Goal: Task Accomplishment & Management: Use online tool/utility

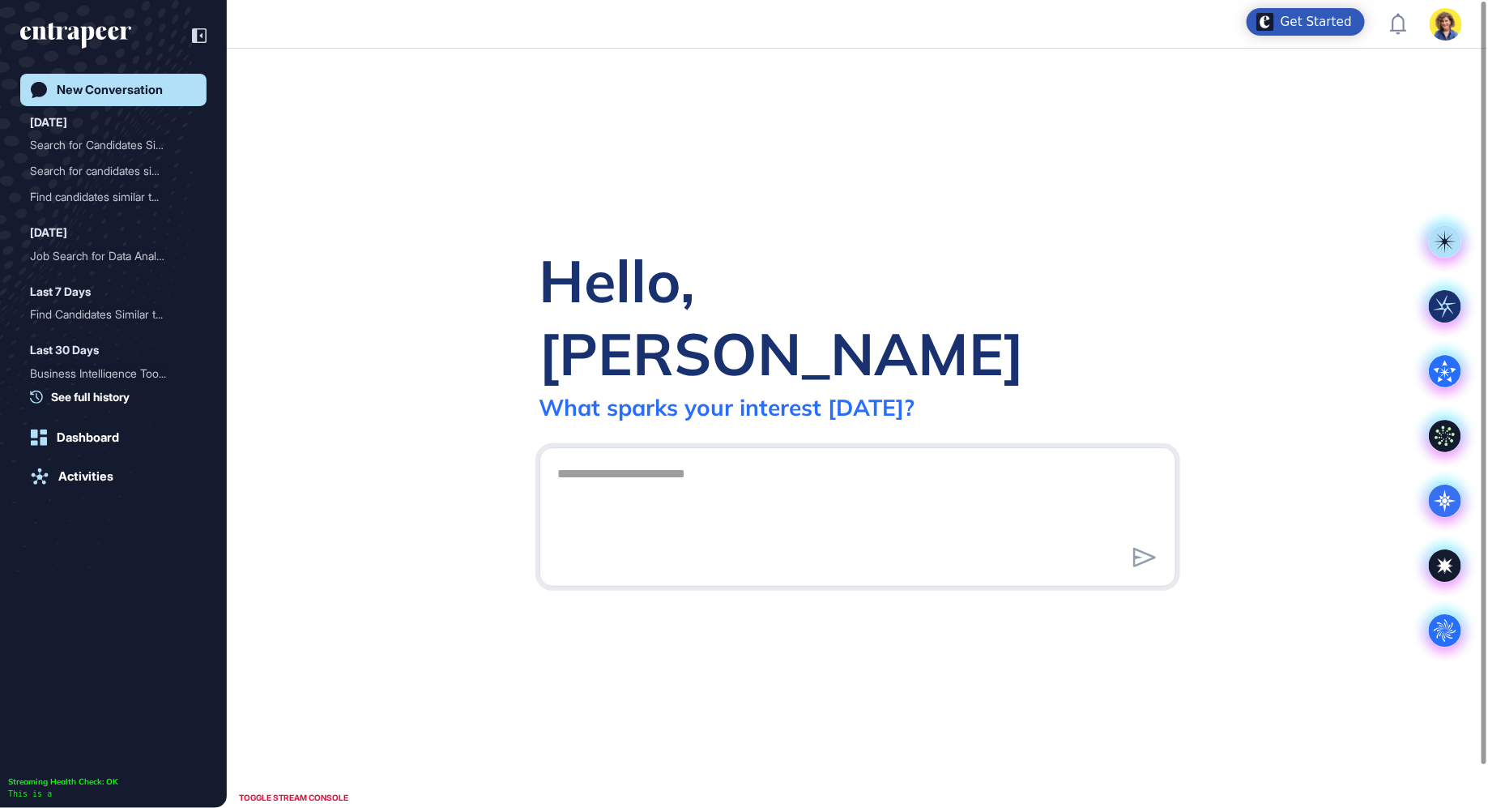
scroll to position [1, 1]
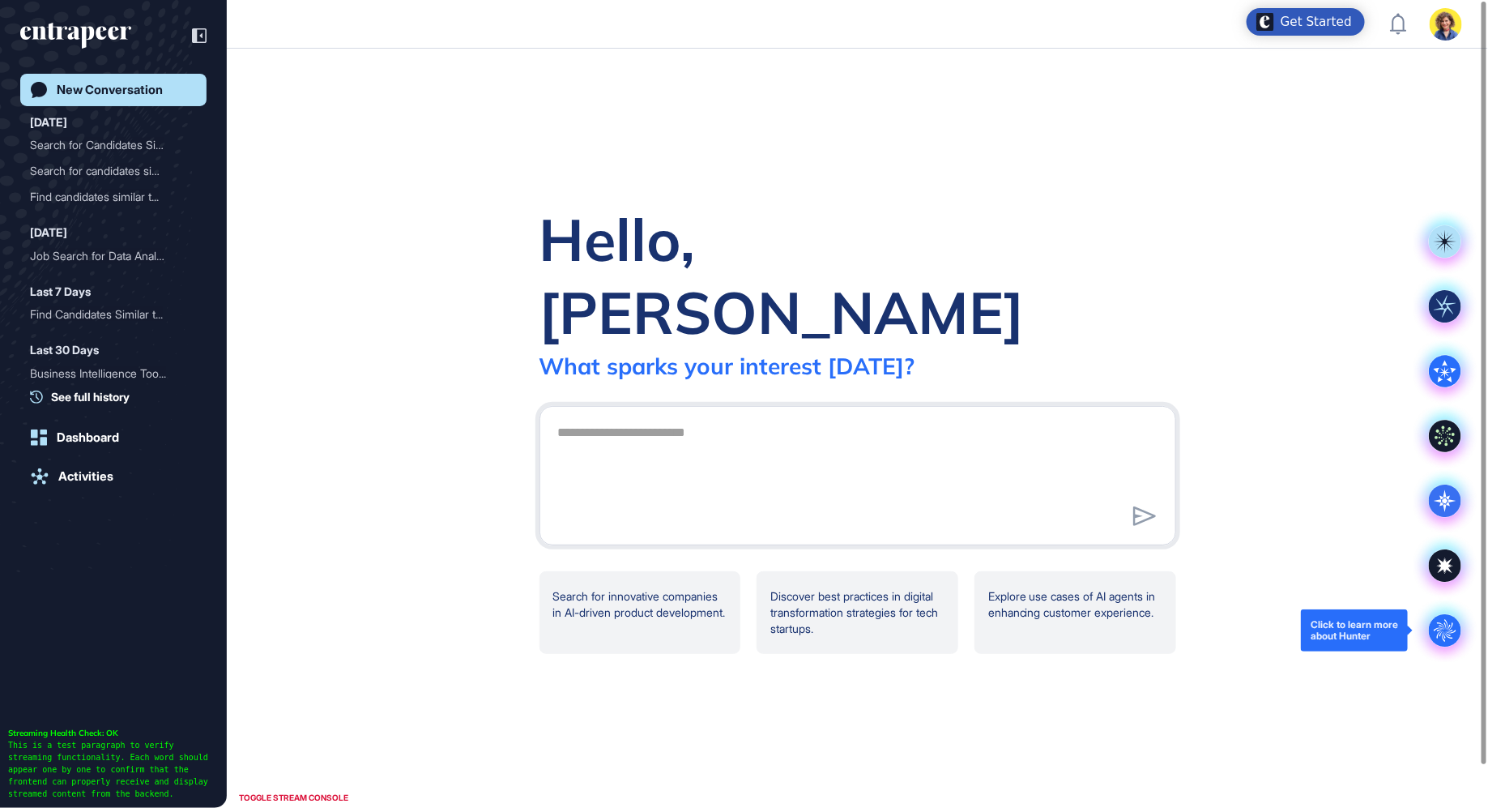
click at [1457, 637] on circle at bounding box center [1445, 630] width 32 height 32
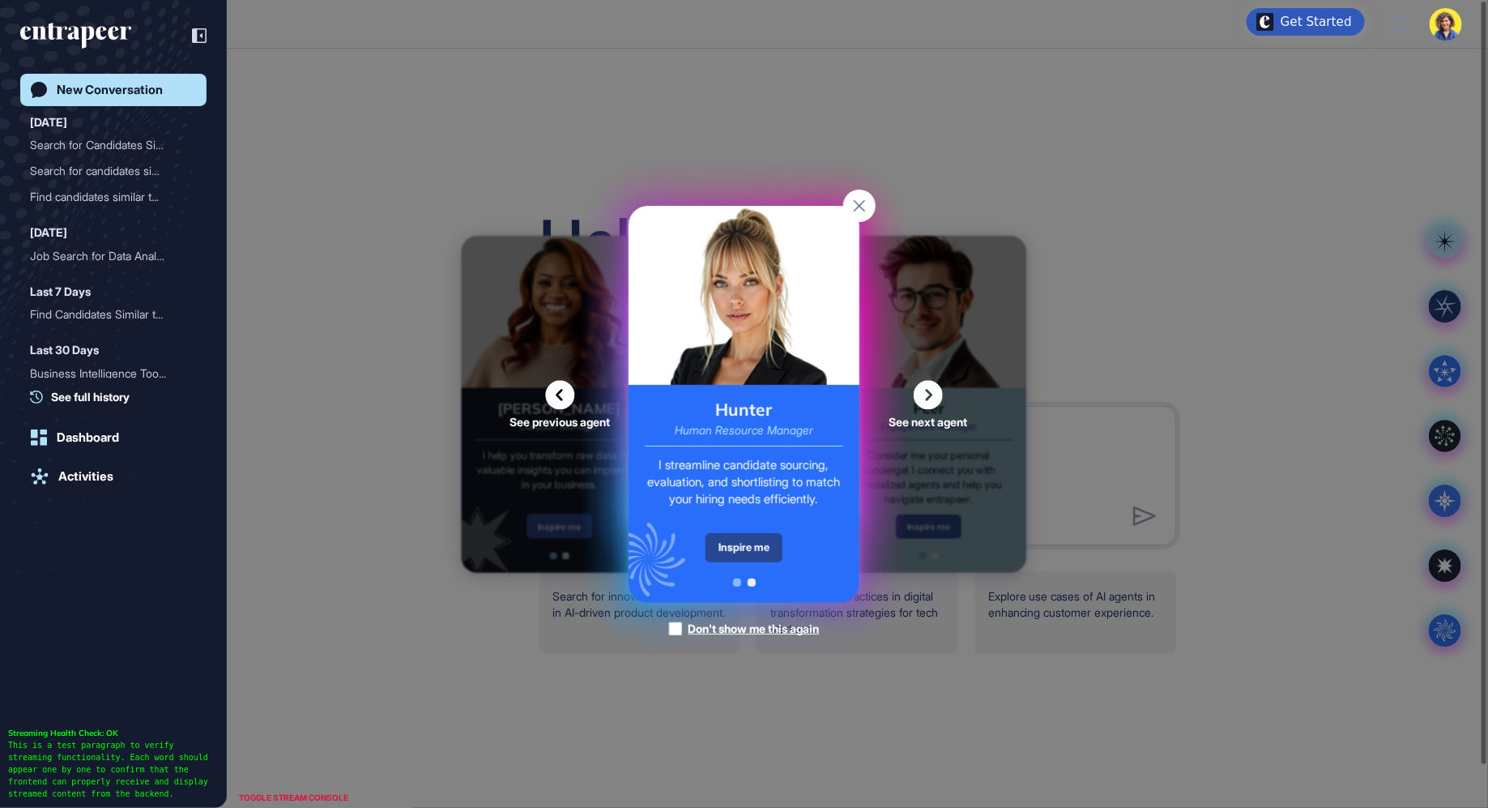
click at [734, 556] on div "Inspire me" at bounding box center [743, 547] width 77 height 29
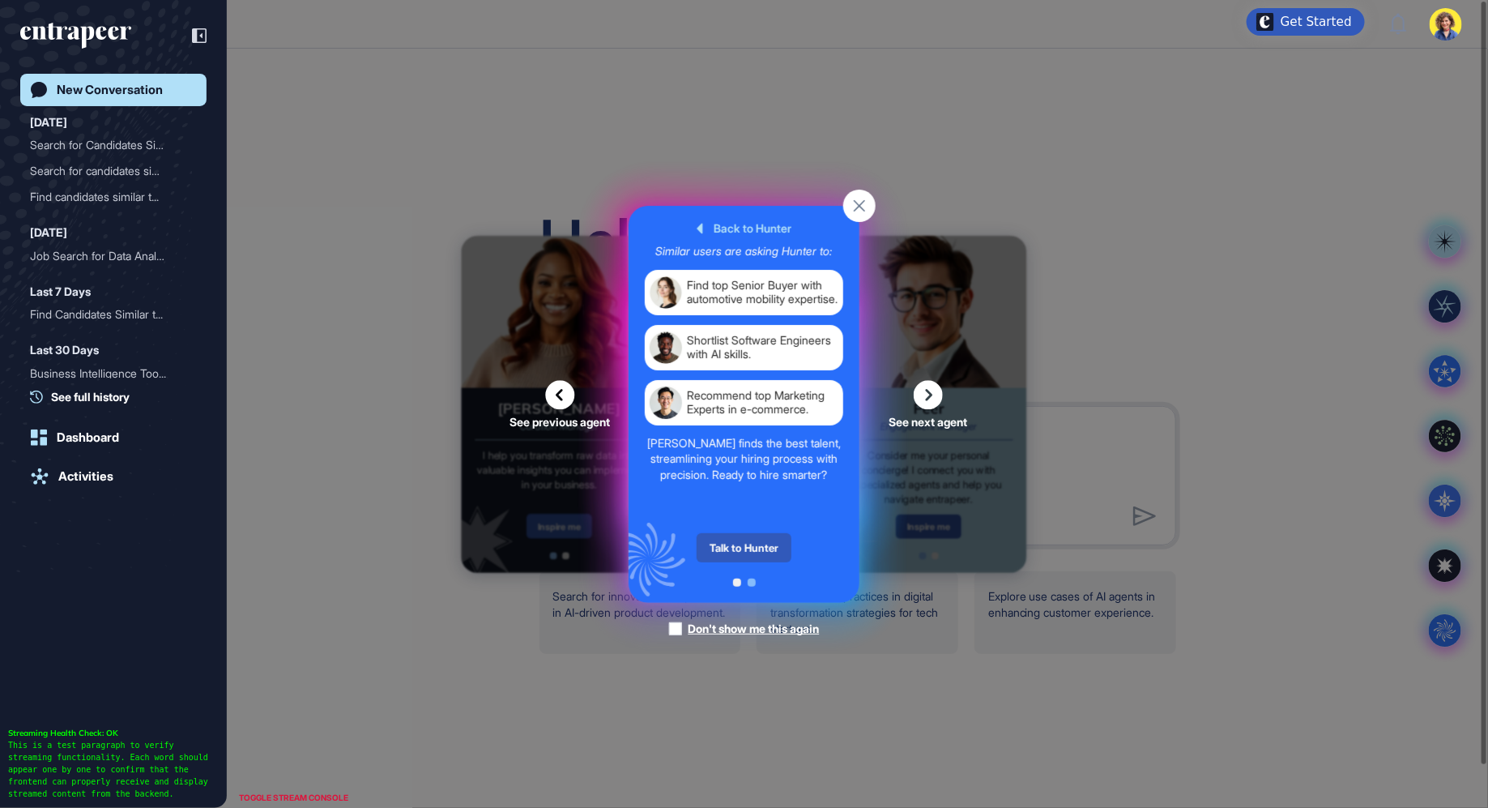
click at [734, 556] on div "Talk to Hunter" at bounding box center [744, 547] width 95 height 29
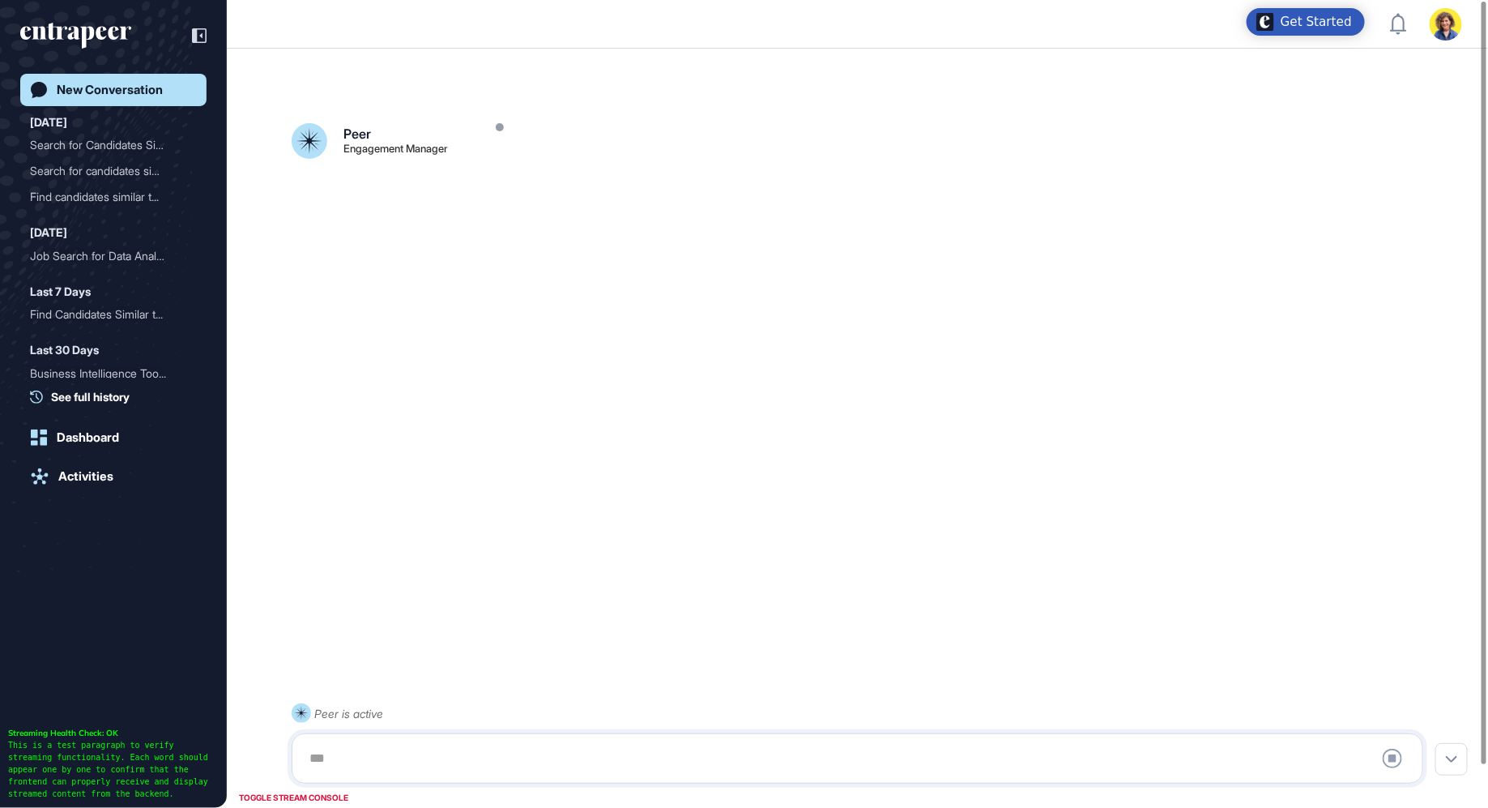
scroll to position [45, 0]
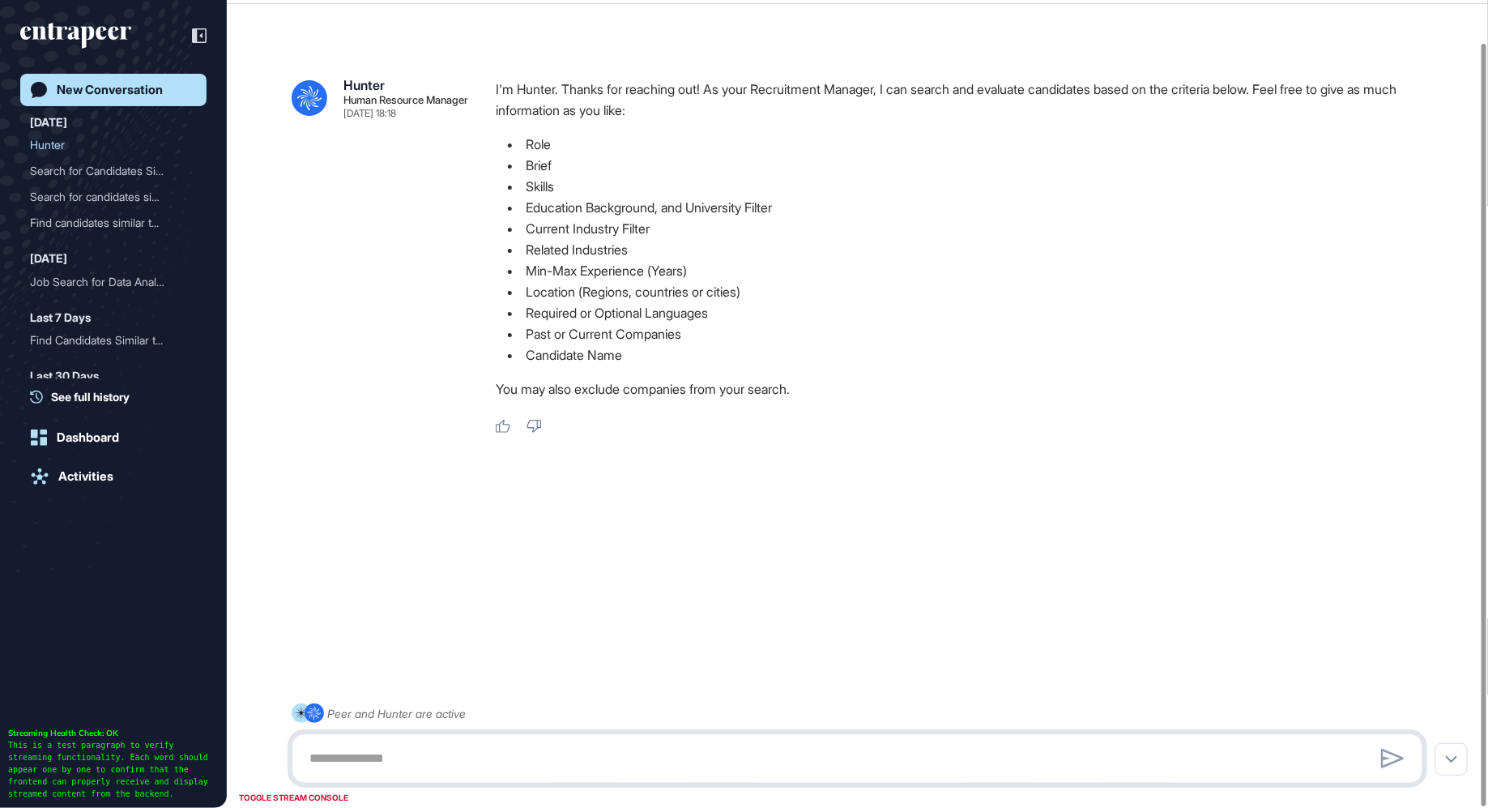
click at [387, 754] on textarea at bounding box center [857, 758] width 1115 height 32
click at [391, 760] on textarea "**********" at bounding box center [857, 758] width 1115 height 32
type textarea "**********"
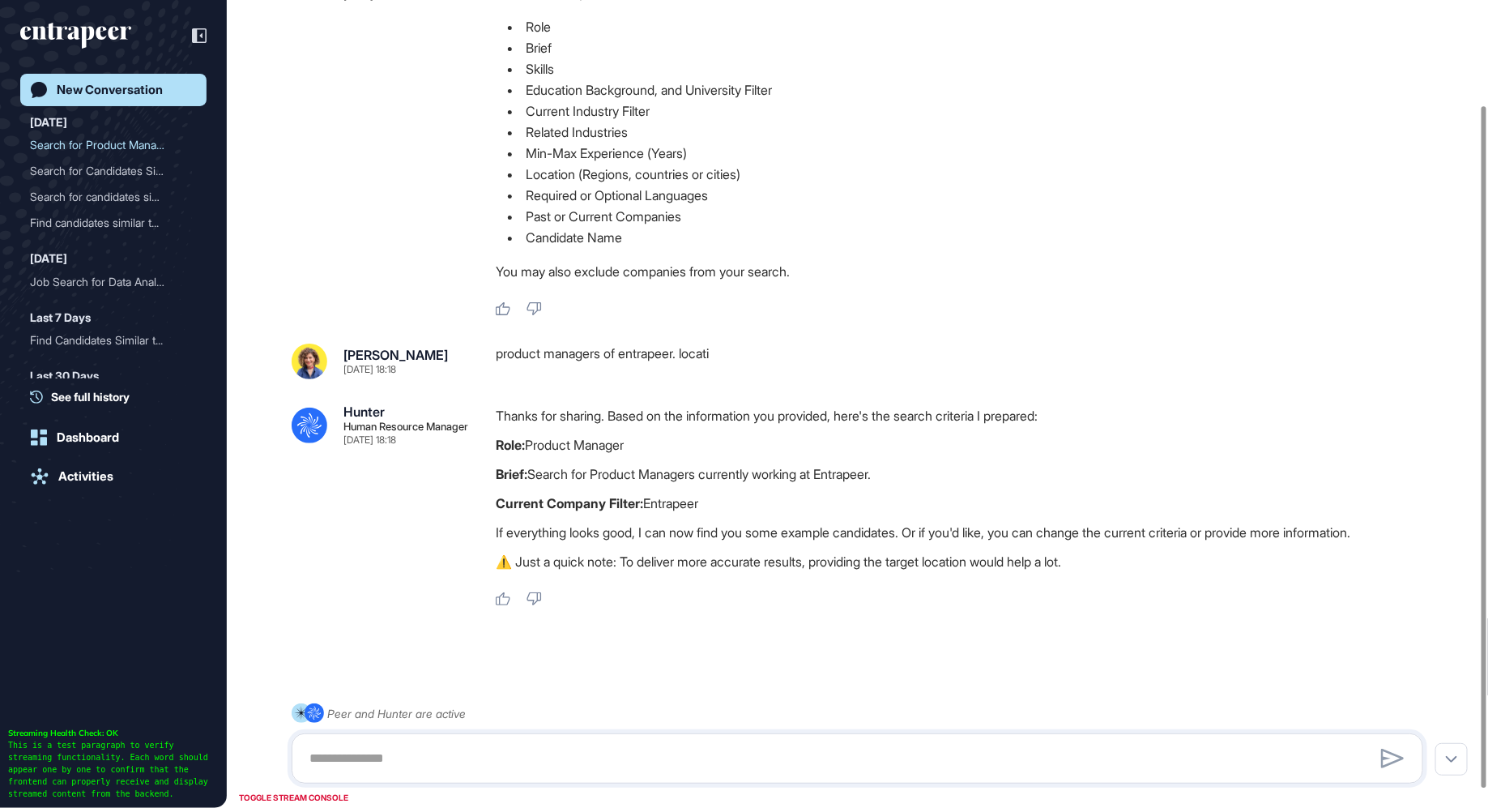
scroll to position [147, 0]
click at [574, 761] on textarea at bounding box center [857, 758] width 1115 height 32
type textarea "******"
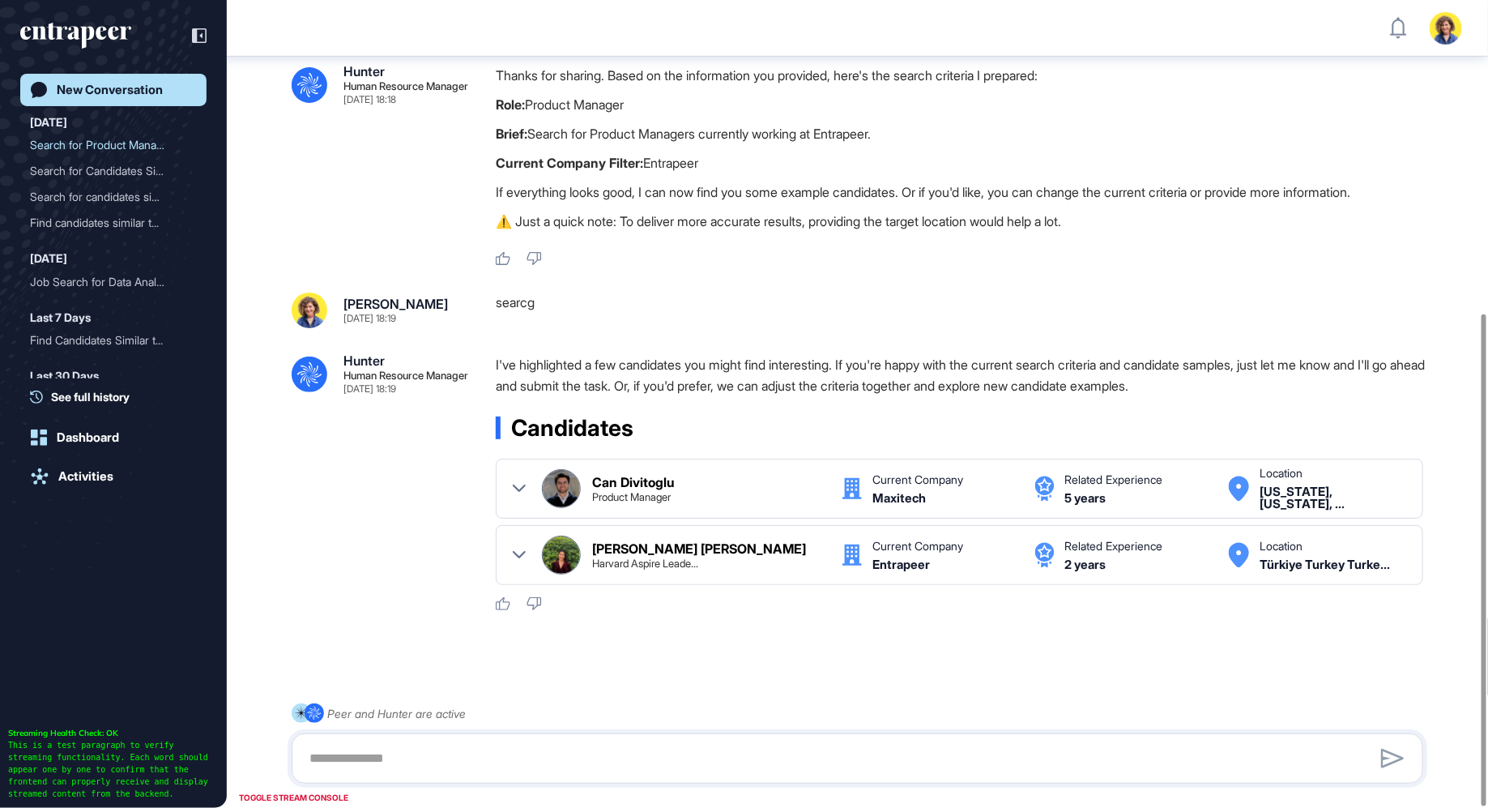
scroll to position [514, 0]
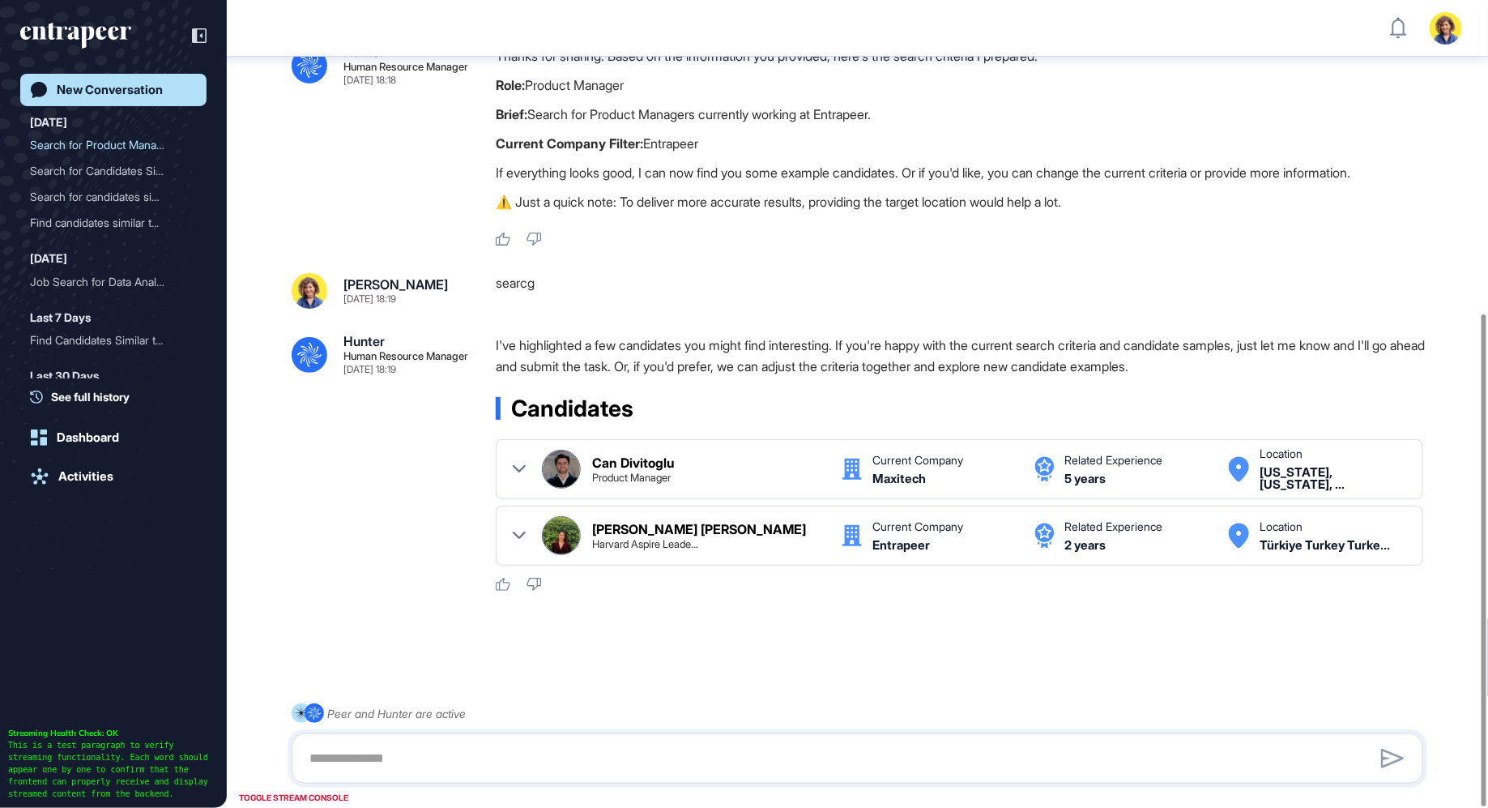
click at [569, 473] on img at bounding box center [561, 468] width 37 height 37
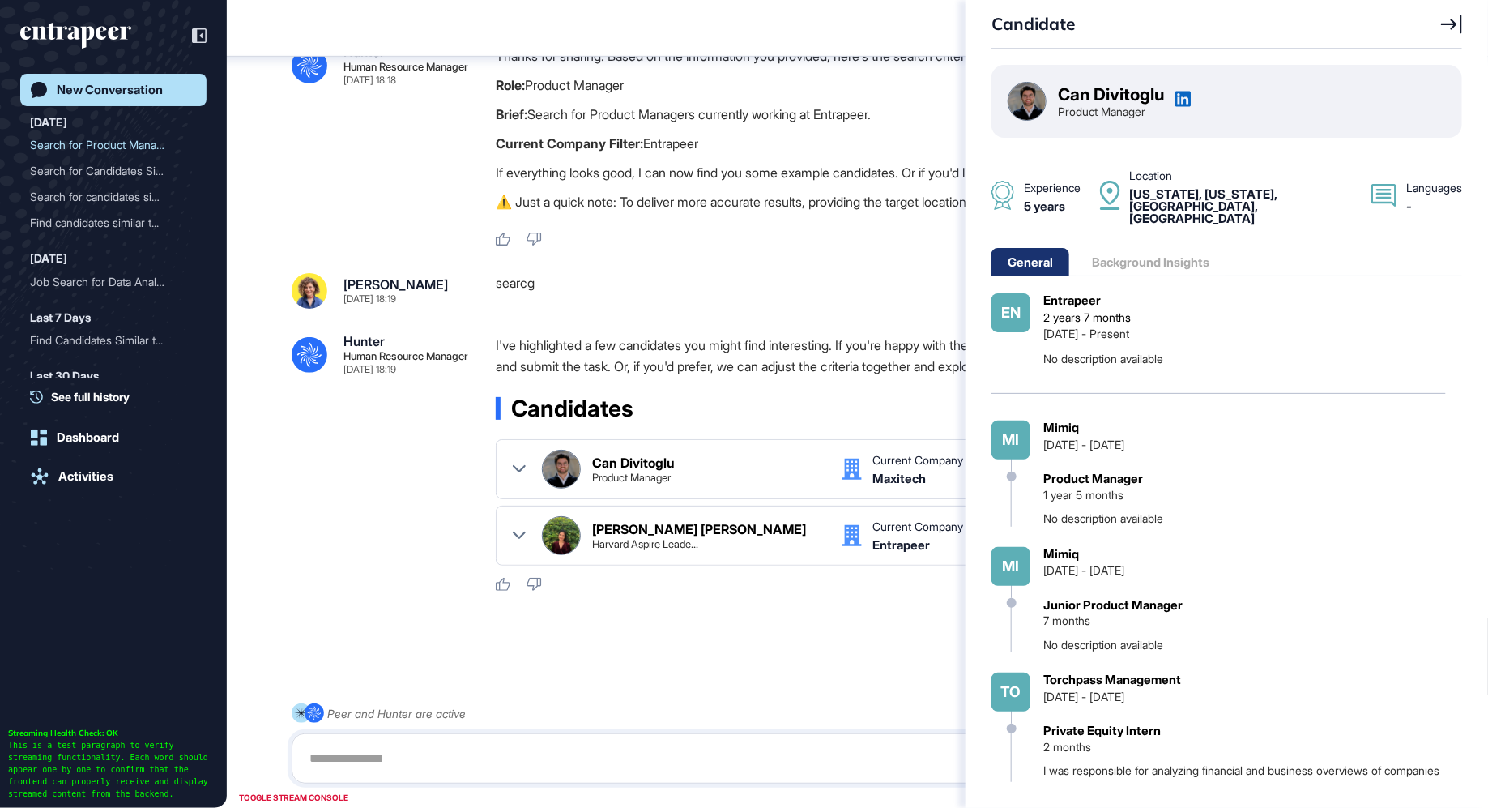
scroll to position [455, 0]
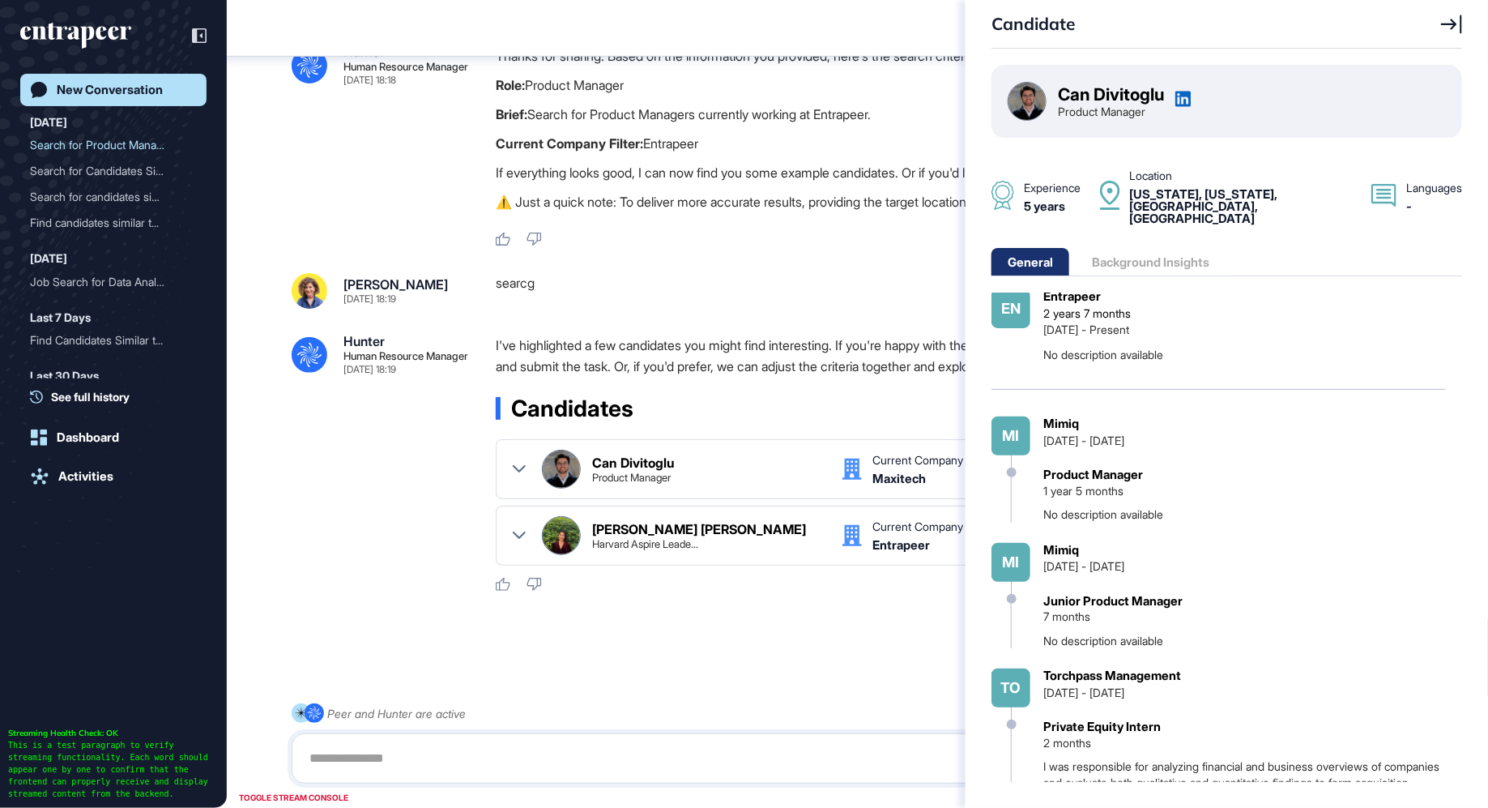
click at [518, 529] on div "Candidate Can Divitoglu Product Manager Experience 5 years Location New York, N…" at bounding box center [744, 404] width 1488 height 808
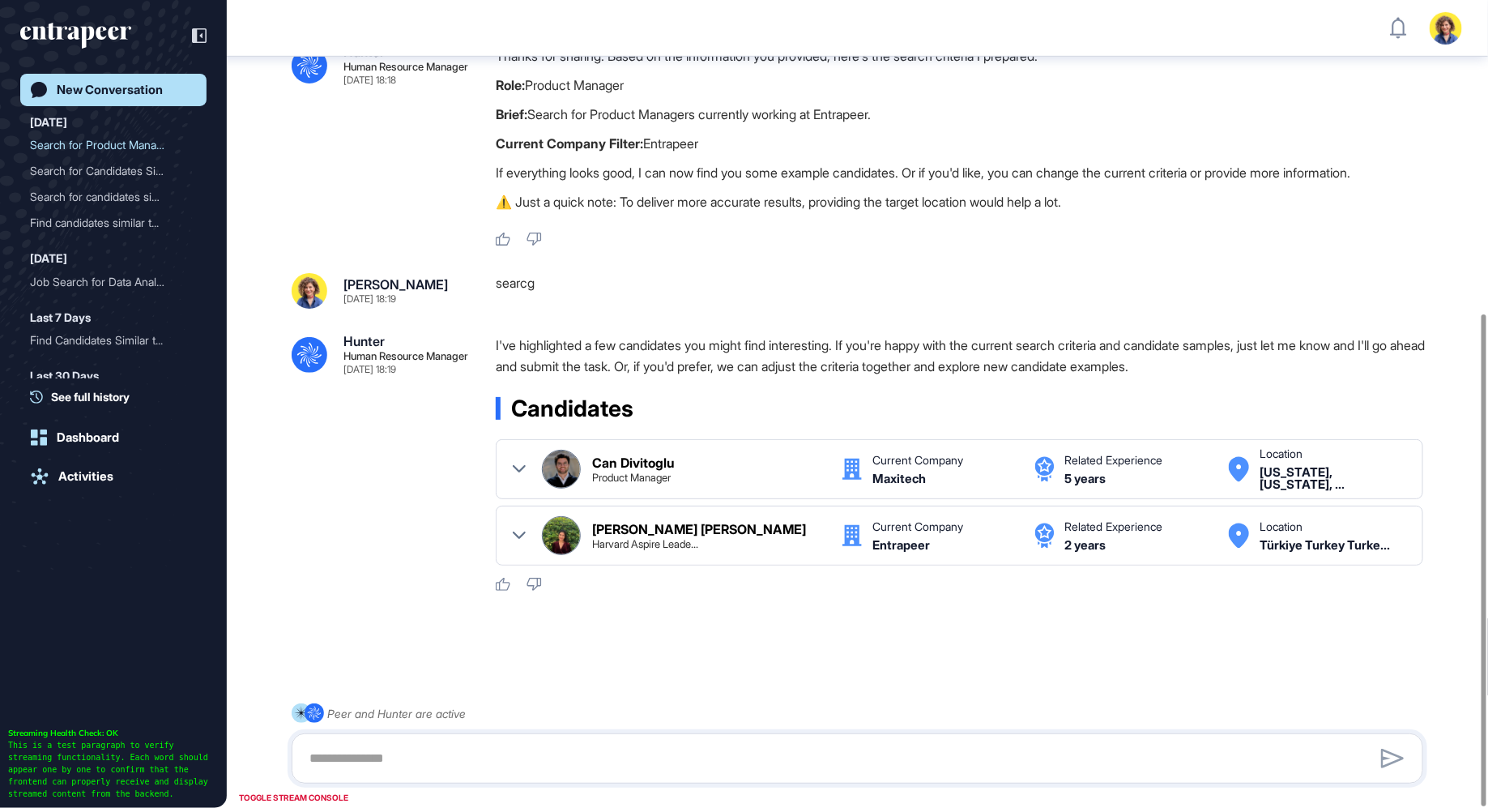
click at [518, 529] on icon at bounding box center [519, 535] width 13 height 13
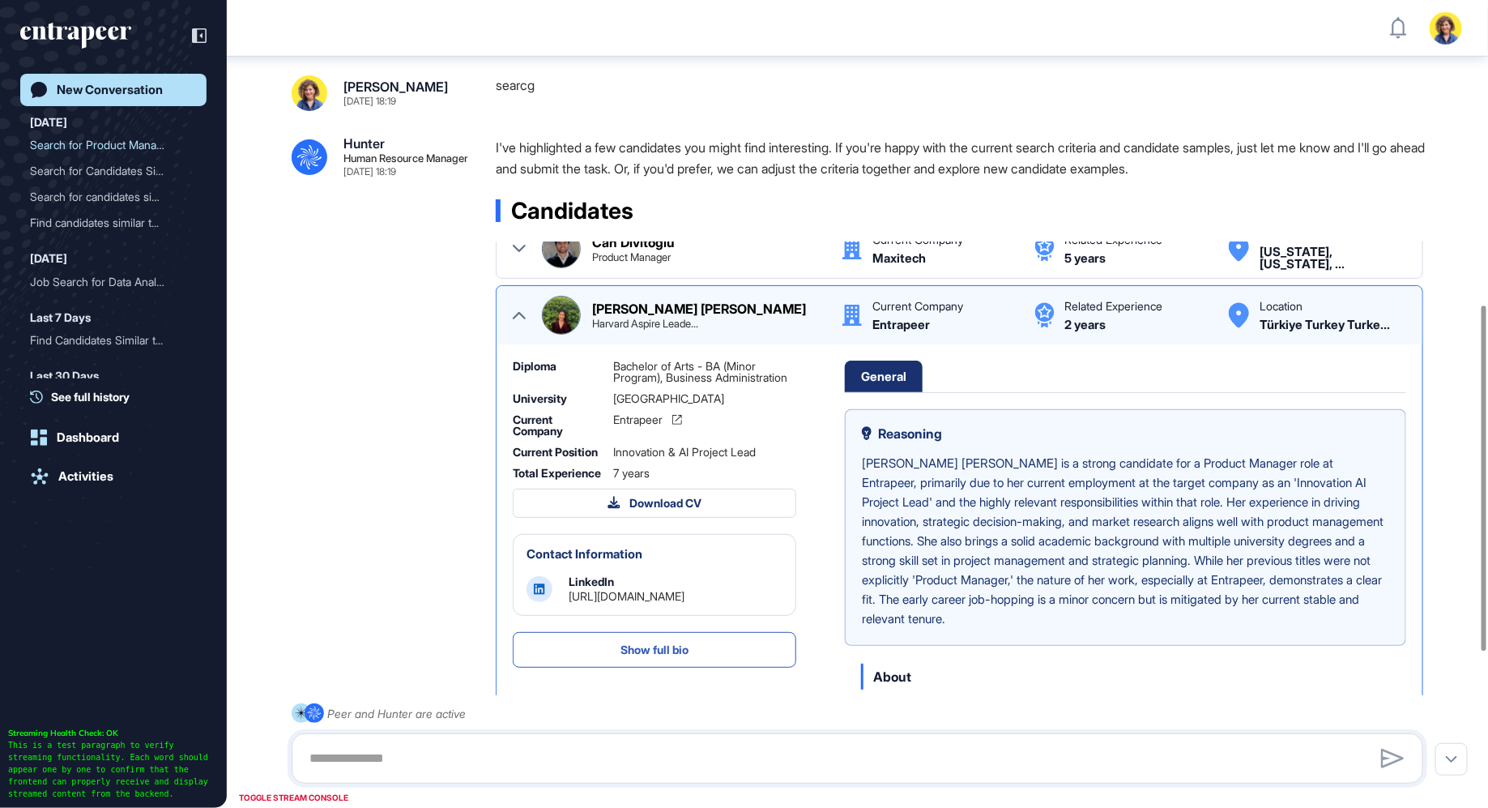
scroll to position [0, 0]
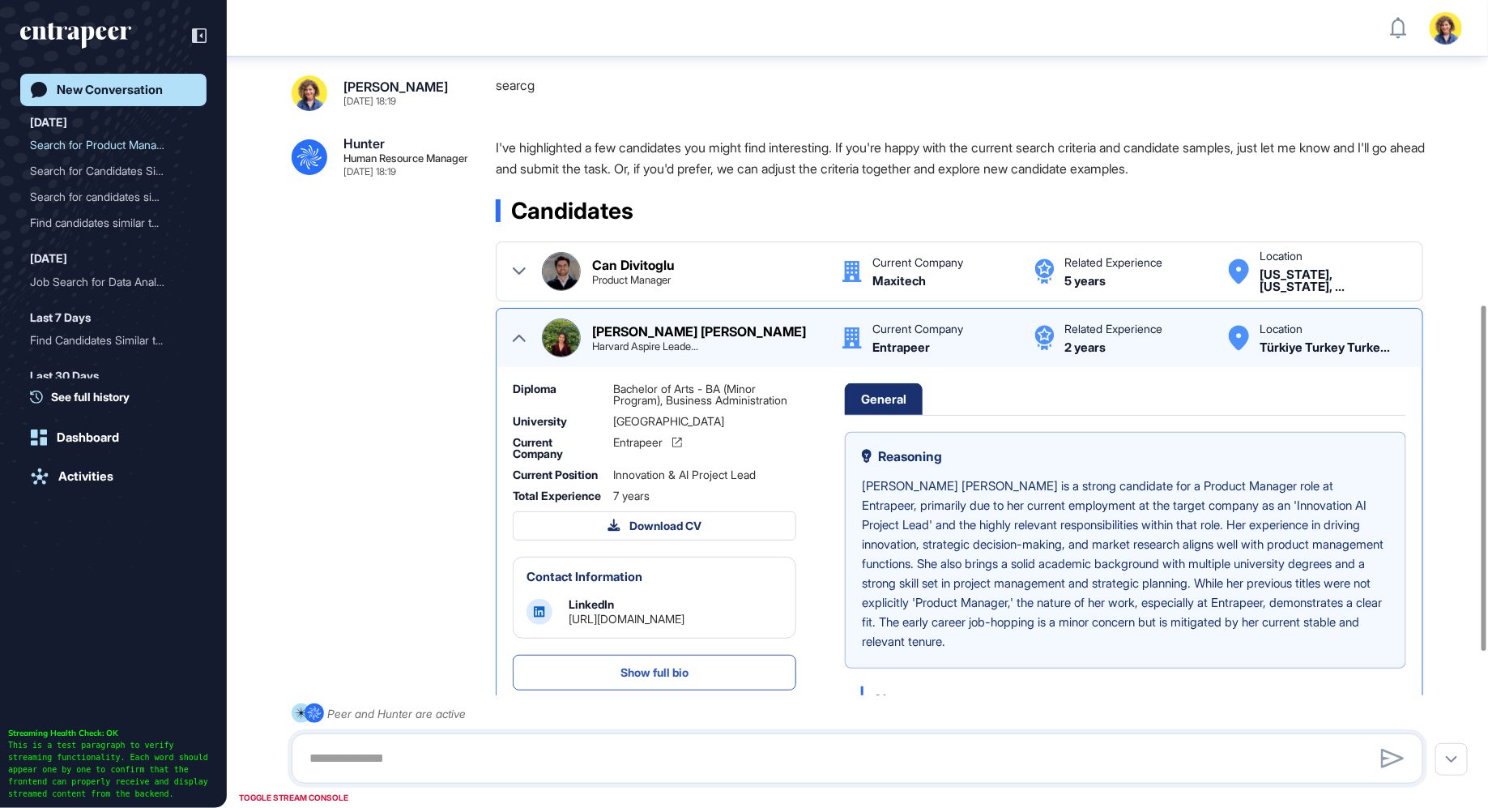
click at [552, 266] on img at bounding box center [561, 271] width 37 height 37
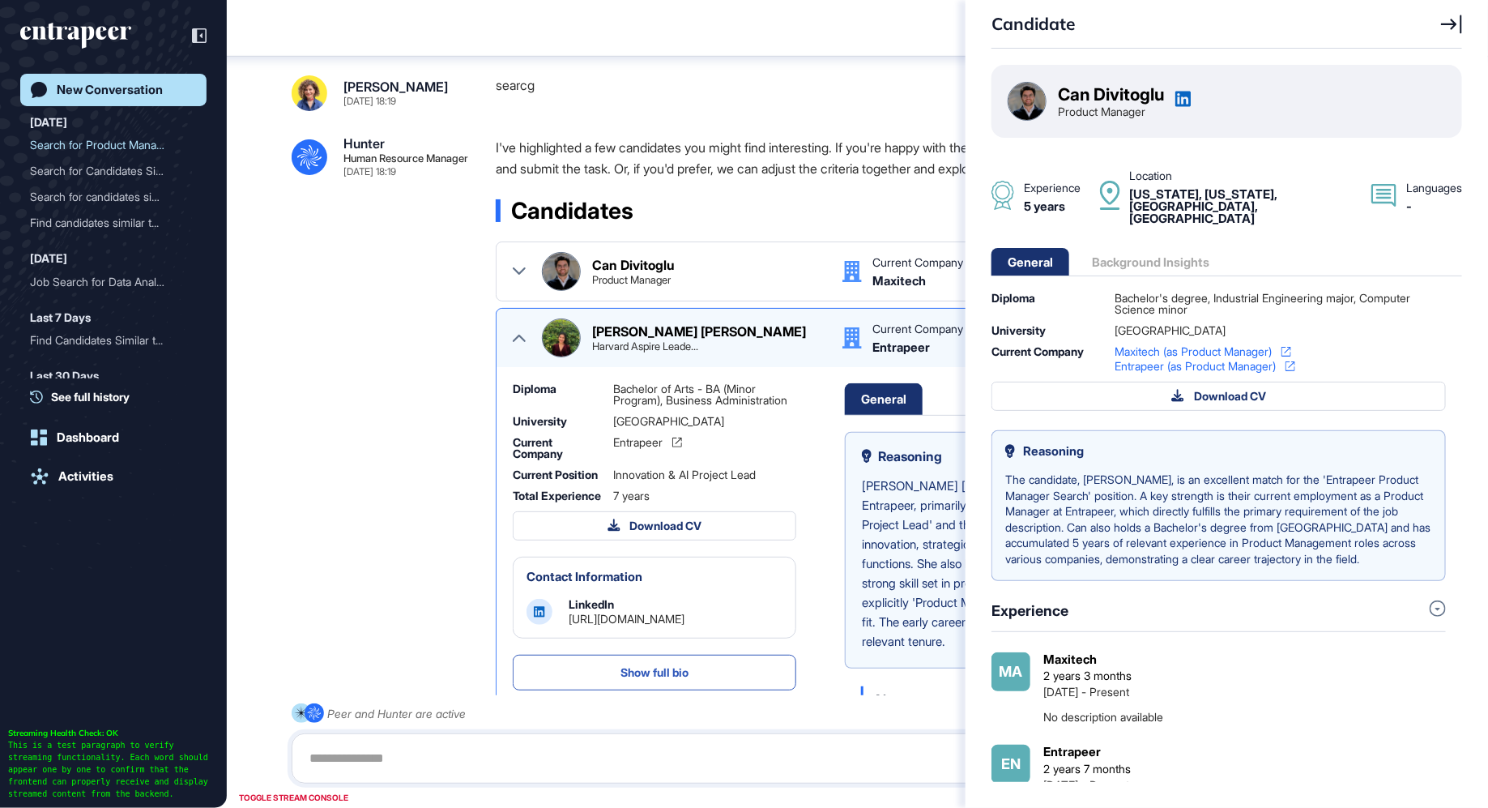
click at [1181, 100] on icon at bounding box center [1183, 99] width 16 height 16
click at [551, 336] on div "Candidate Can Divitoglu Product Manager Experience 5 years Location New York, N…" at bounding box center [744, 404] width 1488 height 808
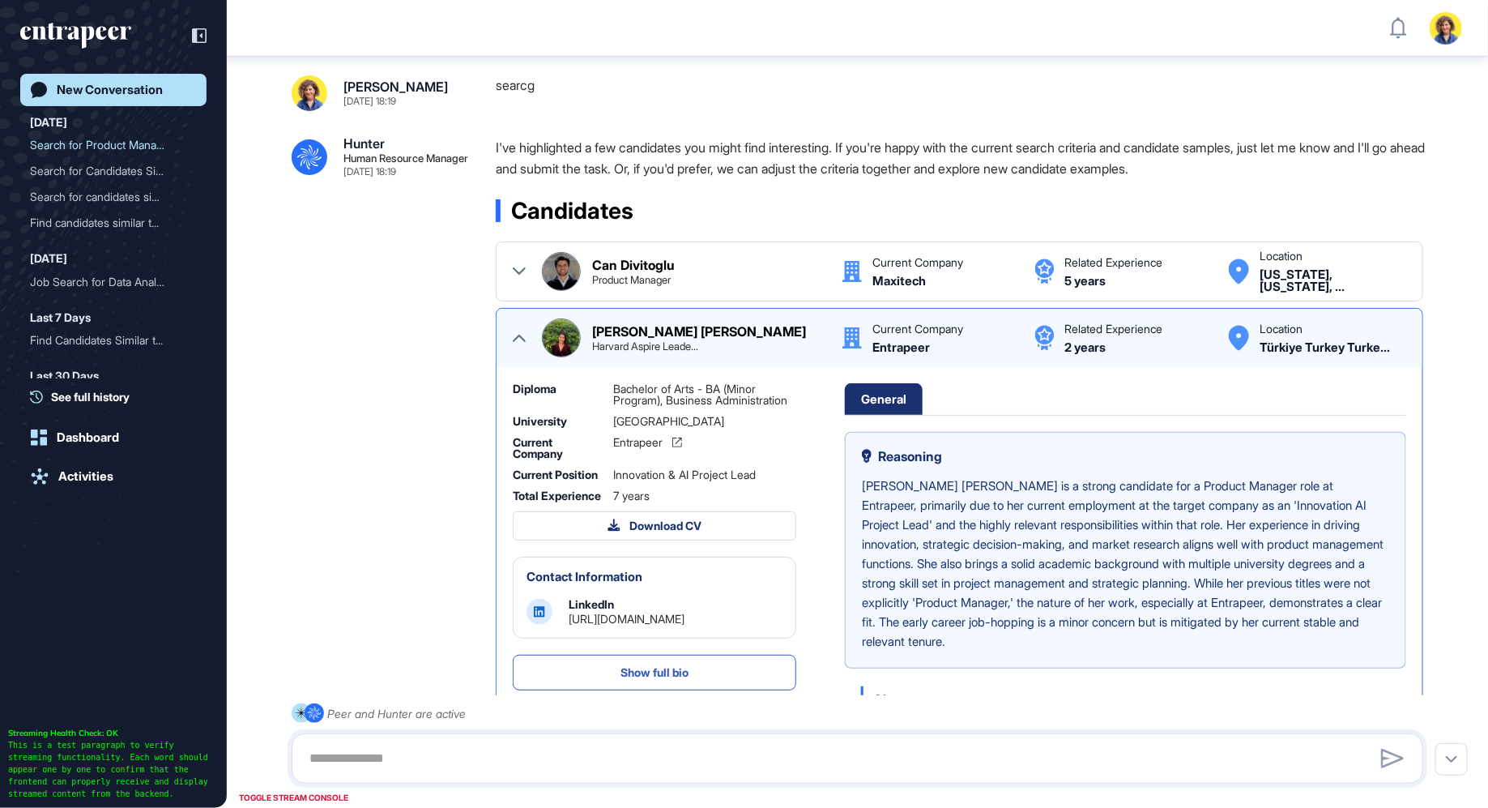
click at [573, 336] on div "Candidate Can Divitoglu Product Manager Experience 5 years Location New York, N…" at bounding box center [744, 404] width 1488 height 808
click at [573, 336] on img at bounding box center [561, 337] width 37 height 37
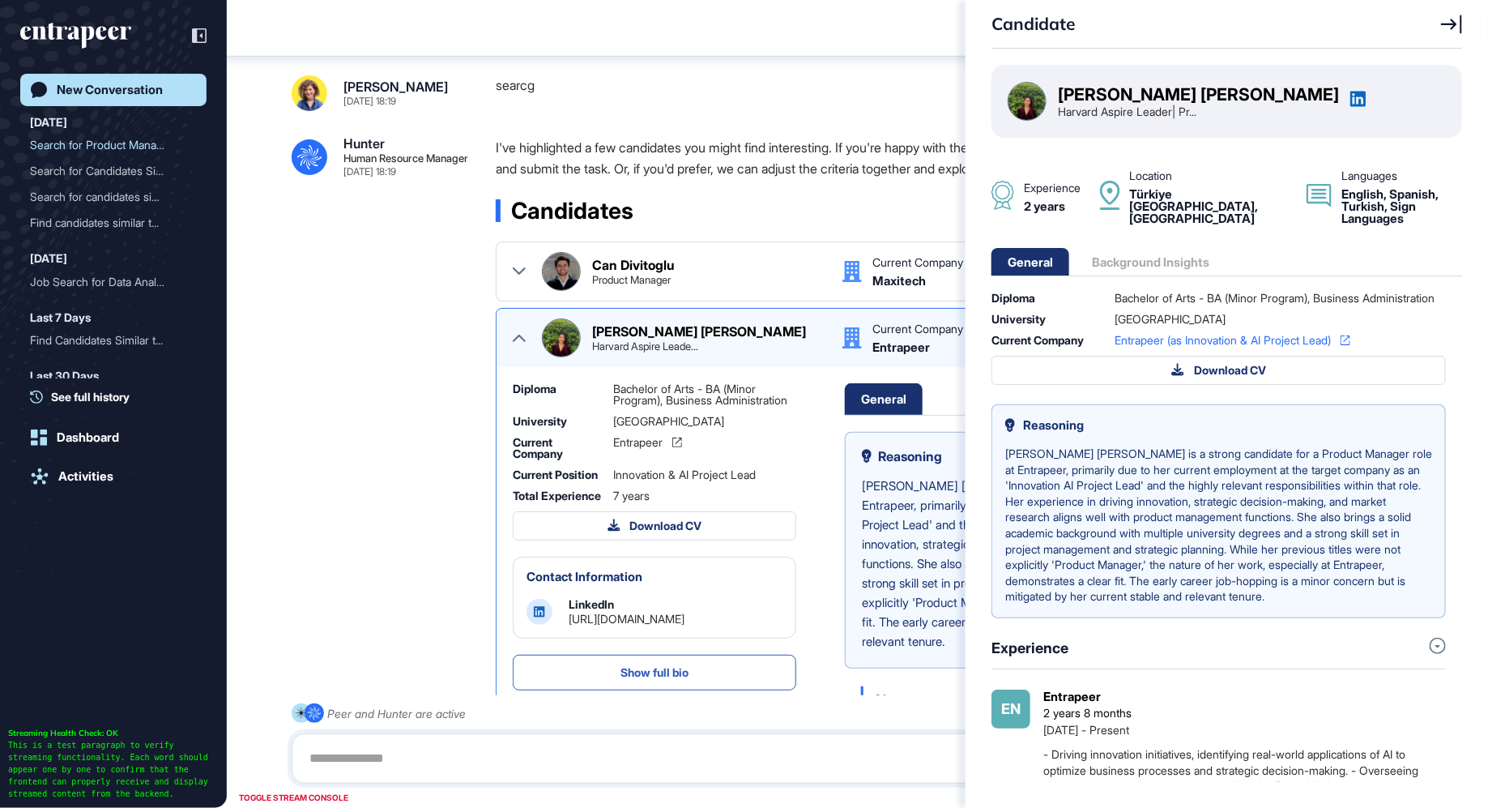
click at [1350, 92] on icon at bounding box center [1357, 99] width 15 height 15
click at [335, 331] on div "Candidate Fatma Nur Kılıç Harvard Aspire Leader| Pr... Experience 2 years Locat…" at bounding box center [744, 404] width 1488 height 808
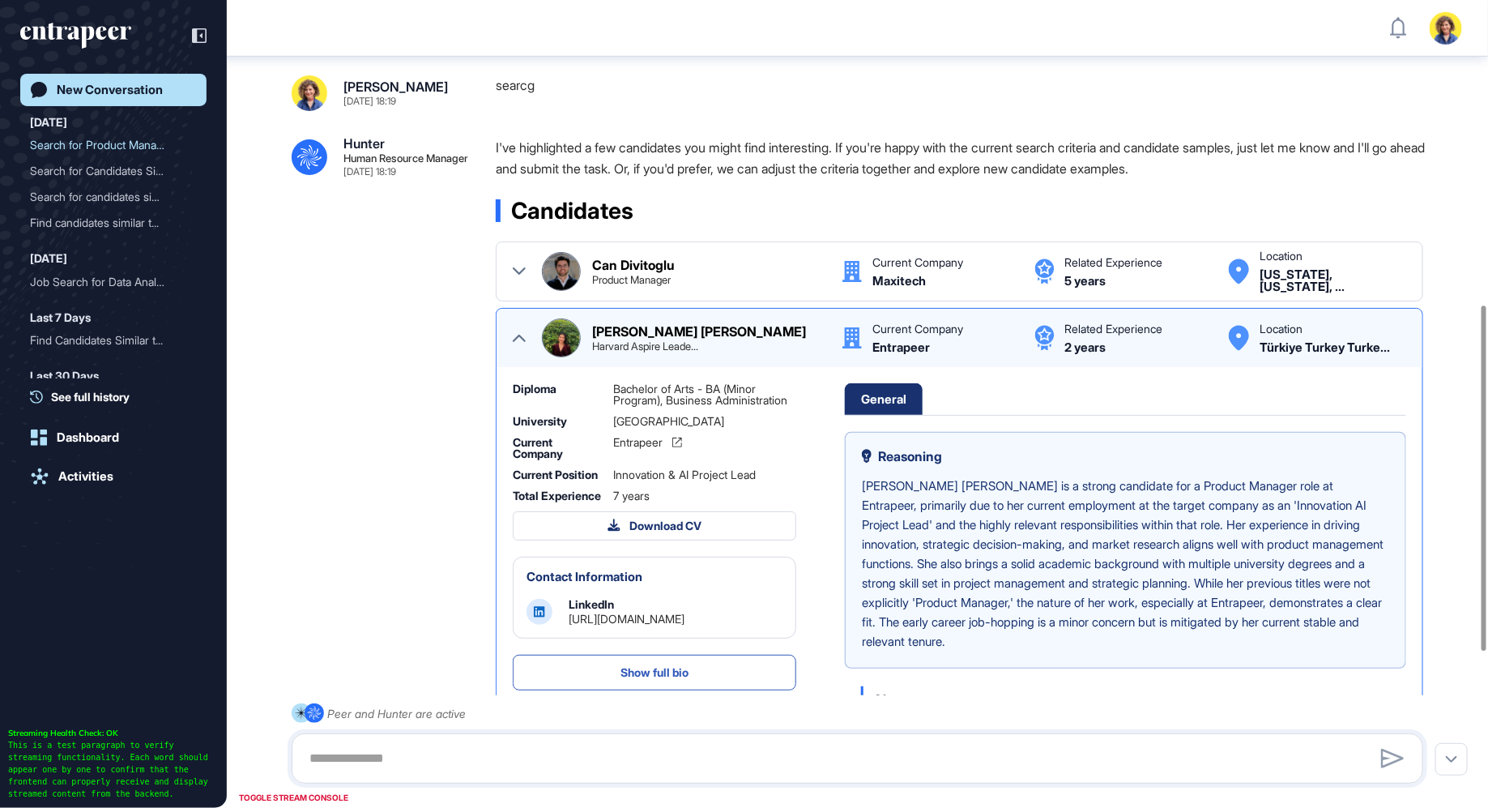
click at [138, 74] on link "New Conversation" at bounding box center [113, 90] width 186 height 32
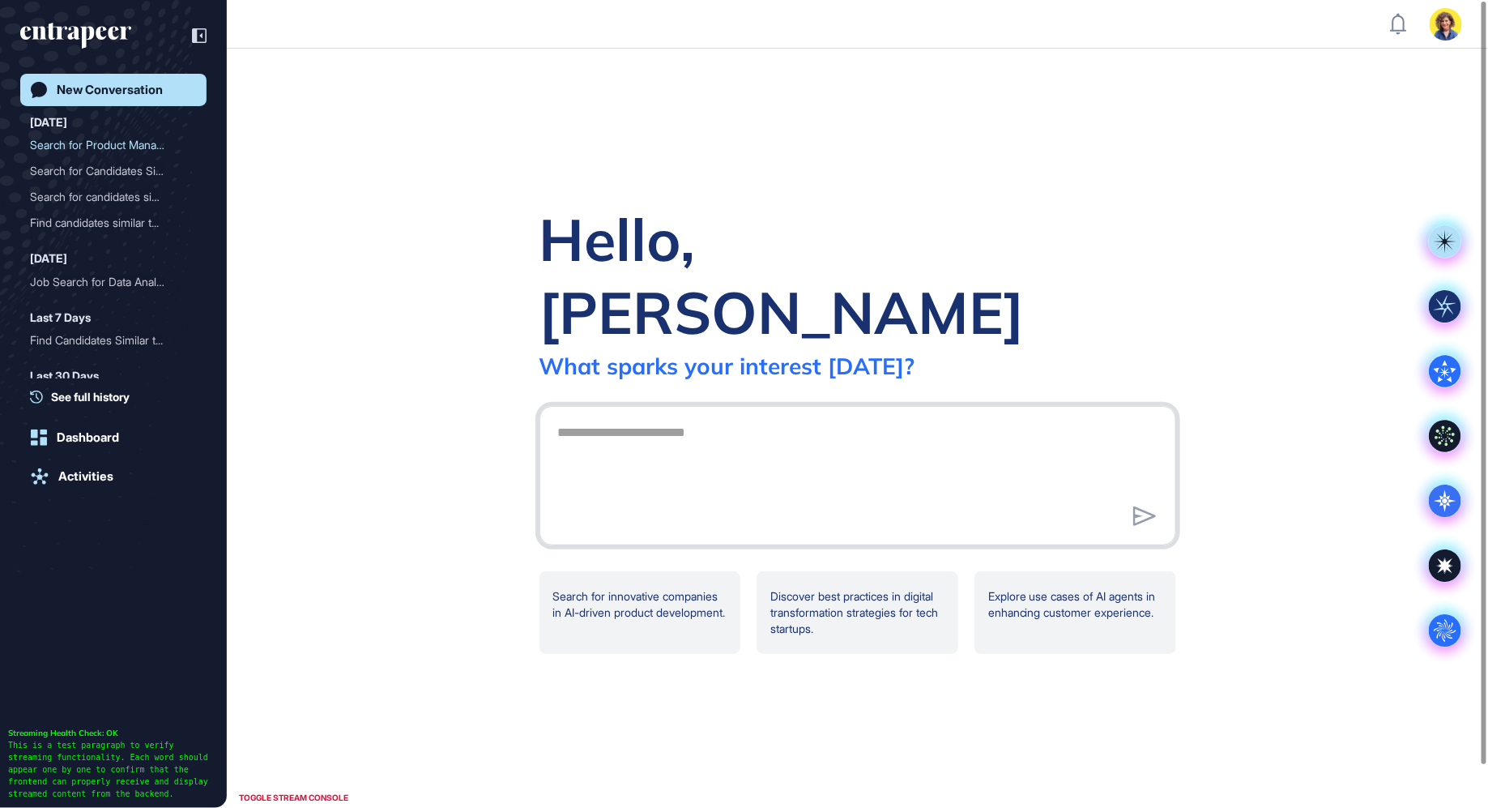
click at [752, 420] on textarea at bounding box center [857, 472] width 619 height 113
click at [1447, 641] on circle at bounding box center [1445, 630] width 32 height 32
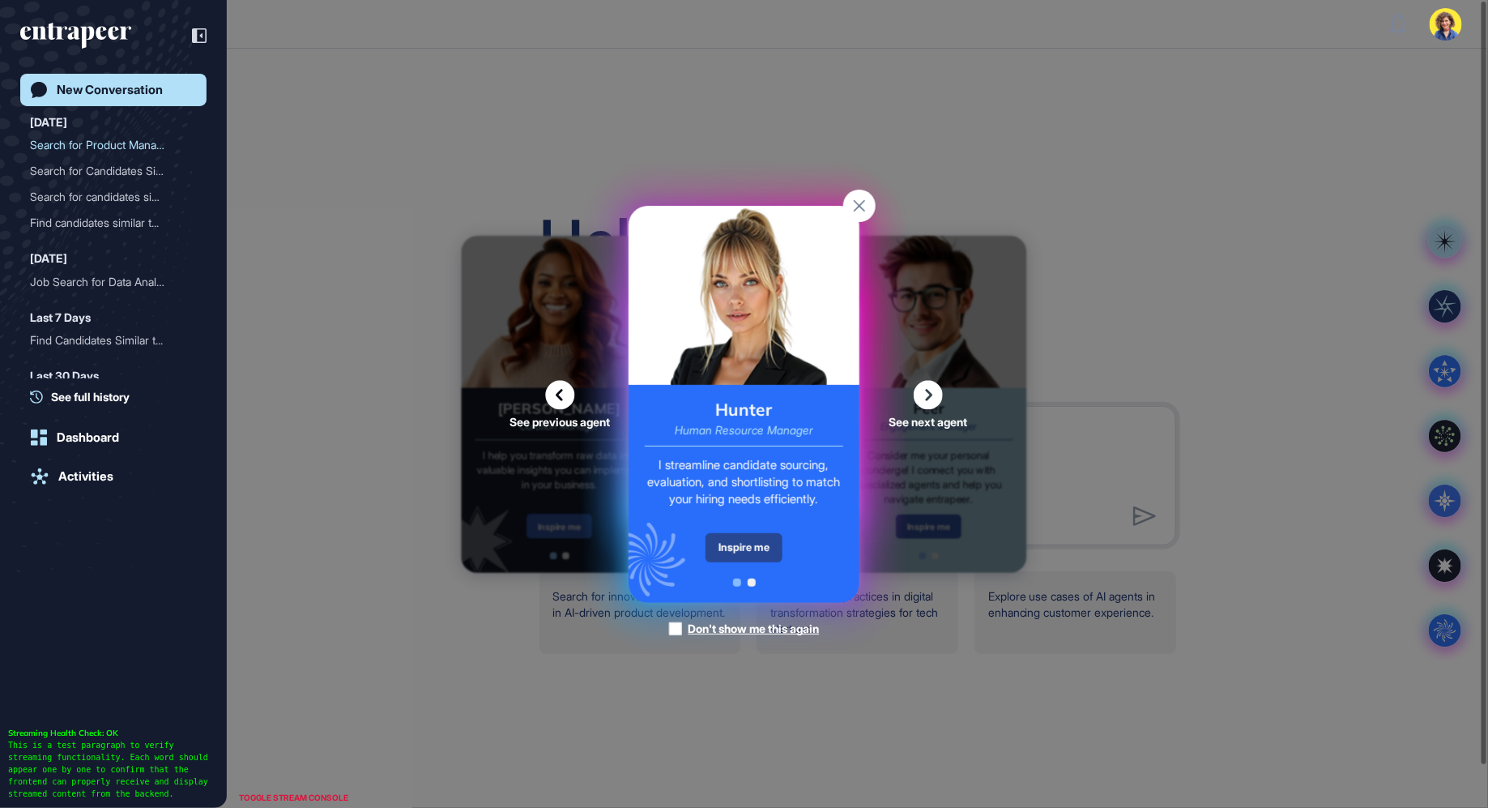
click at [753, 550] on div "Inspire me" at bounding box center [743, 547] width 77 height 29
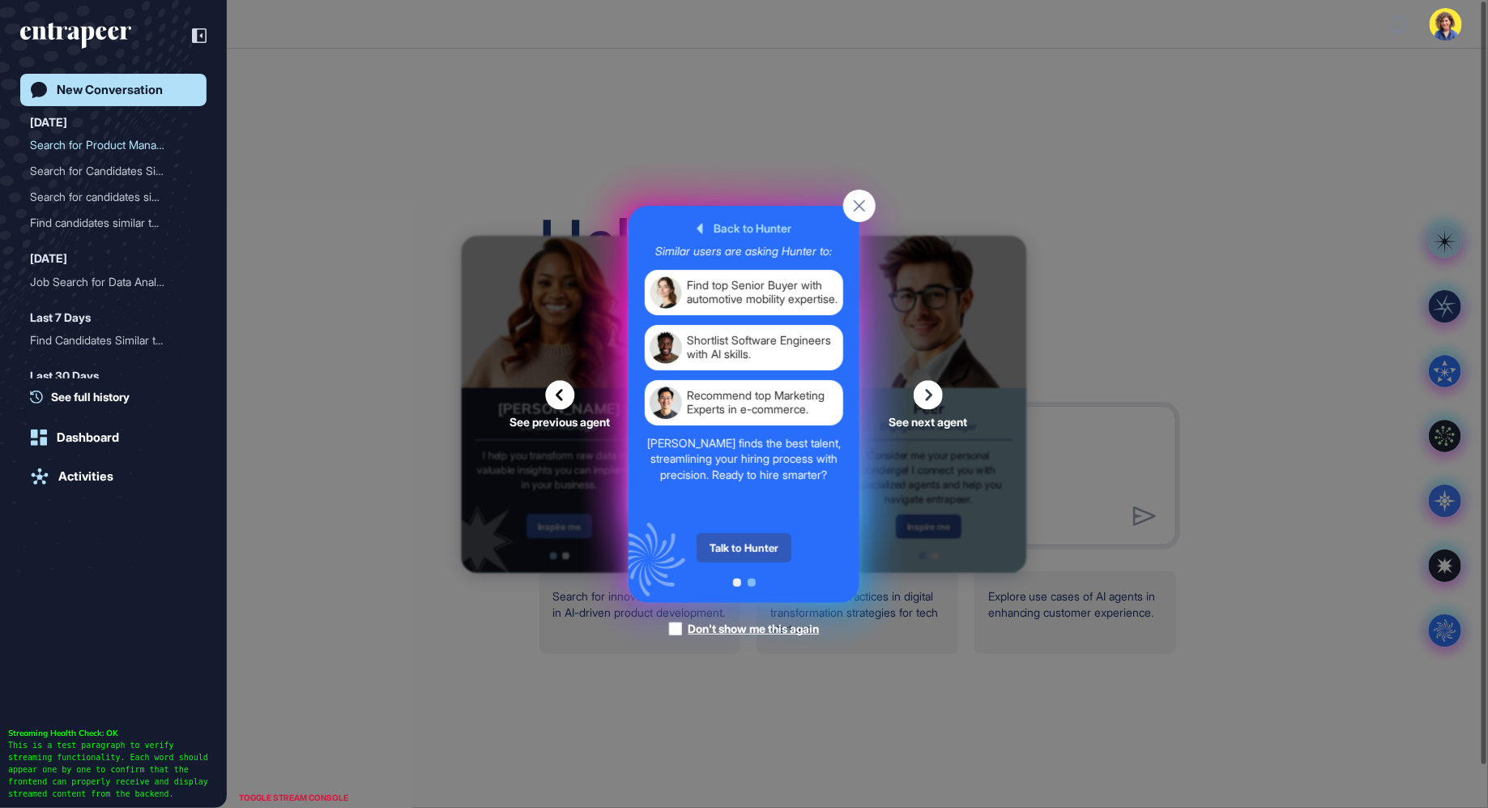
click at [753, 550] on div "Talk to Hunter" at bounding box center [744, 547] width 95 height 29
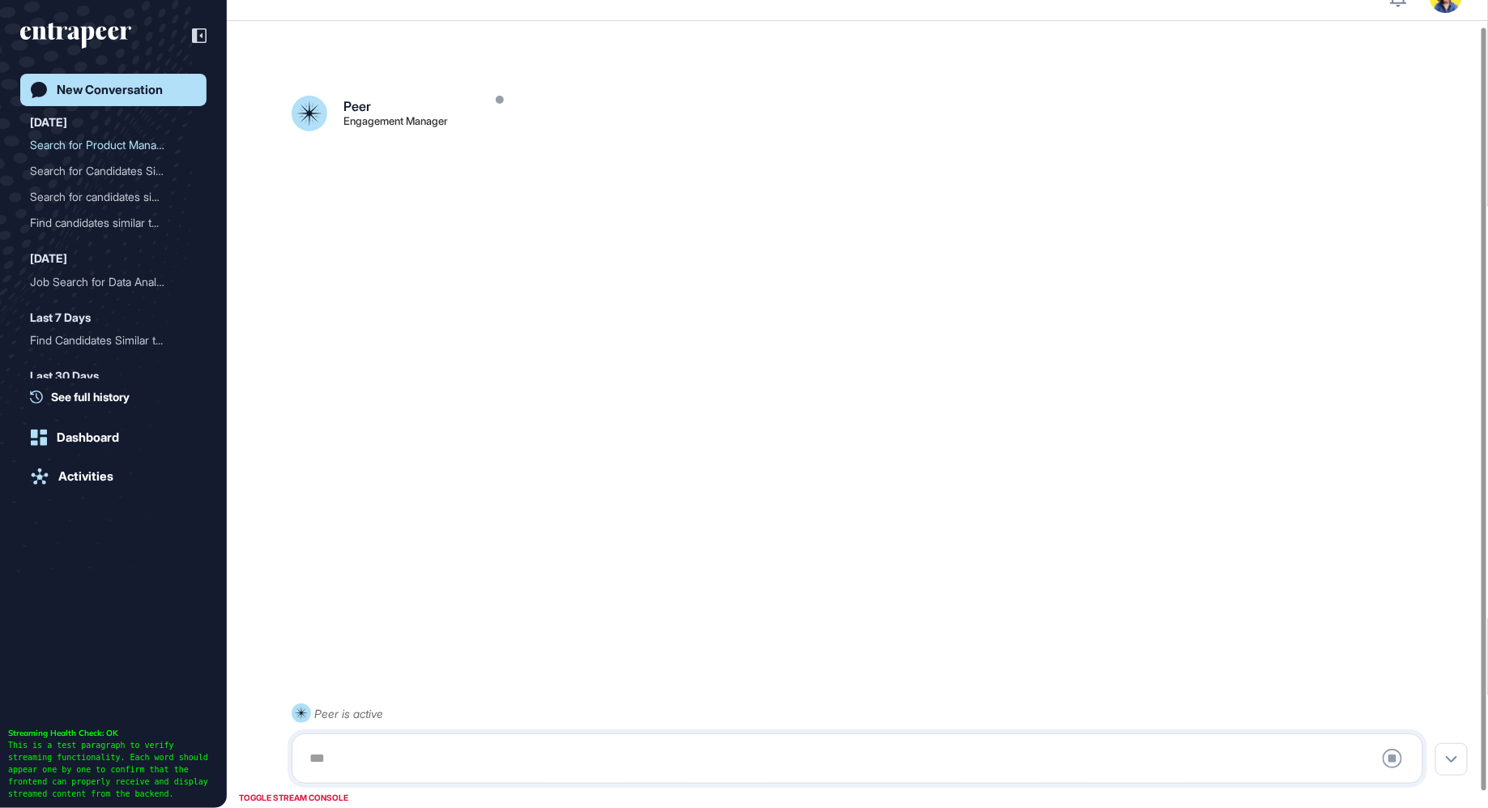
scroll to position [45, 0]
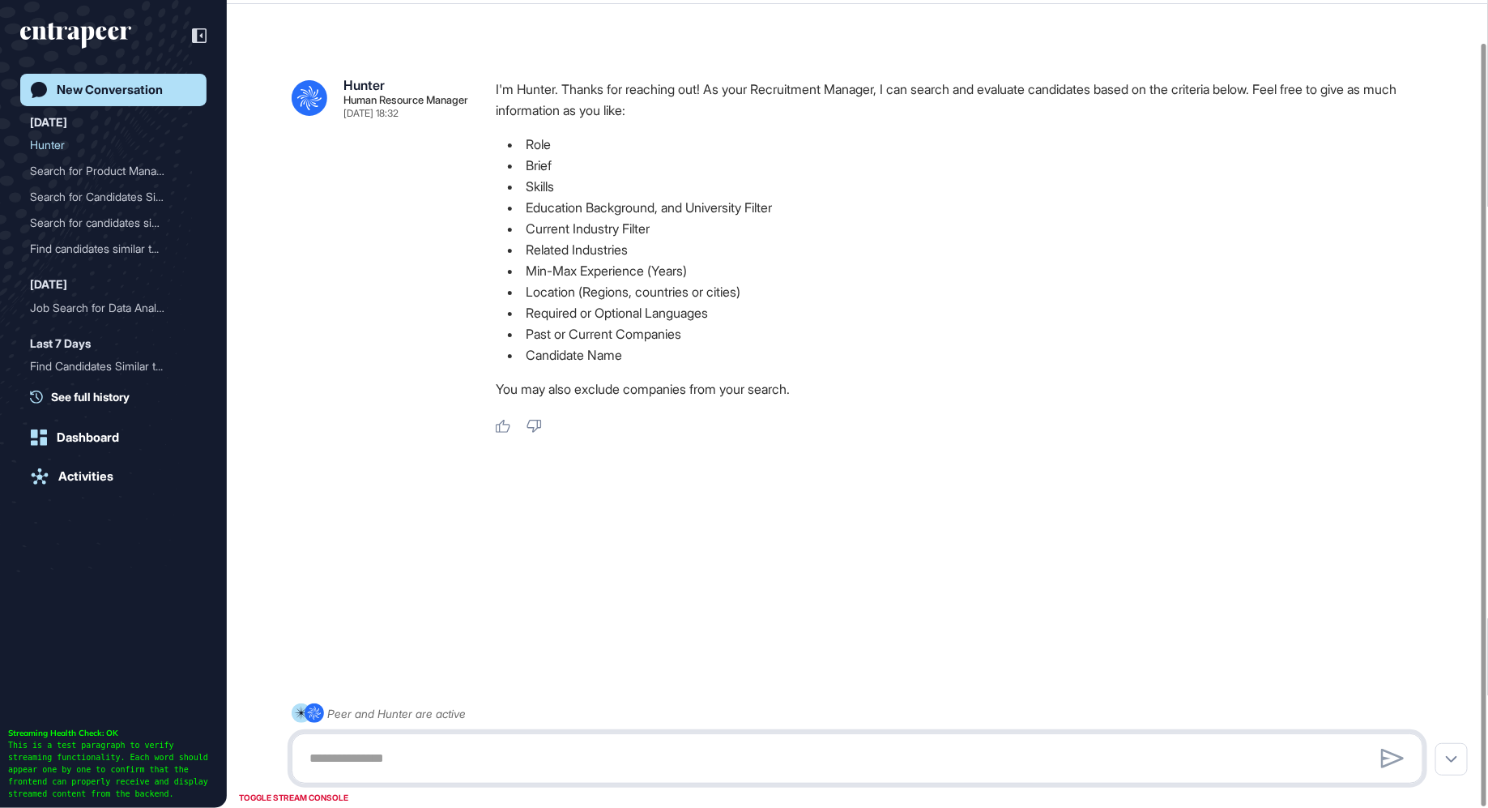
click at [514, 756] on textarea at bounding box center [857, 758] width 1115 height 32
type textarea "**********"
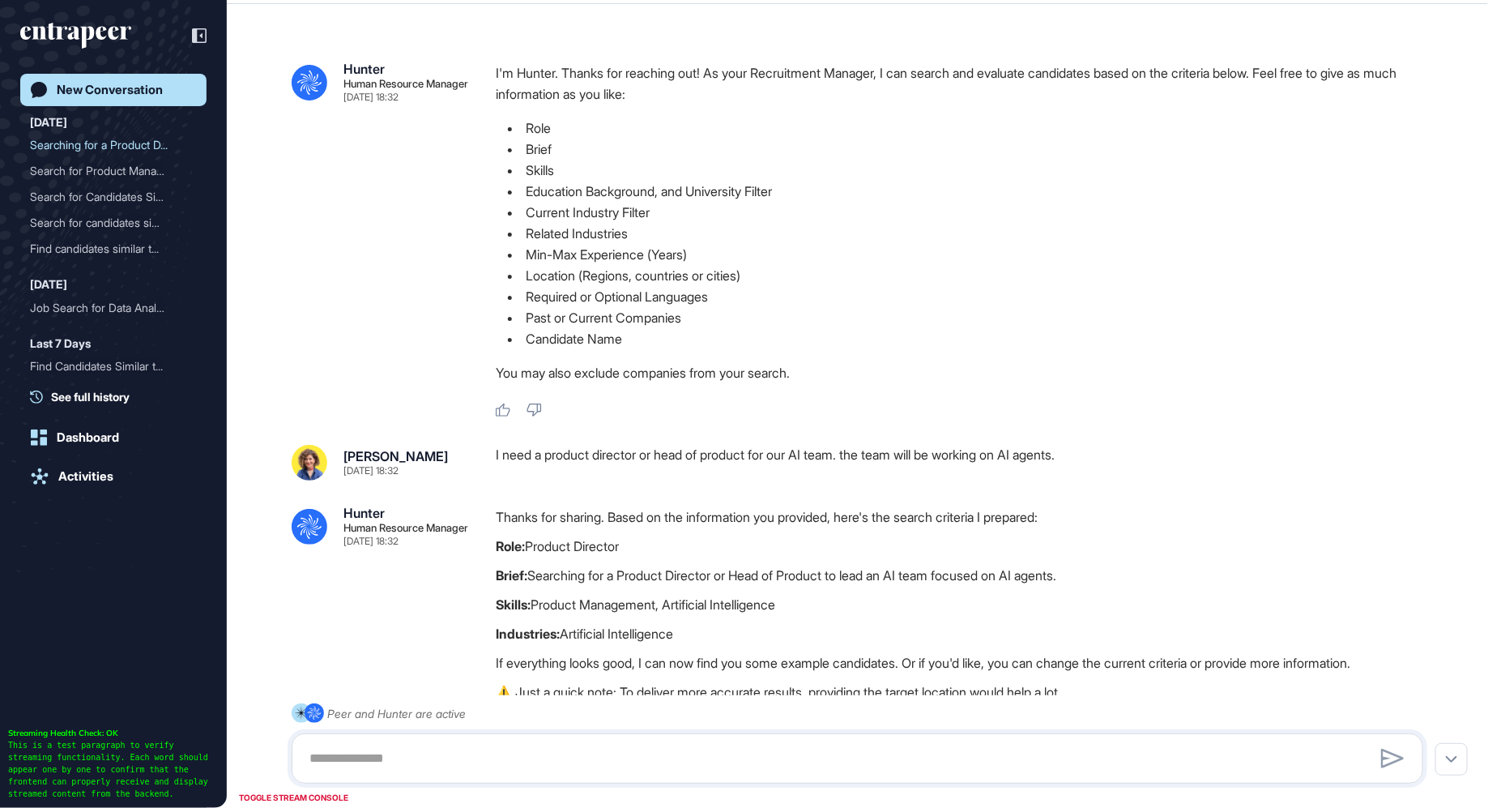
scroll to position [175, 0]
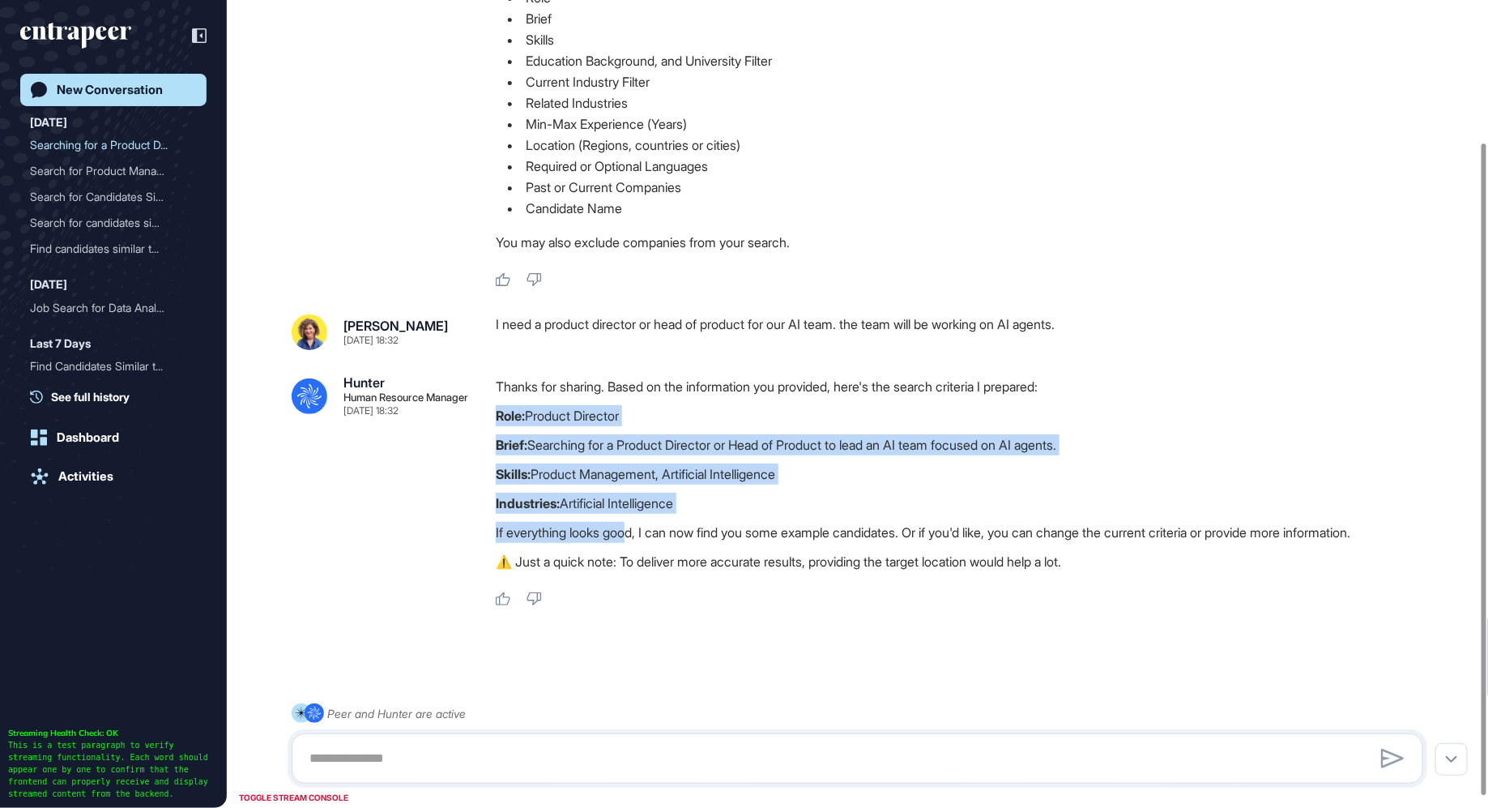
drag, startPoint x: 505, startPoint y: 400, endPoint x: 631, endPoint y: 537, distance: 185.7
click at [631, 537] on div "Thanks for sharing. Based on the information you provided, here's the search cr…" at bounding box center [966, 478] width 940 height 204
click at [631, 537] on p "If everything looks good, I can now find you some example candidates. Or if you…" at bounding box center [966, 532] width 940 height 21
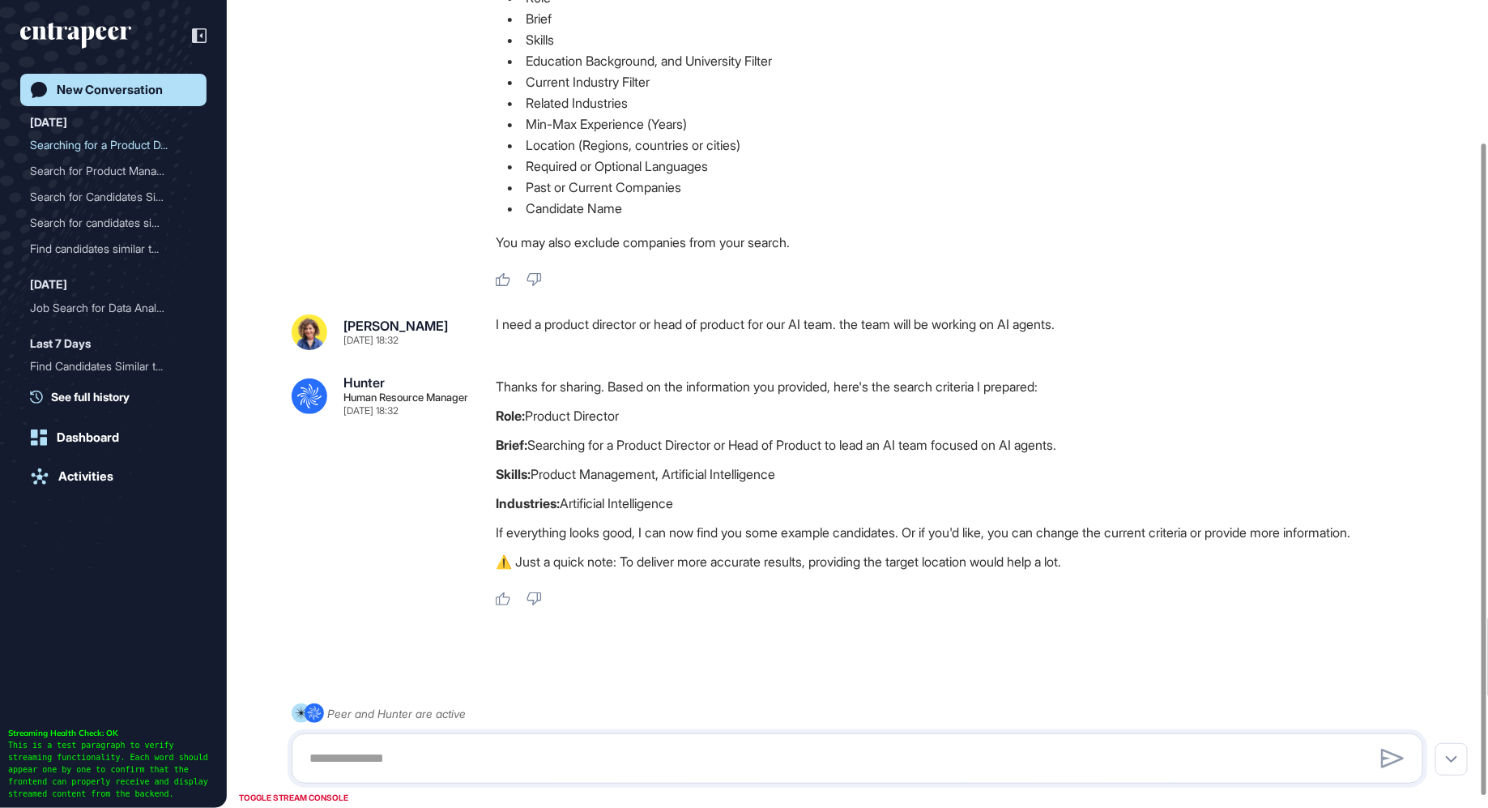
click at [492, 741] on div at bounding box center [858, 758] width 1132 height 50
click at [454, 764] on textarea at bounding box center [857, 758] width 1115 height 32
type textarea "**********"
click at [1393, 755] on icon at bounding box center [1392, 757] width 23 height 19
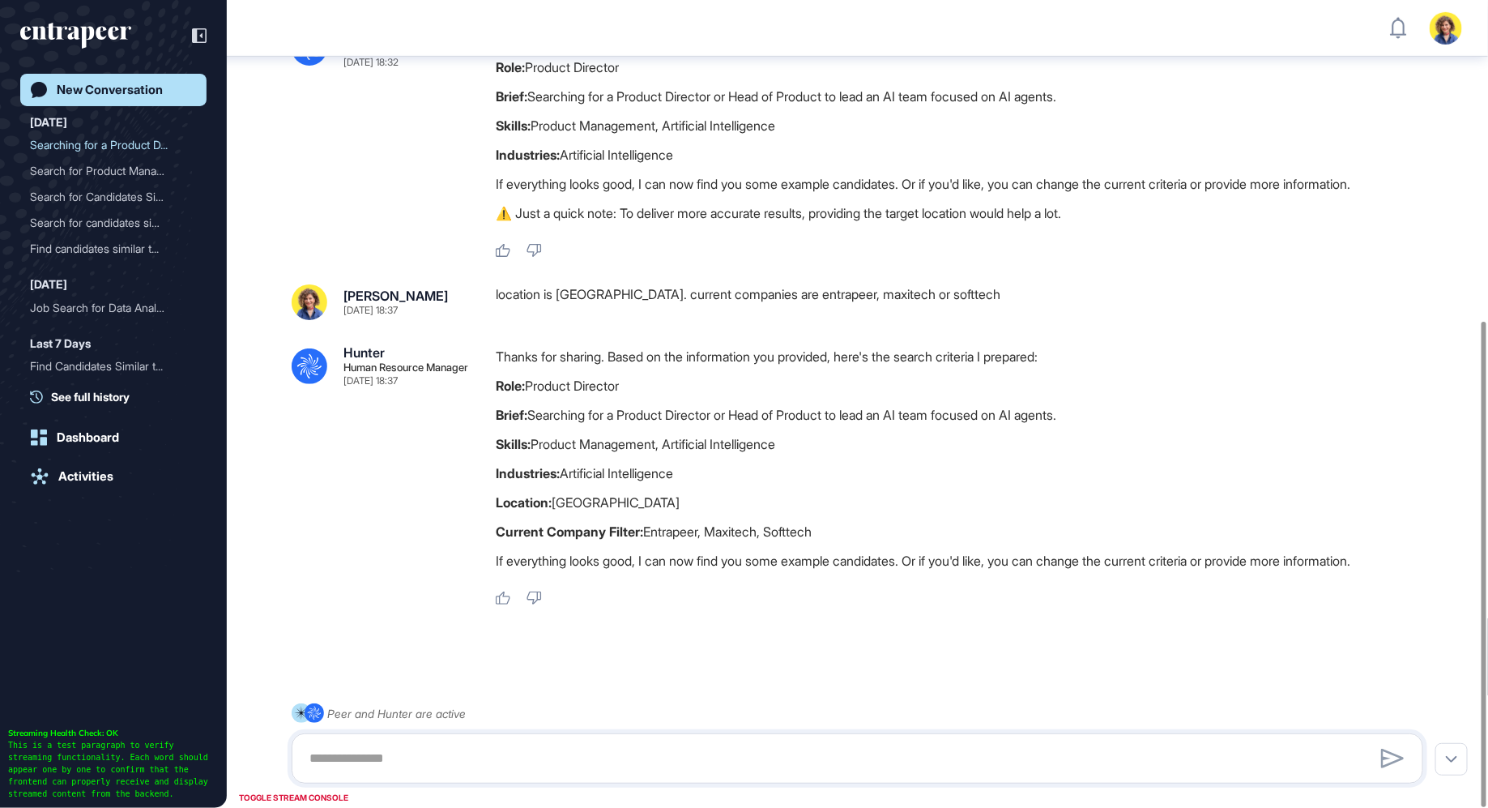
scroll to position [531, 0]
click at [650, 740] on div at bounding box center [858, 758] width 1132 height 50
click at [610, 759] on textarea at bounding box center [857, 758] width 1115 height 32
type textarea "******"
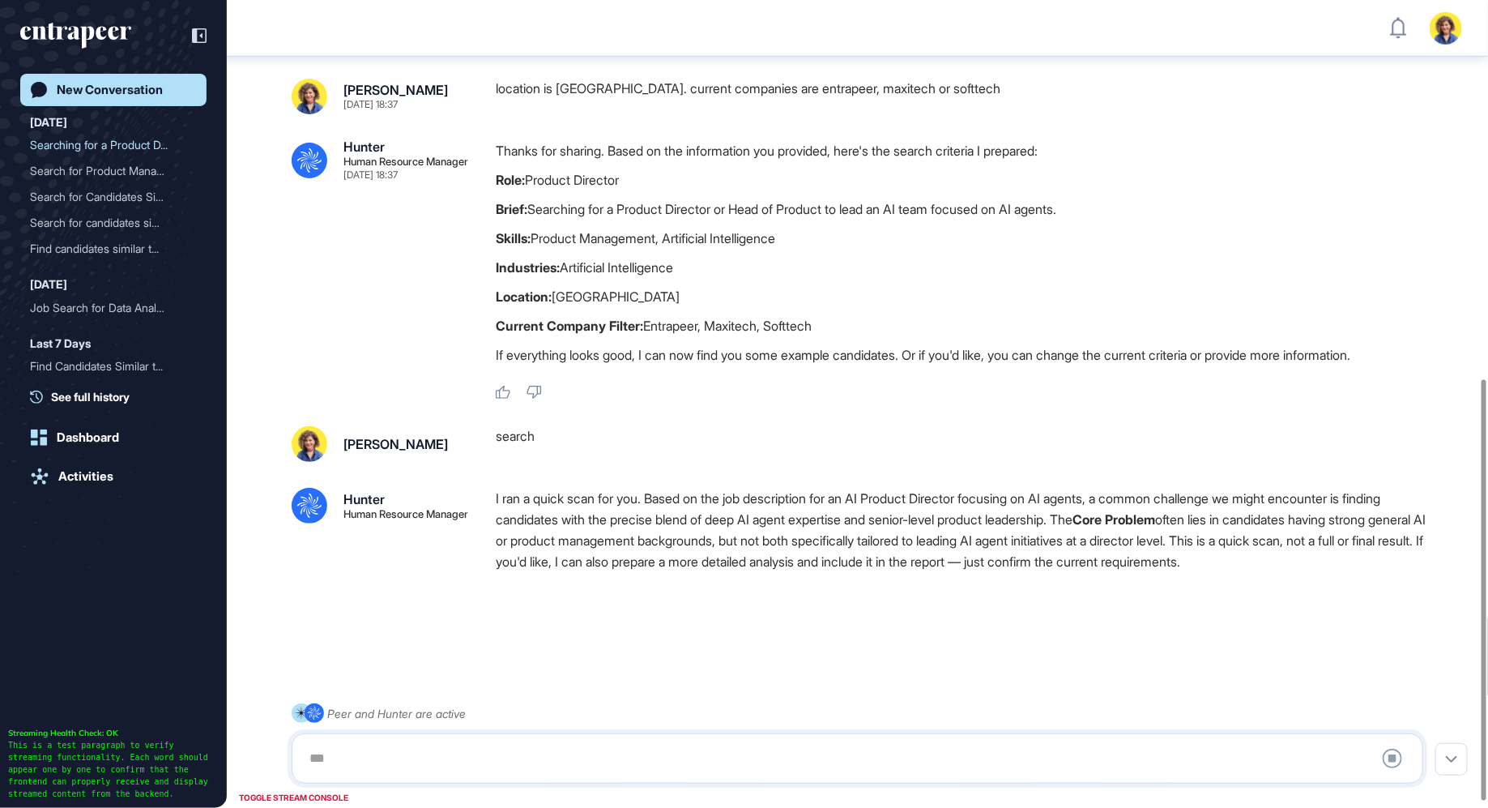
scroll to position [738, 0]
drag, startPoint x: 493, startPoint y: 320, endPoint x: 709, endPoint y: 323, distance: 215.5
click at [709, 323] on div ".cls-2{fill:#fff} Hunter Human Resource Manager Sep 01, 2025 18:37 Thanks for s…" at bounding box center [858, 269] width 1132 height 260
copy p "Current Company Filter: Entrapeer"
click at [387, 761] on textarea at bounding box center [857, 758] width 1115 height 32
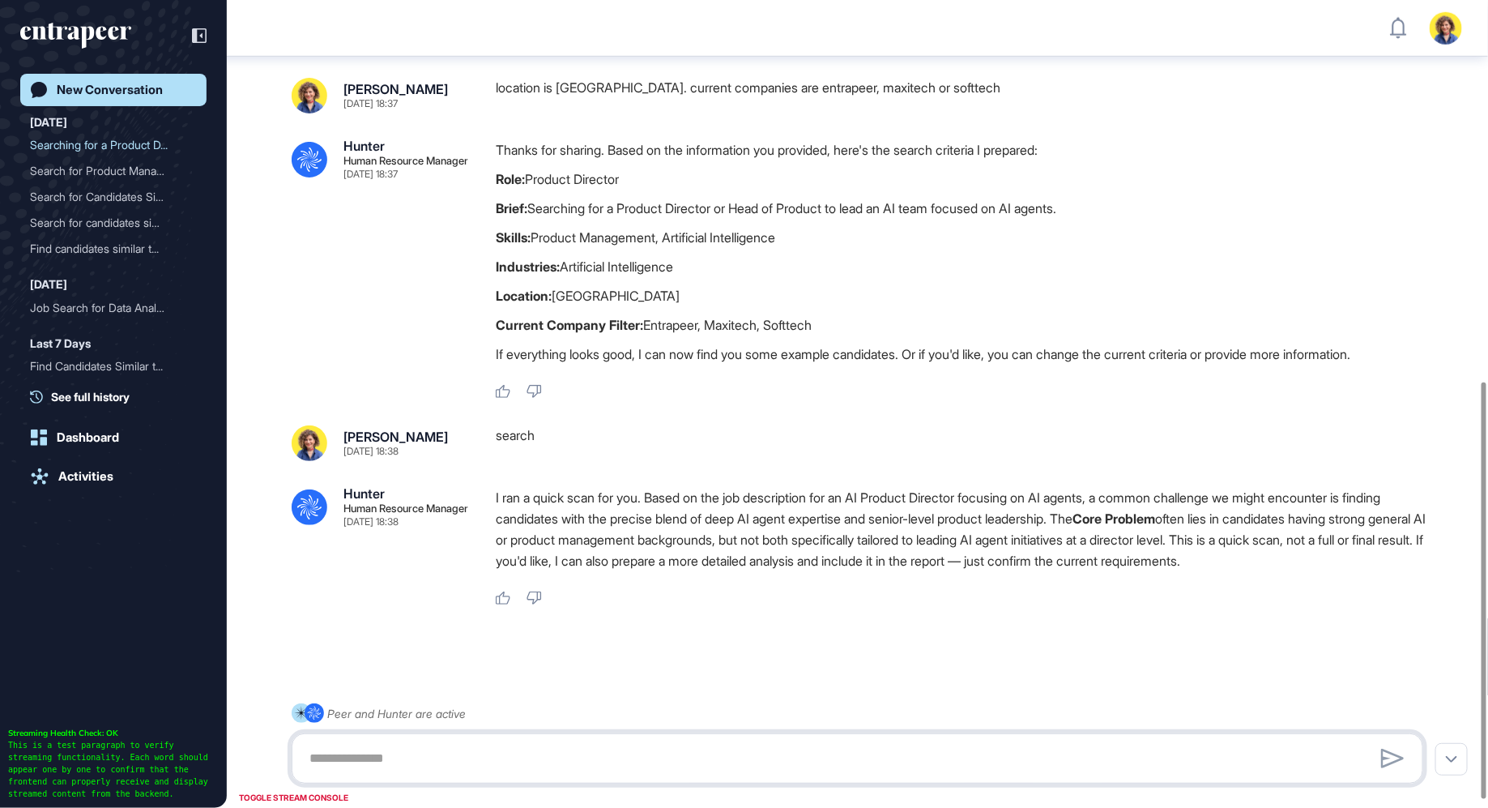
paste textarea "**********"
type textarea "**********"
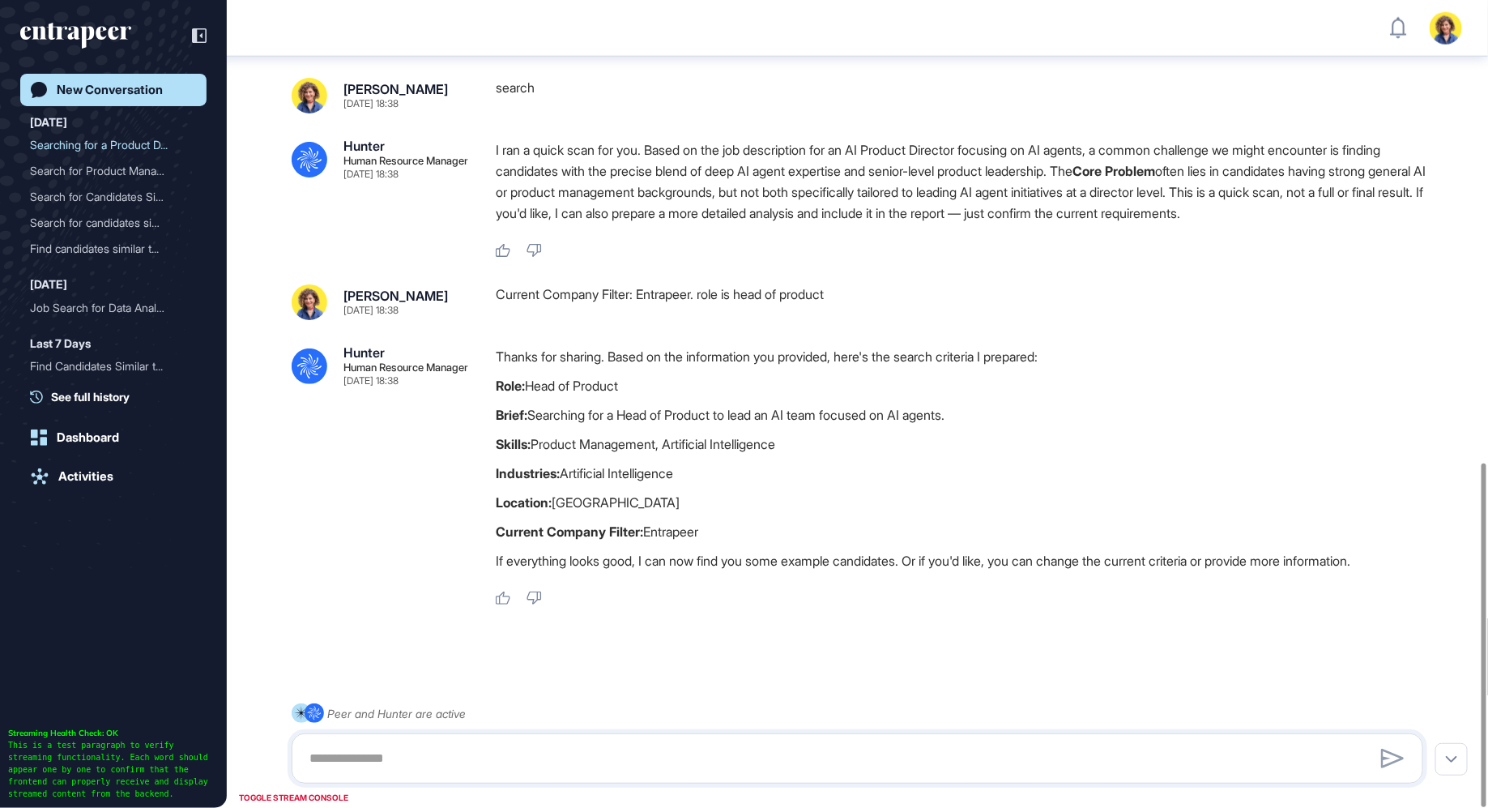
scroll to position [1101, 0]
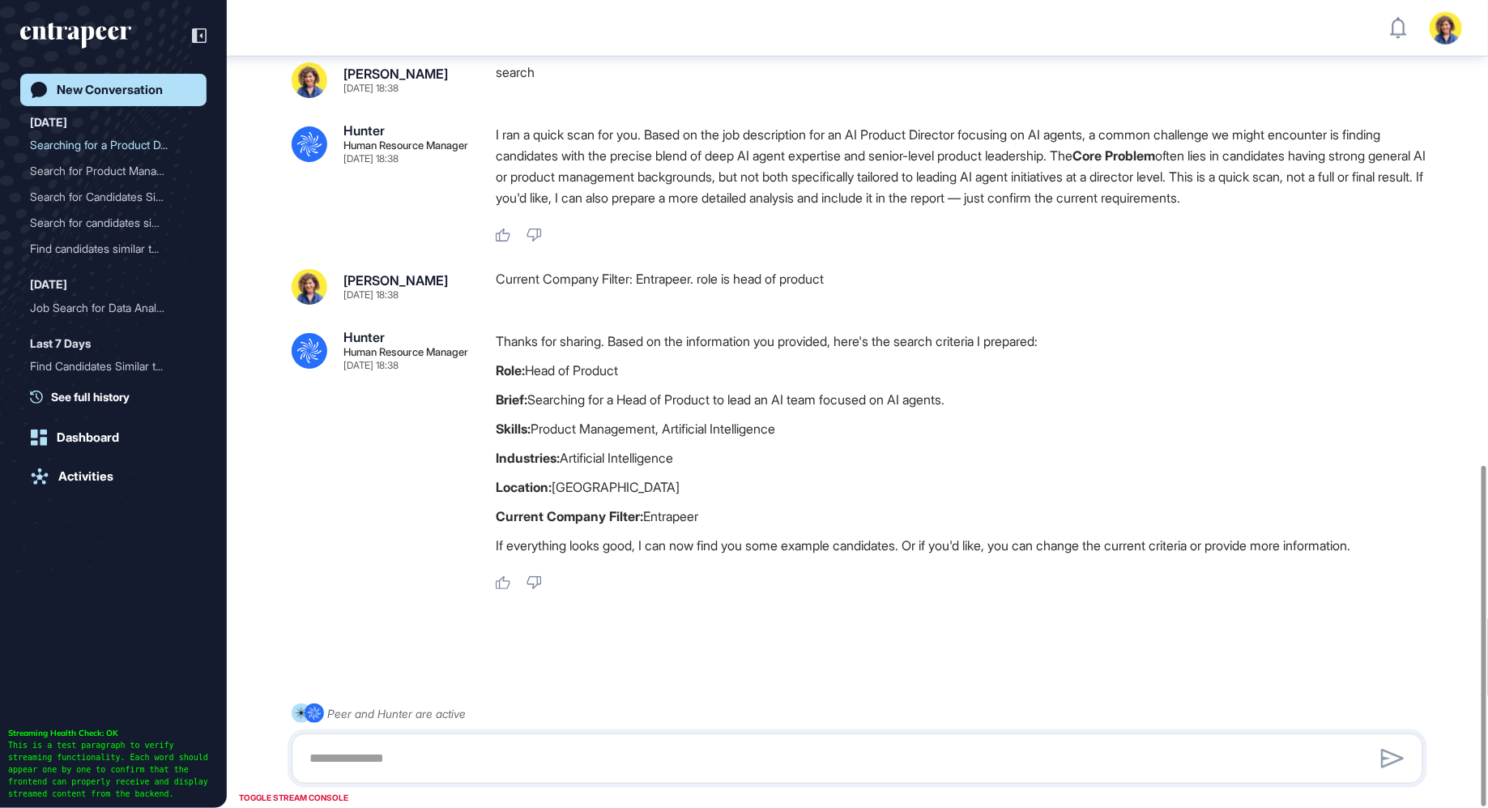
drag, startPoint x: 502, startPoint y: 456, endPoint x: 724, endPoint y: 454, distance: 221.9
click at [724, 454] on div ".cls-2{fill:#fff} Hunter Human Resource Manager Sep 01, 2025 18:38 Thanks for s…" at bounding box center [858, 460] width 1132 height 260
copy p "Industries: Artificial Intelligence"
click at [423, 769] on textarea at bounding box center [857, 758] width 1115 height 32
paste textarea "**********"
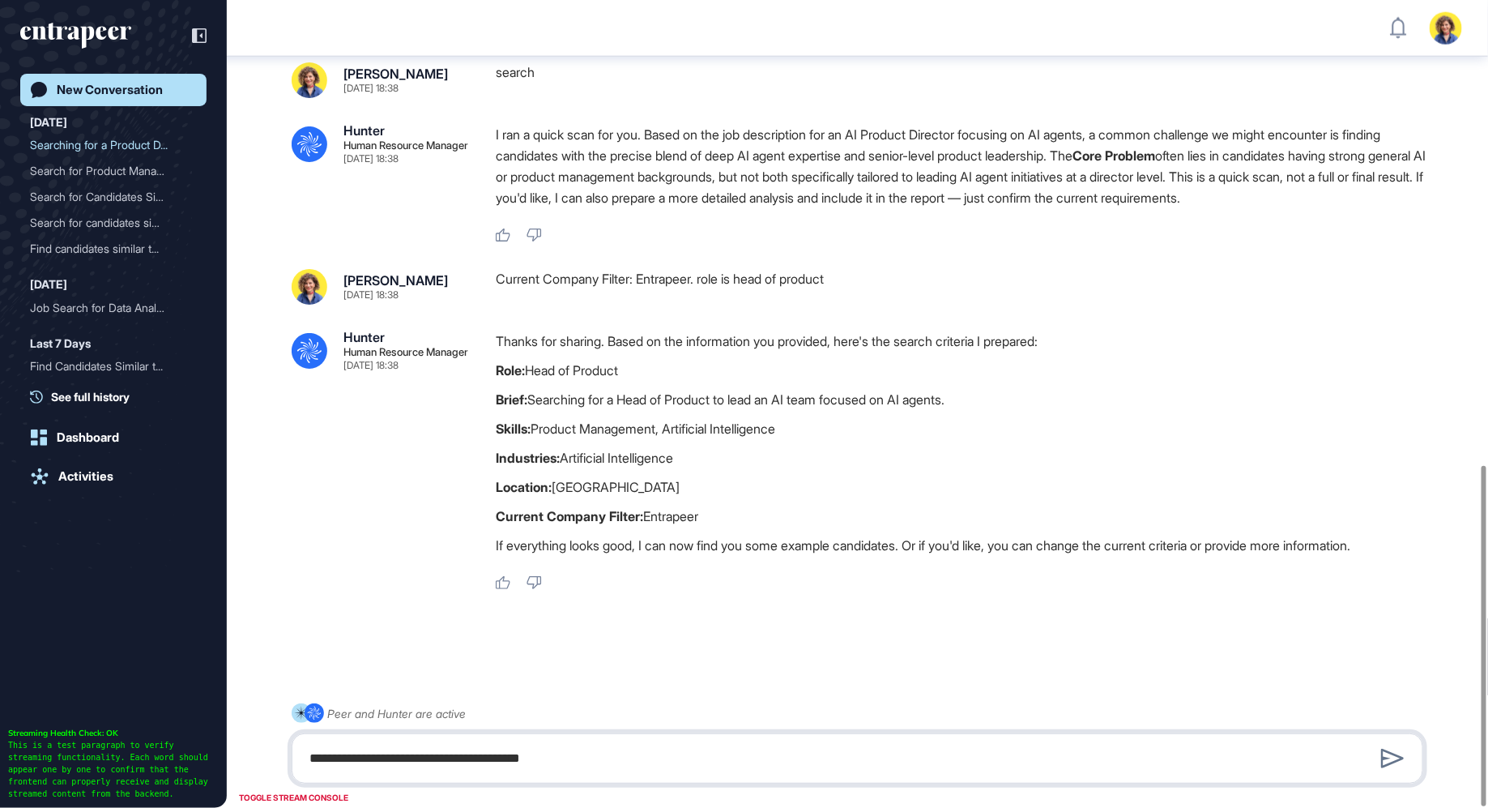
type textarea "**********"
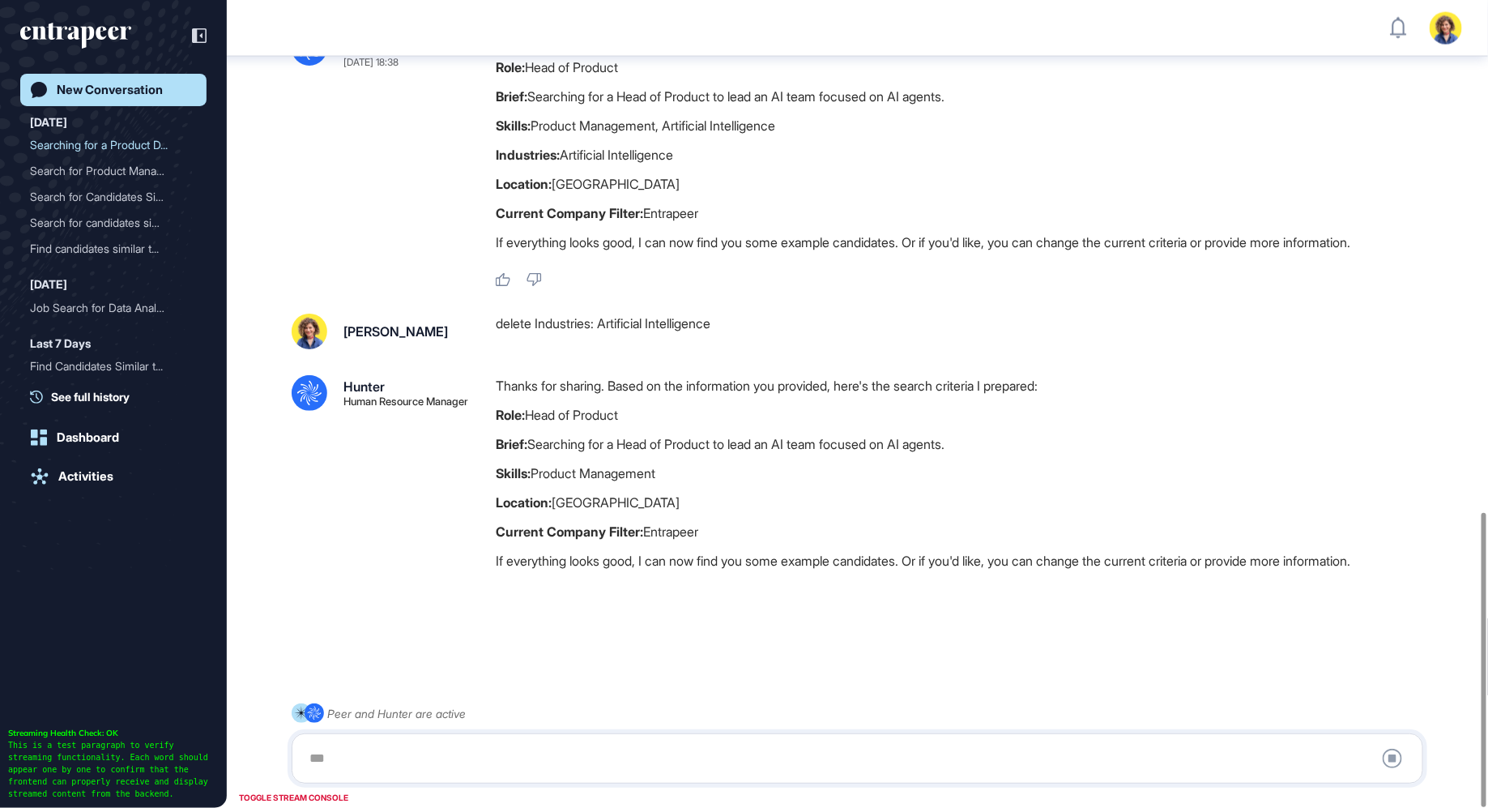
scroll to position [1404, 0]
click at [428, 761] on textarea at bounding box center [857, 758] width 1115 height 32
type textarea "******"
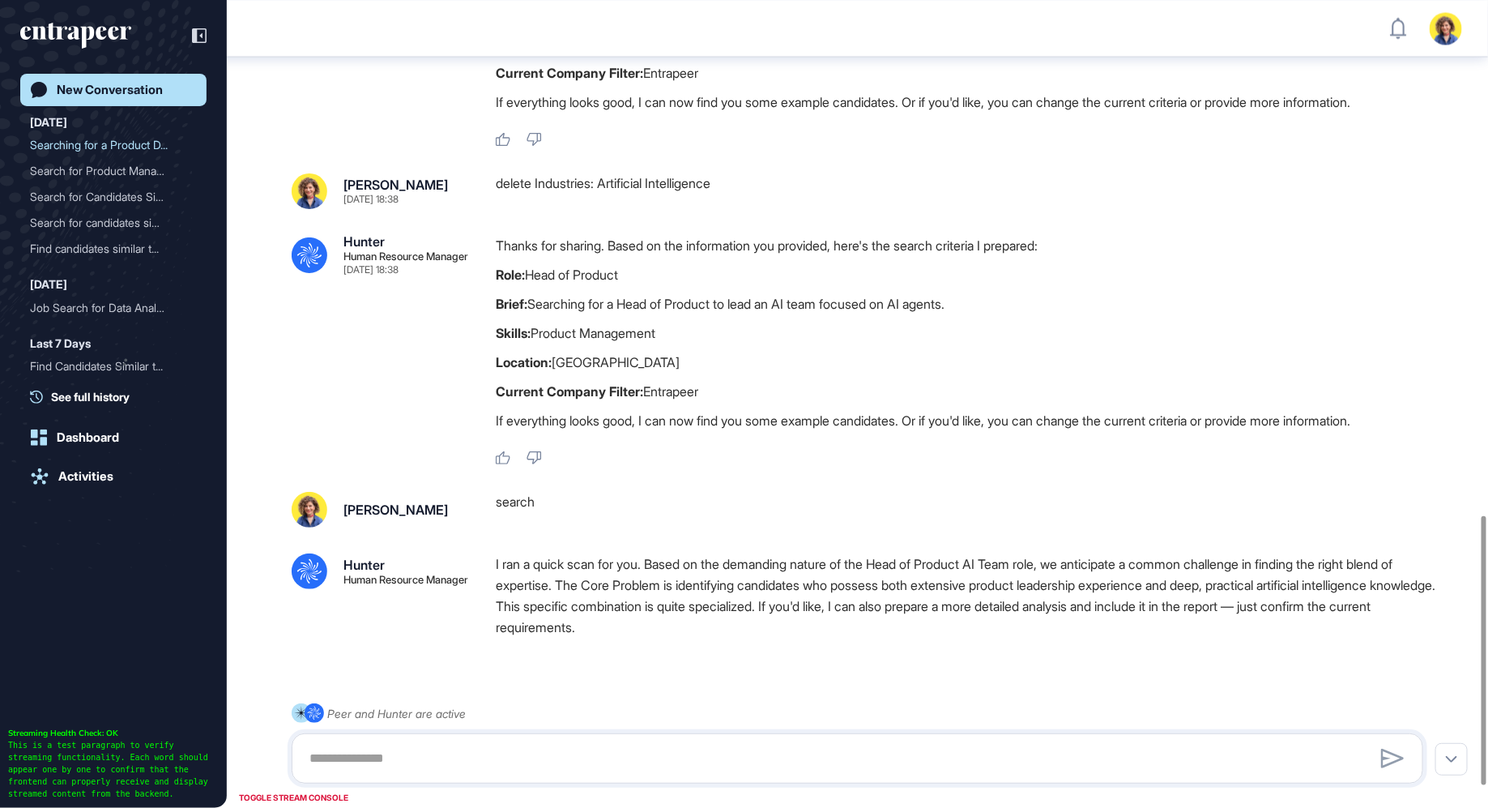
scroll to position [1610, 0]
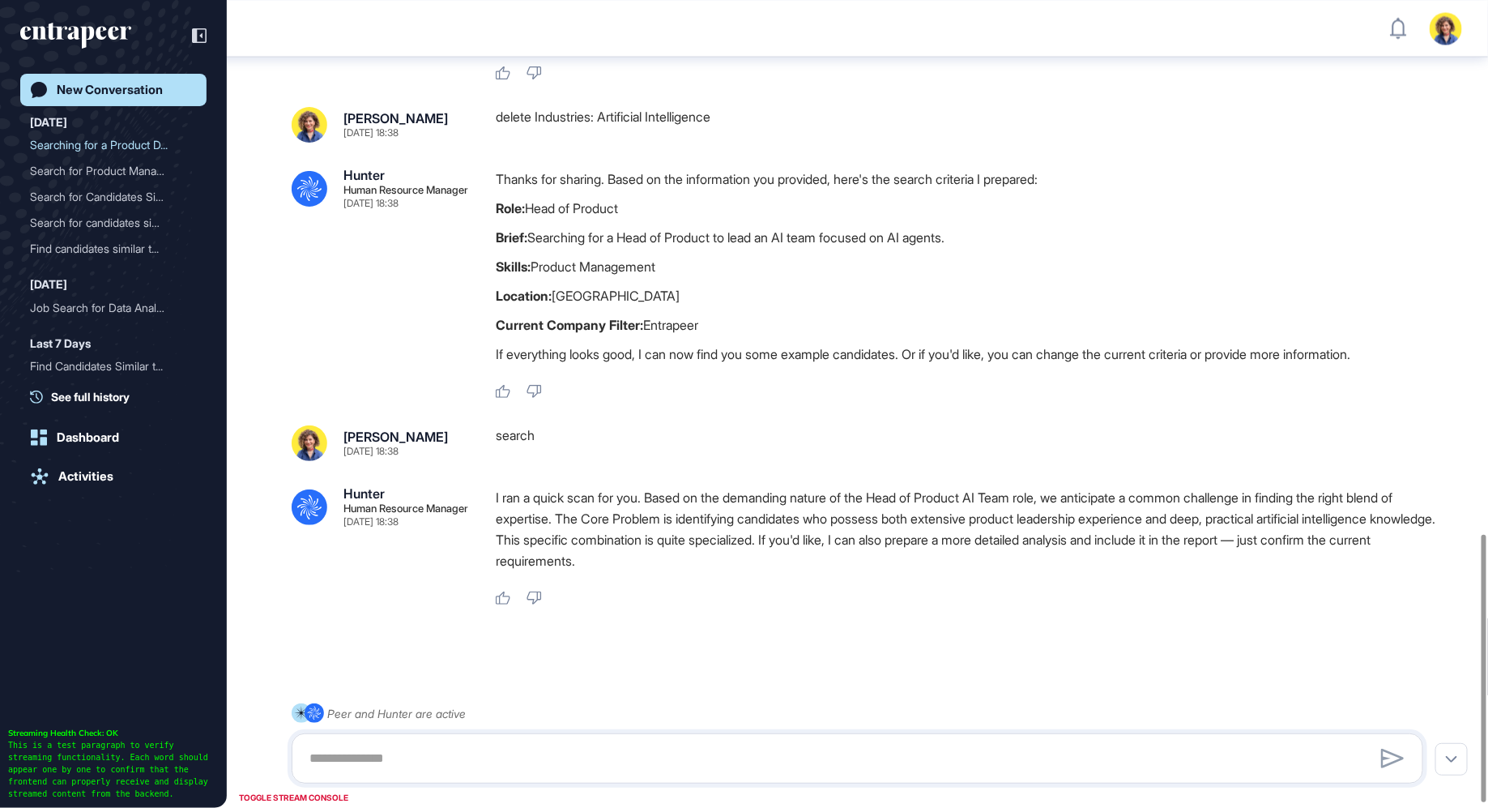
click at [149, 104] on link "New Conversation" at bounding box center [113, 90] width 186 height 32
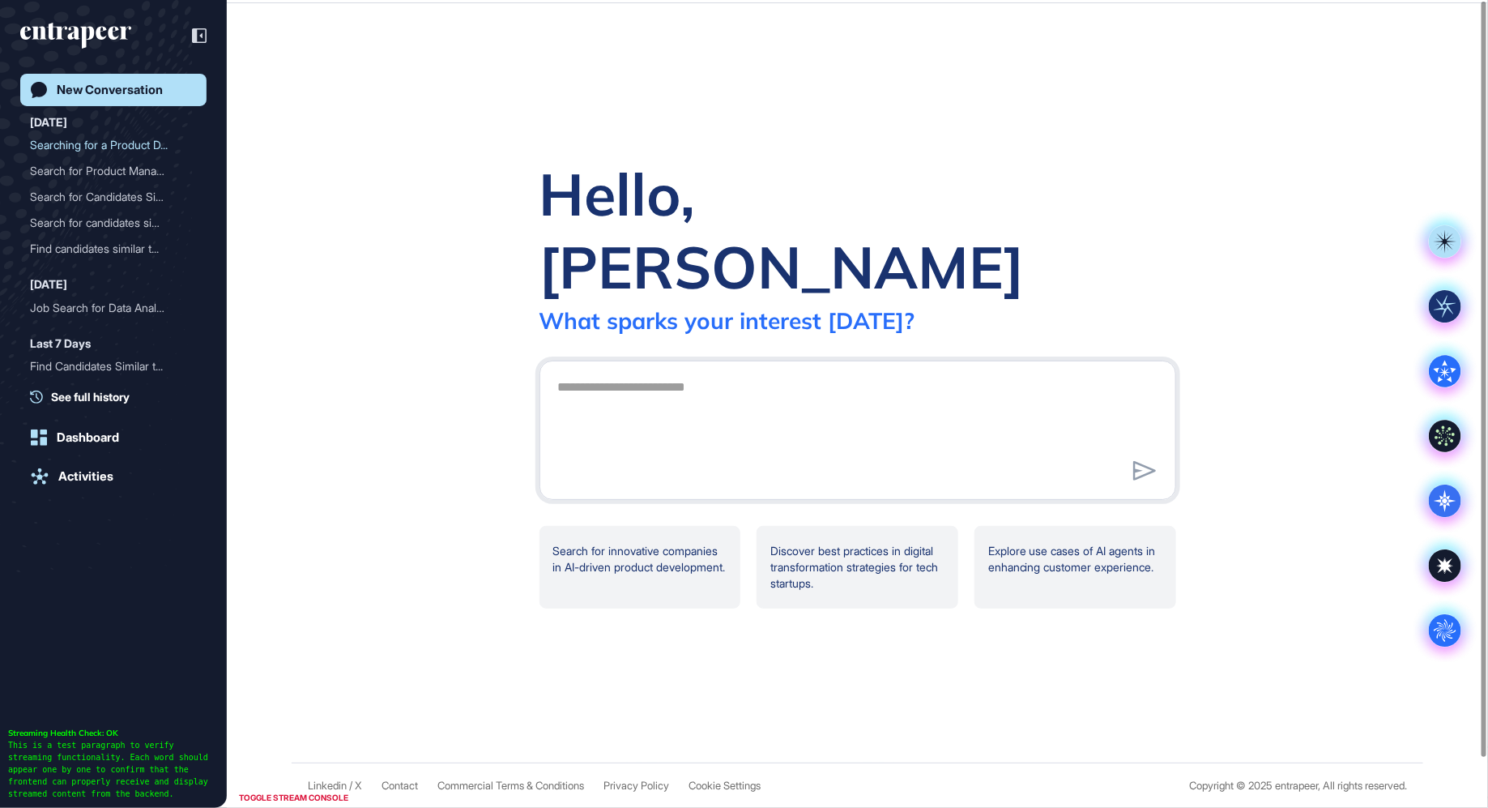
scroll to position [0, 0]
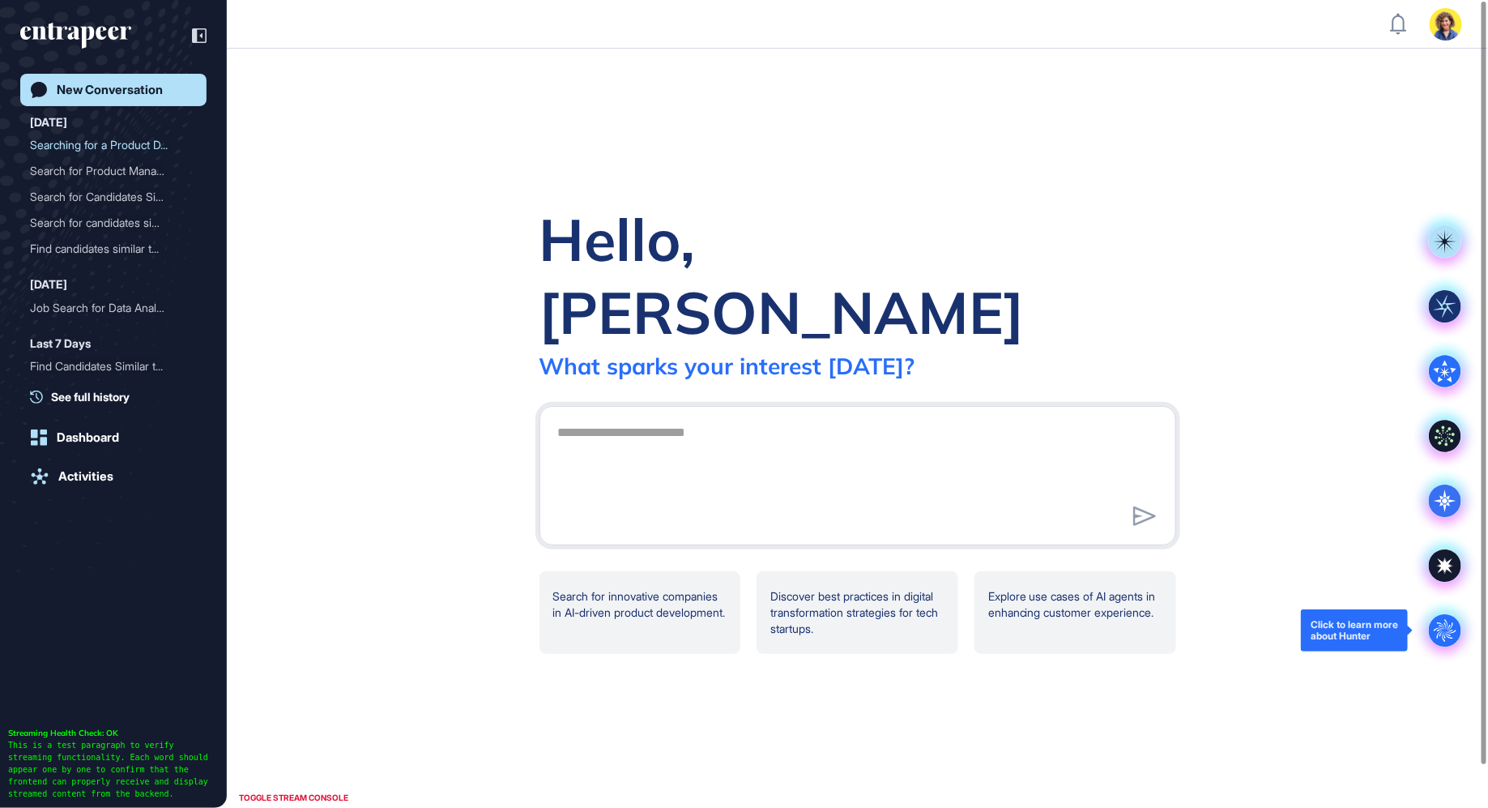
click at [1443, 638] on circle at bounding box center [1445, 630] width 32 height 32
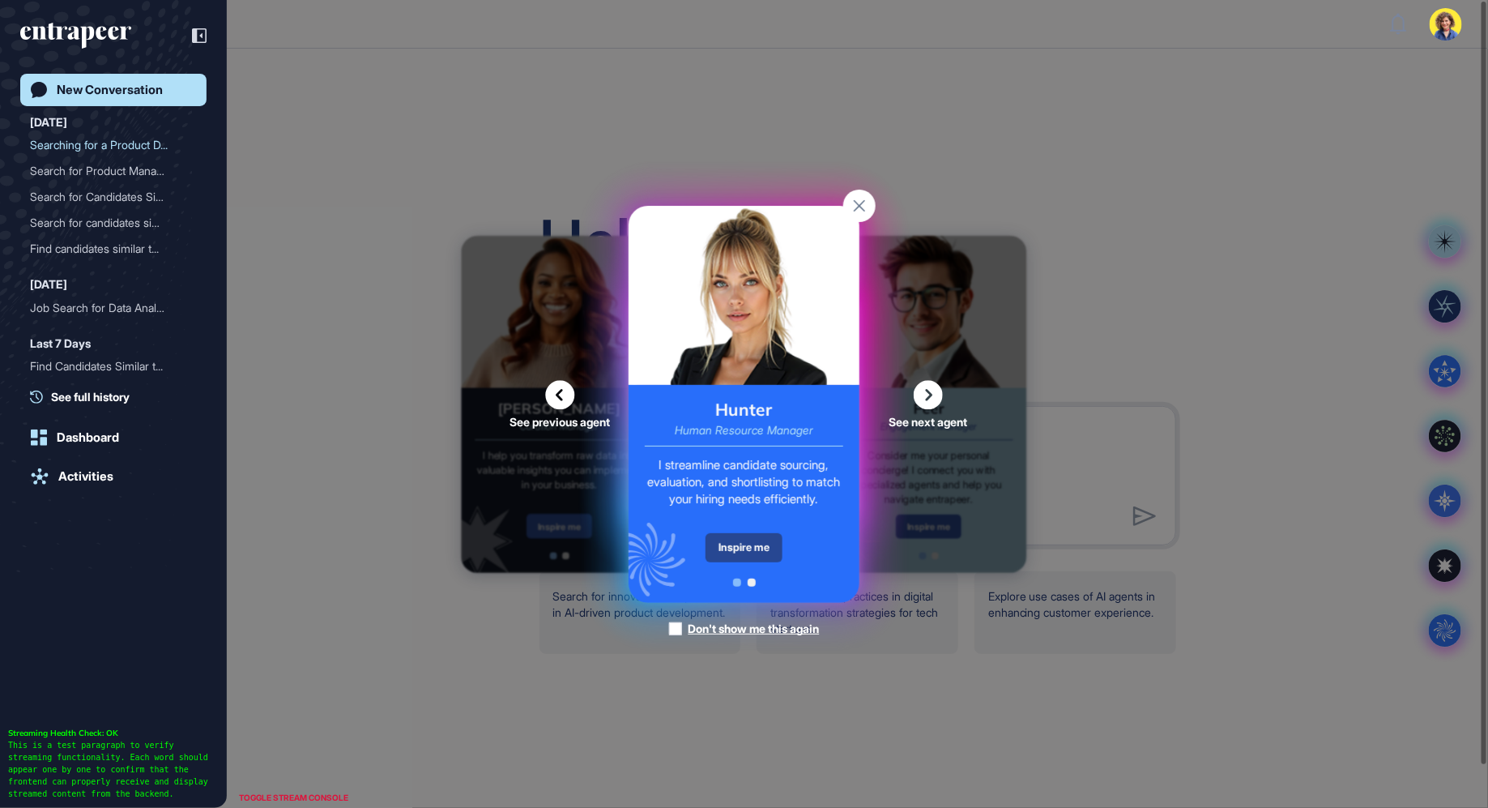
click at [750, 545] on div "Inspire me" at bounding box center [743, 547] width 77 height 29
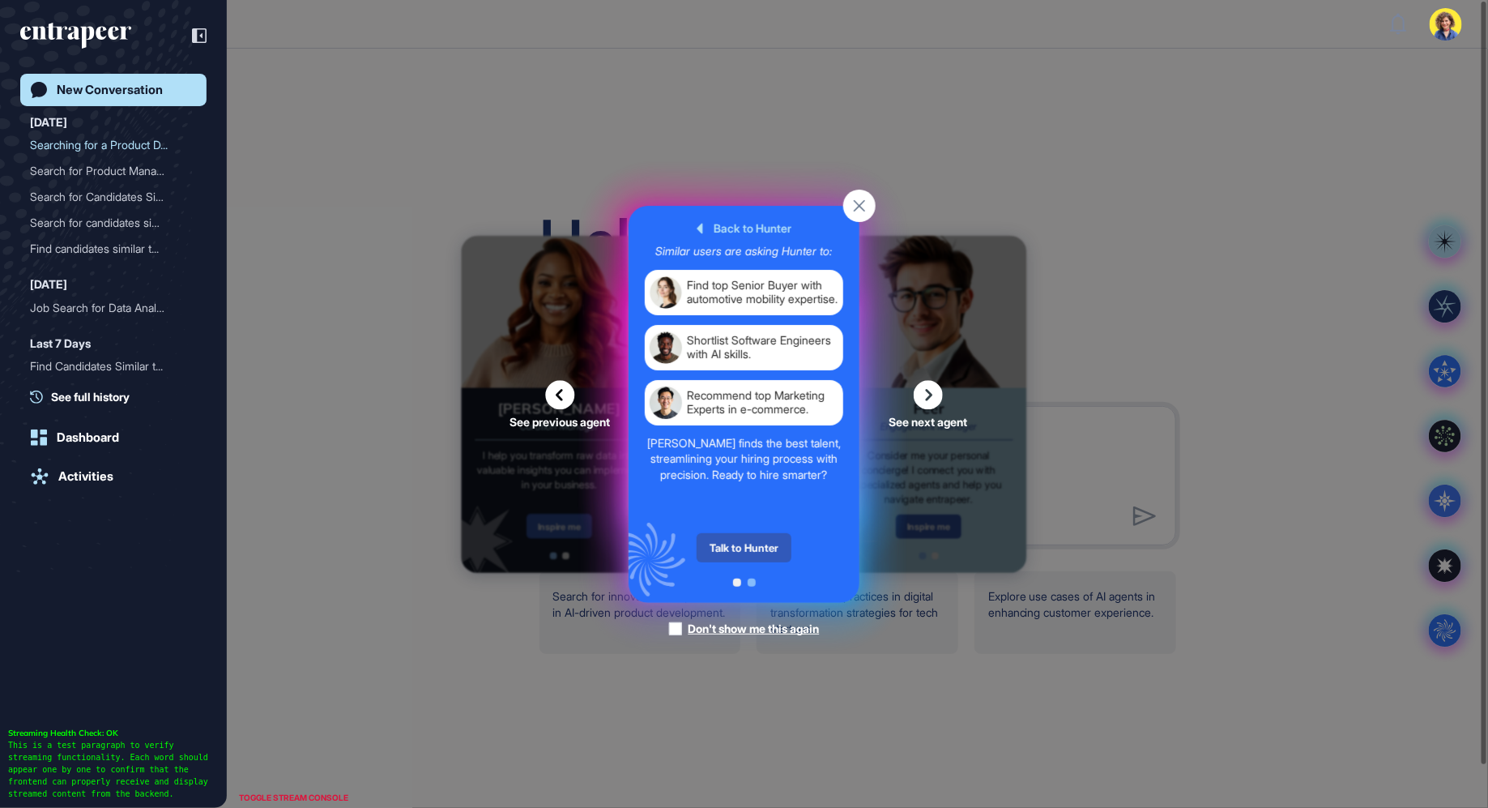
click at [750, 545] on div "Talk to Hunter" at bounding box center [744, 547] width 95 height 29
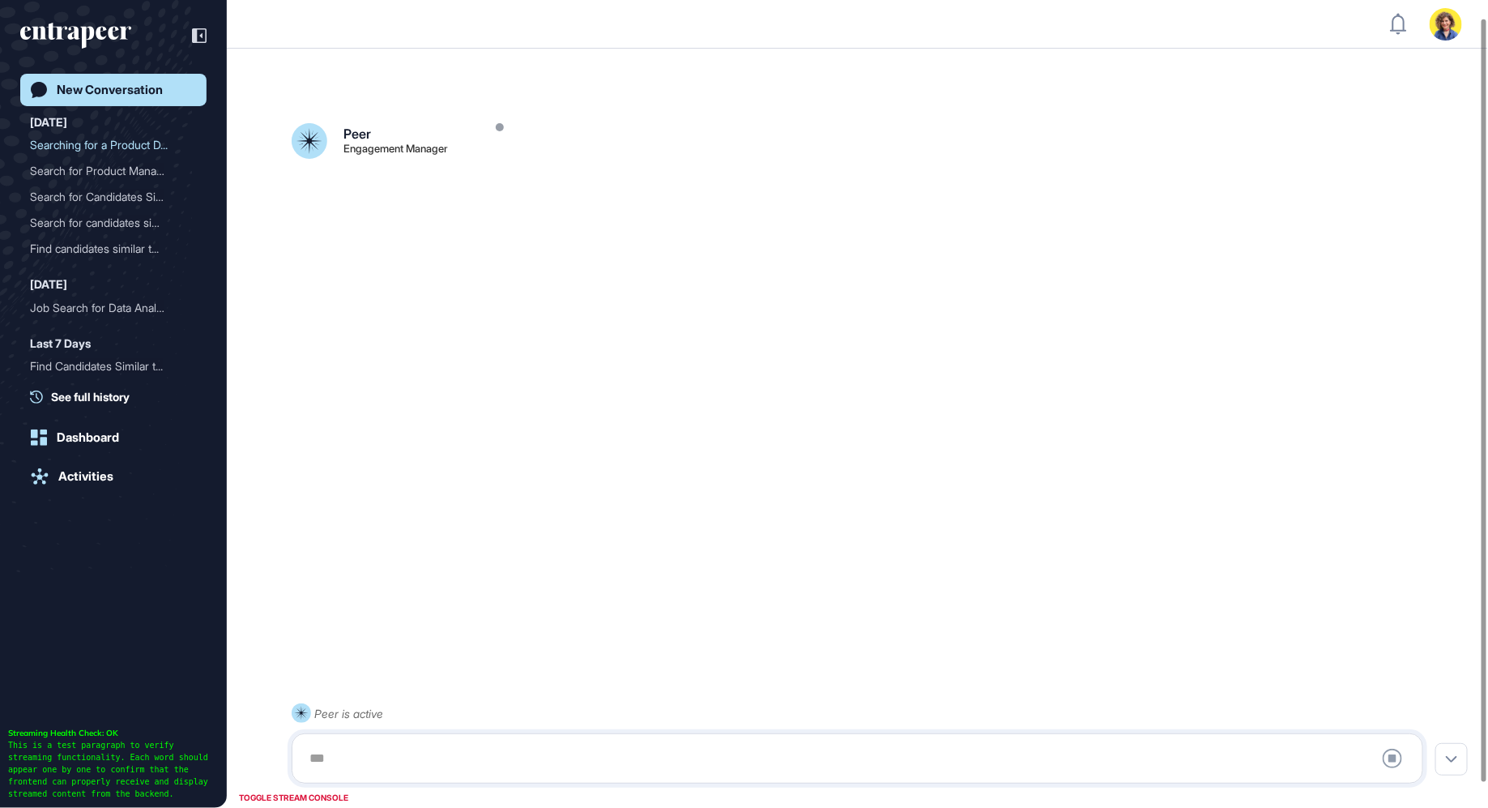
scroll to position [45, 0]
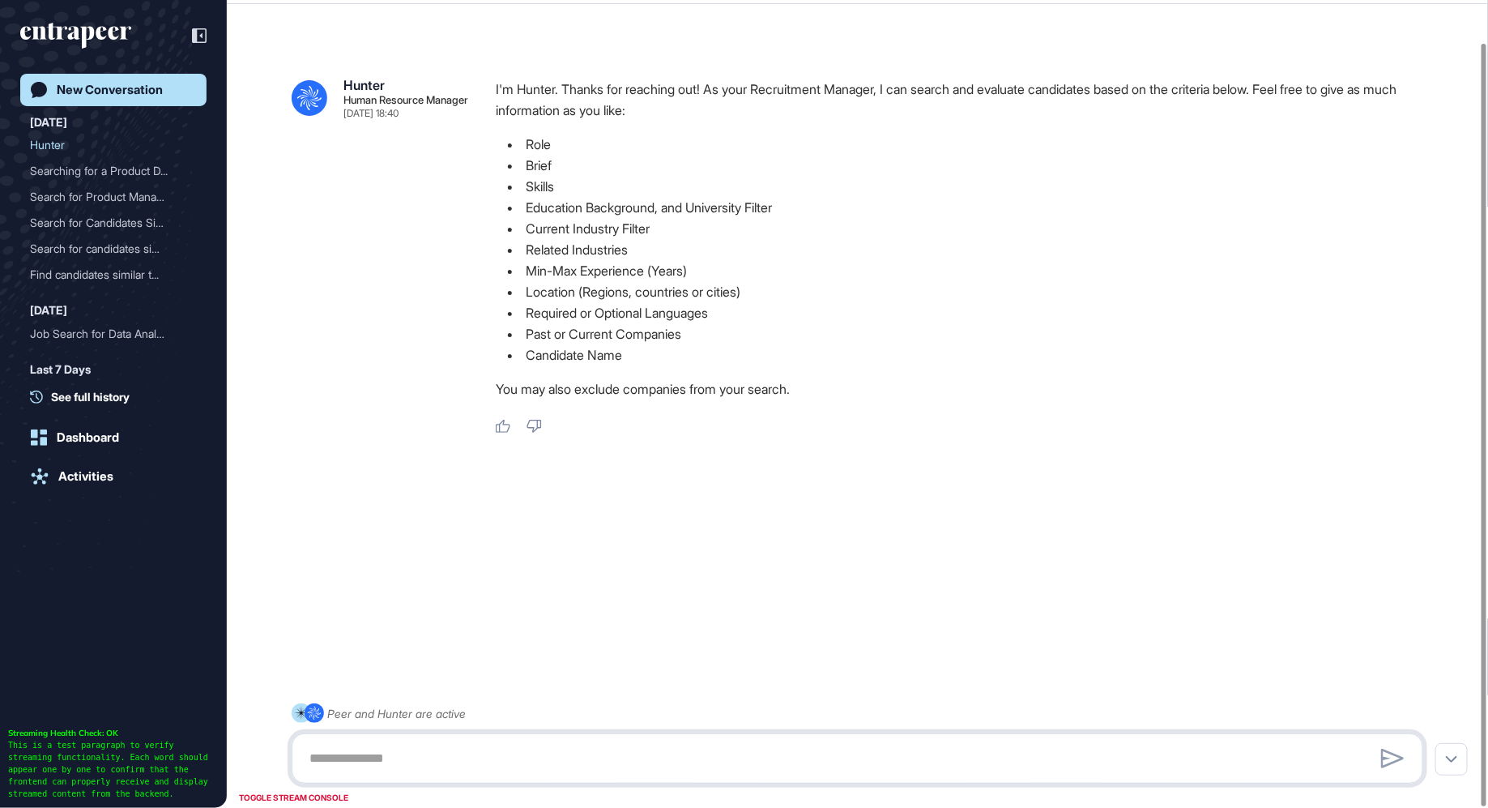
click at [368, 769] on textarea at bounding box center [857, 758] width 1115 height 32
click at [307, 756] on textarea "**********" at bounding box center [857, 758] width 1115 height 32
click at [564, 768] on textarea "**********" at bounding box center [857, 758] width 1115 height 32
type textarea "**********"
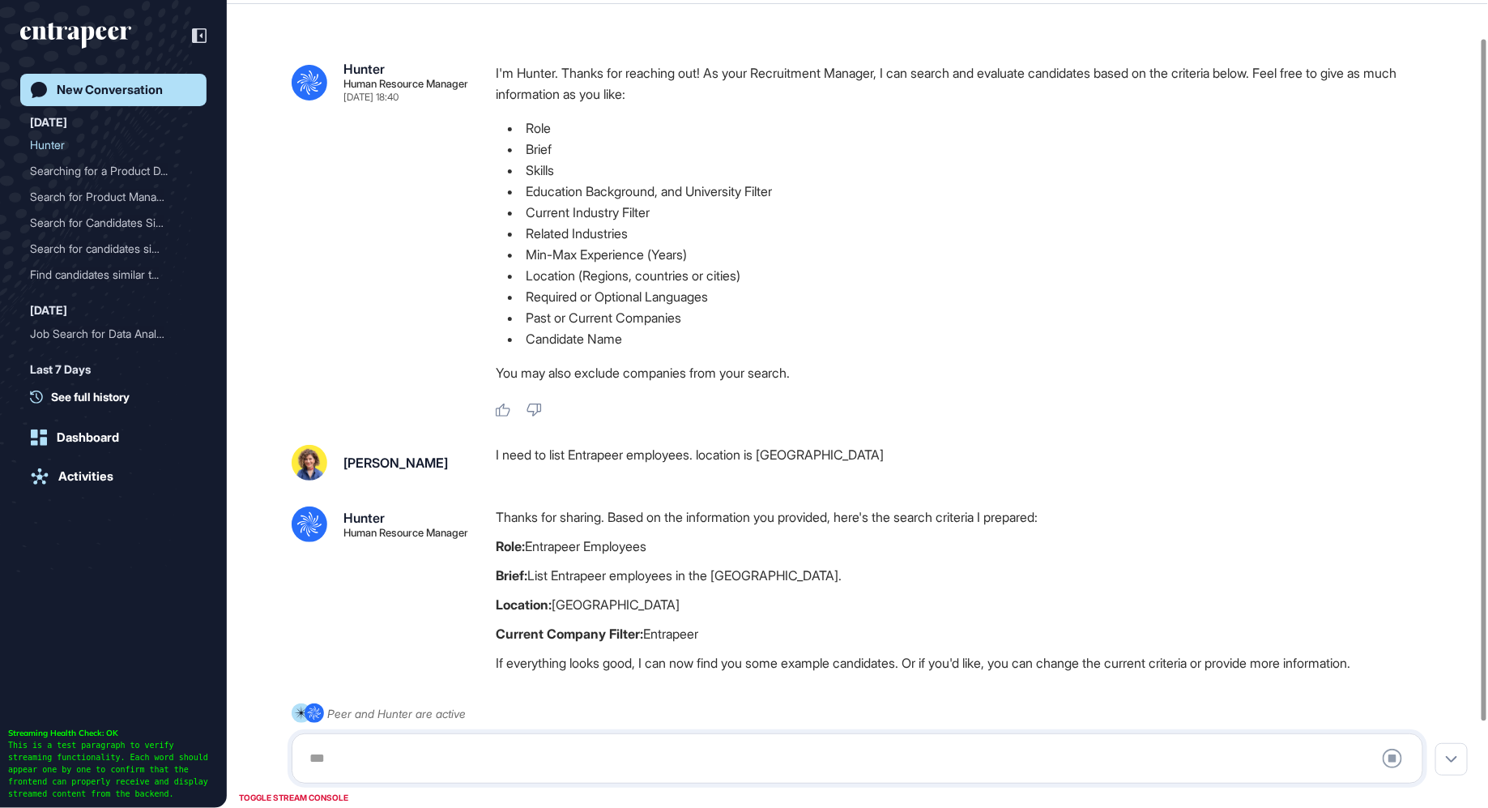
scroll to position [147, 0]
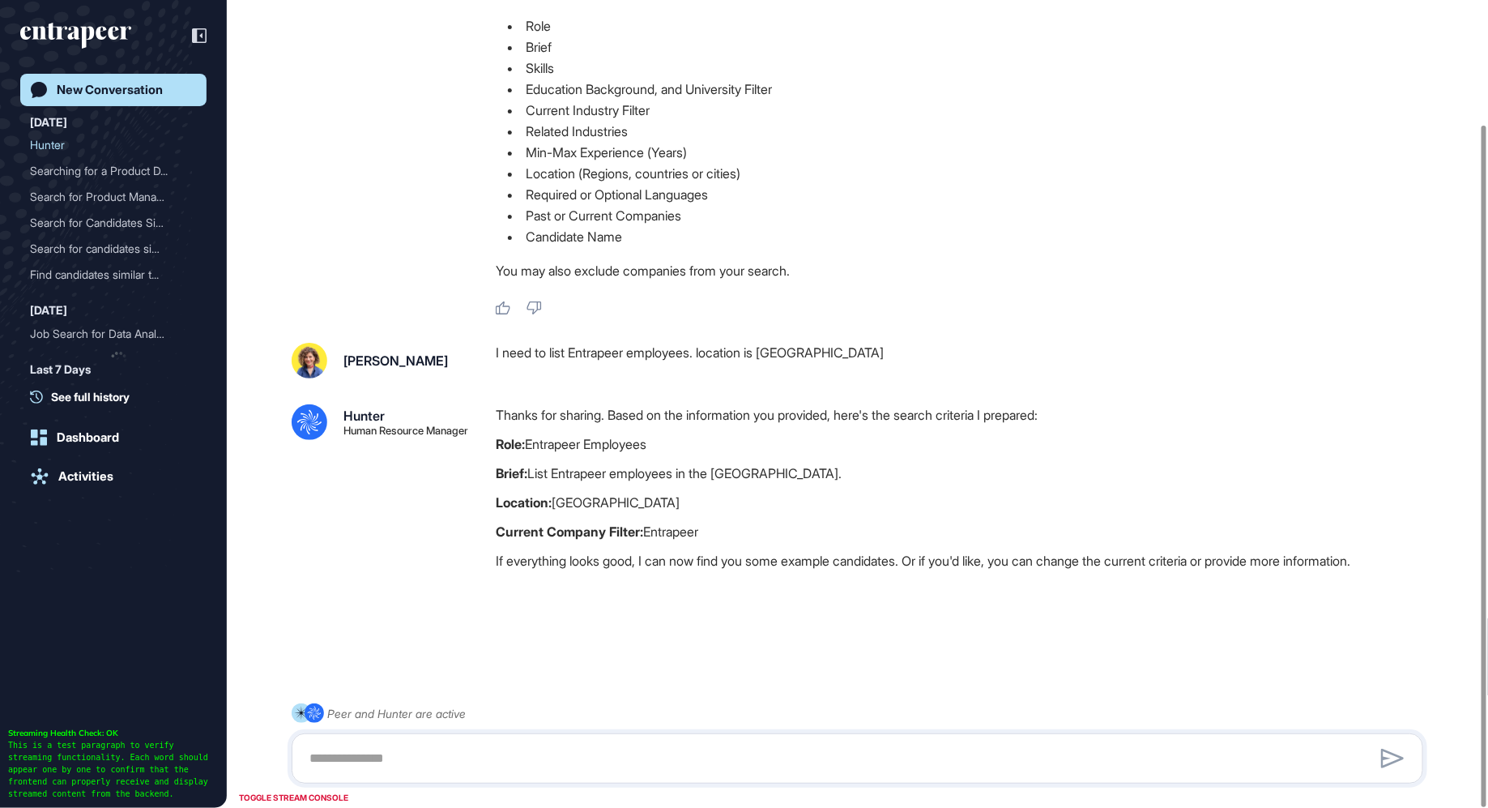
drag, startPoint x: 565, startPoint y: 472, endPoint x: 976, endPoint y: 541, distance: 416.4
click at [976, 541] on div "Thanks for sharing. Based on the information you provided, here's the search cr…" at bounding box center [966, 491] width 940 height 175
click at [501, 752] on textarea at bounding box center [857, 758] width 1115 height 32
click at [500, 756] on textarea at bounding box center [857, 758] width 1115 height 32
type textarea "******"
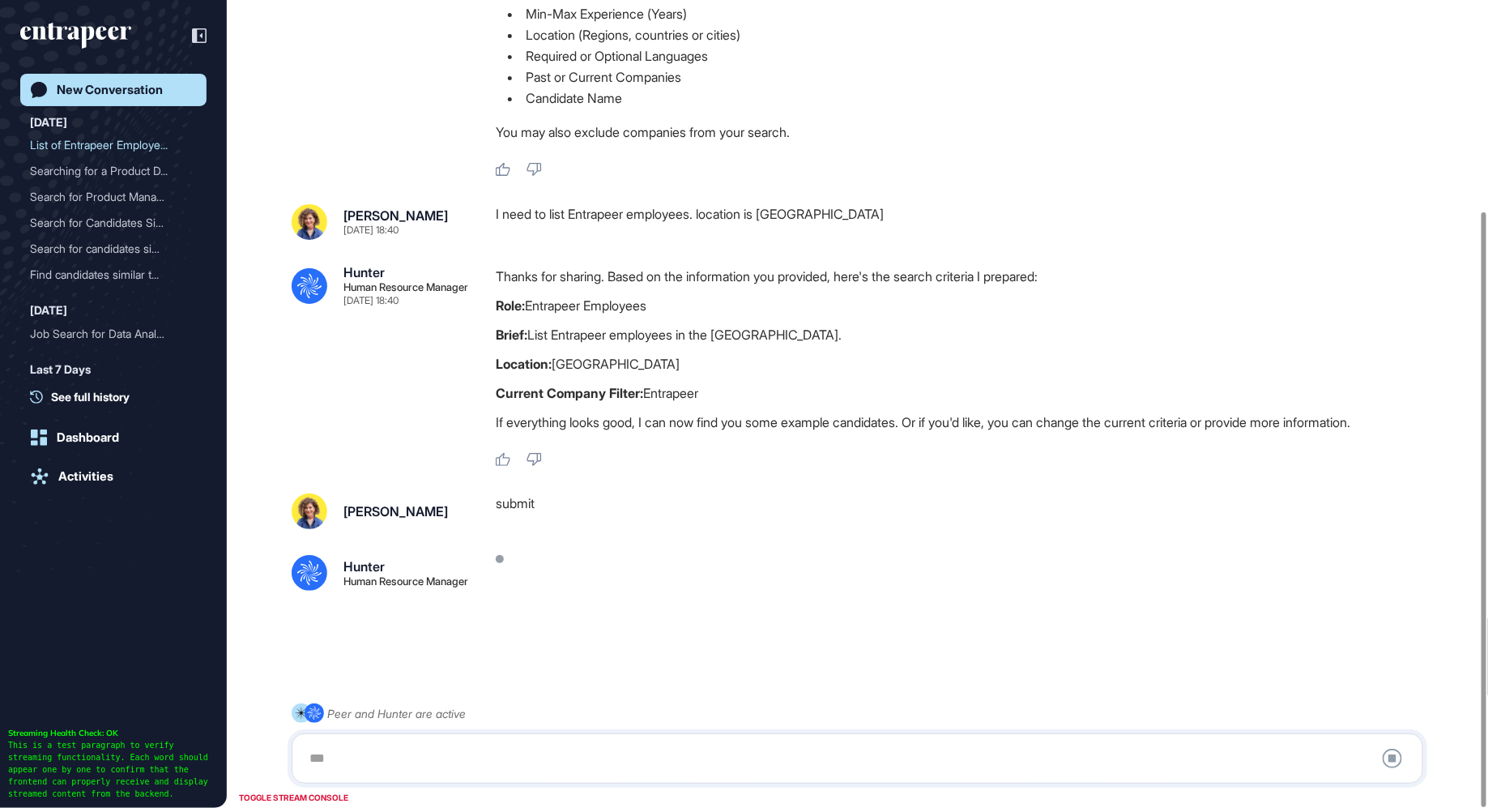
scroll to position [286, 0]
click at [1398, 756] on icon at bounding box center [1392, 757] width 19 height 19
click at [160, 360] on div "Today List of Entrapeer Employe... Searching for a Product D... Search for Prod…" at bounding box center [118, 382] width 177 height 45
click at [156, 106] on div "New Conversation Today List of Entrapeer Employe... Searching for a Product D..…" at bounding box center [113, 420] width 186 height 693
click at [64, 85] on div "New Conversation" at bounding box center [110, 90] width 106 height 15
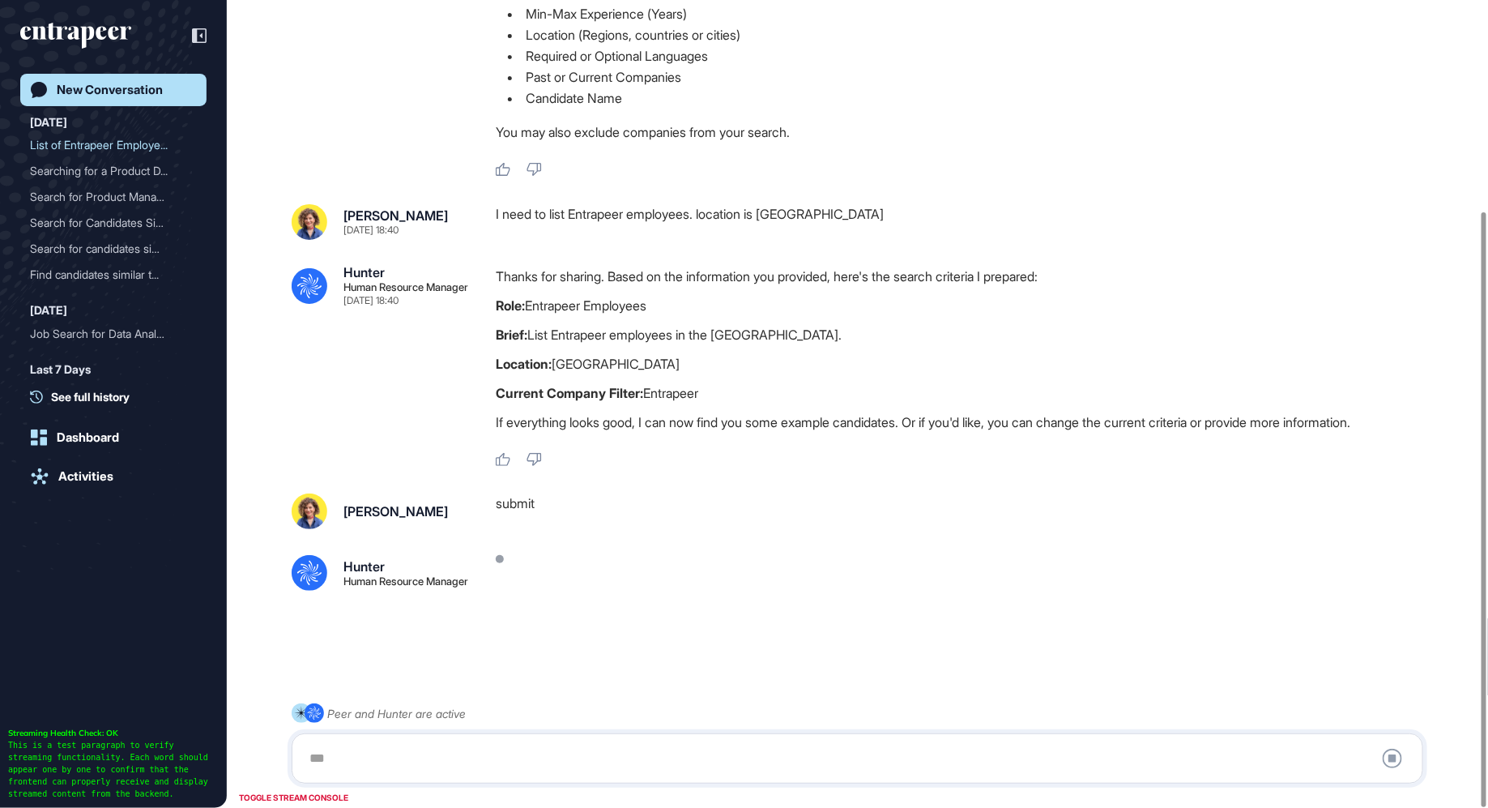
scroll to position [0, 0]
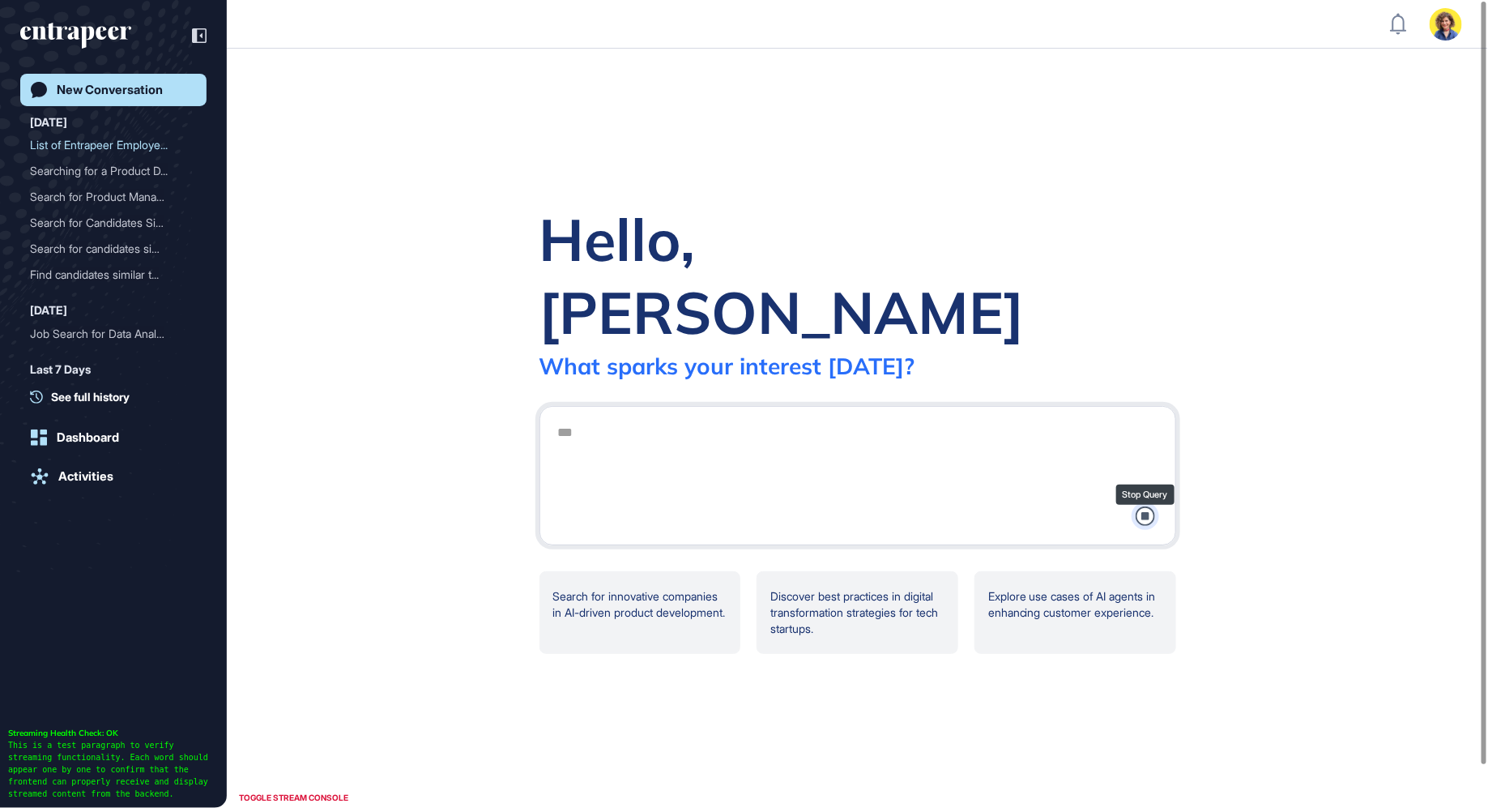
click at [1148, 506] on icon at bounding box center [1144, 515] width 19 height 19
click at [1153, 506] on icon at bounding box center [1144, 515] width 19 height 19
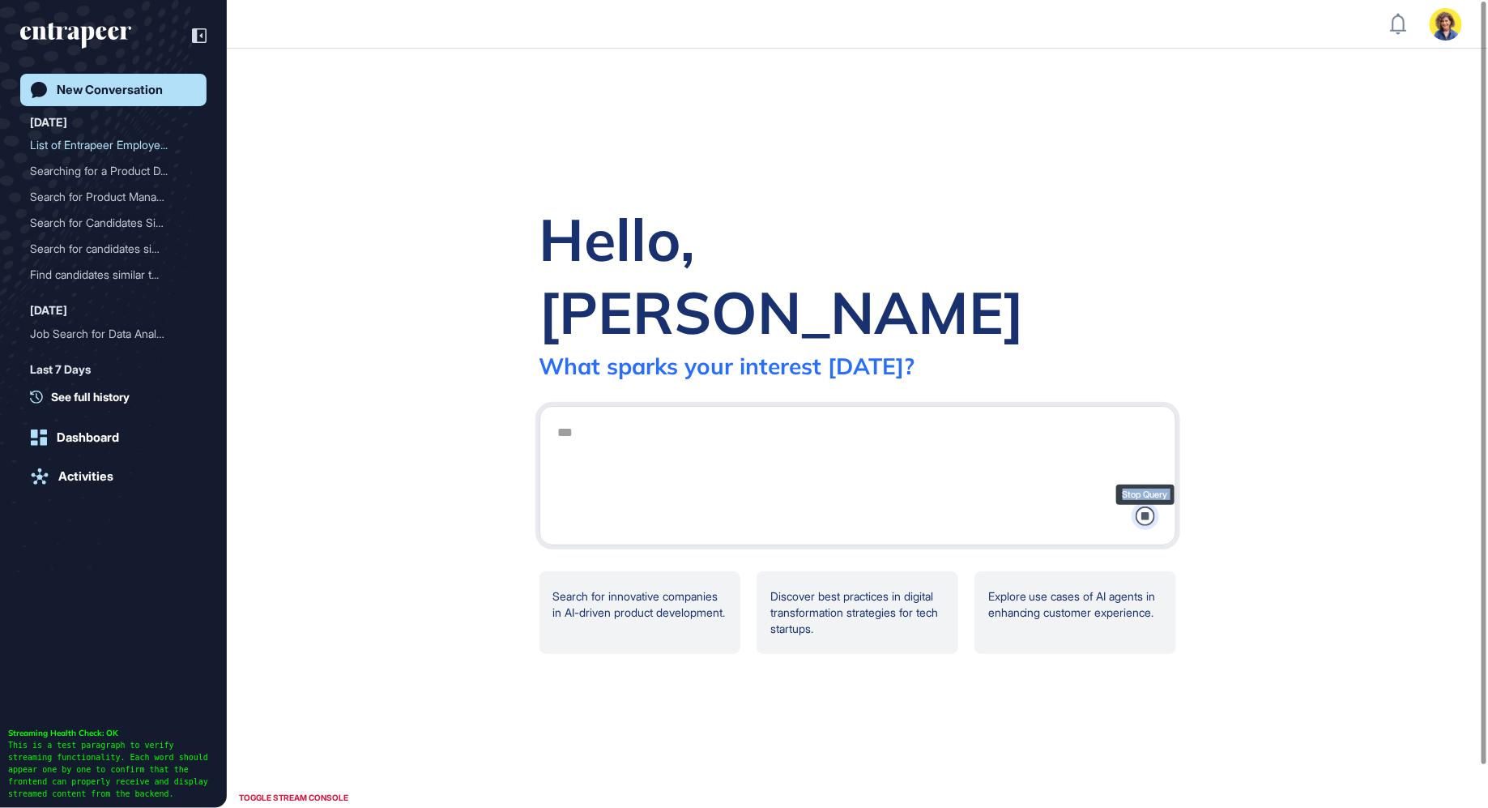
click at [1153, 506] on icon at bounding box center [1144, 515] width 19 height 19
click at [147, 85] on div "New Conversation" at bounding box center [110, 90] width 106 height 15
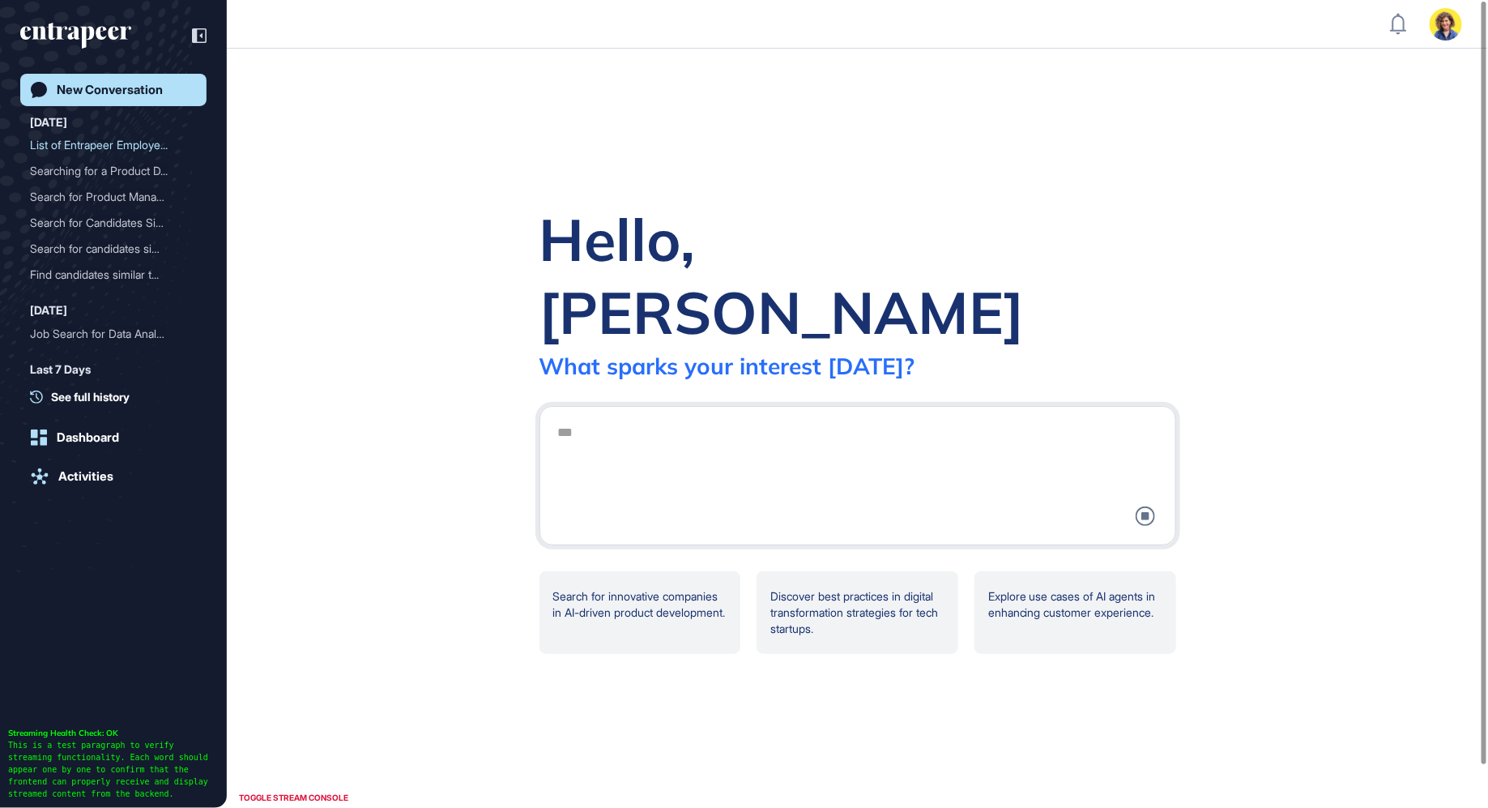
click at [110, 95] on div "New Conversation" at bounding box center [110, 90] width 106 height 15
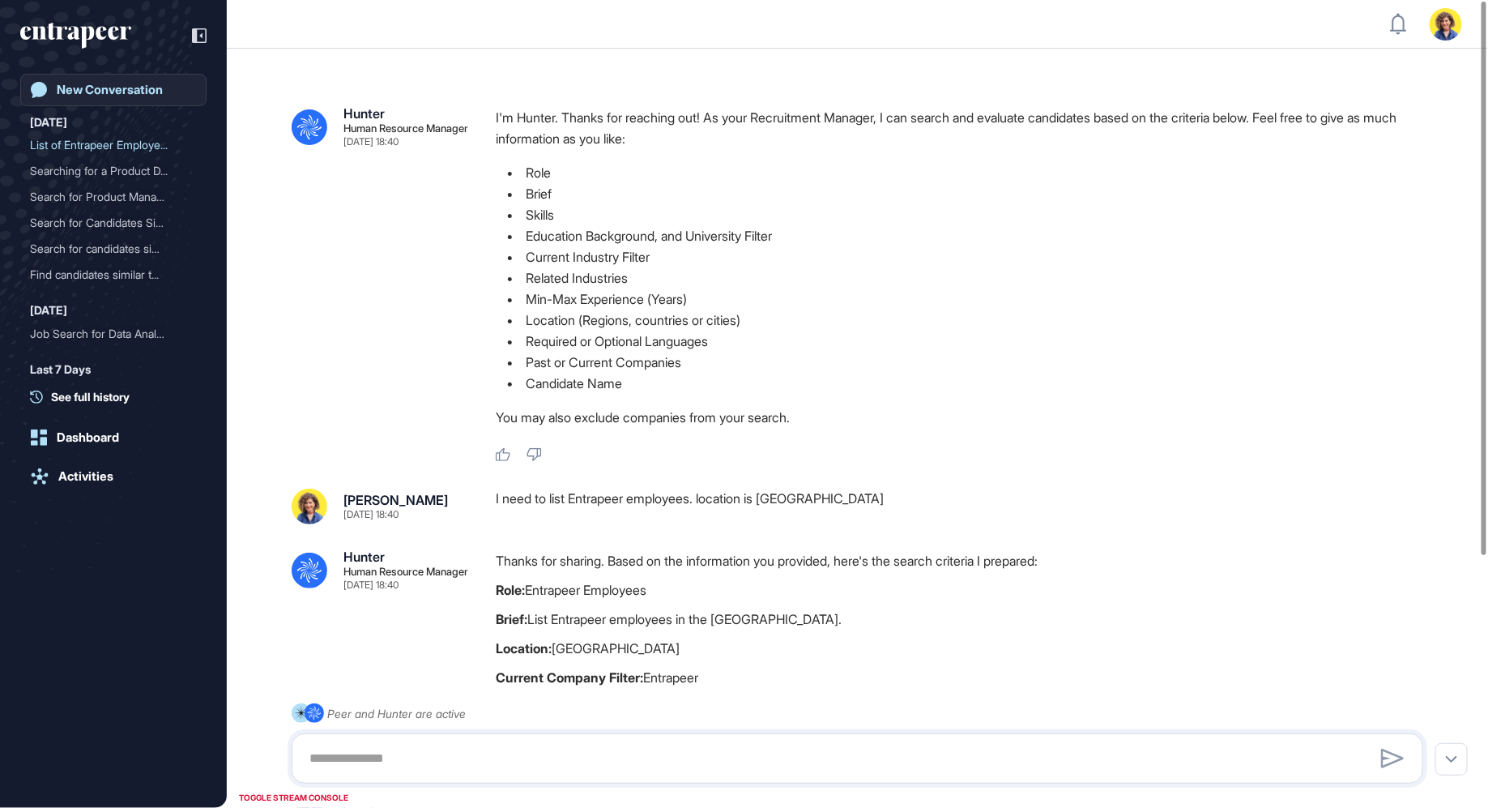
click at [83, 92] on div "New Conversation" at bounding box center [110, 90] width 106 height 15
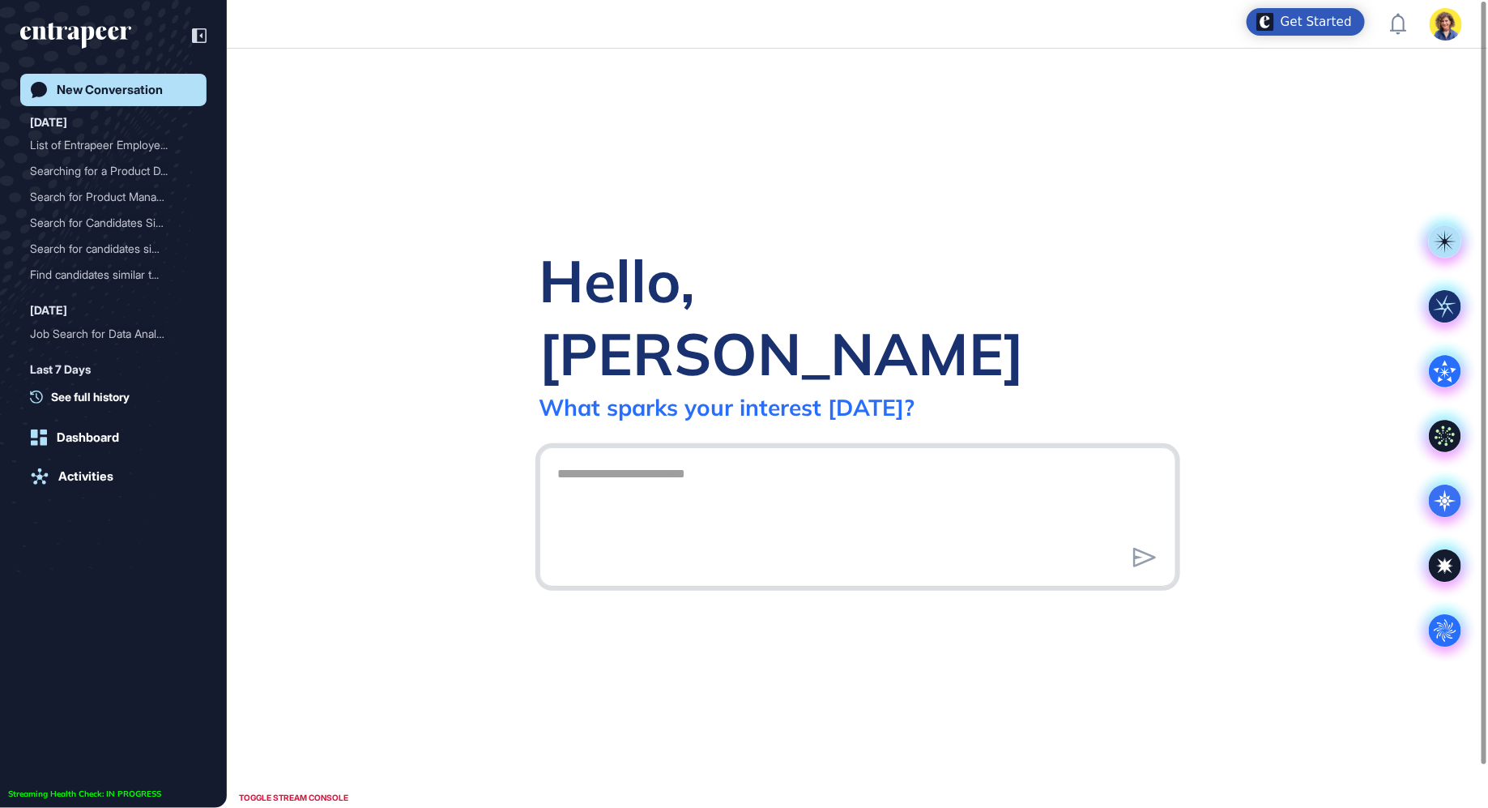
click at [770, 458] on textarea at bounding box center [857, 514] width 619 height 113
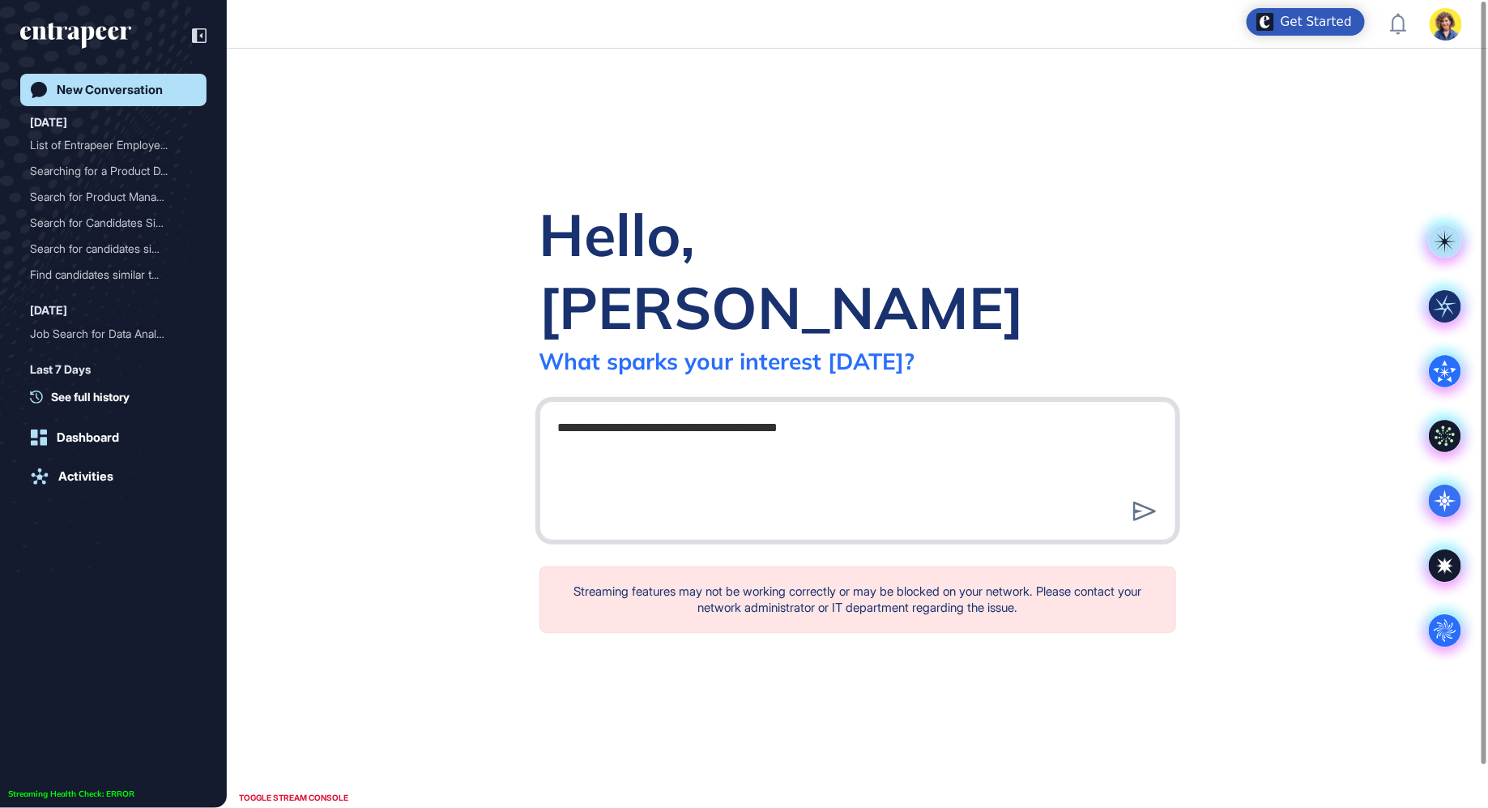
drag, startPoint x: 638, startPoint y: 396, endPoint x: 532, endPoint y: 396, distance: 106.1
click at [534, 396] on div "**********" at bounding box center [858, 428] width 688 height 461
click at [779, 411] on textarea "**********" at bounding box center [857, 467] width 619 height 113
type textarea "**********"
click at [1144, 501] on icon at bounding box center [1144, 510] width 23 height 19
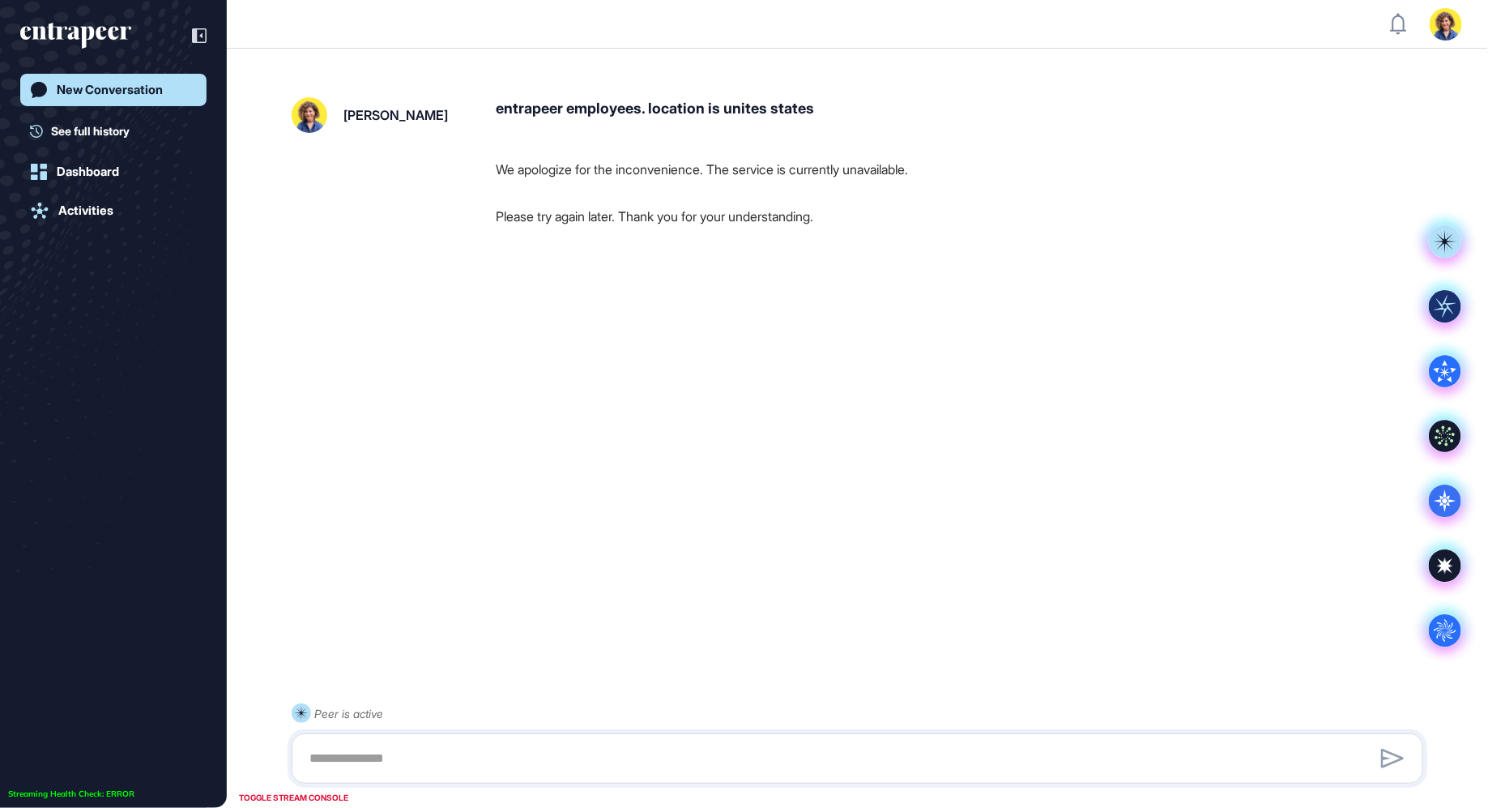
scroll to position [45, 0]
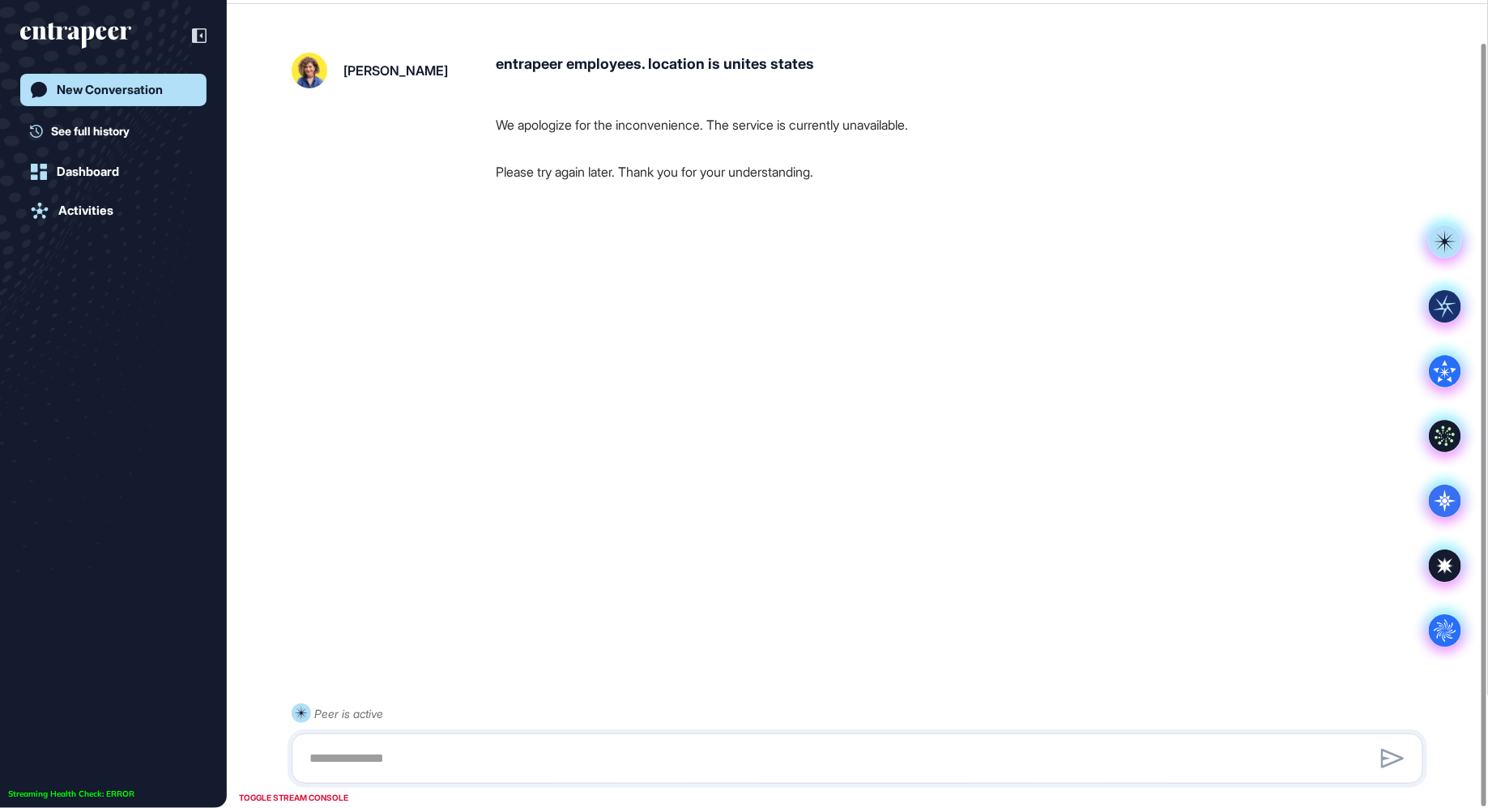
click at [561, 75] on div "entrapeer employees. location is unites states" at bounding box center [966, 71] width 940 height 36
copy div "entrapeer employees. location is unites states"
click at [155, 79] on link "New Conversation" at bounding box center [113, 90] width 186 height 32
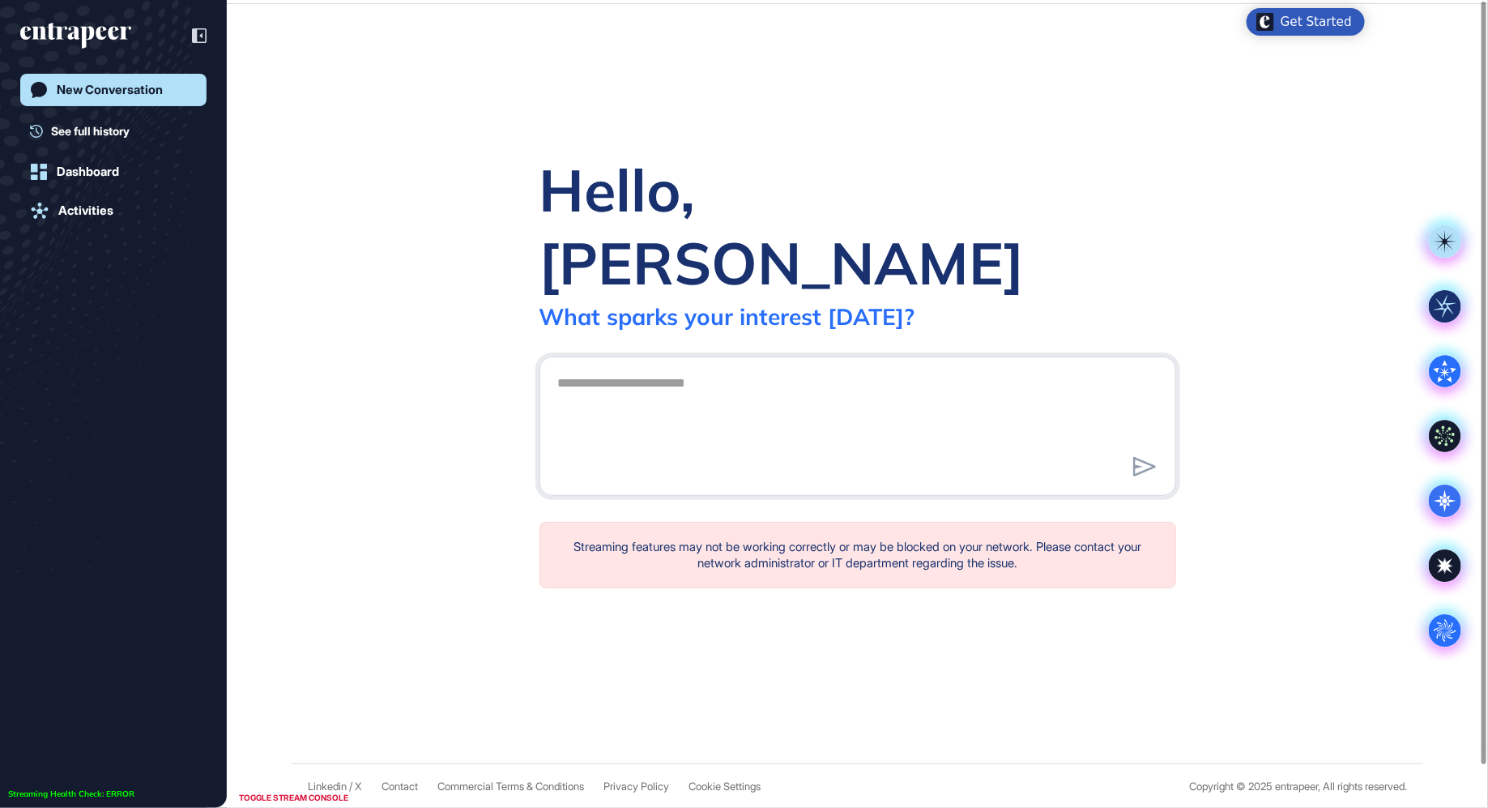
scroll to position [0, 0]
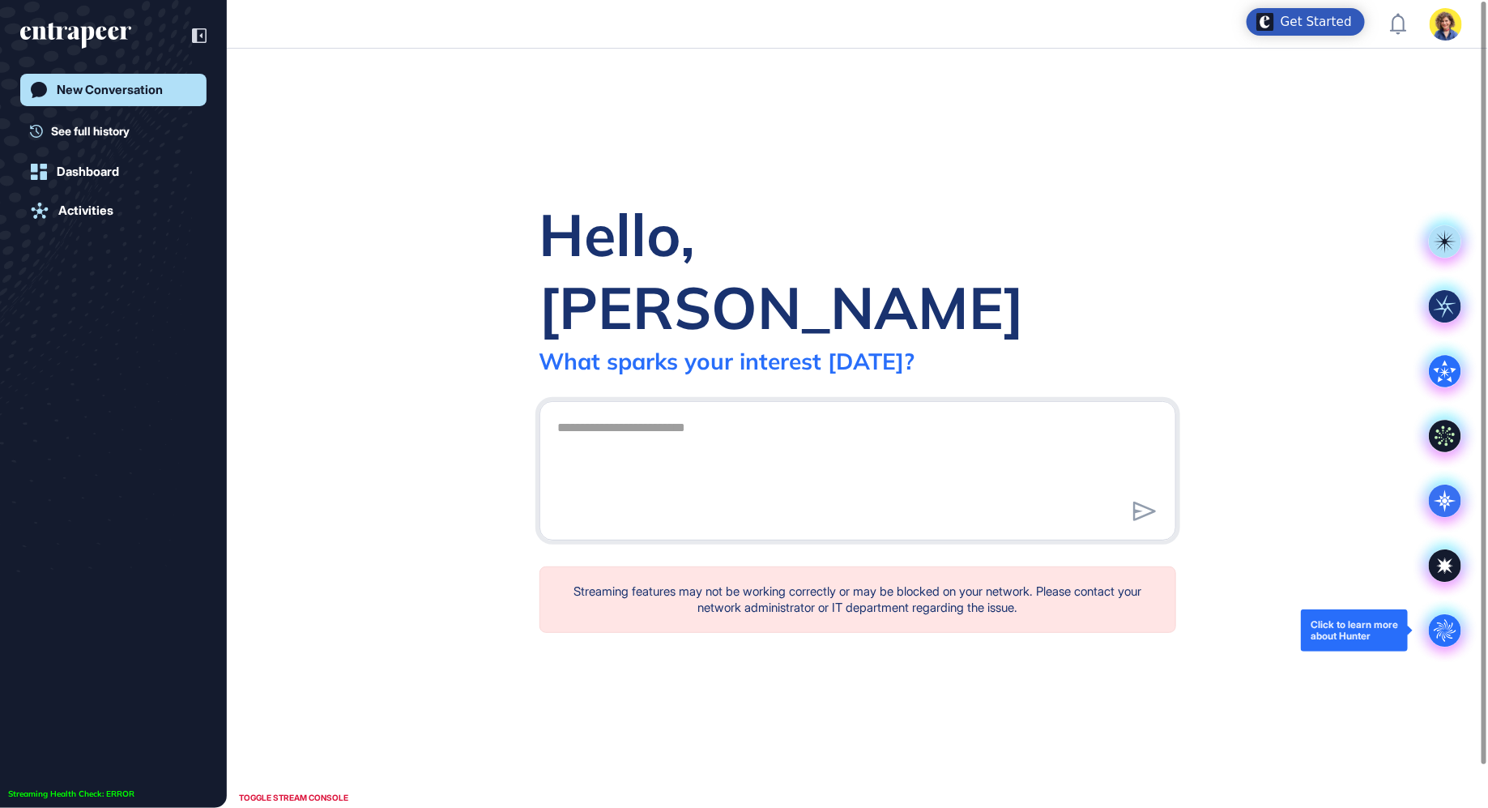
click at [1458, 618] on icon ".cls-2{fill:#fff}" at bounding box center [1445, 630] width 32 height 32
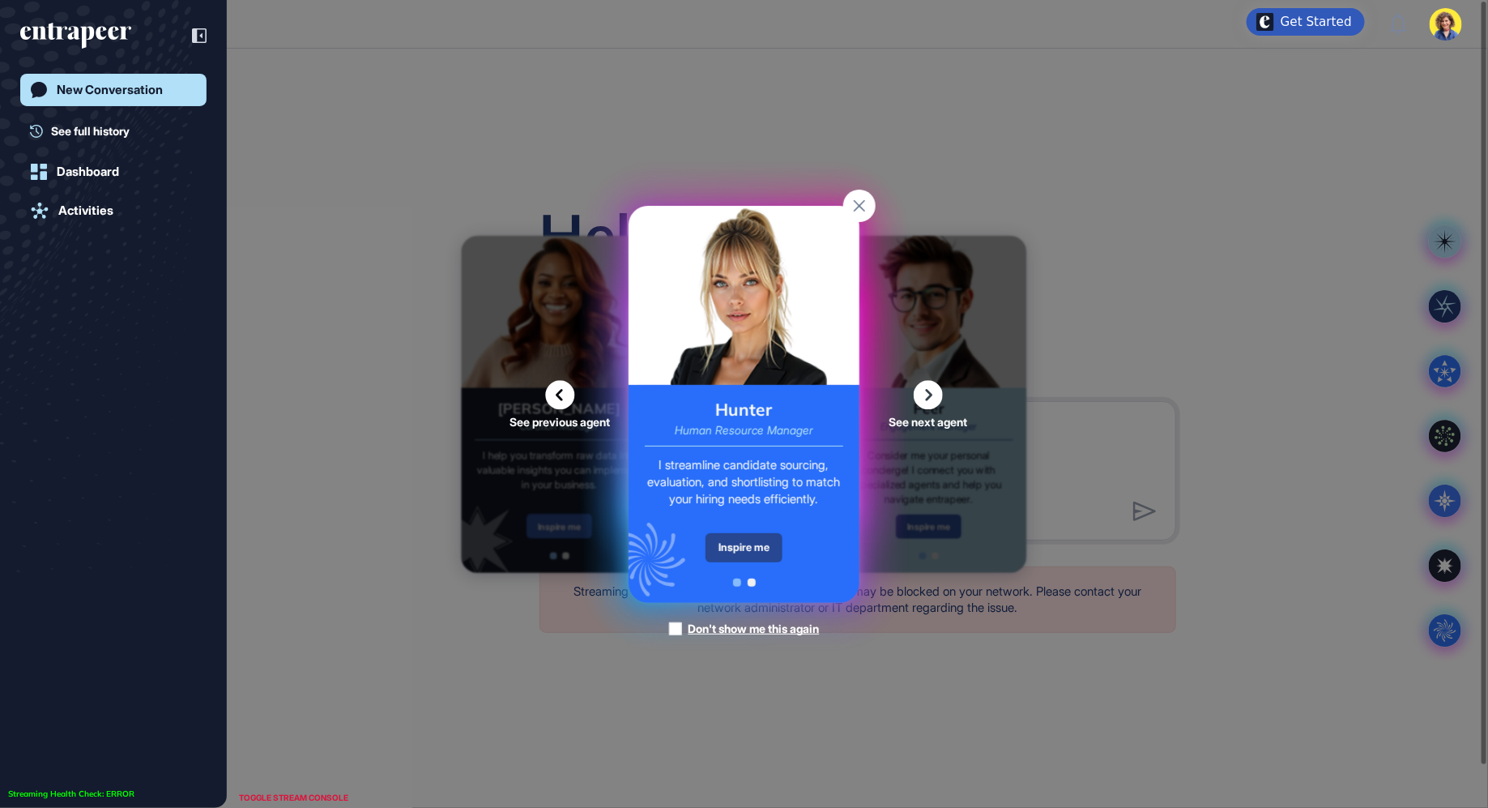
click at [749, 556] on div "Inspire me" at bounding box center [743, 547] width 77 height 29
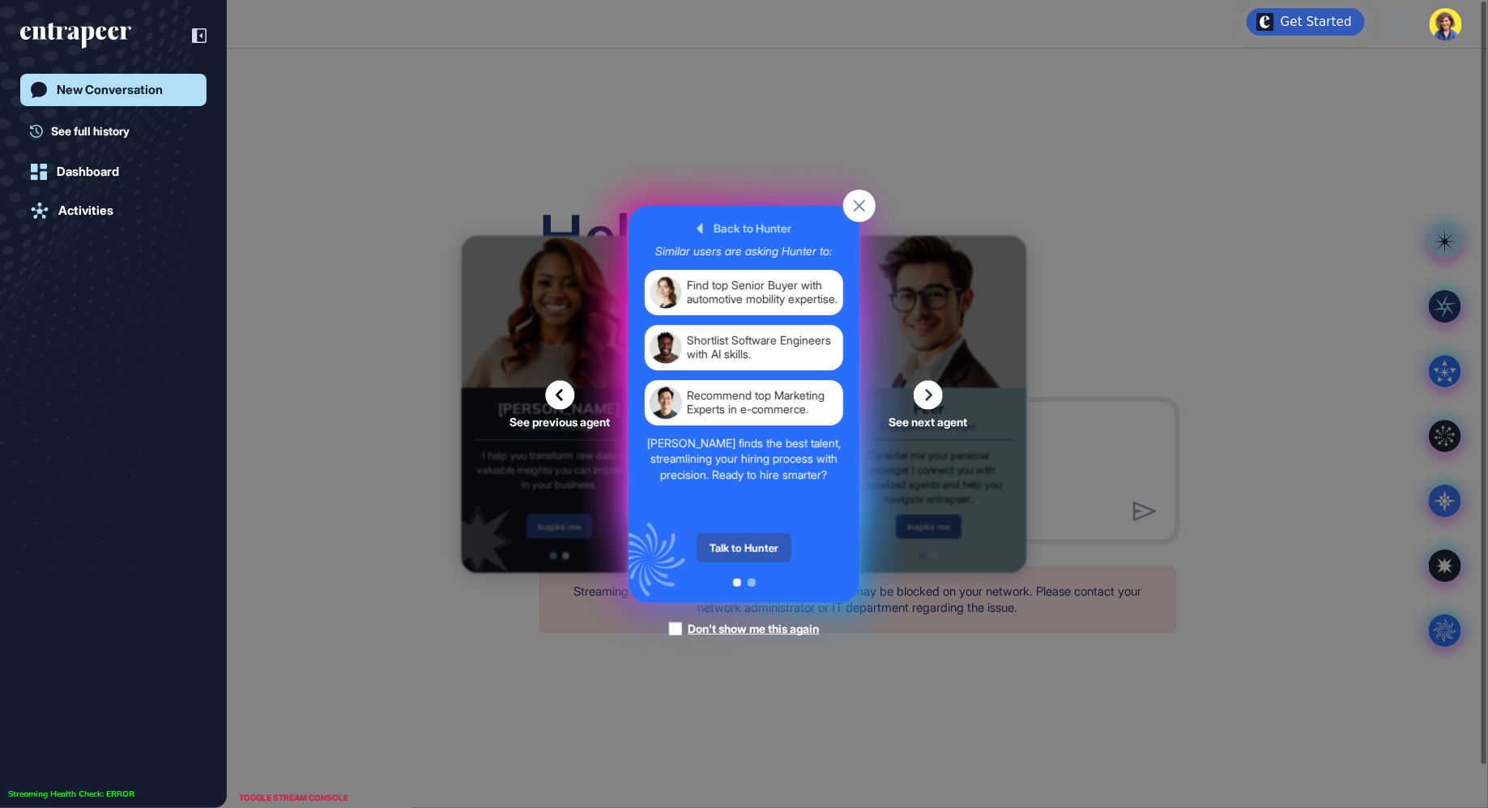
click at [749, 556] on div "Talk to Hunter" at bounding box center [744, 547] width 95 height 29
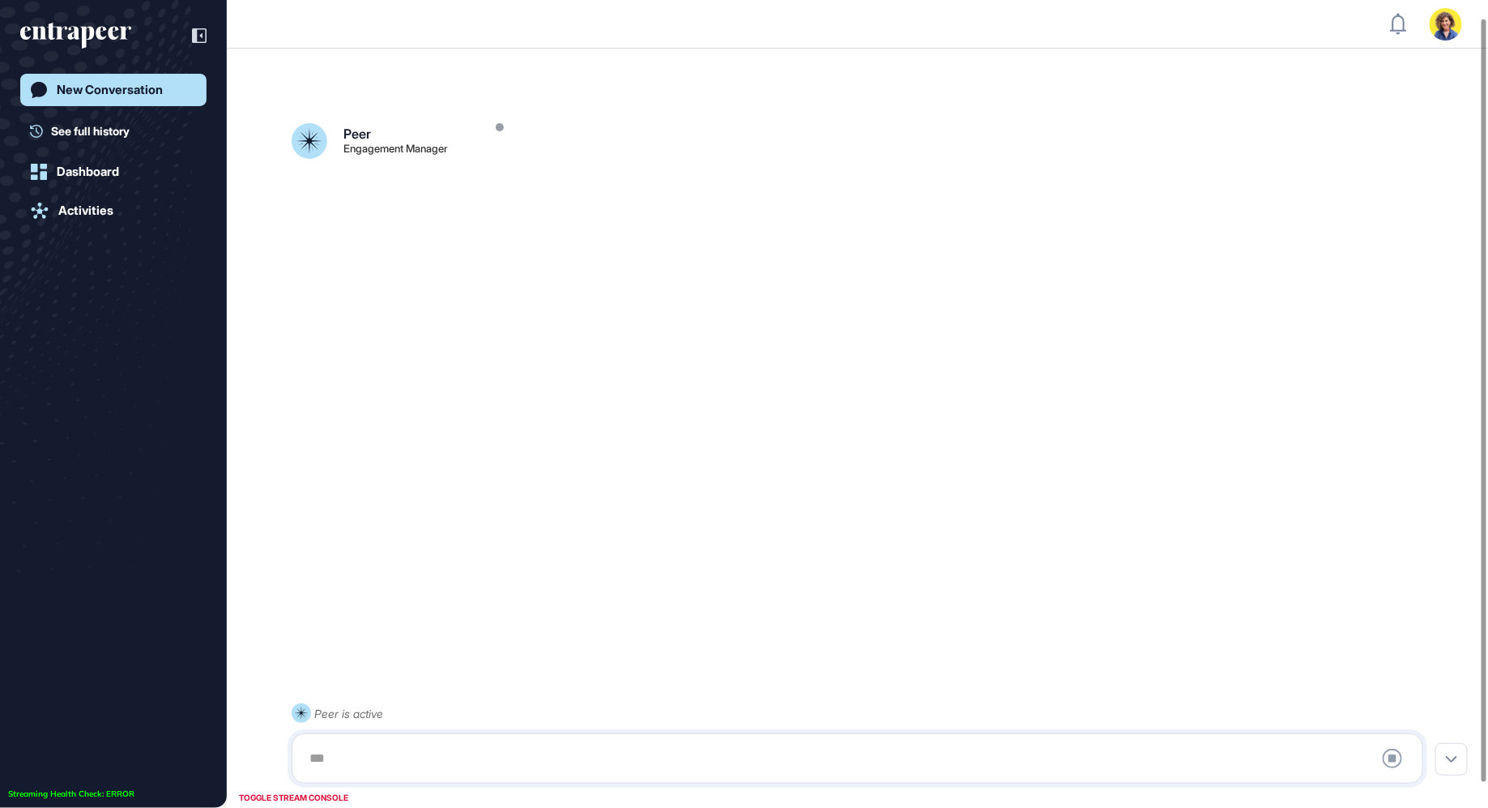
scroll to position [45, 0]
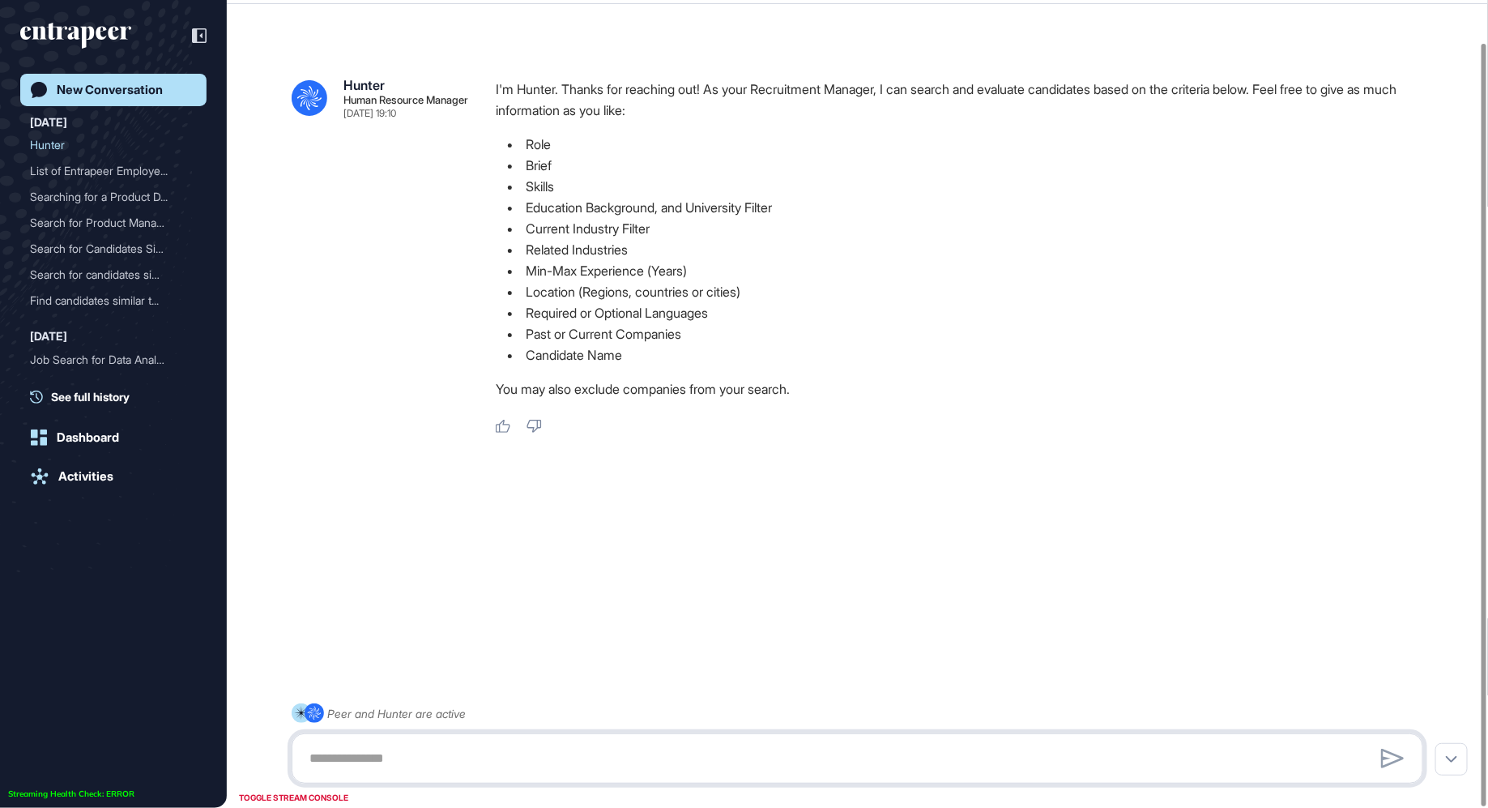
click at [390, 758] on textarea at bounding box center [857, 758] width 1115 height 32
paste textarea "**********"
type textarea "**********"
click at [1384, 748] on icon at bounding box center [1392, 753] width 23 height 19
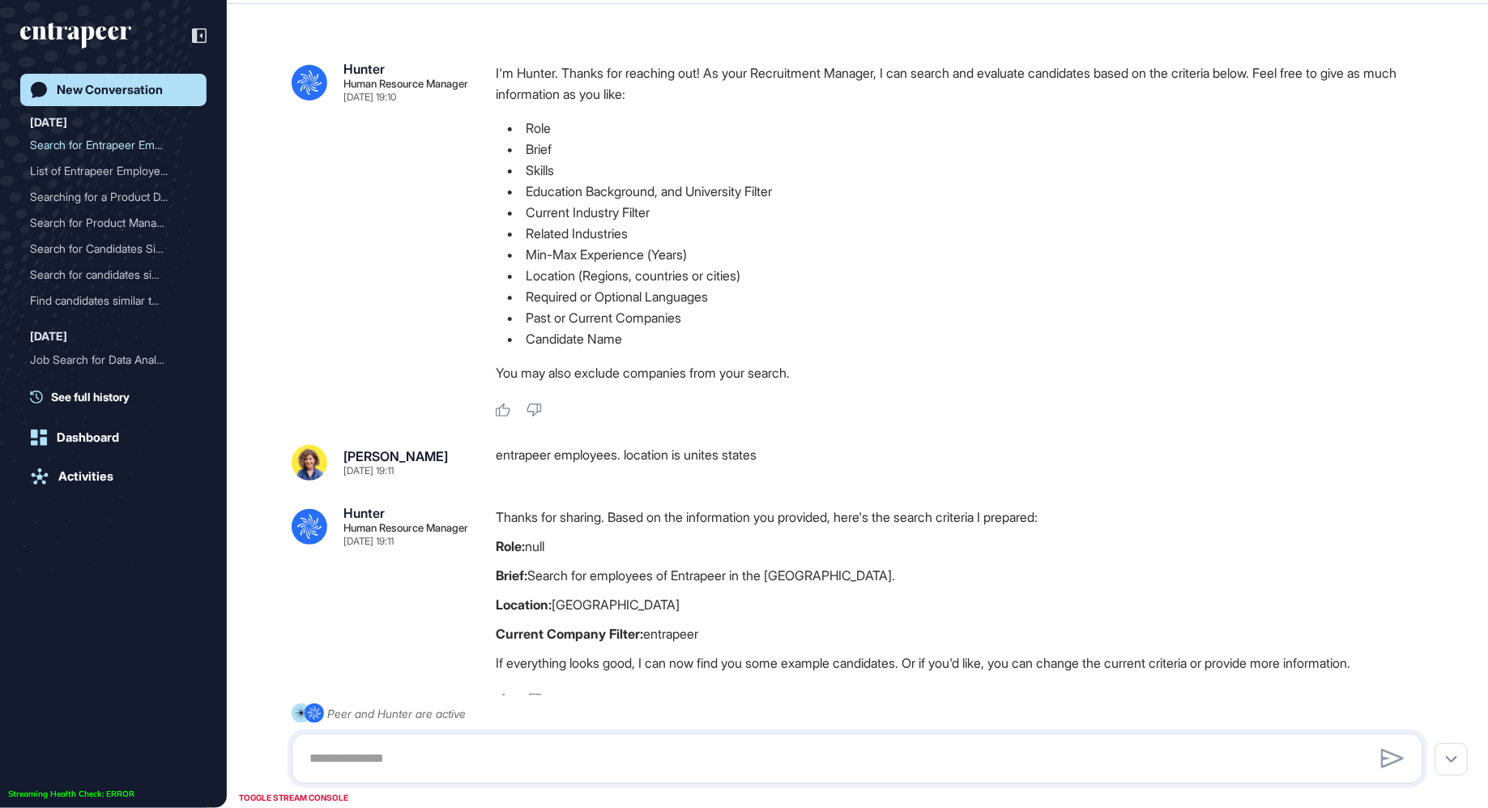
scroll to position [147, 0]
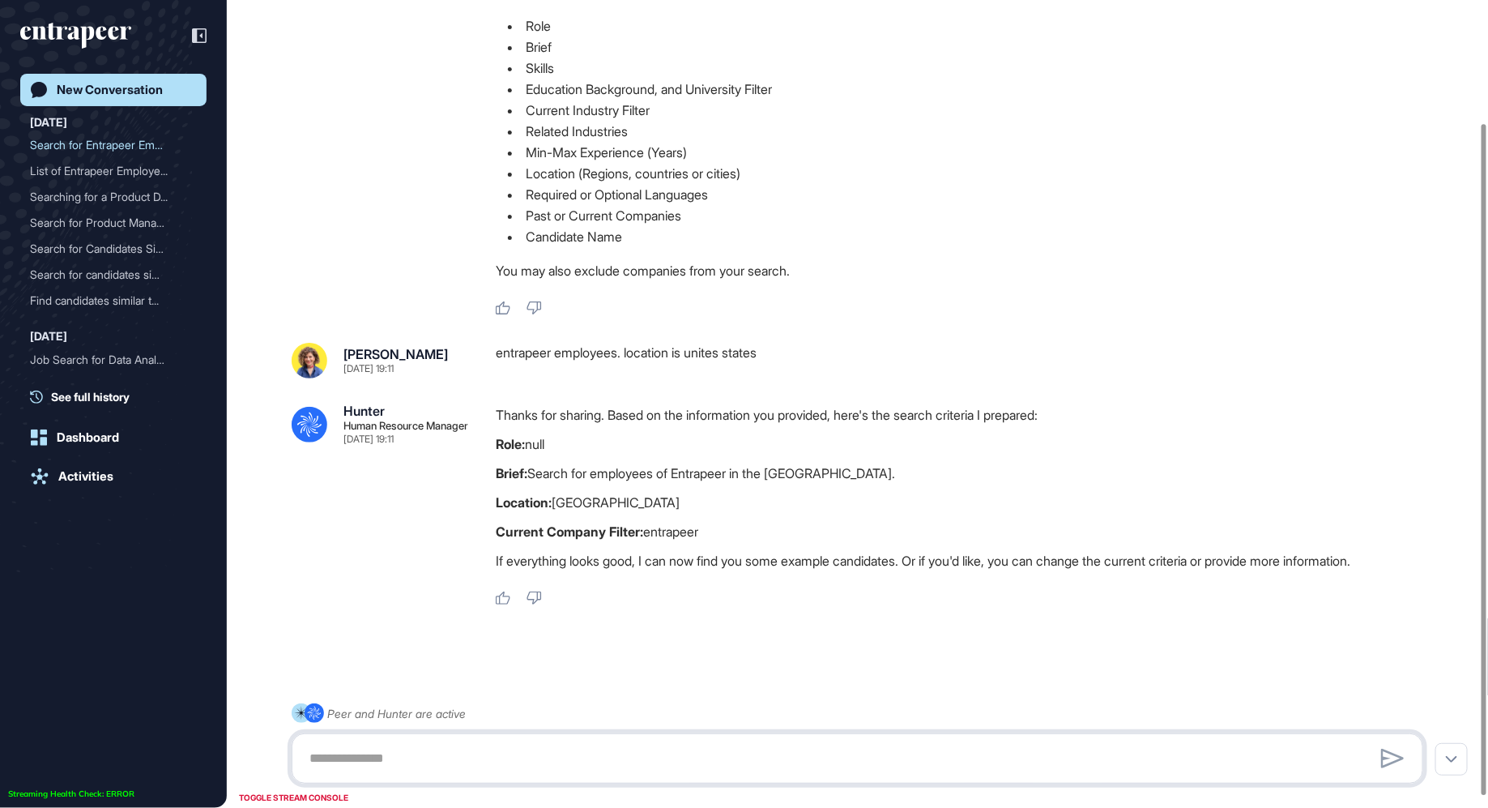
click at [445, 756] on textarea at bounding box center [857, 758] width 1115 height 32
type textarea "******"
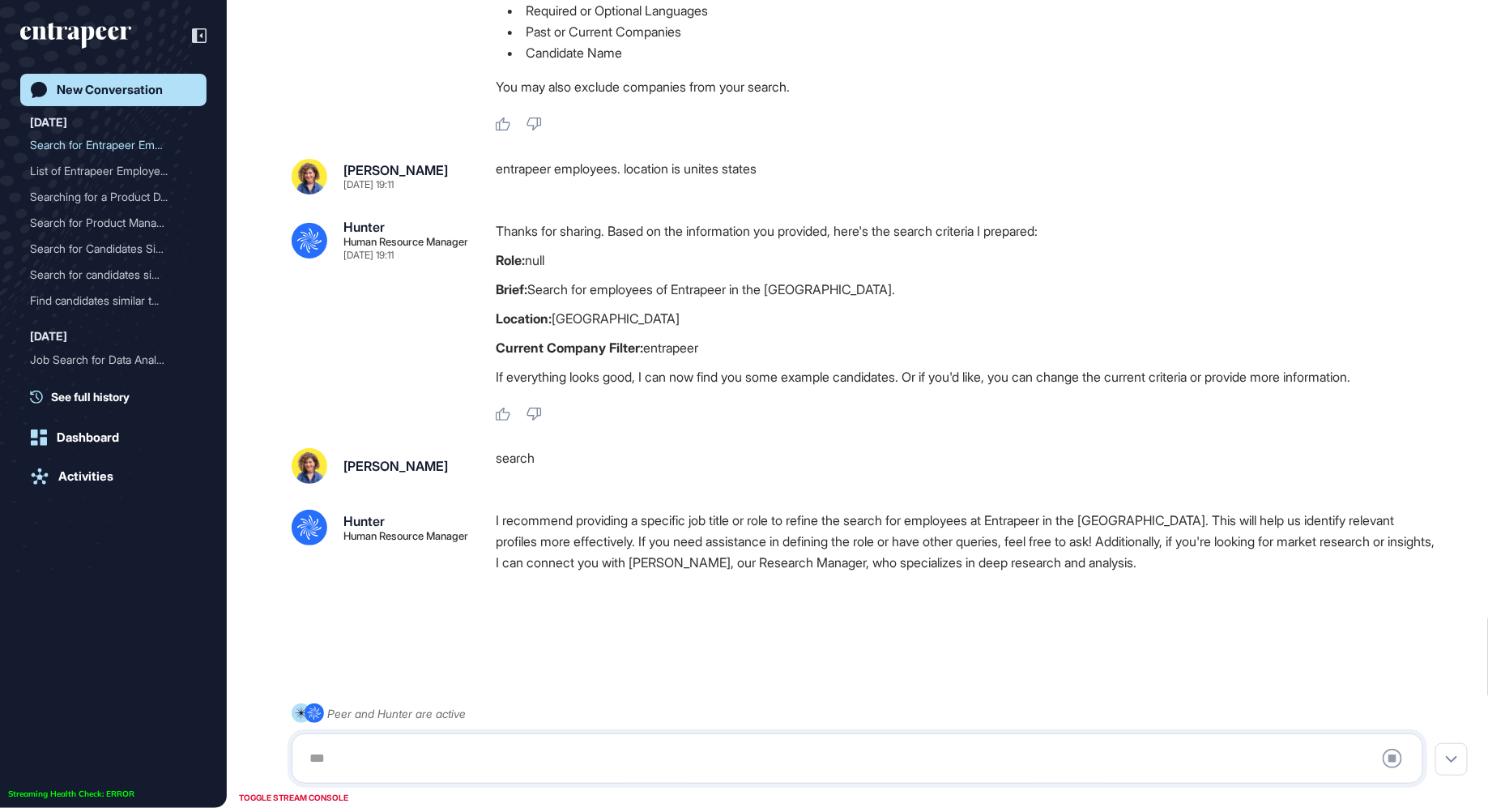
scroll to position [332, 0]
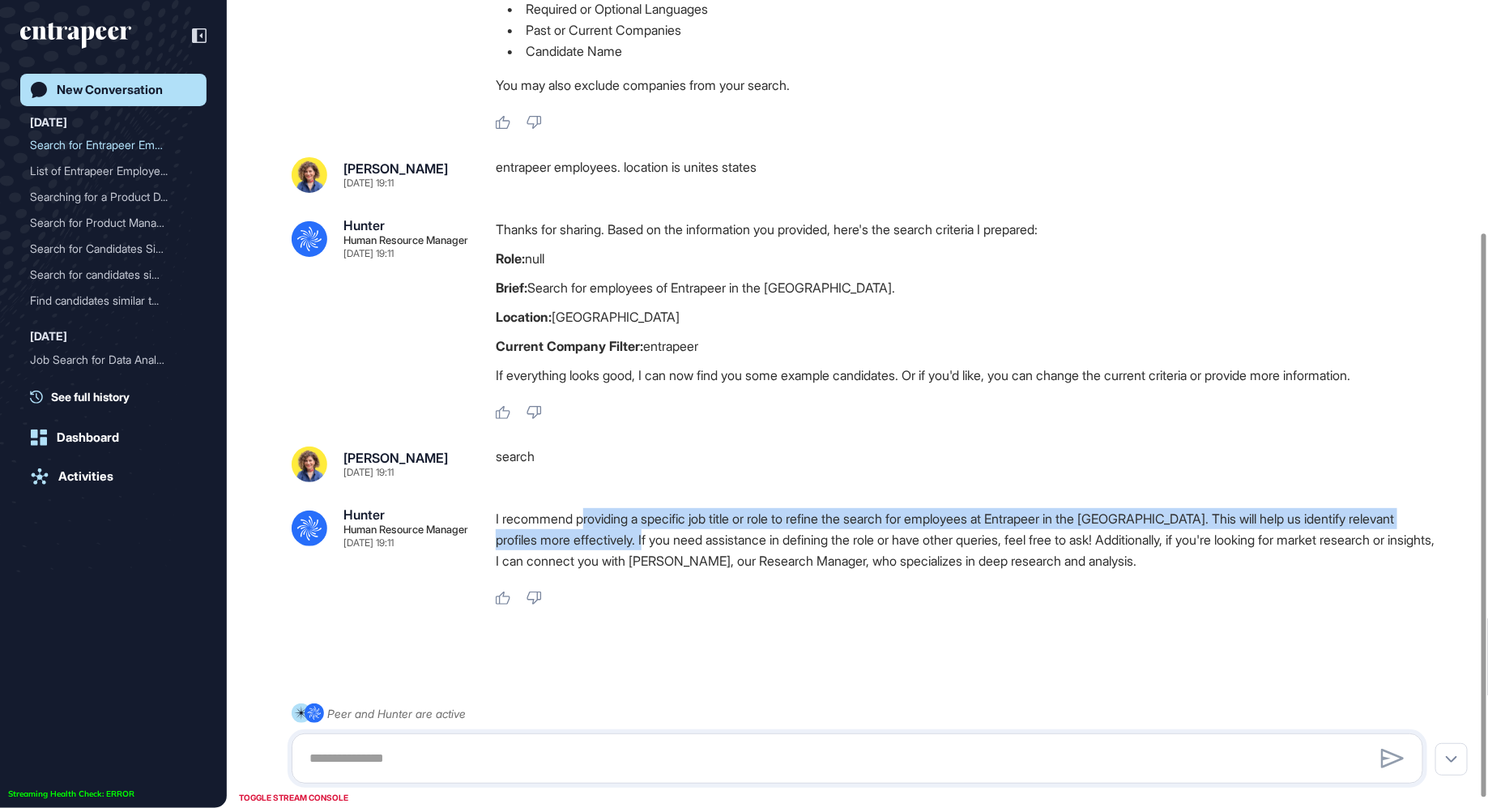
drag, startPoint x: 621, startPoint y: 514, endPoint x: 675, endPoint y: 548, distance: 62.9
click at [675, 548] on p "I recommend providing a specific job title or role to refine the search for emp…" at bounding box center [966, 539] width 940 height 63
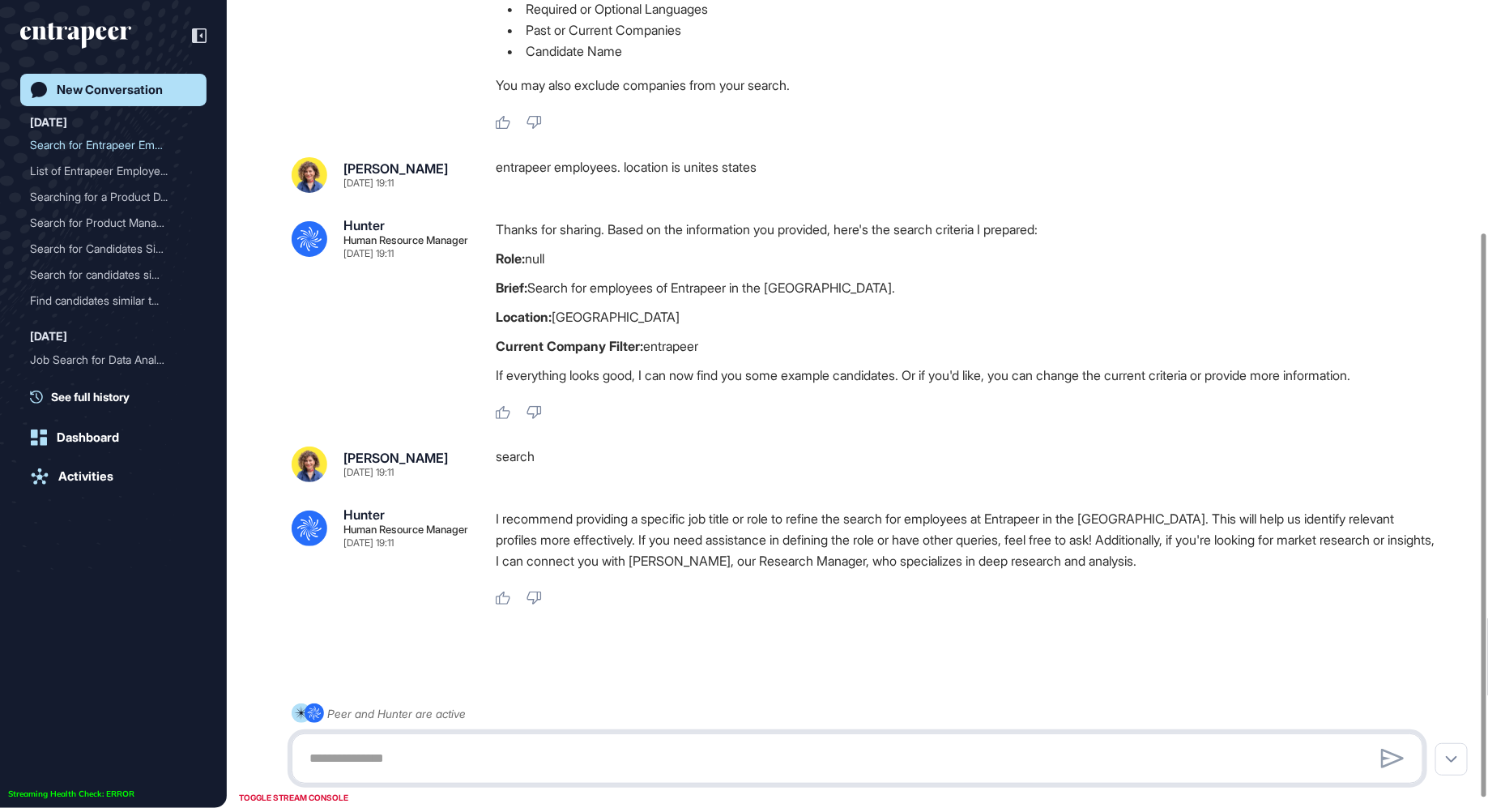
click at [434, 753] on textarea at bounding box center [857, 758] width 1115 height 32
type textarea "*******"
click at [130, 94] on div "New Conversation" at bounding box center [110, 90] width 106 height 15
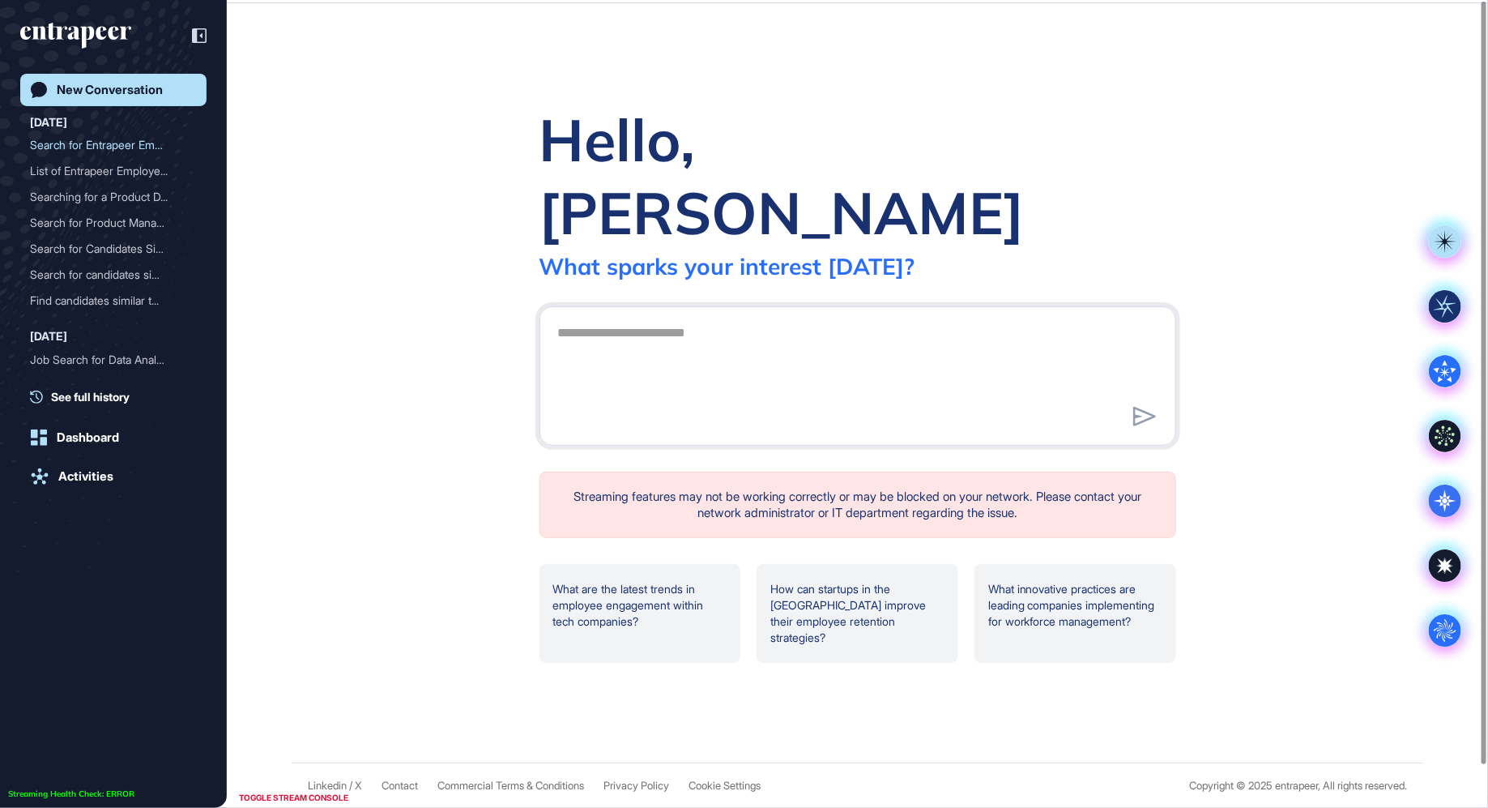
scroll to position [0, 0]
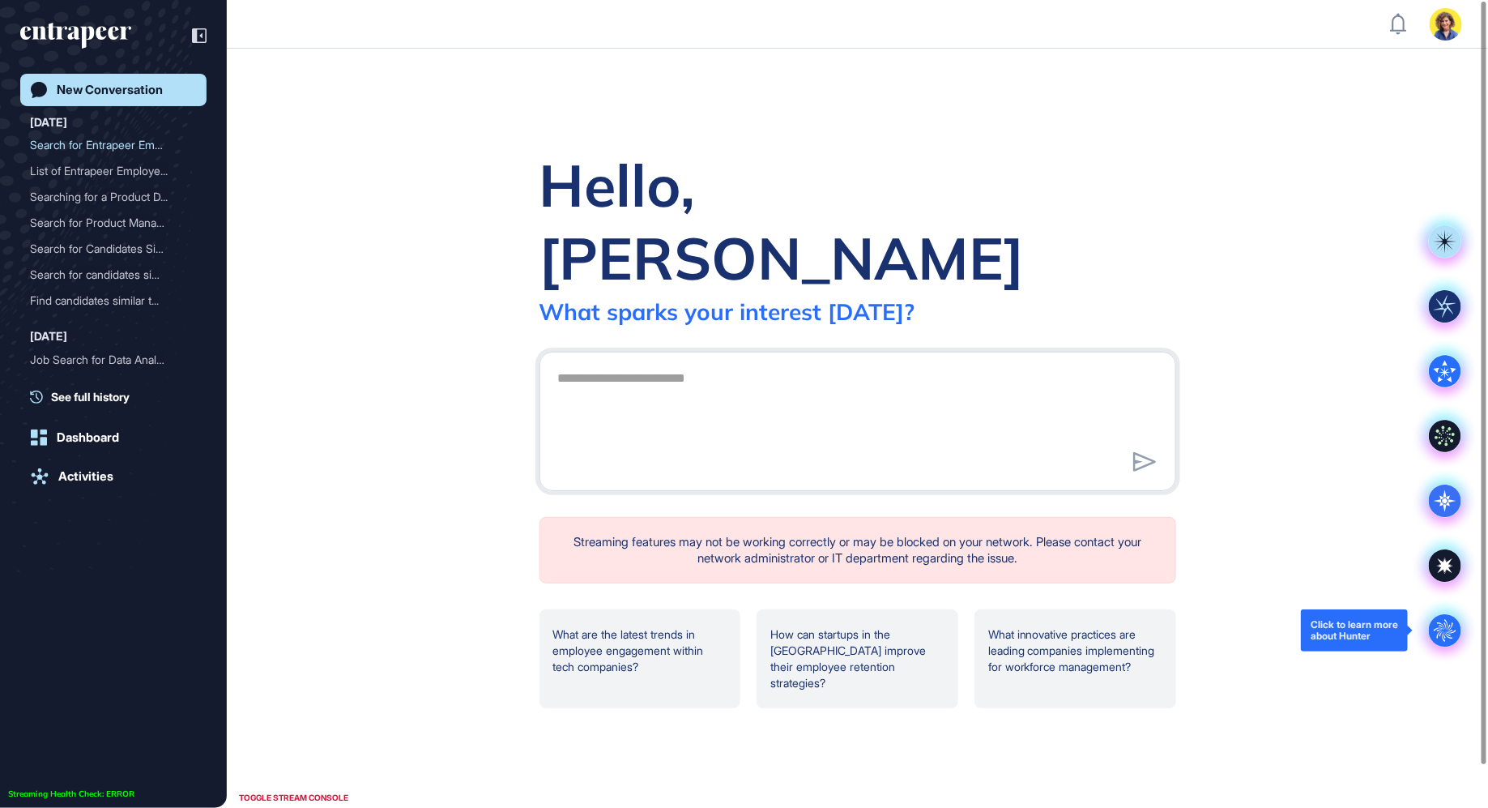
click at [1450, 644] on circle at bounding box center [1445, 630] width 32 height 32
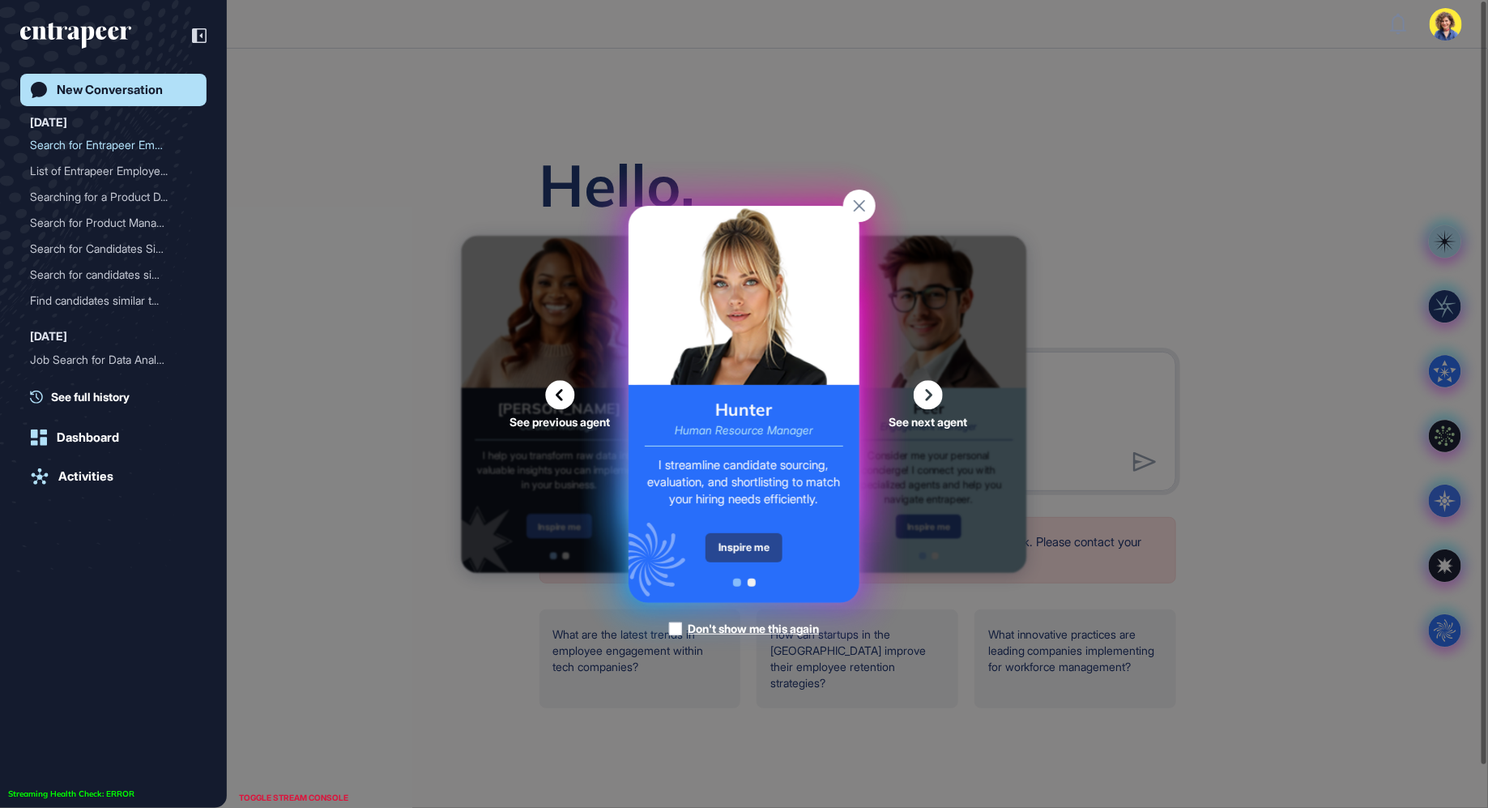
click at [723, 540] on div "Inspire me" at bounding box center [743, 547] width 77 height 29
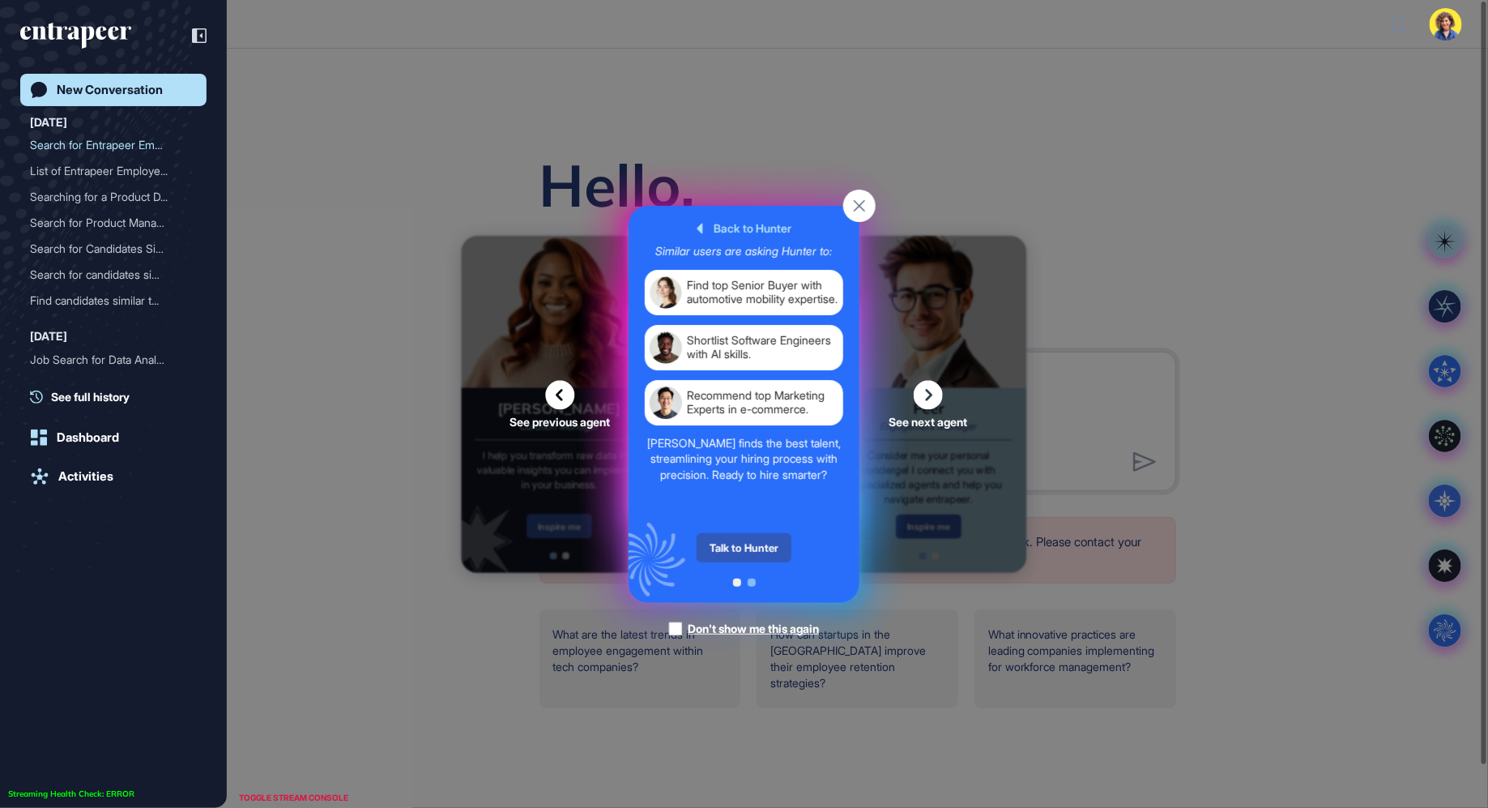
click at [723, 540] on div "Talk to Hunter" at bounding box center [744, 547] width 95 height 29
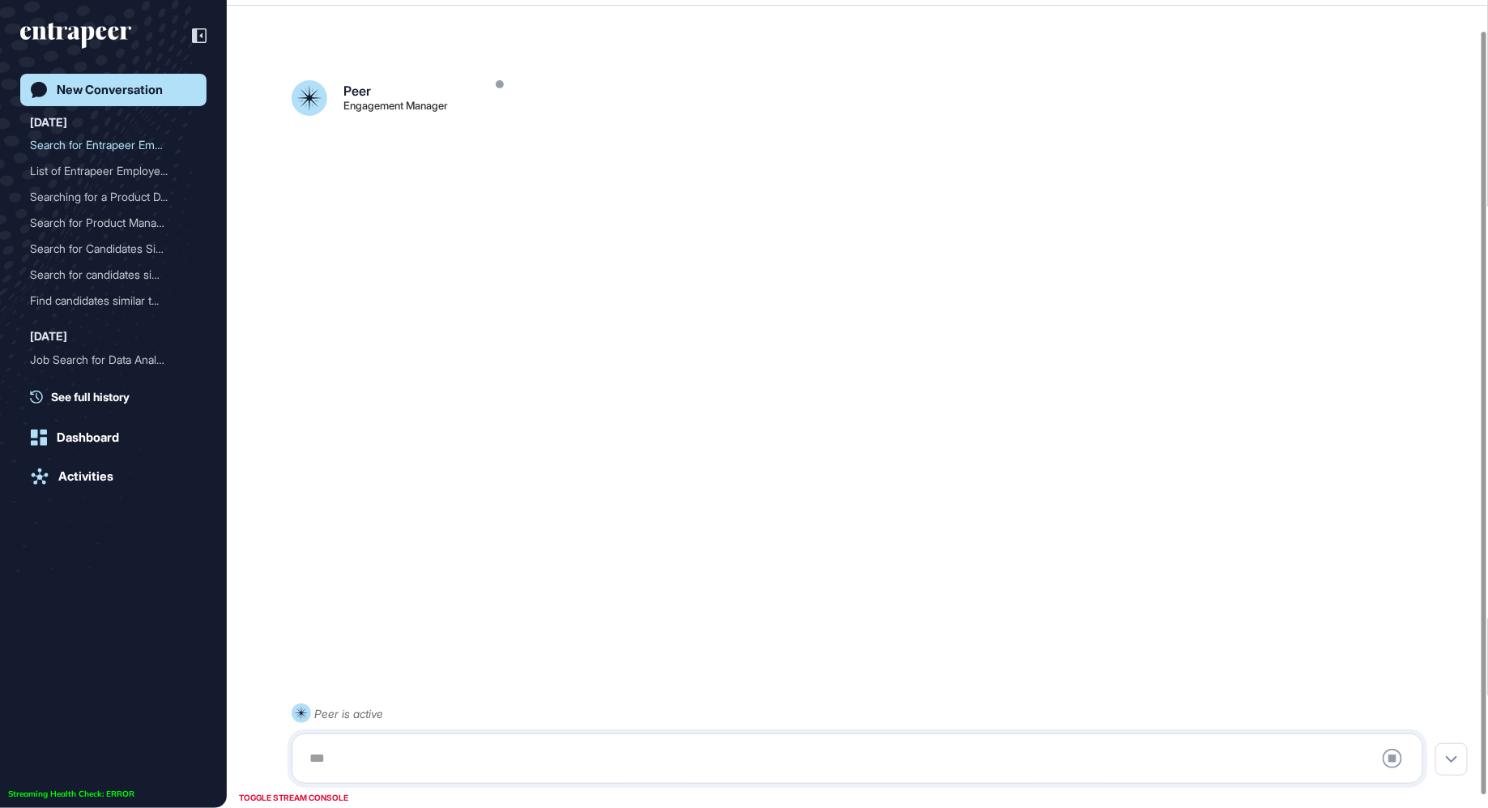
scroll to position [45, 0]
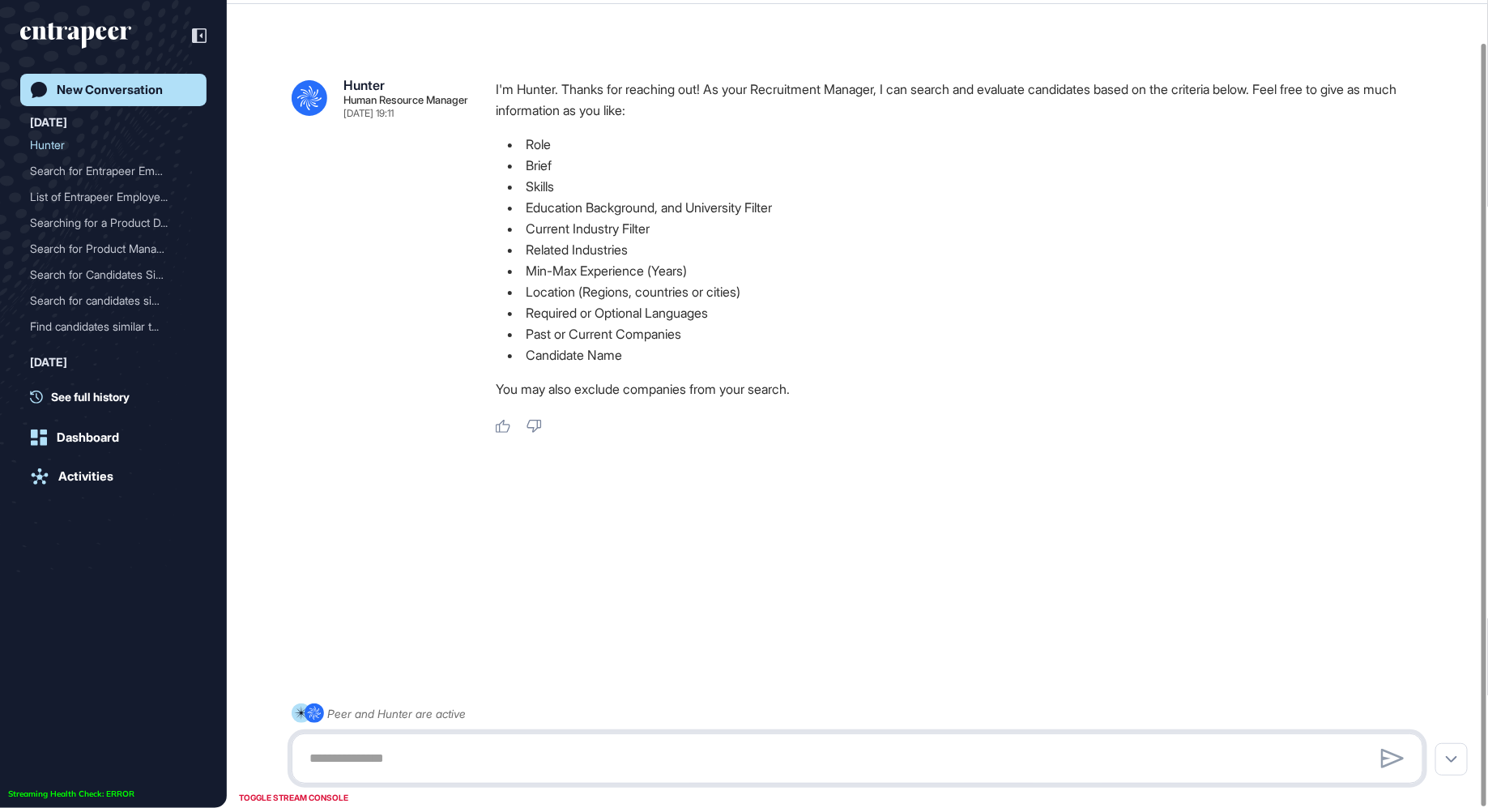
click at [377, 753] on textarea at bounding box center [857, 758] width 1115 height 32
type textarea "**********"
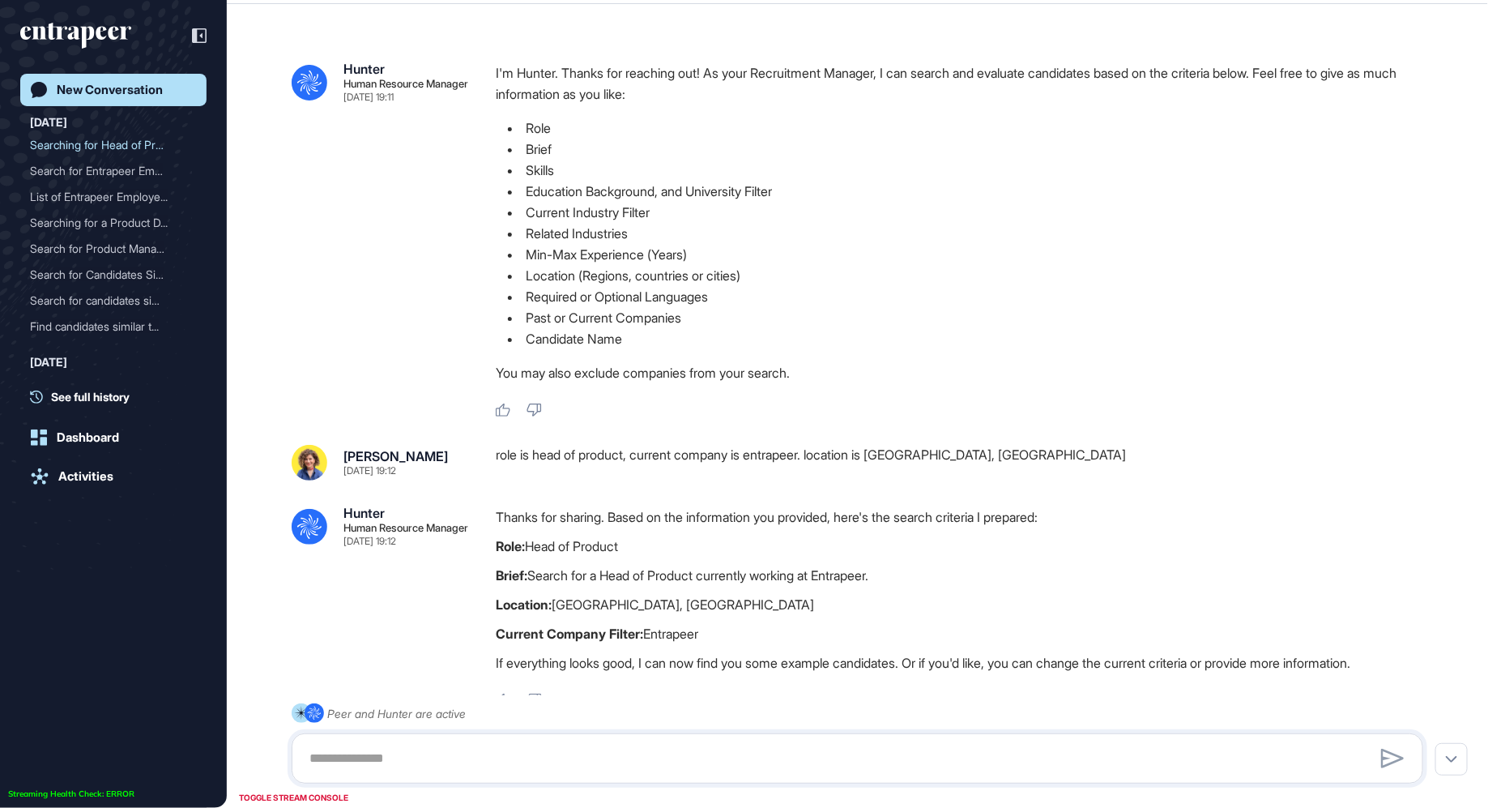
scroll to position [147, 0]
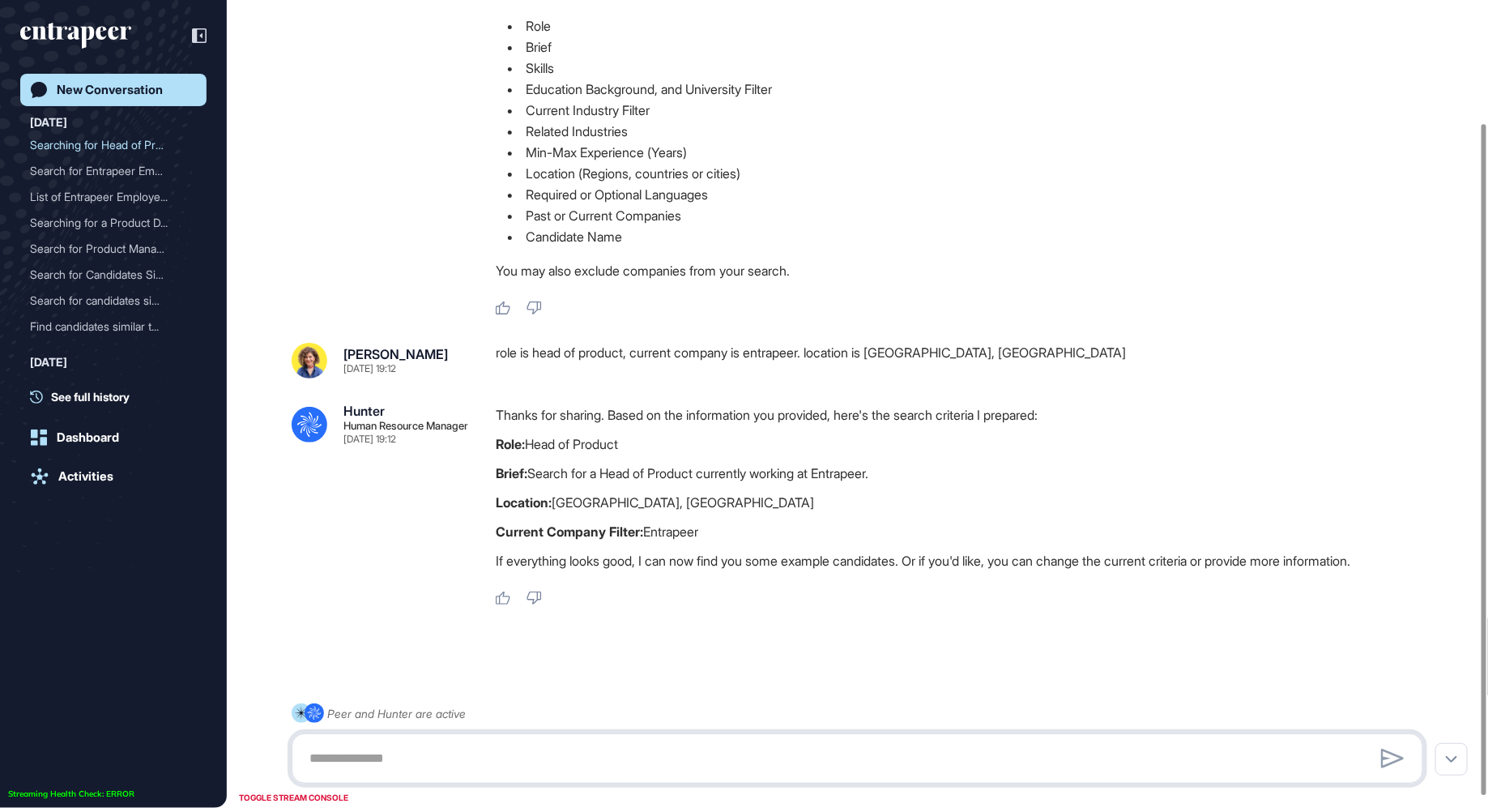
click at [592, 764] on textarea at bounding box center [857, 758] width 1115 height 32
type textarea "******"
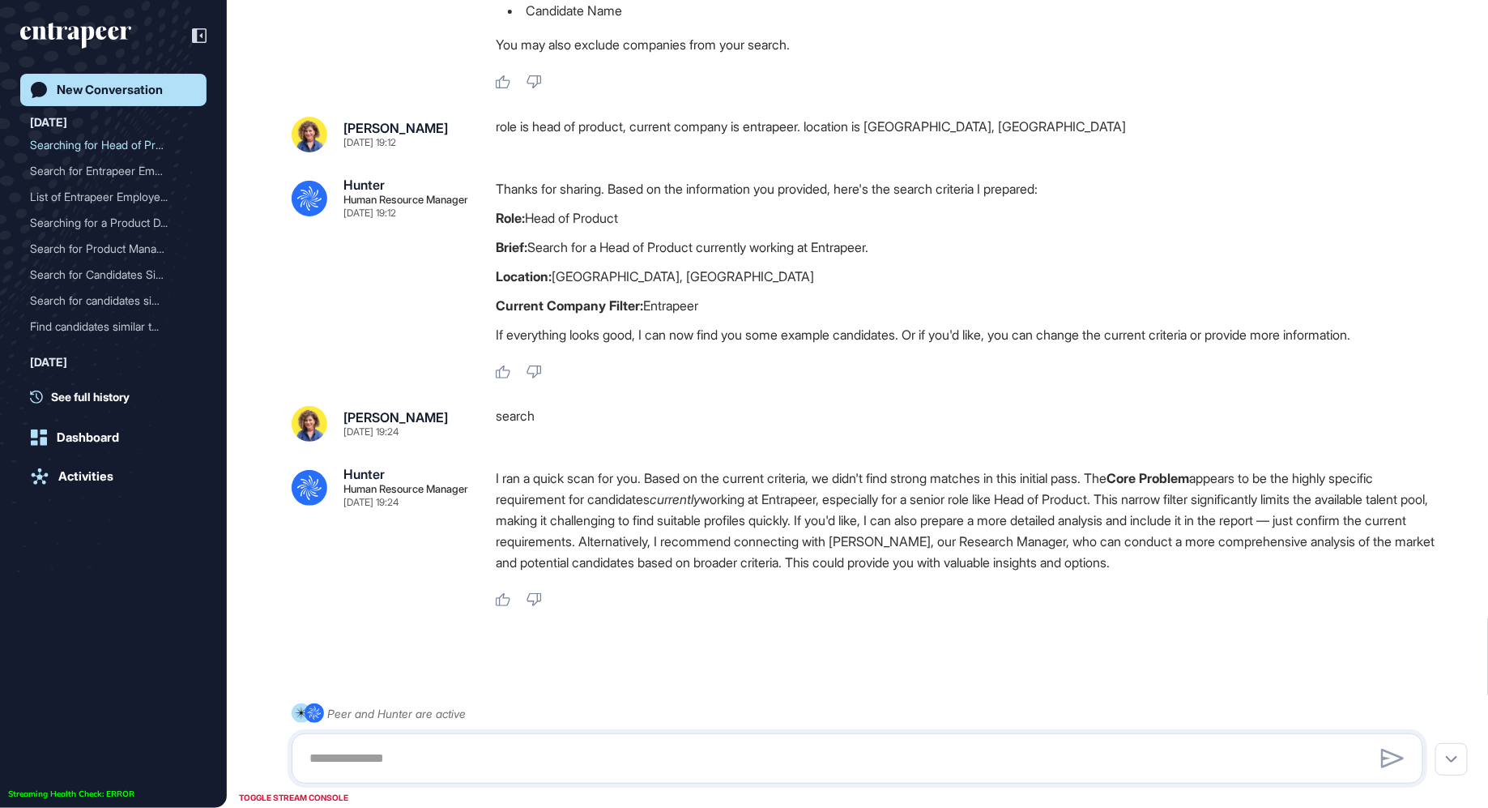
scroll to position [373, 0]
click at [92, 191] on div "List of Entrapeer Employe..." at bounding box center [107, 197] width 154 height 26
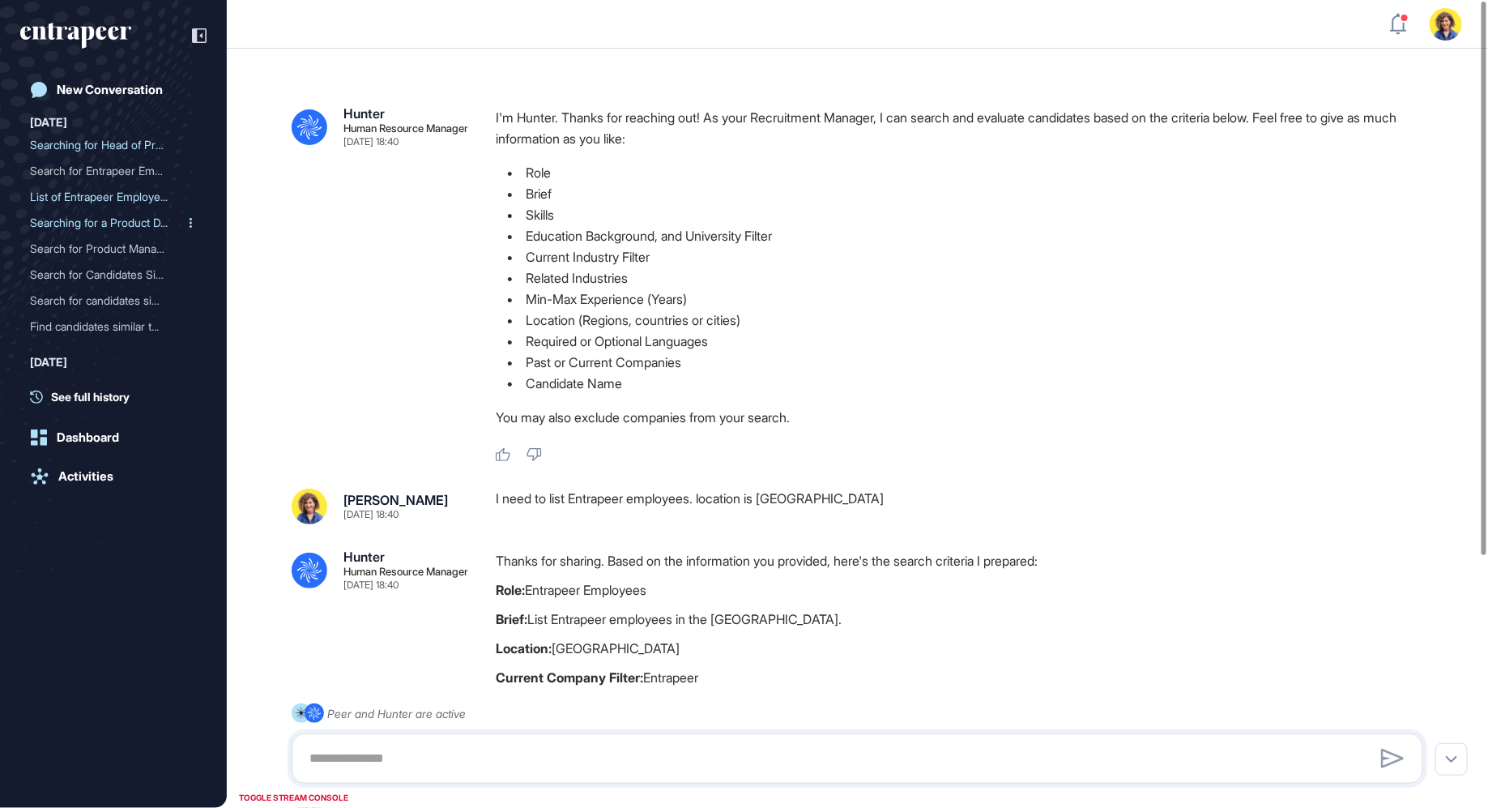
click at [83, 231] on div "Searching for a Product D..." at bounding box center [107, 223] width 154 height 26
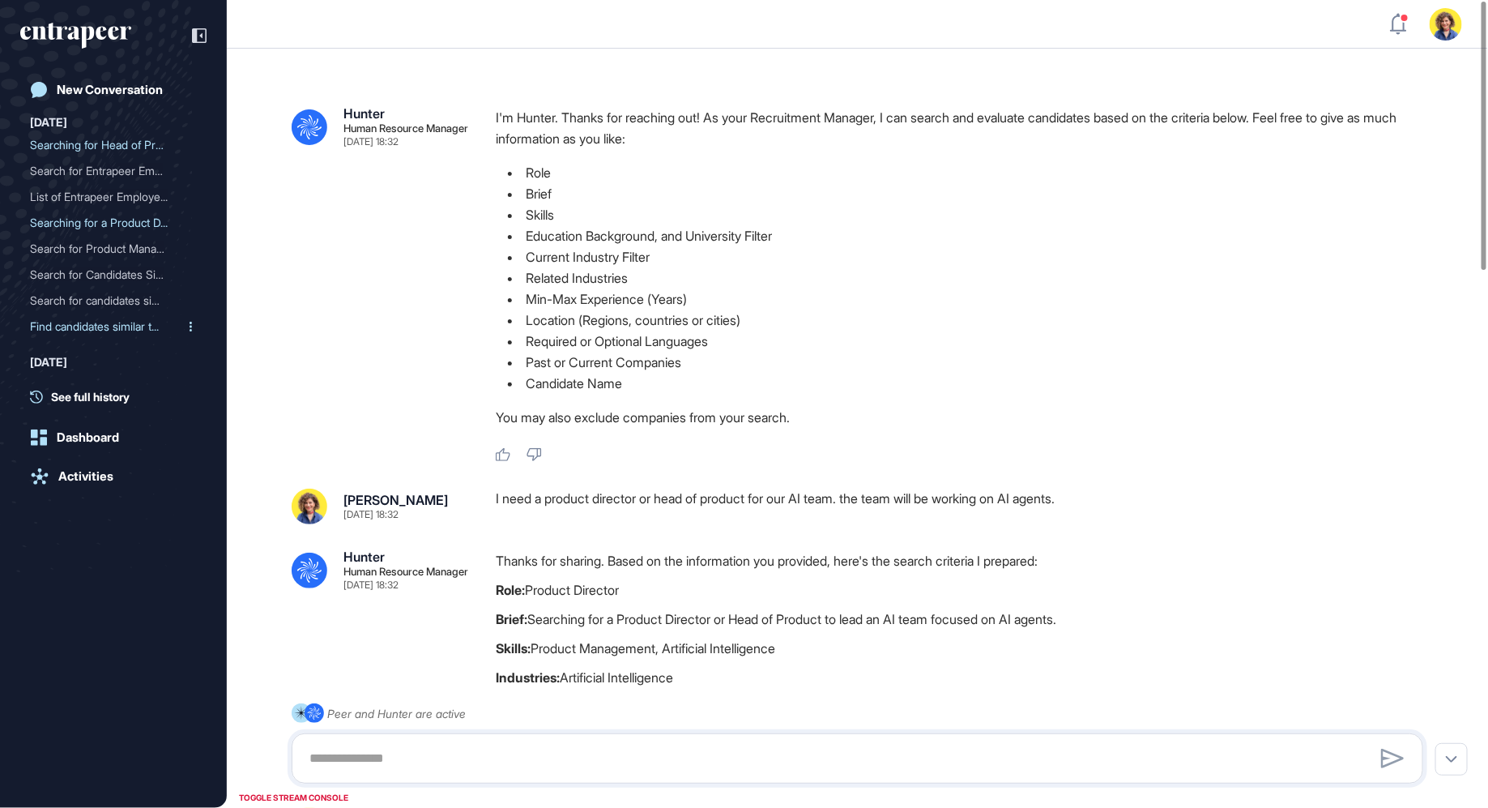
click at [87, 324] on div "Find candidates similar t..." at bounding box center [107, 326] width 154 height 26
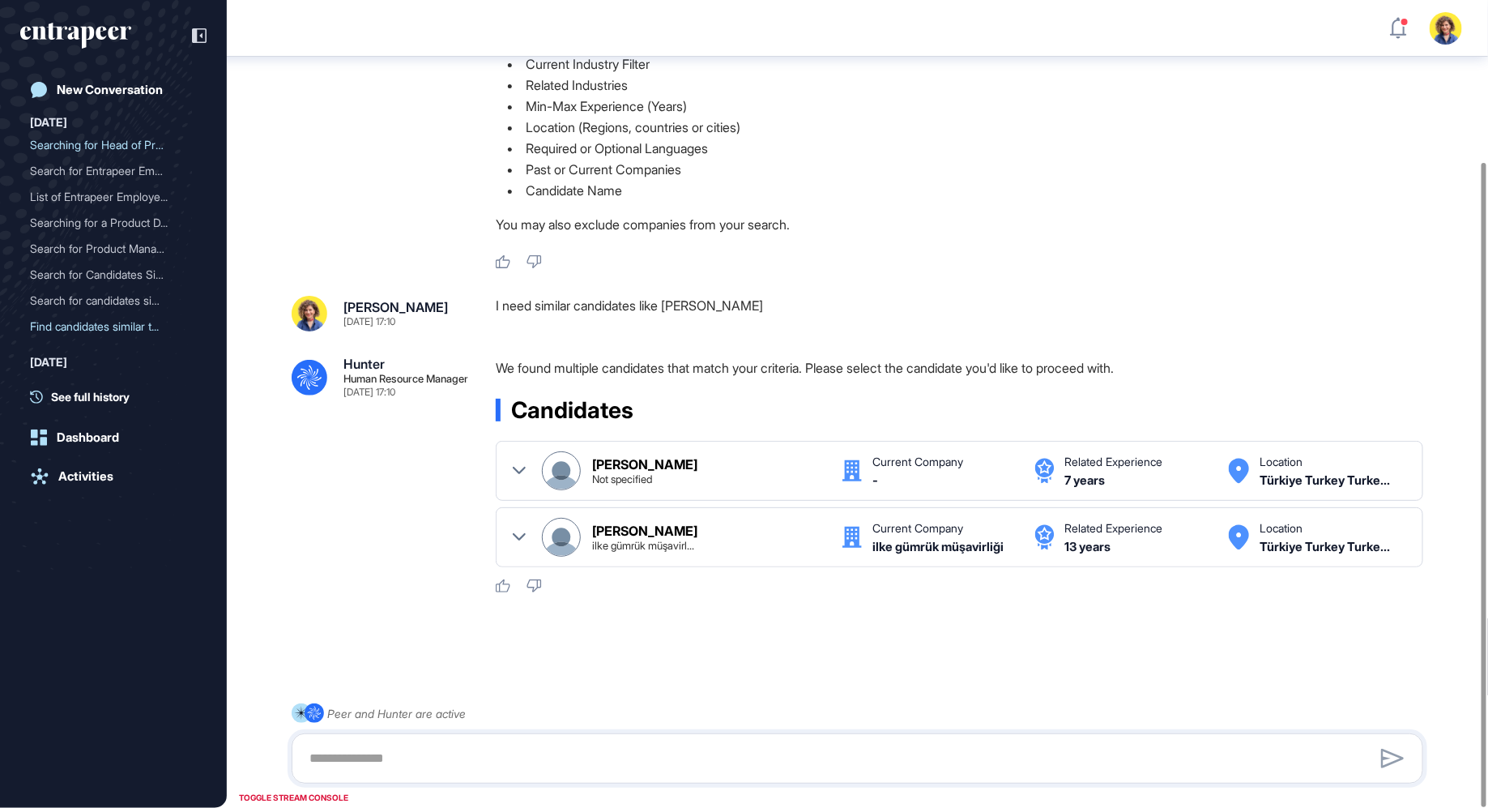
scroll to position [202, 0]
click at [67, 365] on div "[DATE]" at bounding box center [48, 361] width 37 height 19
click at [85, 477] on div "Activities" at bounding box center [85, 476] width 55 height 15
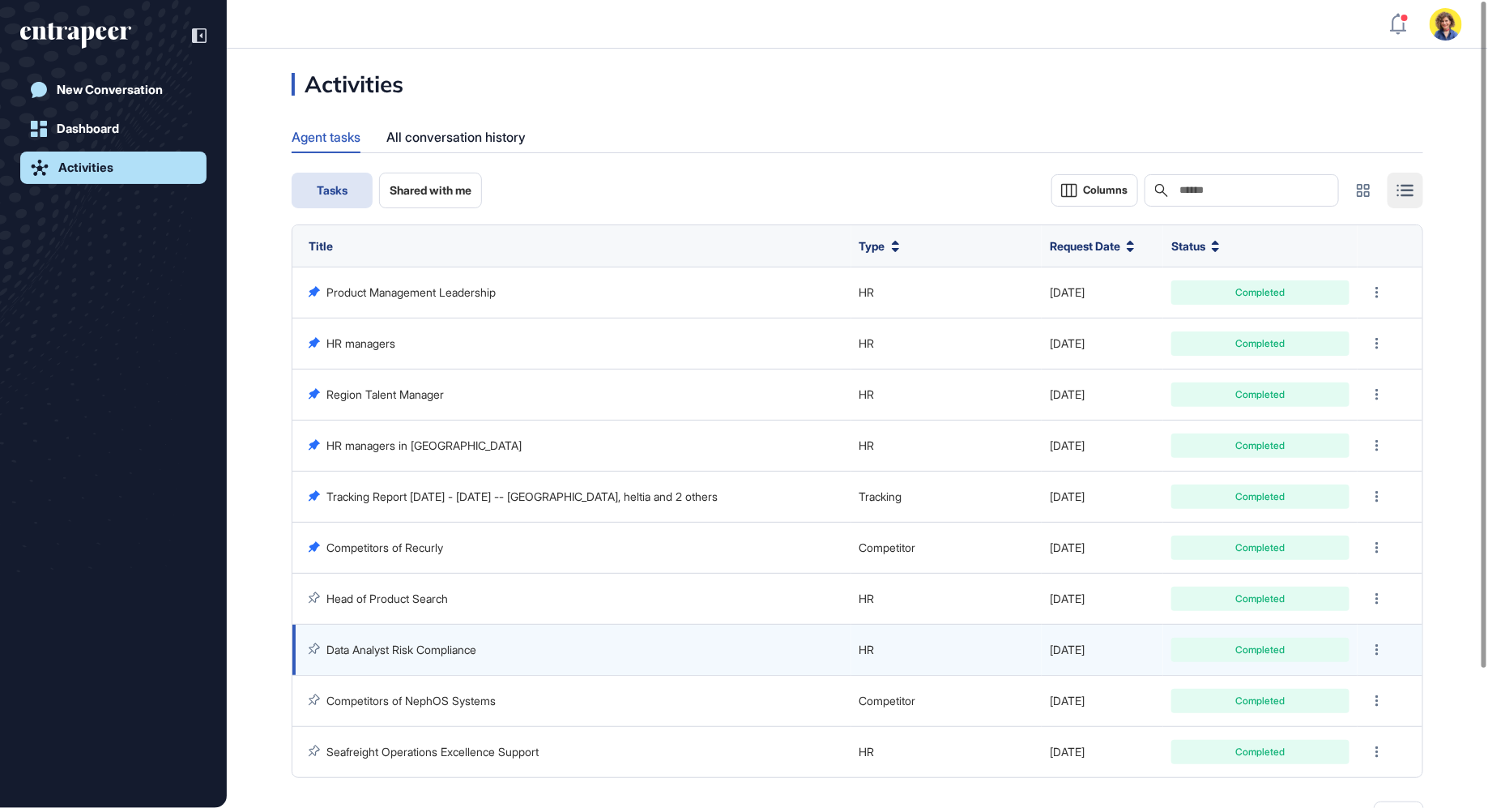
click at [408, 652] on link "Data Analyst Risk Compliance" at bounding box center [401, 649] width 150 height 14
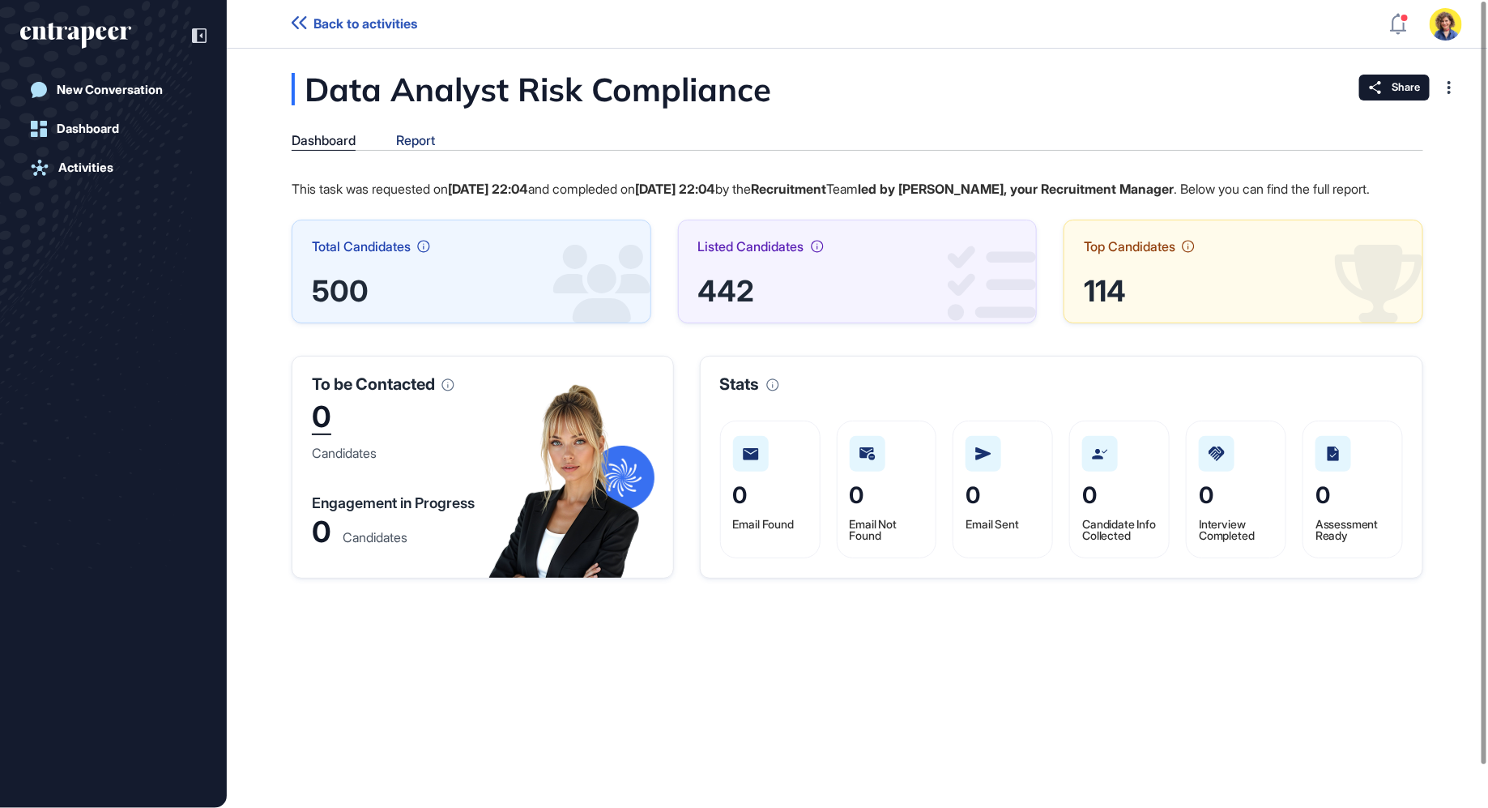
click at [420, 143] on div "Report" at bounding box center [415, 140] width 39 height 15
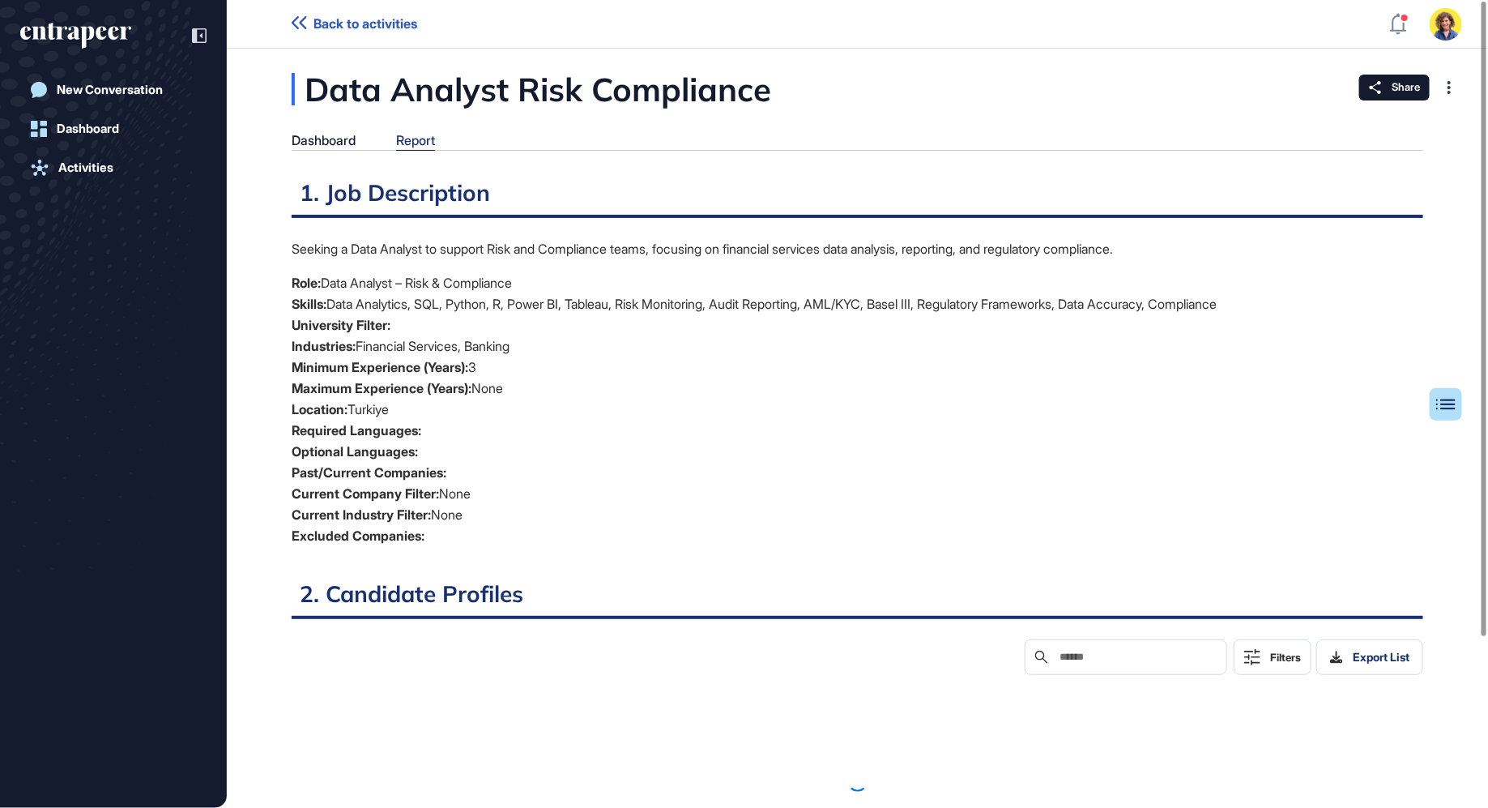
scroll to position [6, 1]
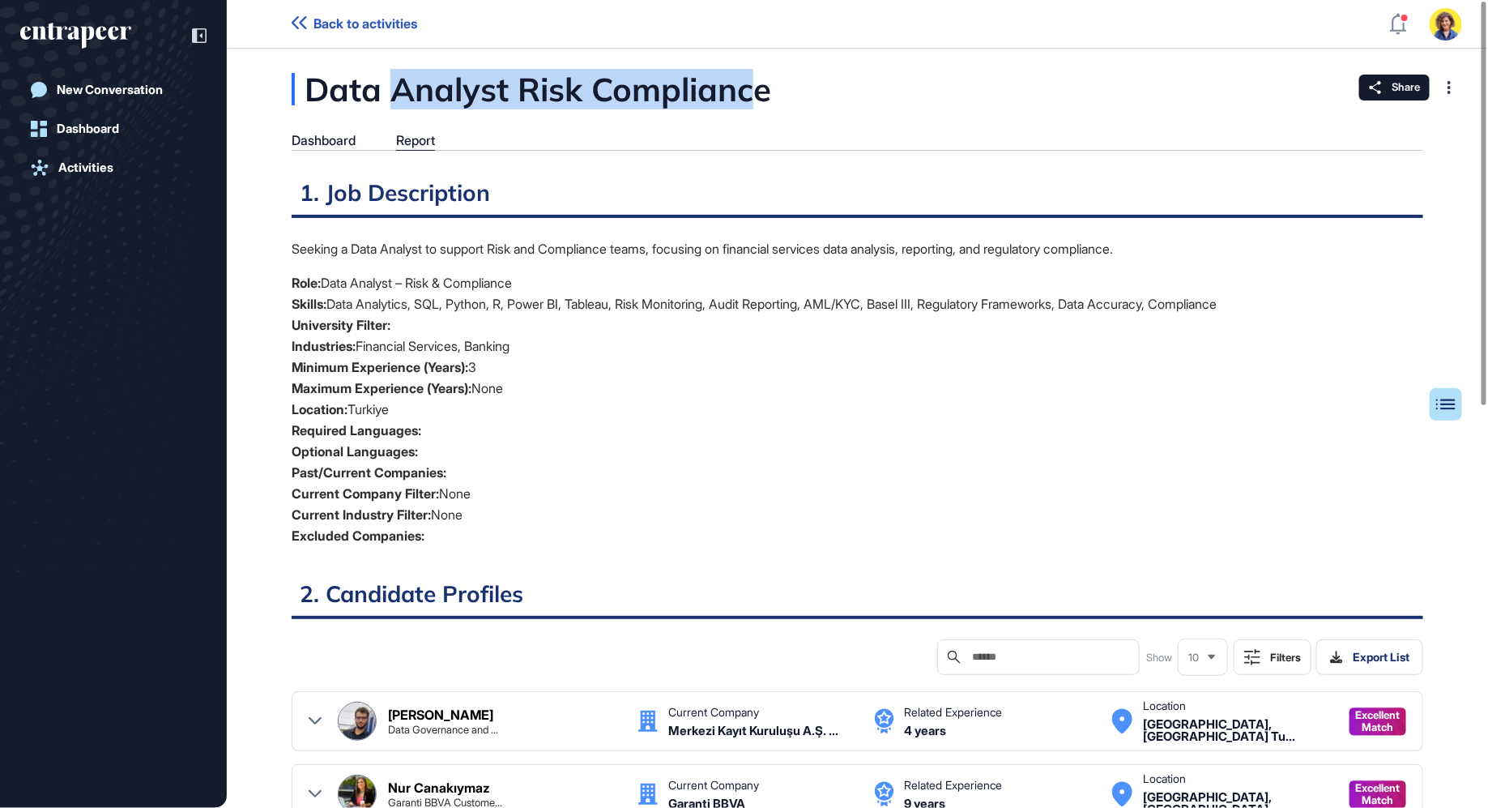
drag, startPoint x: 398, startPoint y: 100, endPoint x: 757, endPoint y: 78, distance: 360.3
click at [757, 79] on div "Data Analyst Risk Compliance" at bounding box center [612, 89] width 641 height 32
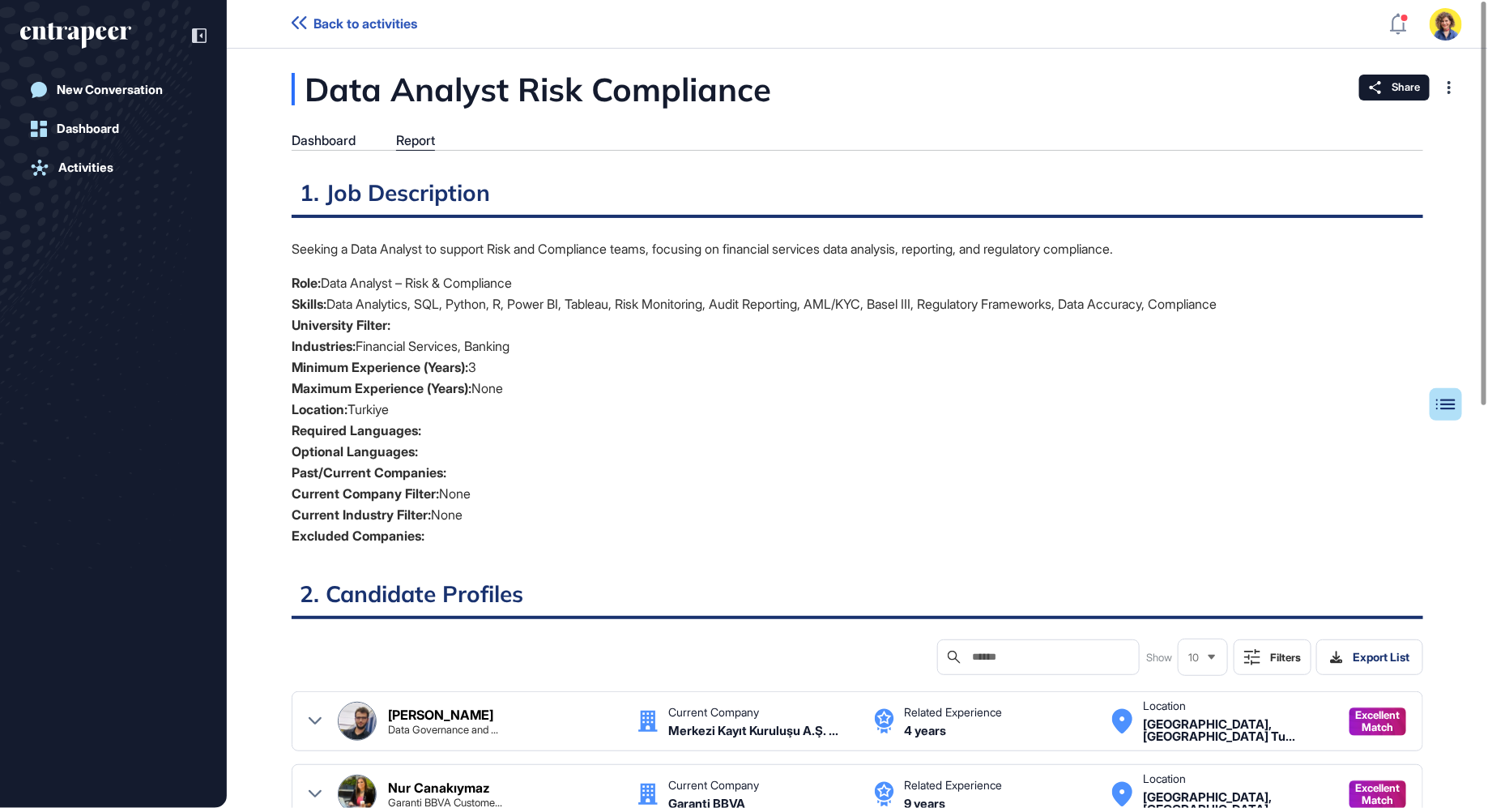
click at [784, 94] on div "Data Analyst Risk Compliance" at bounding box center [612, 89] width 641 height 32
drag, startPoint x: 527, startPoint y: 96, endPoint x: 824, endPoint y: 100, distance: 296.5
click at [827, 100] on div "Data Analyst Risk Compliance" at bounding box center [612, 89] width 641 height 32
click at [824, 100] on div "Data Analyst Risk Compliance" at bounding box center [612, 89] width 641 height 32
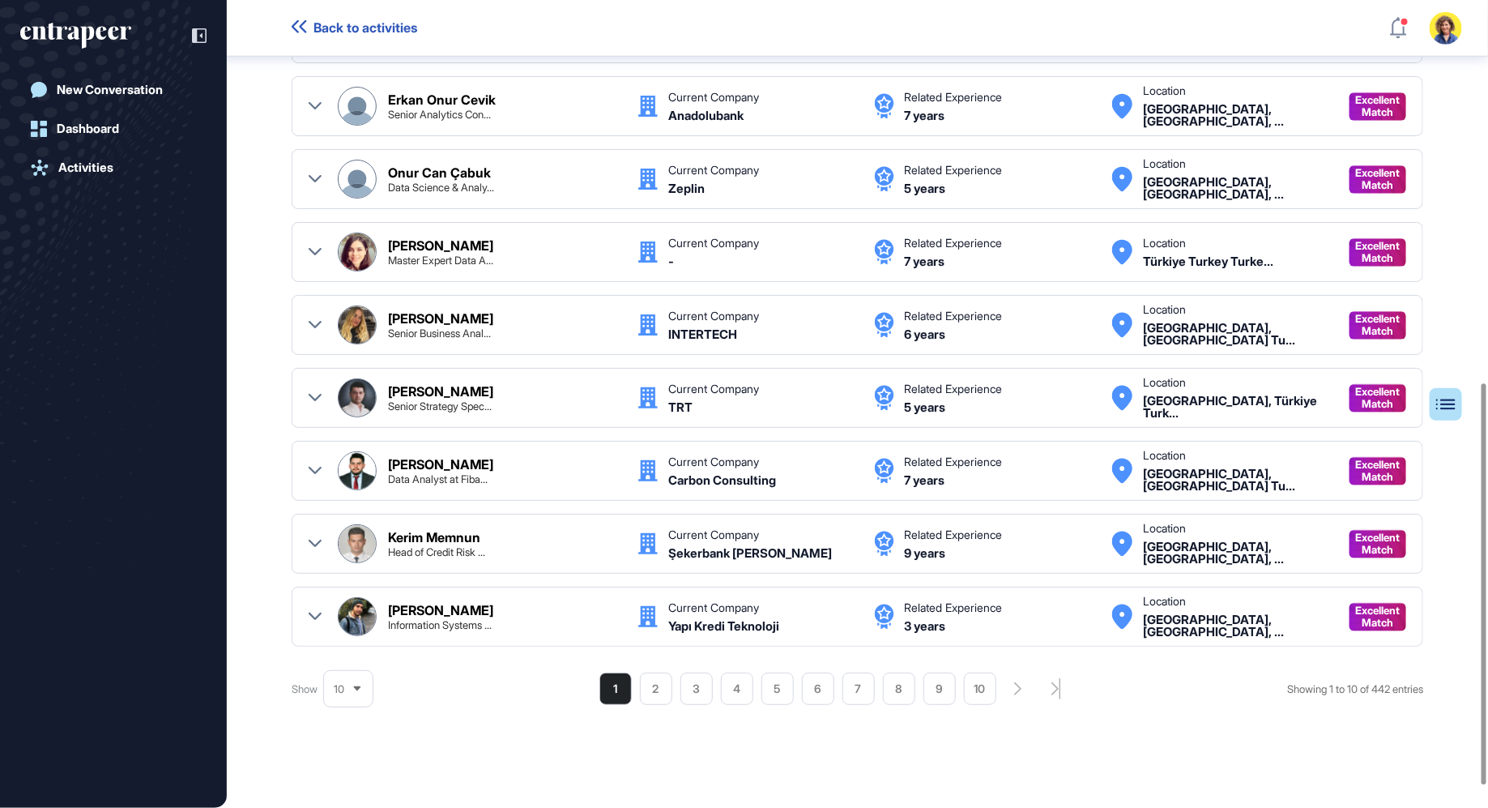
scroll to position [768, 0]
click at [313, 173] on icon at bounding box center [315, 179] width 13 height 13
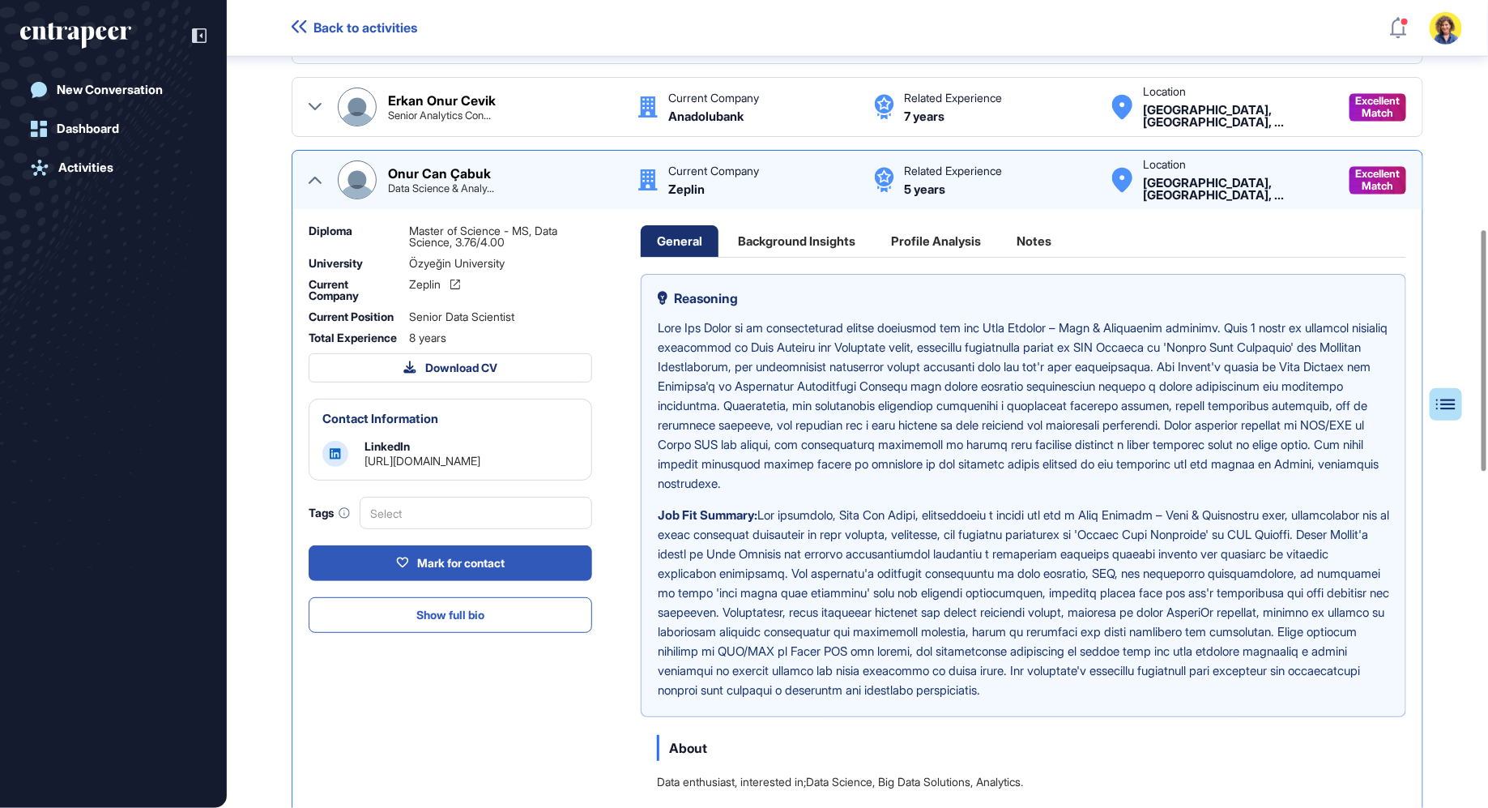
click at [1031, 240] on div "Notes" at bounding box center [1033, 241] width 67 height 32
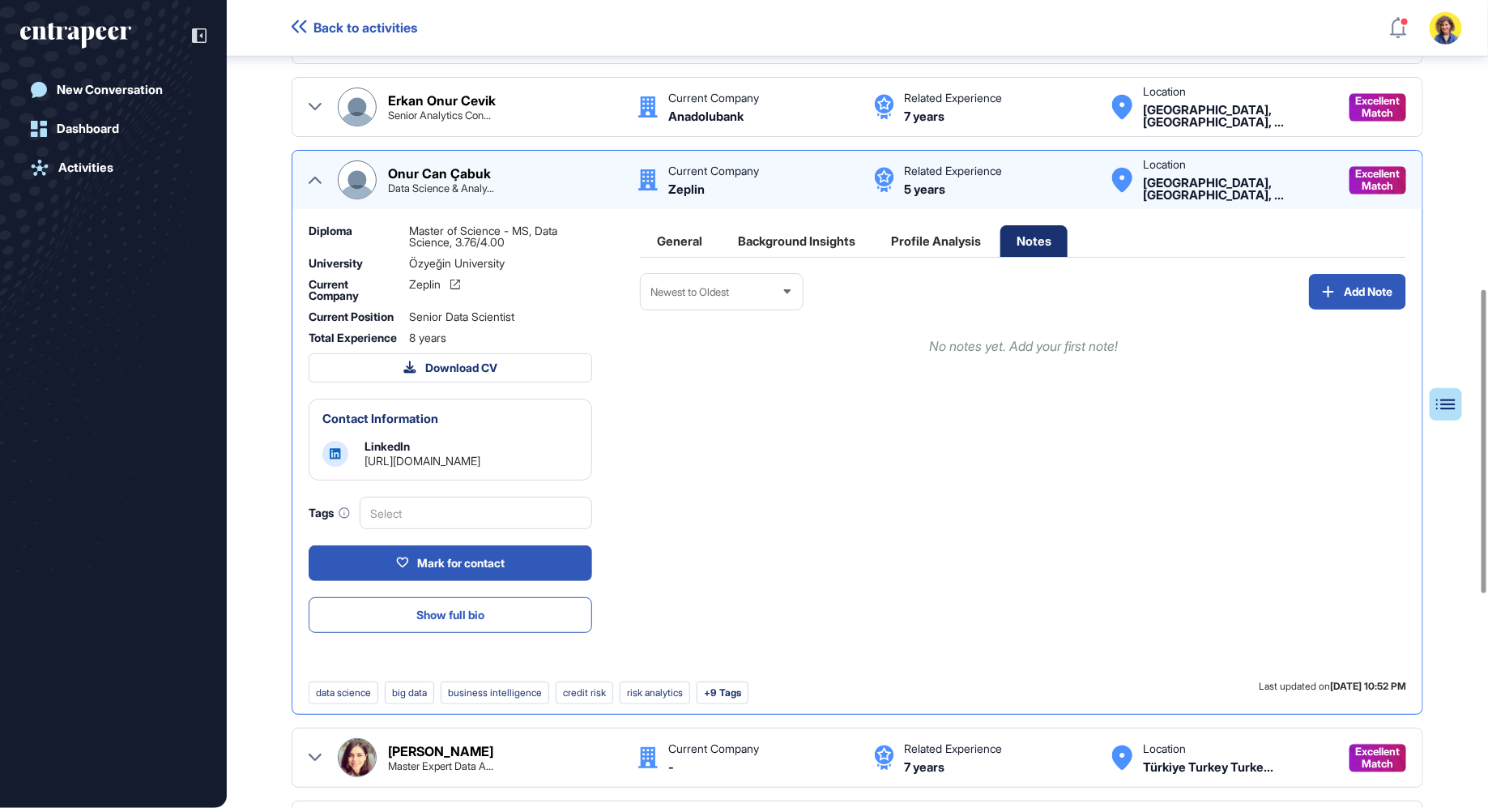
click at [934, 238] on div "Profile Analysis" at bounding box center [936, 241] width 122 height 32
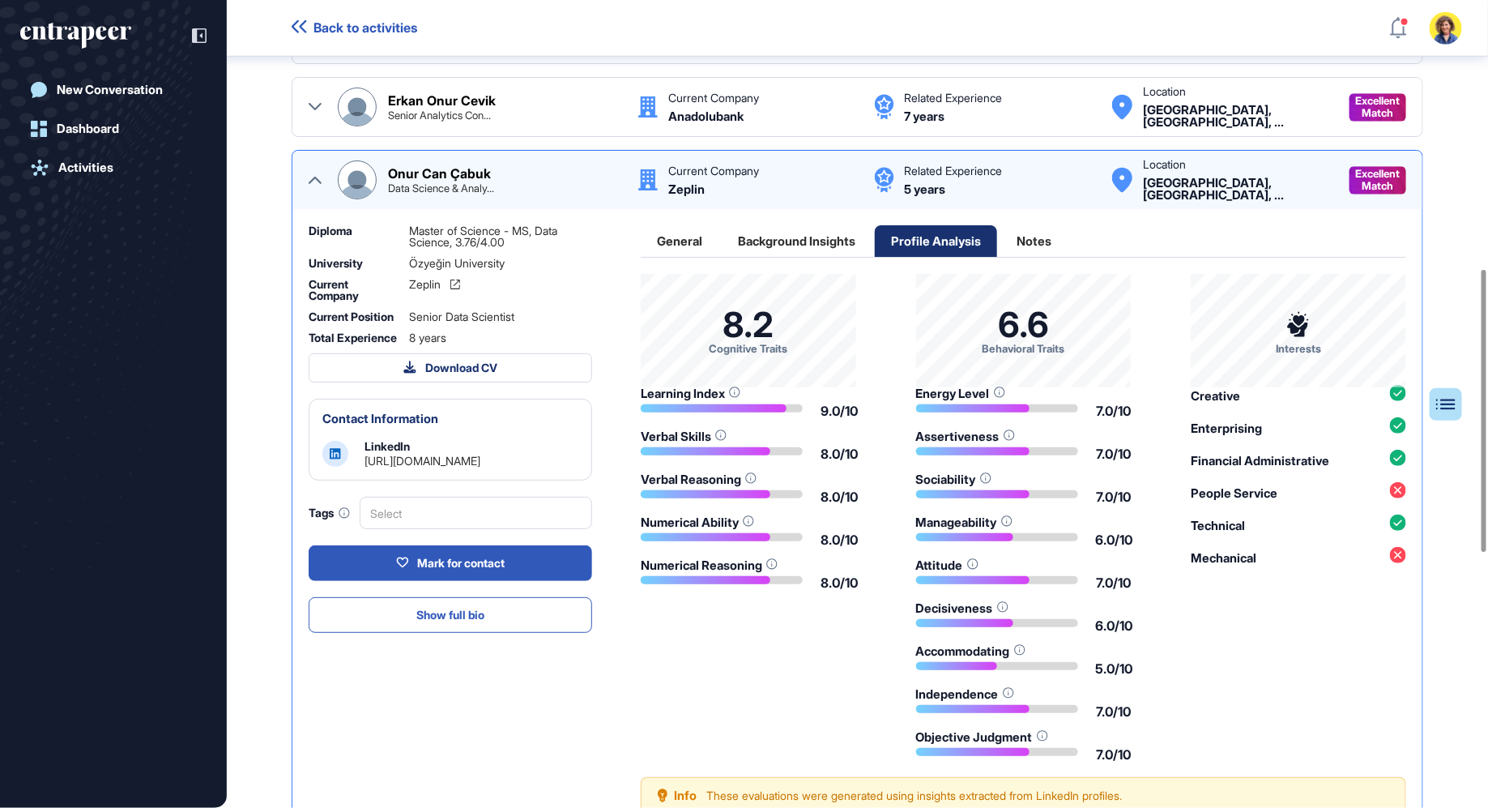
click at [1044, 213] on div "Onur Can Çabuk Data Science & Analy... Current Company Zeplin Related Experienc…" at bounding box center [858, 524] width 1132 height 748
click at [1046, 254] on div "General Background Insights Profile Analysis Notes 8.2 Cognitive Traits Learnin…" at bounding box center [1023, 520] width 765 height 590
click at [1037, 237] on div "Notes" at bounding box center [1033, 241] width 67 height 32
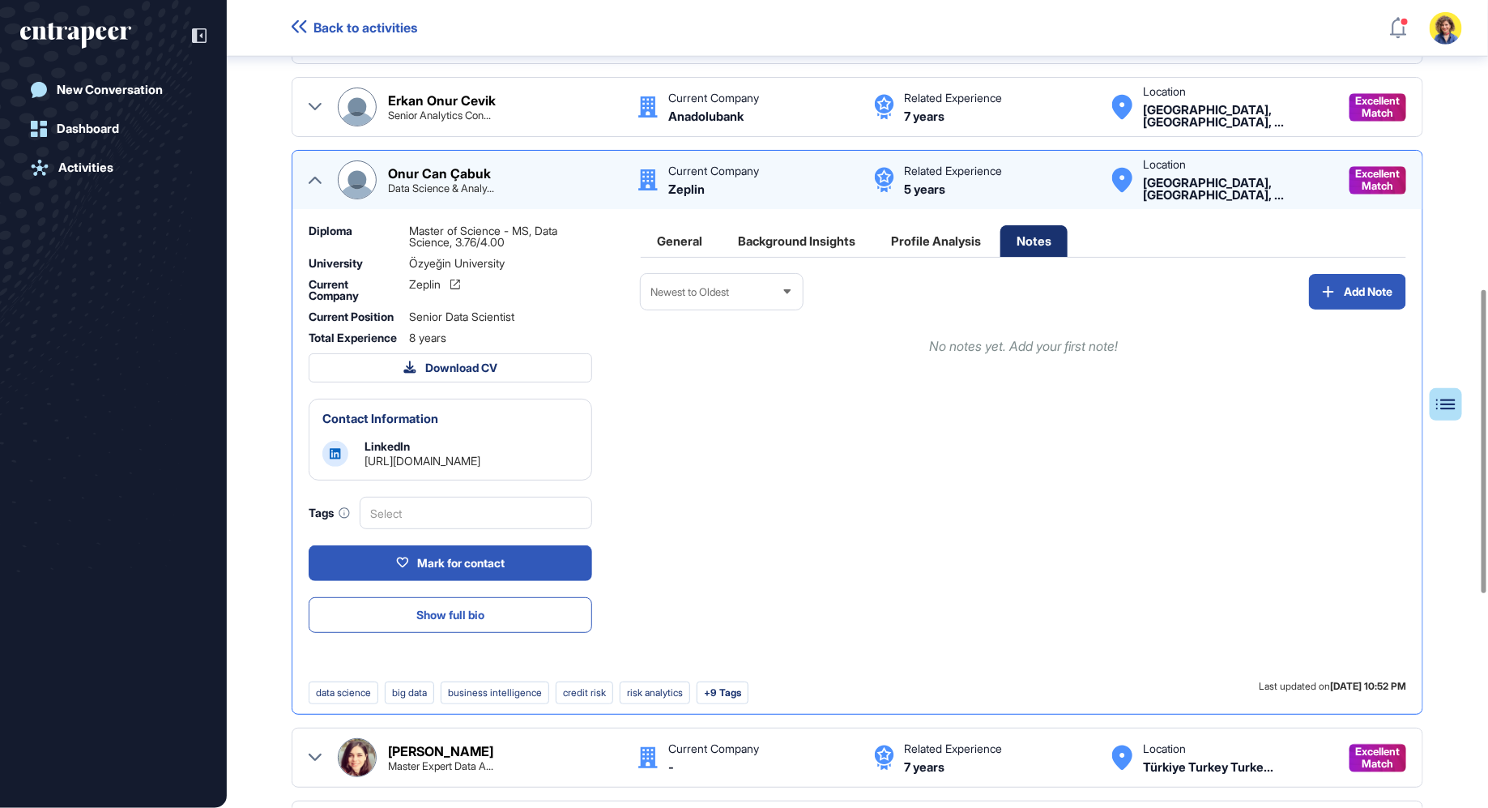
click at [965, 423] on div "Newest to Oldest Add Note No notes yet. Add your first note!" at bounding box center [1023, 477] width 765 height 407
click at [1323, 286] on icon at bounding box center [1328, 291] width 11 height 11
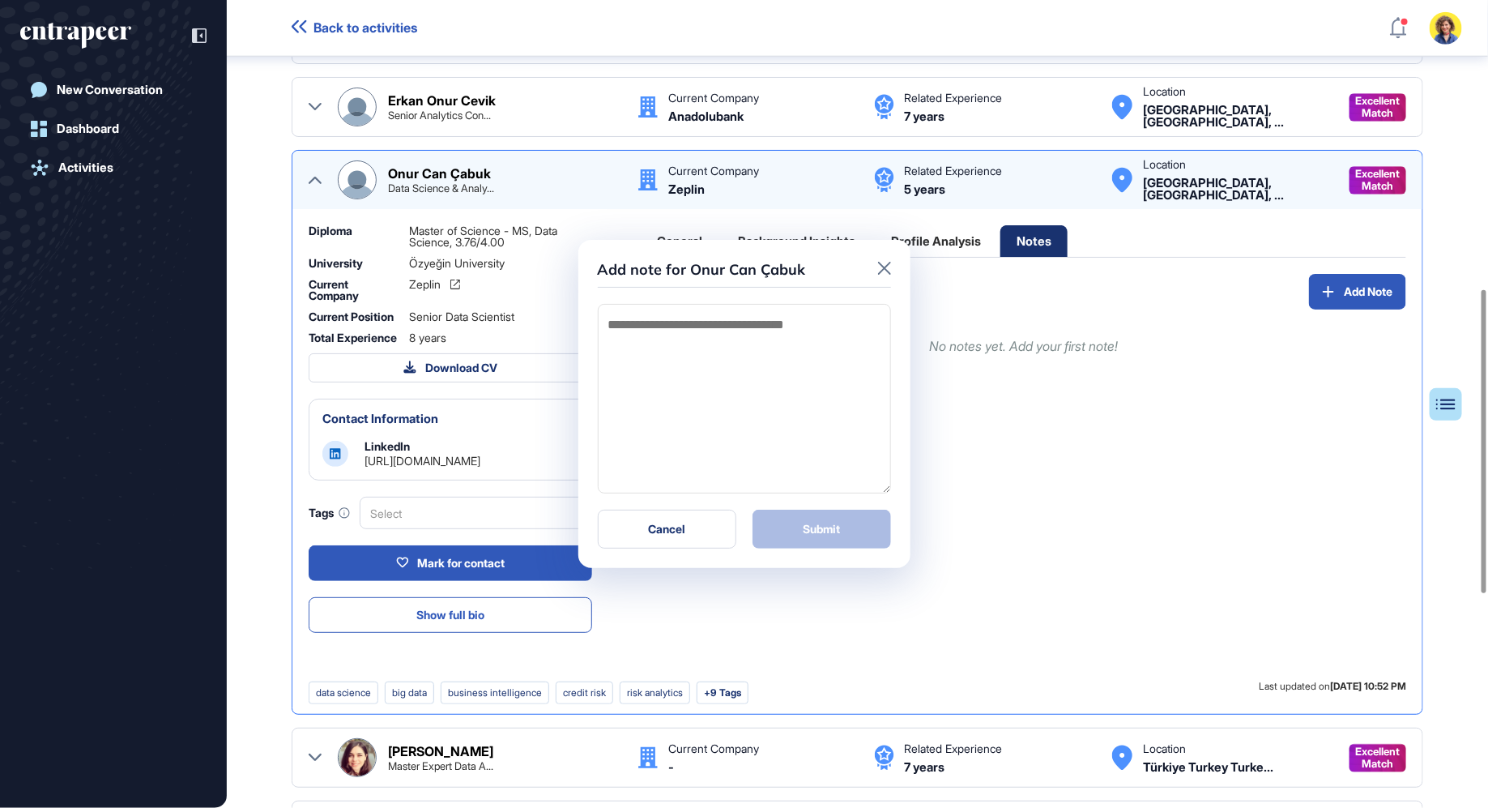
click at [887, 266] on icon at bounding box center [884, 268] width 13 height 13
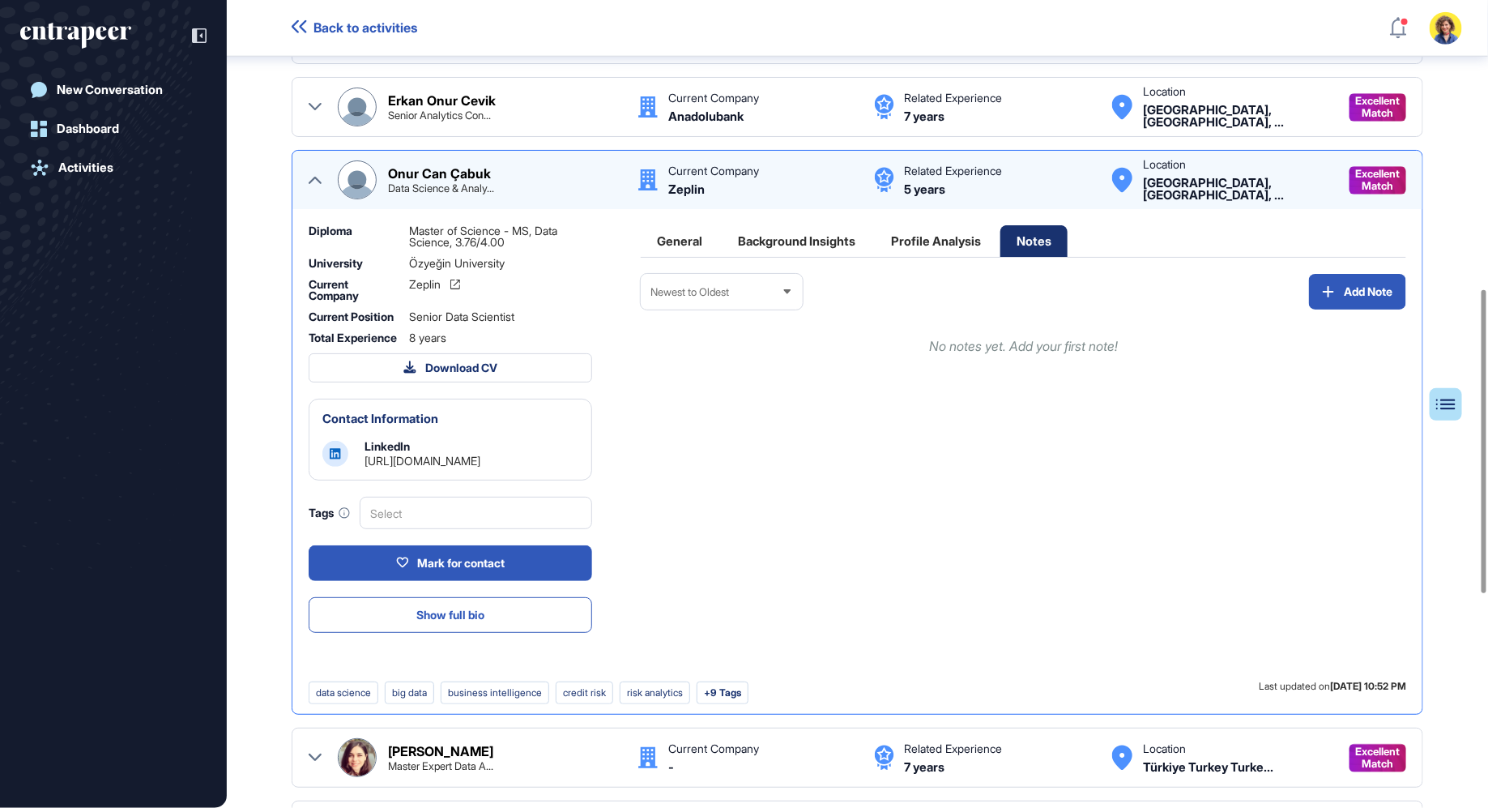
click at [313, 177] on icon at bounding box center [315, 179] width 13 height 13
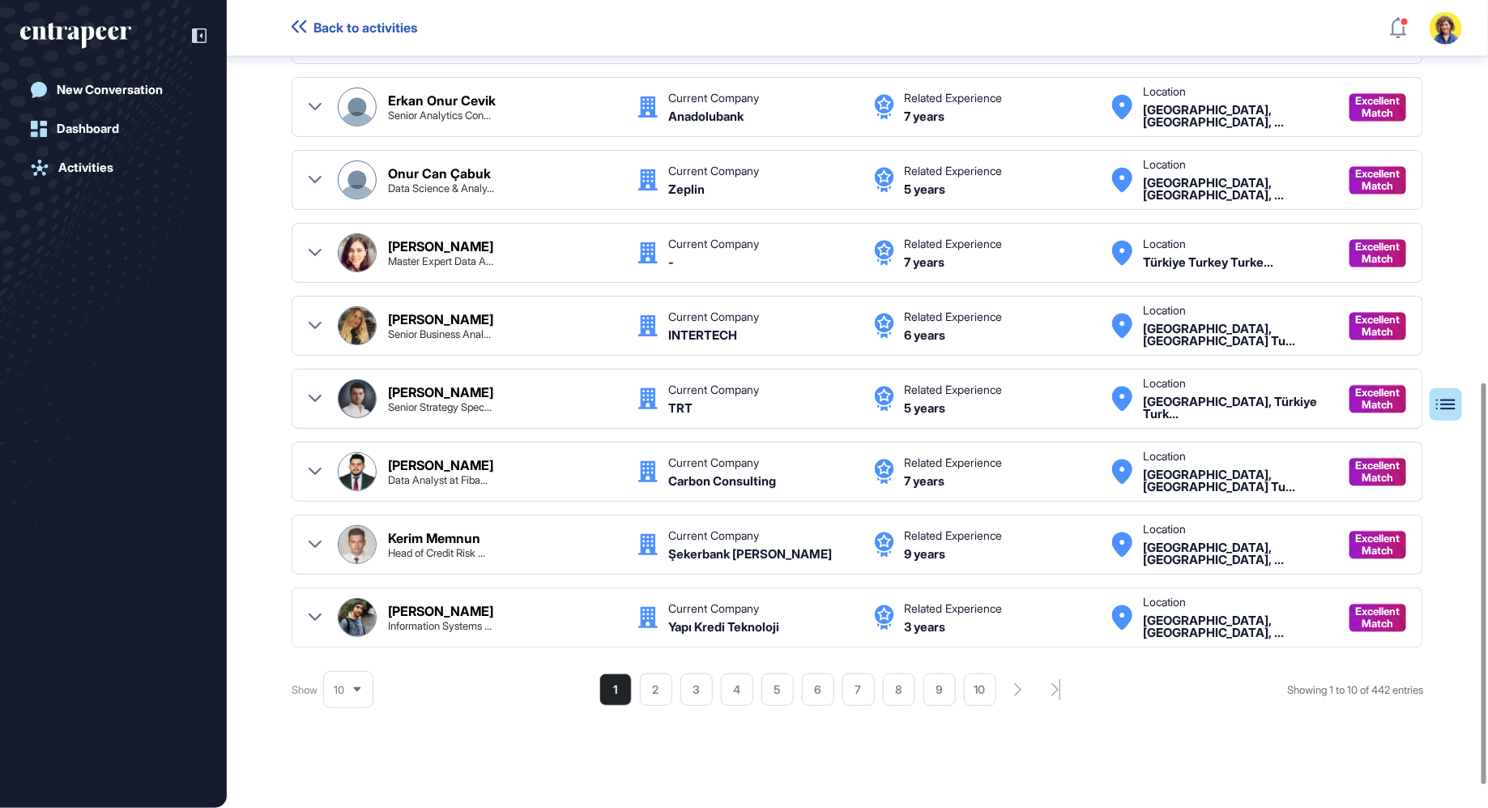
click at [321, 246] on icon at bounding box center [315, 252] width 13 height 13
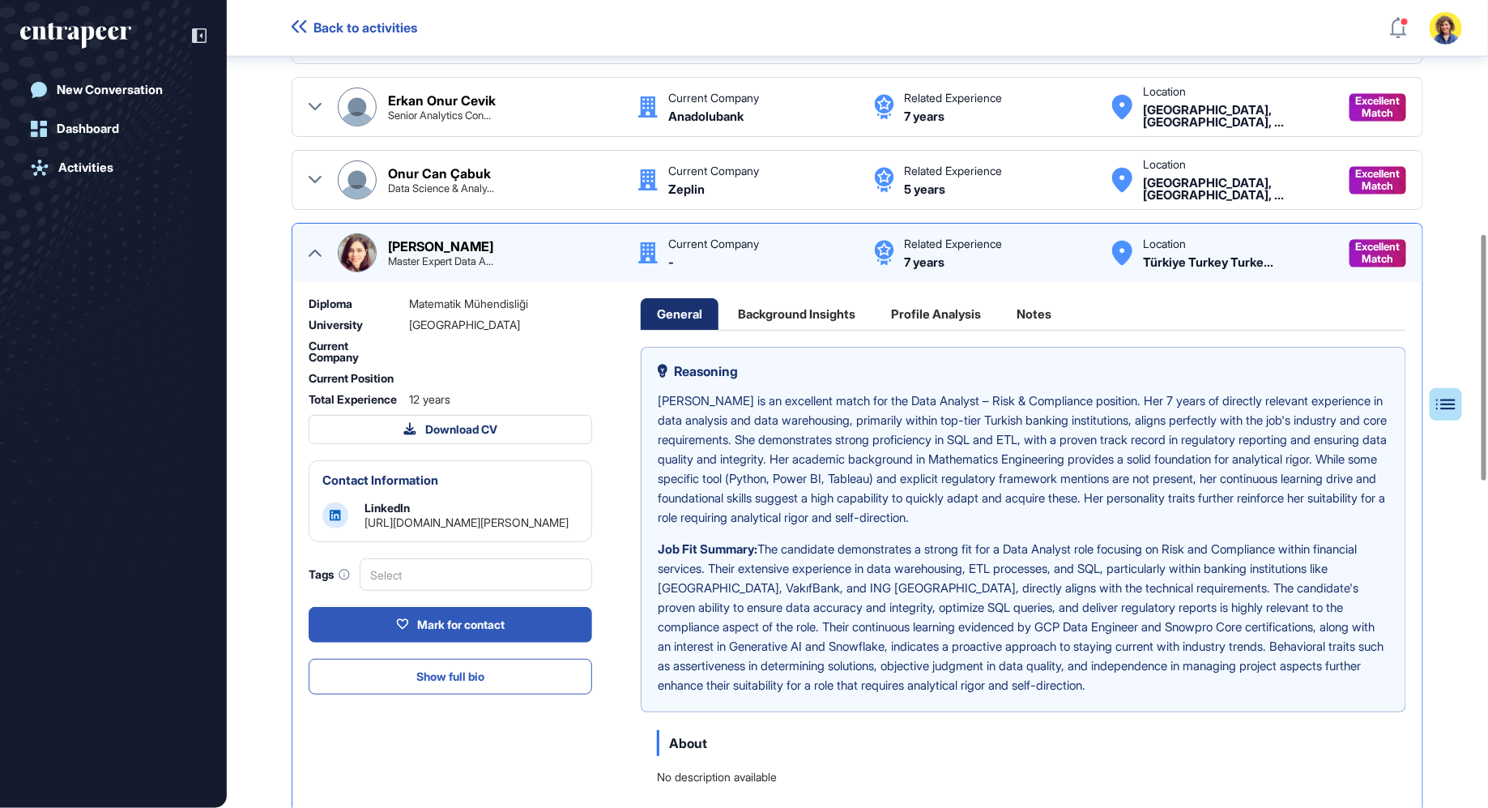
click at [819, 311] on div "Background Insights" at bounding box center [797, 314] width 150 height 32
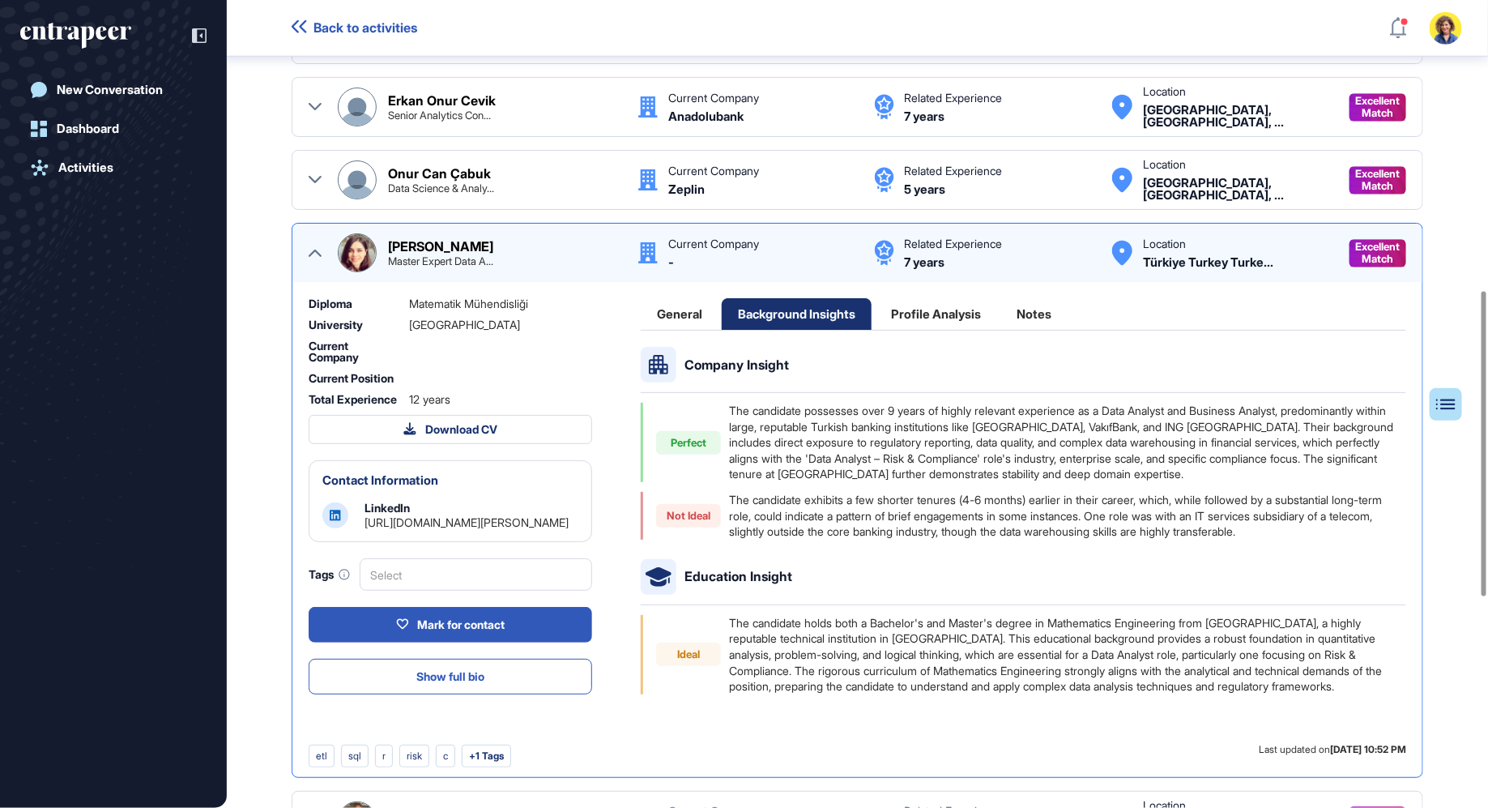
click at [948, 303] on div "Profile Analysis" at bounding box center [936, 314] width 122 height 32
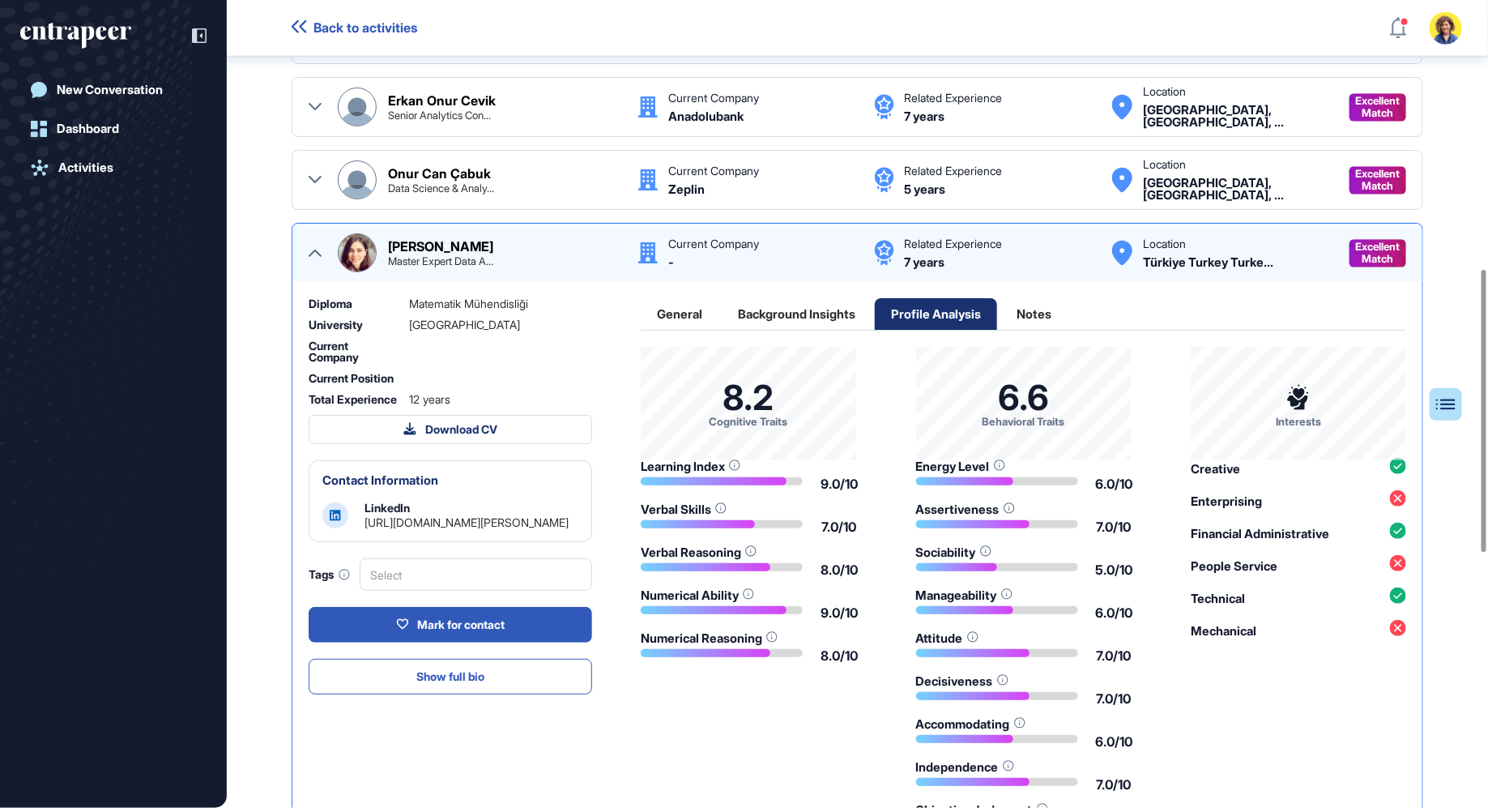
click at [1030, 316] on div "Notes" at bounding box center [1033, 314] width 67 height 32
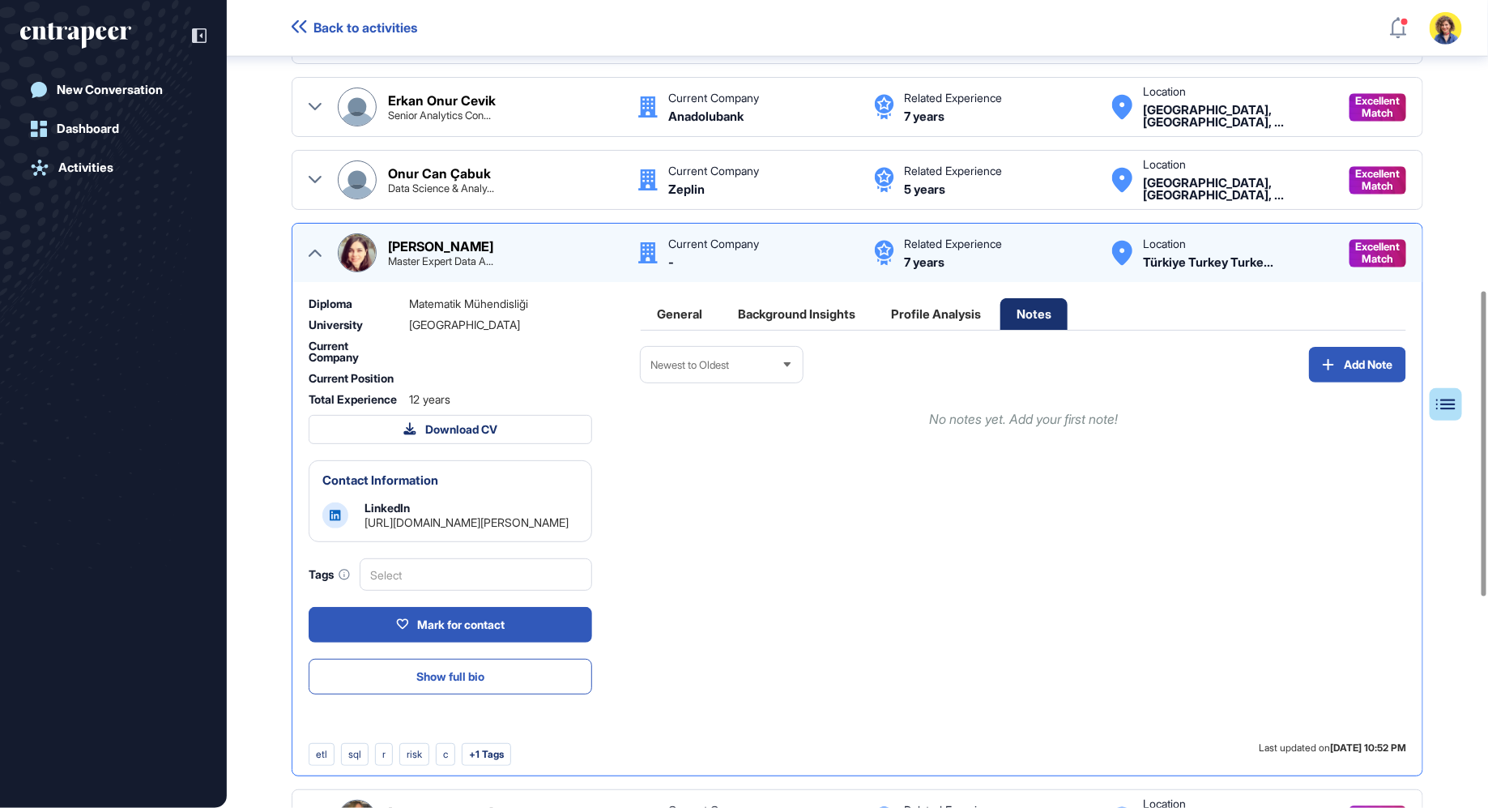
click at [875, 298] on div "General" at bounding box center [936, 314] width 122 height 32
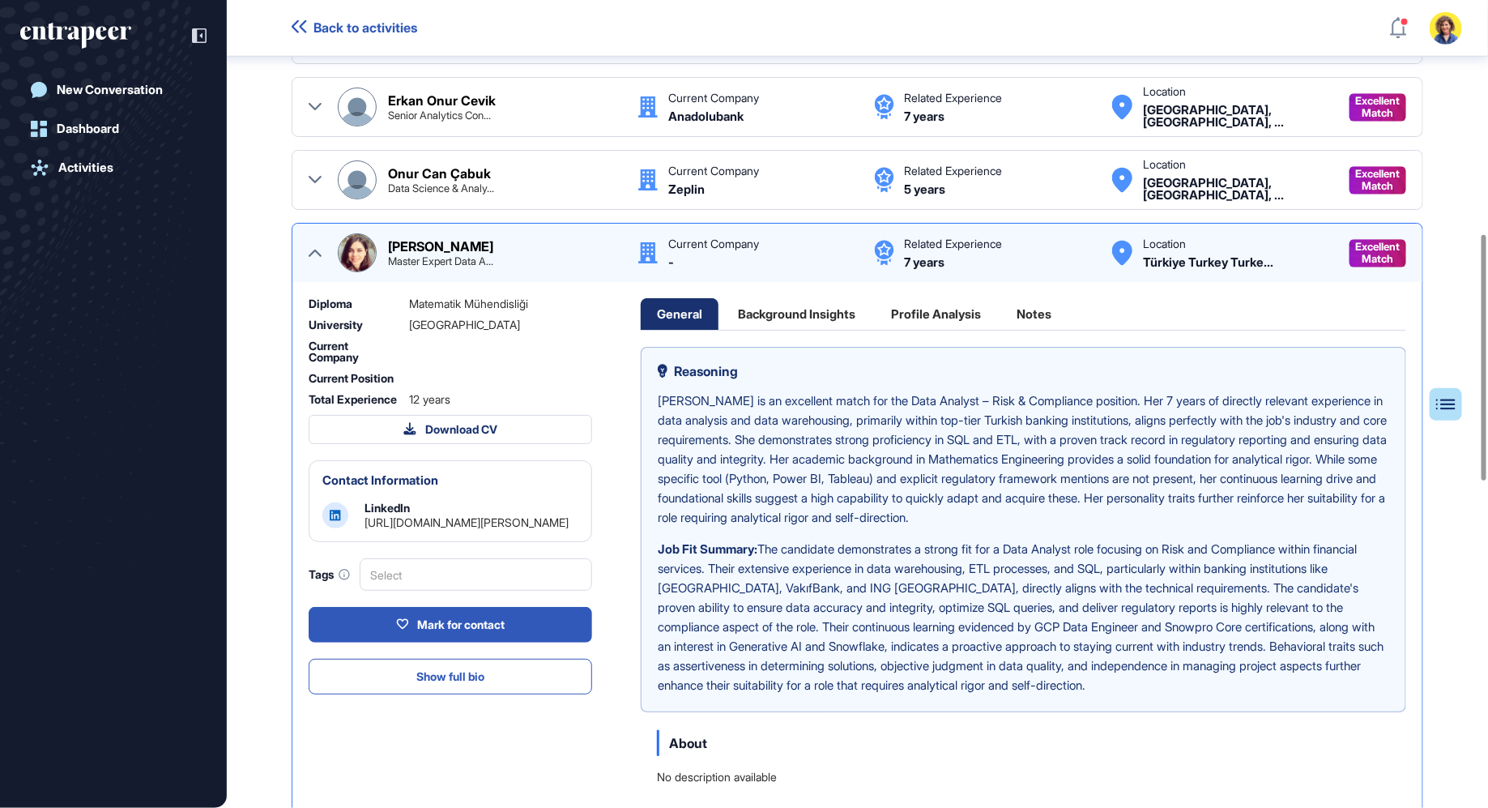
click at [317, 246] on icon at bounding box center [315, 252] width 13 height 13
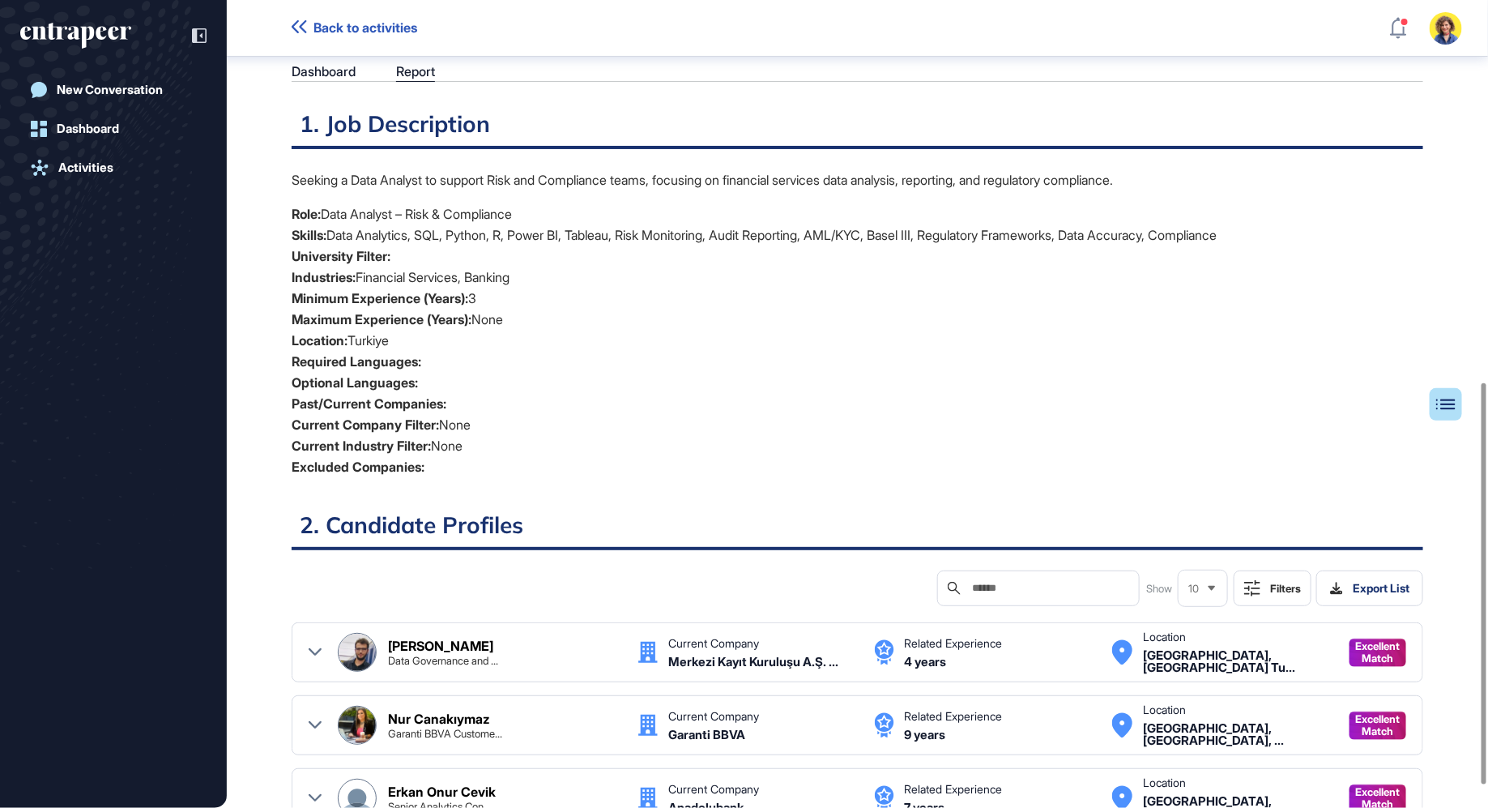
scroll to position [0, 0]
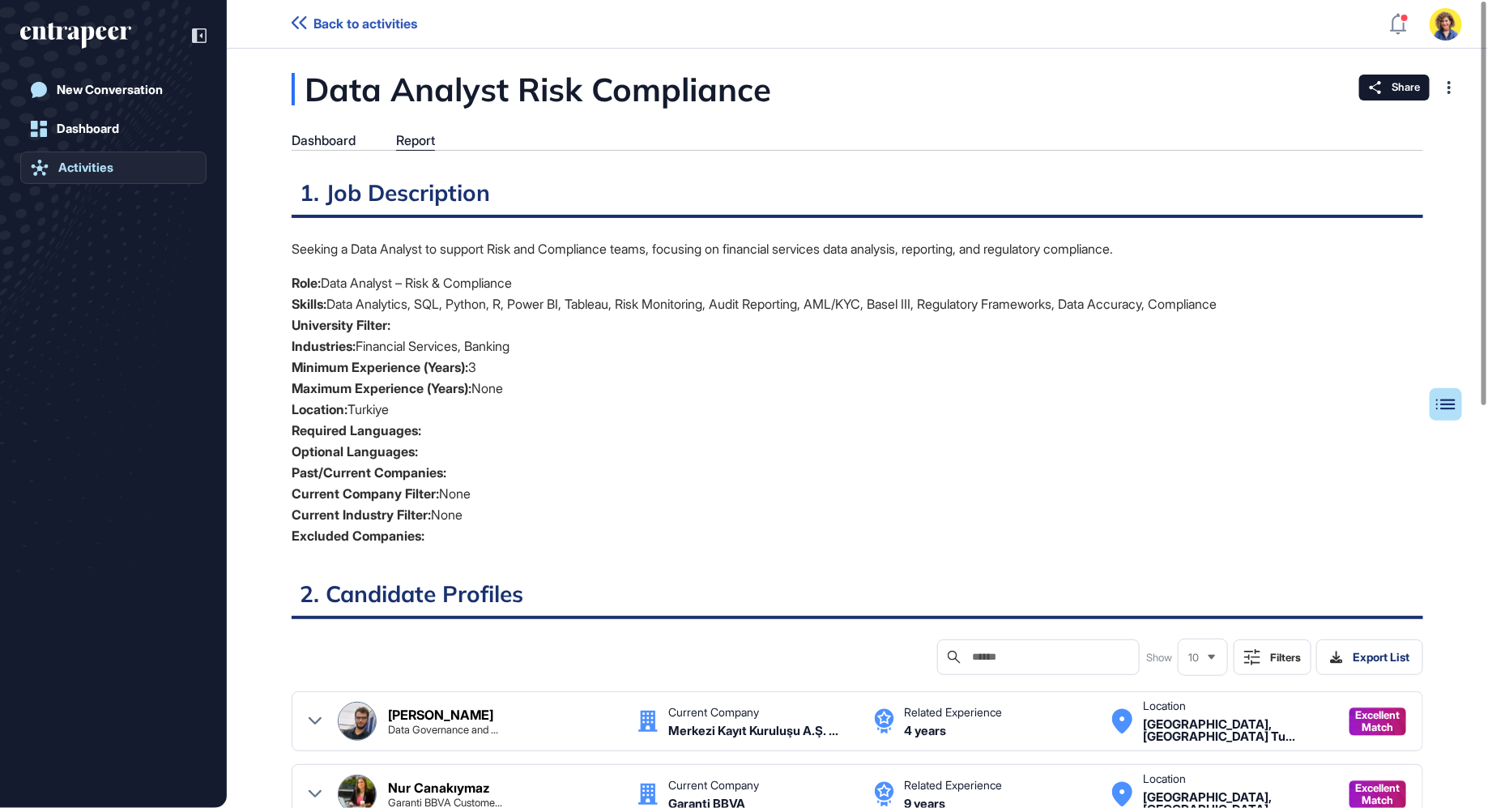
click at [95, 160] on div "Activities" at bounding box center [85, 167] width 55 height 15
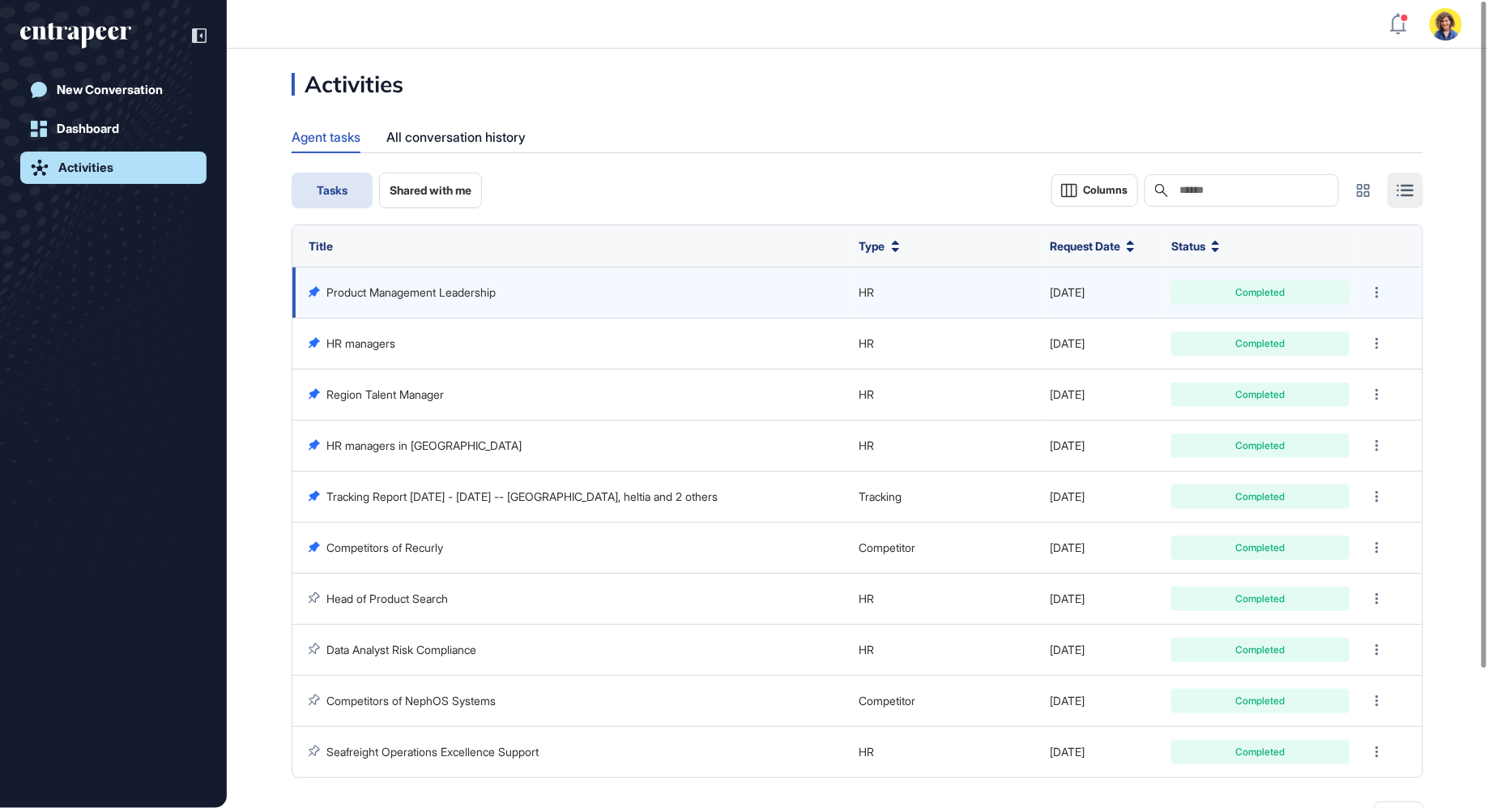
click at [411, 297] on link "Product Management Leadership" at bounding box center [410, 292] width 169 height 14
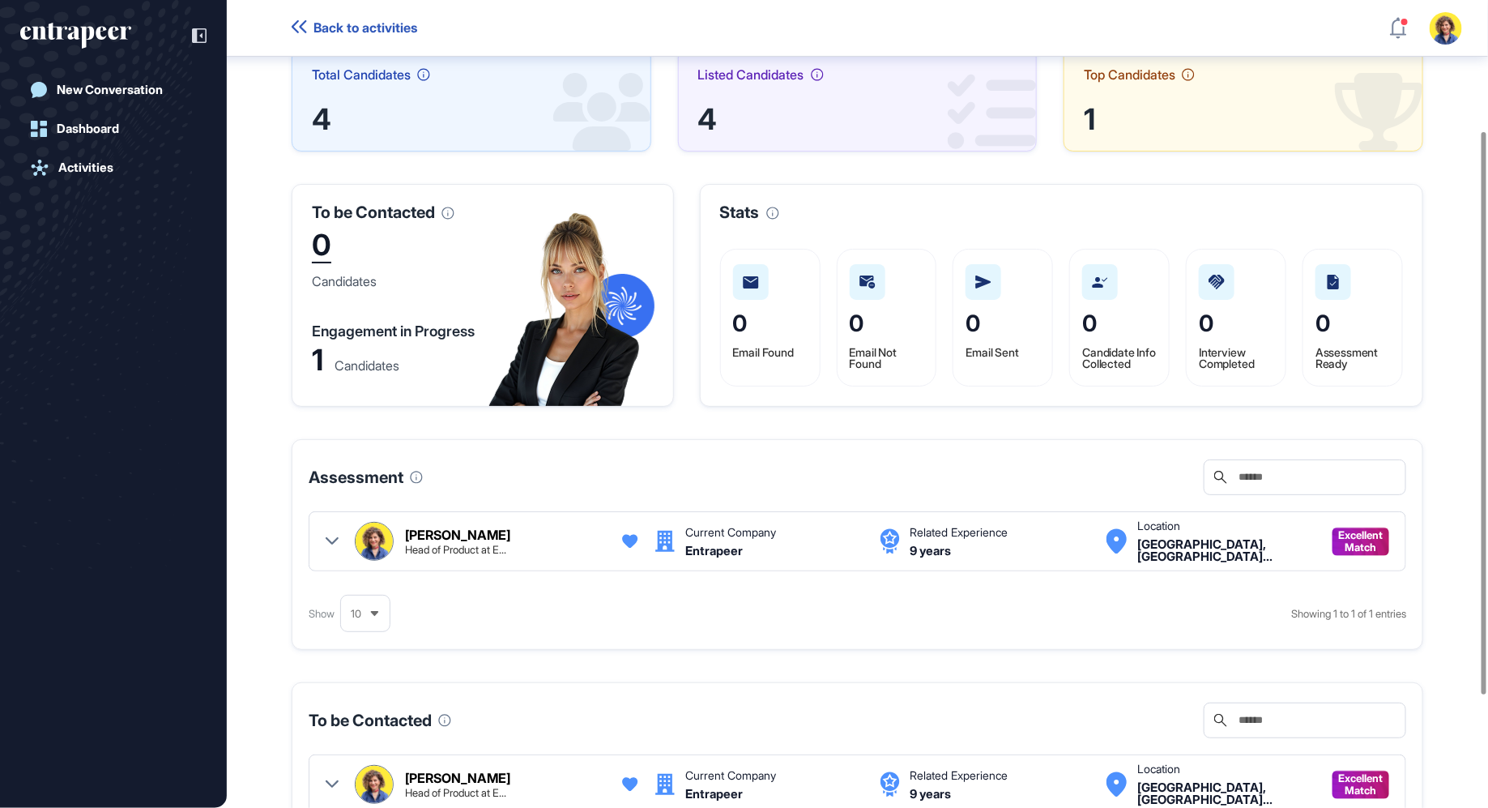
scroll to position [217, 0]
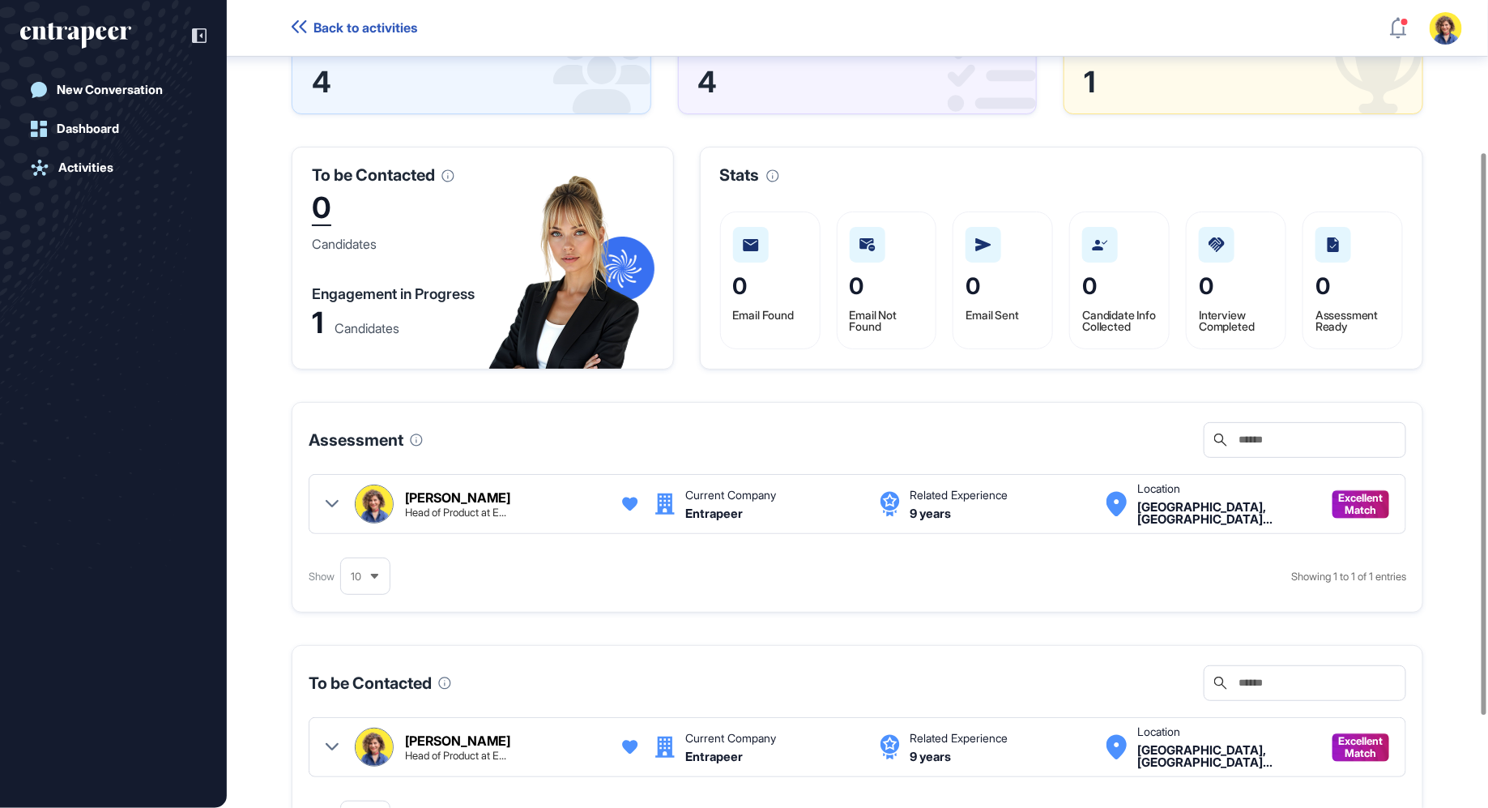
click at [335, 514] on div at bounding box center [332, 503] width 13 height 39
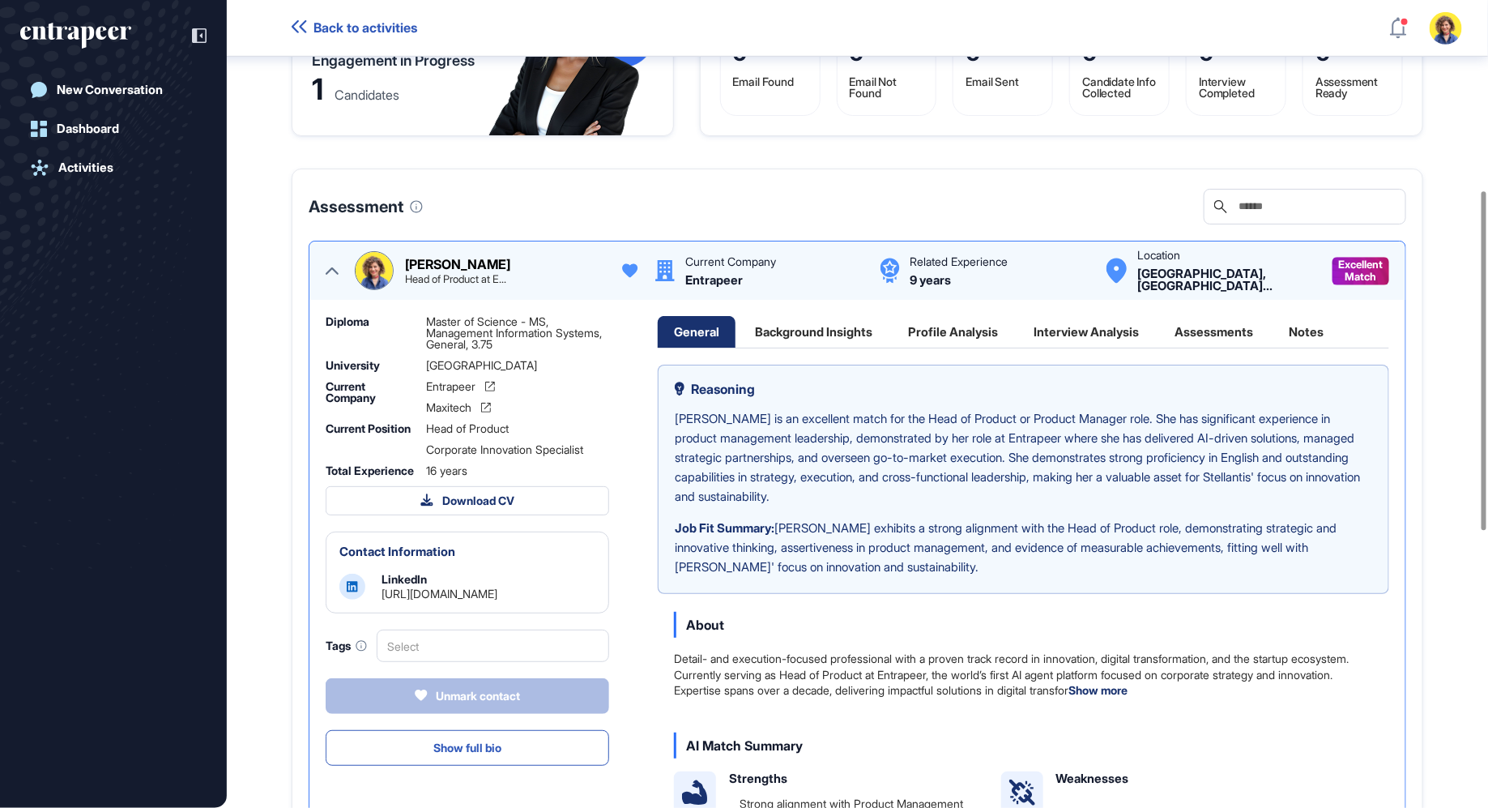
scroll to position [467, 0]
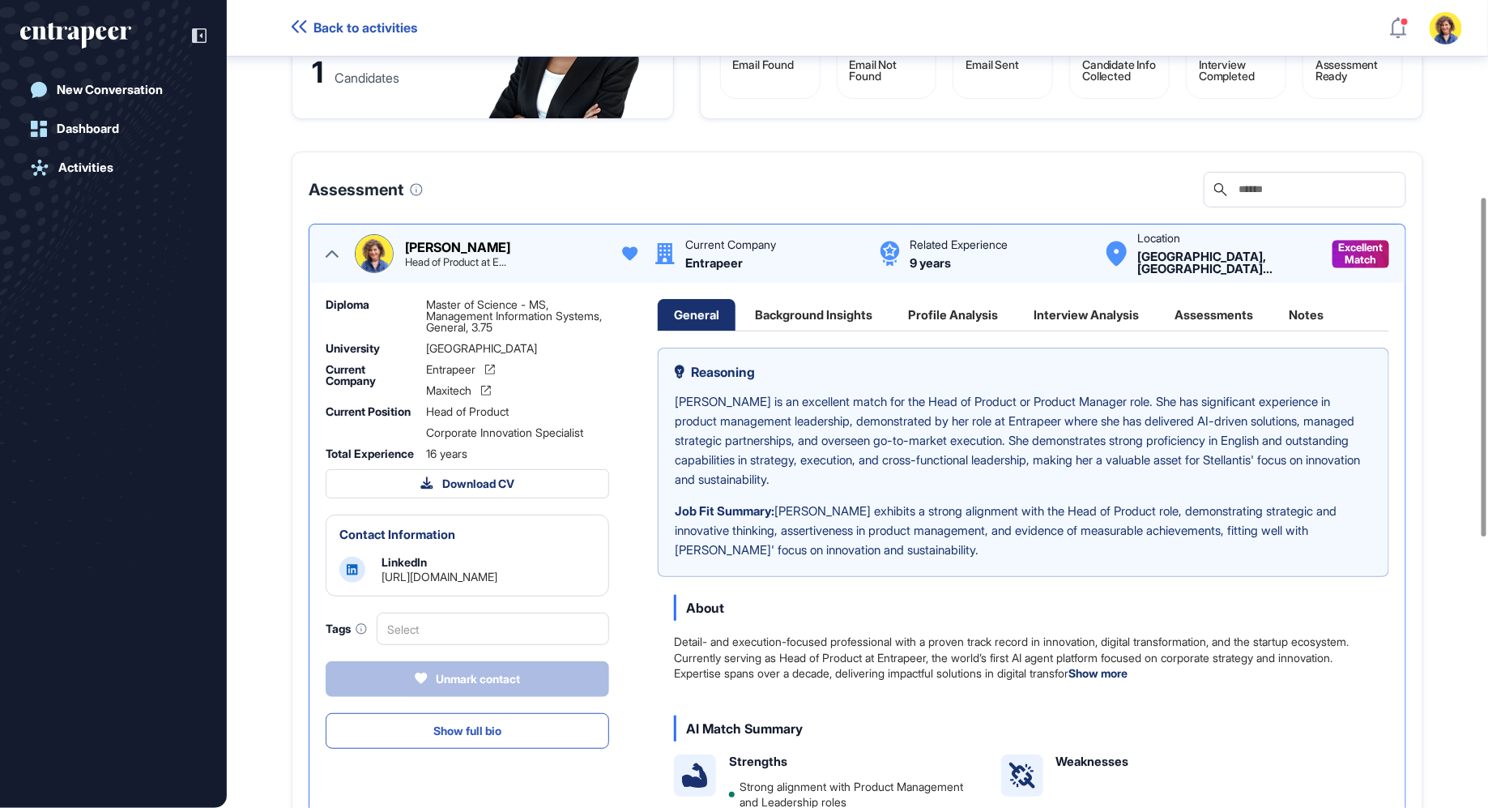
click at [1205, 327] on div "Assessments" at bounding box center [1213, 315] width 111 height 32
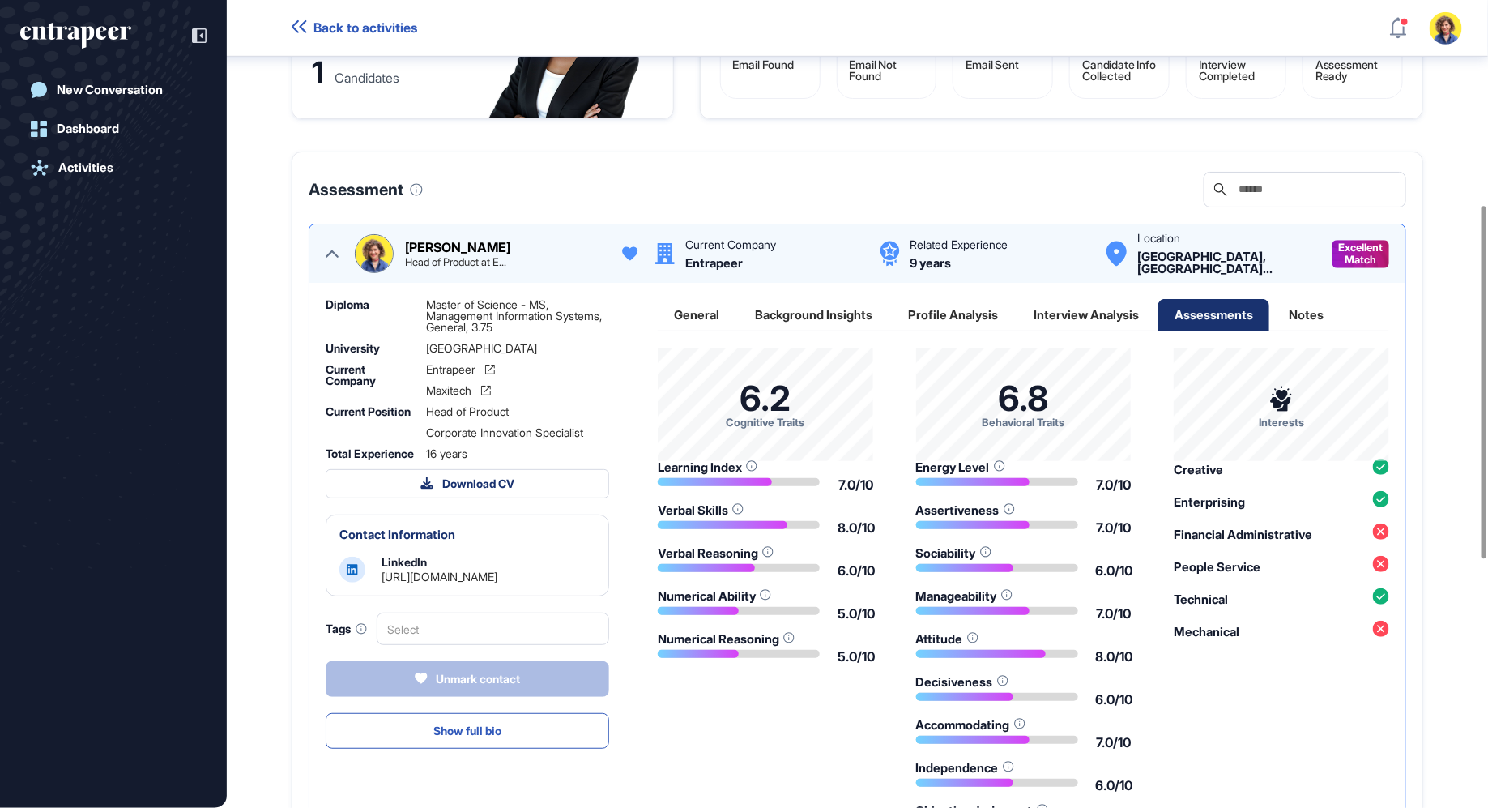
click at [1111, 329] on div "Interview Analysis" at bounding box center [1086, 315] width 138 height 32
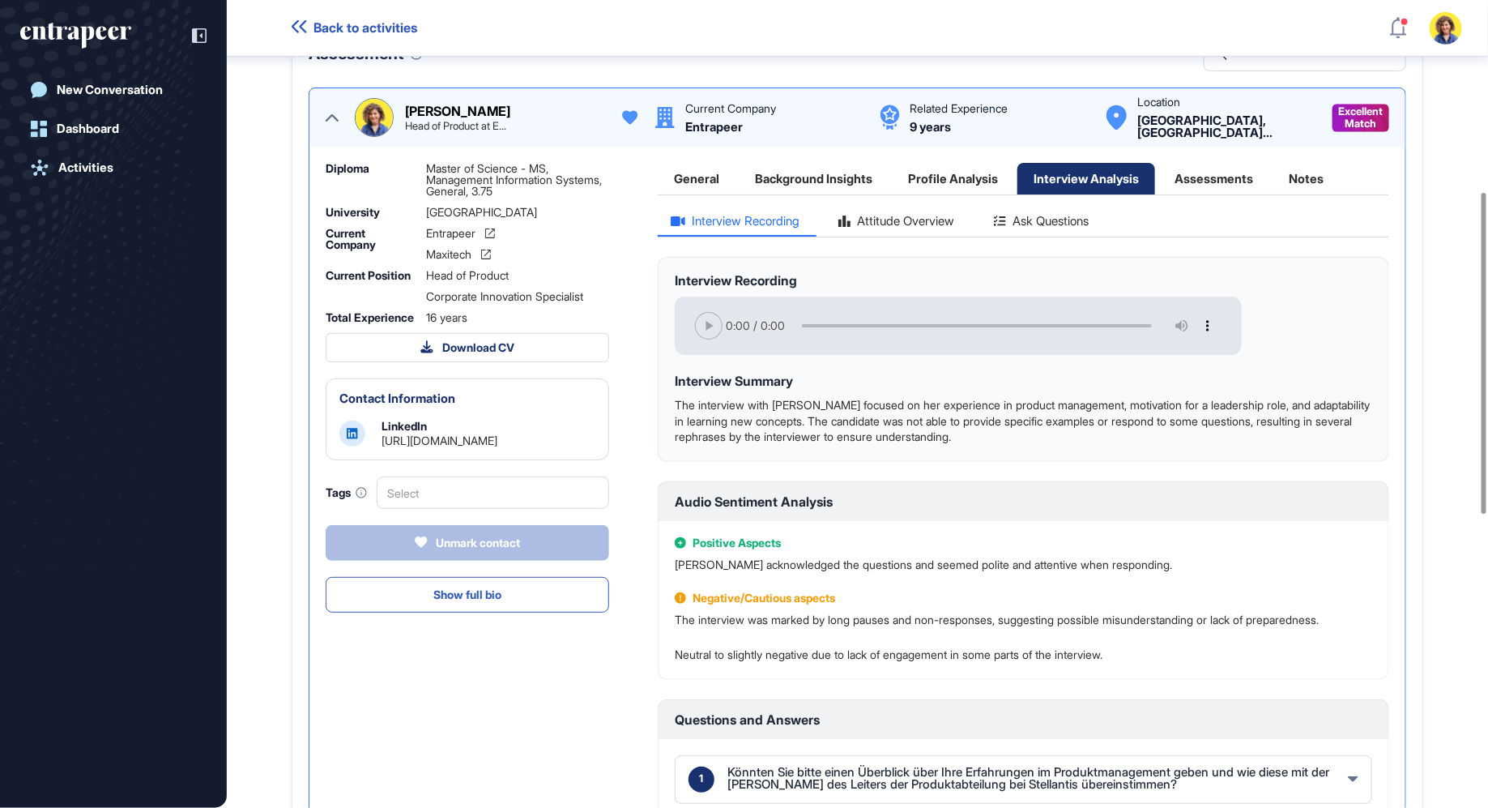
scroll to position [480, 0]
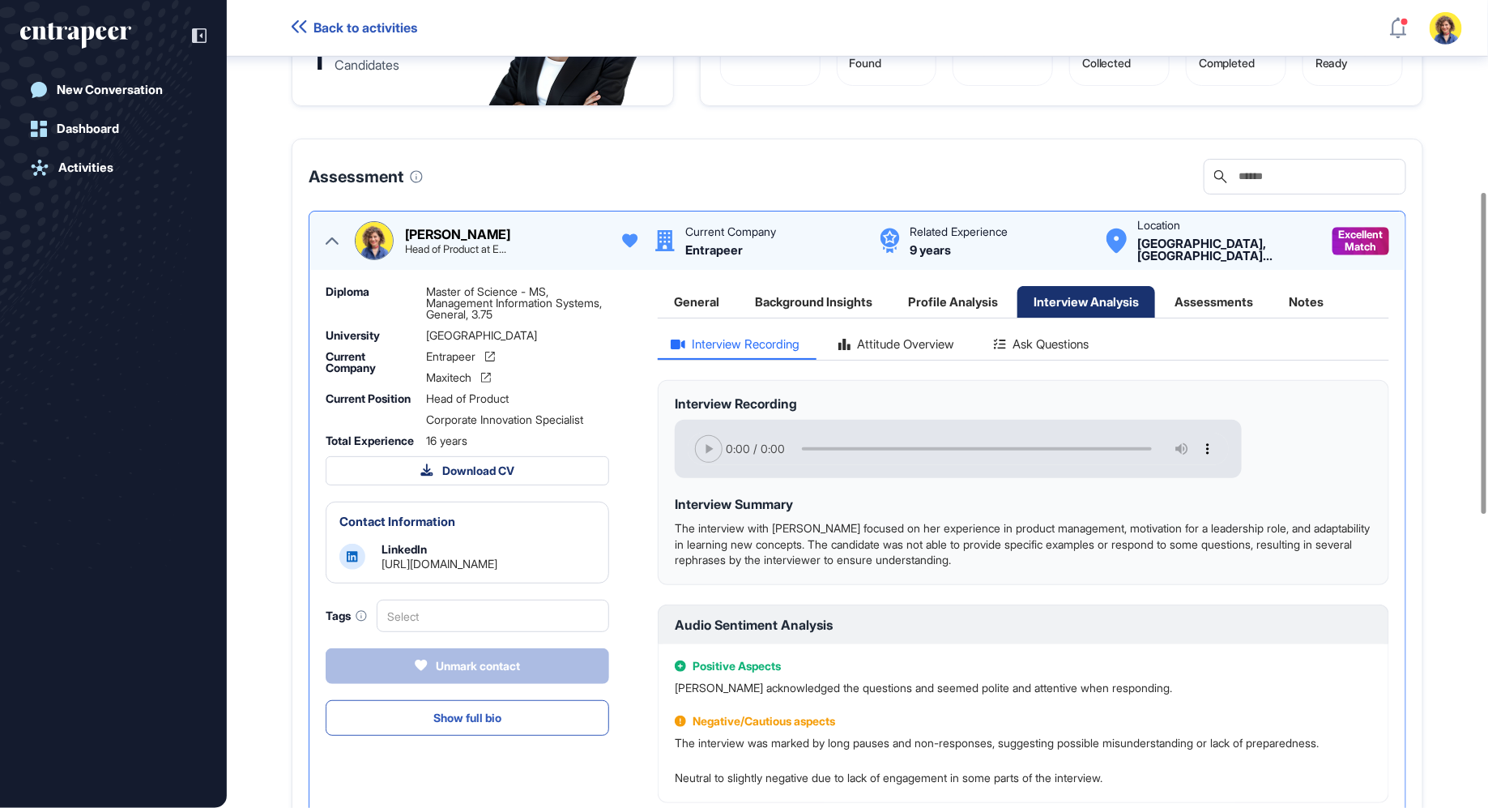
click at [336, 245] on icon at bounding box center [332, 240] width 13 height 7
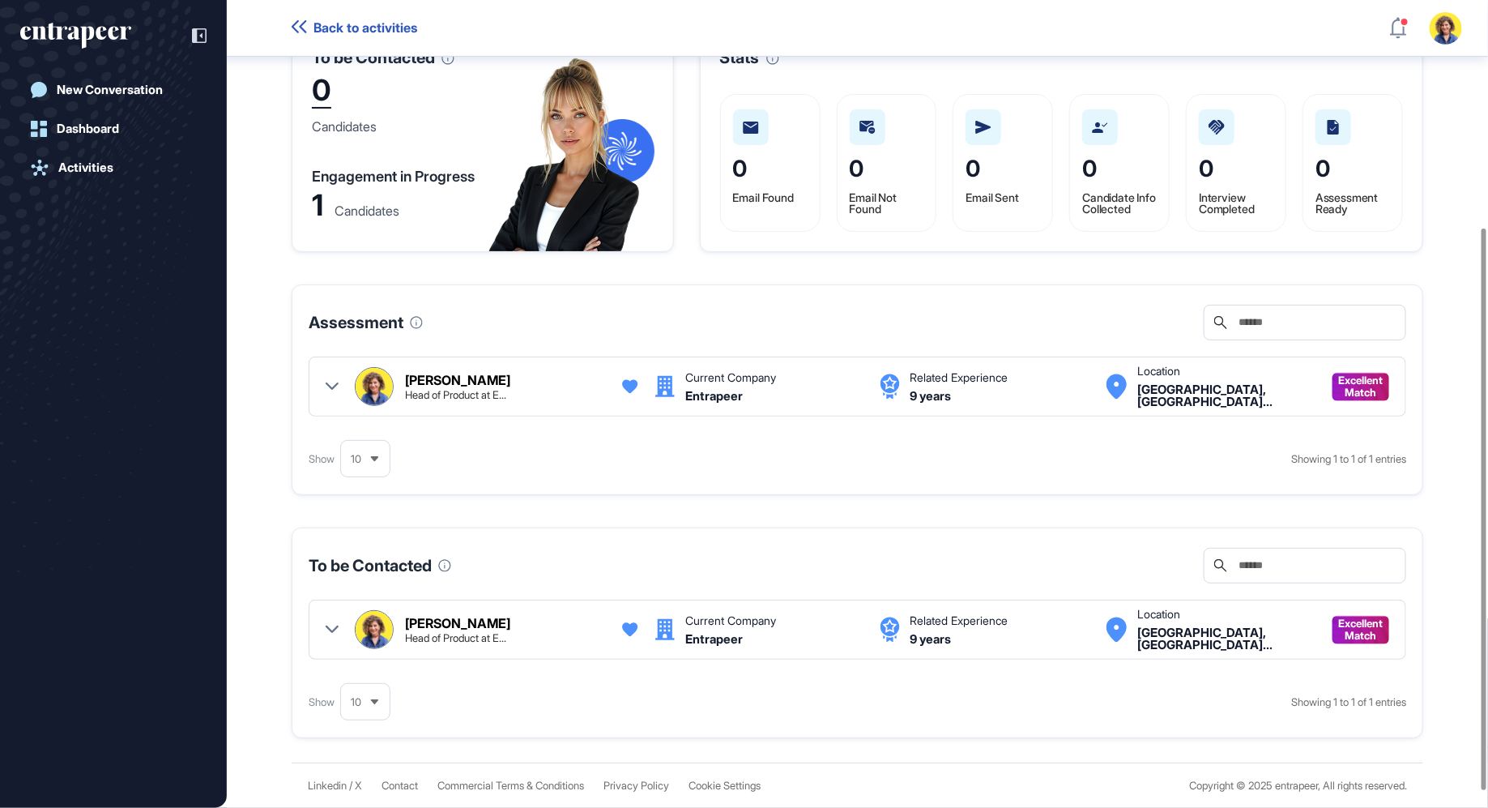
scroll to position [0, 0]
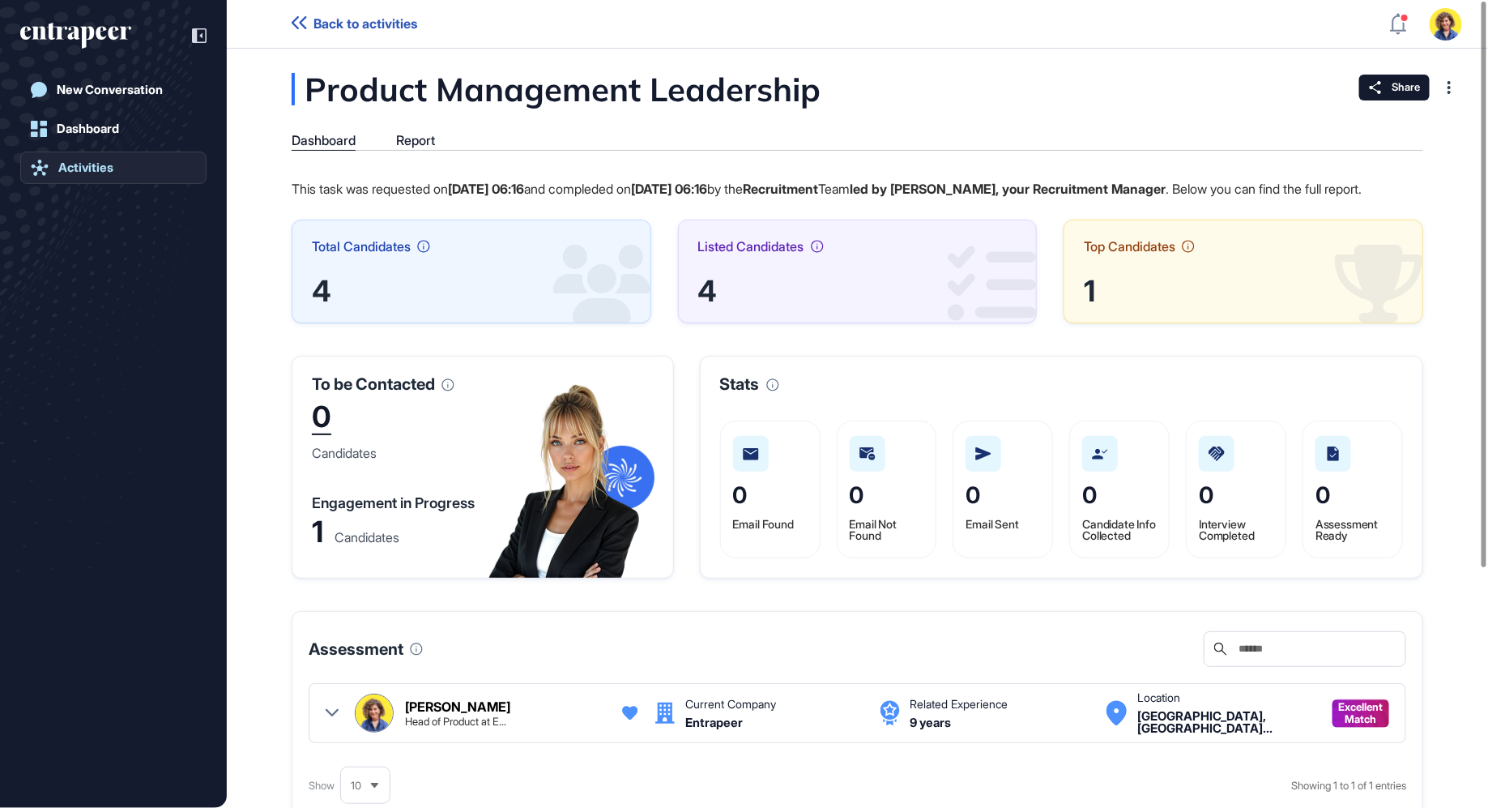
click at [96, 165] on div "Activities" at bounding box center [85, 167] width 55 height 15
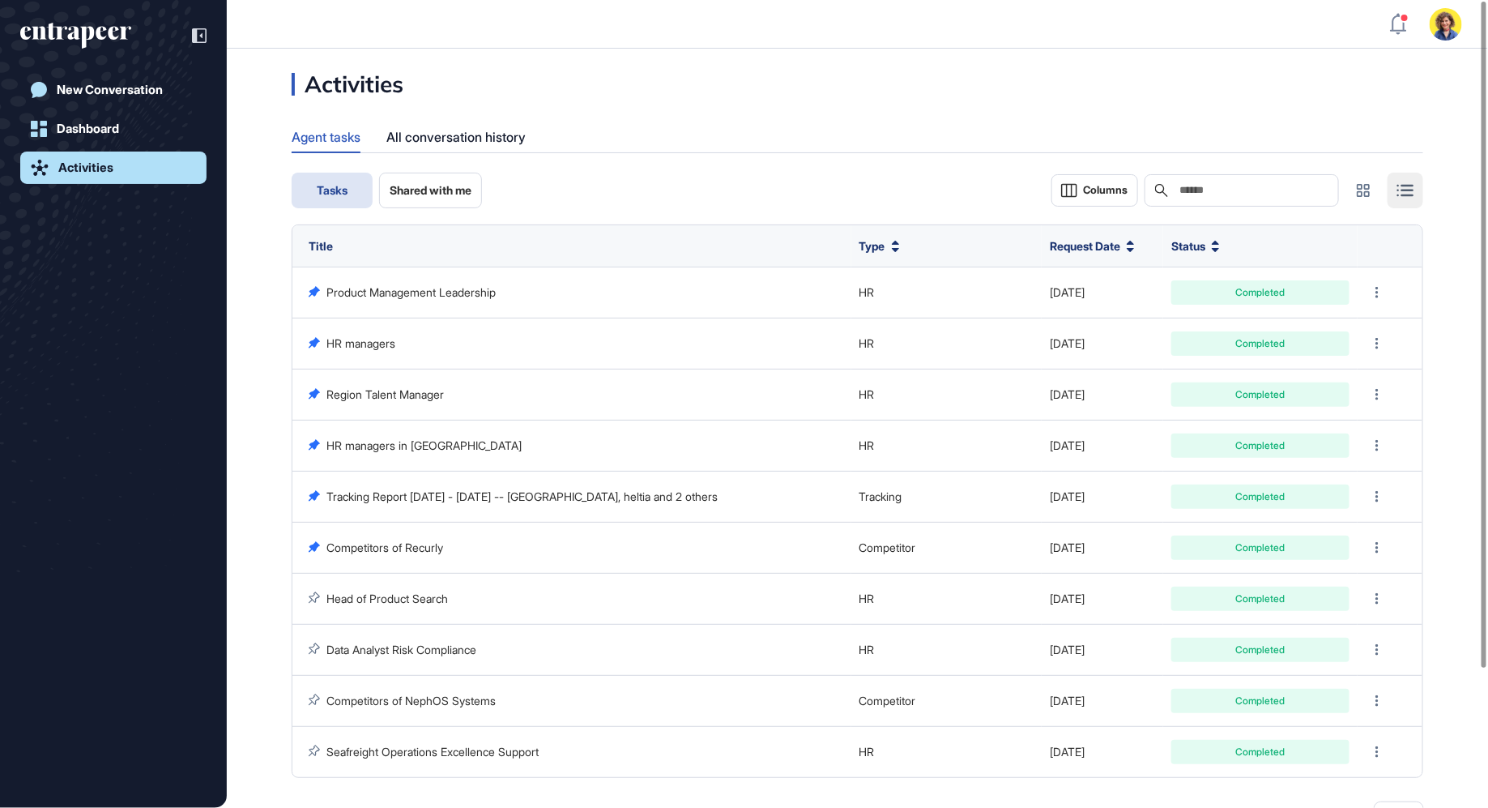
click at [647, 88] on div "Activities Agent tasks All conversation history Tasks Shared with me Columns Se…" at bounding box center [857, 492] width 1261 height 838
click at [147, 87] on div "New Conversation" at bounding box center [110, 90] width 106 height 15
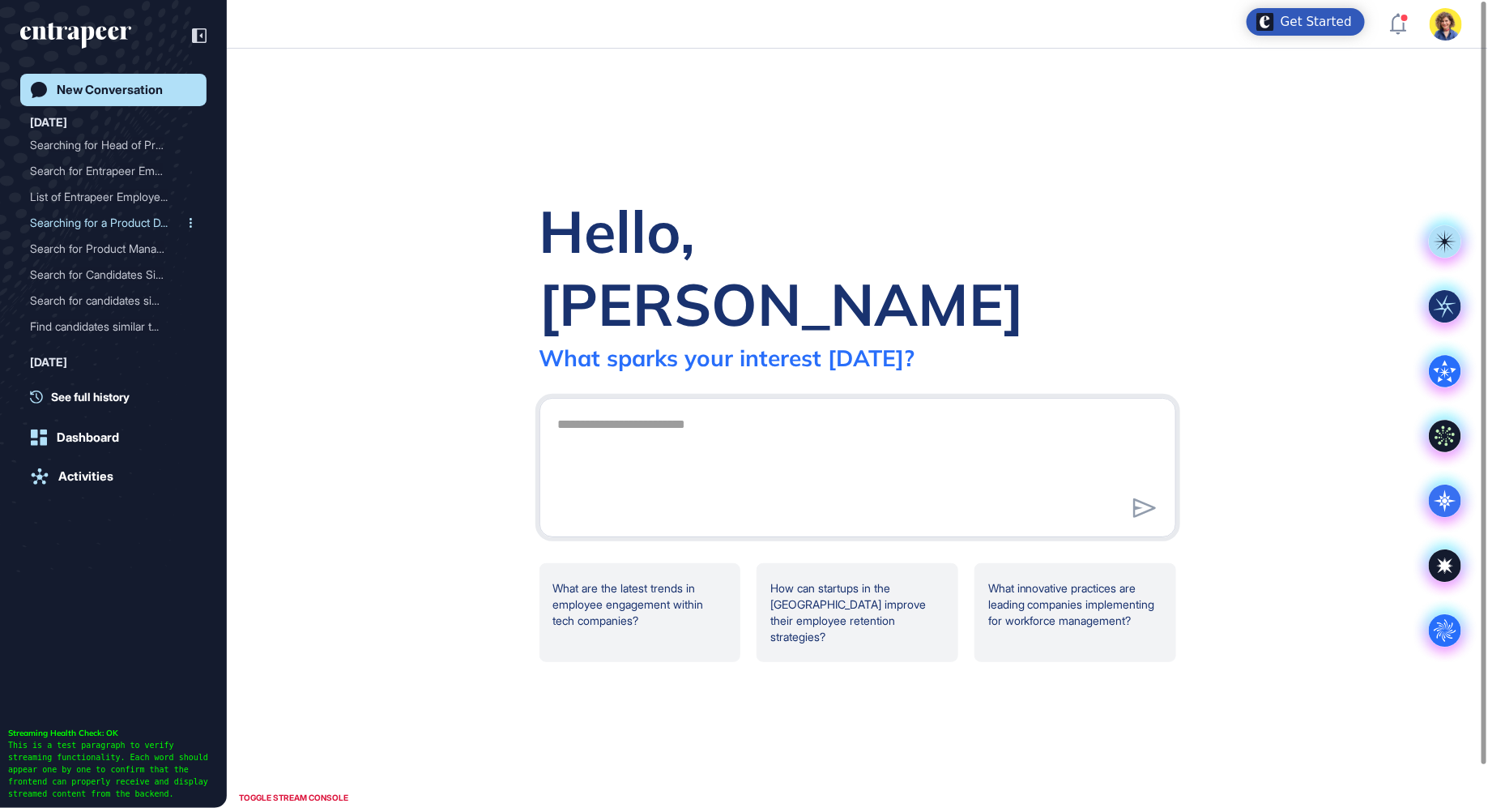
click at [70, 227] on div "Searching for a Product D..." at bounding box center [107, 223] width 154 height 26
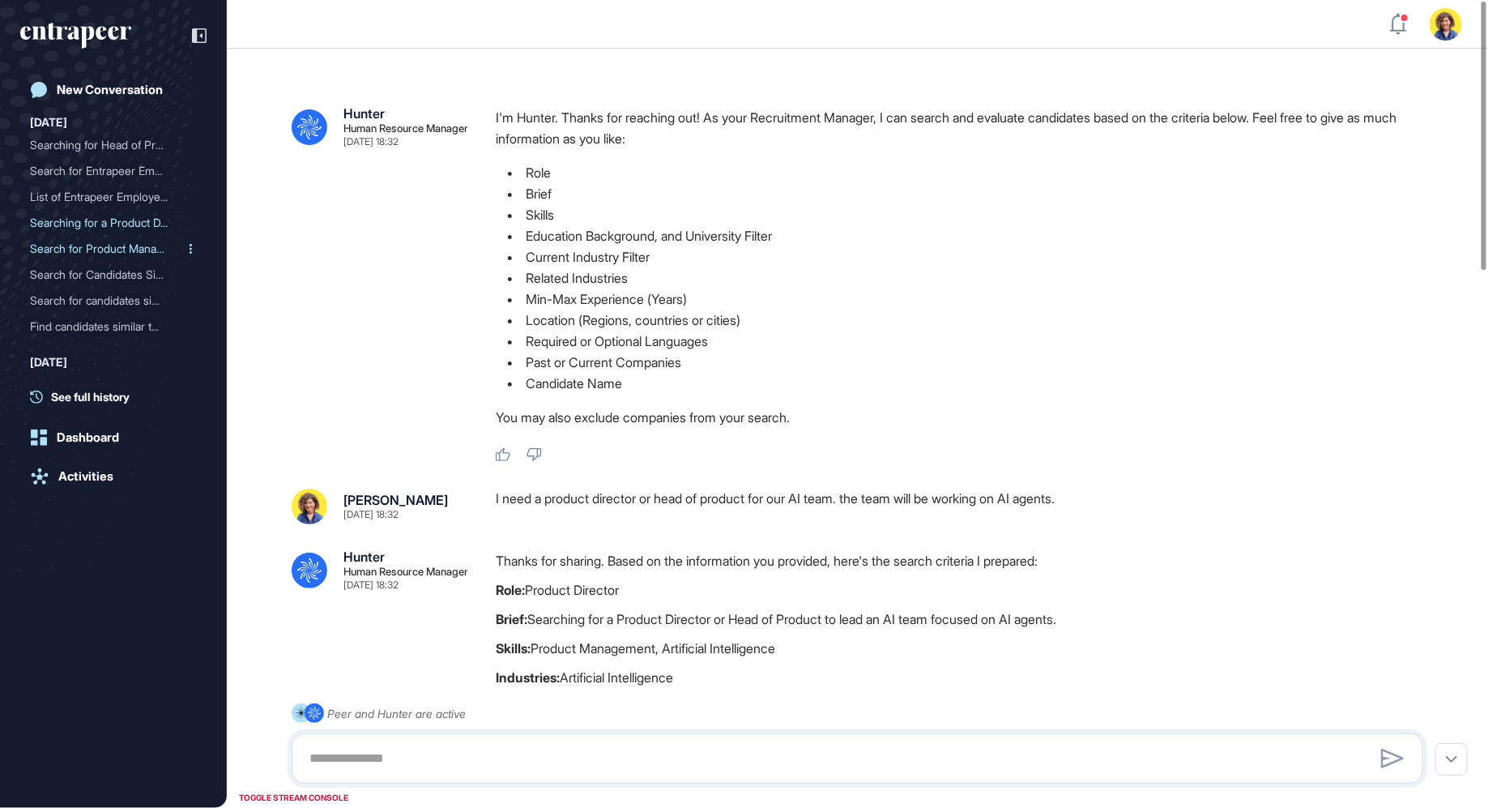
click at [105, 248] on div "Search for Product Manage..." at bounding box center [107, 249] width 154 height 26
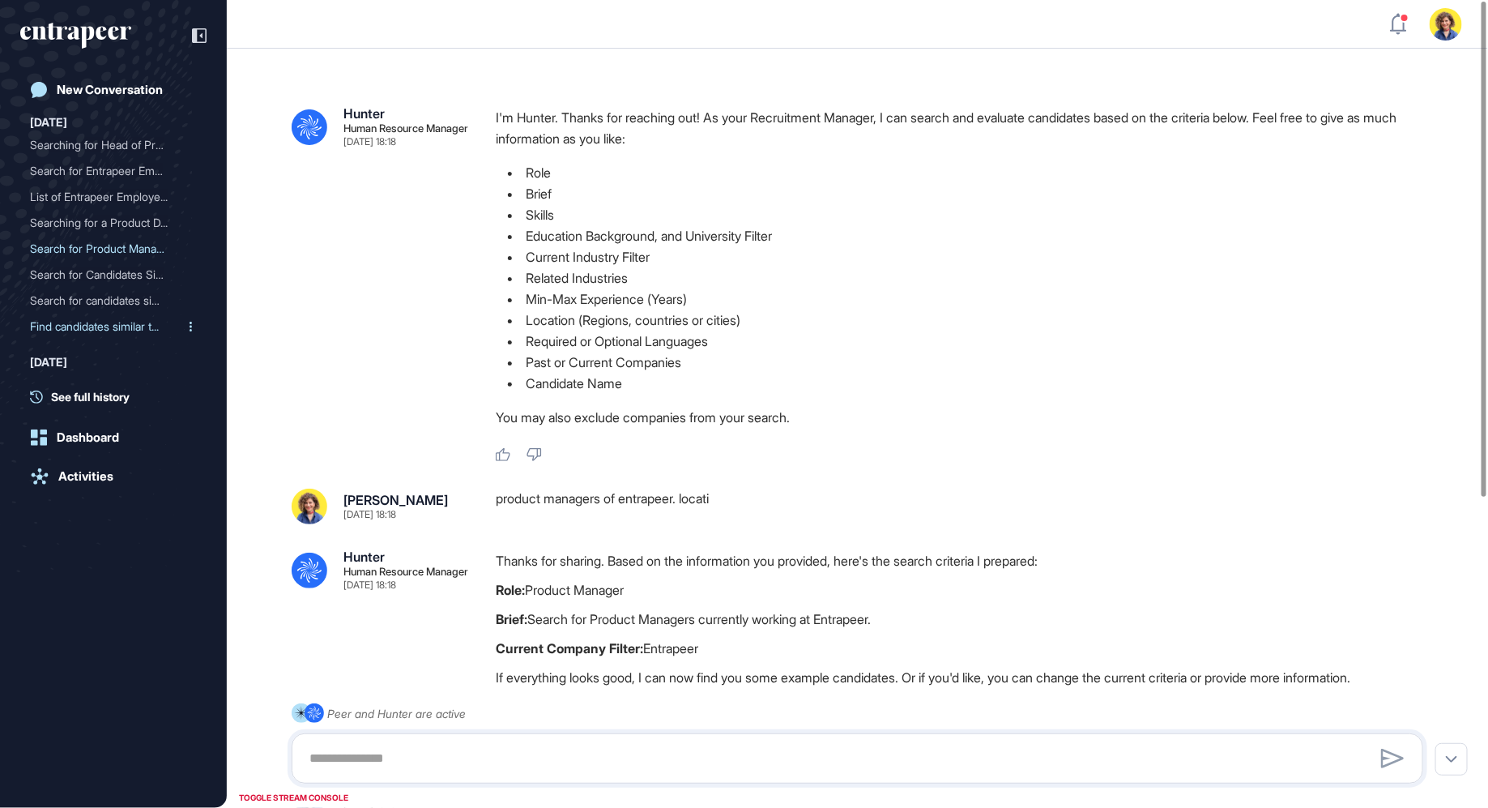
click at [96, 324] on div "Find candidates similar t..." at bounding box center [107, 326] width 154 height 26
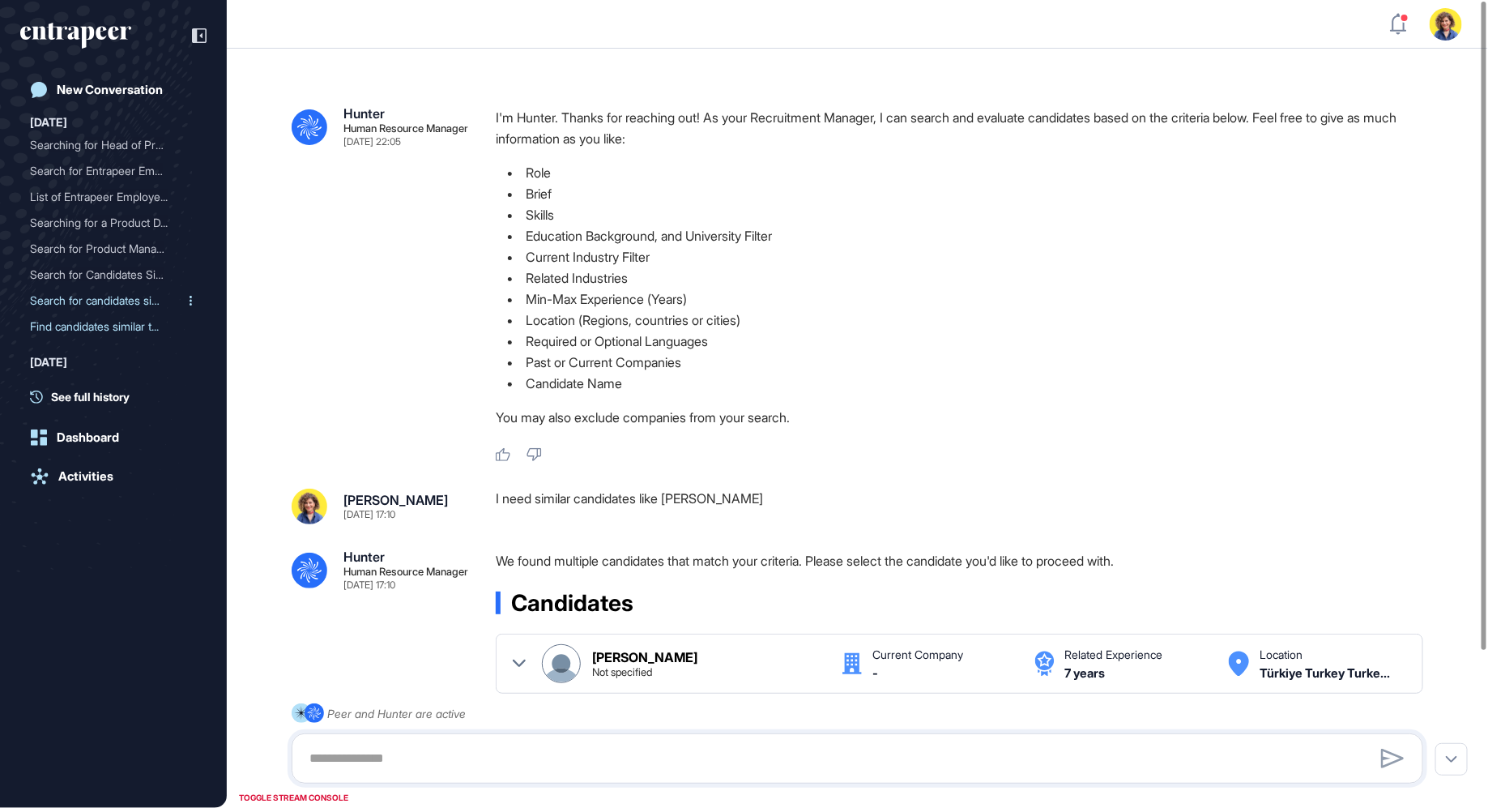
click at [103, 306] on div "Search for candidates sim..." at bounding box center [107, 301] width 154 height 26
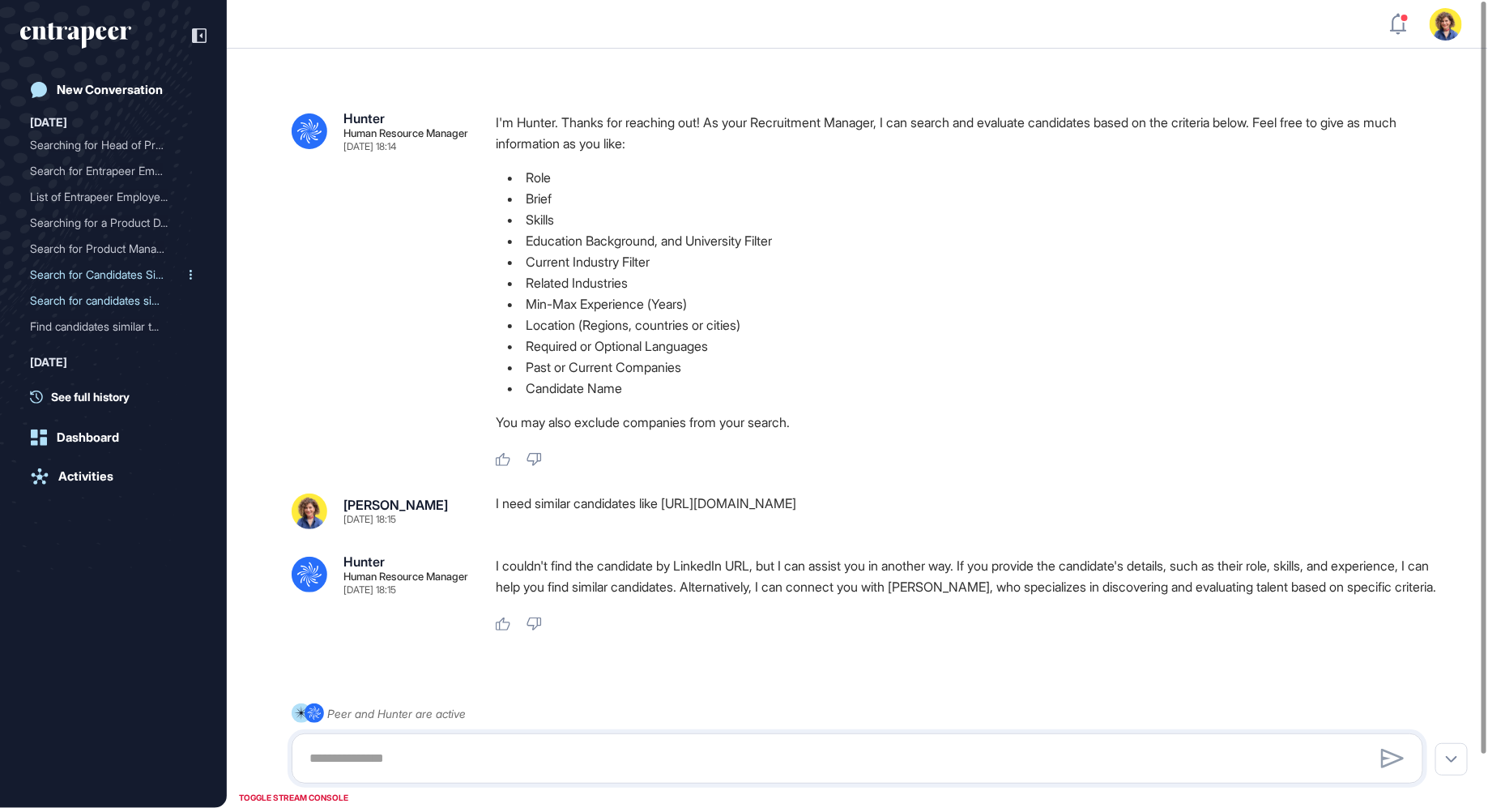
click at [87, 276] on div "Search for Candidates Sim..." at bounding box center [107, 275] width 154 height 26
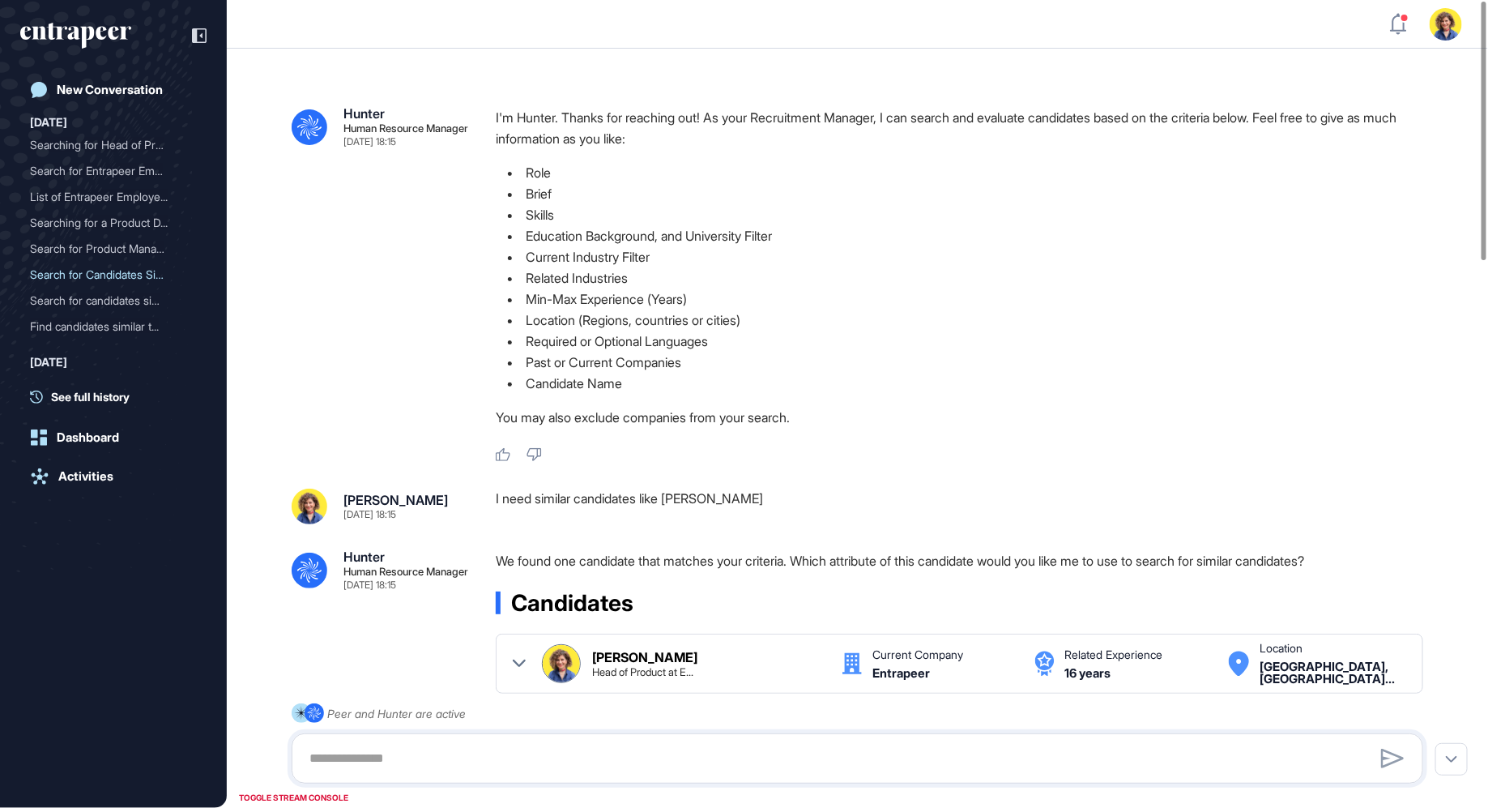
drag, startPoint x: 557, startPoint y: 515, endPoint x: 791, endPoint y: 484, distance: 235.3
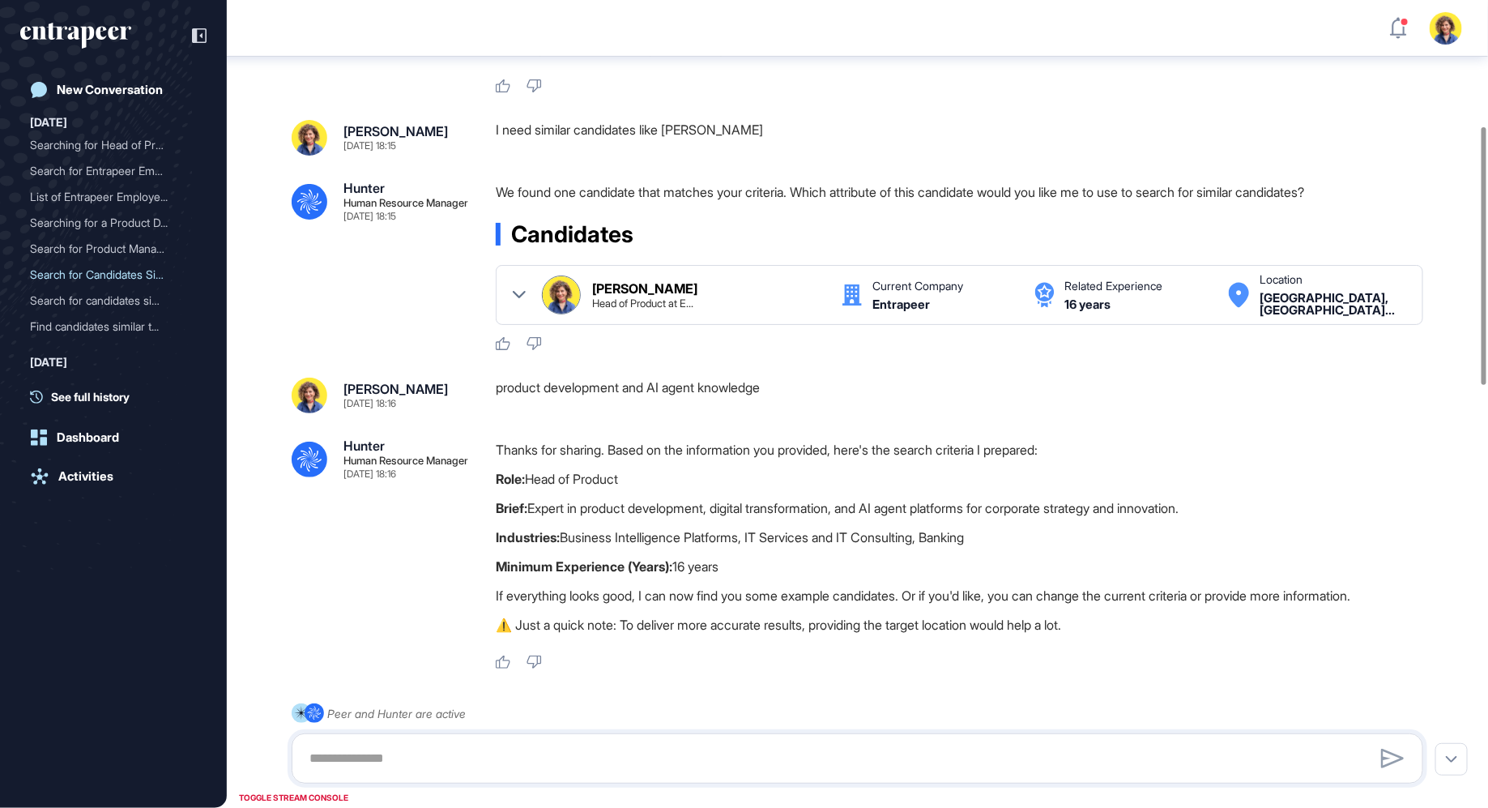
scroll to position [393, 0]
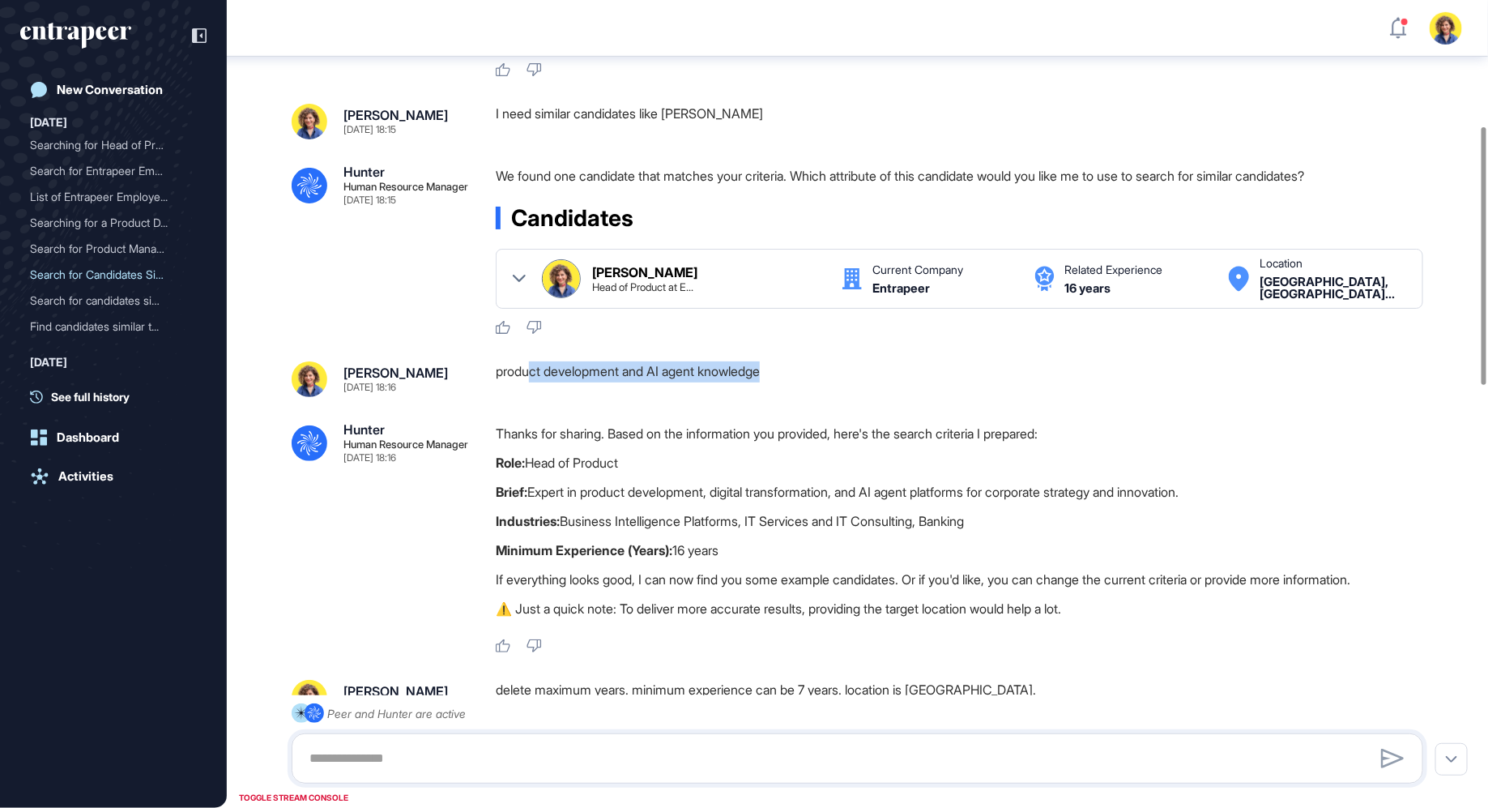
drag, startPoint x: 531, startPoint y: 374, endPoint x: 809, endPoint y: 372, distance: 277.8
click at [809, 373] on div "product development and AI agent knowledge" at bounding box center [966, 379] width 940 height 36
click at [809, 372] on div "product development and AI agent knowledge" at bounding box center [966, 379] width 940 height 36
click at [516, 276] on icon at bounding box center [519, 278] width 13 height 13
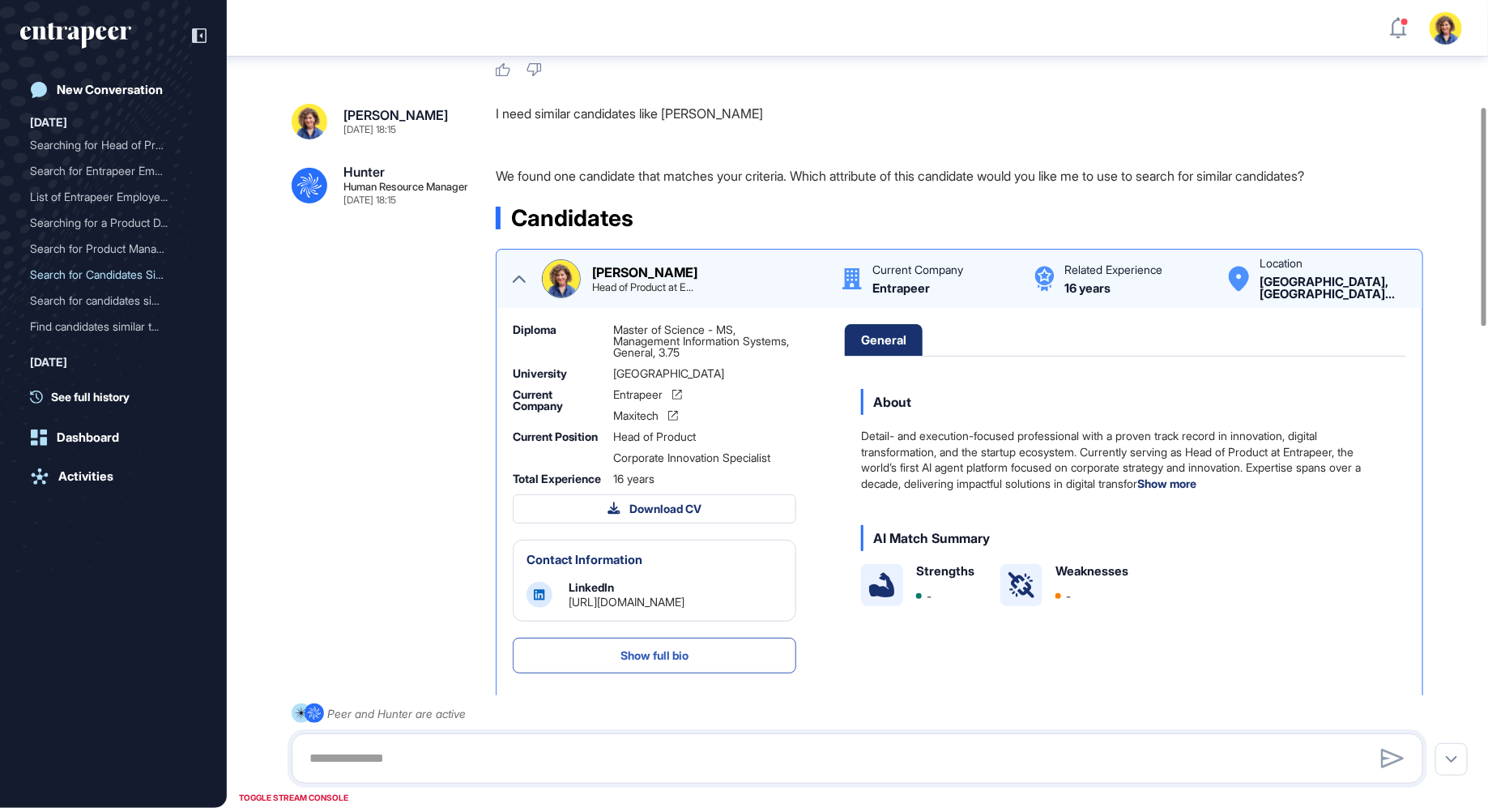
drag, startPoint x: 1256, startPoint y: 187, endPoint x: 1036, endPoint y: 144, distance: 224.5
click at [560, 280] on img at bounding box center [561, 278] width 37 height 37
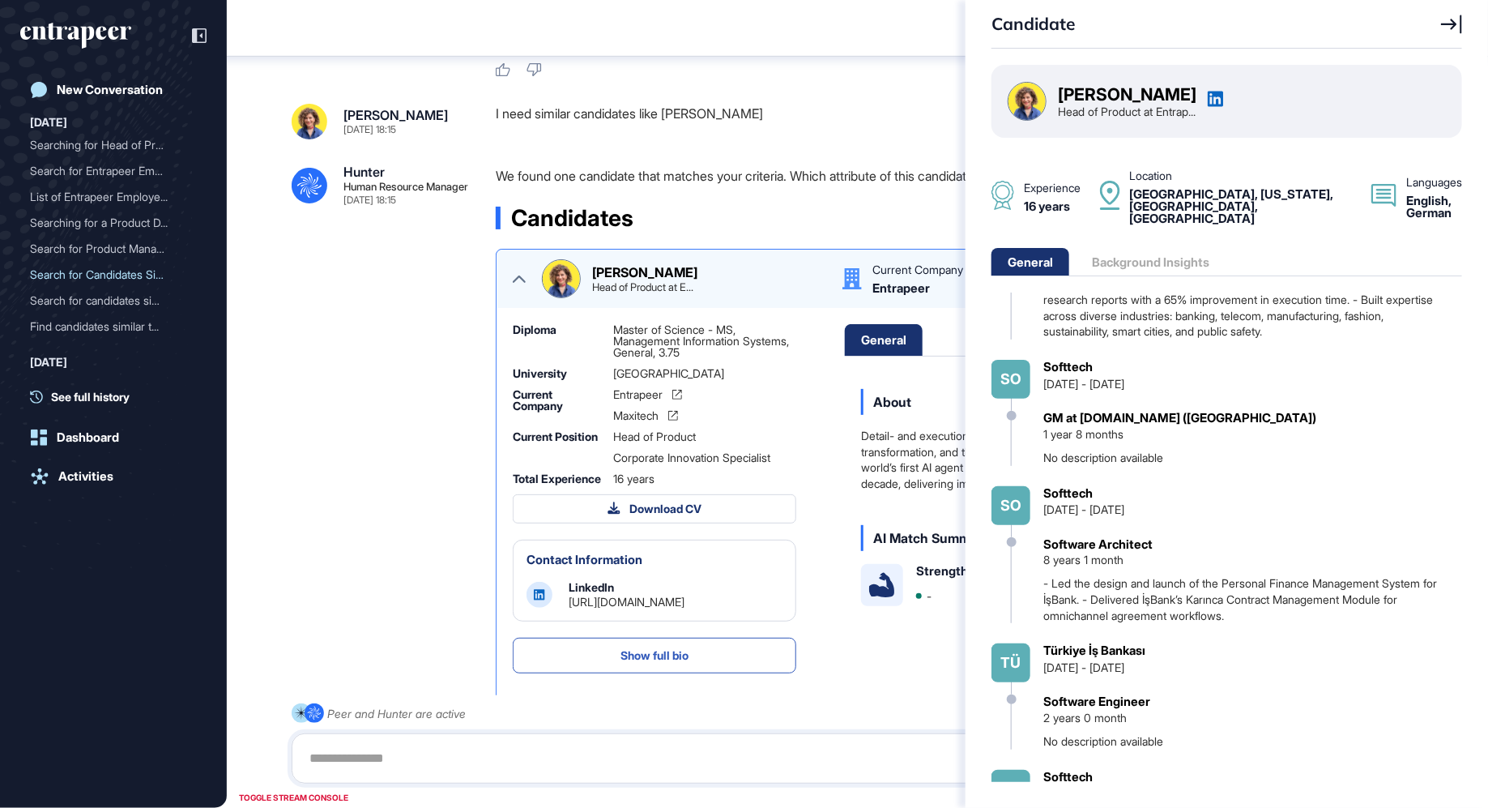
scroll to position [843, 0]
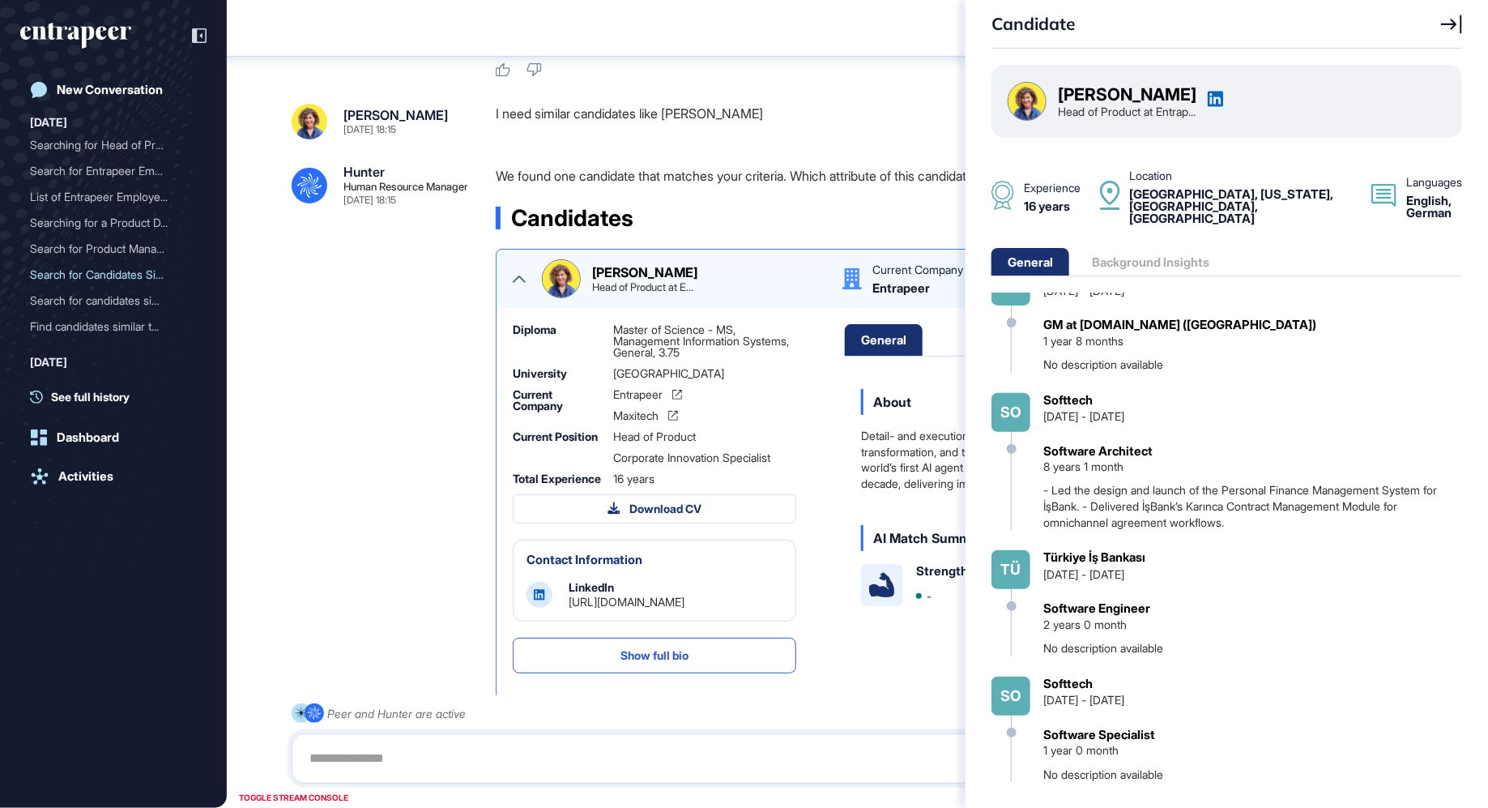
click at [518, 283] on div "Candidate Sara Holyavkin Head of Product at Entrap... Experience 16 years Locat…" at bounding box center [744, 404] width 1488 height 808
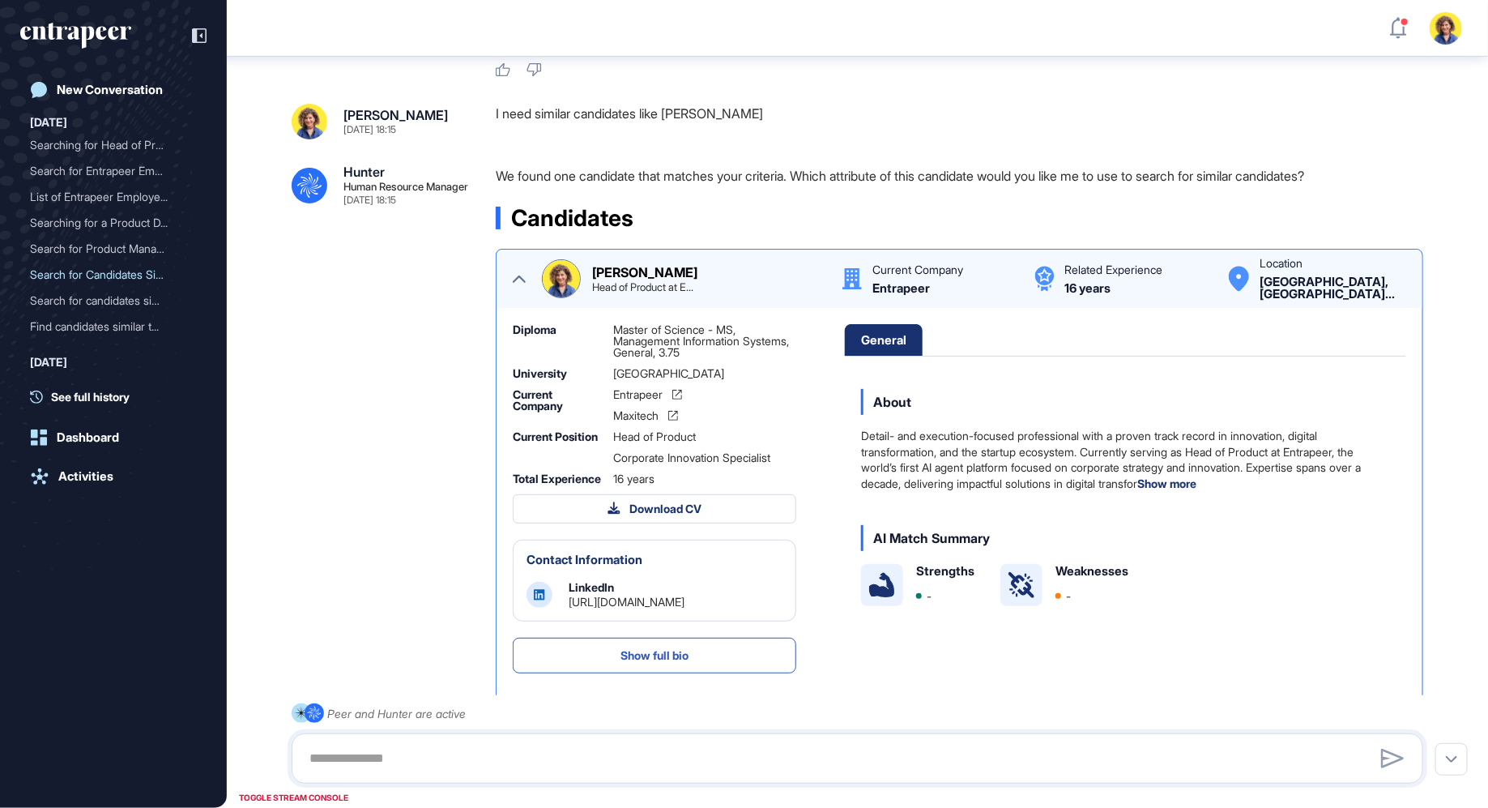
click at [520, 275] on icon at bounding box center [519, 278] width 13 height 13
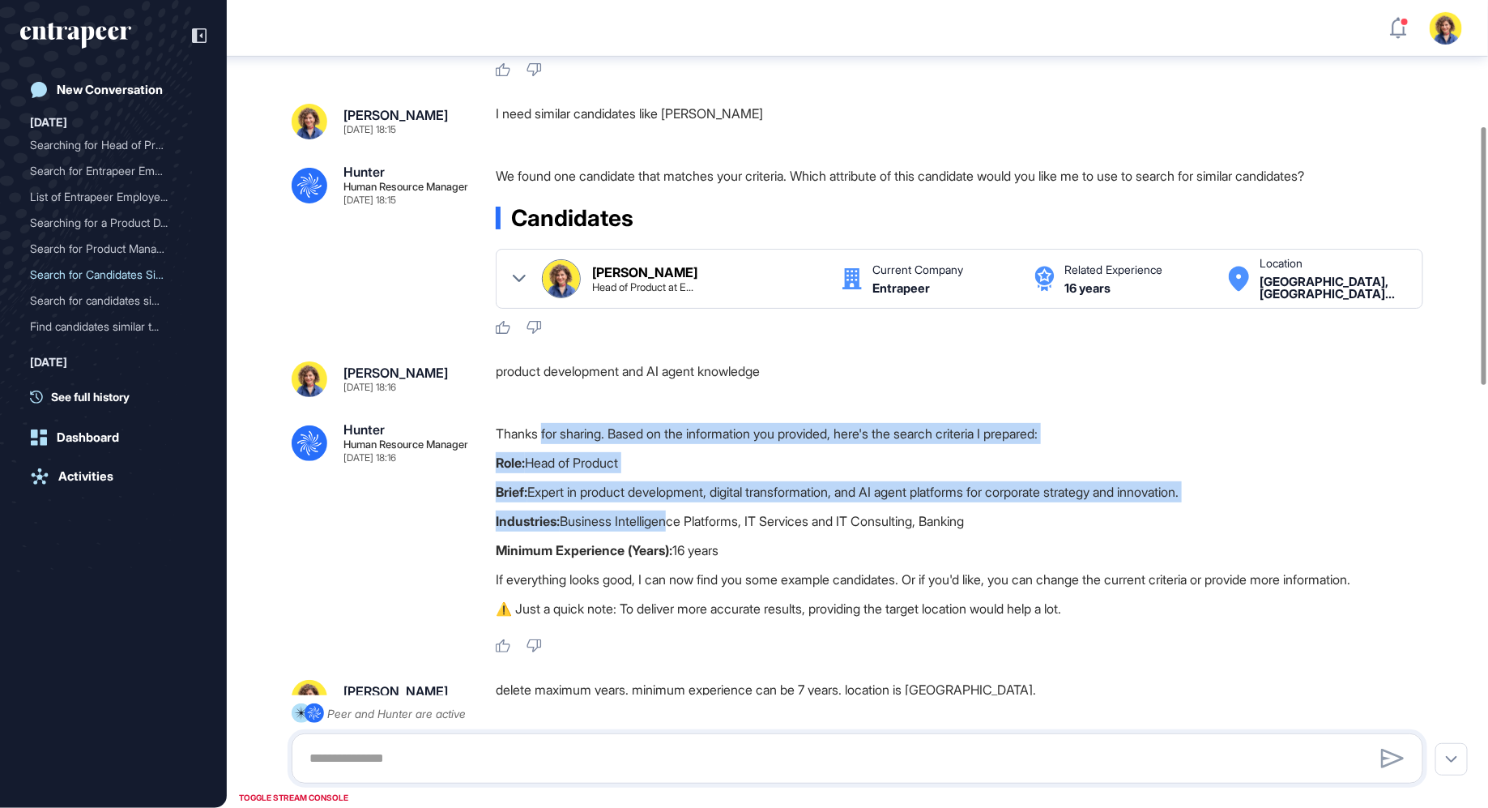
drag, startPoint x: 545, startPoint y: 426, endPoint x: 675, endPoint y: 522, distance: 161.0
click at [674, 521] on div "Thanks for sharing. Based on the information you provided, here's the search cr…" at bounding box center [966, 525] width 940 height 204
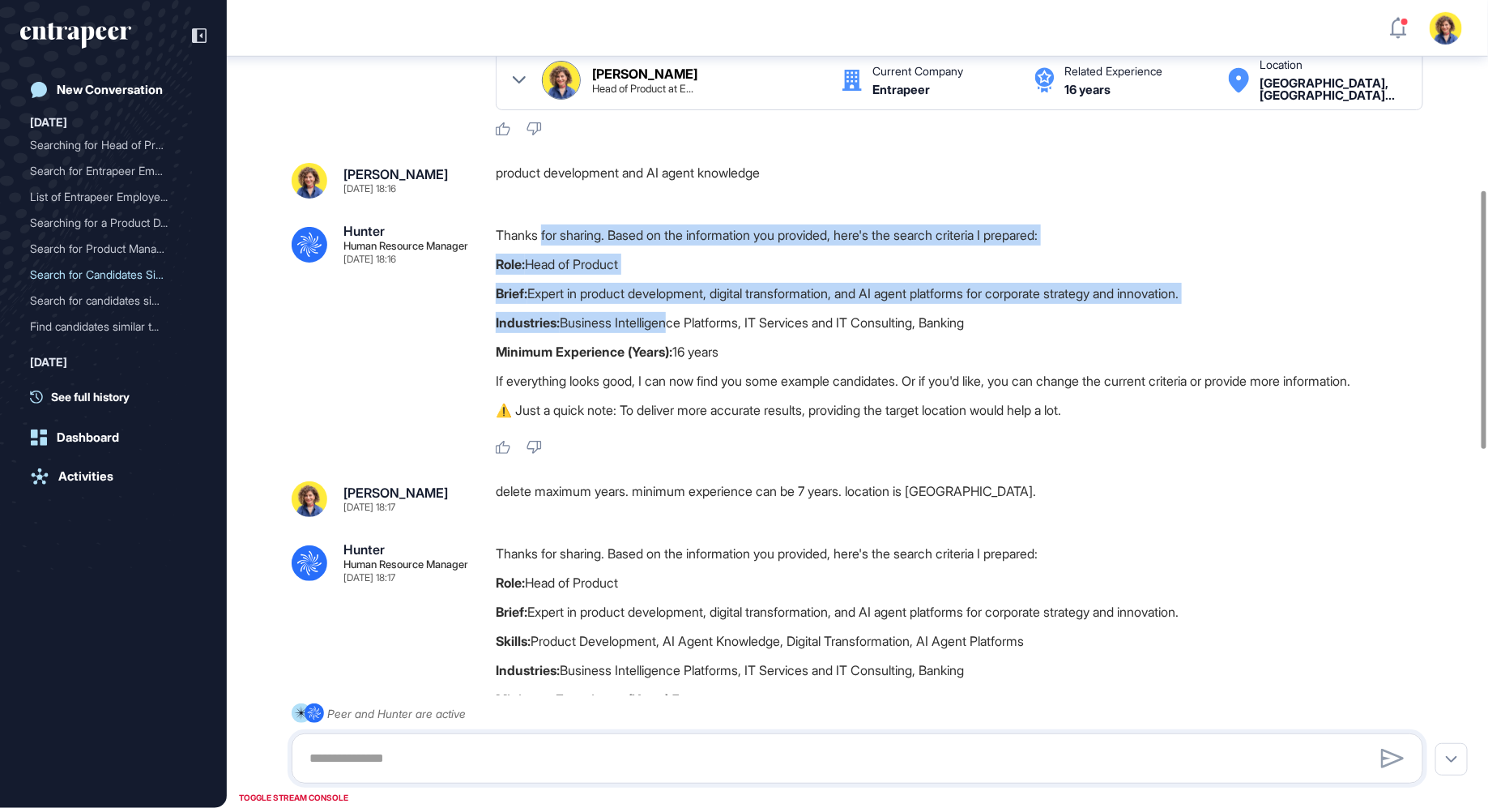
scroll to position [595, 0]
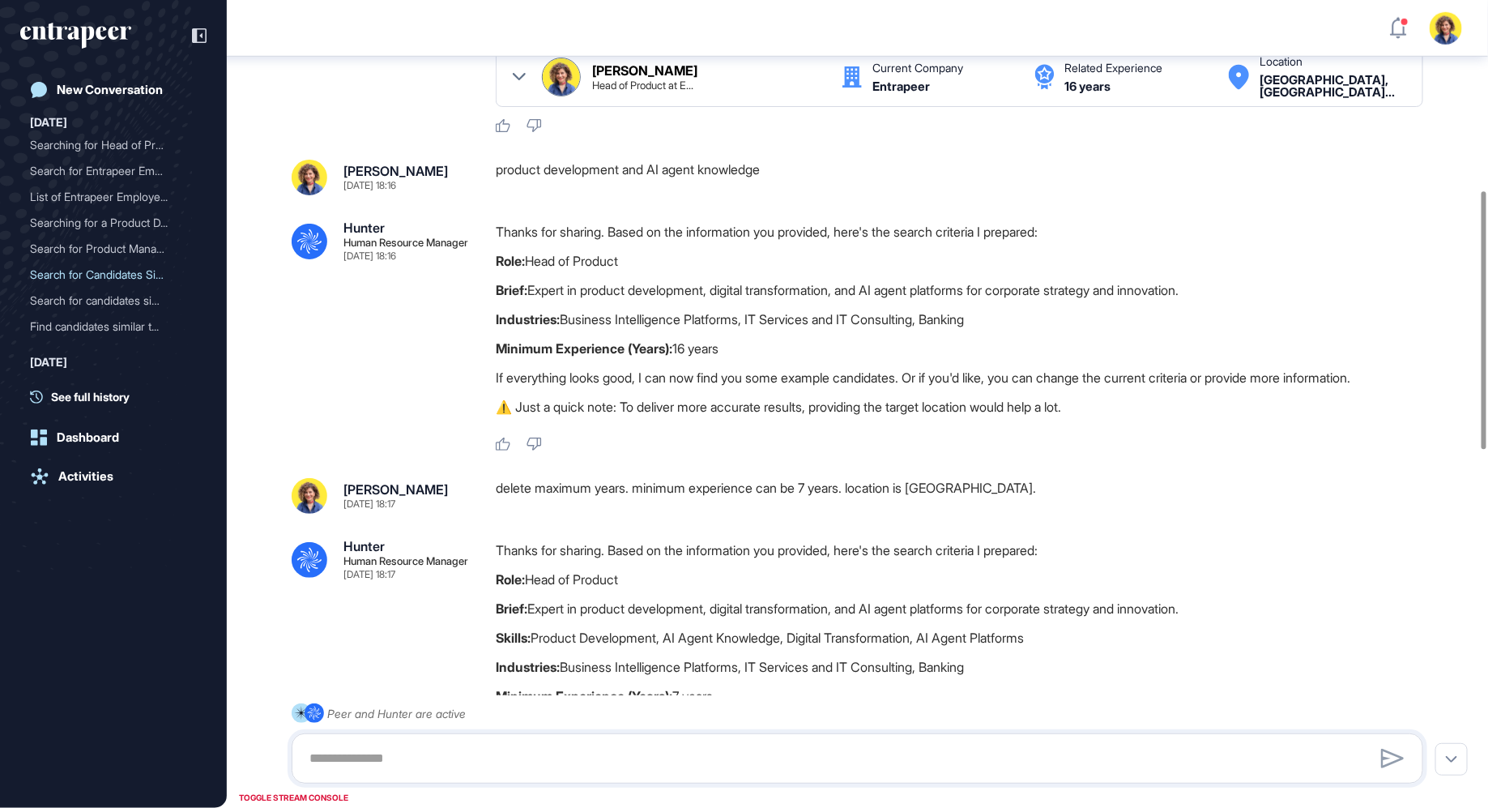
click at [715, 351] on p "Minimum Experience (Years): 16 years" at bounding box center [966, 348] width 940 height 21
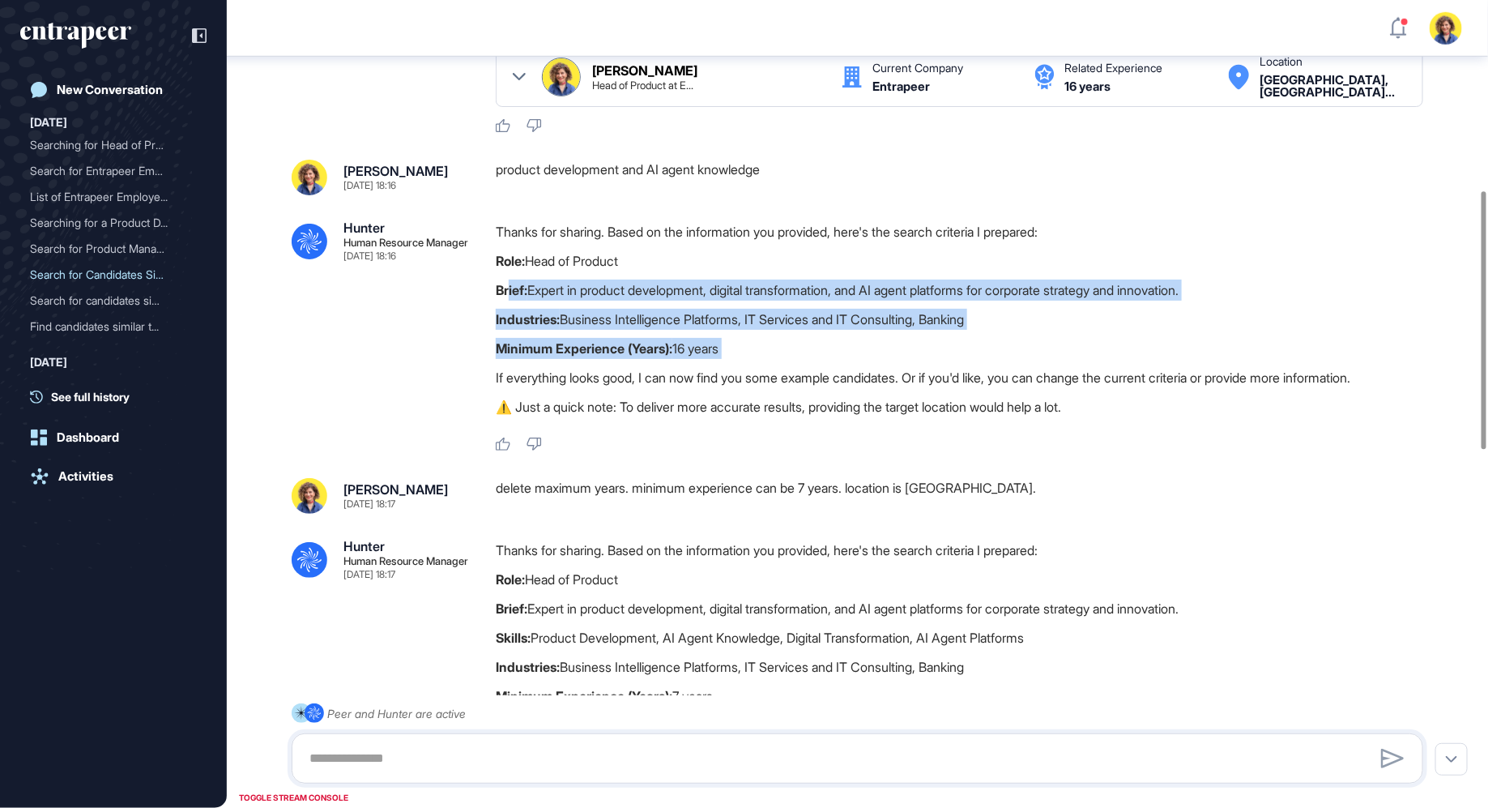
drag, startPoint x: 769, startPoint y: 364, endPoint x: 508, endPoint y: 295, distance: 270.5
click at [508, 295] on div "Thanks for sharing. Based on the information you provided, here's the search cr…" at bounding box center [966, 323] width 940 height 204
click at [578, 322] on p "Industries: Business Intelligence Platforms, IT Services and IT Consulting, Ban…" at bounding box center [966, 319] width 940 height 21
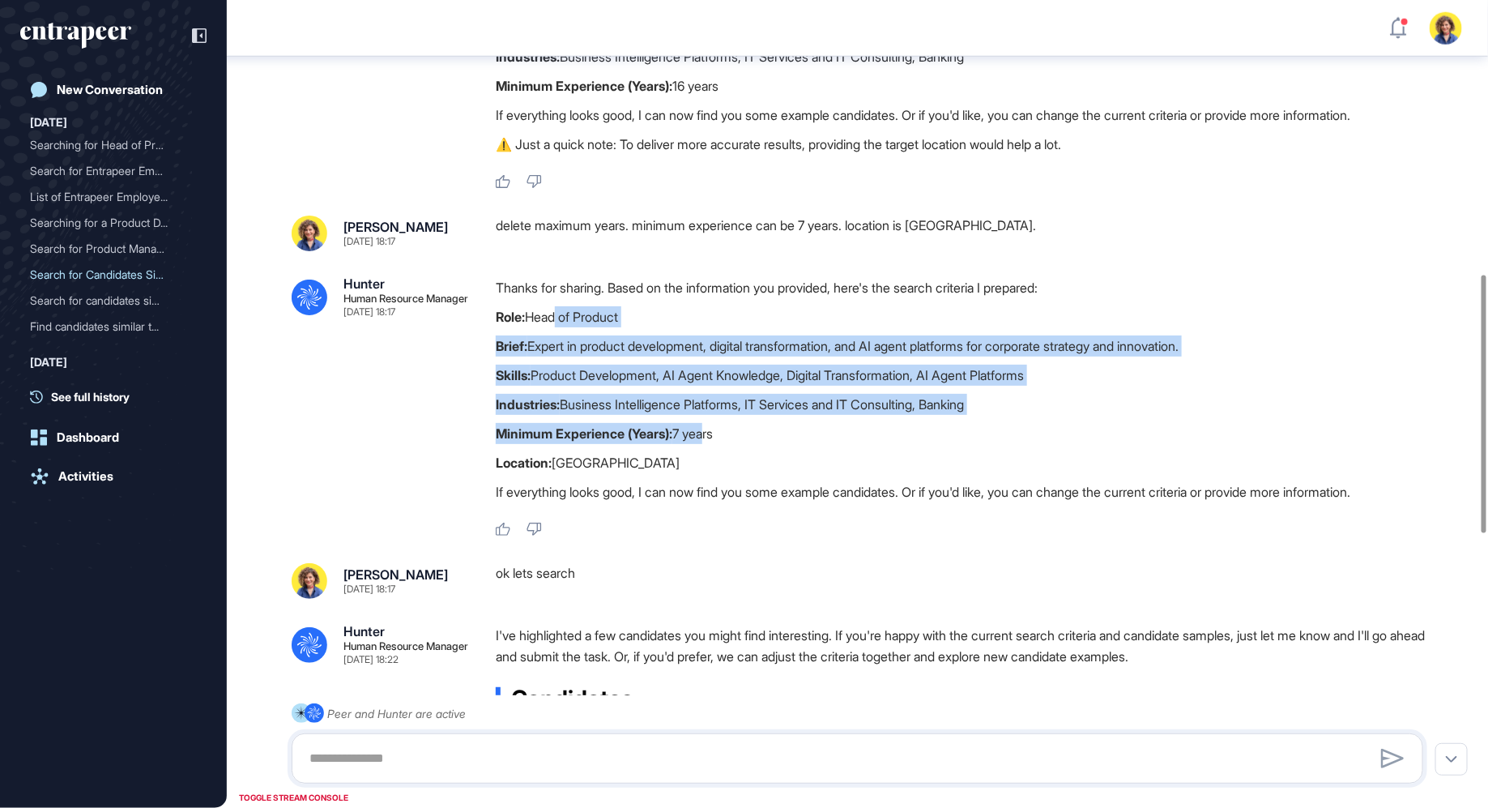
drag, startPoint x: 553, startPoint y: 312, endPoint x: 710, endPoint y: 428, distance: 194.6
click at [710, 428] on div "Thanks for sharing. Based on the information you provided, here's the search cr…" at bounding box center [966, 393] width 940 height 233
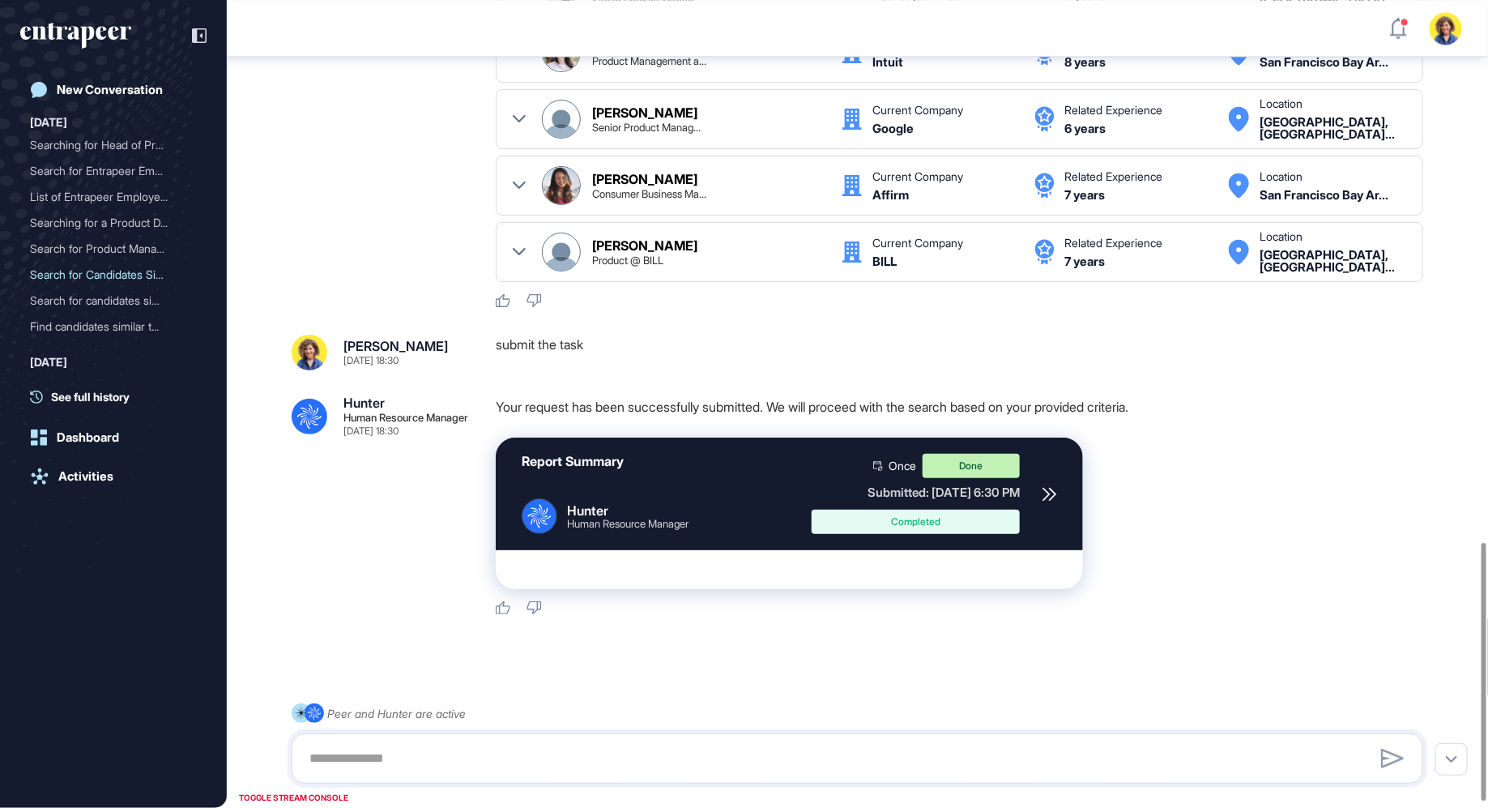
scroll to position [1716, 0]
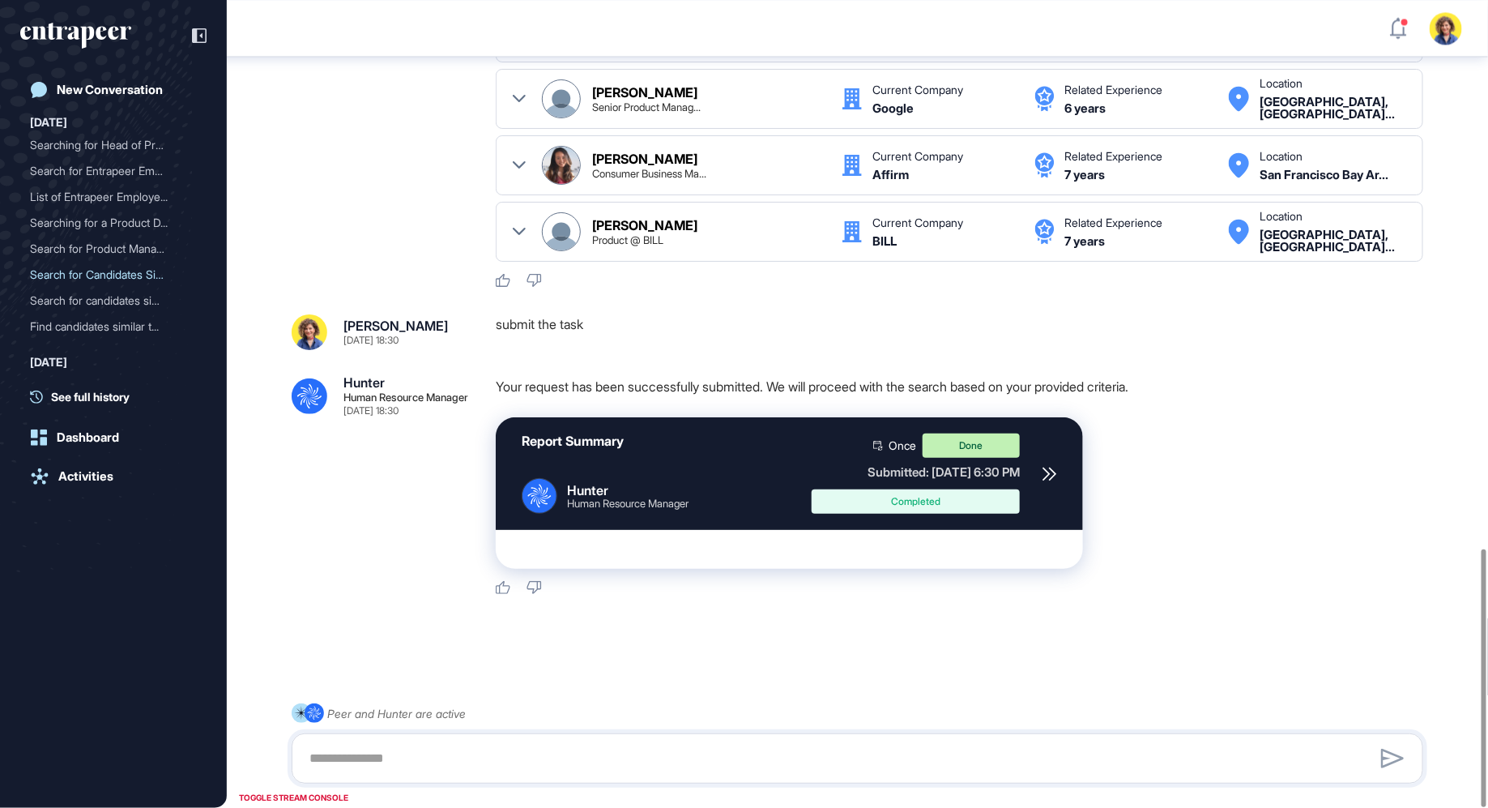
click at [1041, 469] on div "Report Summary .cls-2{fill:#fff} Hunter Human Resource Manager Once Done Submit…" at bounding box center [789, 473] width 587 height 113
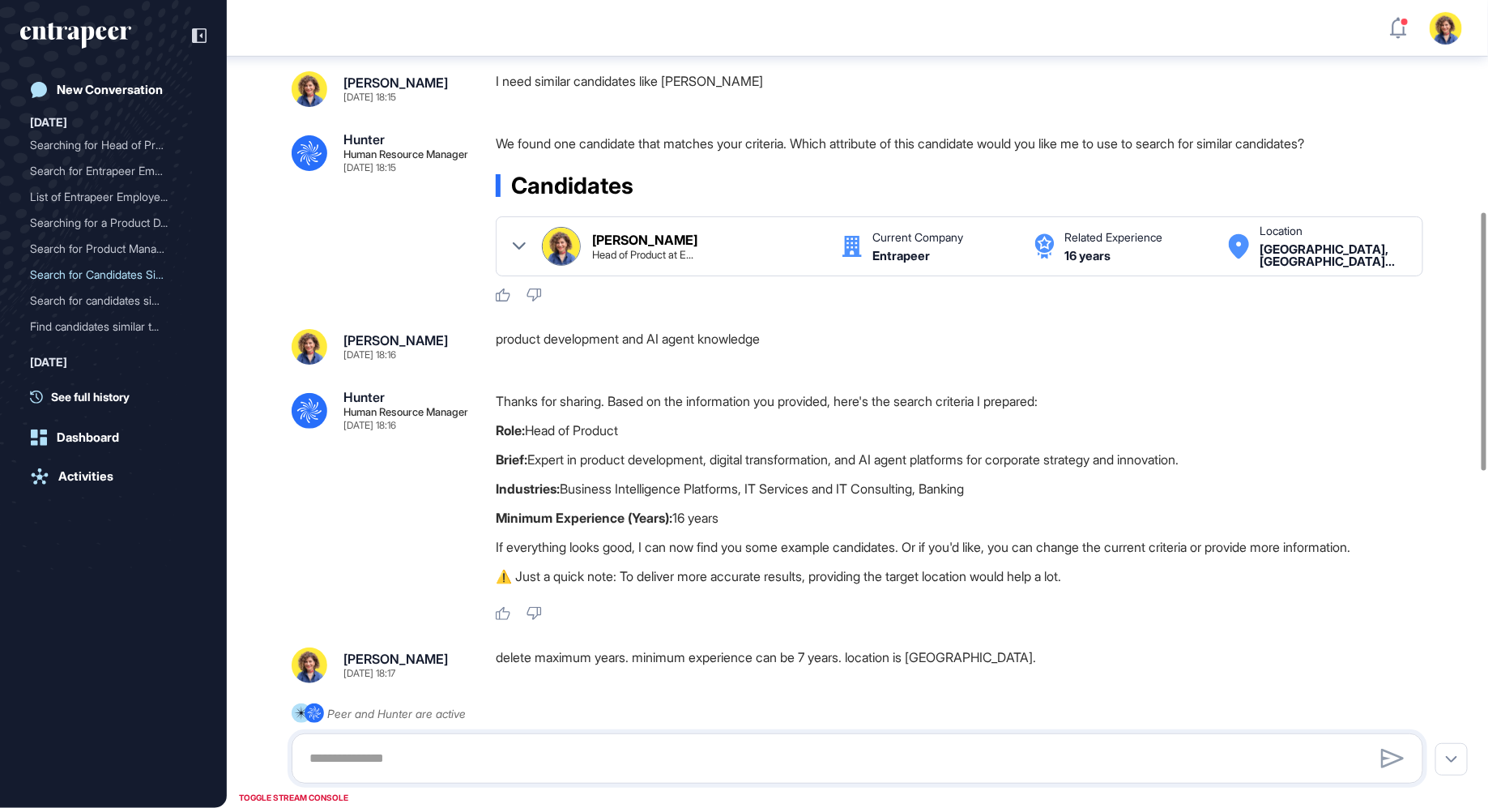
scroll to position [0, 0]
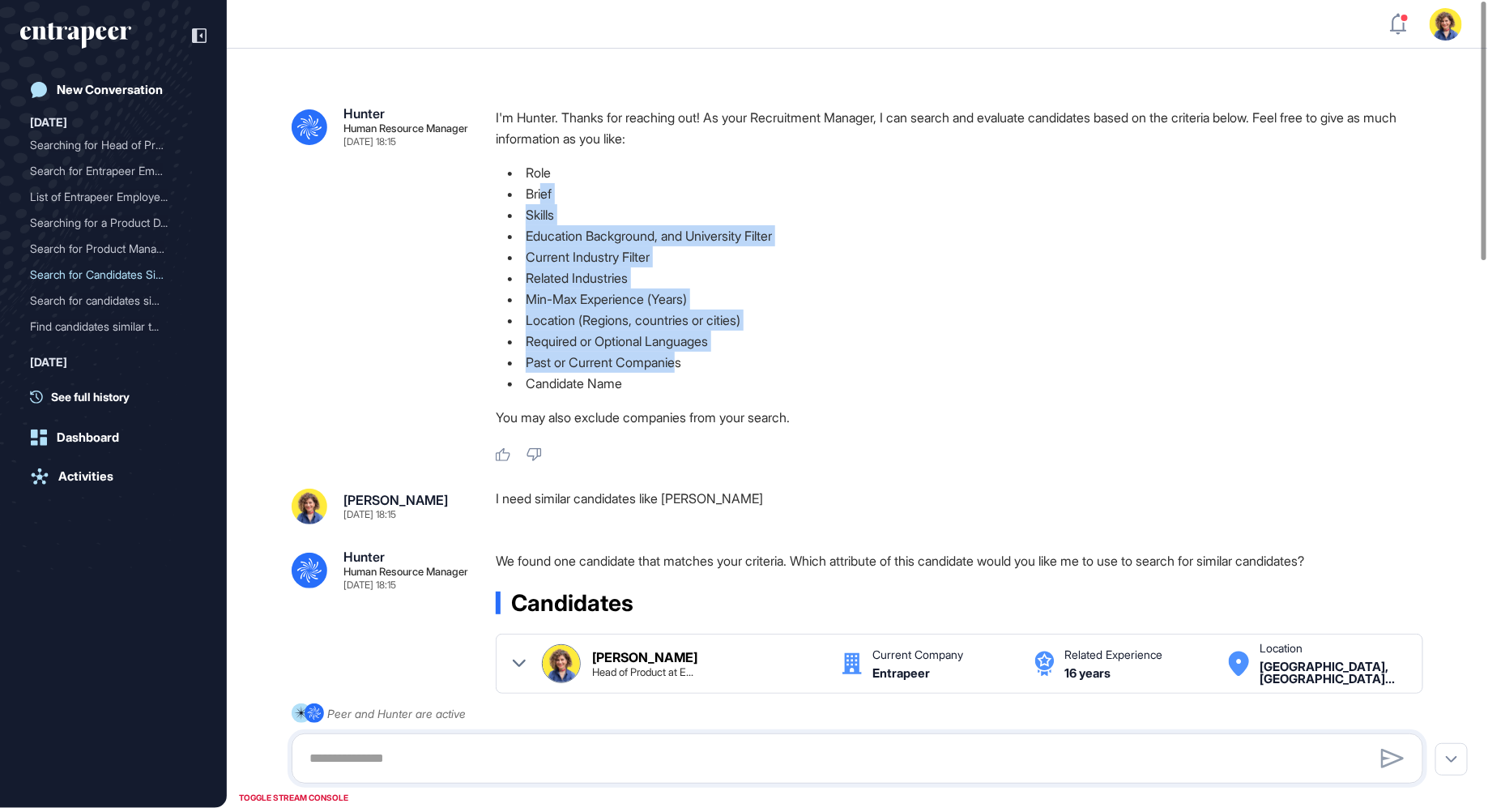
drag, startPoint x: 684, startPoint y: 372, endPoint x: 540, endPoint y: 181, distance: 238.3
click at [540, 181] on ul "Role Brief Skills Education Background, and University Filter Current Industry …" at bounding box center [966, 278] width 940 height 232
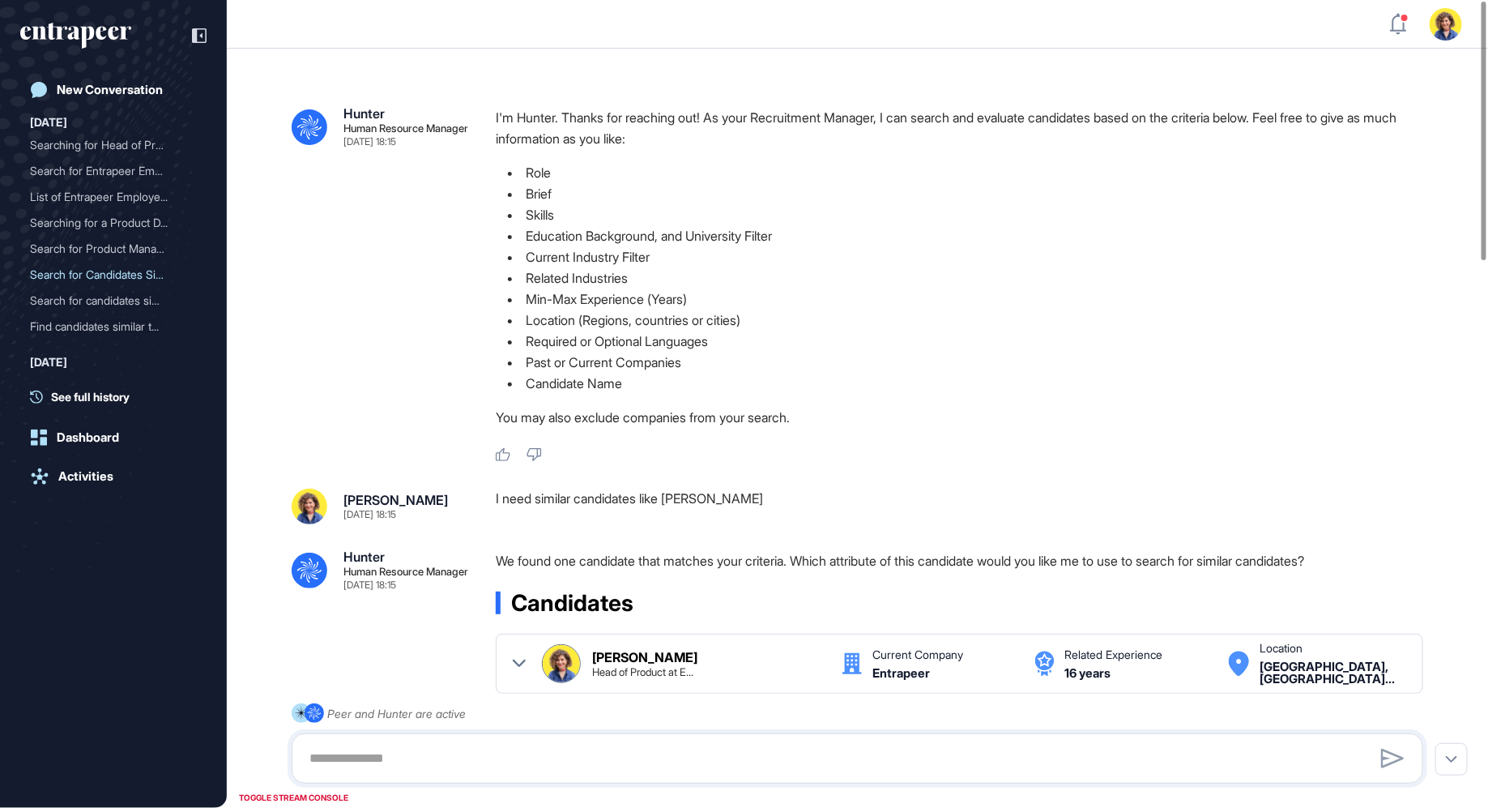
click at [613, 251] on li "Current Industry Filter" at bounding box center [966, 256] width 940 height 21
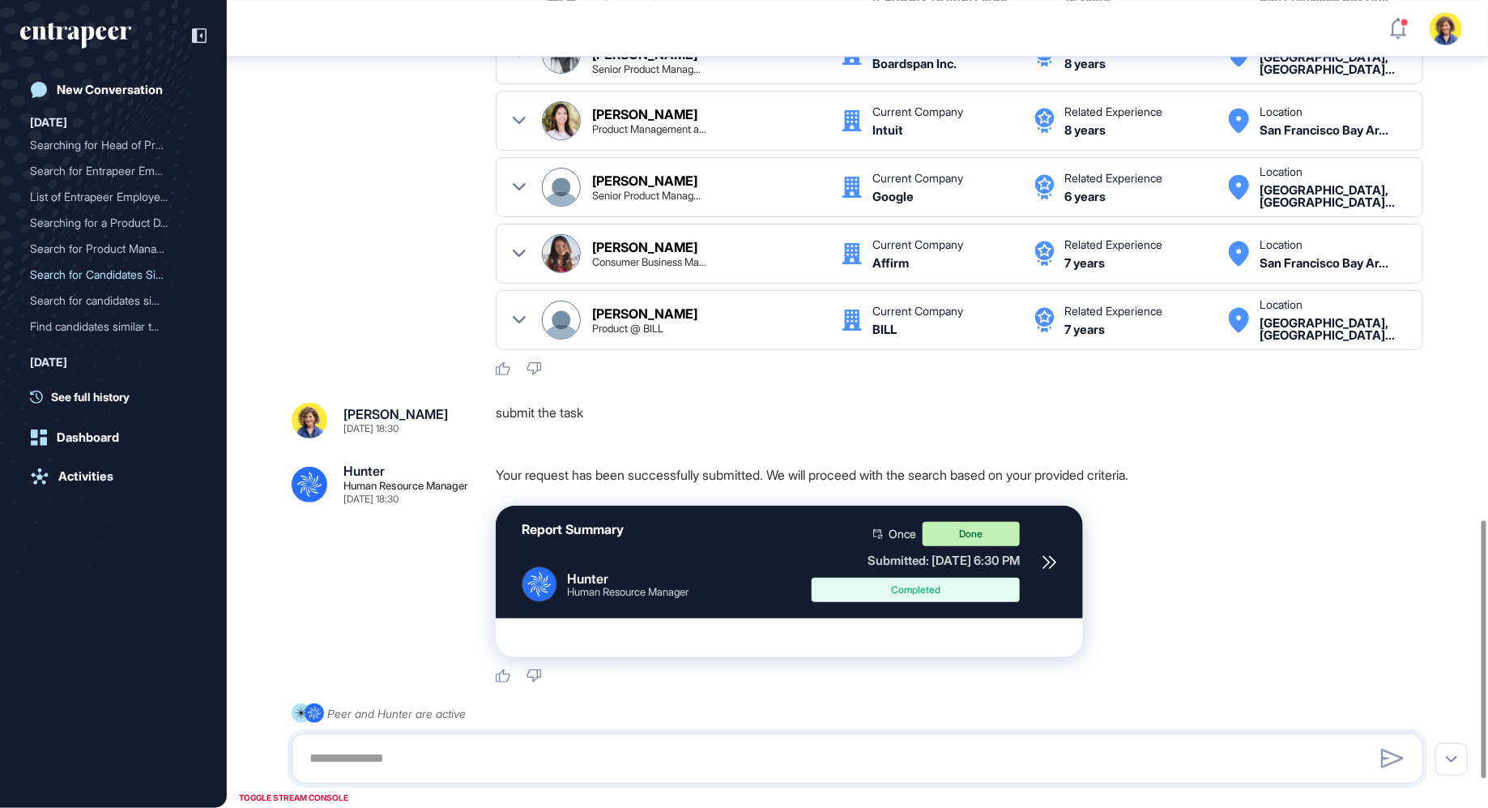
scroll to position [1716, 0]
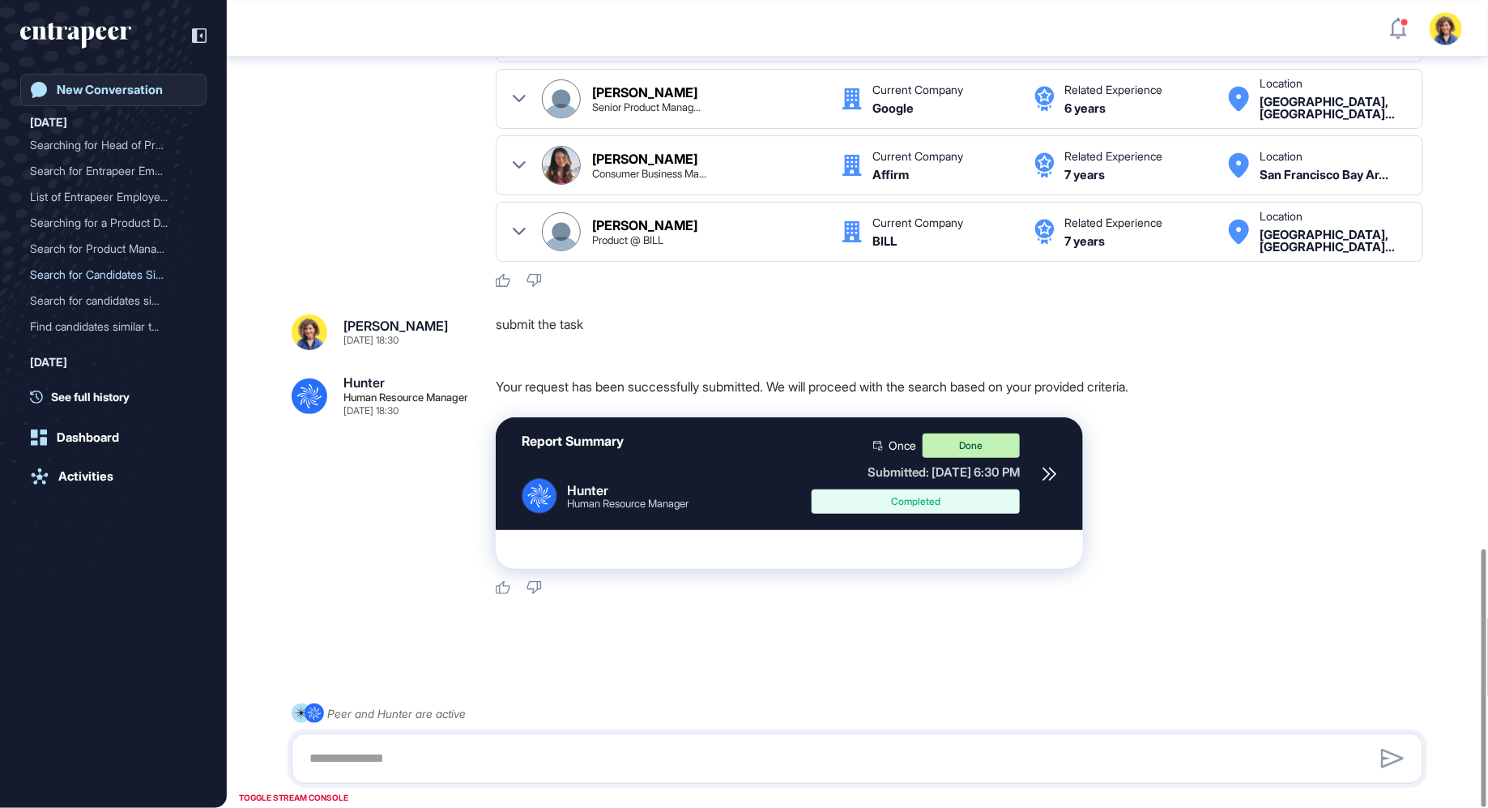
click at [79, 96] on div "New Conversation" at bounding box center [110, 90] width 106 height 15
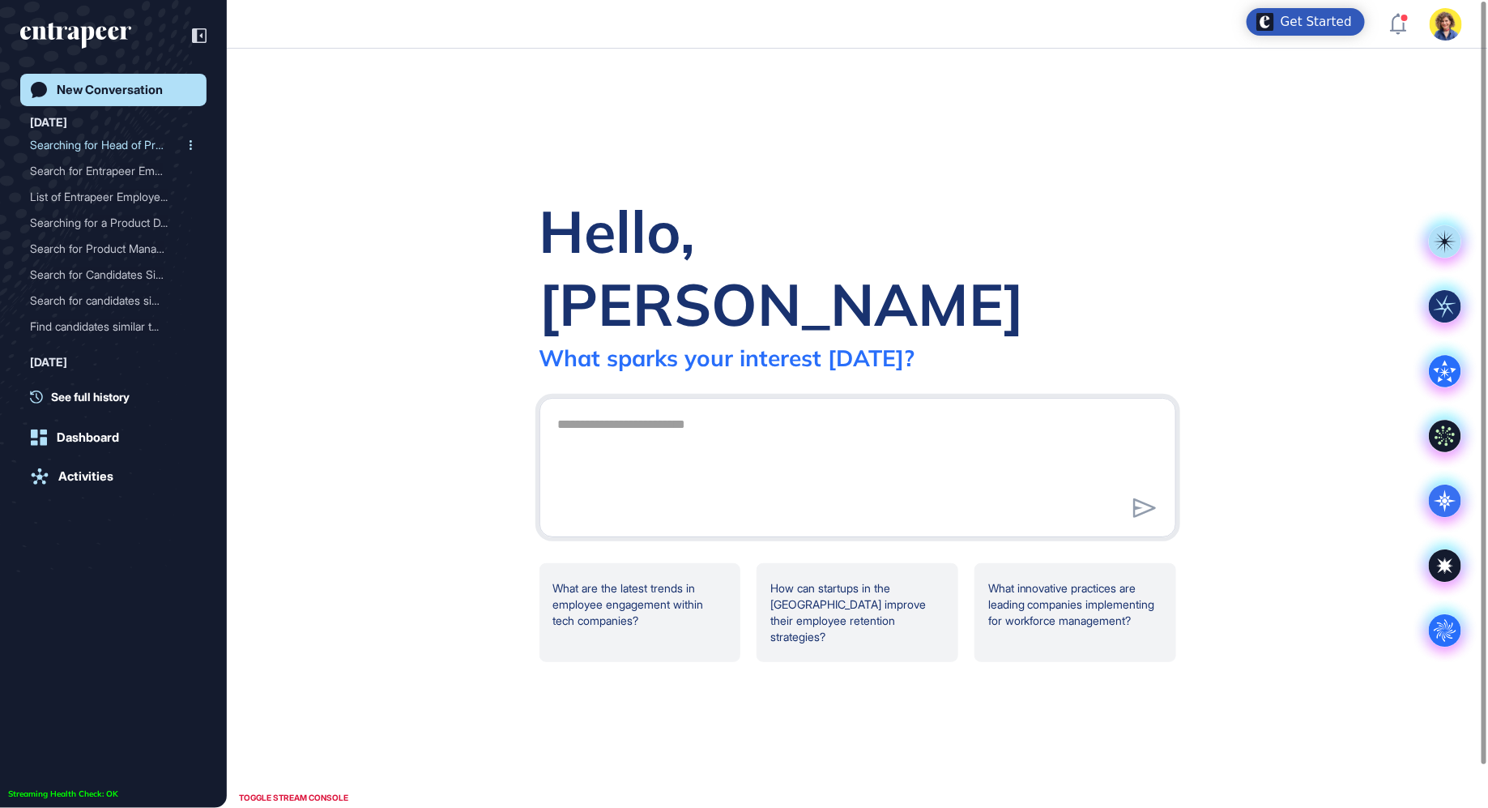
click at [63, 148] on div "Searching for Head of Pro..." at bounding box center [107, 145] width 154 height 26
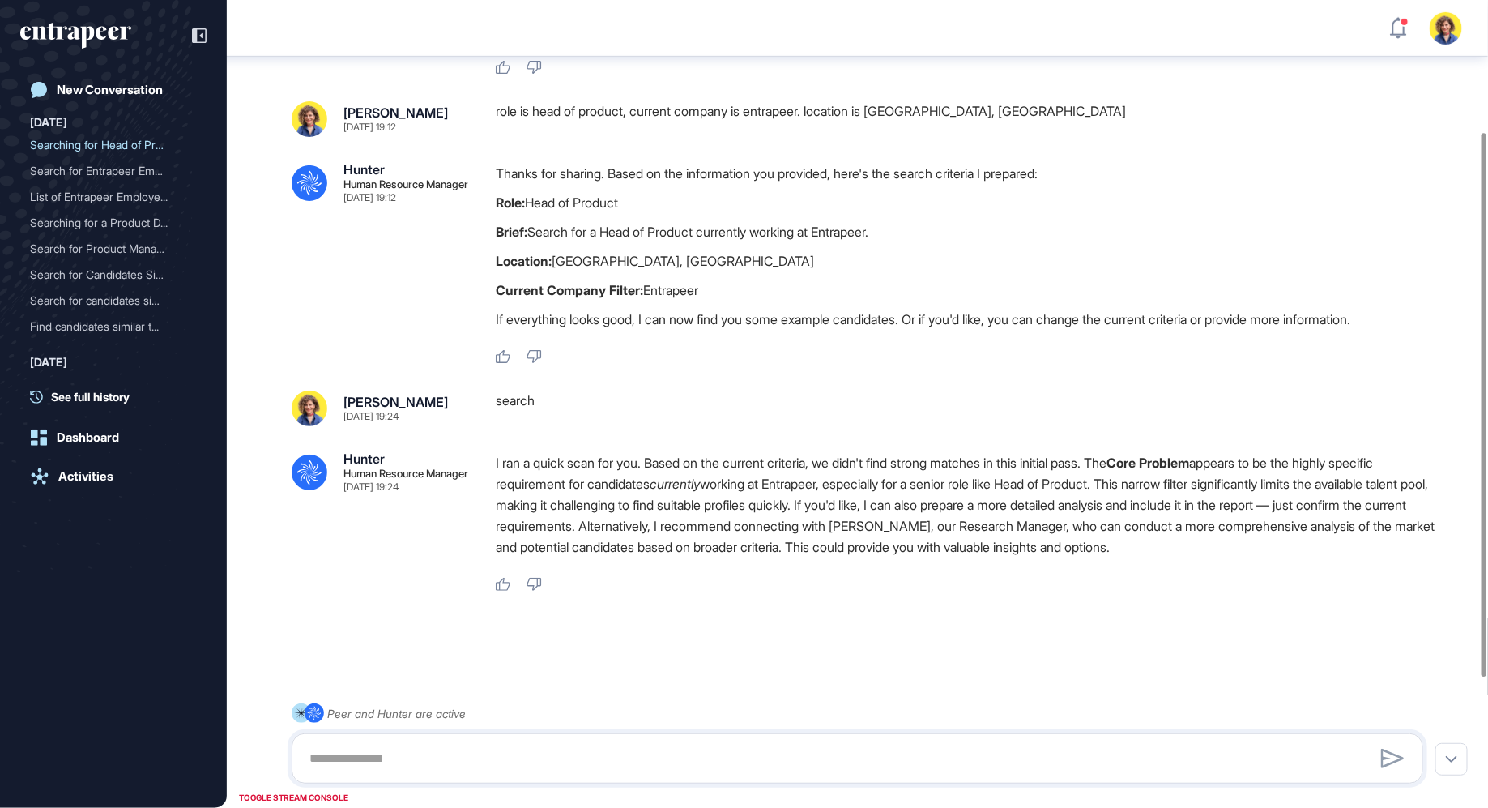
scroll to position [397, 0]
click at [74, 485] on link "Activities" at bounding box center [113, 476] width 186 height 32
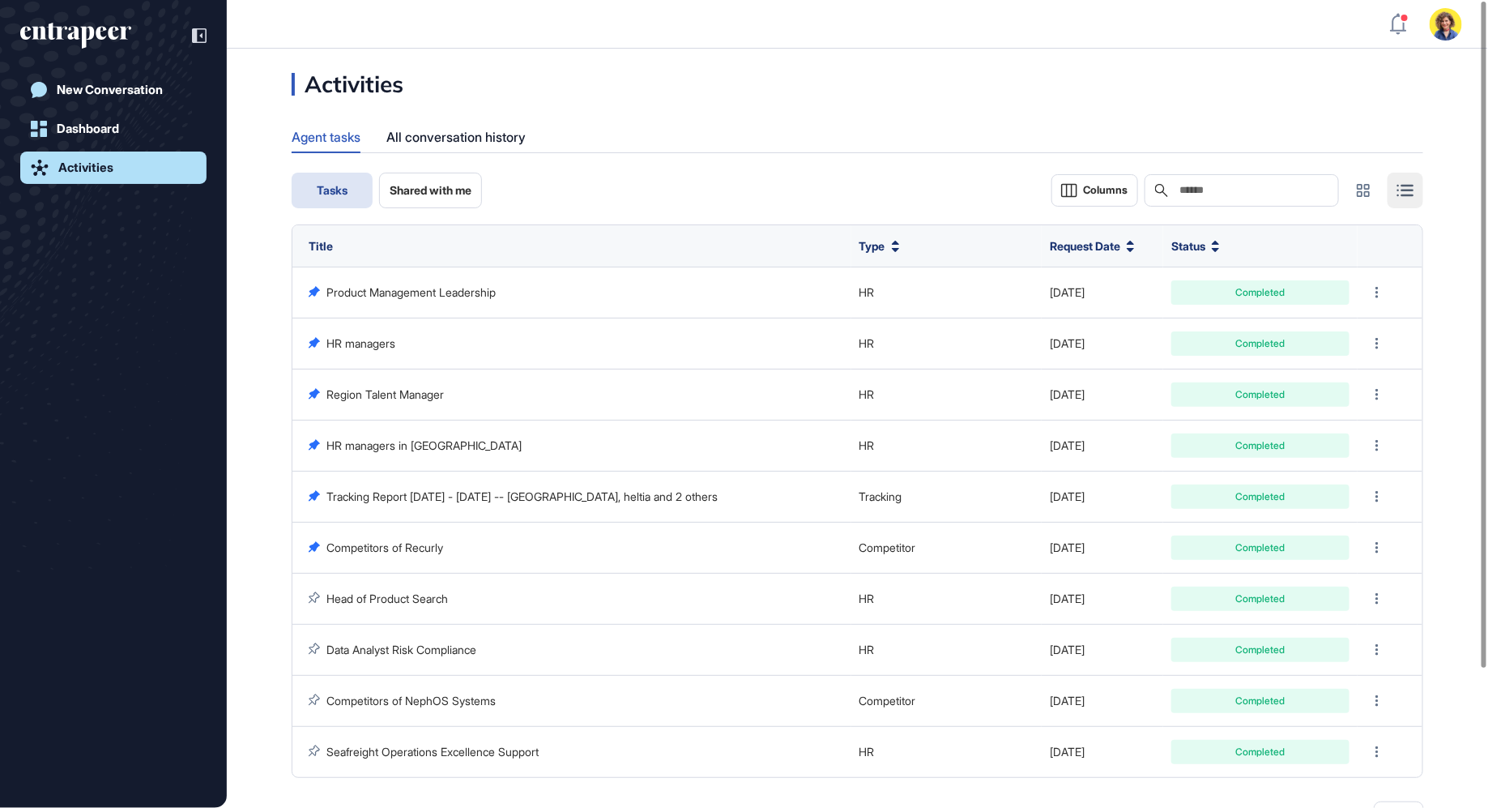
click at [91, 21] on div at bounding box center [113, 35] width 186 height 31
click at [86, 28] on icon "entrapeer-logo" at bounding box center [87, 37] width 14 height 23
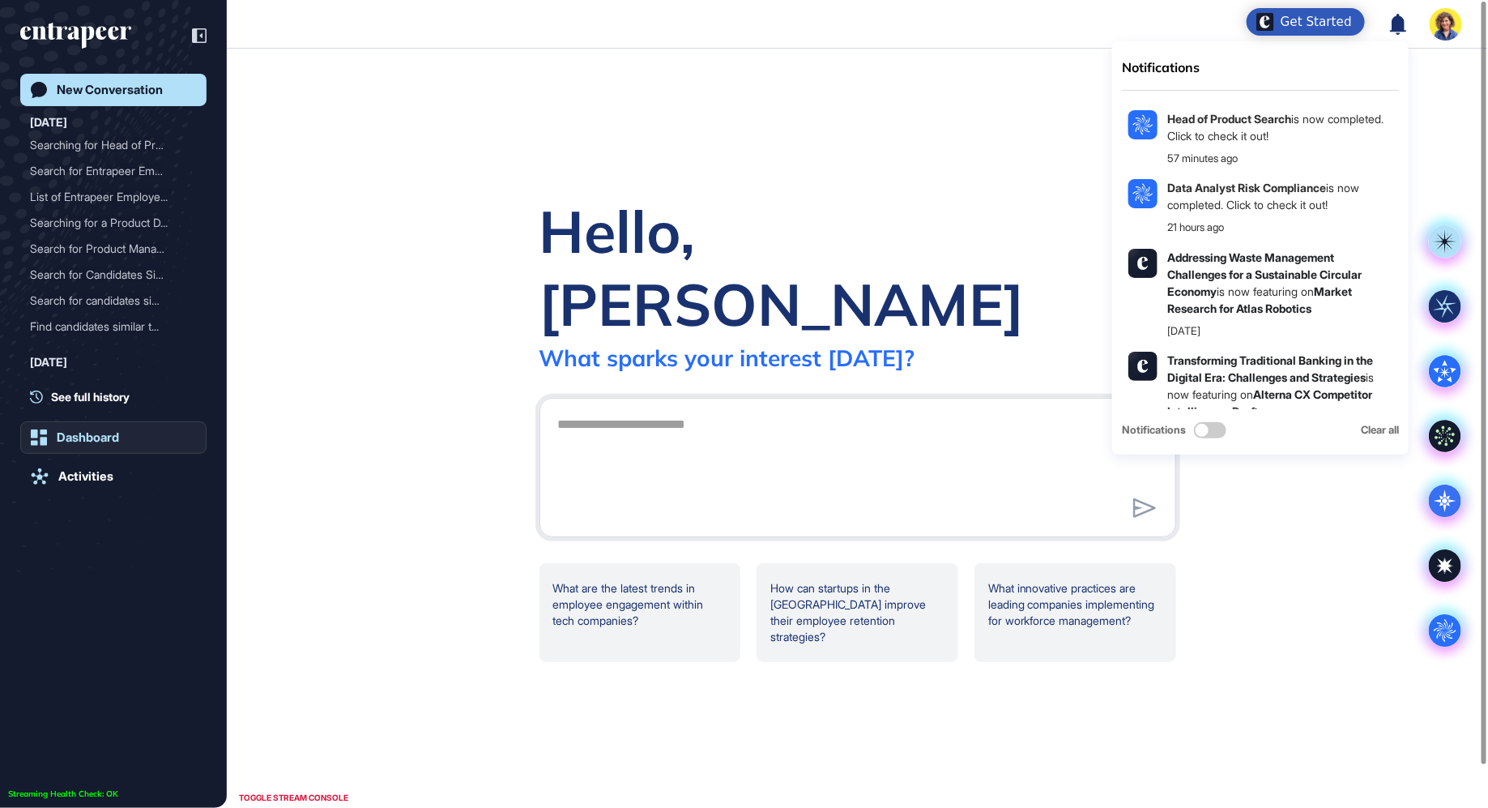
click at [83, 445] on link "Dashboard" at bounding box center [113, 437] width 186 height 32
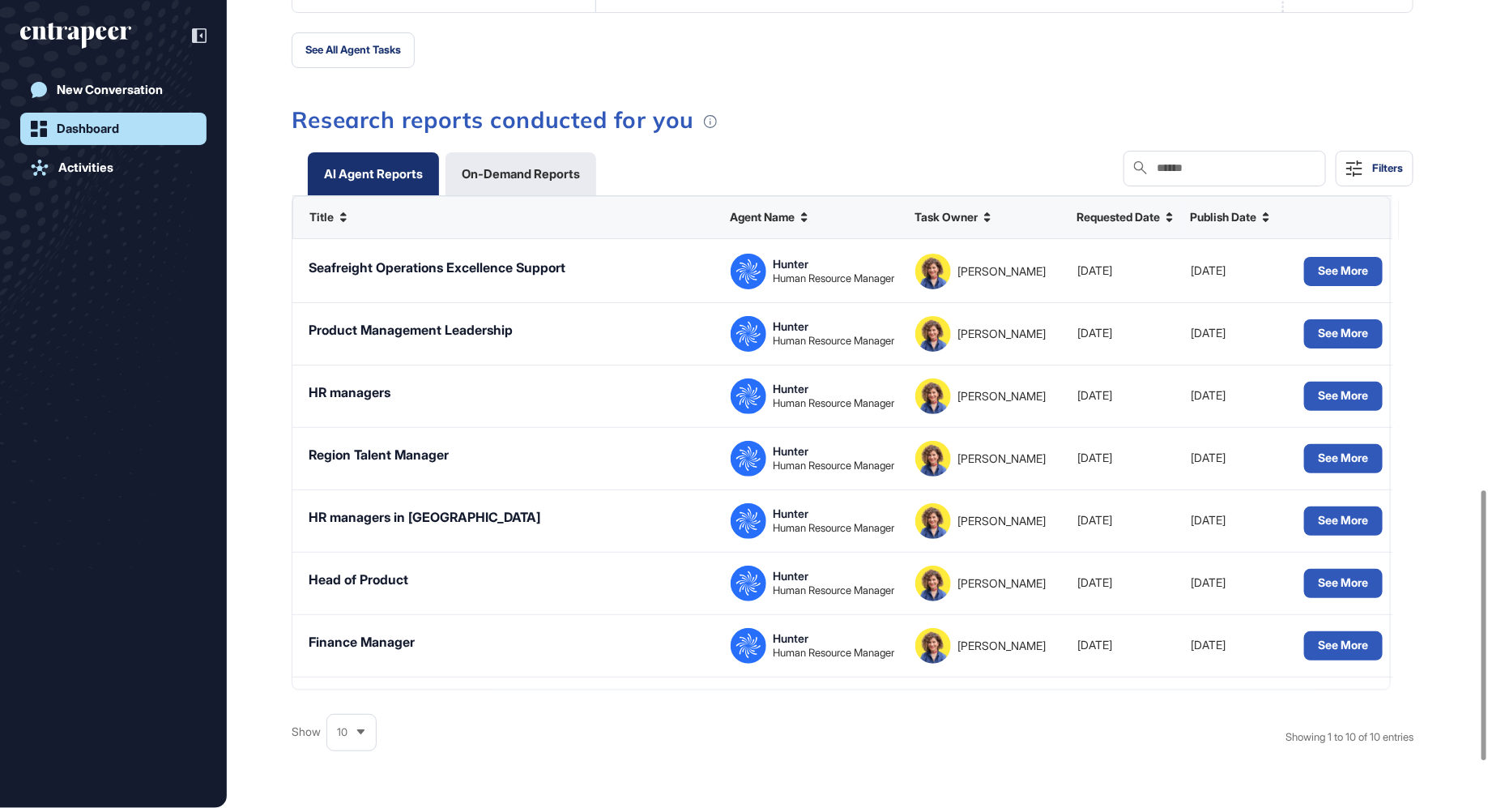
scroll to position [1463, 0]
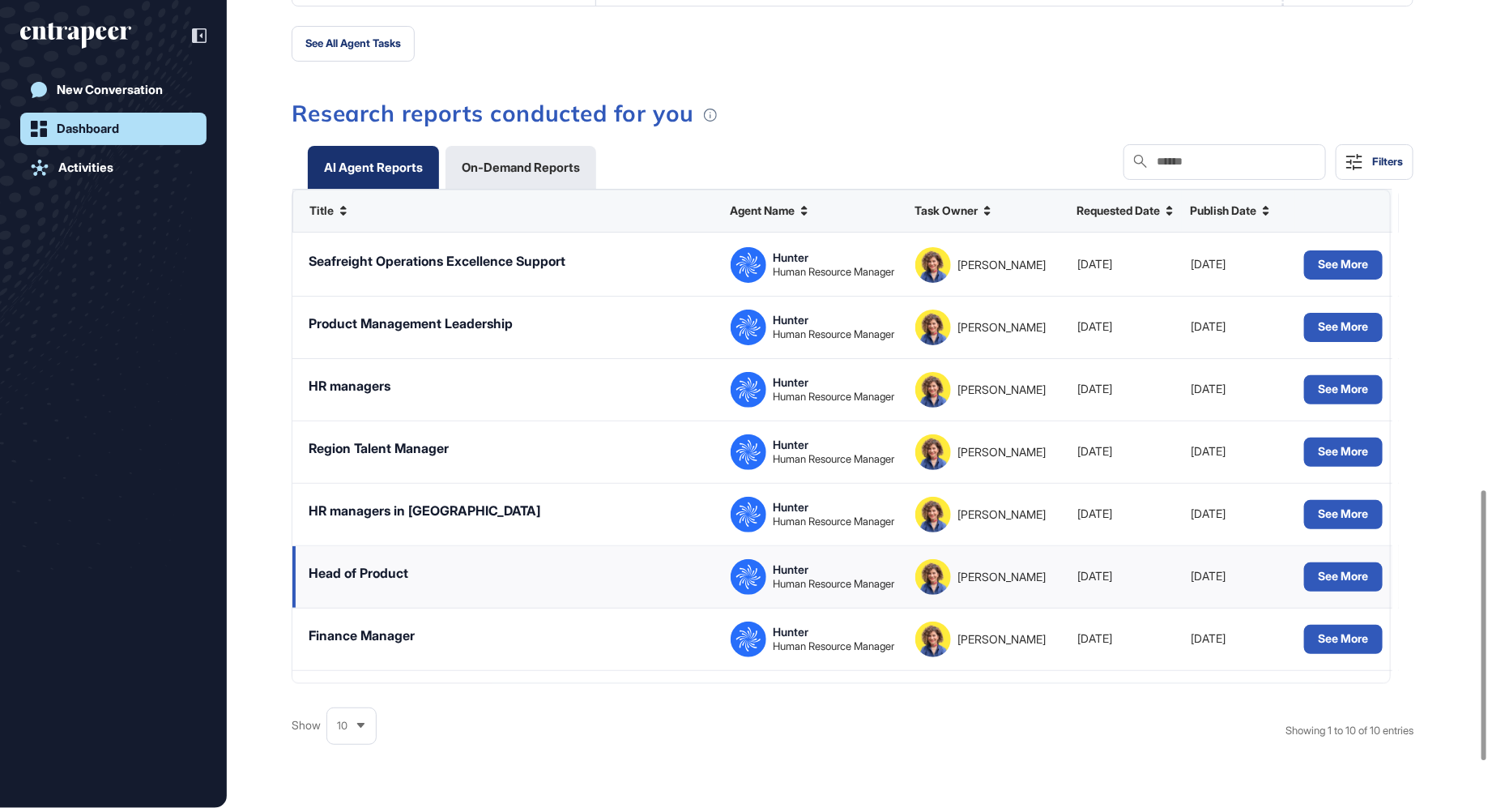
click at [373, 579] on div "Head of Product" at bounding box center [359, 573] width 100 height 18
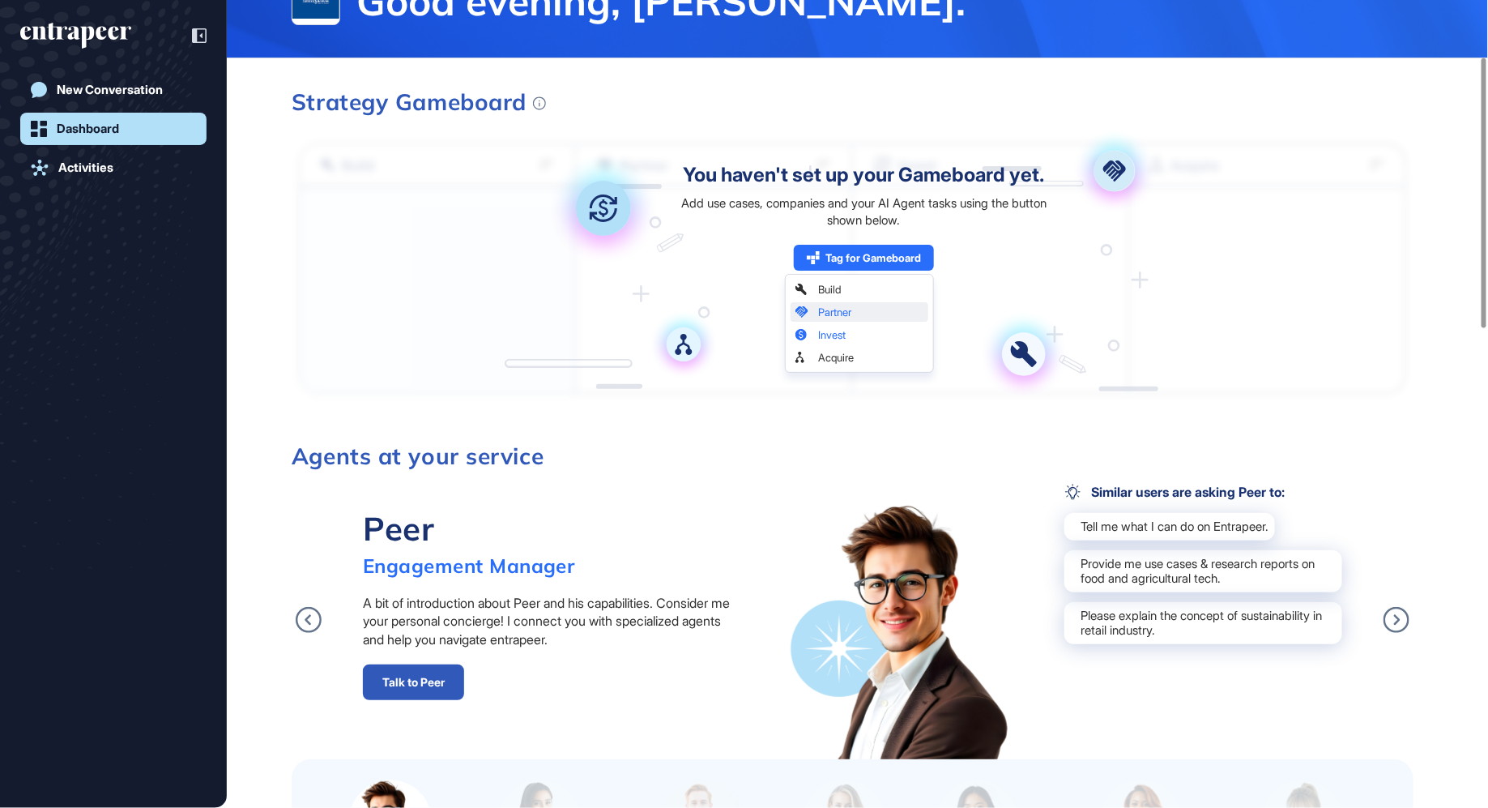
scroll to position [0, 0]
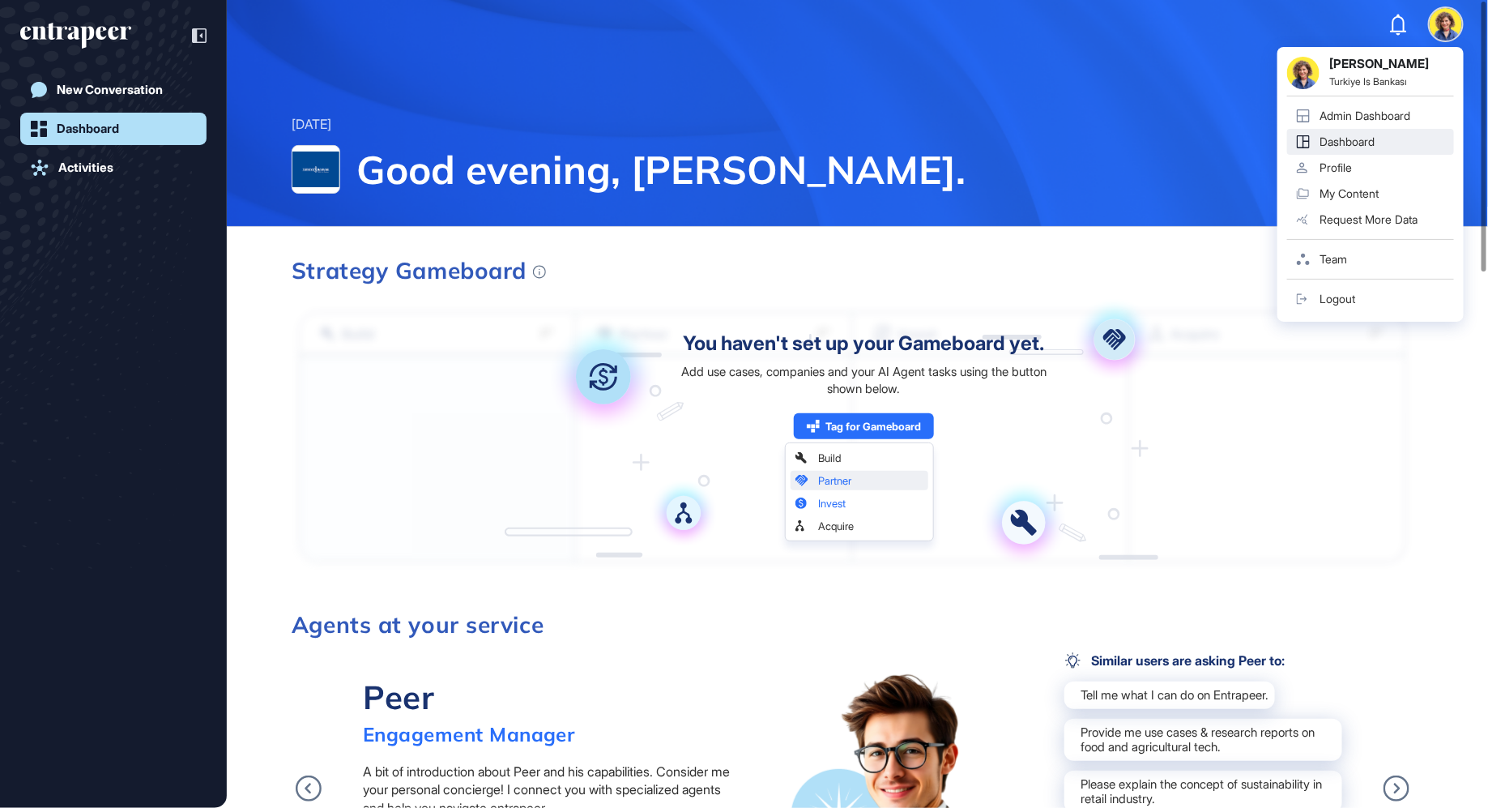
click at [1449, 28] on img at bounding box center [1446, 24] width 32 height 32
click at [1363, 113] on div "Admin Dashboard" at bounding box center [1364, 115] width 91 height 13
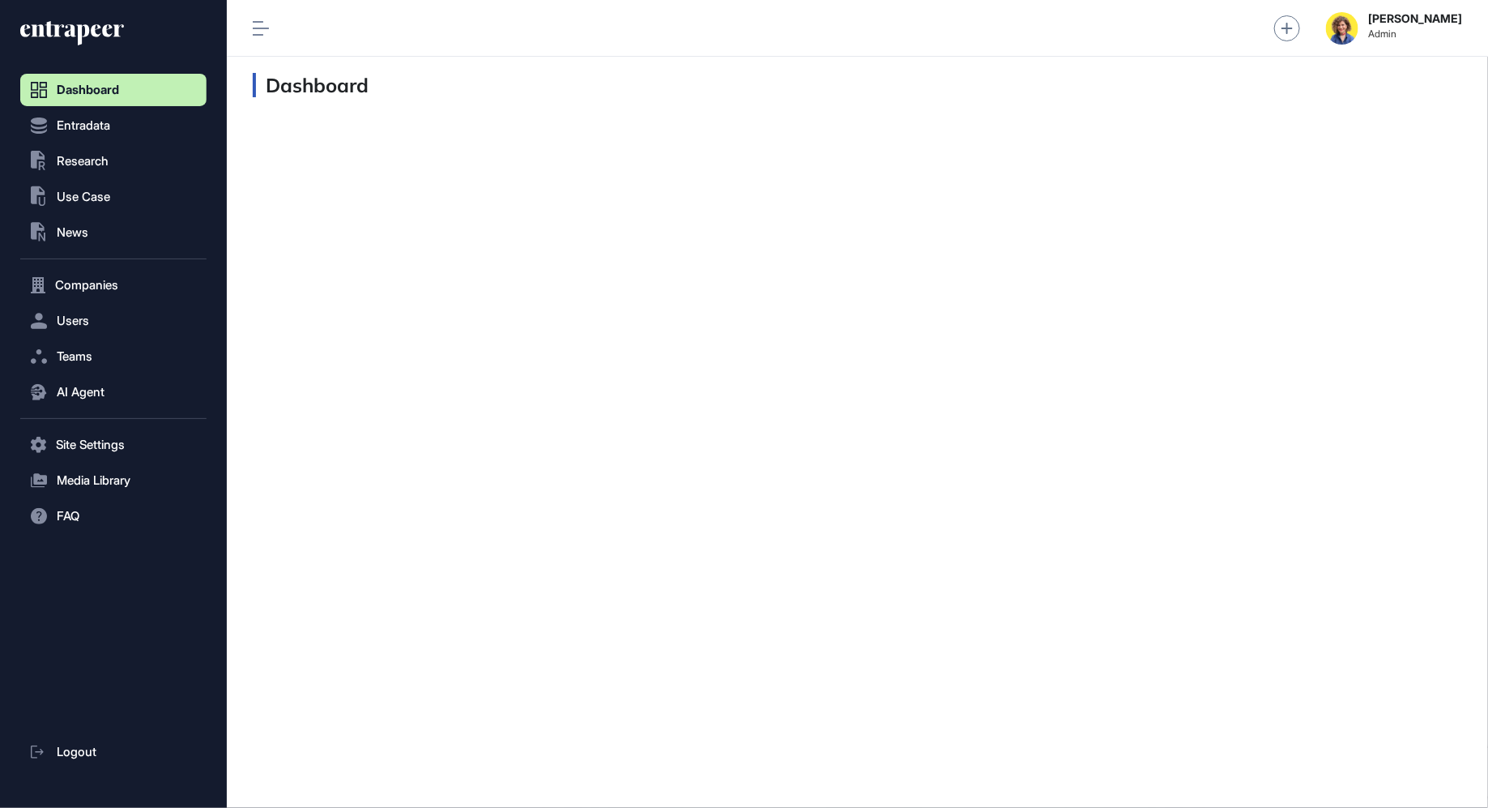
scroll to position [1, 1]
click at [72, 321] on span "Users" at bounding box center [73, 320] width 32 height 13
click at [79, 165] on span "Research" at bounding box center [83, 161] width 52 height 13
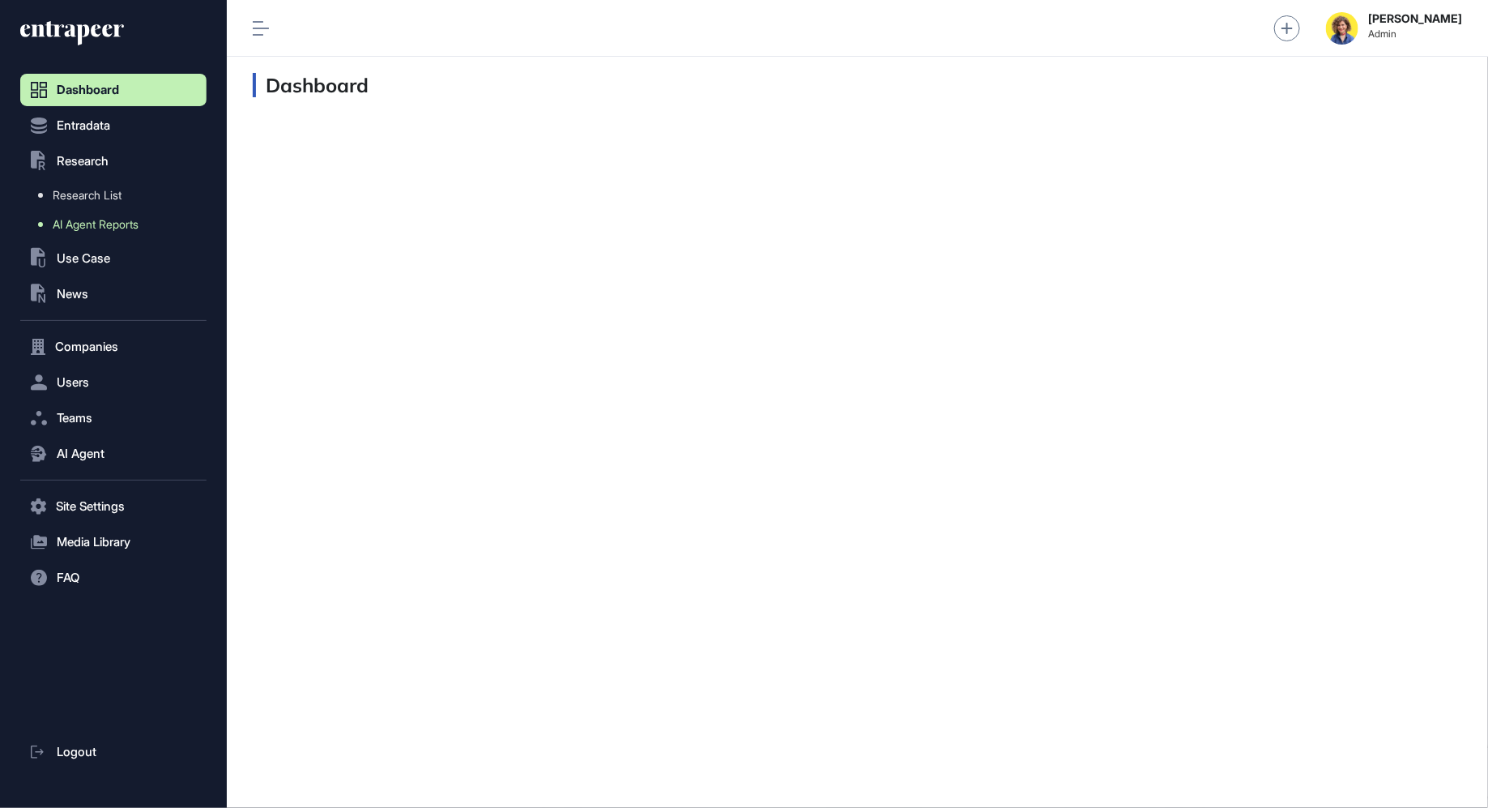
click at [87, 226] on span "AI Agent Reports" at bounding box center [96, 224] width 86 height 13
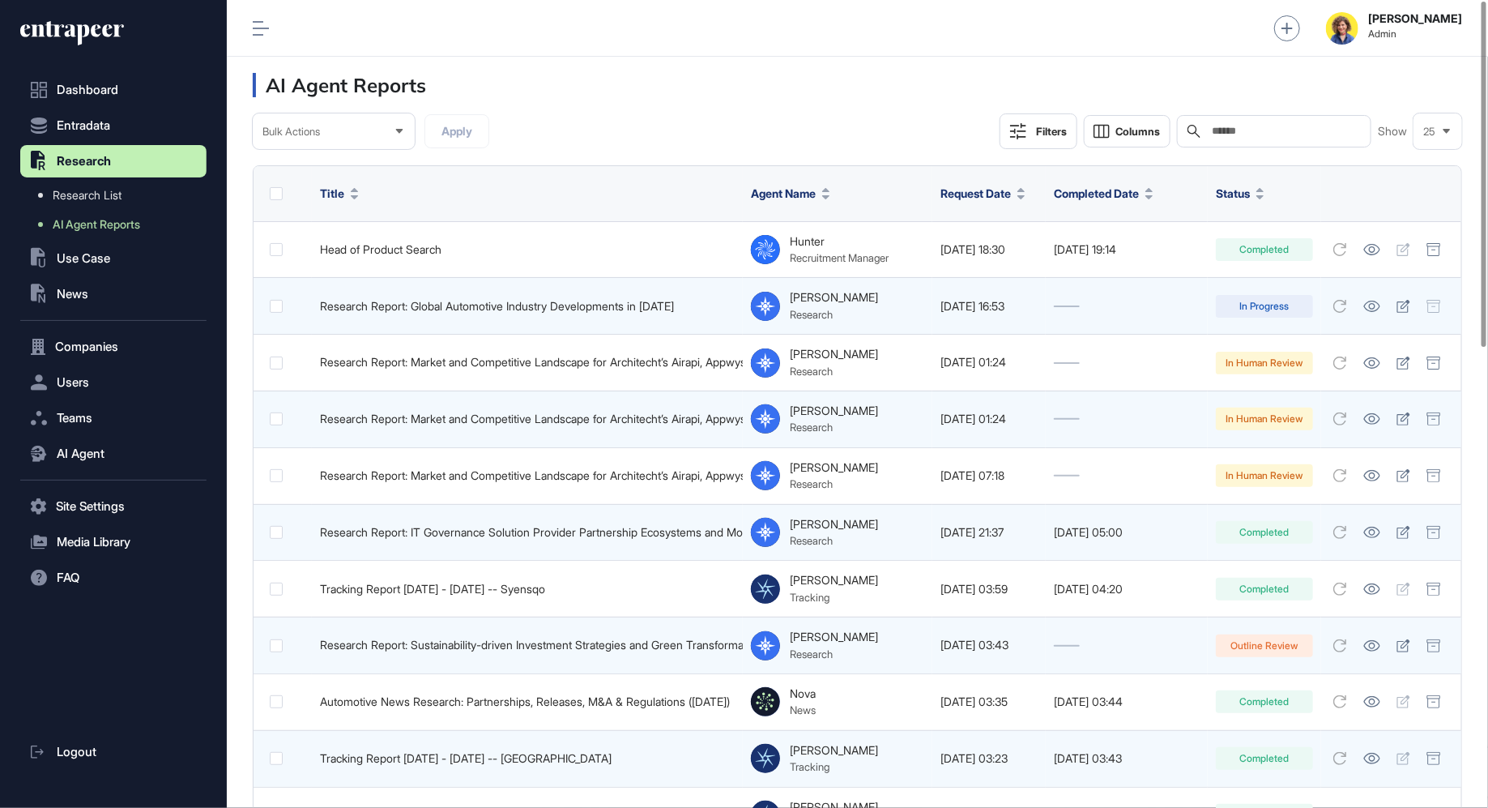
click at [1328, 136] on input "text" at bounding box center [1285, 131] width 151 height 13
paste input "**********"
type input "**********"
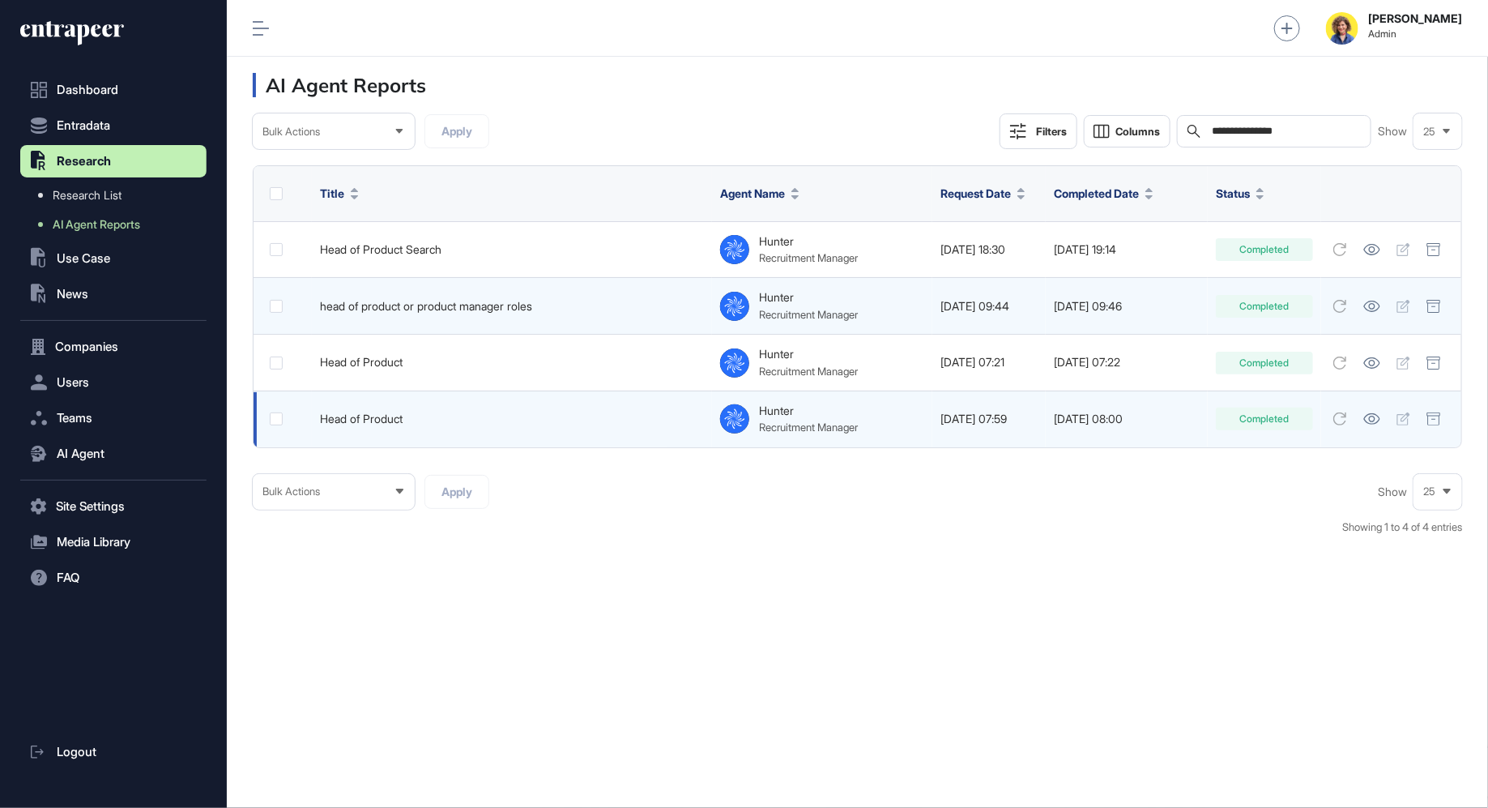
click at [377, 419] on div "Head of Product" at bounding box center [512, 418] width 384 height 13
click at [1377, 420] on icon at bounding box center [1371, 418] width 17 height 11
click at [75, 449] on span "AI Agent" at bounding box center [81, 453] width 48 height 13
click at [88, 454] on span "Messages" at bounding box center [79, 455] width 52 height 13
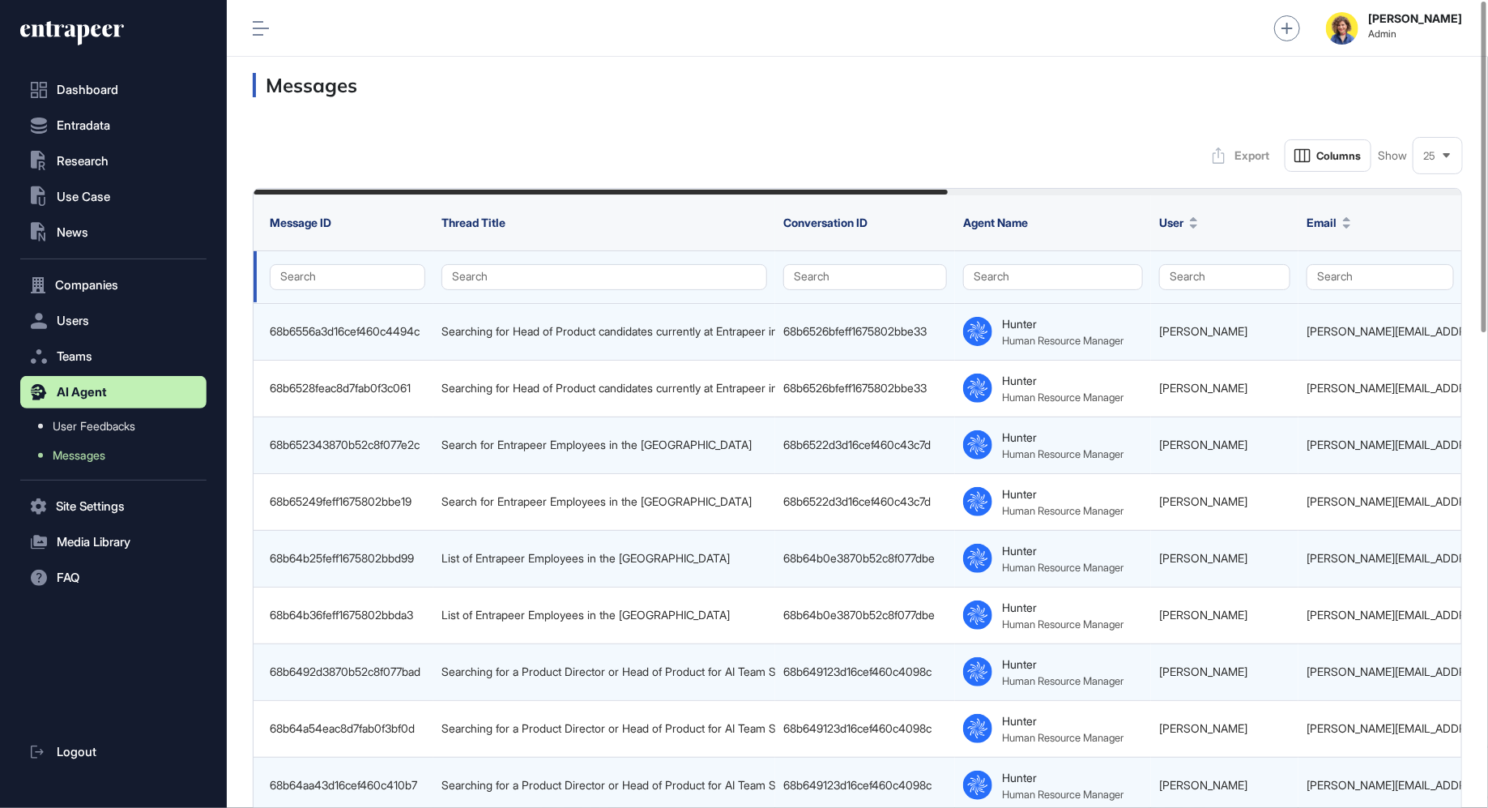
click at [583, 292] on td "Search" at bounding box center [604, 276] width 342 height 53
click at [582, 288] on button "Search" at bounding box center [604, 277] width 326 height 26
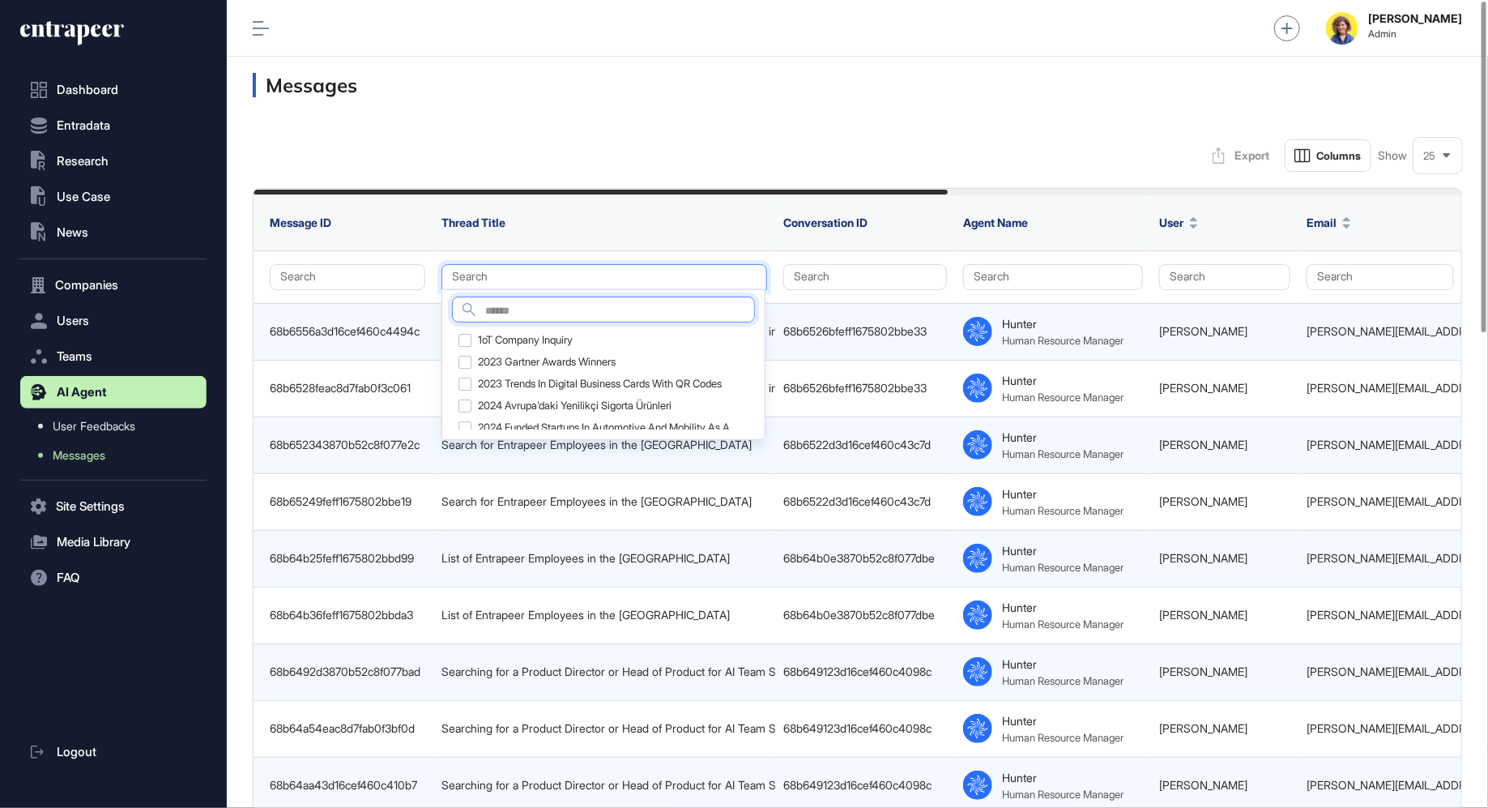
click at [571, 306] on input "text" at bounding box center [619, 311] width 269 height 22
paste input "**********"
type input "**********"
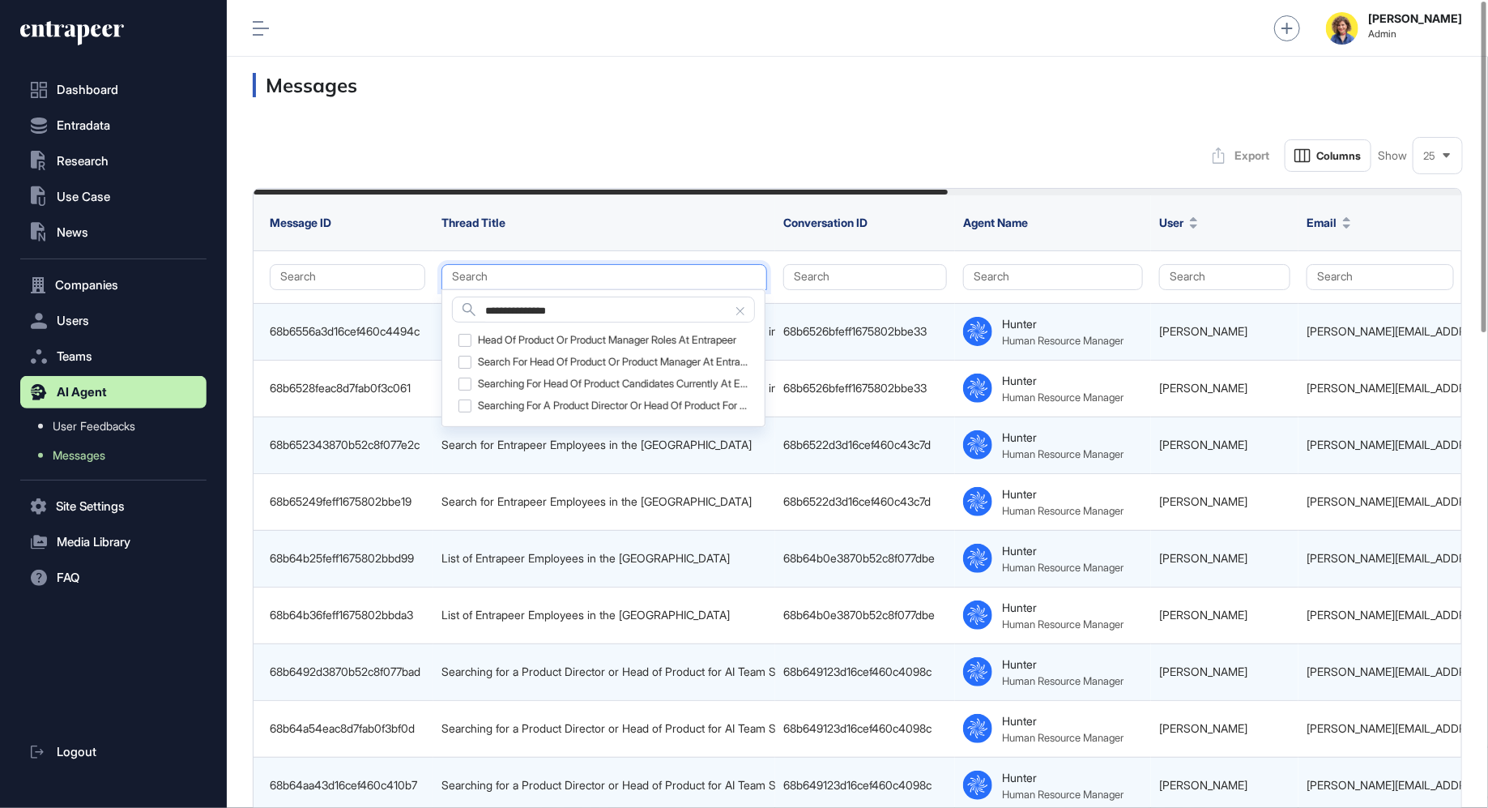
click at [775, 195] on th "Thread Title" at bounding box center [865, 222] width 180 height 55
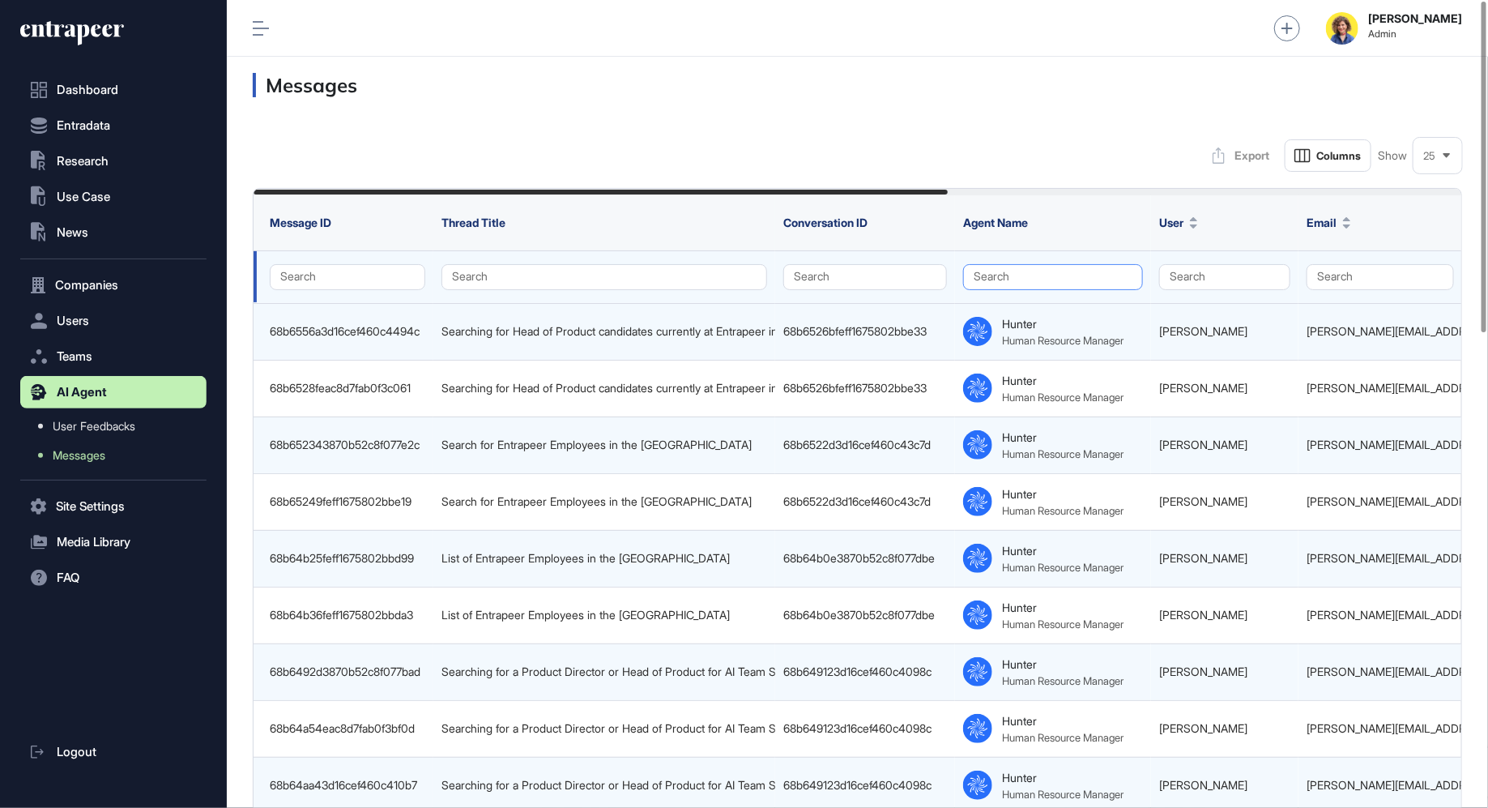
click at [1041, 271] on button "Search" at bounding box center [1053, 277] width 180 height 26
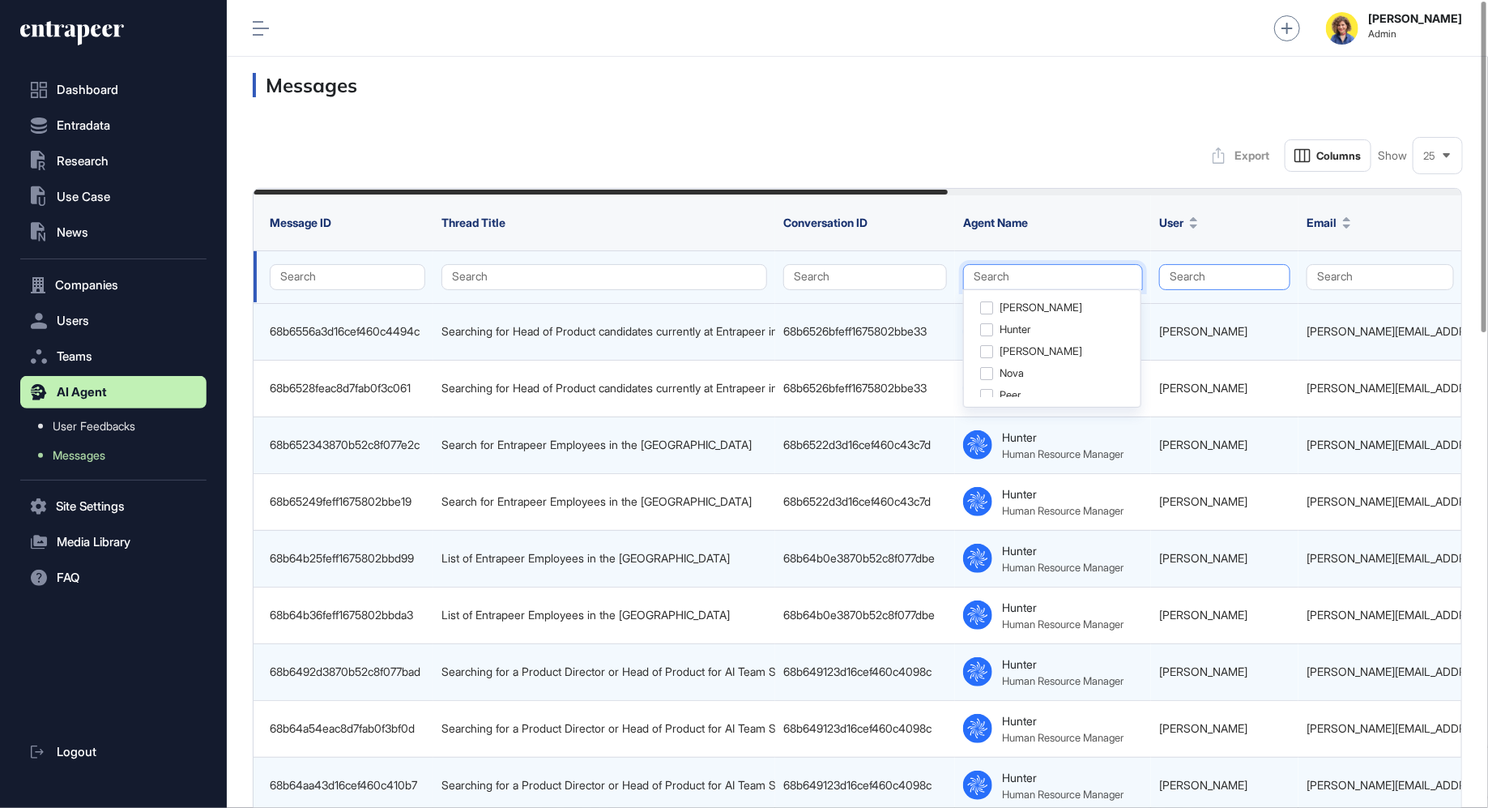
click at [1198, 274] on button "Search" at bounding box center [1224, 277] width 131 height 26
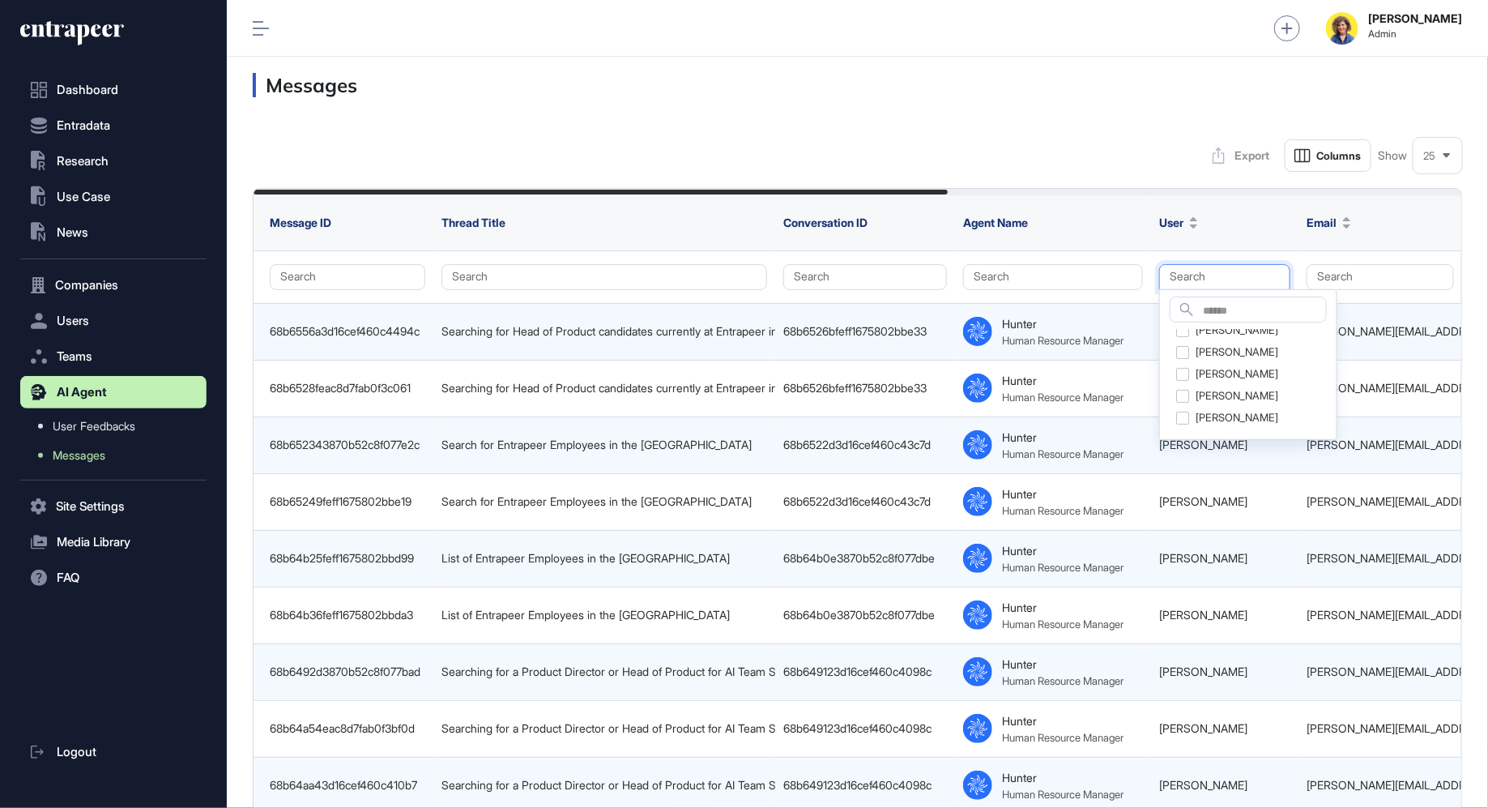
scroll to position [424, 0]
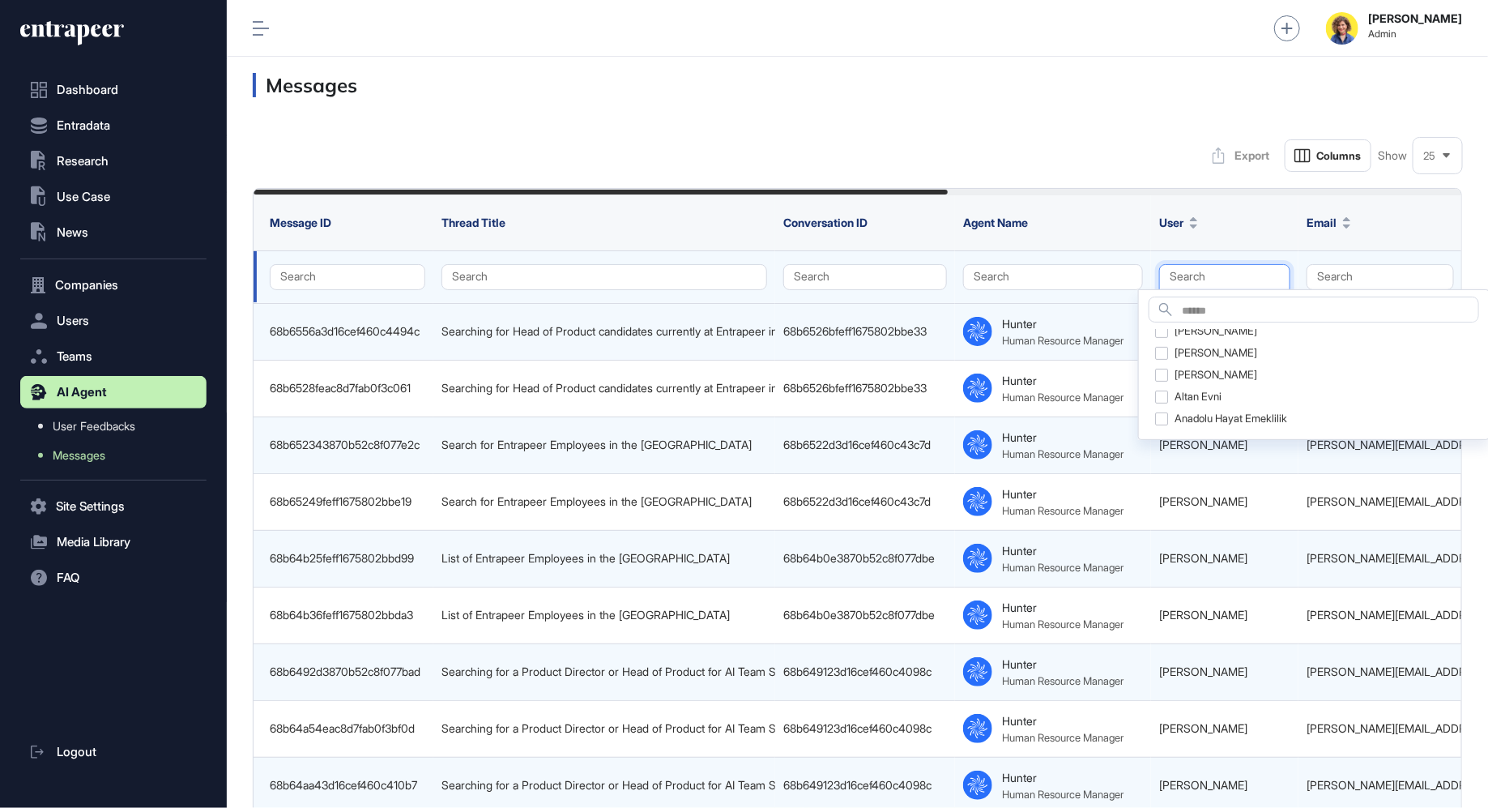
click at [1206, 283] on button "Search" at bounding box center [1224, 277] width 131 height 26
click at [1201, 303] on input "text" at bounding box center [1330, 311] width 296 height 22
type input "****"
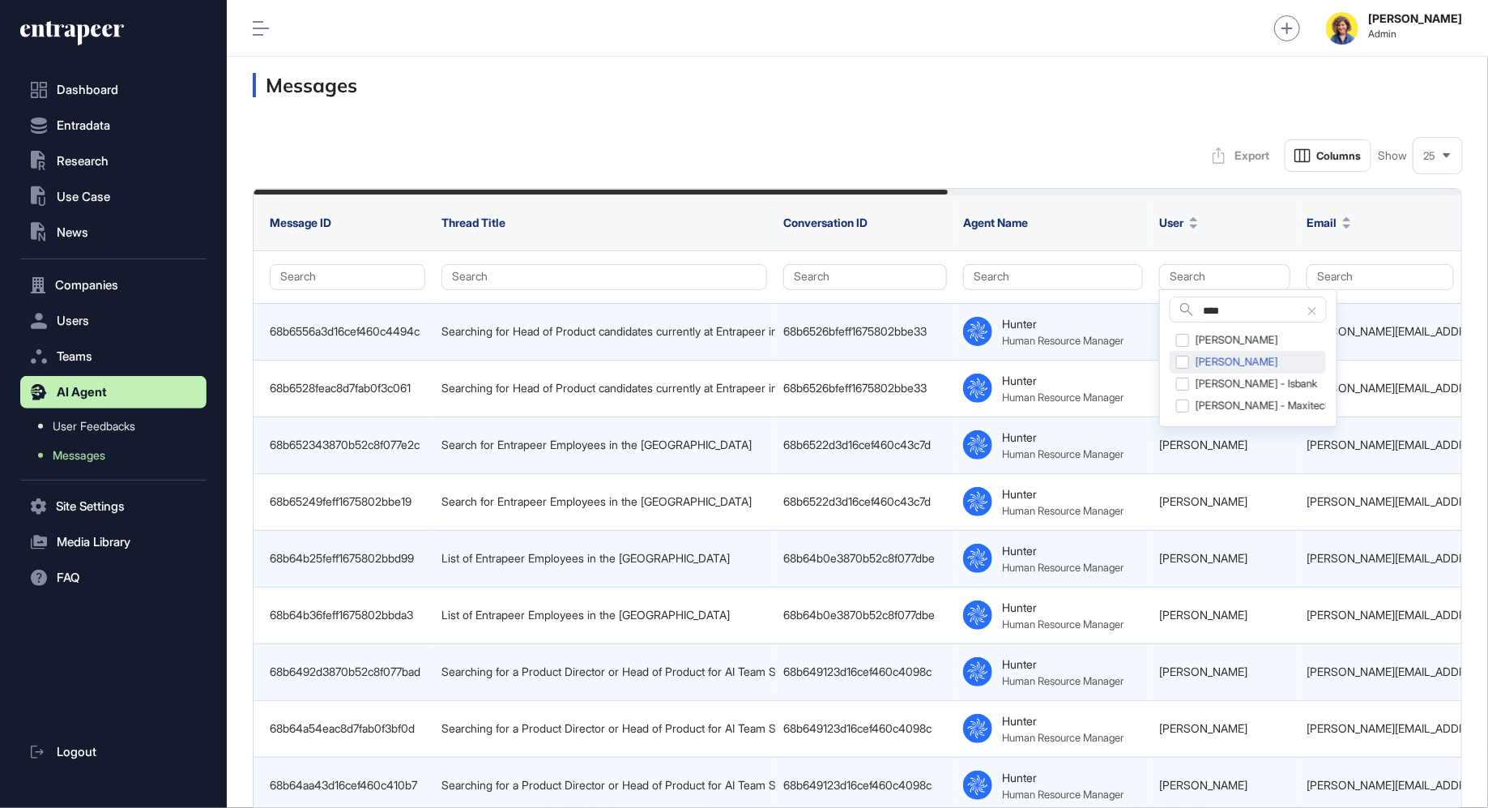
click at [1227, 362] on div "[PERSON_NAME]" at bounding box center [1248, 362] width 156 height 23
click at [1142, 164] on div "Export Columns Show 25" at bounding box center [857, 155] width 1209 height 32
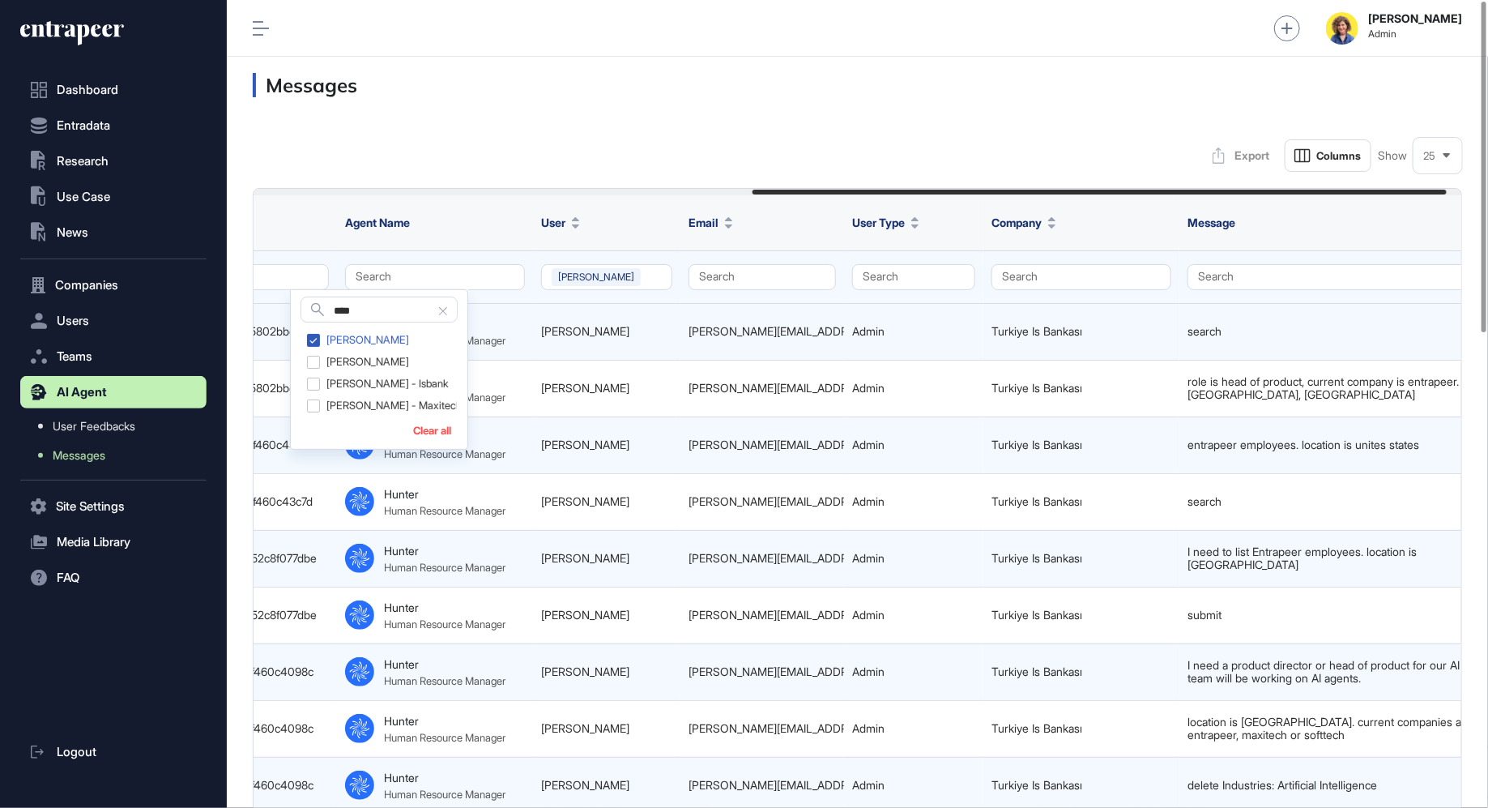
scroll to position [0, 894]
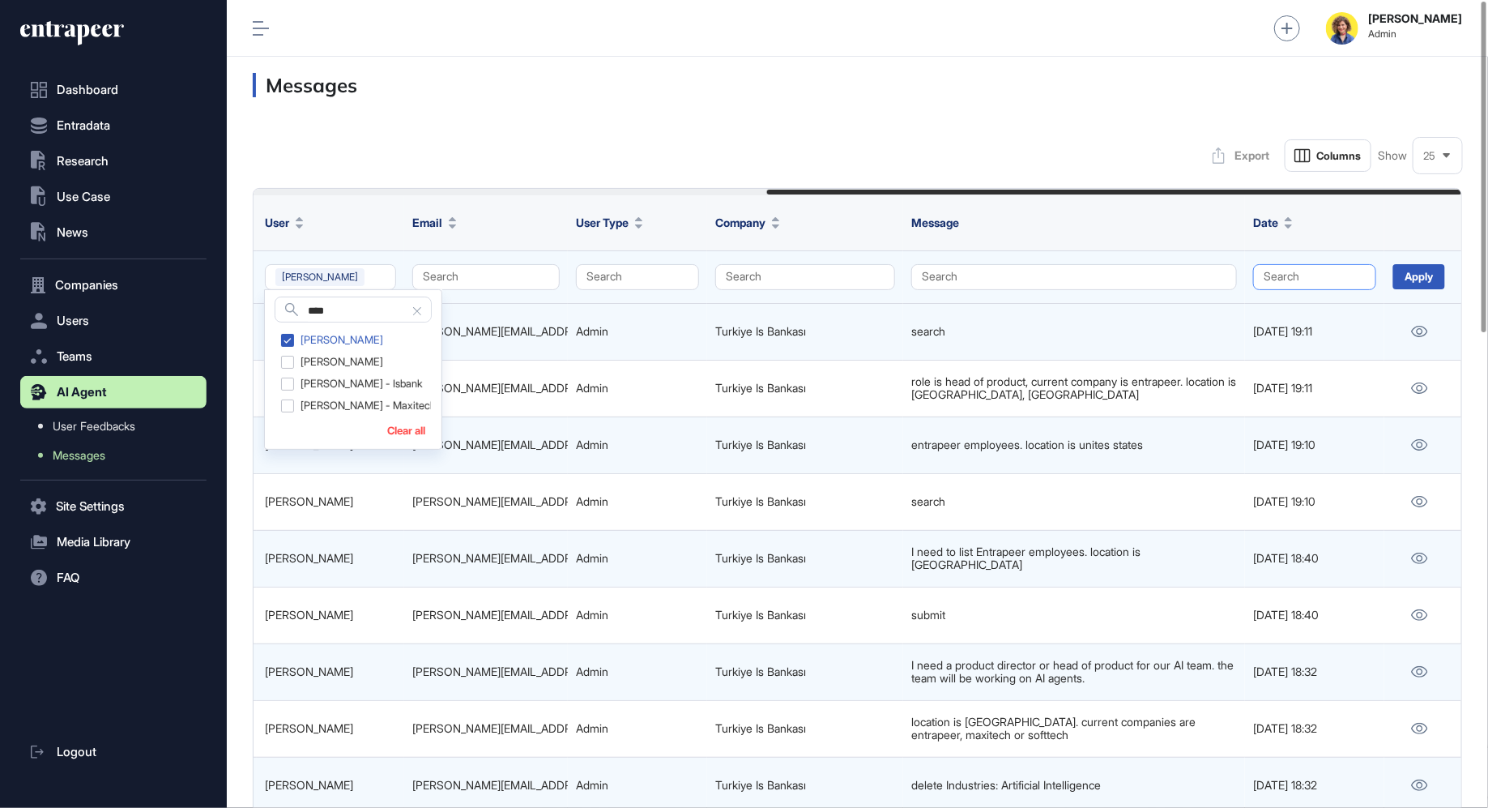
click at [1296, 277] on button "Search" at bounding box center [1314, 277] width 123 height 26
click at [1336, 312] on input "Datepicker input" at bounding box center [1376, 310] width 160 height 29
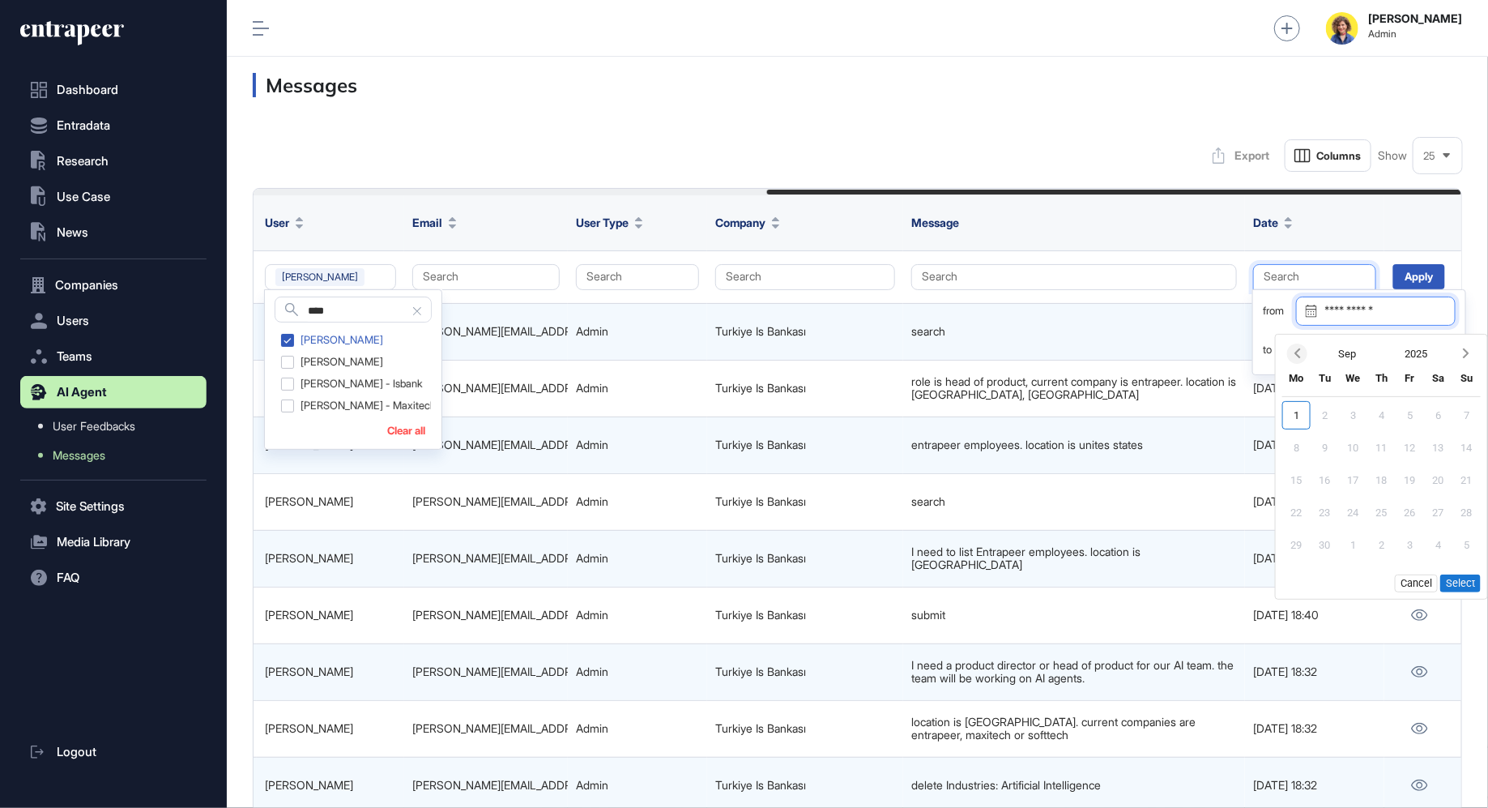
click at [1295, 352] on icon "Previous month" at bounding box center [1298, 353] width 6 height 10
click at [1387, 544] on div "29" at bounding box center [1381, 545] width 28 height 28
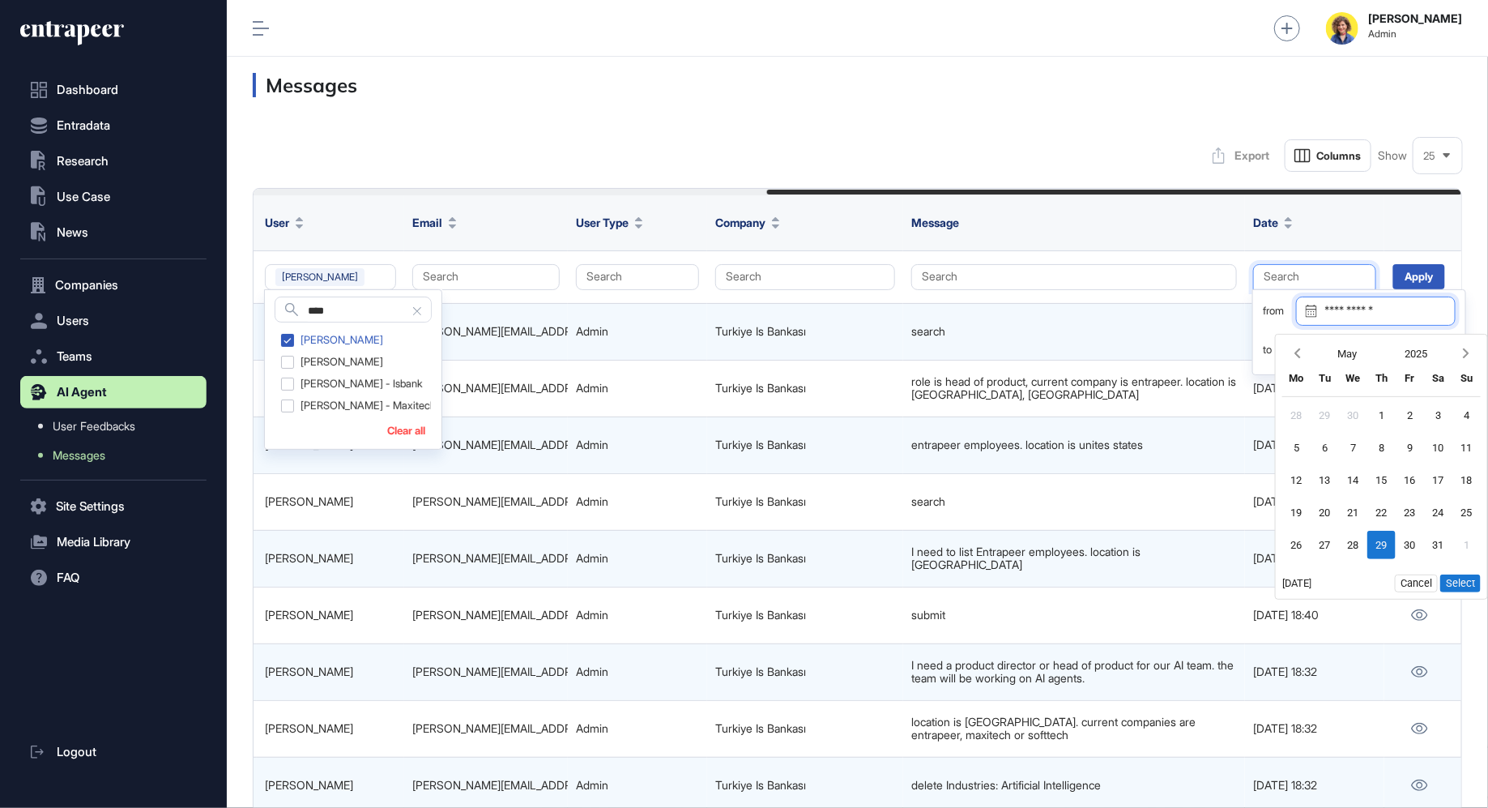
click at [1459, 590] on button "Select" at bounding box center [1460, 583] width 40 height 18
type input "**********"
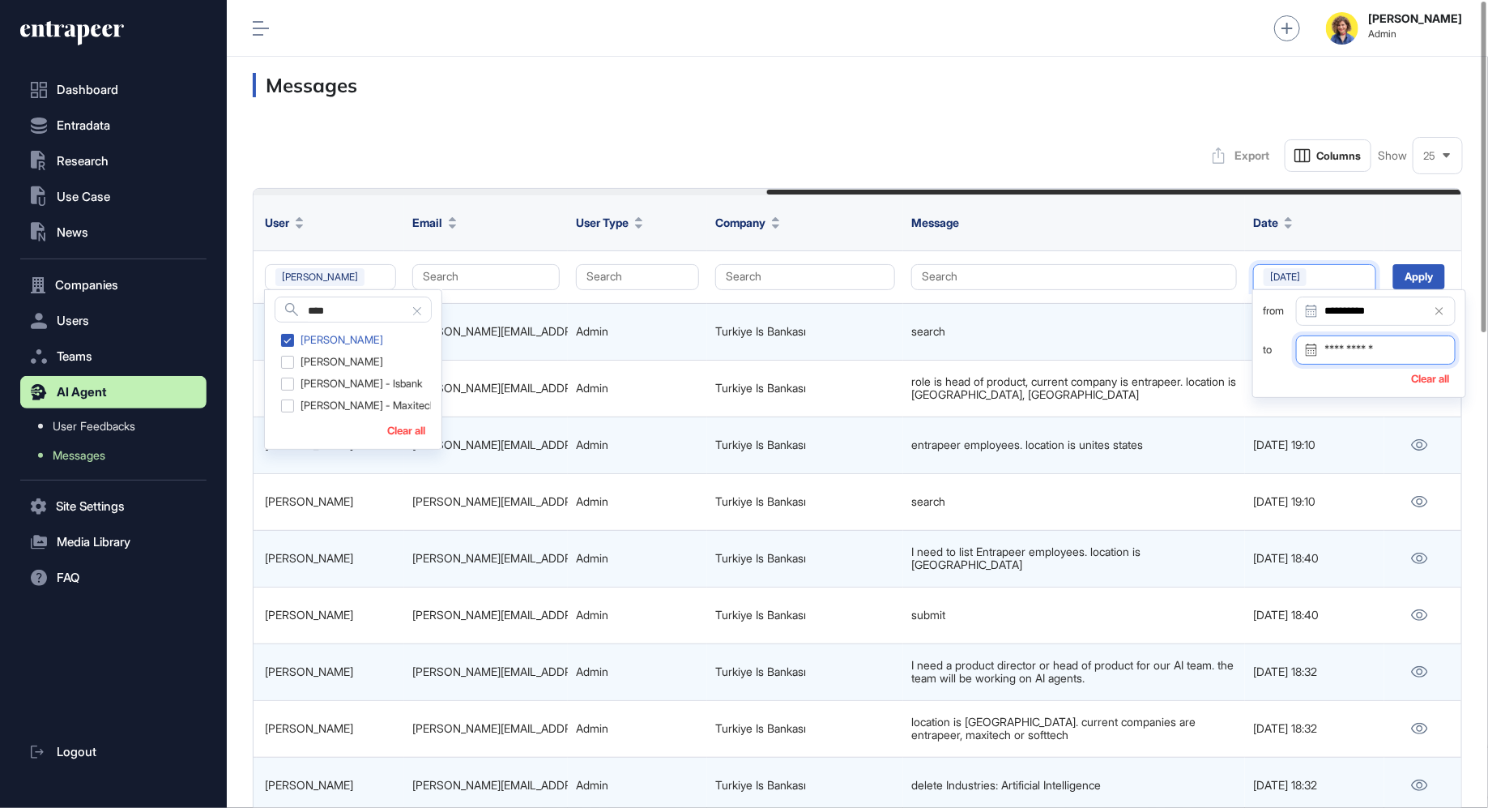
click at [1349, 351] on input "Datepicker input" at bounding box center [1376, 349] width 160 height 29
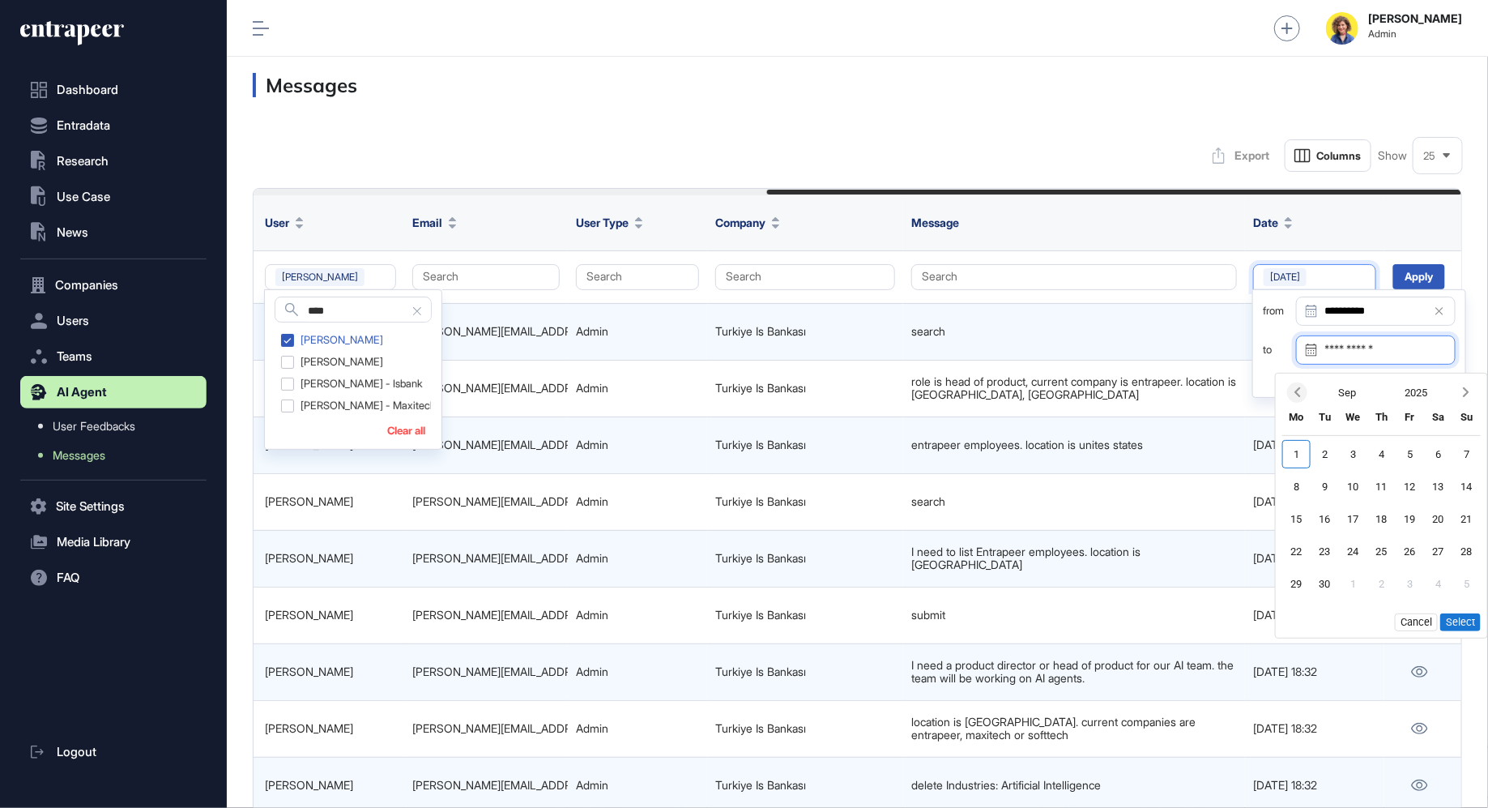
click at [1294, 384] on icon "Previous month" at bounding box center [1297, 392] width 16 height 16
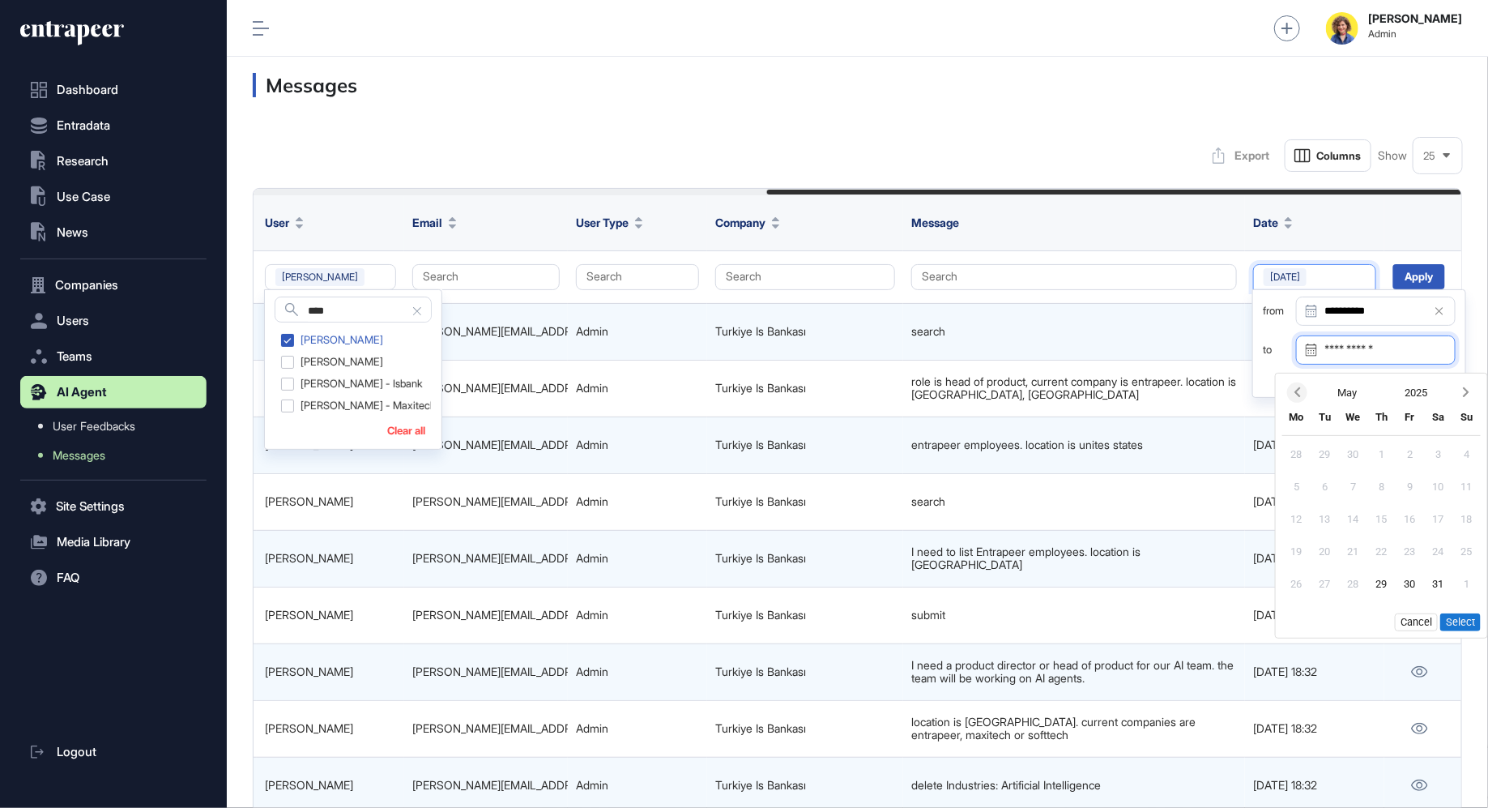
click at [1294, 384] on icon "Previous month" at bounding box center [1297, 392] width 16 height 16
click at [1458, 399] on icon "Next month" at bounding box center [1466, 392] width 16 height 16
click at [1333, 484] on div "3" at bounding box center [1325, 486] width 28 height 28
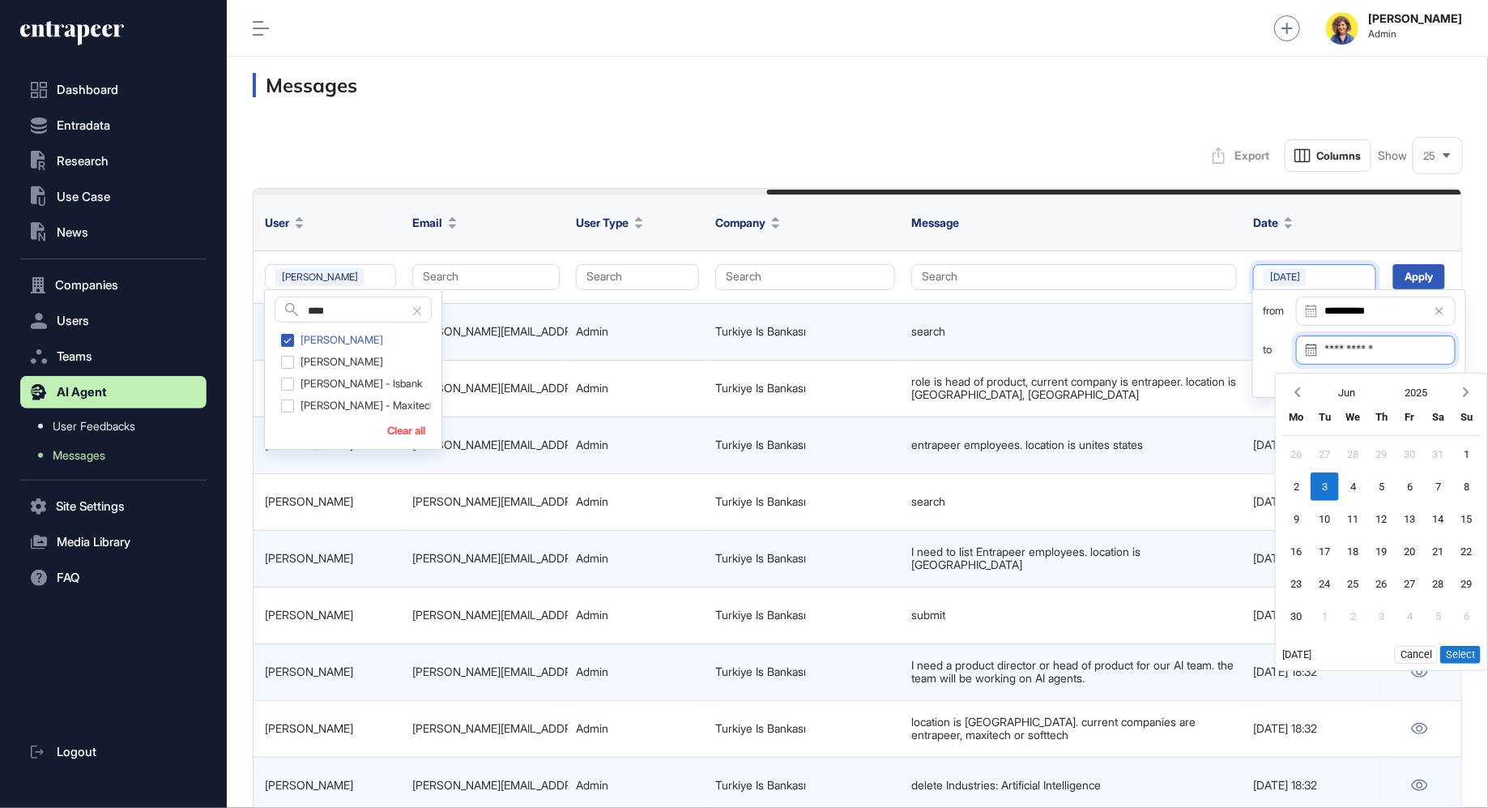
click at [1464, 654] on button "Select" at bounding box center [1460, 655] width 40 height 18
type input "**********"
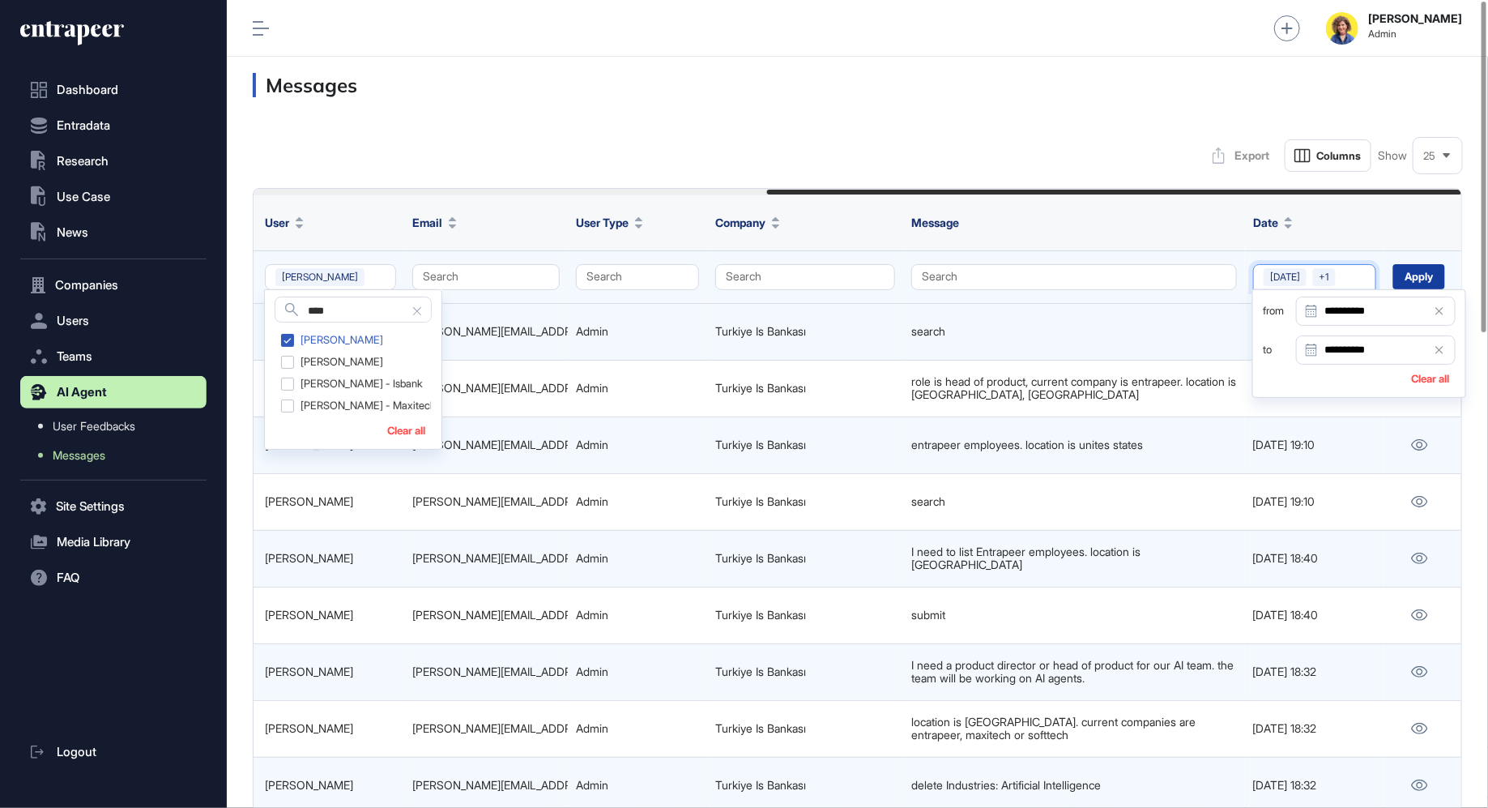
click at [1421, 275] on div "Apply" at bounding box center [1419, 276] width 52 height 25
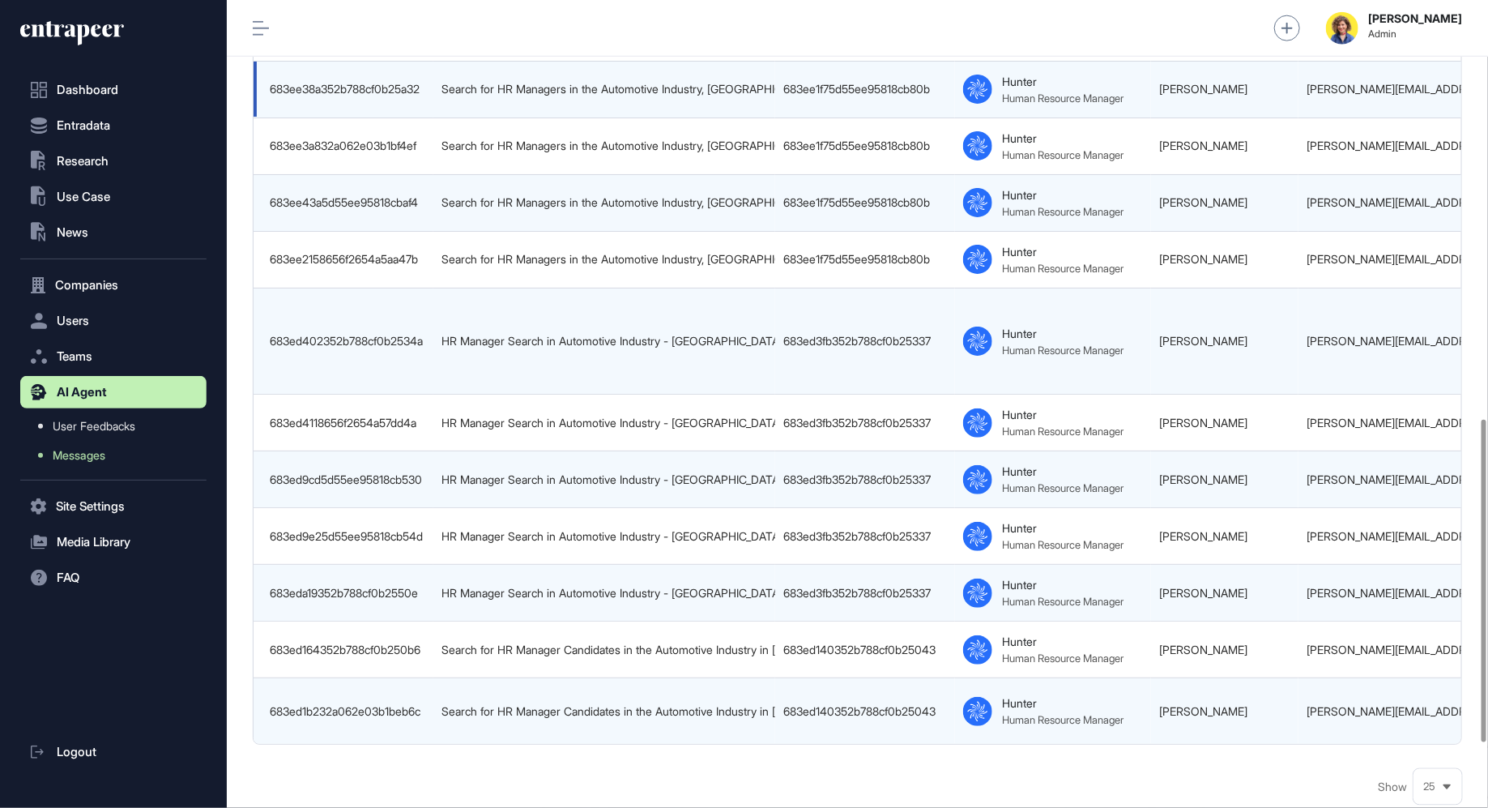
scroll to position [1208, 0]
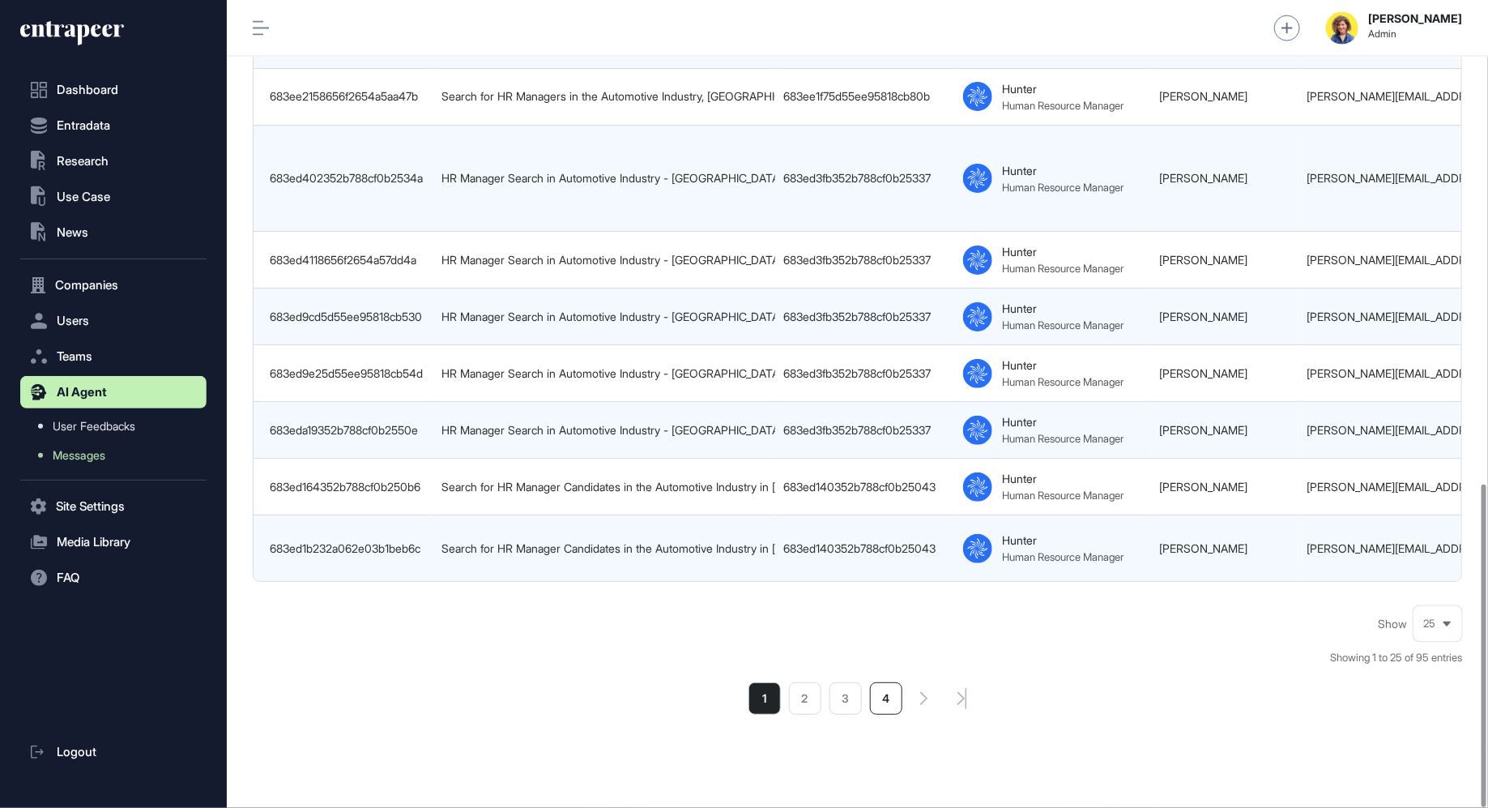
click at [878, 682] on li "4" at bounding box center [886, 698] width 32 height 32
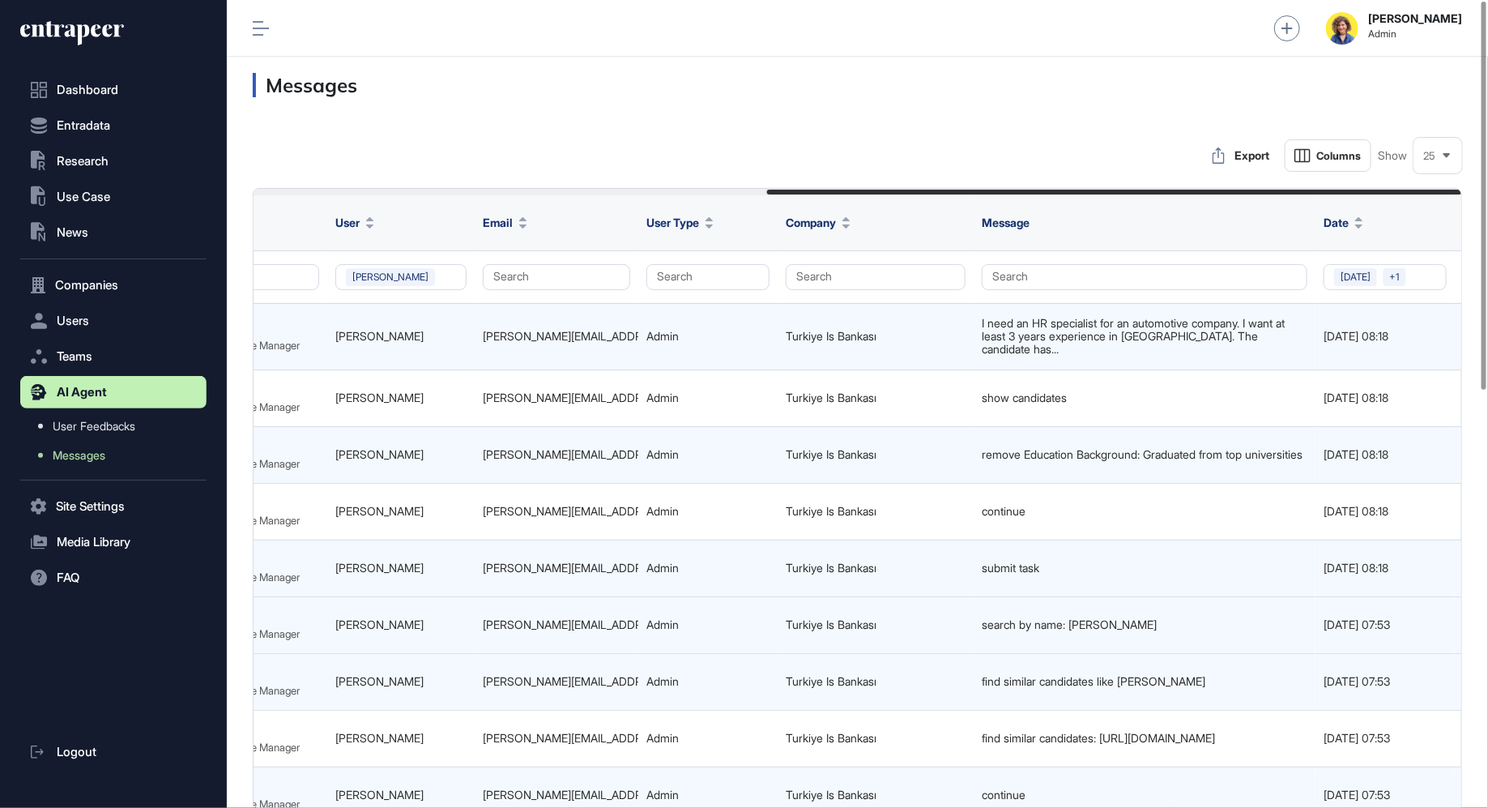
scroll to position [0, 894]
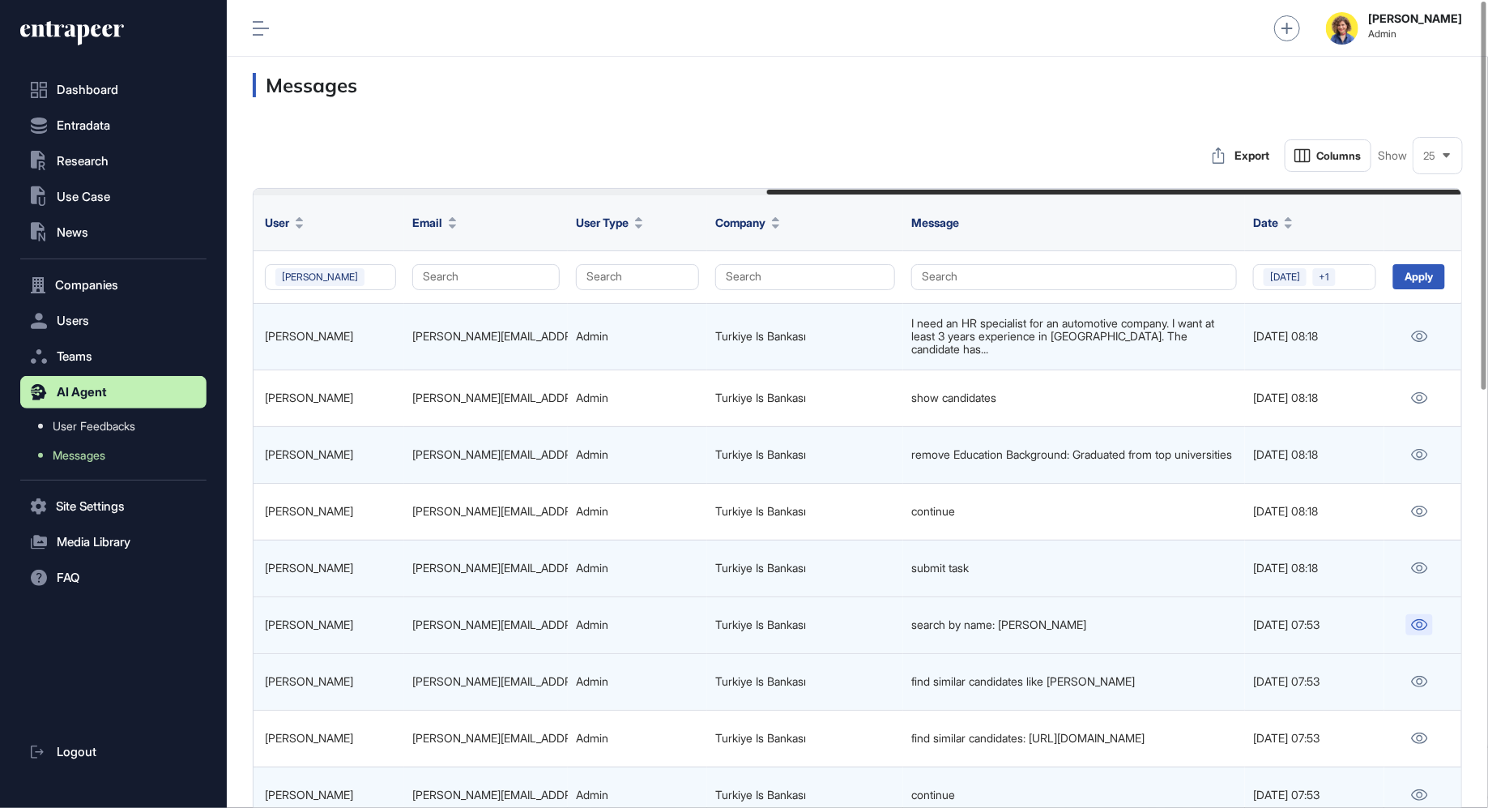
click at [1412, 619] on icon at bounding box center [1420, 624] width 16 height 11
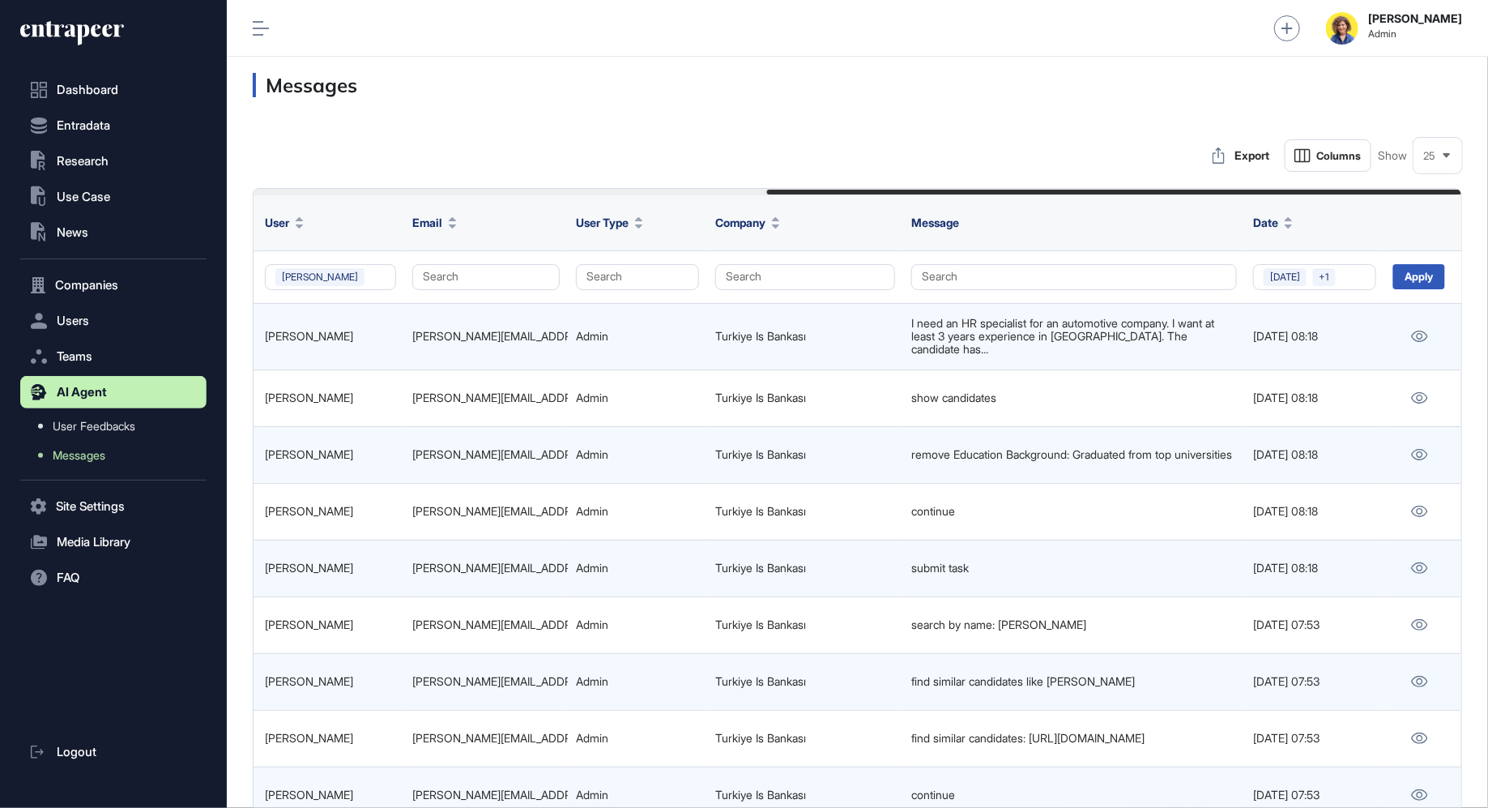
click at [77, 23] on icon at bounding box center [72, 33] width 104 height 26
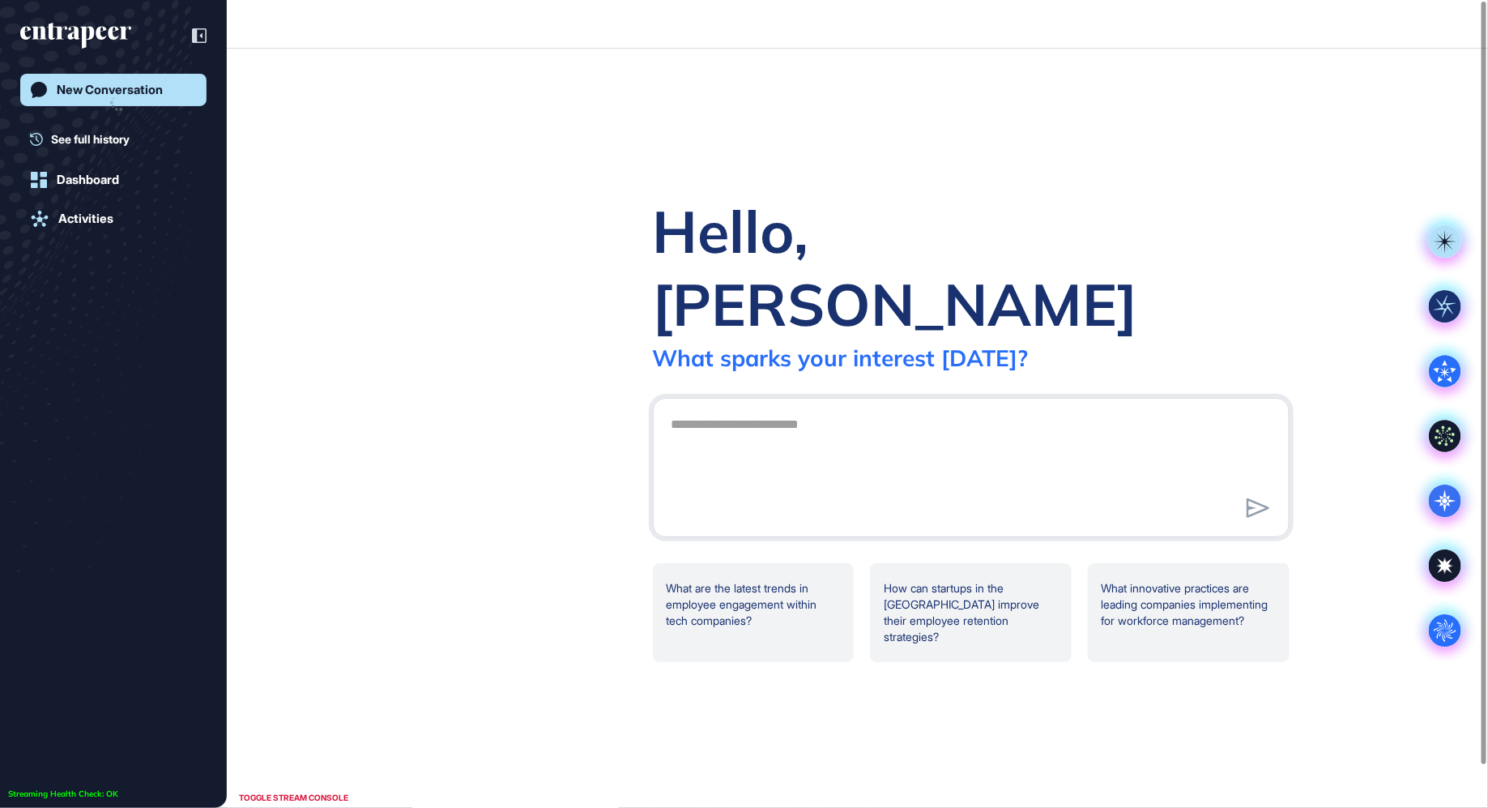
scroll to position [1, 1]
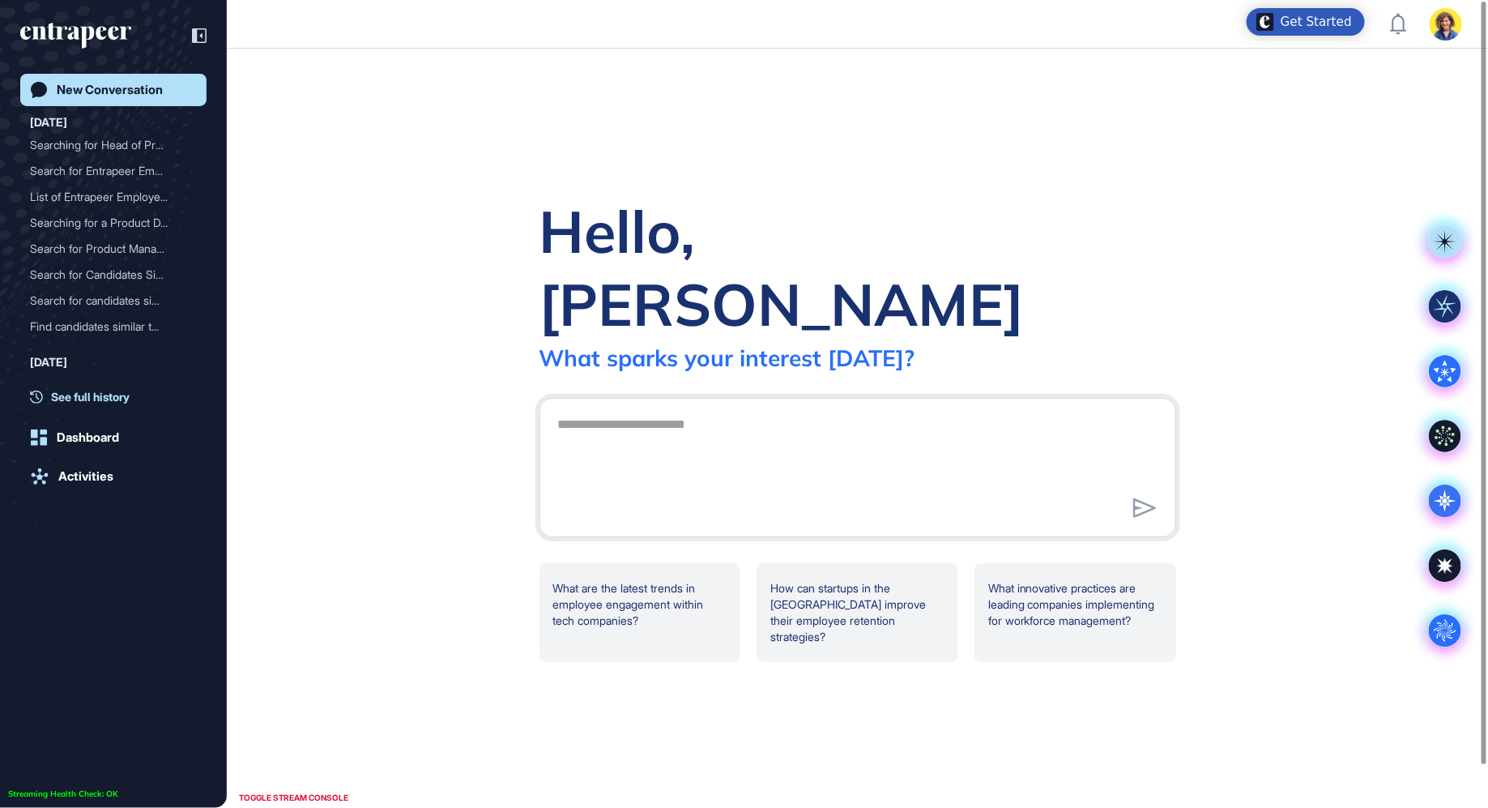
click at [85, 403] on span "See full history" at bounding box center [90, 396] width 79 height 17
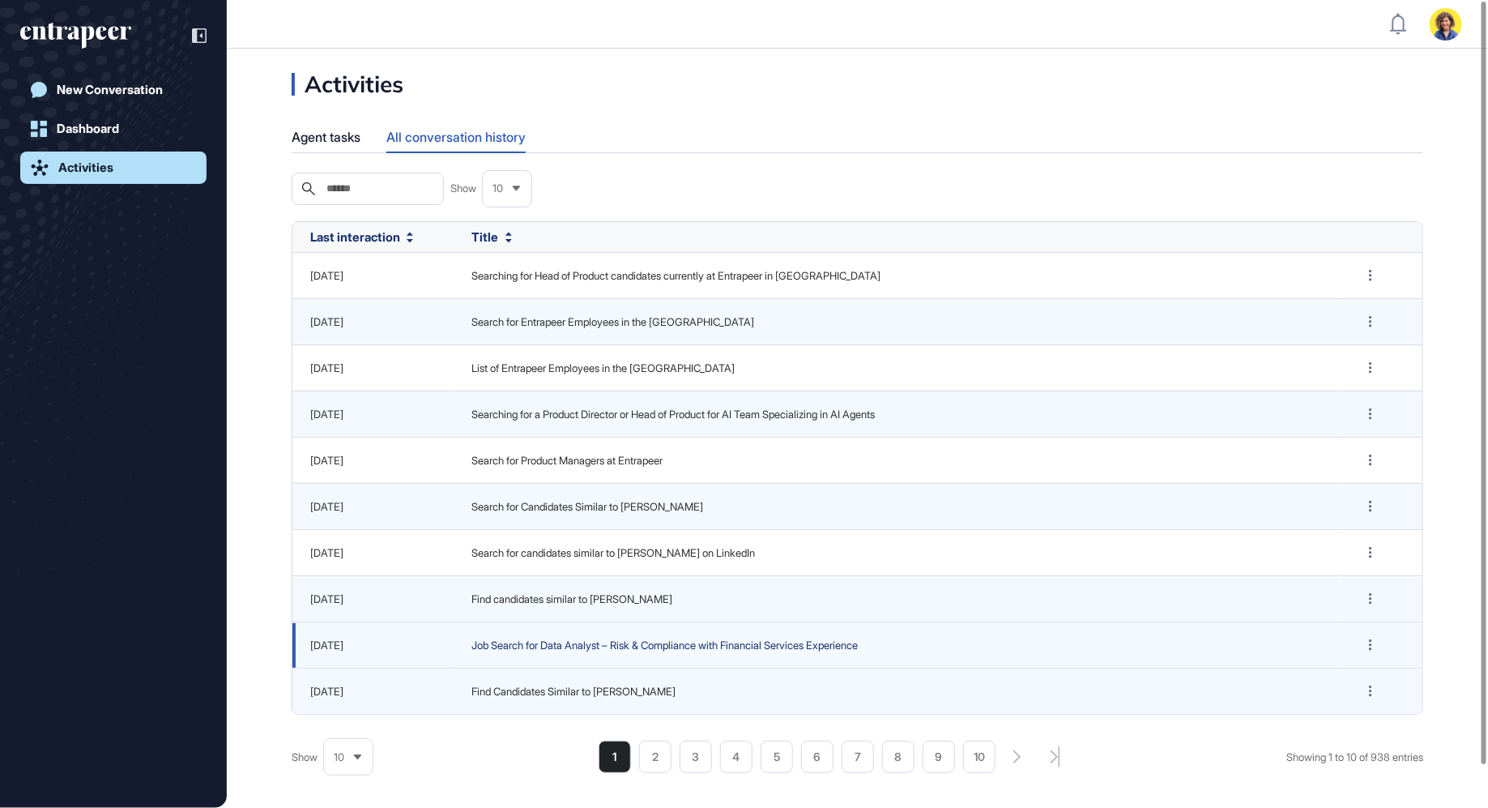
click at [566, 643] on span "Job Search for Data Analyst – Risk & Compliance with Financial Services Experie…" at bounding box center [898, 645] width 852 height 16
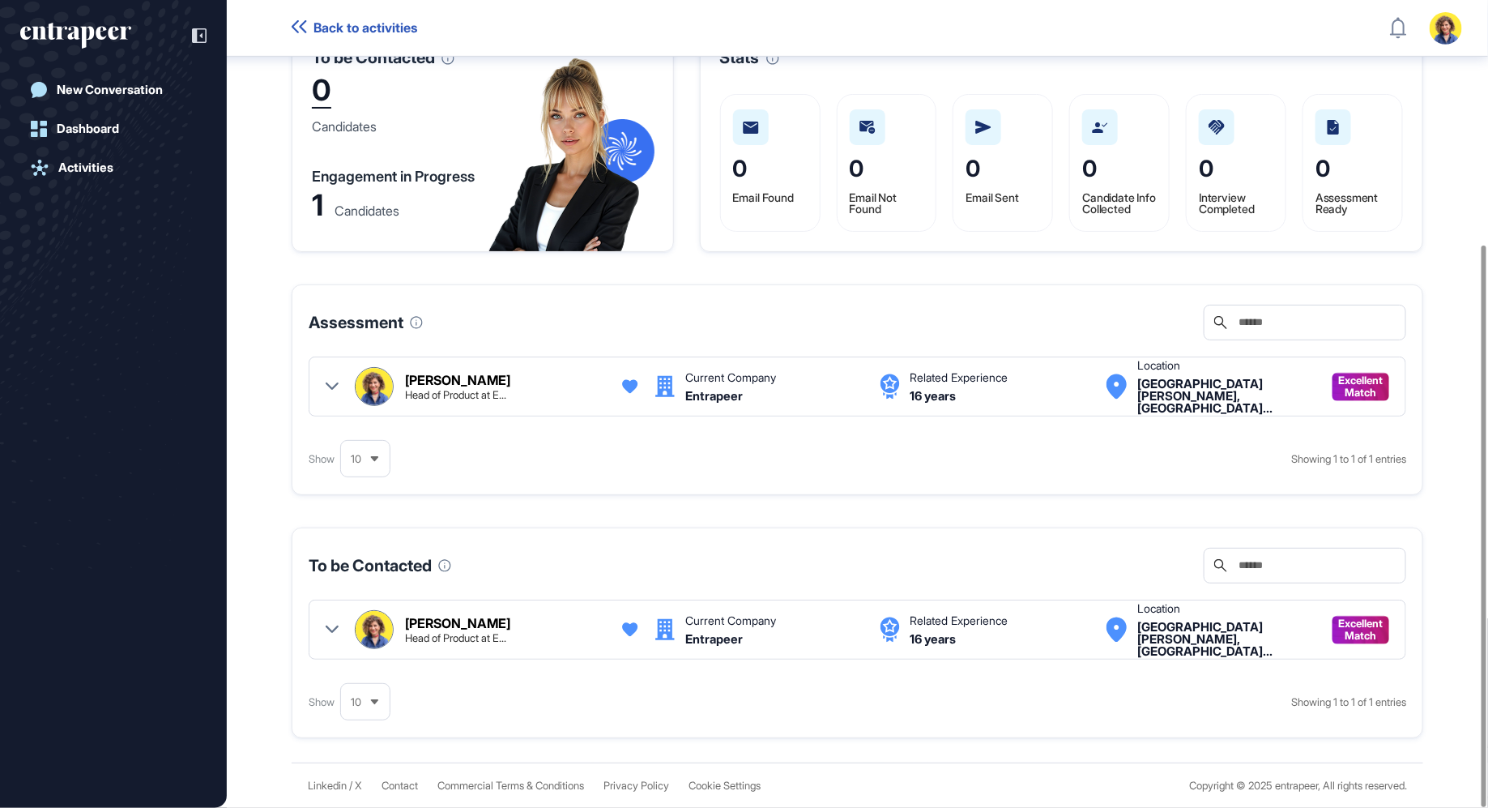
scroll to position [351, 0]
click at [335, 388] on icon at bounding box center [332, 386] width 13 height 13
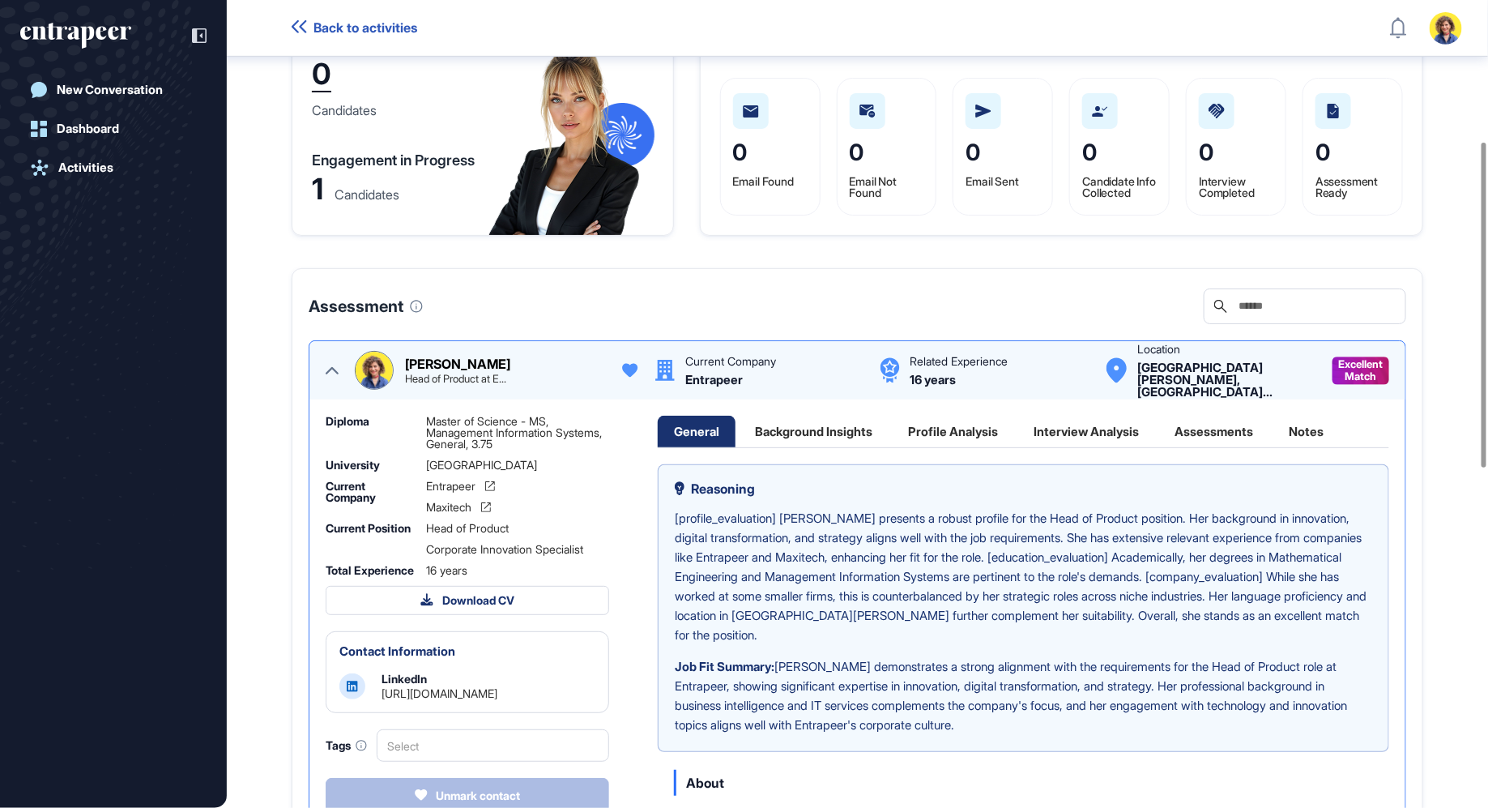
click at [974, 443] on div "Profile Analysis" at bounding box center [953, 432] width 122 height 32
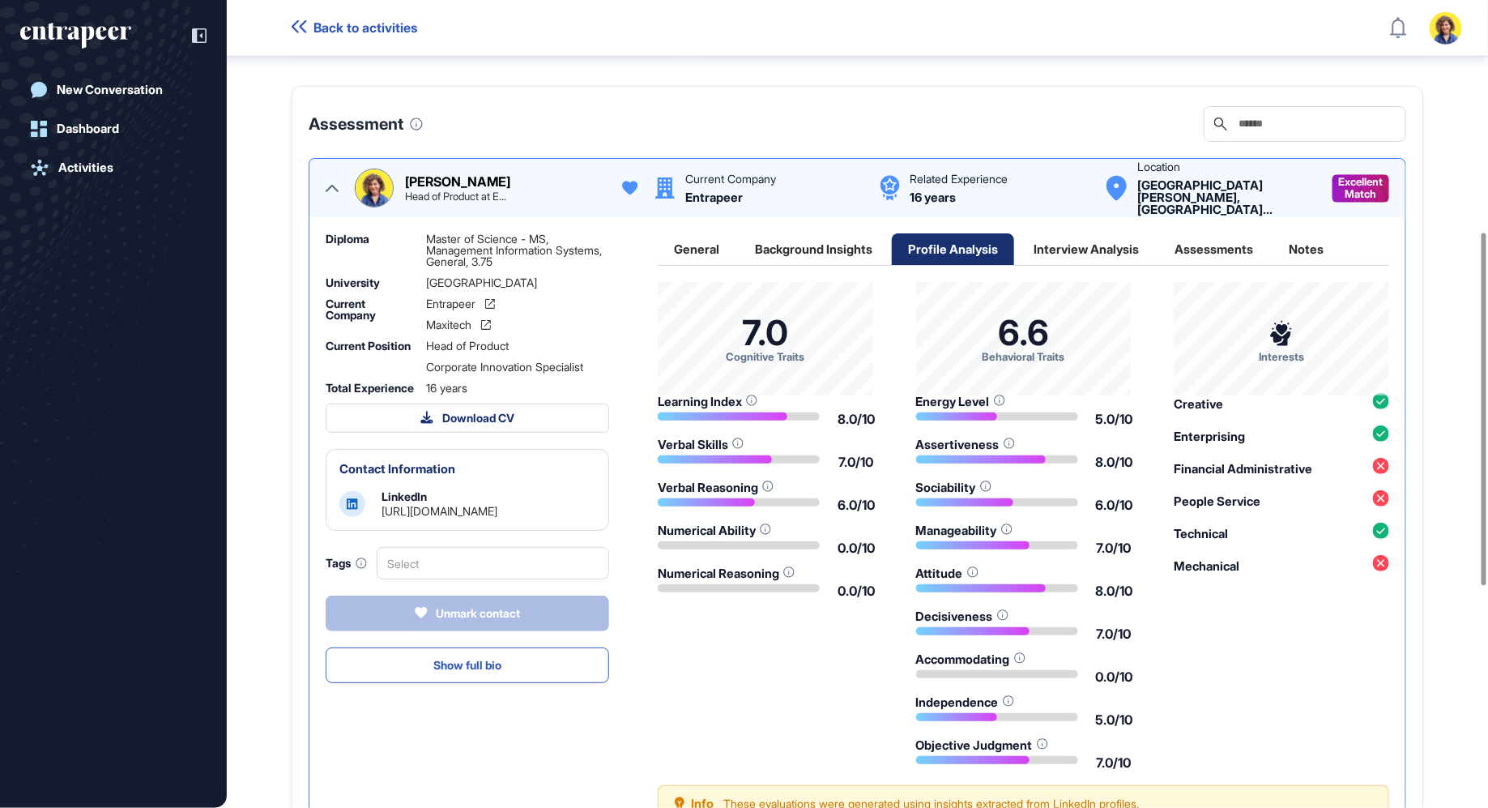
scroll to position [542, 0]
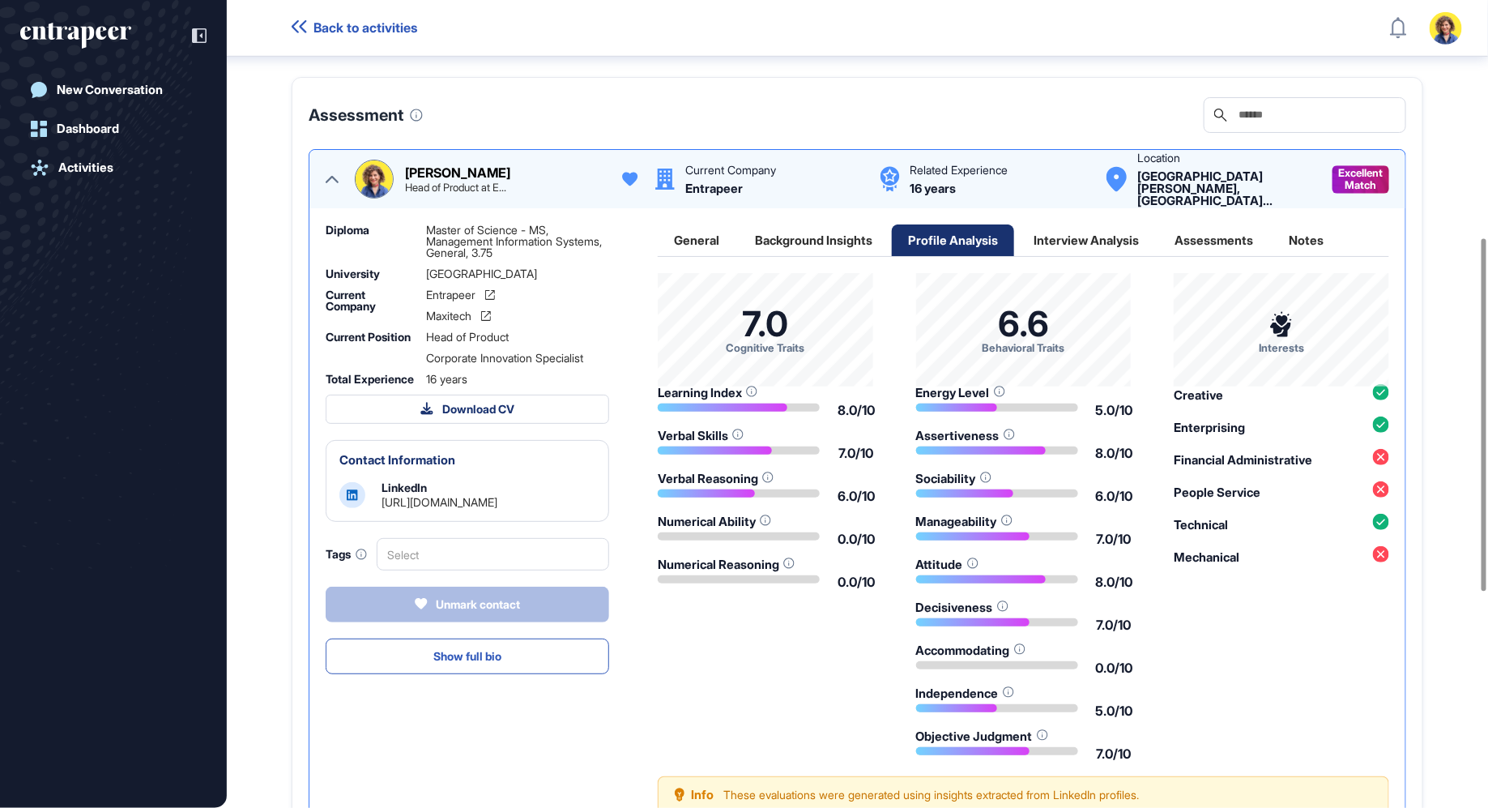
click at [1227, 256] on div "Assessments" at bounding box center [1213, 240] width 111 height 32
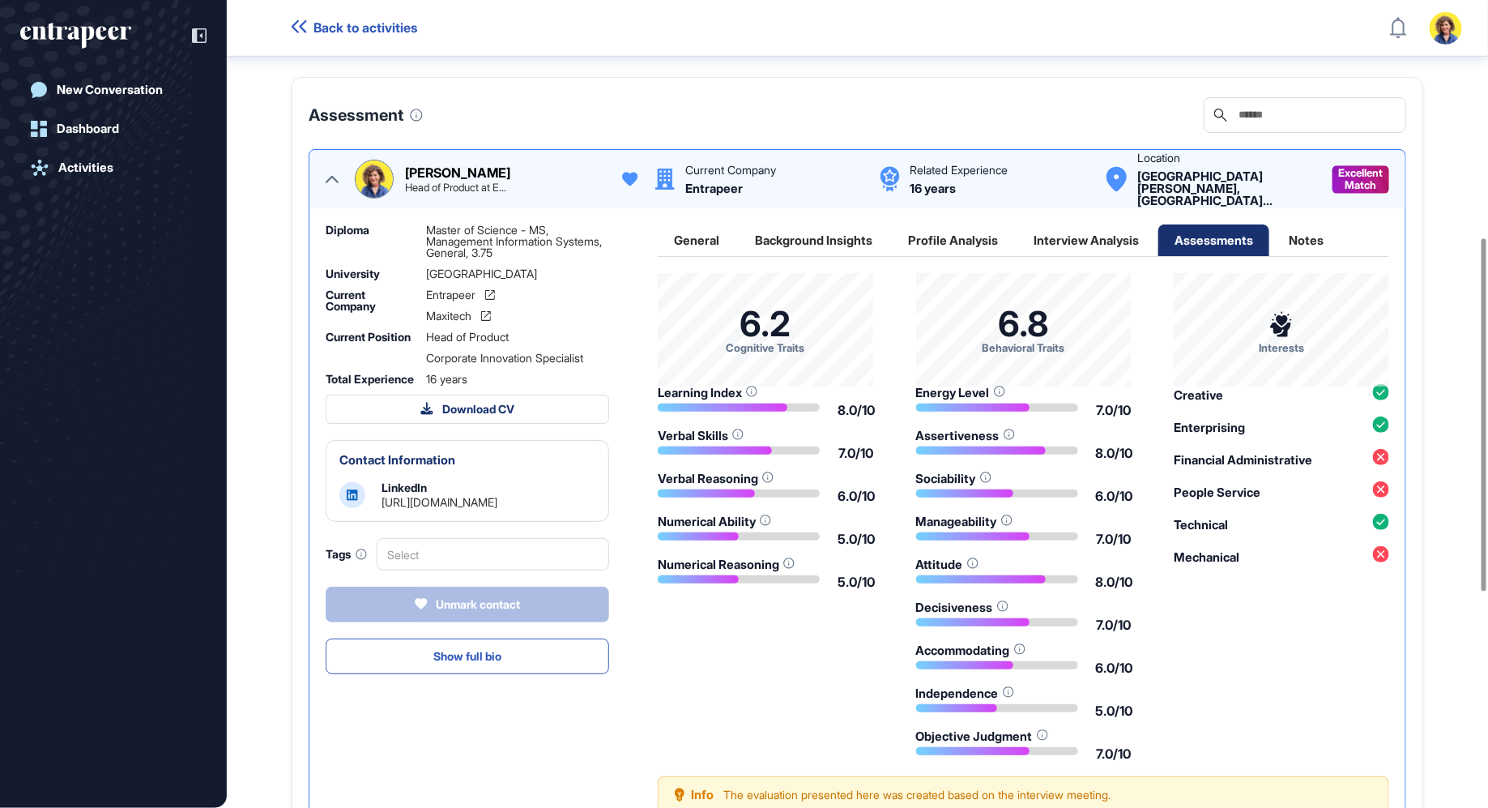
click at [1068, 256] on div "Interview Analysis" at bounding box center [1086, 240] width 138 height 32
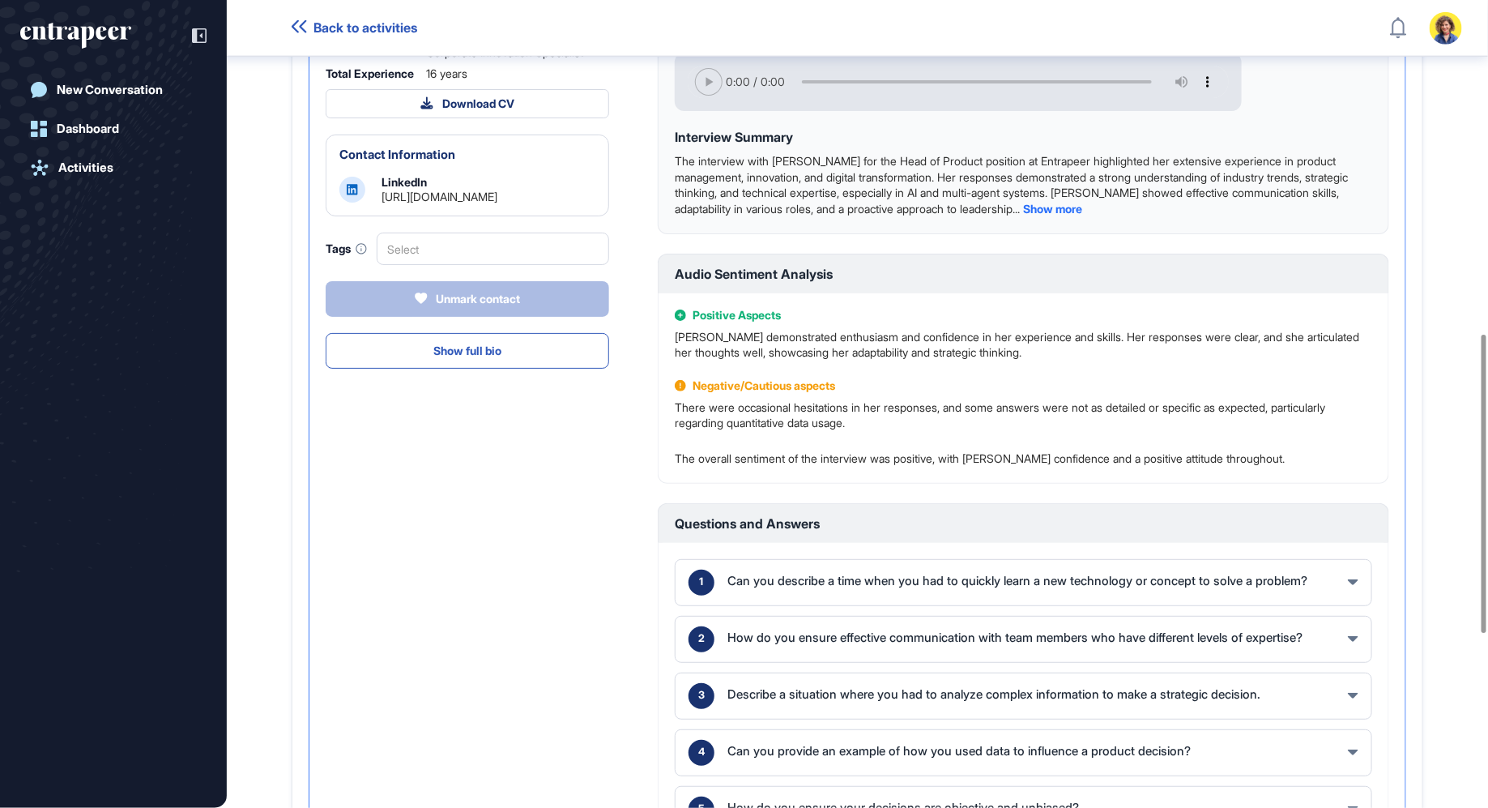
scroll to position [846, 0]
click at [1066, 217] on p "The interview with Sara Holyavkin for the Head of Product position at Entrapeer…" at bounding box center [1023, 185] width 697 height 63
click at [1066, 216] on span "Show more" at bounding box center [1052, 209] width 59 height 14
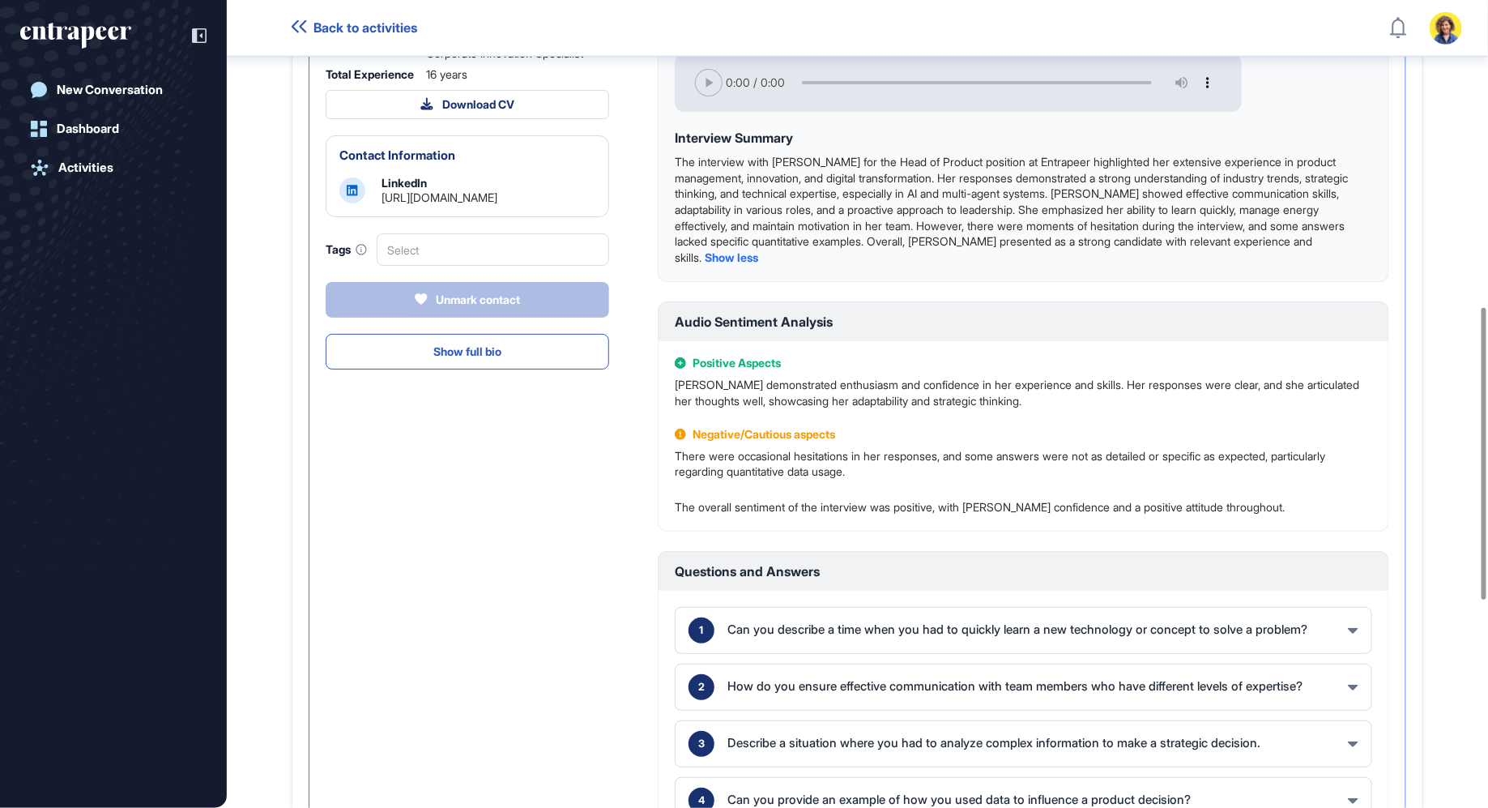
drag, startPoint x: 843, startPoint y: 182, endPoint x: 904, endPoint y: 248, distance: 89.4
click at [906, 248] on p "The interview with Sara Holyavkin for the Head of Product position at Entrapeer…" at bounding box center [1023, 209] width 697 height 111
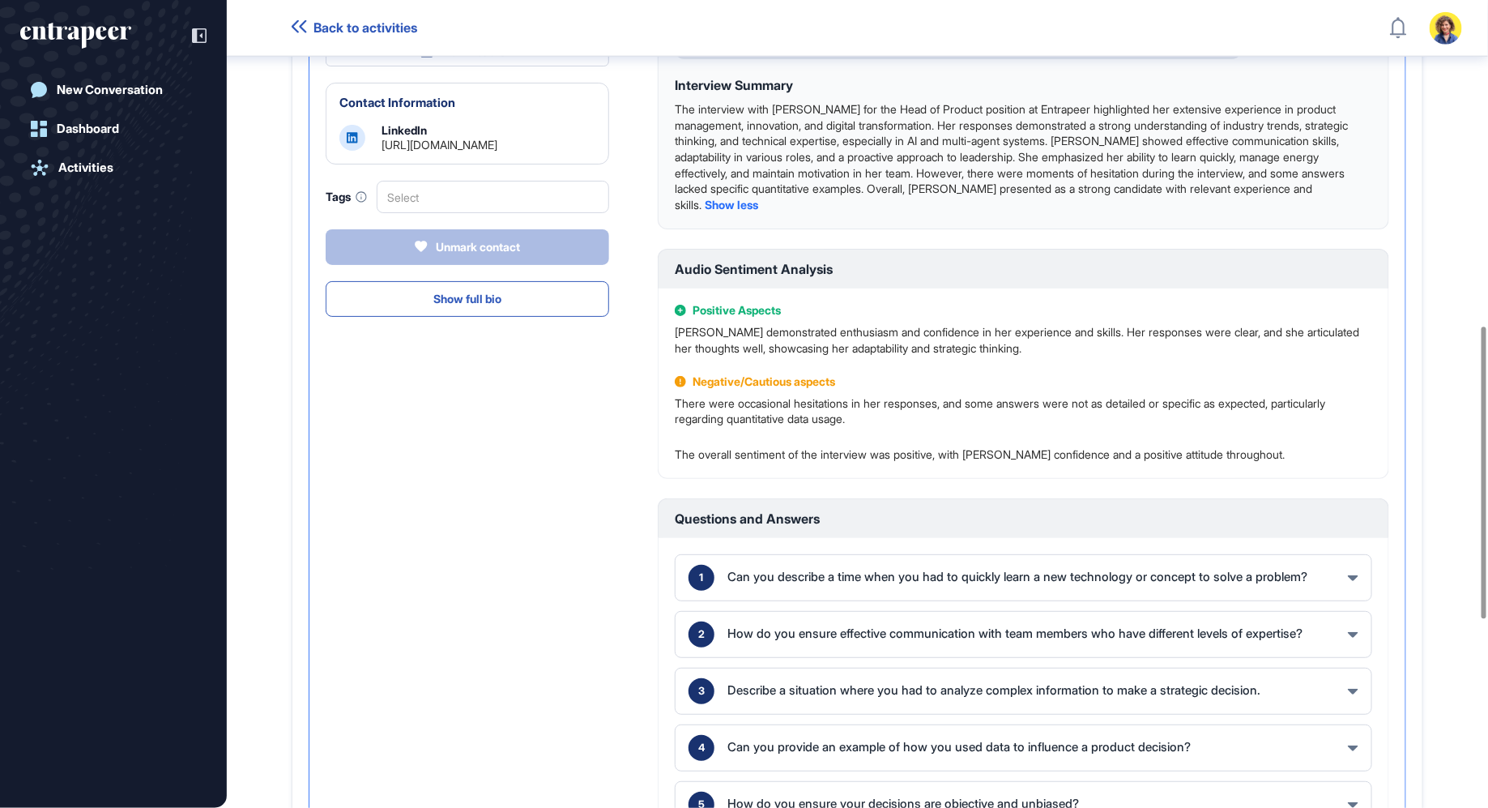
scroll to position [911, 0]
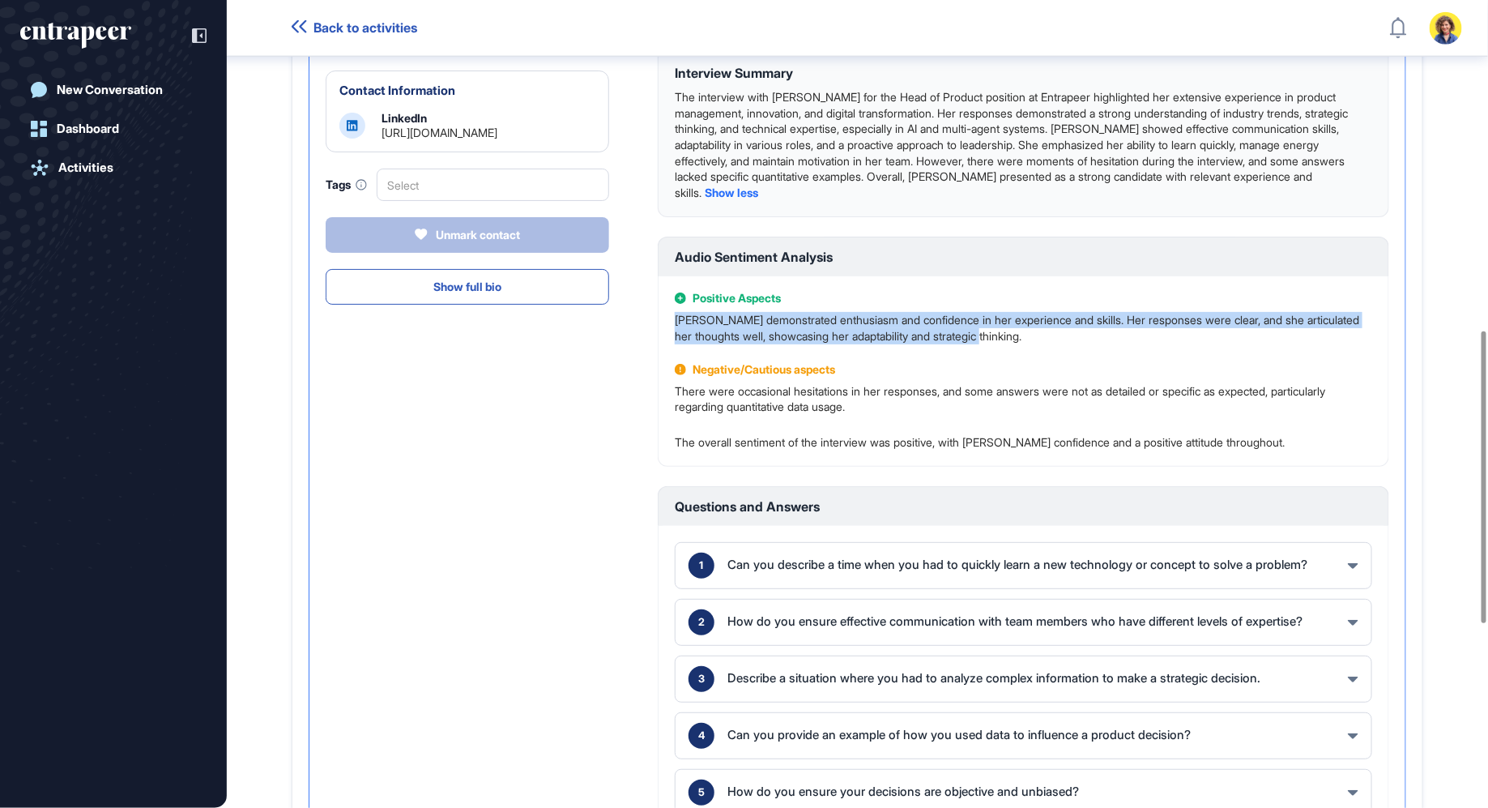
drag, startPoint x: 901, startPoint y: 322, endPoint x: 914, endPoint y: 364, distance: 44.1
click at [914, 365] on div "Positive Aspects Sara demonstrated enthusiasm and confidence in her experience …" at bounding box center [1023, 371] width 731 height 190
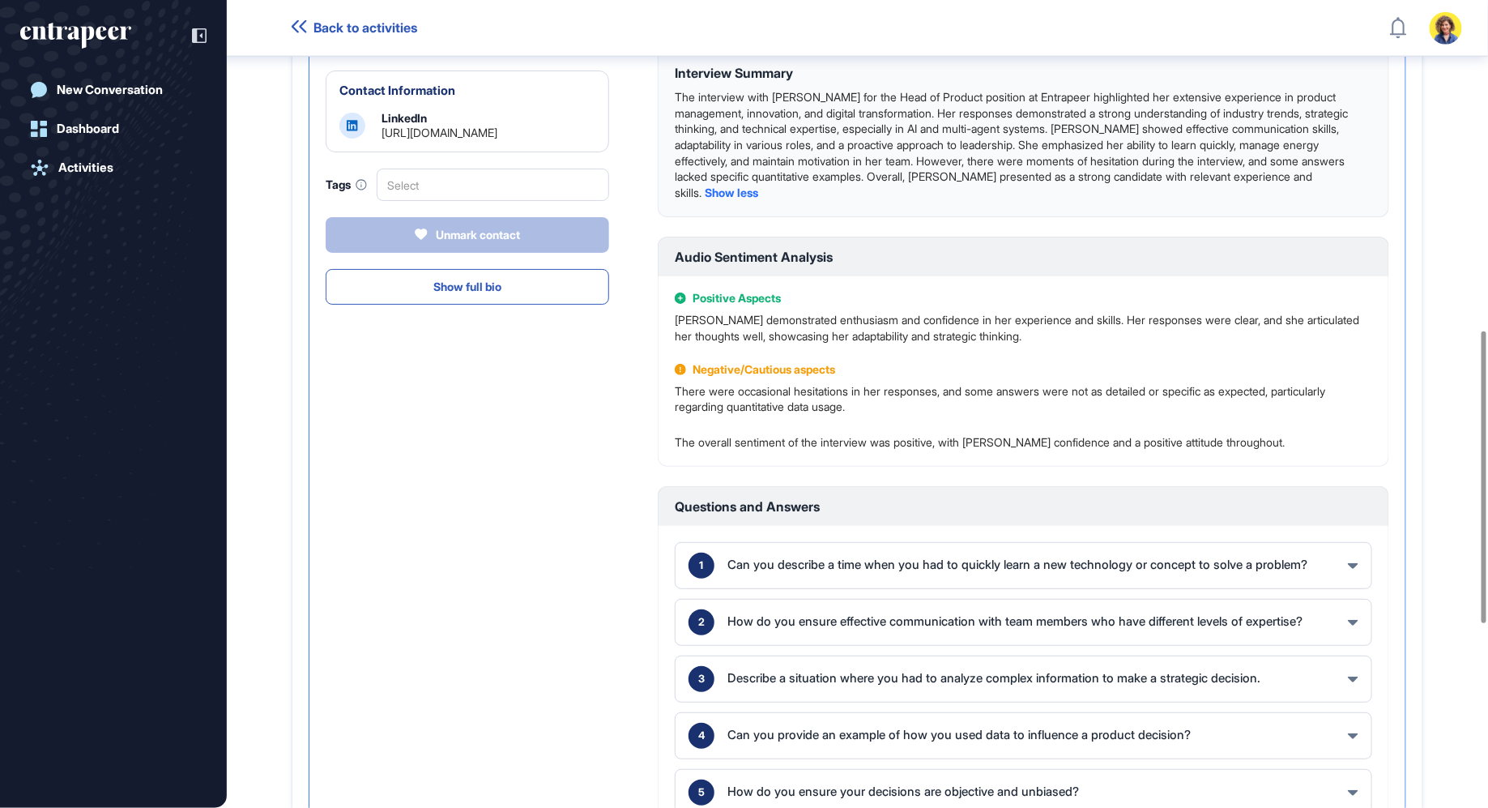
click at [923, 450] on p "The overall sentiment of the interview was positive, with Sara exuding confiden…" at bounding box center [980, 442] width 610 height 16
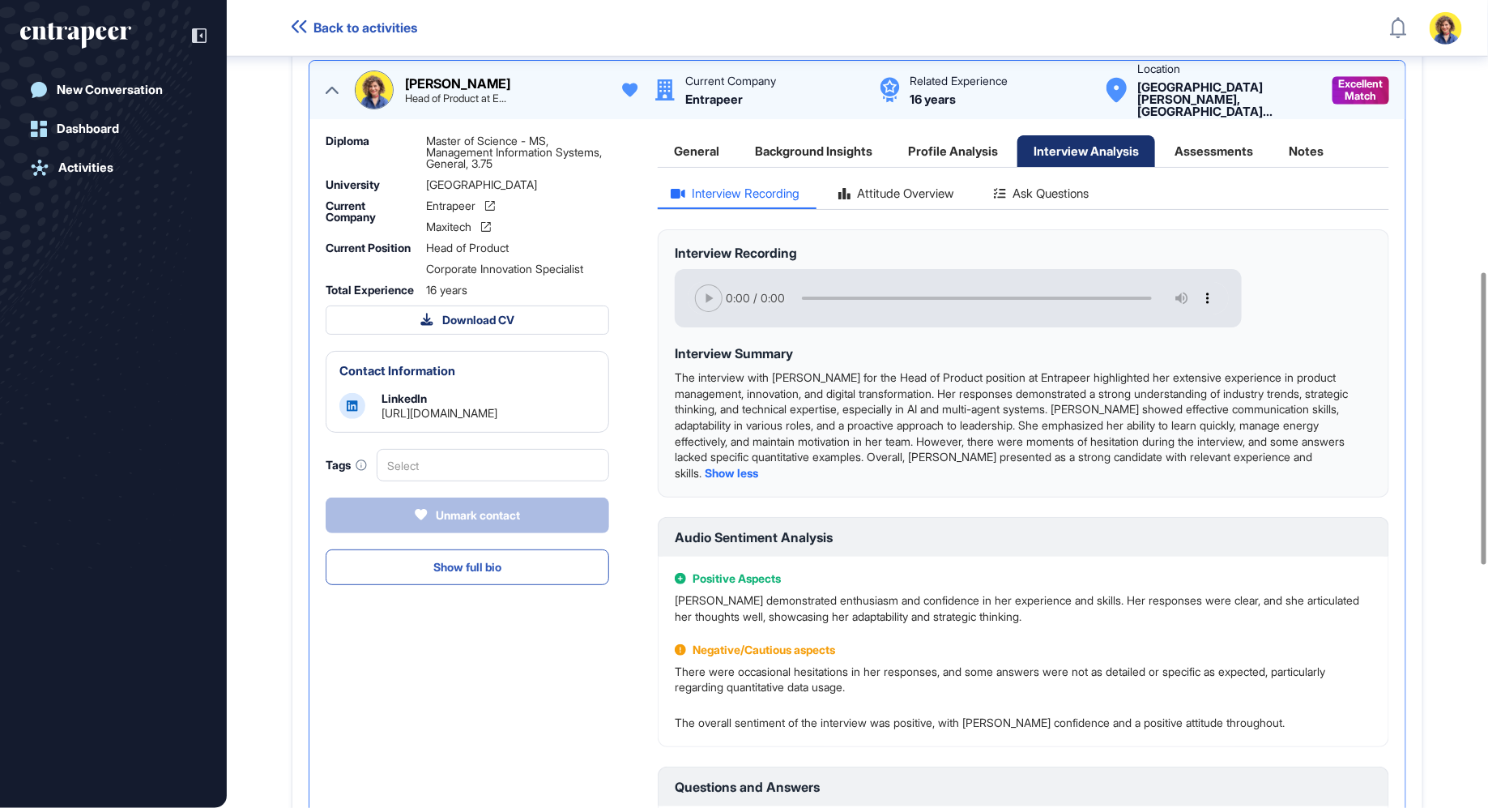
scroll to position [592, 0]
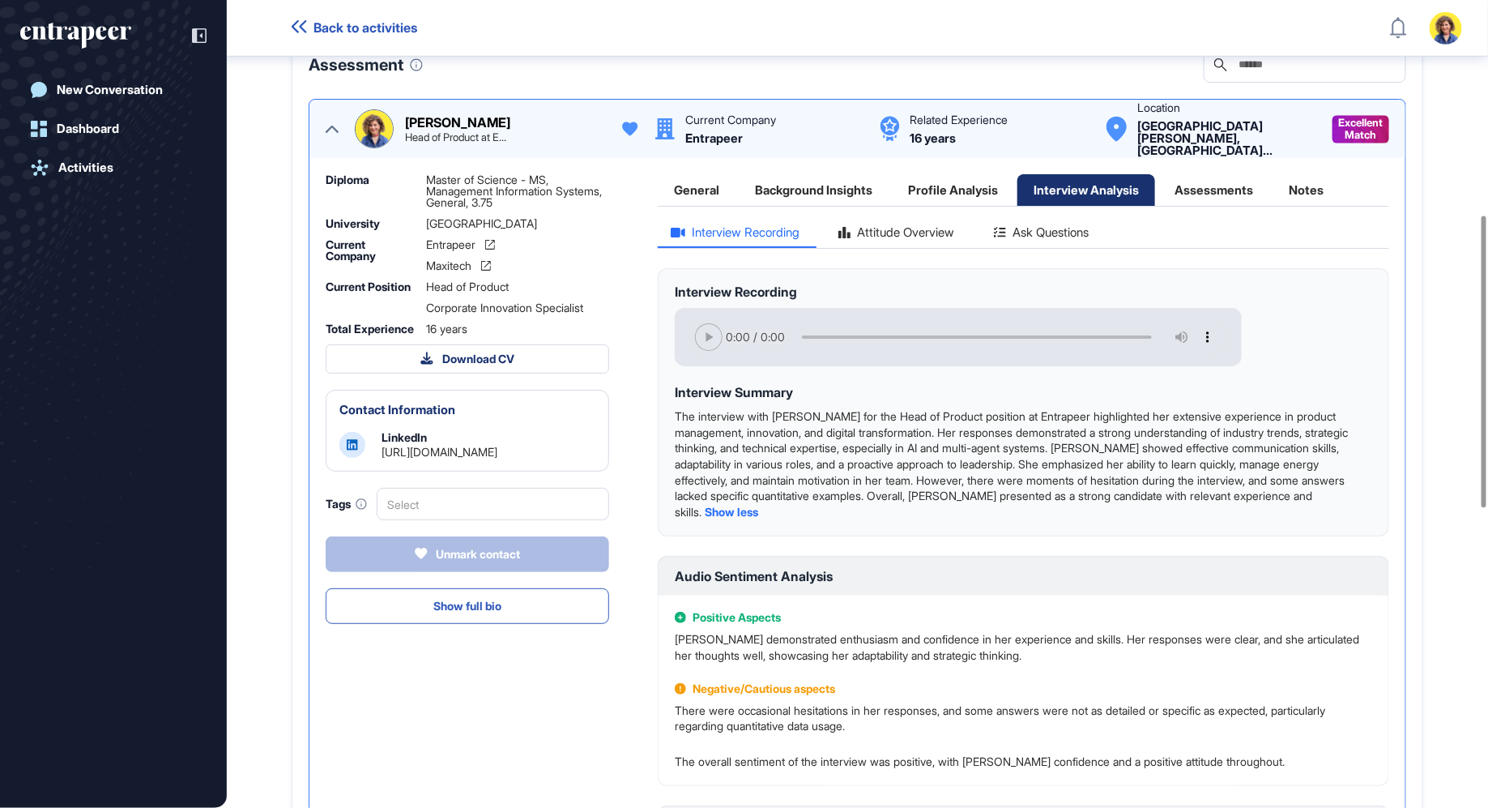
click at [1086, 241] on div "Interview Recording Attitude Overview Ask Questions Interview Recording your br…" at bounding box center [1023, 712] width 731 height 979
click at [1081, 248] on div "Ask Questions" at bounding box center [1041, 237] width 121 height 22
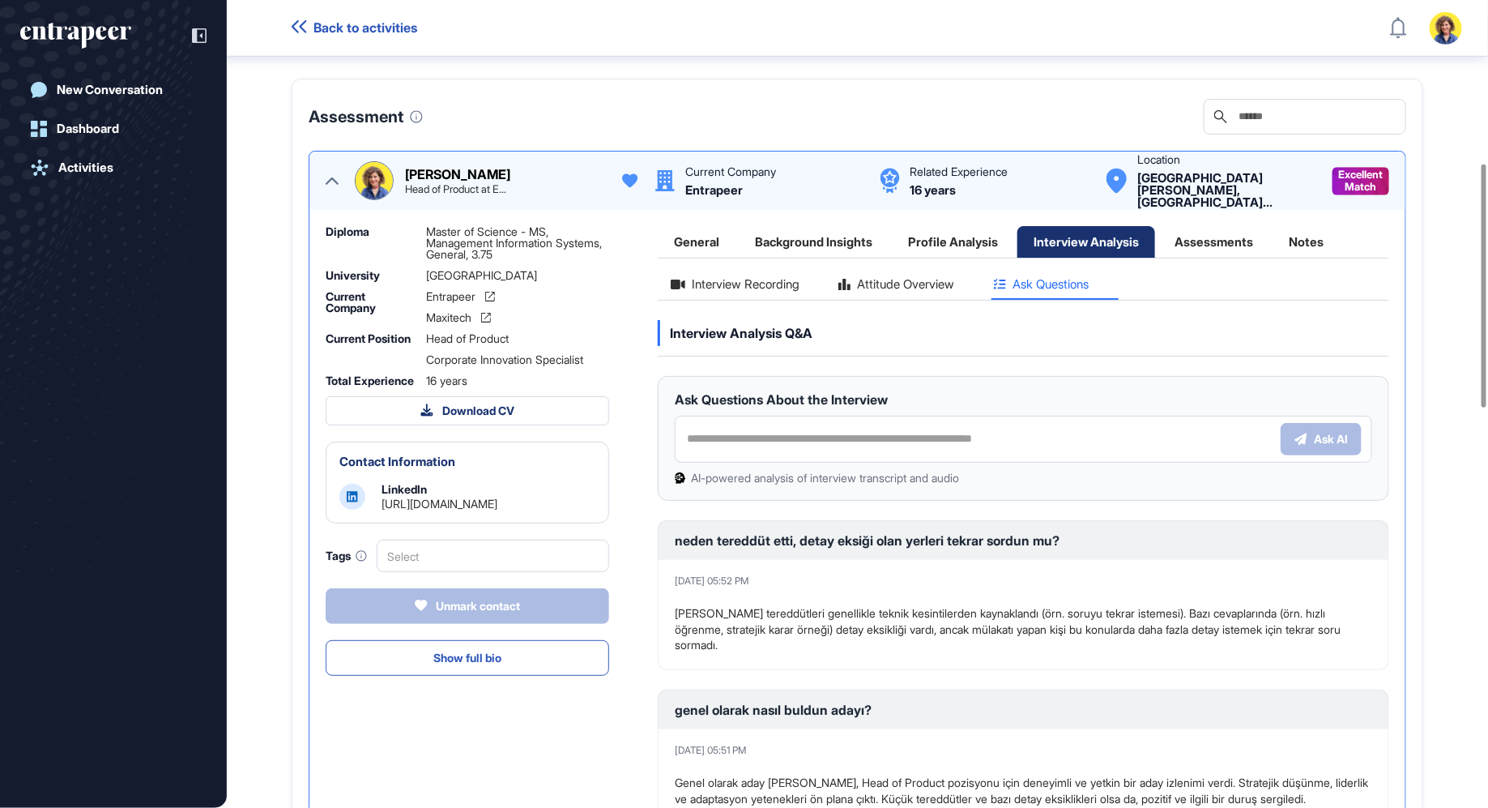
scroll to position [670, 0]
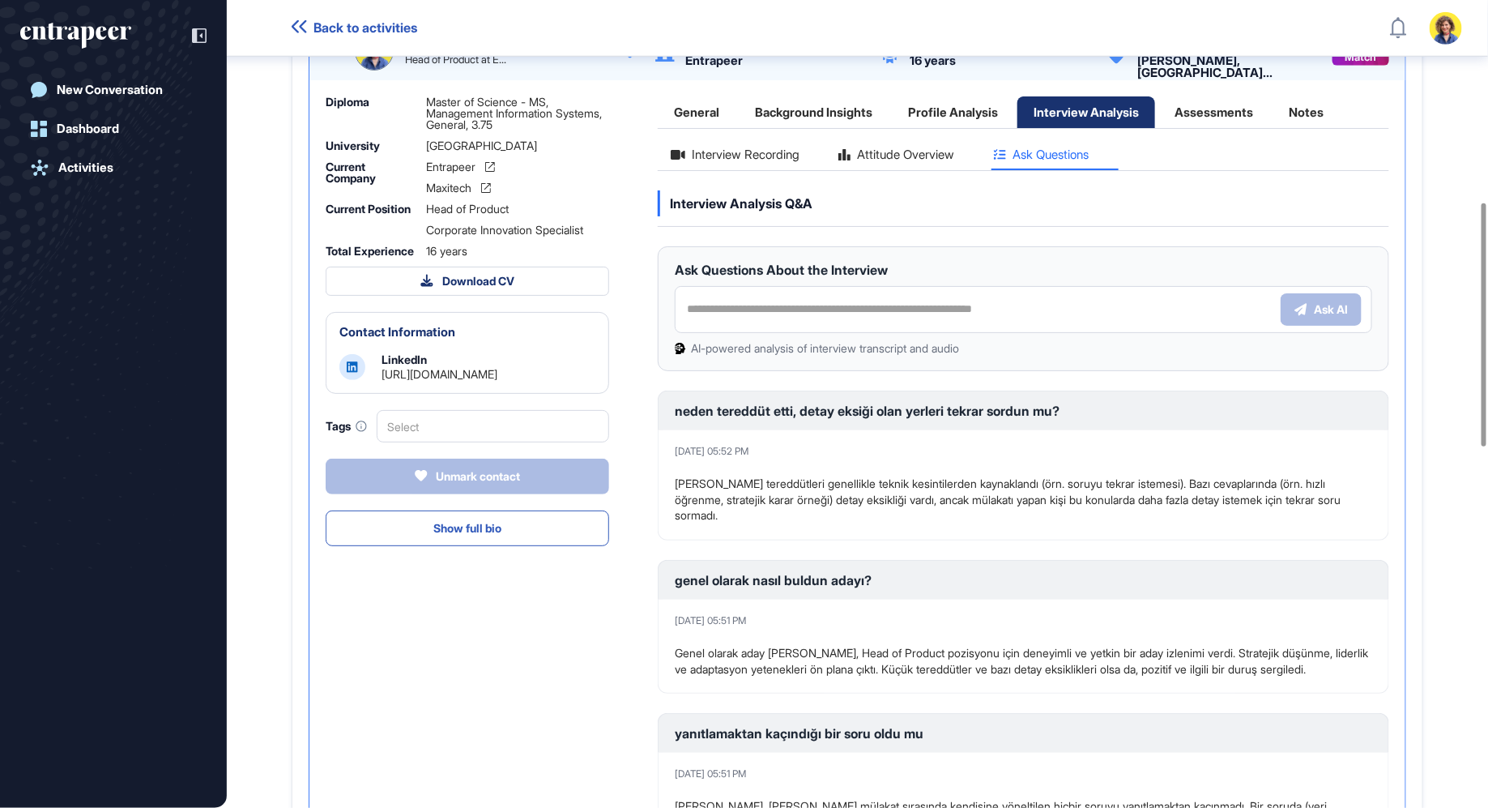
click at [946, 128] on div "Profile Analysis" at bounding box center [953, 112] width 122 height 32
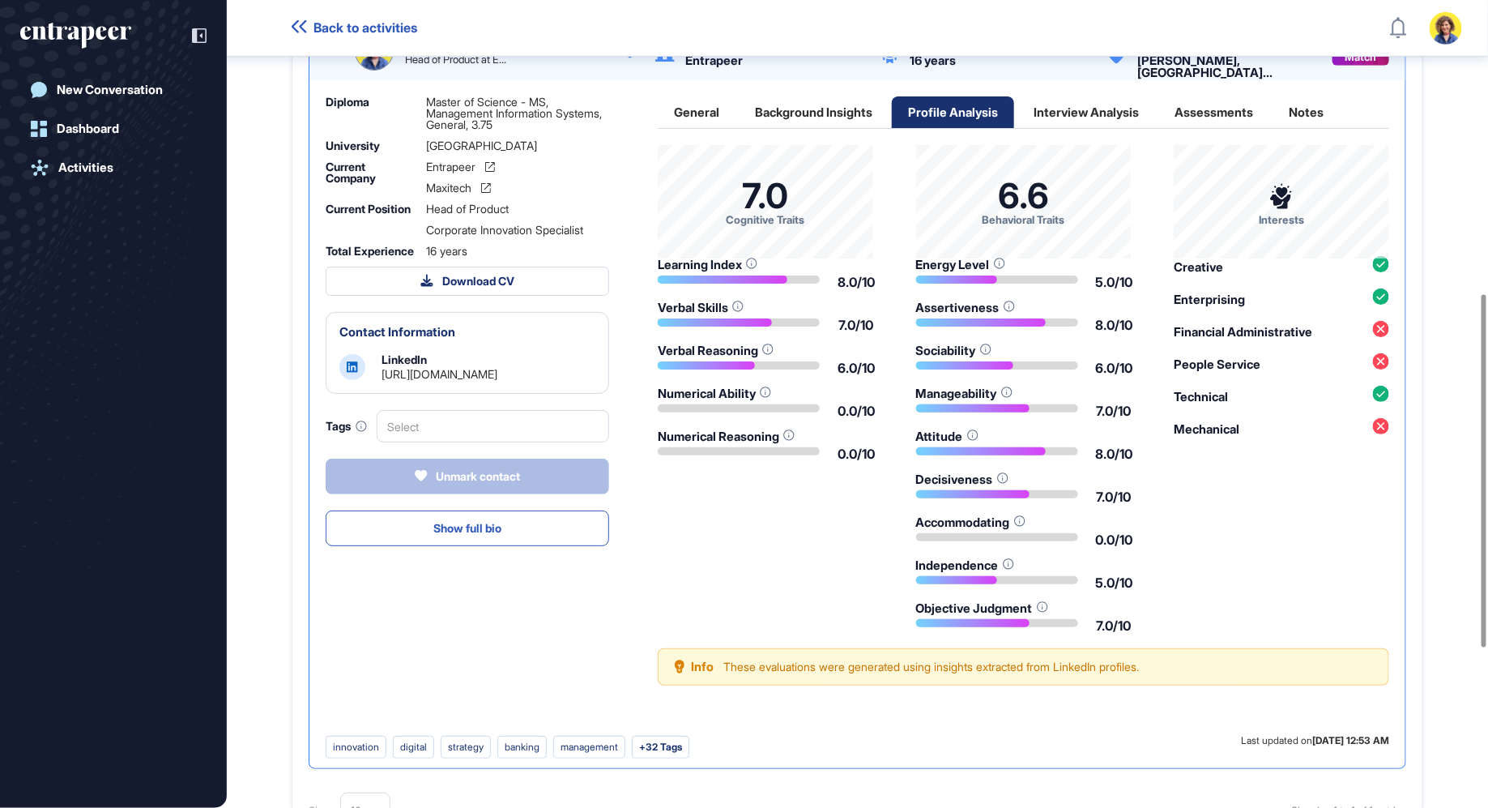
click at [1098, 128] on div "Interview Analysis" at bounding box center [1086, 112] width 138 height 32
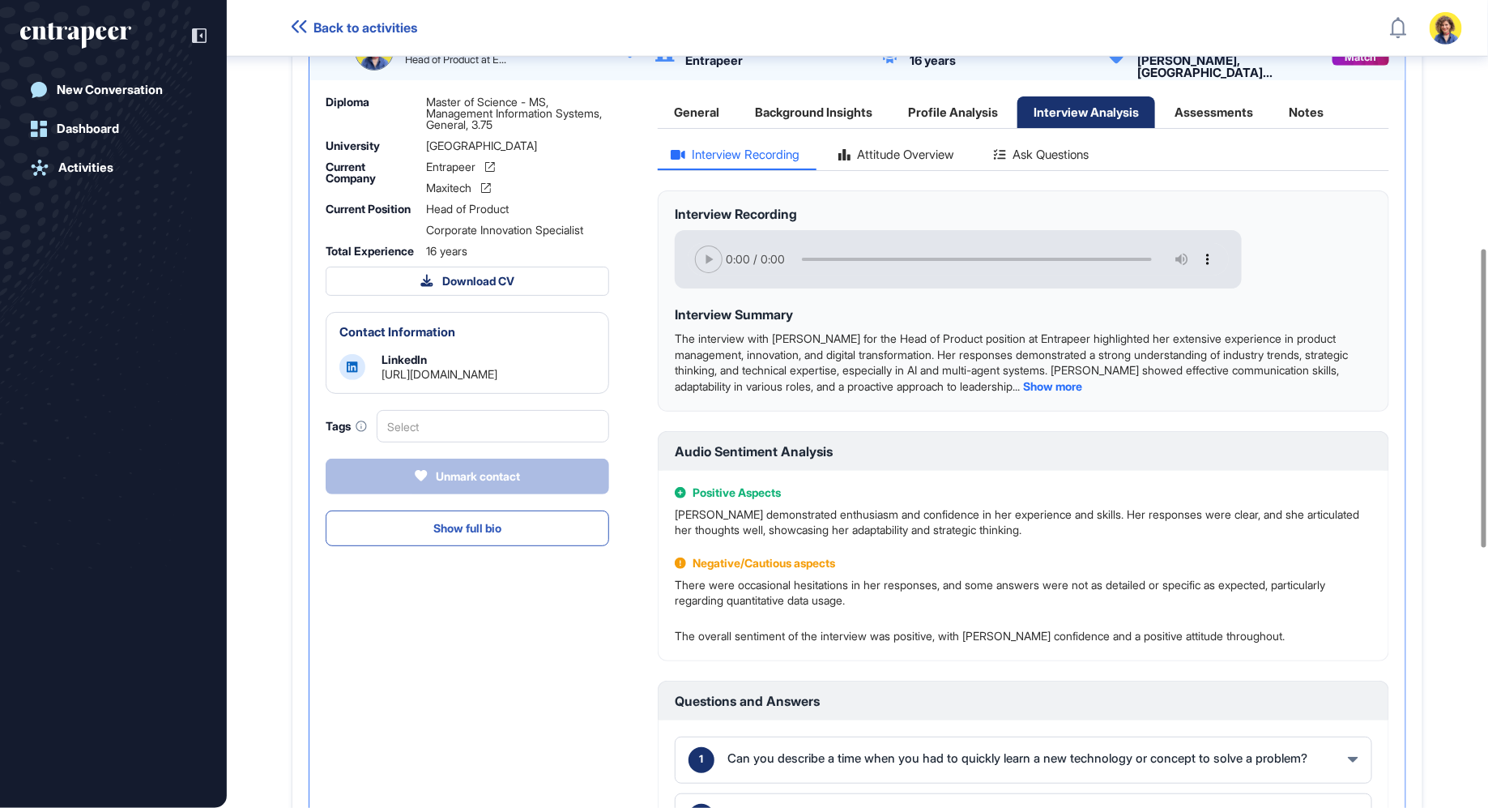
click at [927, 168] on div "Attitude Overview" at bounding box center [896, 159] width 143 height 22
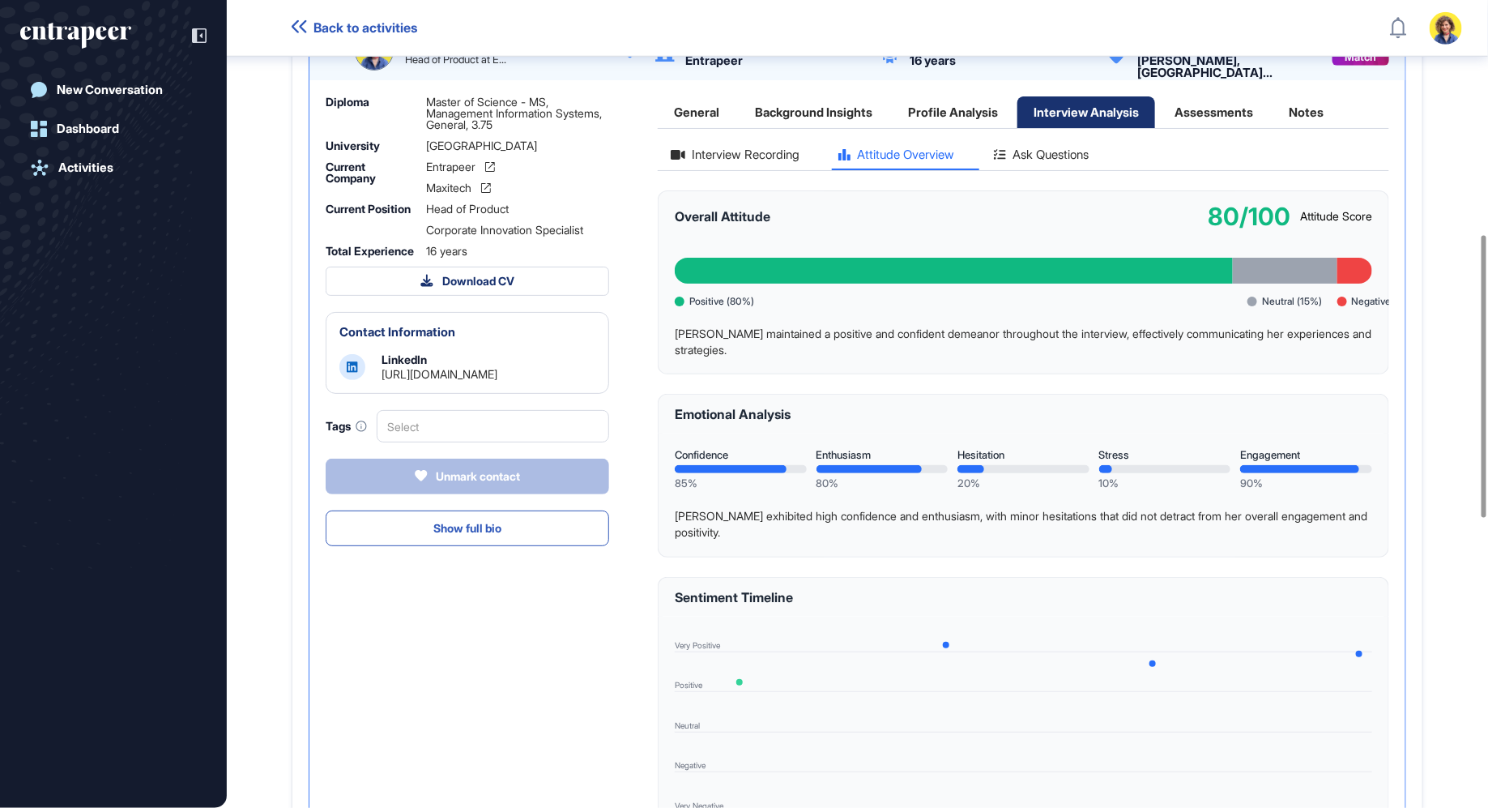
click at [716, 161] on div "General Background Insights Profile Analysis Interview Analysis Assessments Not…" at bounding box center [1023, 619] width 731 height 1046
click at [718, 170] on div "Interview Recording" at bounding box center [735, 159] width 155 height 22
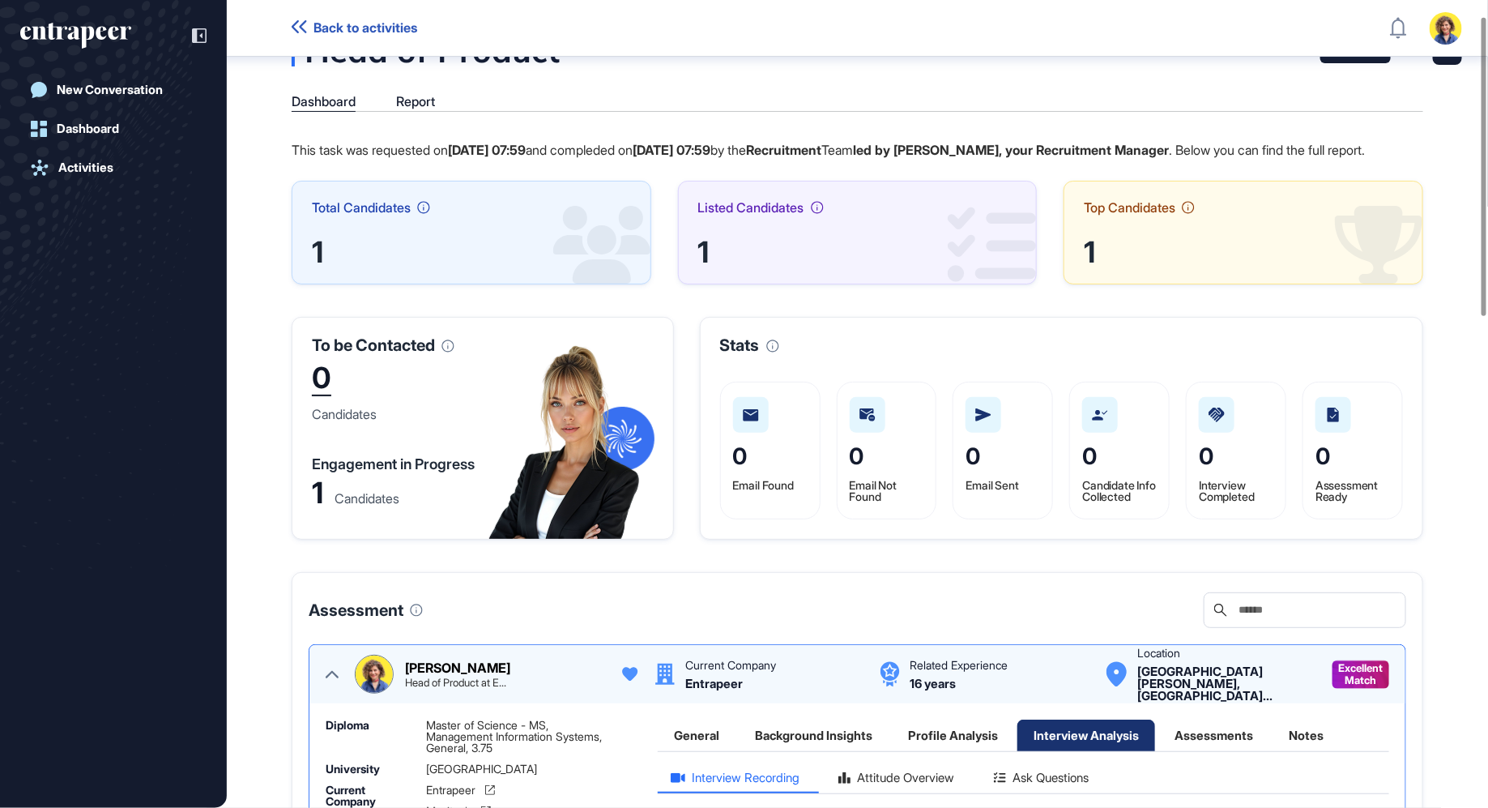
scroll to position [0, 0]
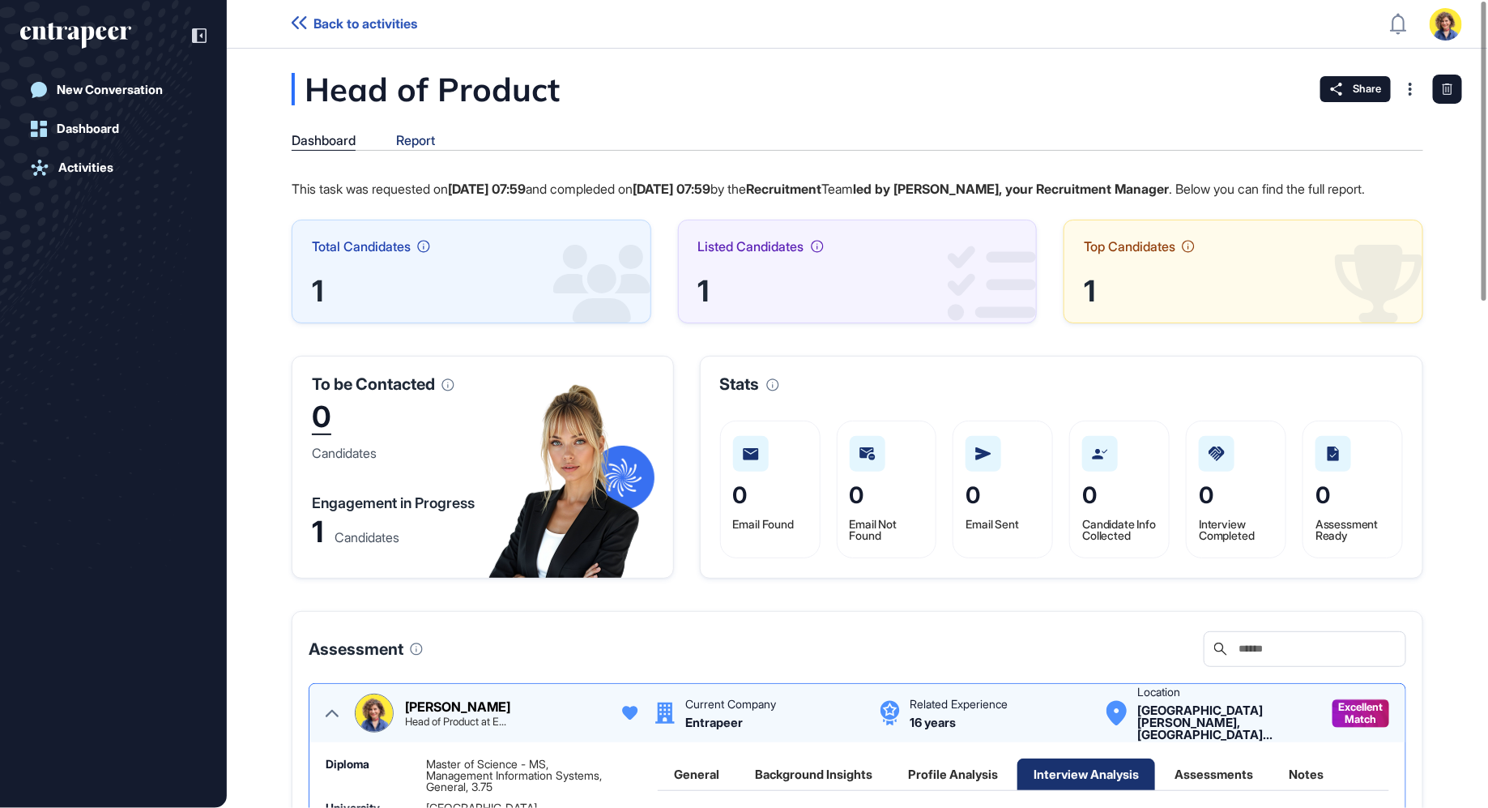
click at [410, 139] on div "Report" at bounding box center [415, 140] width 39 height 15
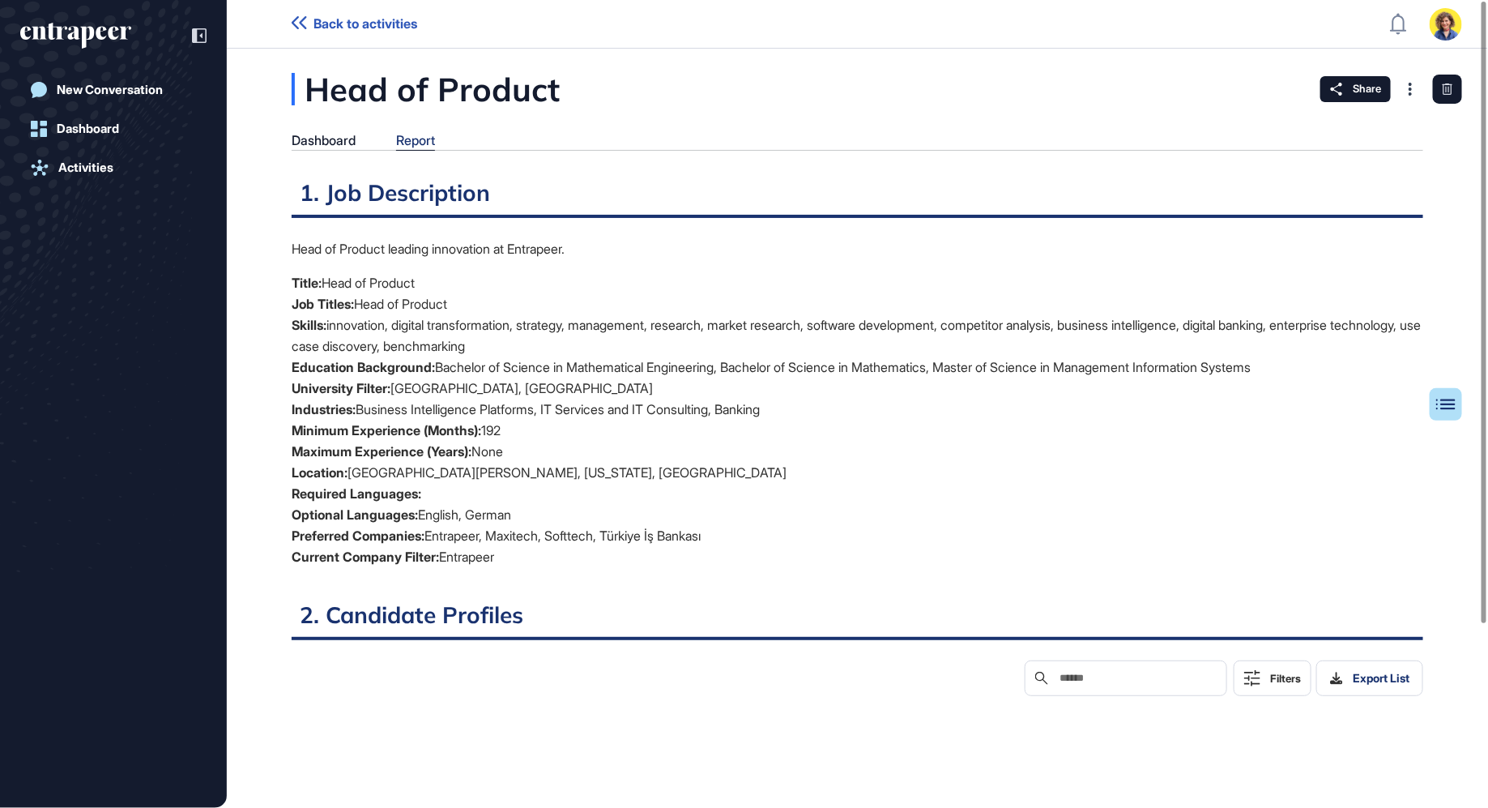
scroll to position [6, 1]
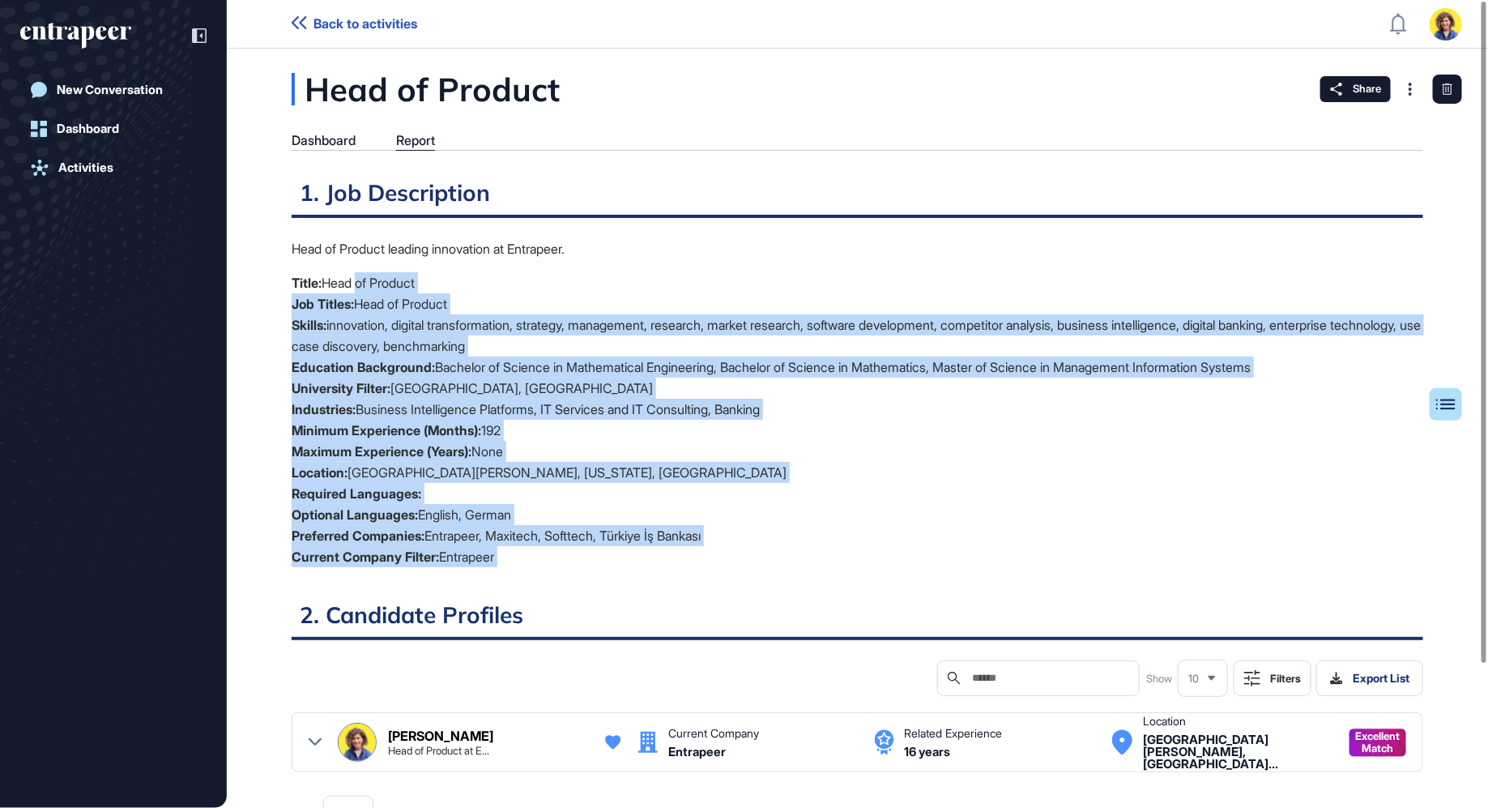
drag, startPoint x: 364, startPoint y: 282, endPoint x: 528, endPoint y: 581, distance: 341.1
click at [528, 581] on div "Table of Contents 1. Job Description Head of Product leading innovation at Entr…" at bounding box center [858, 546] width 1132 height 737
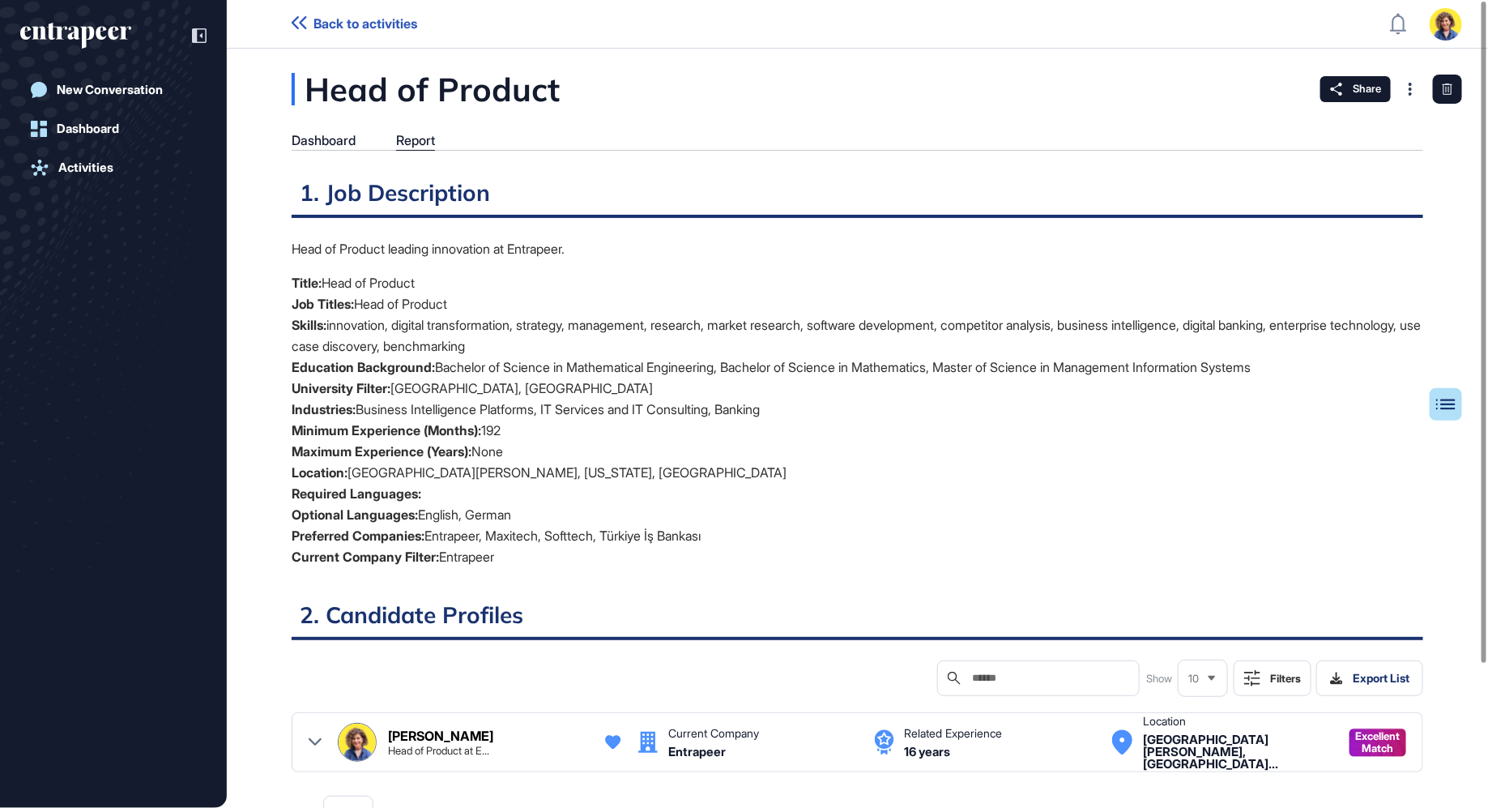
drag, startPoint x: 536, startPoint y: 571, endPoint x: 233, endPoint y: 271, distance: 426.7
click at [233, 271] on div "Head of Product Dashboard Report Table of Contents 1. Job Description Head of P…" at bounding box center [857, 494] width 1261 height 842
copy ul "Title: Head of Product Job Titles: Head of Product Skills: innovation, digital …"
click at [752, 420] on li "Minimum Experience (Months): 192" at bounding box center [858, 430] width 1132 height 21
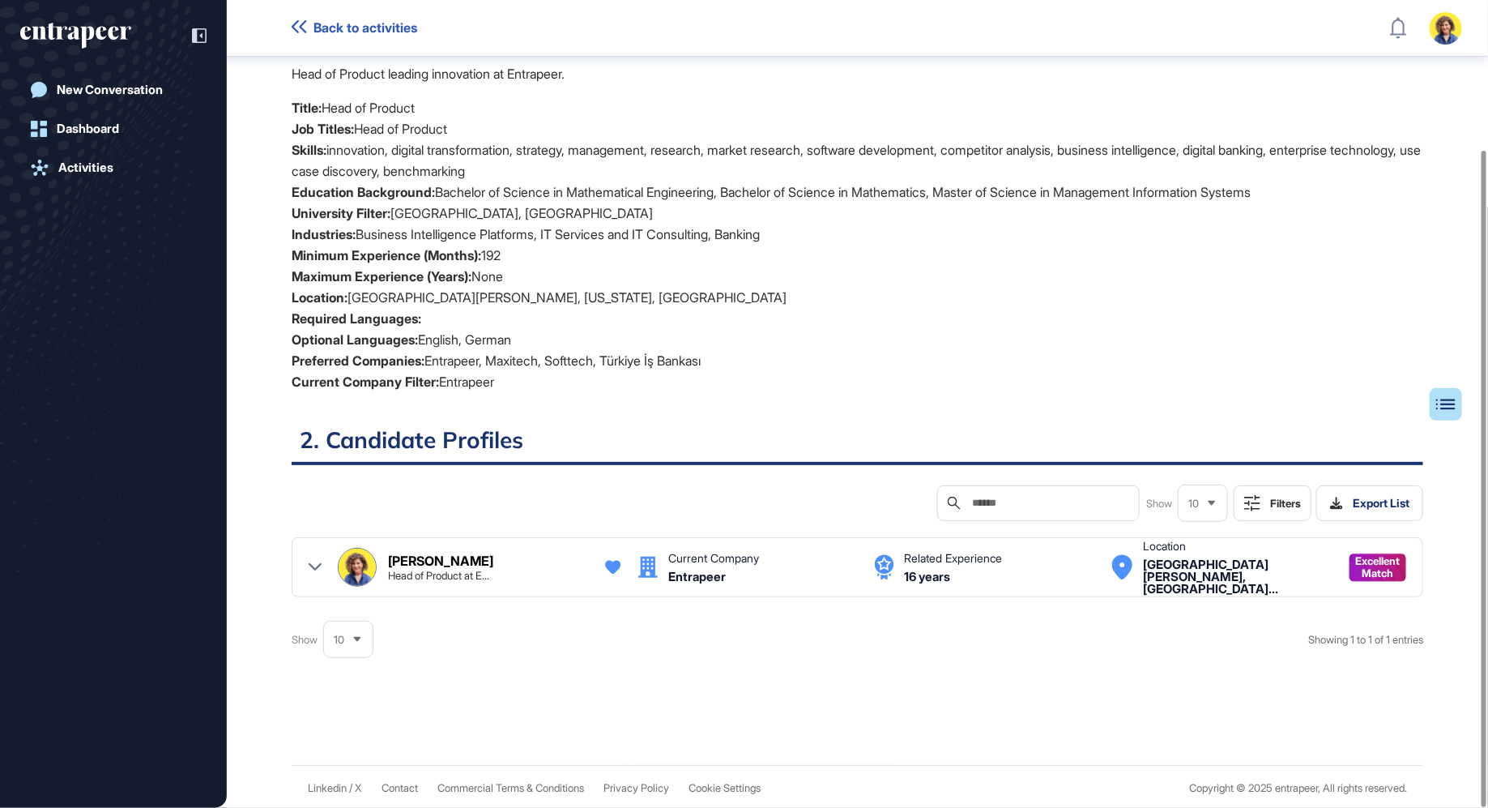
scroll to position [0, 0]
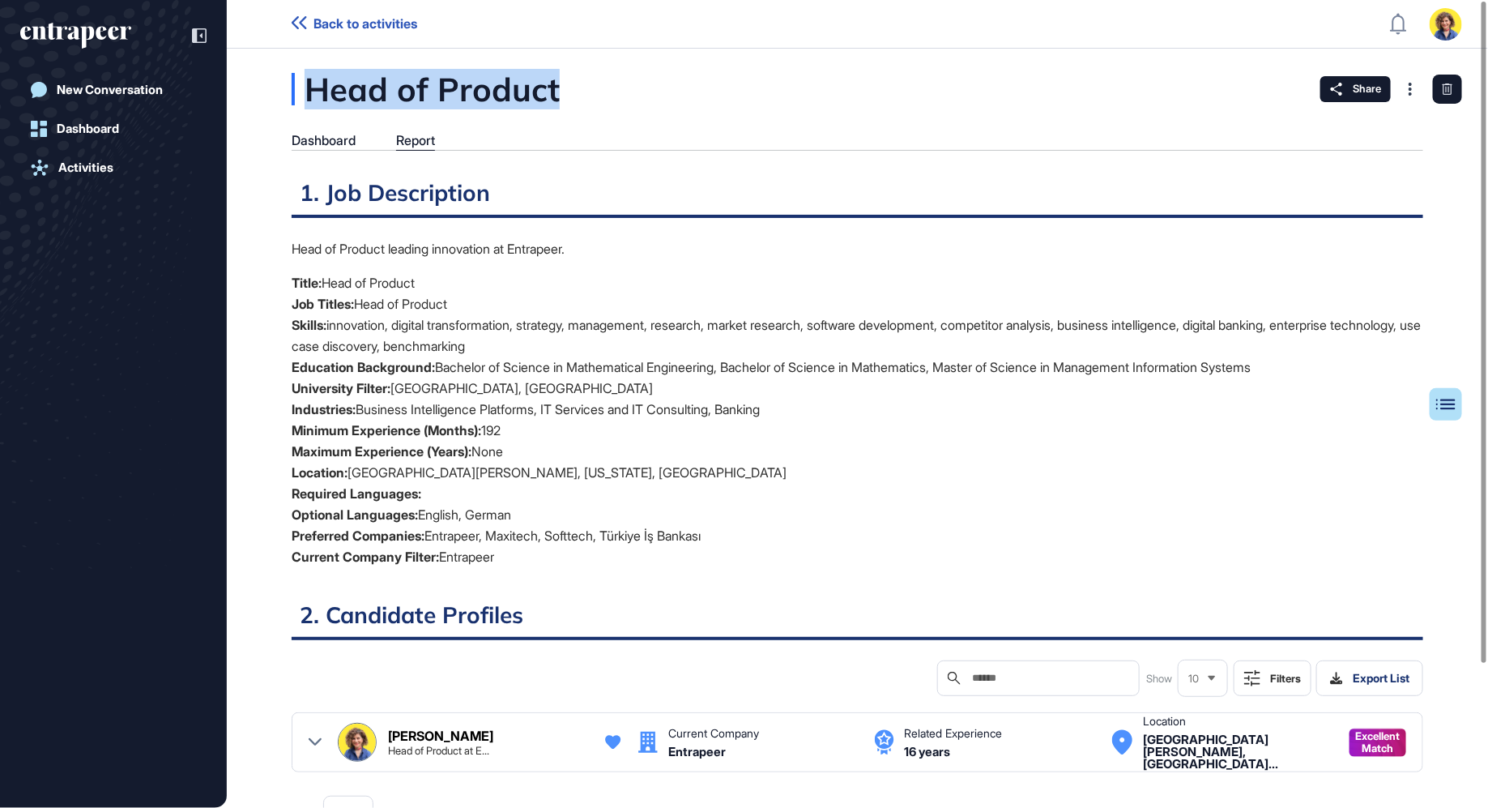
drag, startPoint x: 631, startPoint y: 104, endPoint x: 310, endPoint y: 104, distance: 320.7
click at [310, 104] on div "Head of Product" at bounding box center [507, 89] width 430 height 32
copy div "Head of Product"
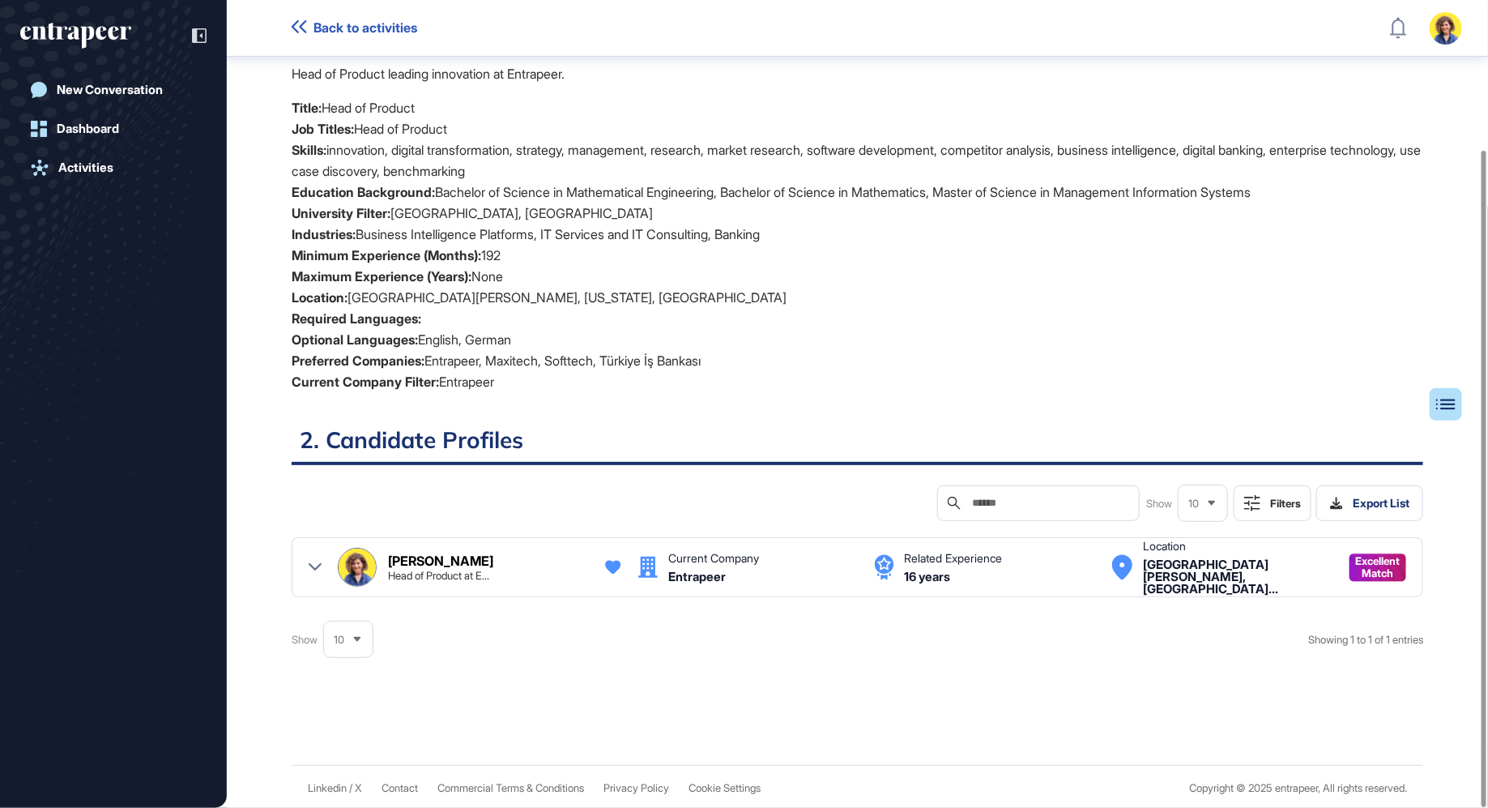
scroll to position [183, 0]
click at [316, 568] on icon at bounding box center [315, 566] width 13 height 13
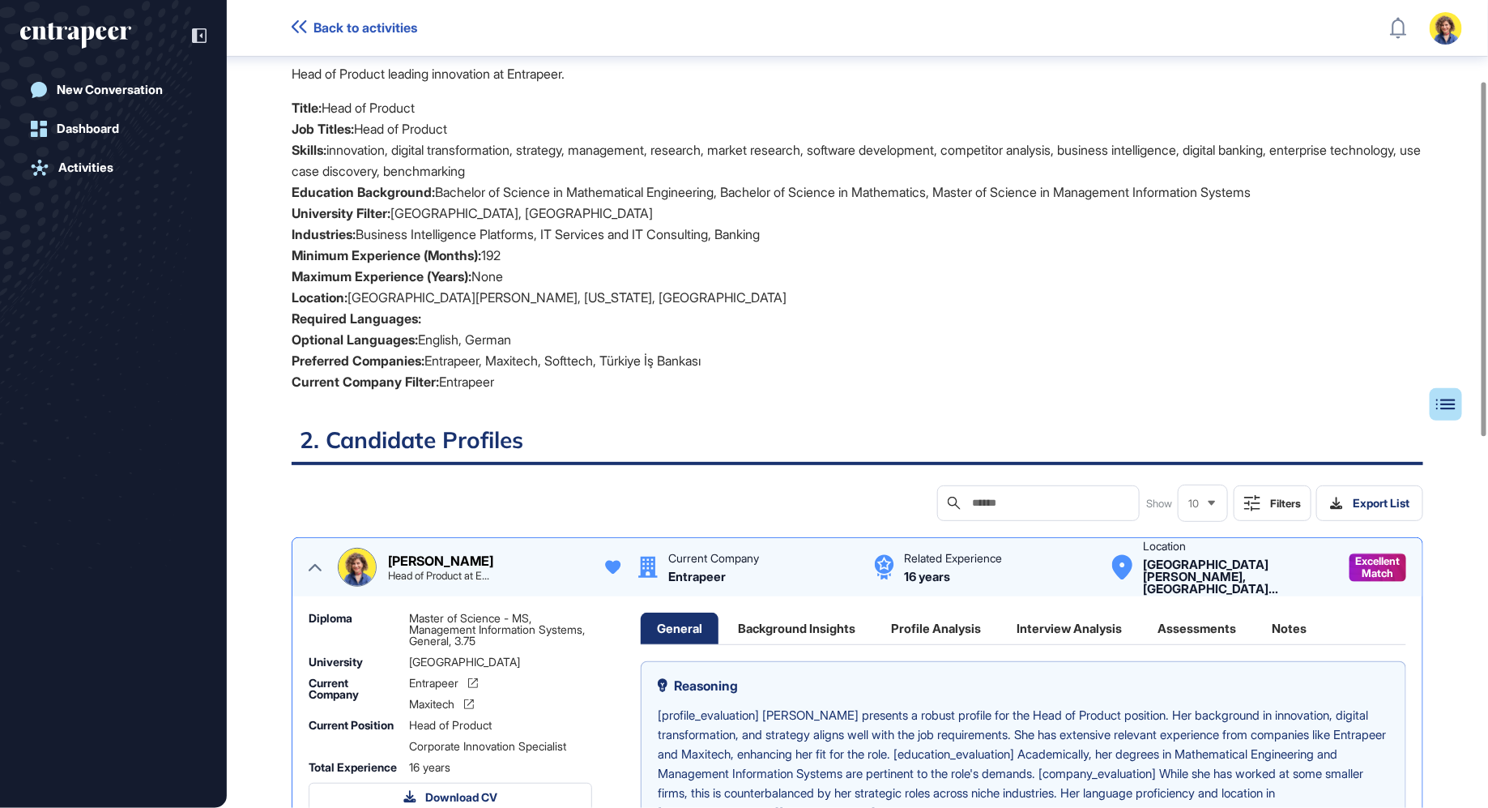
click at [316, 568] on icon at bounding box center [315, 566] width 13 height 13
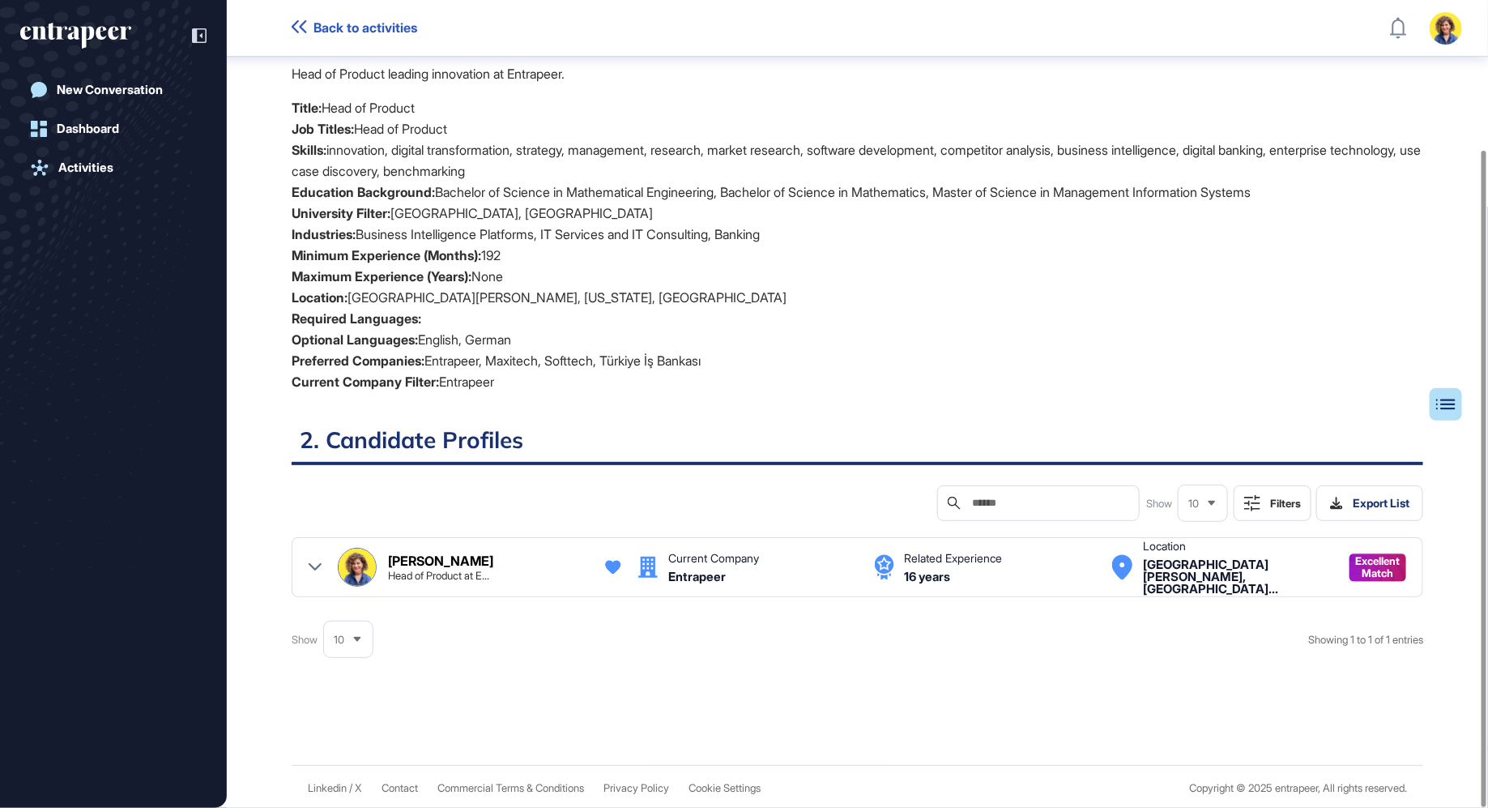
click at [309, 560] on icon at bounding box center [315, 566] width 13 height 13
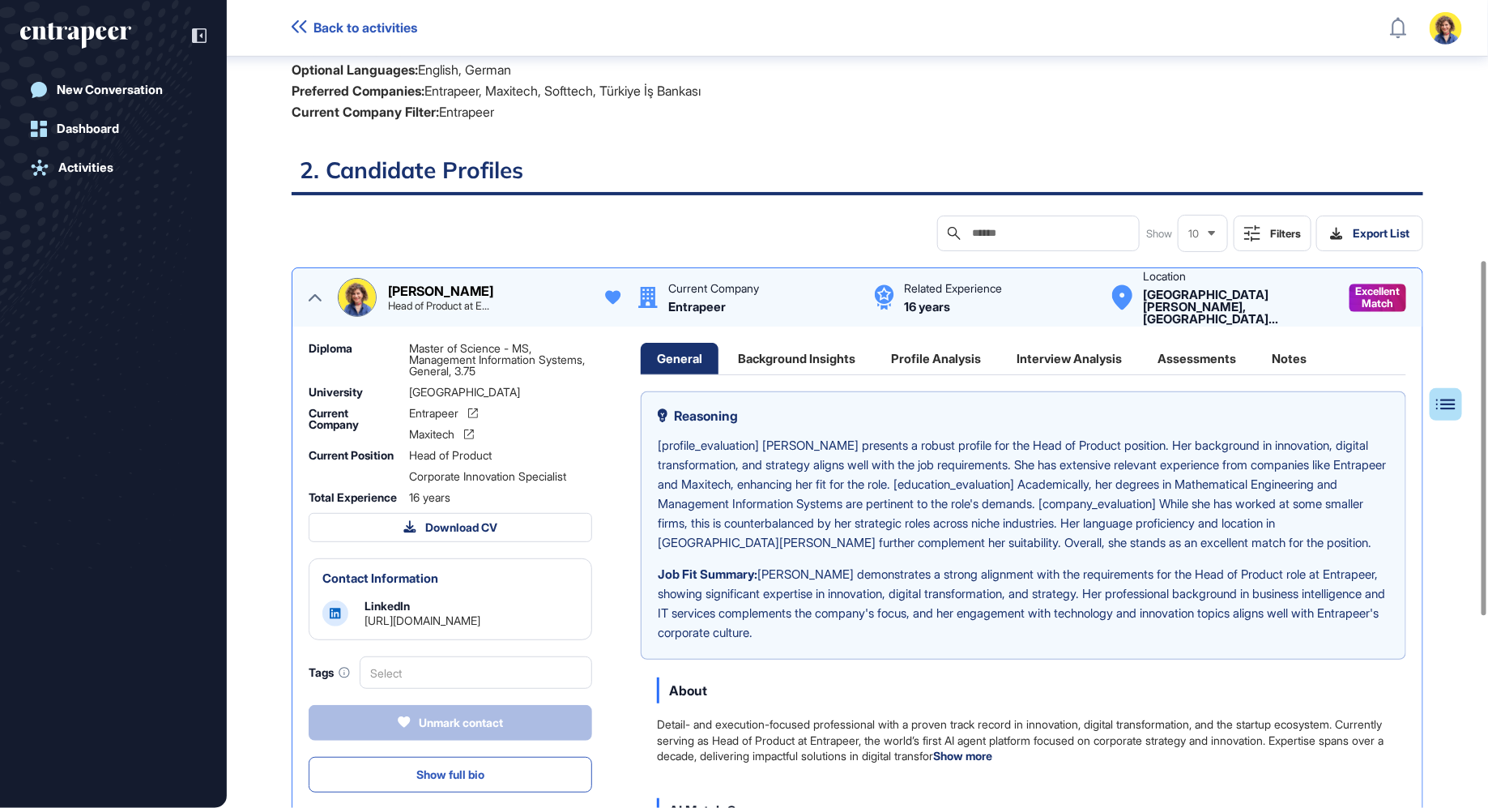
scroll to position [591, 0]
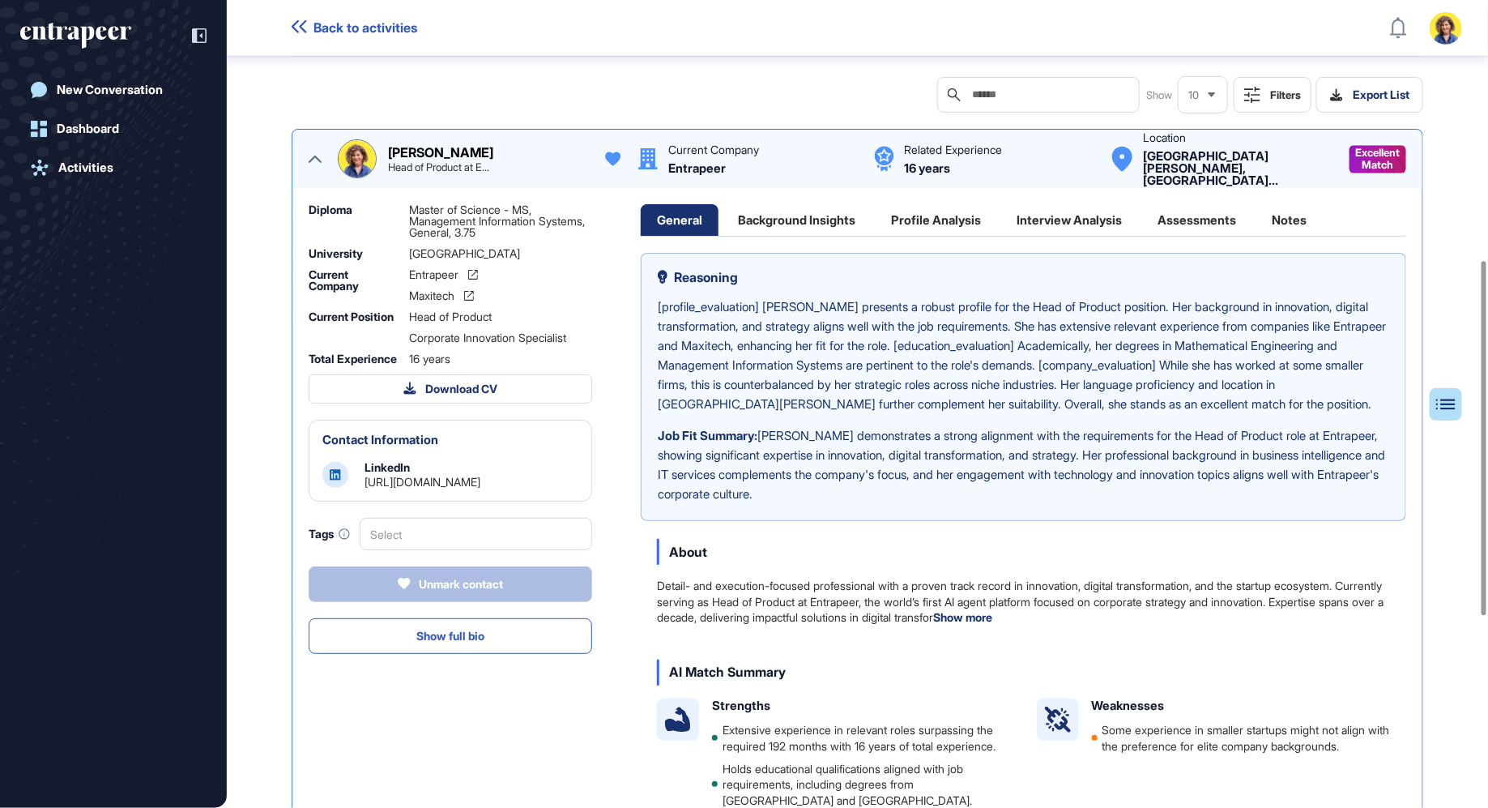
click at [1075, 208] on div "Interview Analysis" at bounding box center [1069, 220] width 138 height 32
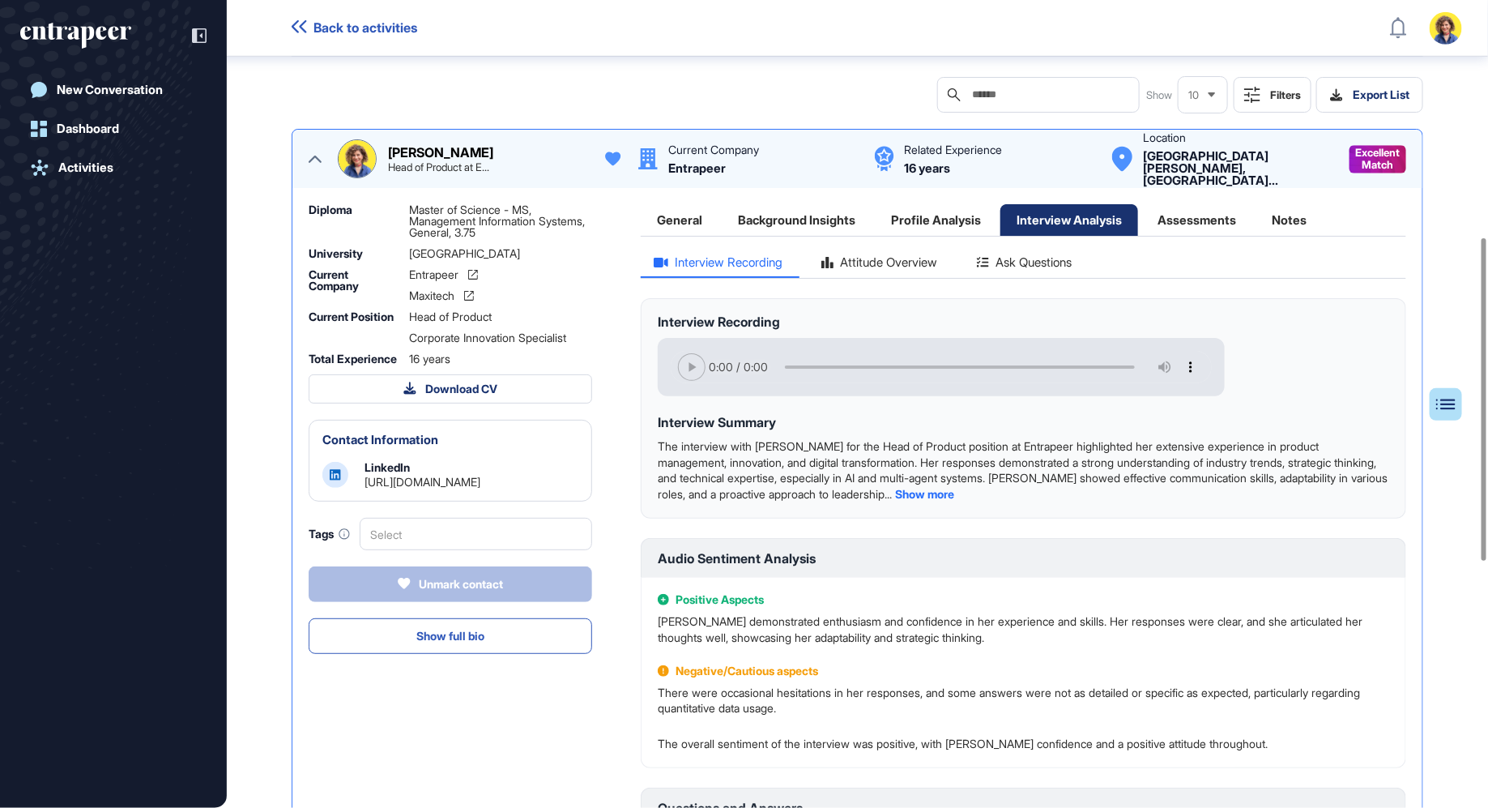
click at [1012, 249] on div "General Background Insights Profile Analysis Interview Analysis Assessments Not…" at bounding box center [1023, 669] width 765 height 931
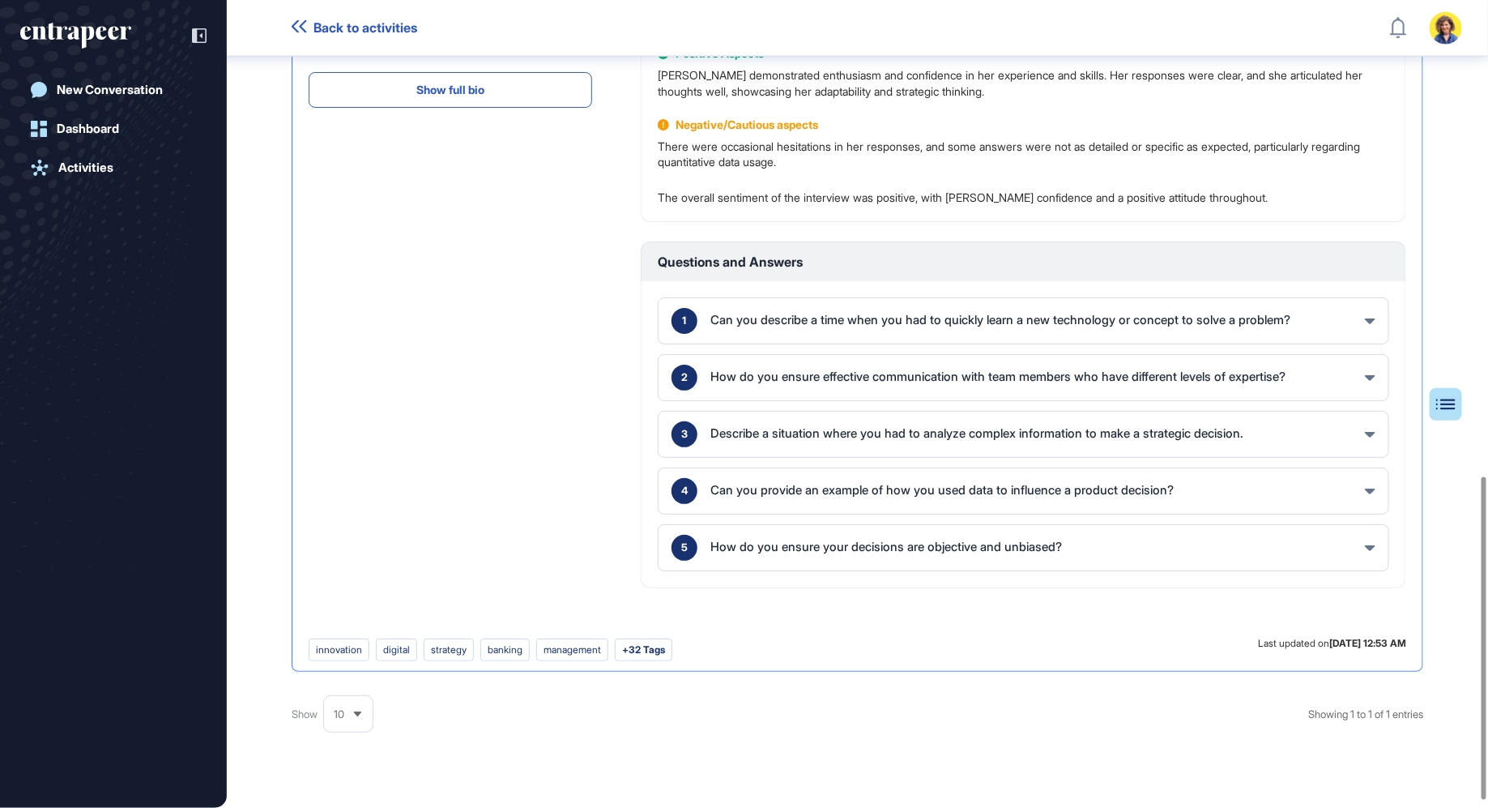
scroll to position [1189, 0]
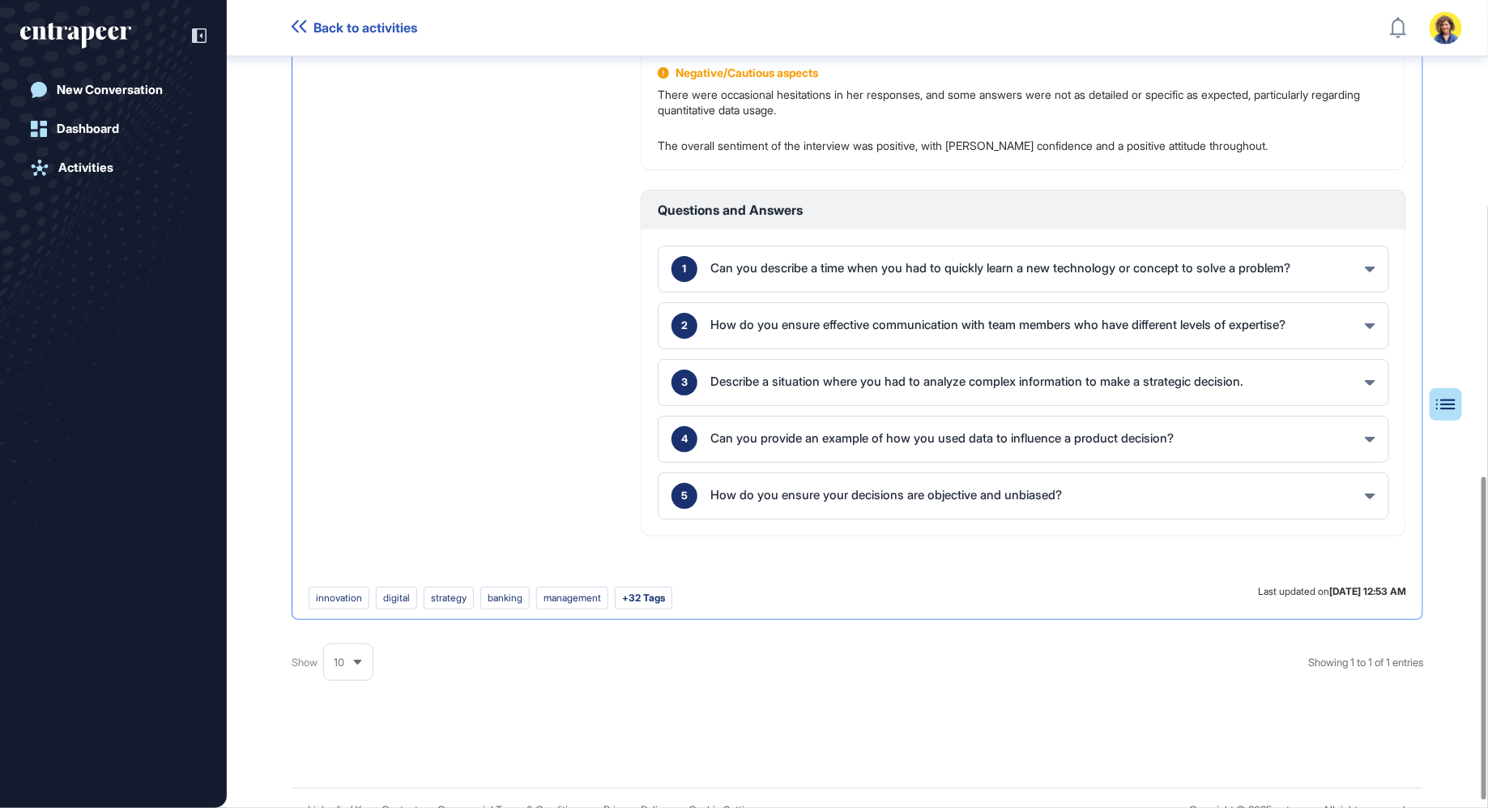
click at [896, 492] on div "How do you ensure your decisions are objective and unbiased?" at bounding box center [886, 494] width 352 height 12
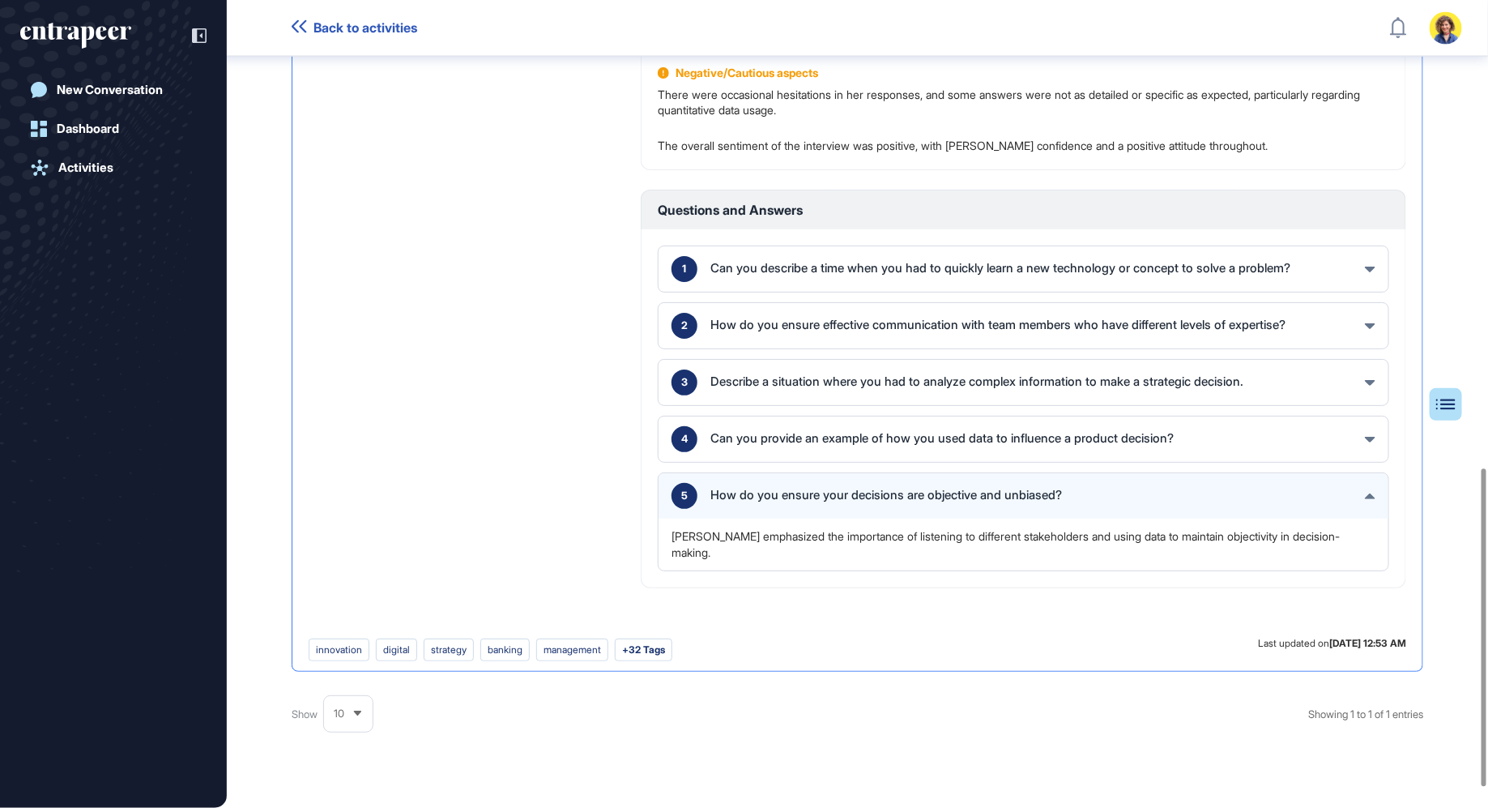
click at [889, 432] on div "Can you provide an example of how you used data to influence a product decision?" at bounding box center [941, 438] width 463 height 12
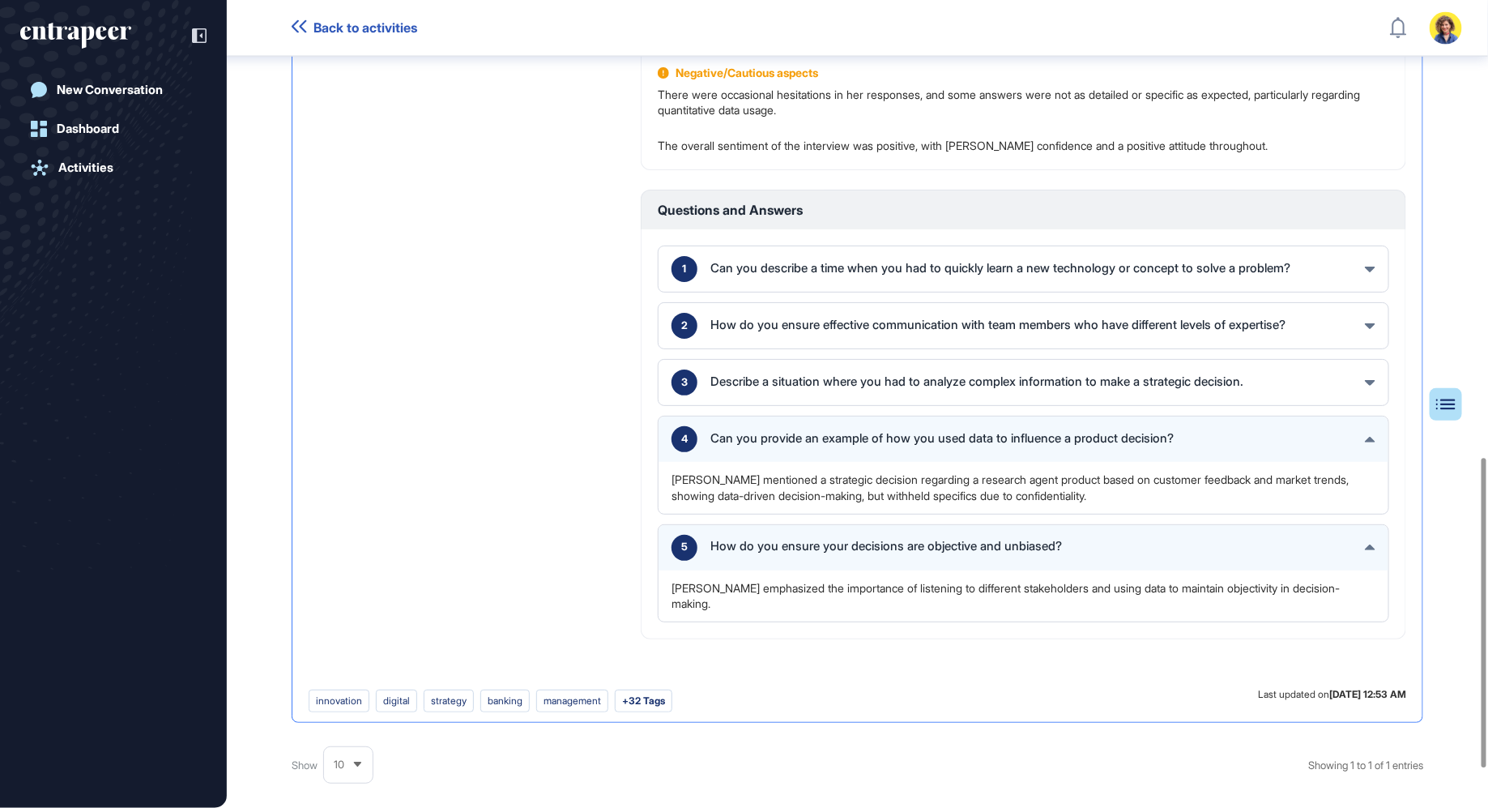
click at [882, 366] on div "3 Describe a situation where you had to analyze complex information to make a s…" at bounding box center [1024, 382] width 730 height 45
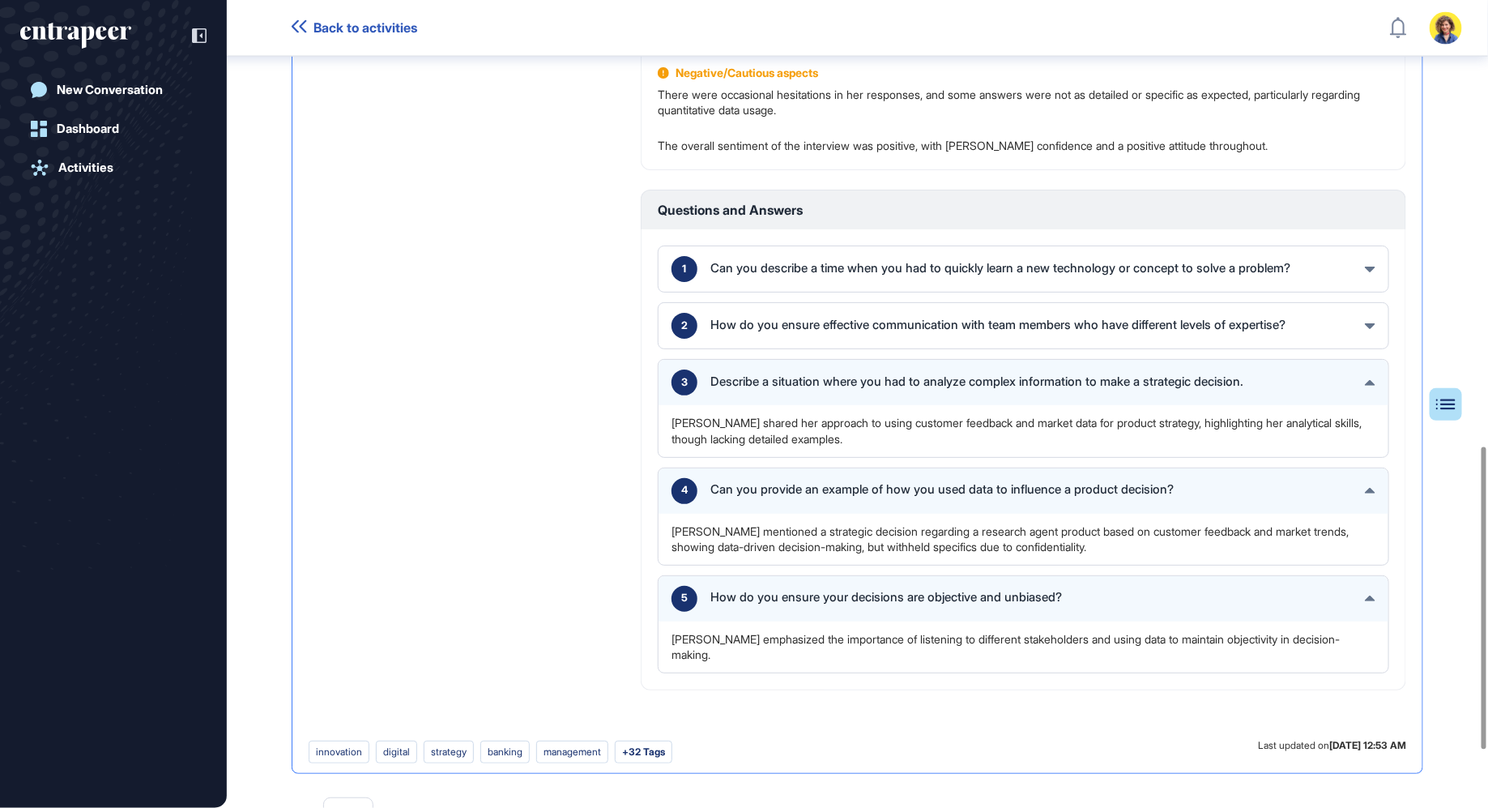
click at [871, 303] on div "2 How do you ensure effective communication with team members who have differen…" at bounding box center [1024, 325] width 730 height 45
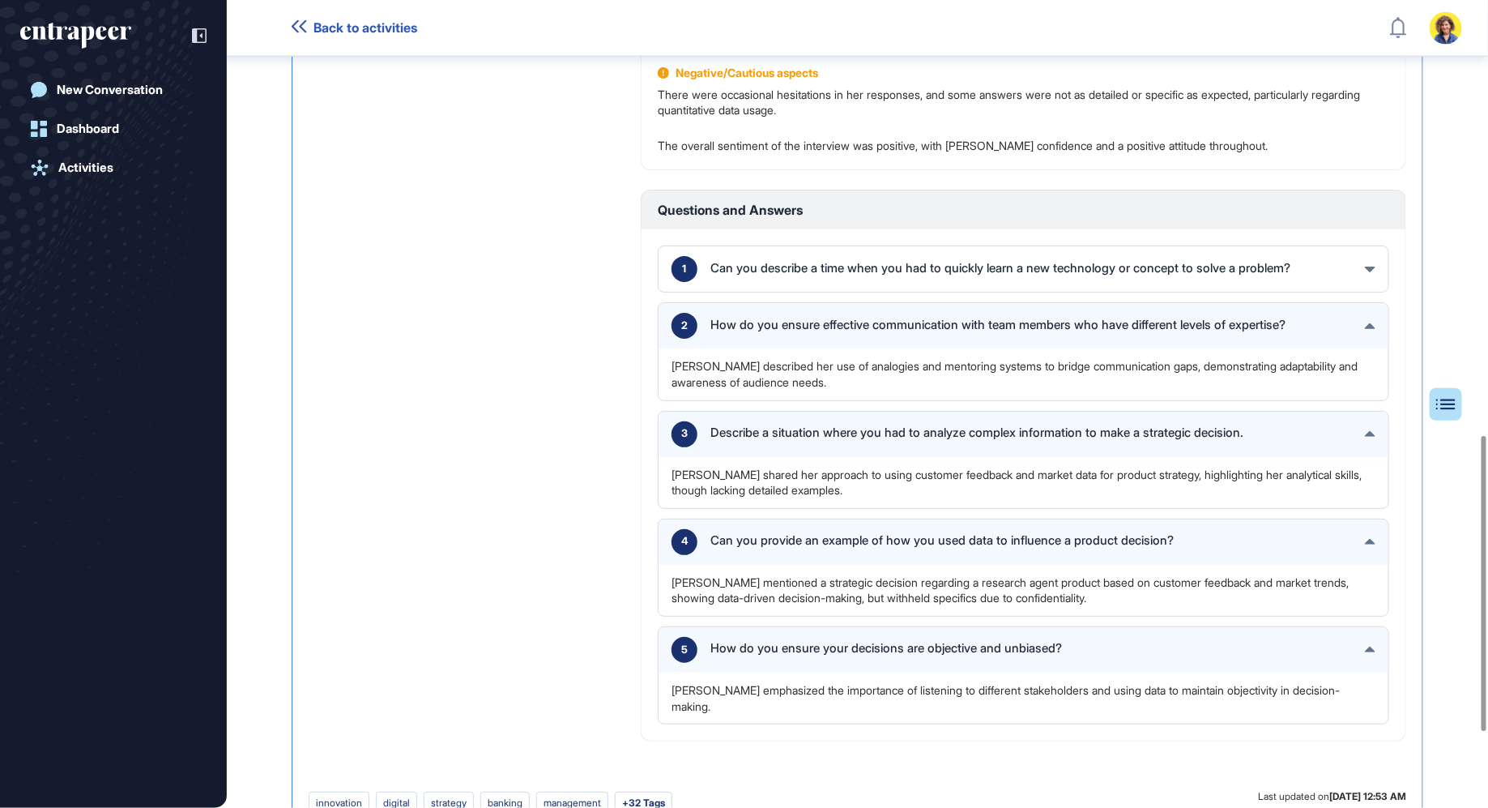
click at [868, 262] on div "Can you describe a time when you had to quickly learn a new technology or conce…" at bounding box center [1000, 268] width 580 height 12
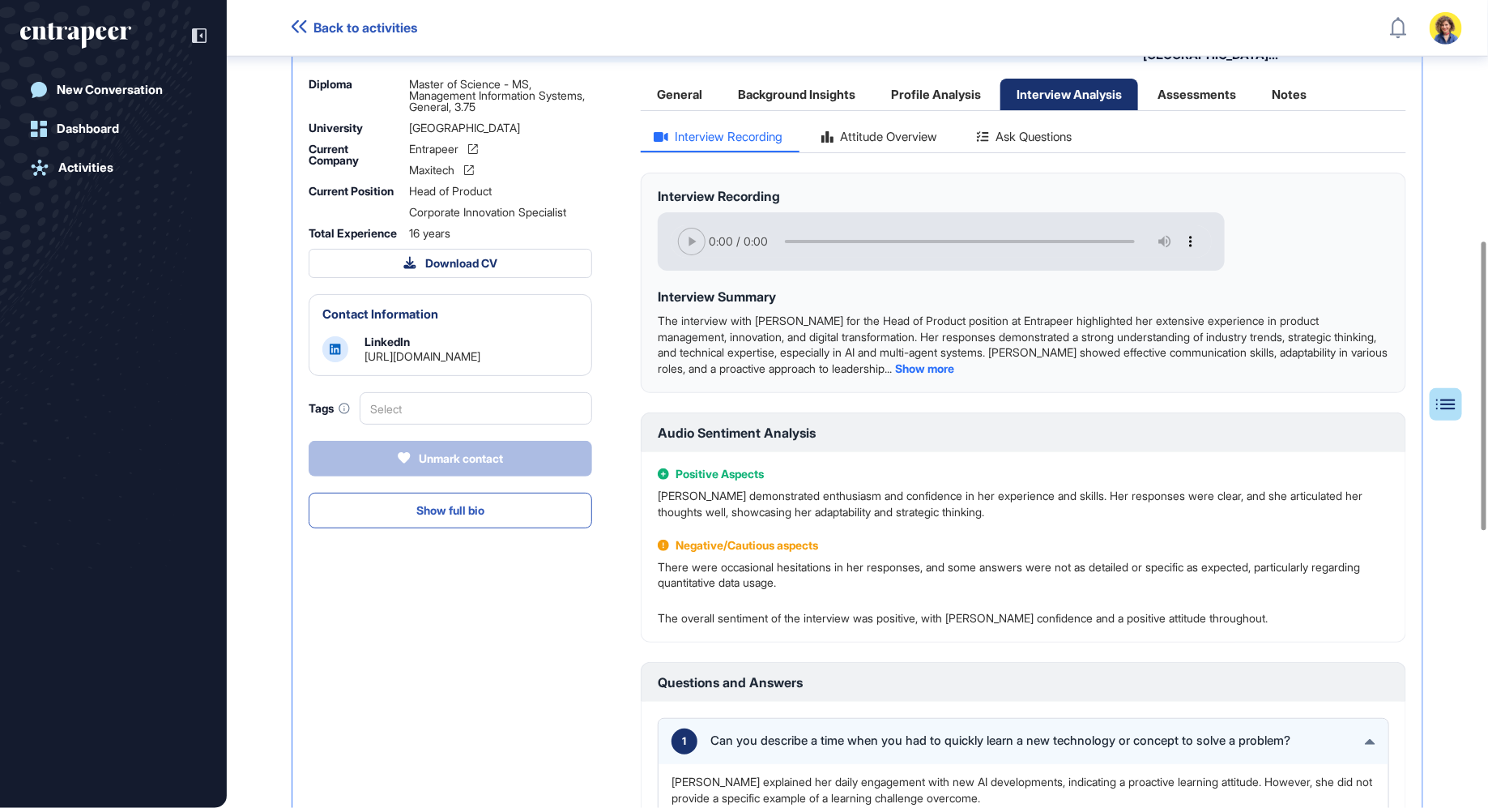
scroll to position [441, 0]
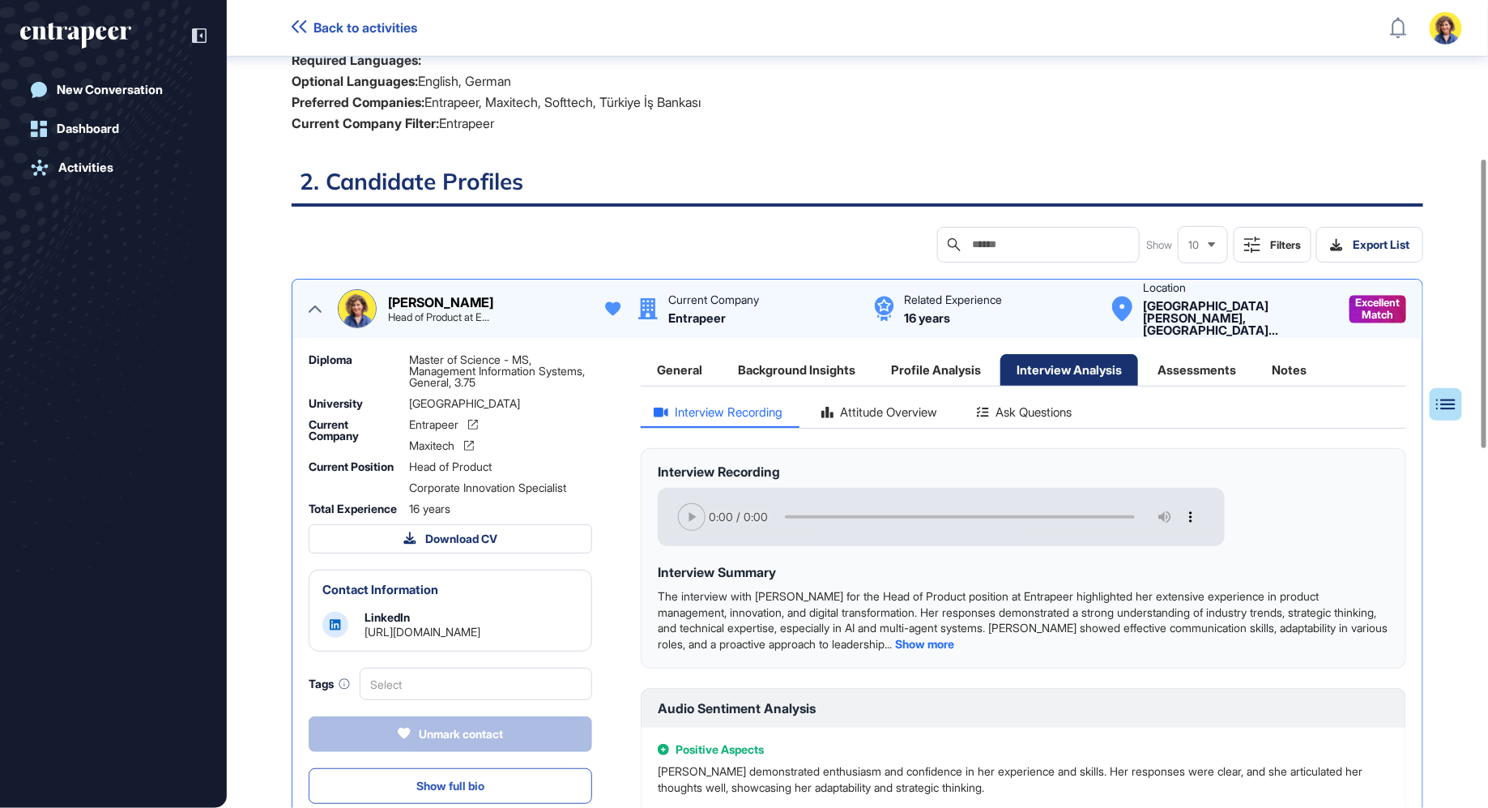
click at [901, 415] on div "Attitude Overview" at bounding box center [879, 417] width 143 height 22
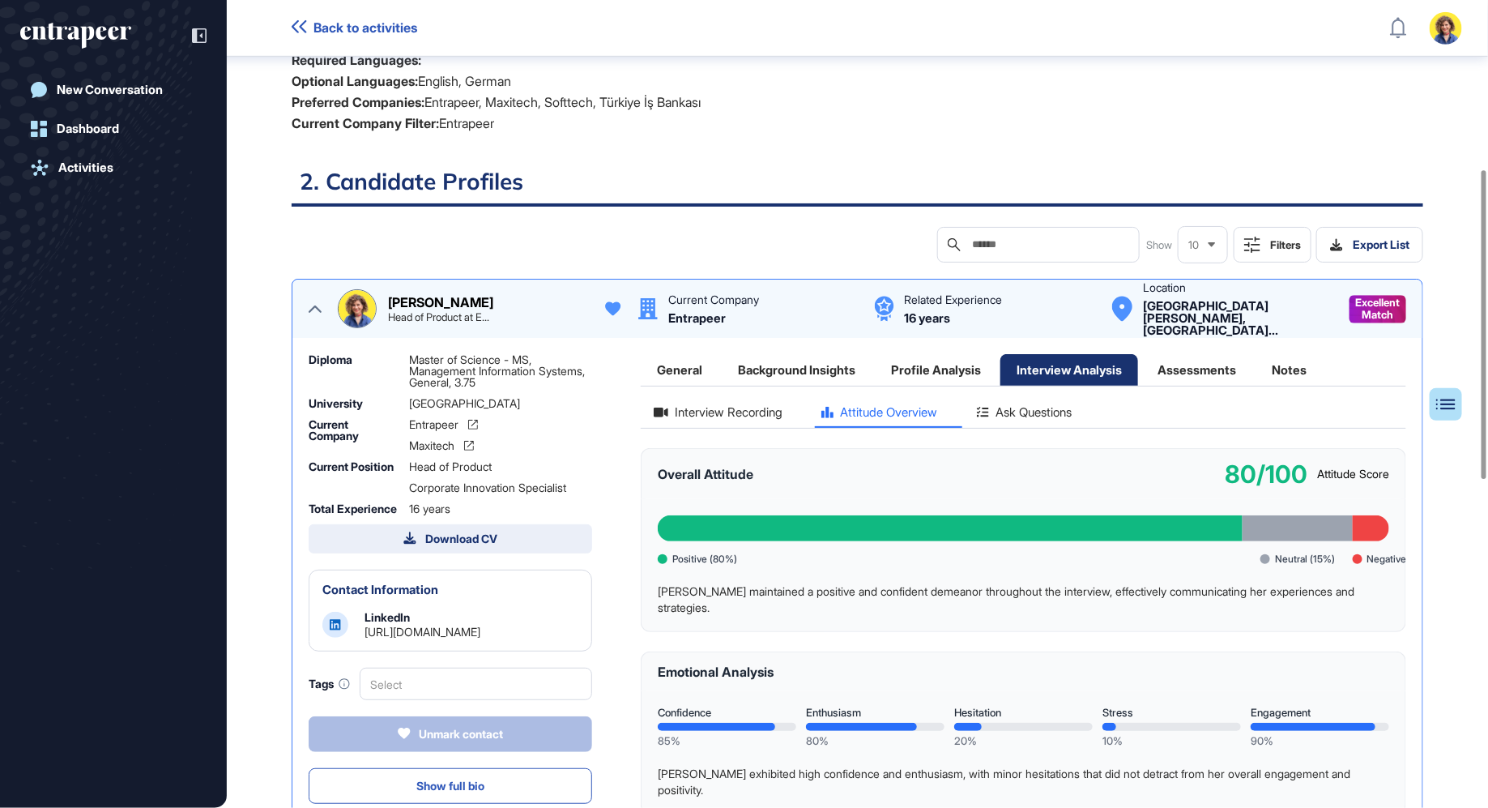
click at [430, 546] on div "Download CV" at bounding box center [450, 538] width 95 height 15
click at [372, 606] on span "Minimal Version" at bounding box center [359, 599] width 80 height 14
click at [597, 235] on div "Search Show 10 Filters Export List" at bounding box center [858, 245] width 1132 height 36
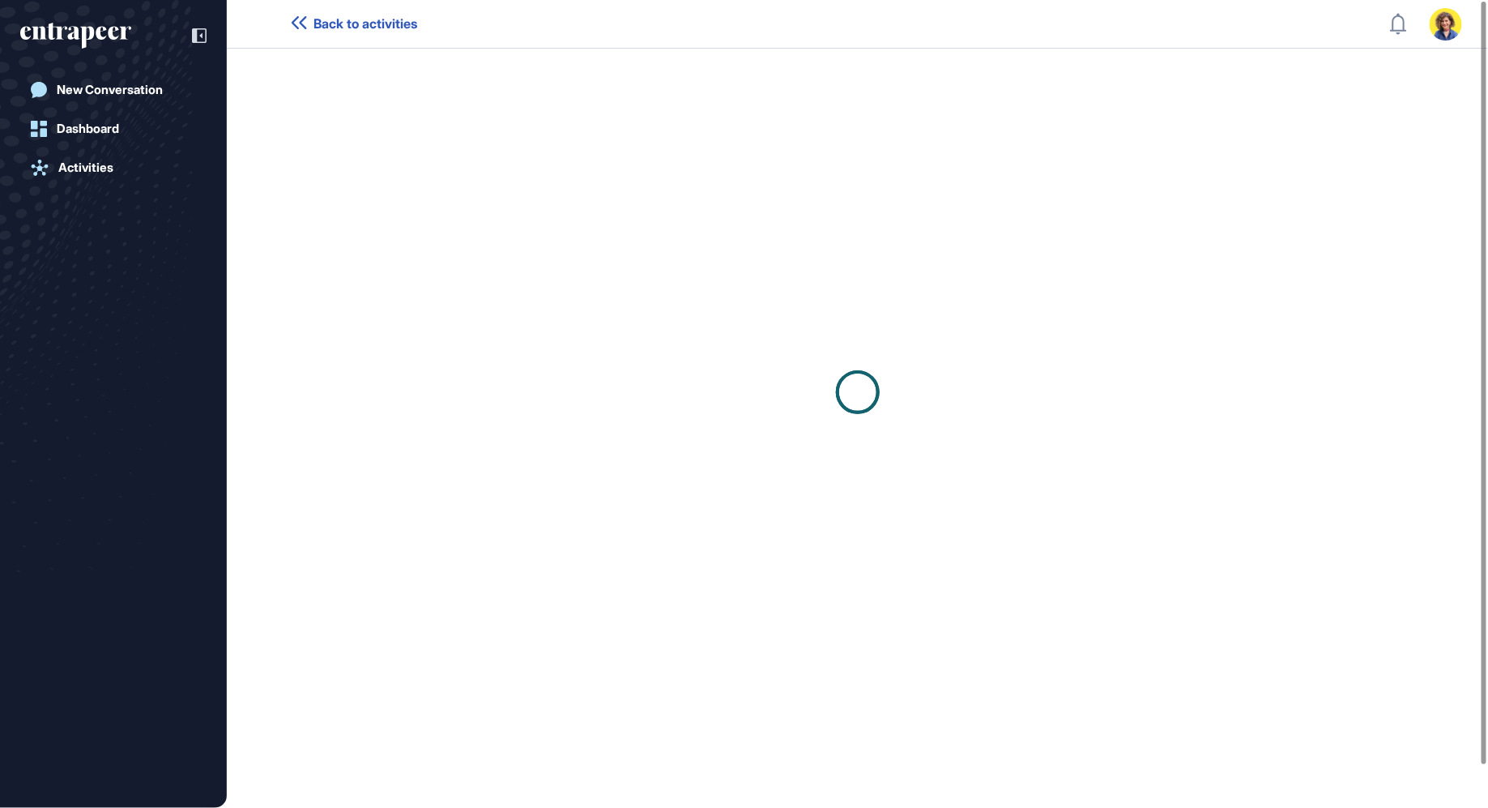
scroll to position [1, 1]
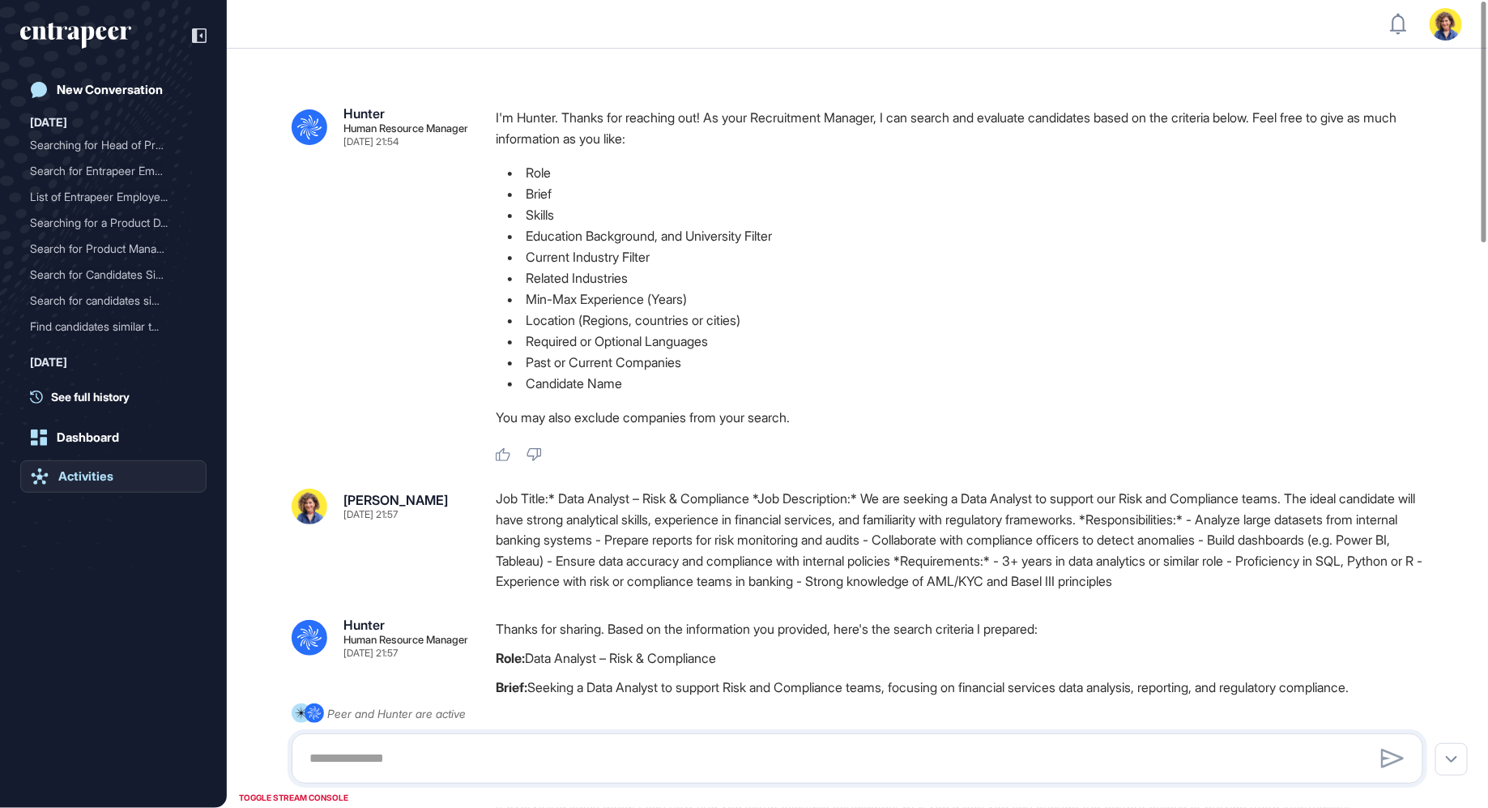
click at [63, 484] on link "Activities" at bounding box center [113, 476] width 186 height 32
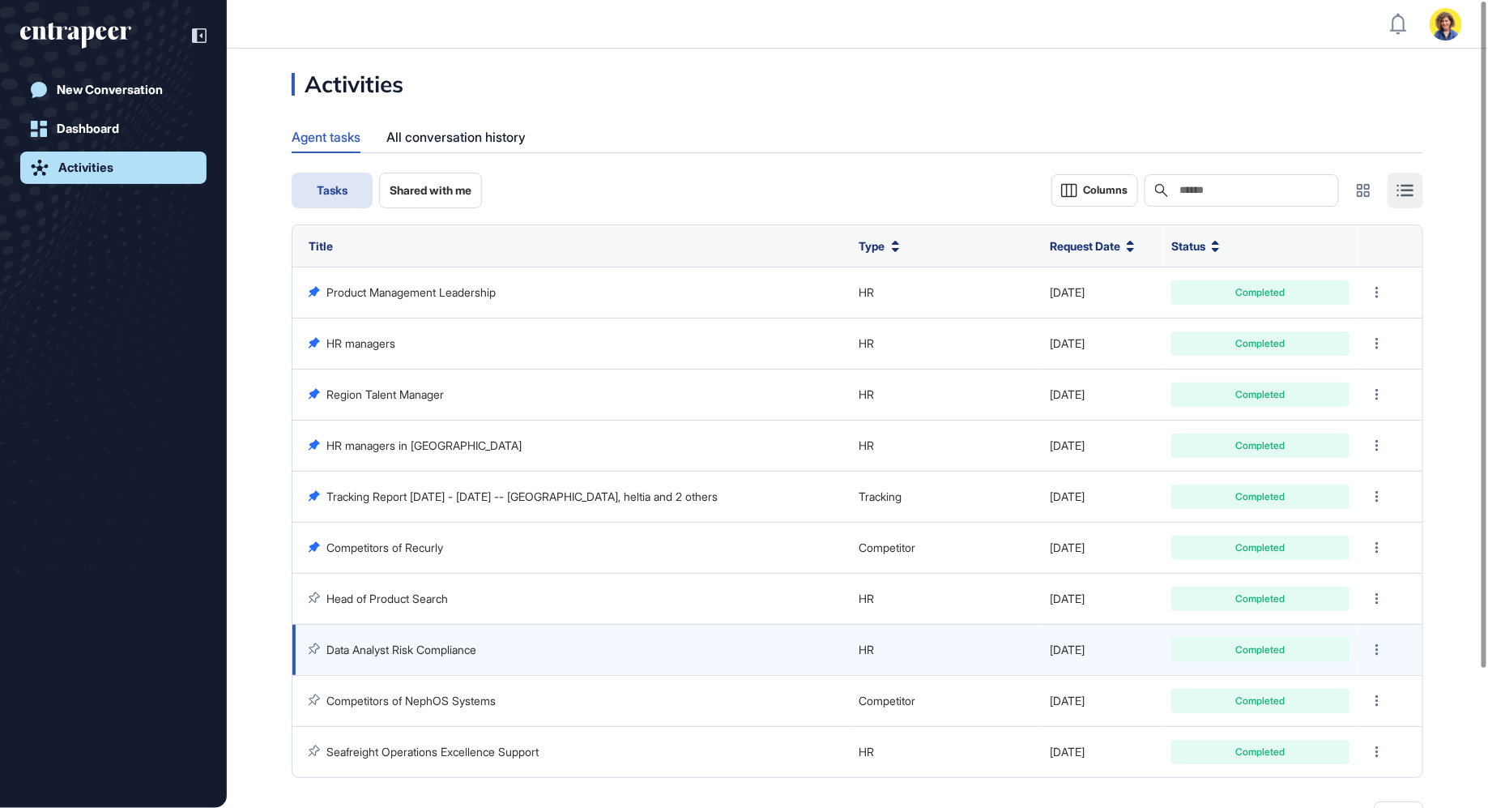
click at [373, 647] on link "Data Analyst Risk Compliance" at bounding box center [401, 649] width 150 height 14
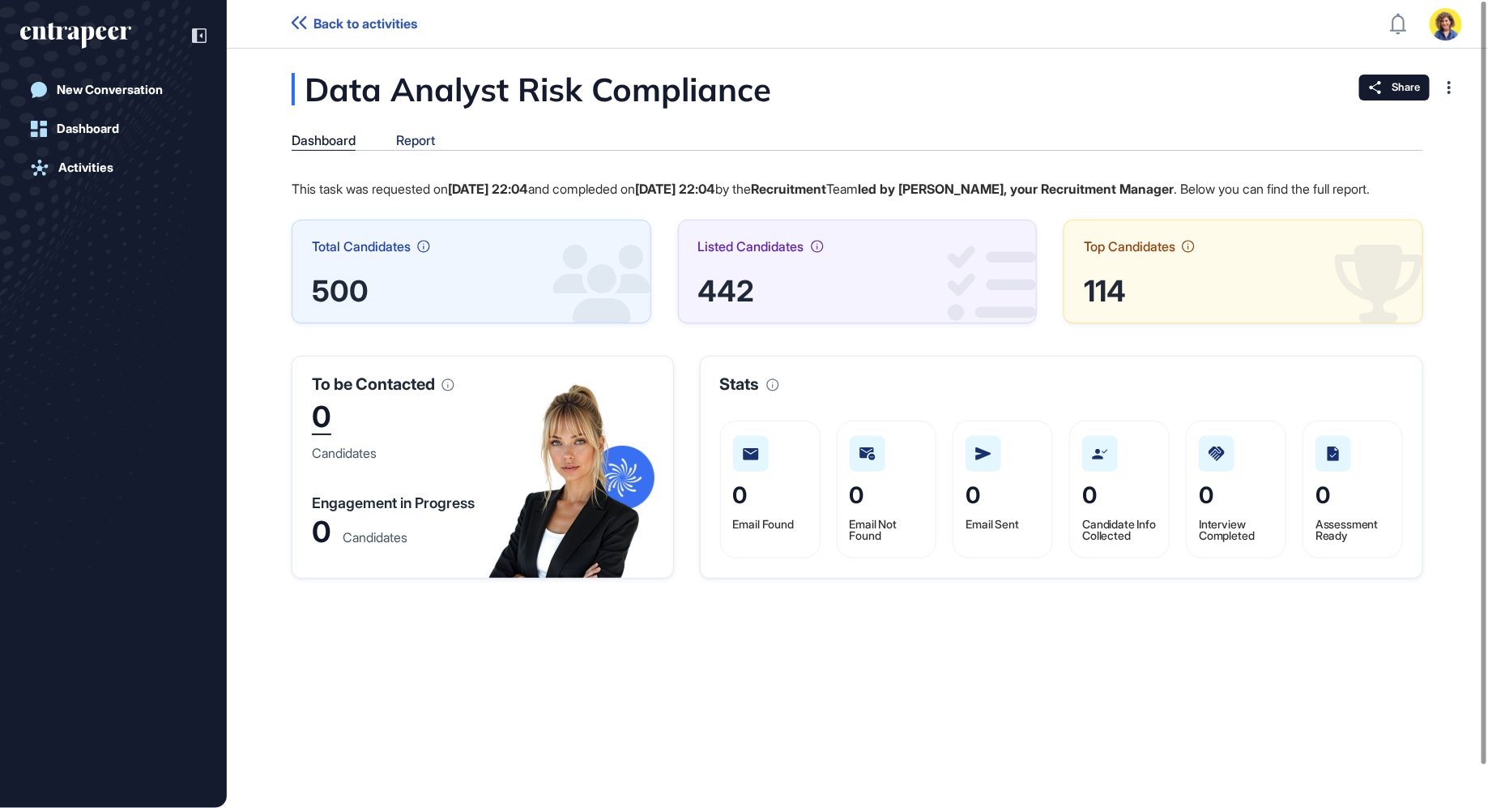
click at [413, 146] on div "Report" at bounding box center [415, 140] width 39 height 15
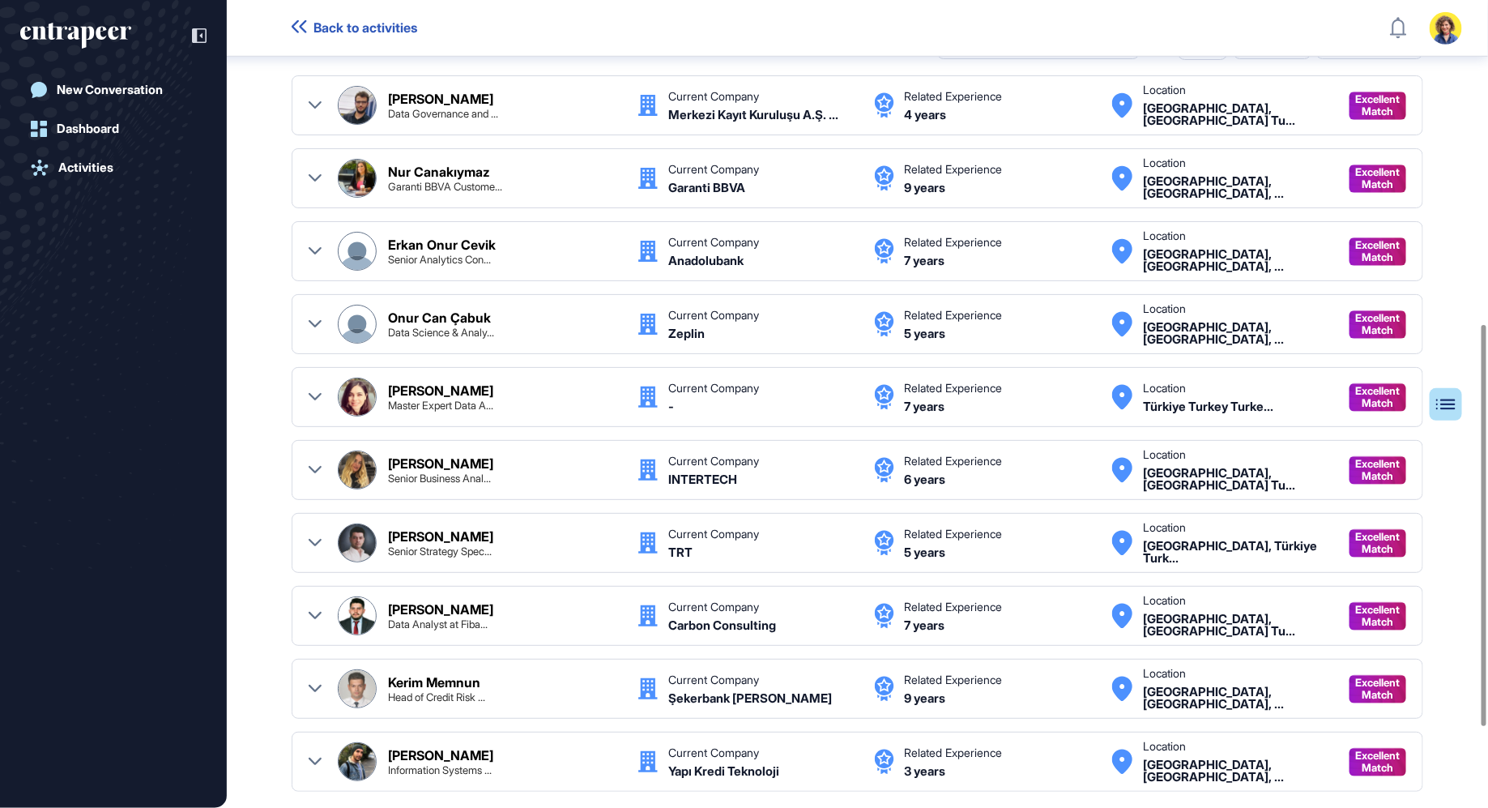
scroll to position [786, 0]
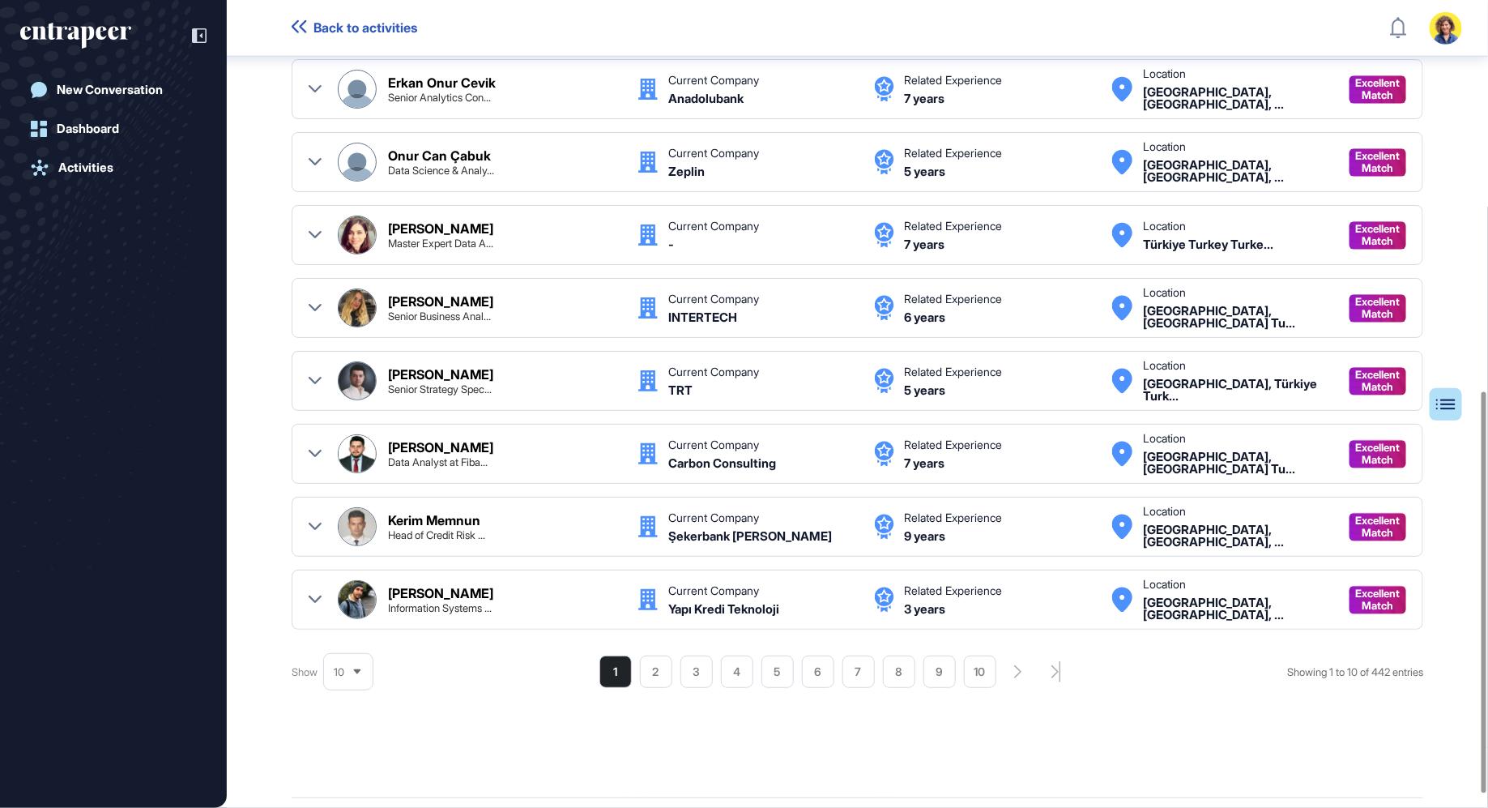
click at [317, 520] on icon at bounding box center [315, 526] width 13 height 13
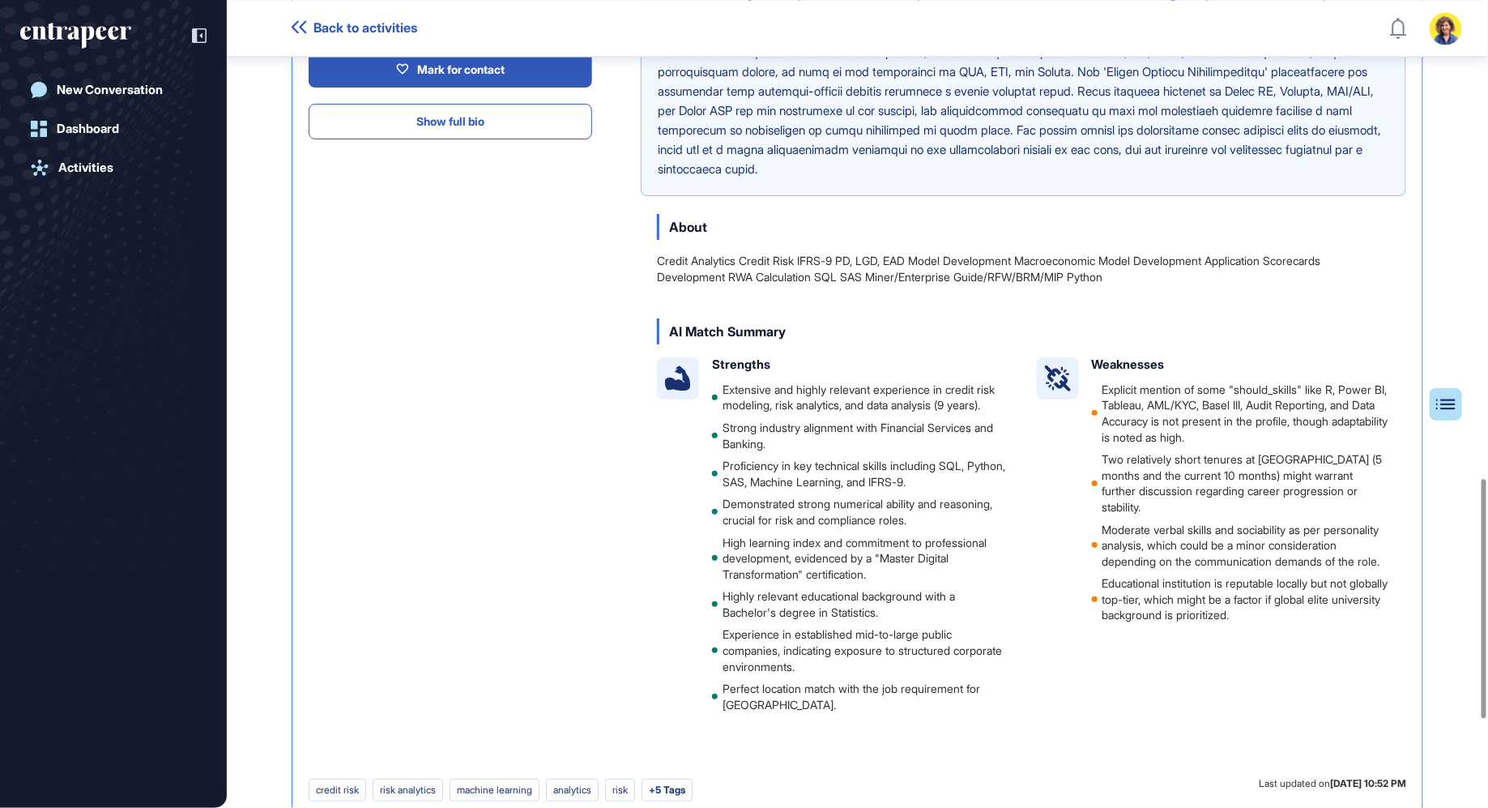
scroll to position [1617, 0]
drag, startPoint x: 838, startPoint y: 407, endPoint x: 885, endPoint y: 681, distance: 277.8
click at [886, 681] on ul "Extensive and highly relevant experience in credit risk modeling, risk analytic…" at bounding box center [861, 544] width 299 height 331
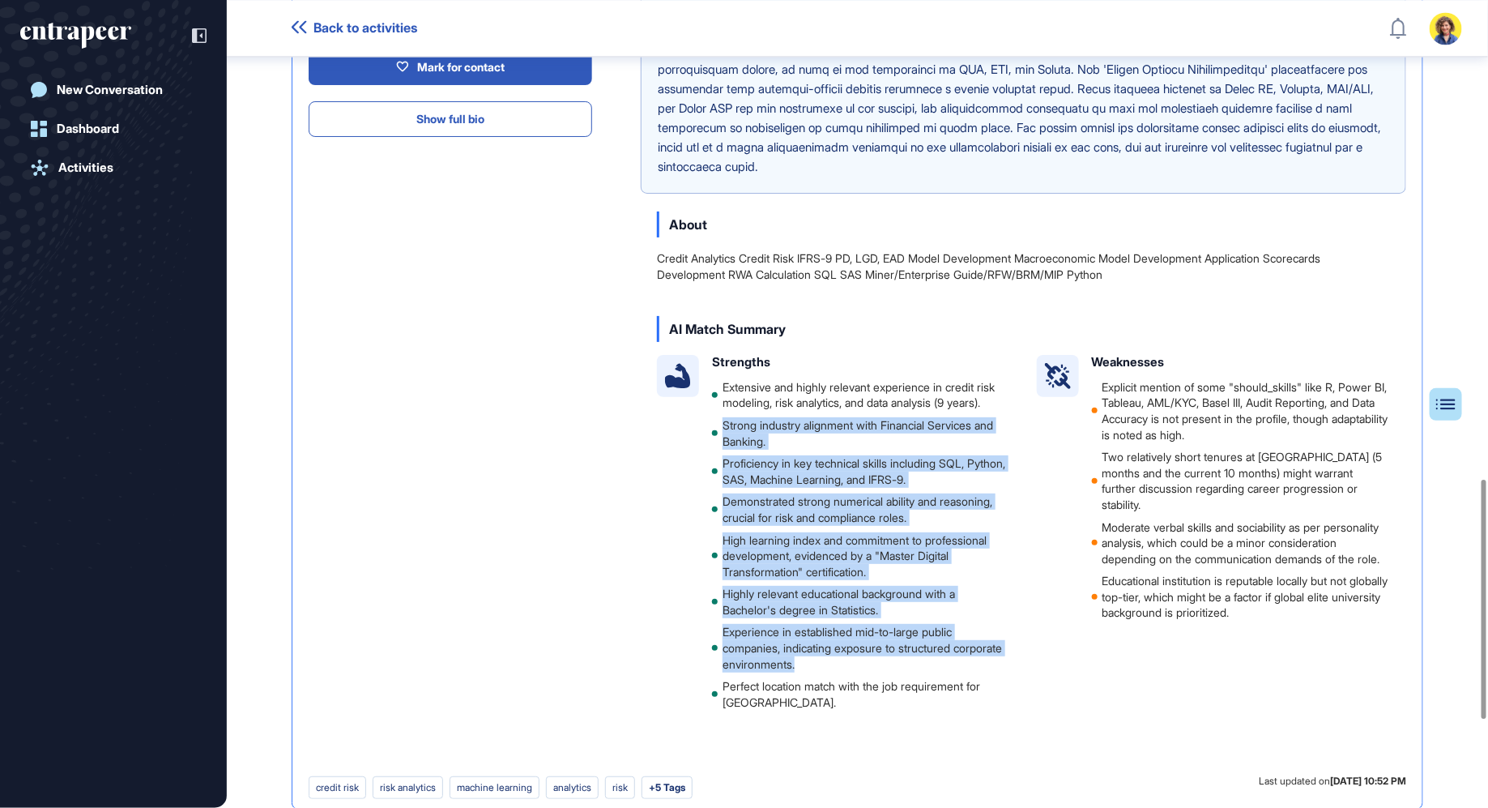
drag, startPoint x: 885, startPoint y: 681, endPoint x: 797, endPoint y: 447, distance: 250.2
click at [797, 446] on ul "Extensive and highly relevant experience in credit risk modeling, risk analytic…" at bounding box center [861, 544] width 299 height 331
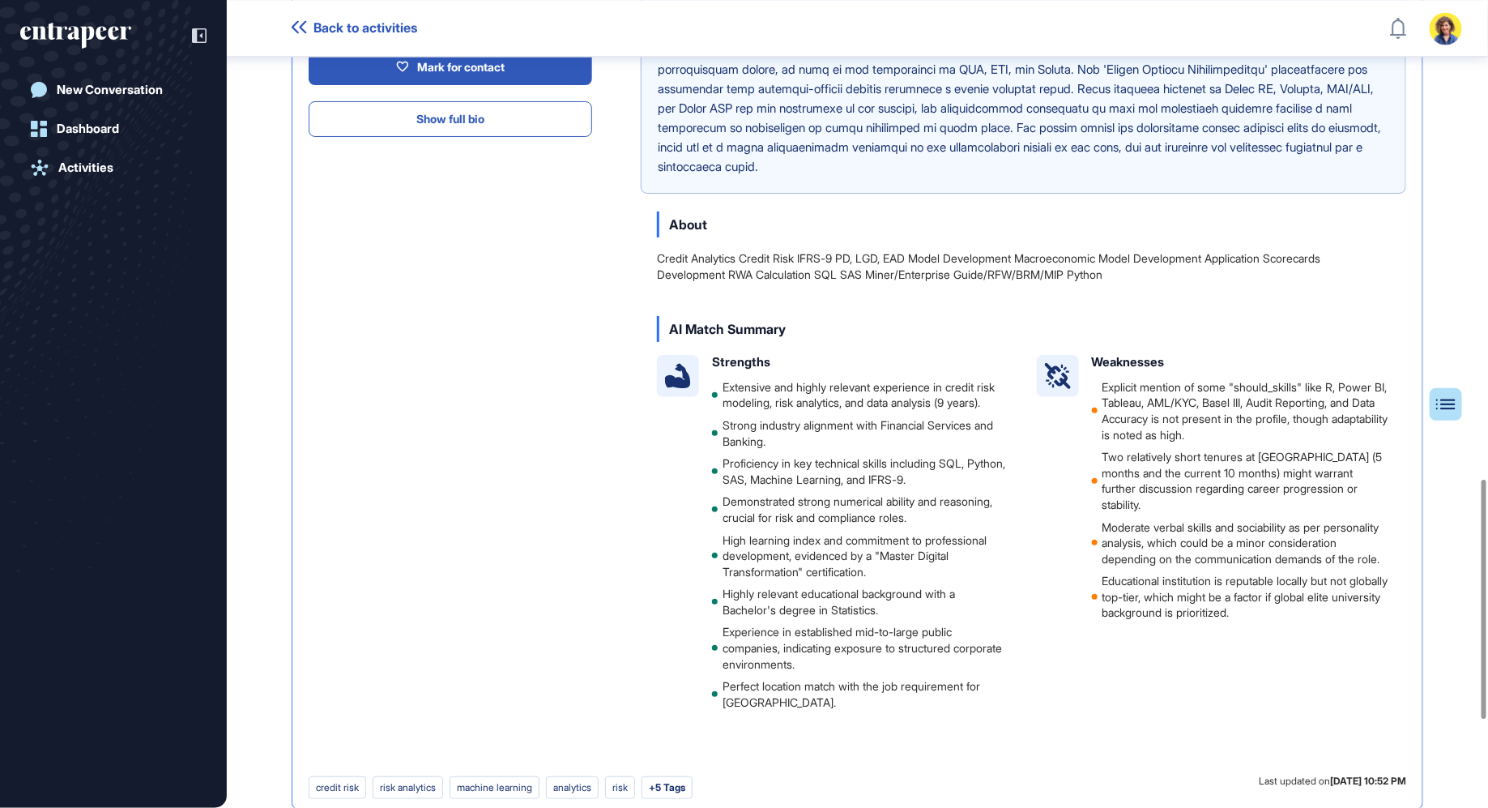
click at [829, 532] on li "Demonstrated strong numerical ability and reasoning, crucial for risk and compl…" at bounding box center [861, 556] width 299 height 48
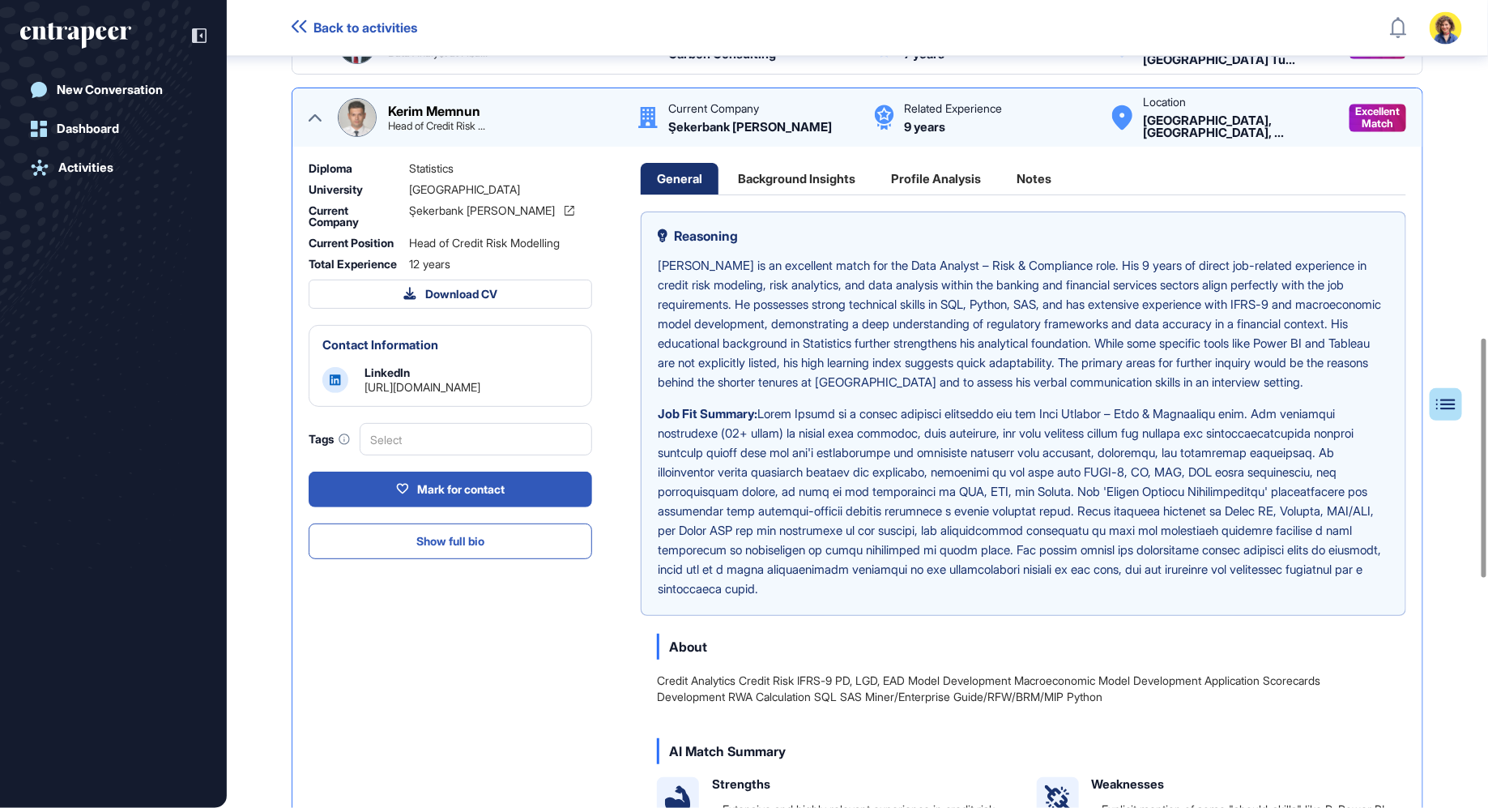
scroll to position [1110, 0]
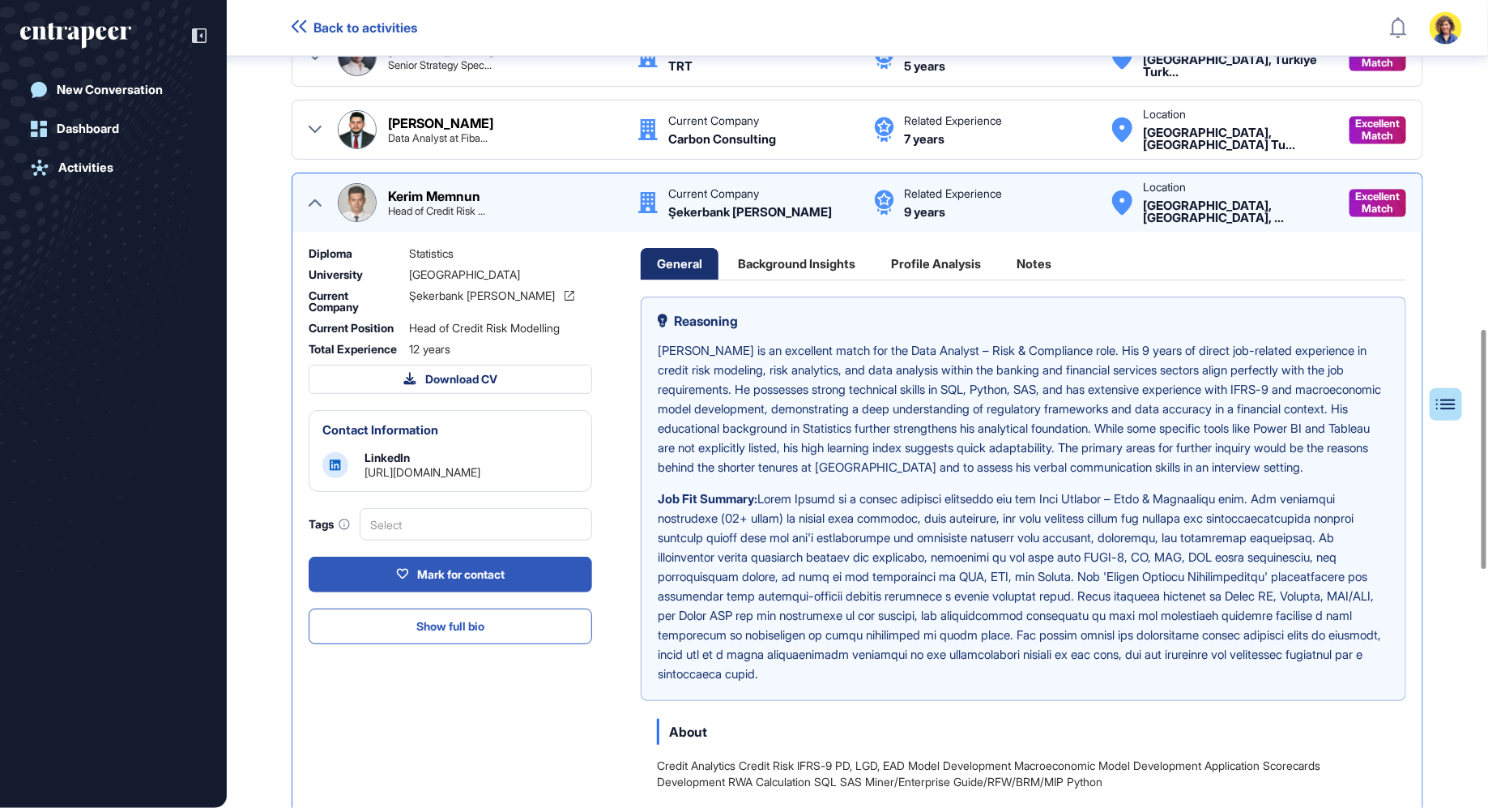
click at [318, 199] on icon at bounding box center [315, 202] width 13 height 7
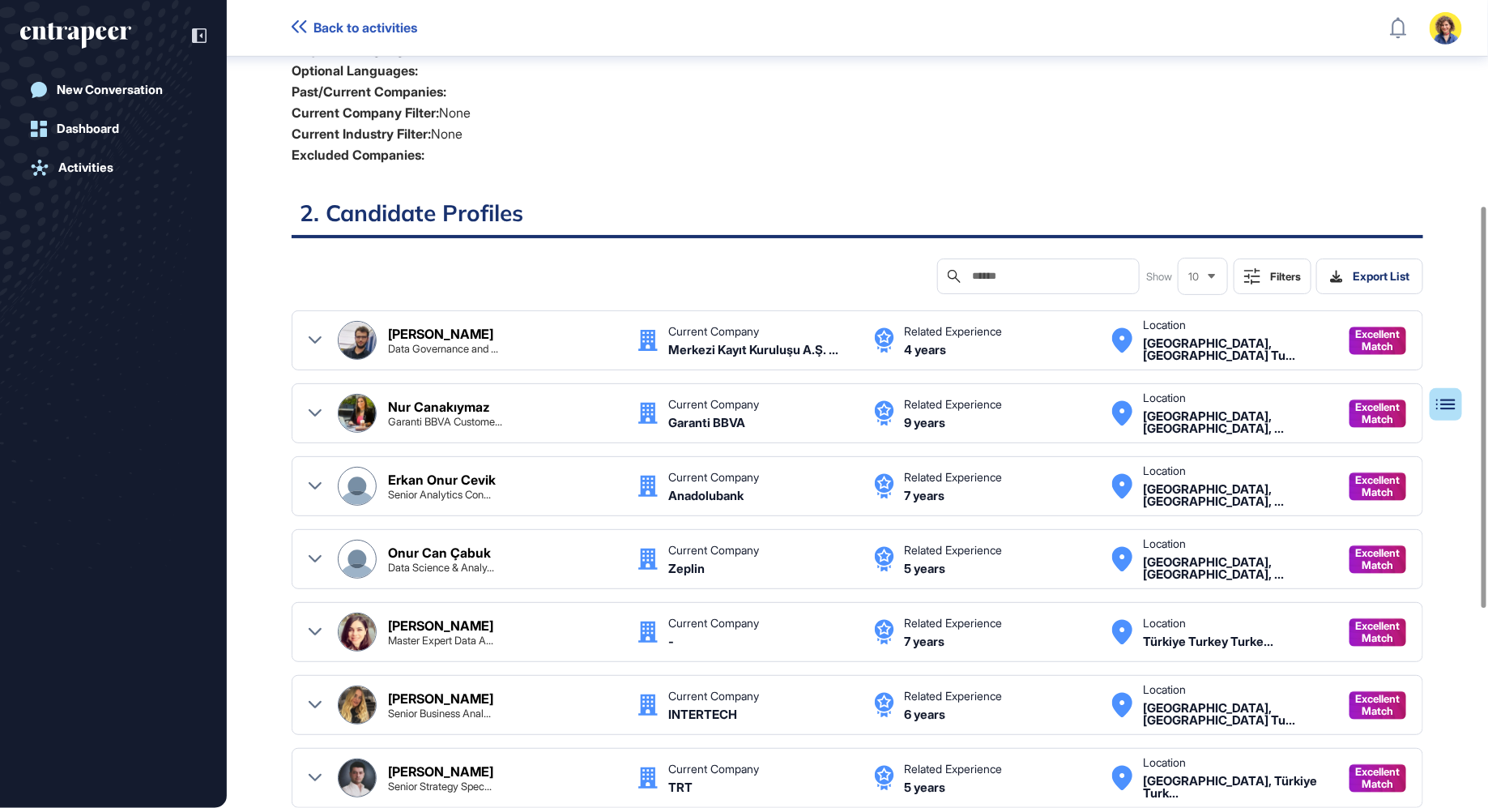
scroll to position [448, 0]
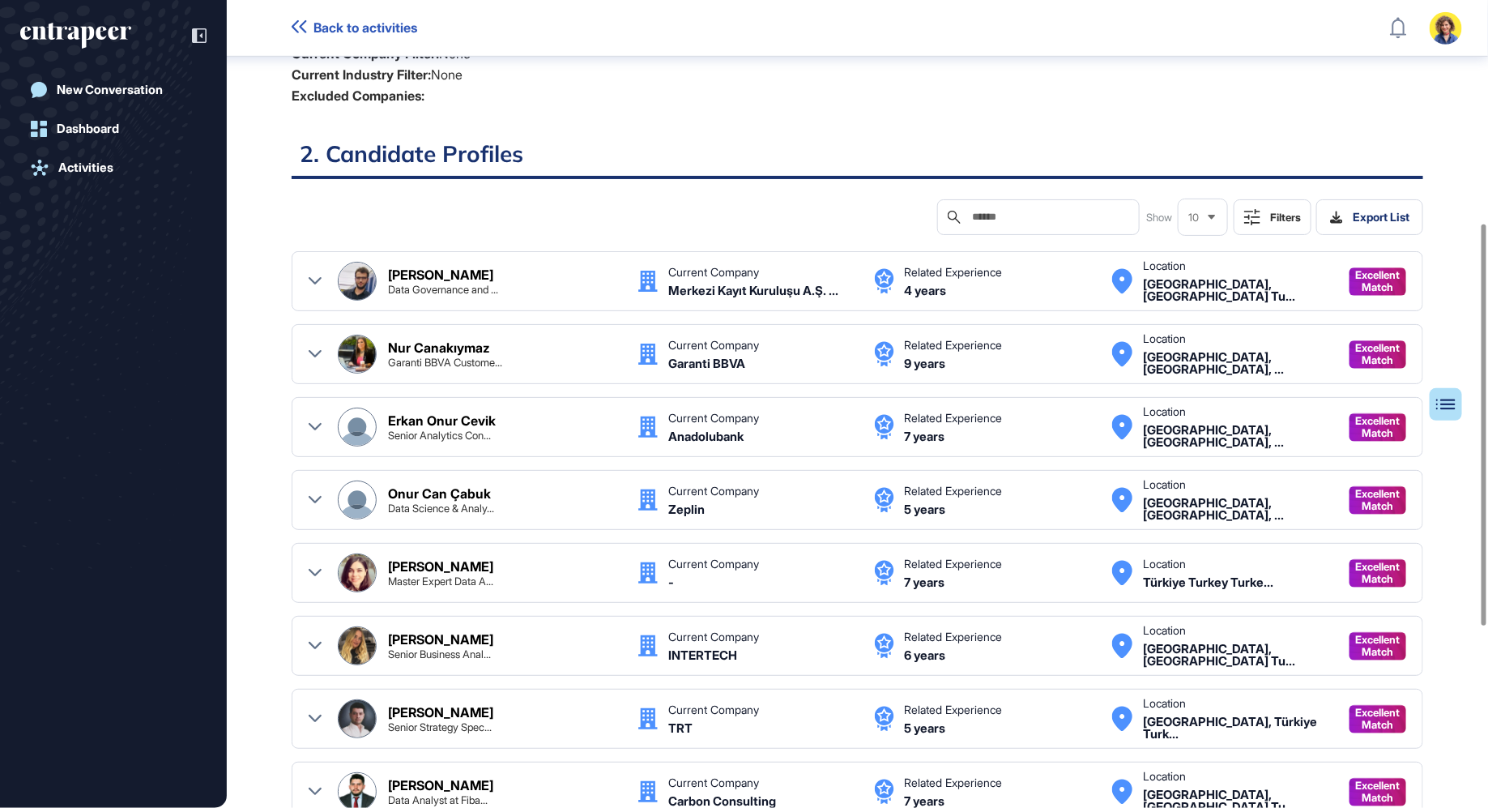
click at [1275, 217] on div "Filters" at bounding box center [1285, 217] width 31 height 13
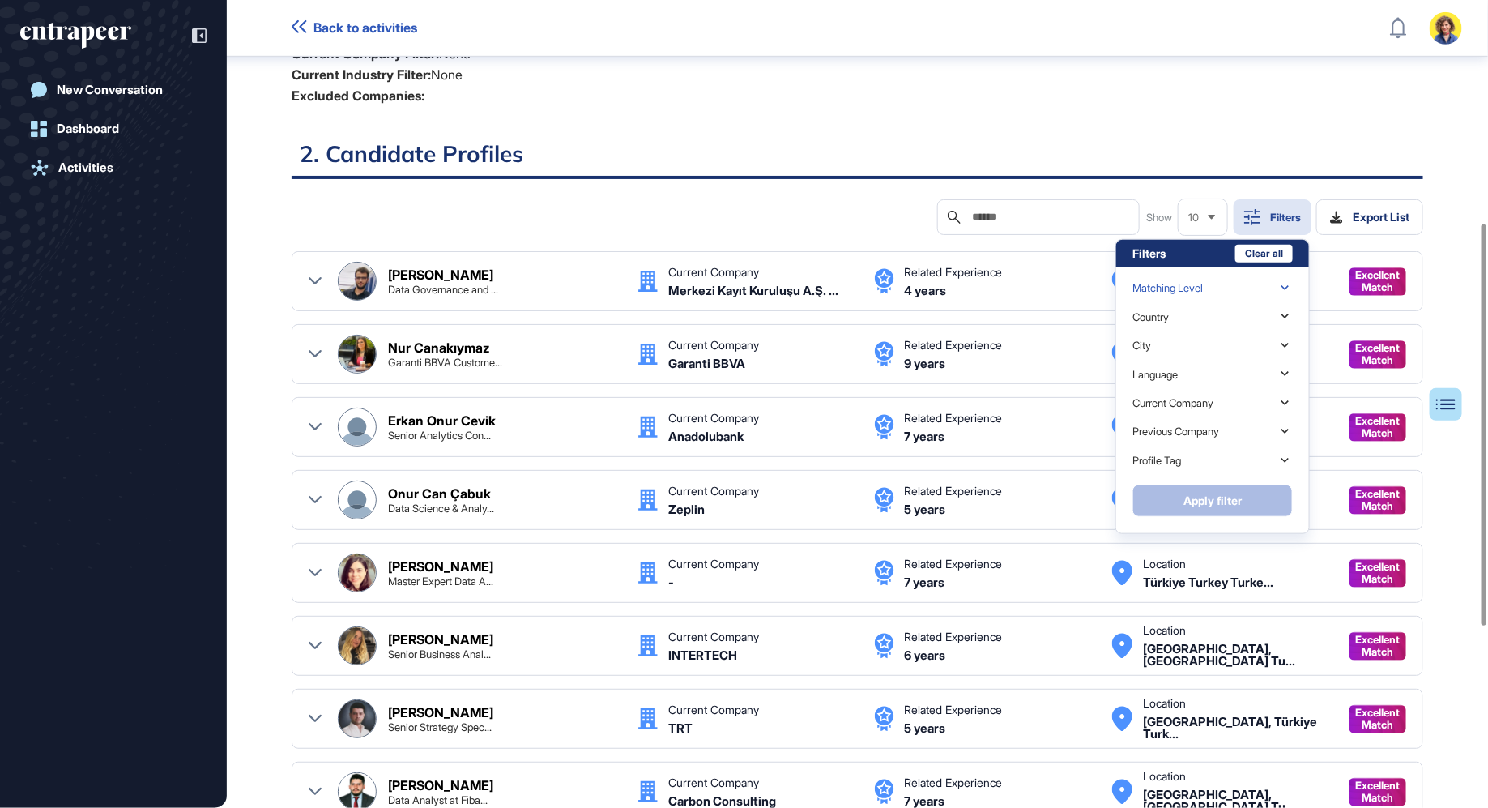
click at [1197, 288] on div "Matching Level" at bounding box center [1167, 288] width 70 height 12
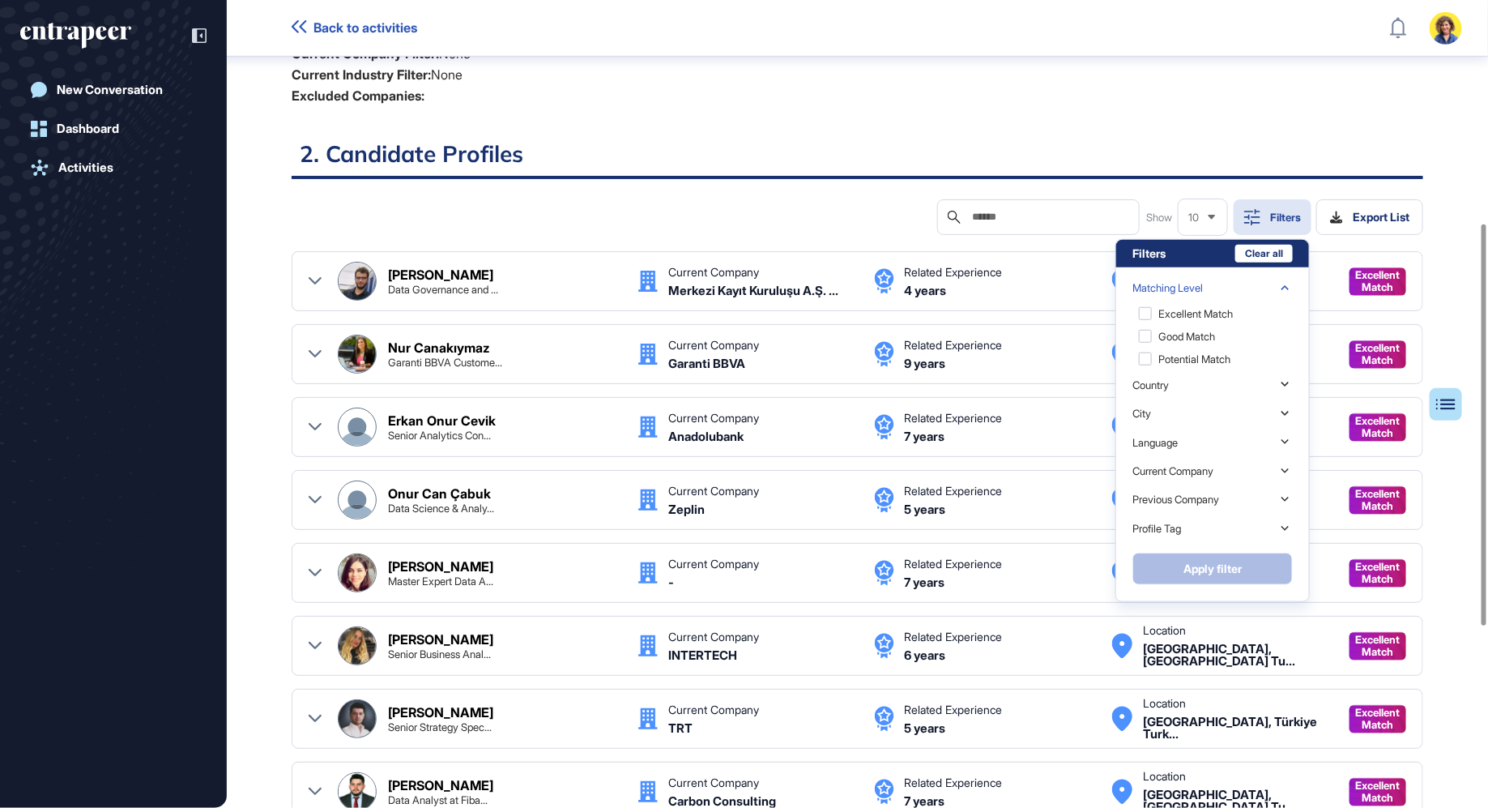
click at [1163, 153] on h2 "2. Candidate Profiles" at bounding box center [858, 159] width 1132 height 40
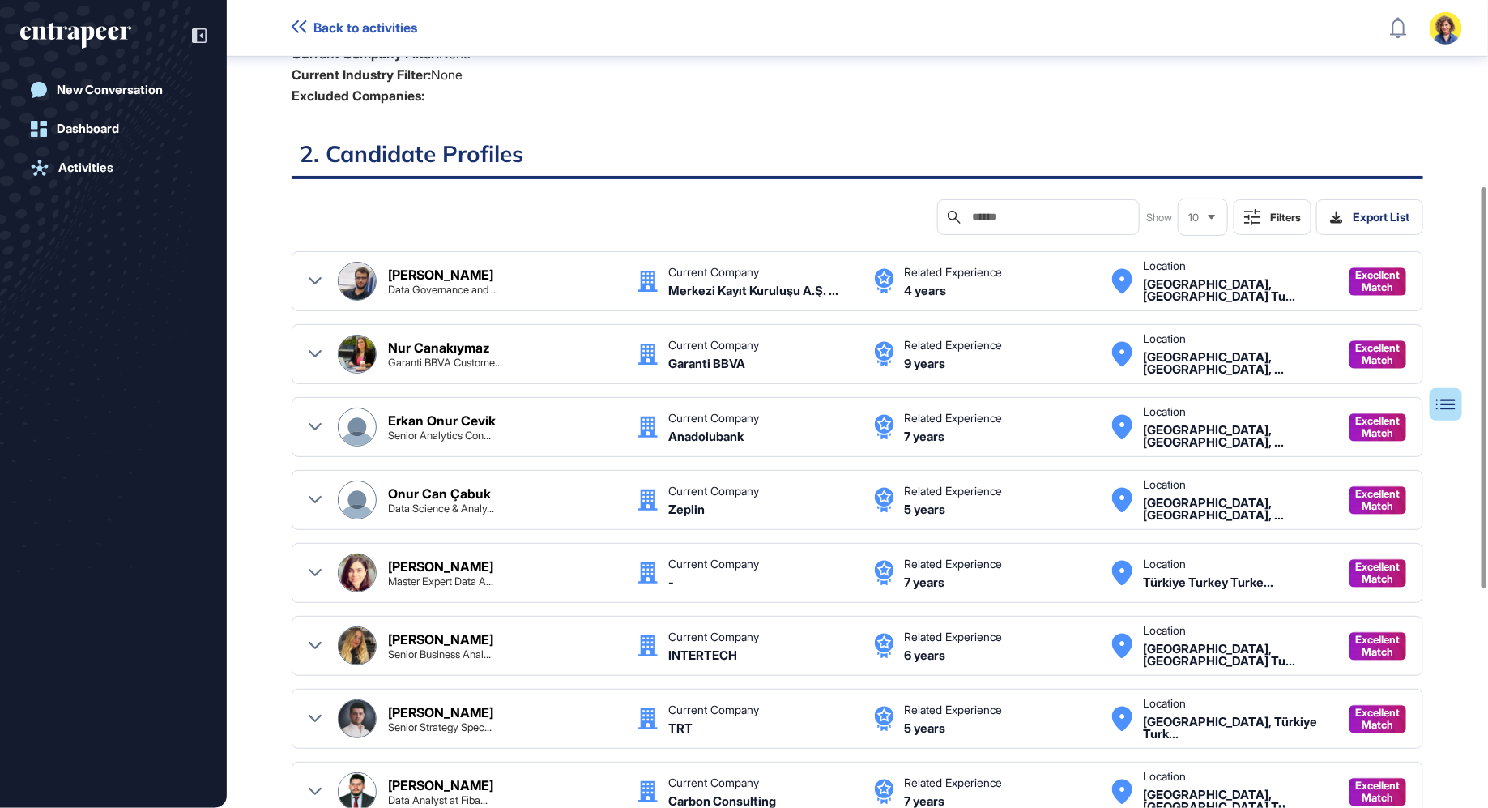
scroll to position [0, 0]
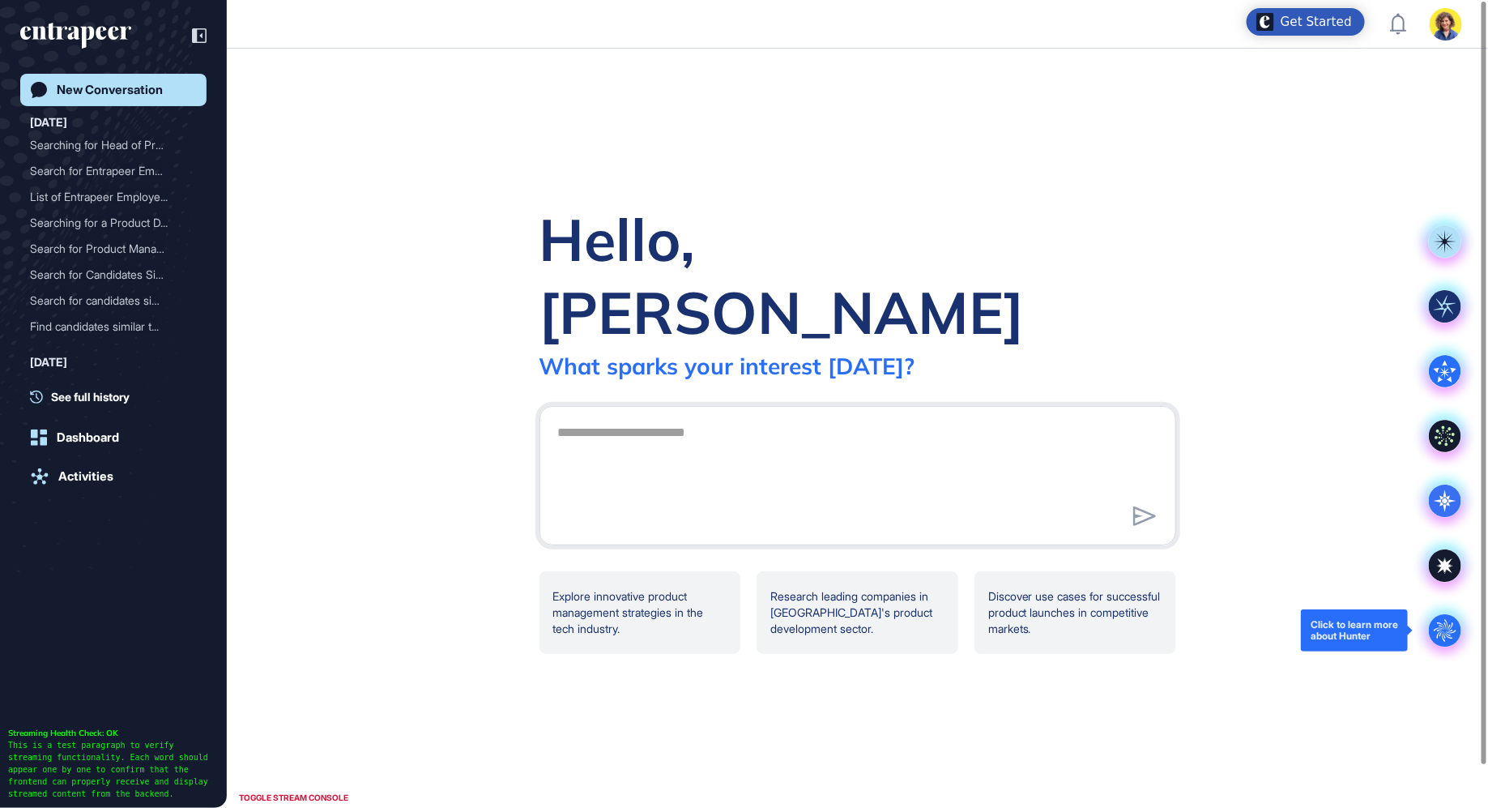
click at [1460, 630] on circle at bounding box center [1445, 630] width 32 height 32
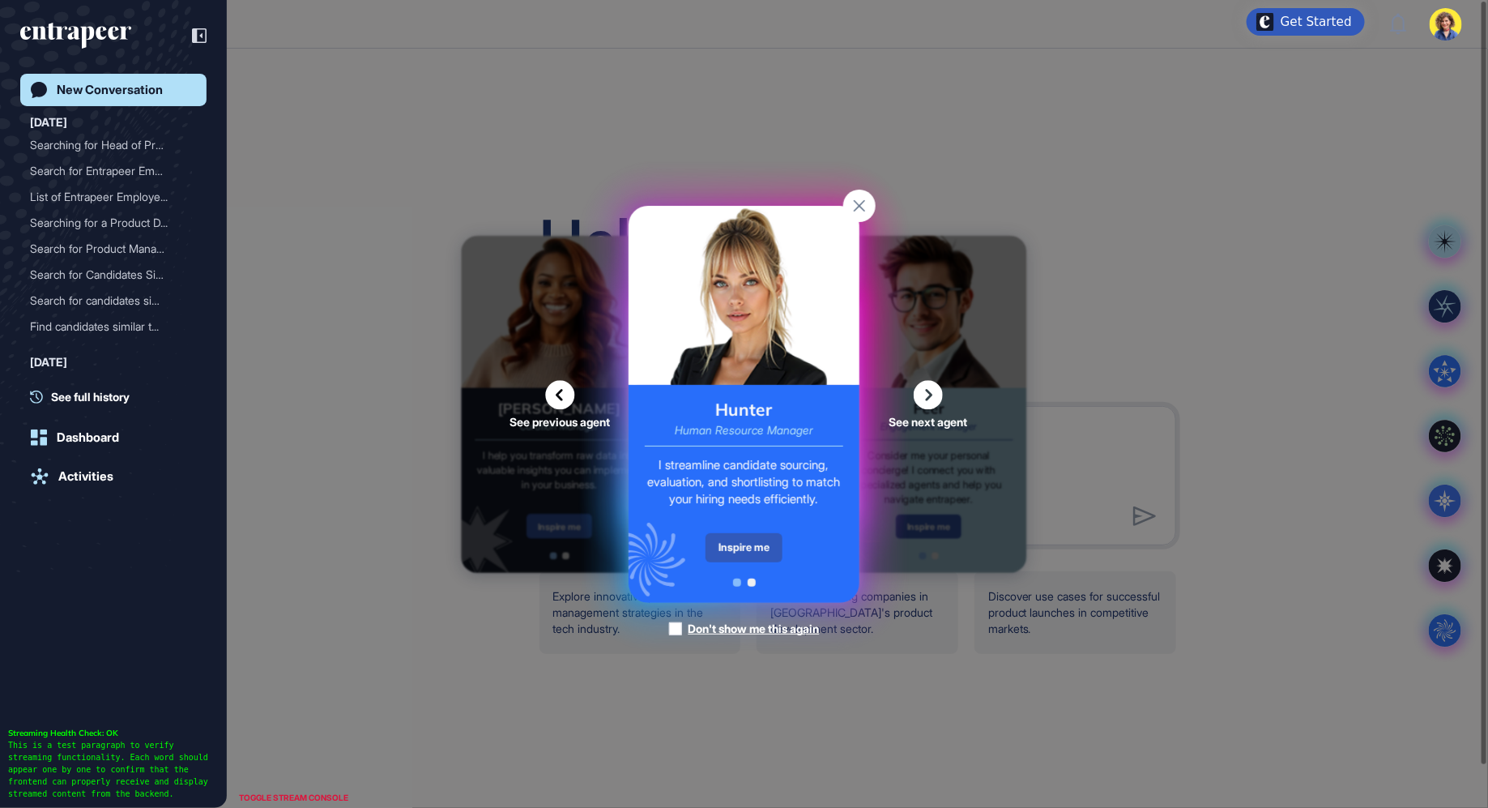
click at [405, 97] on div "See previous agent See next agent Peer Engagement Manager Consider me your pers…" at bounding box center [744, 404] width 1488 height 808
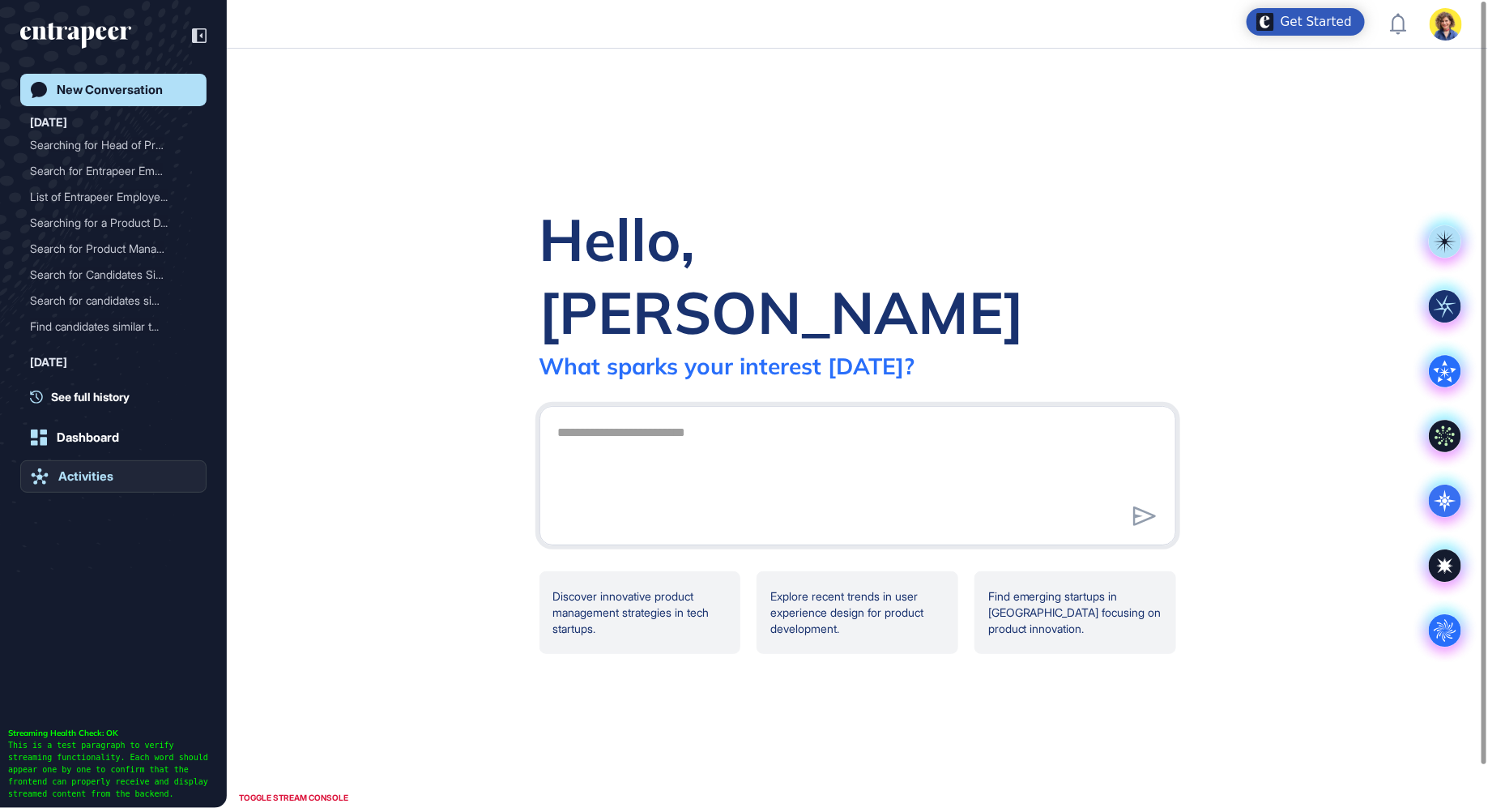
click at [99, 479] on div "Activities" at bounding box center [85, 476] width 55 height 15
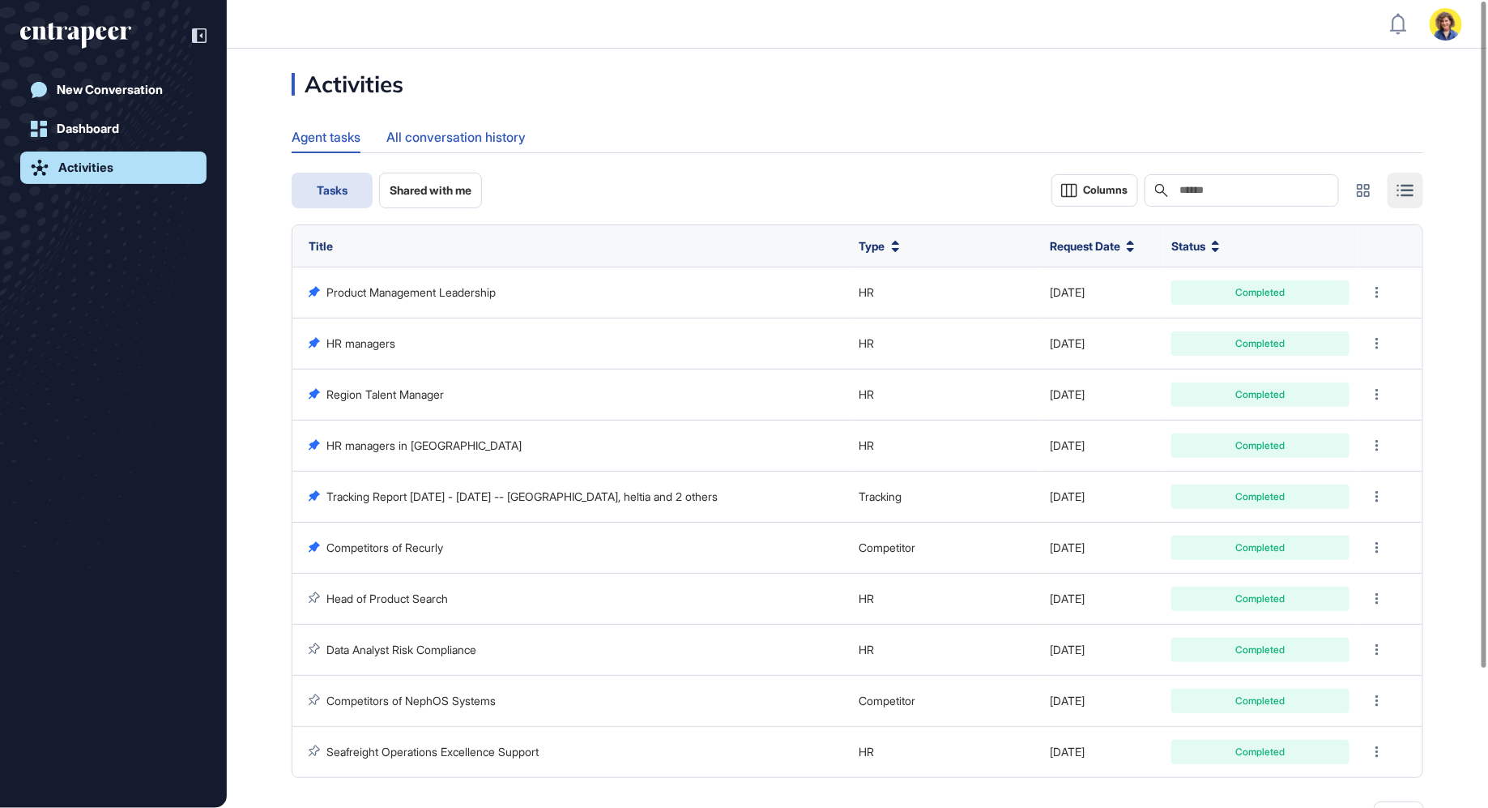
click at [449, 151] on div "All conversation history" at bounding box center [455, 137] width 139 height 32
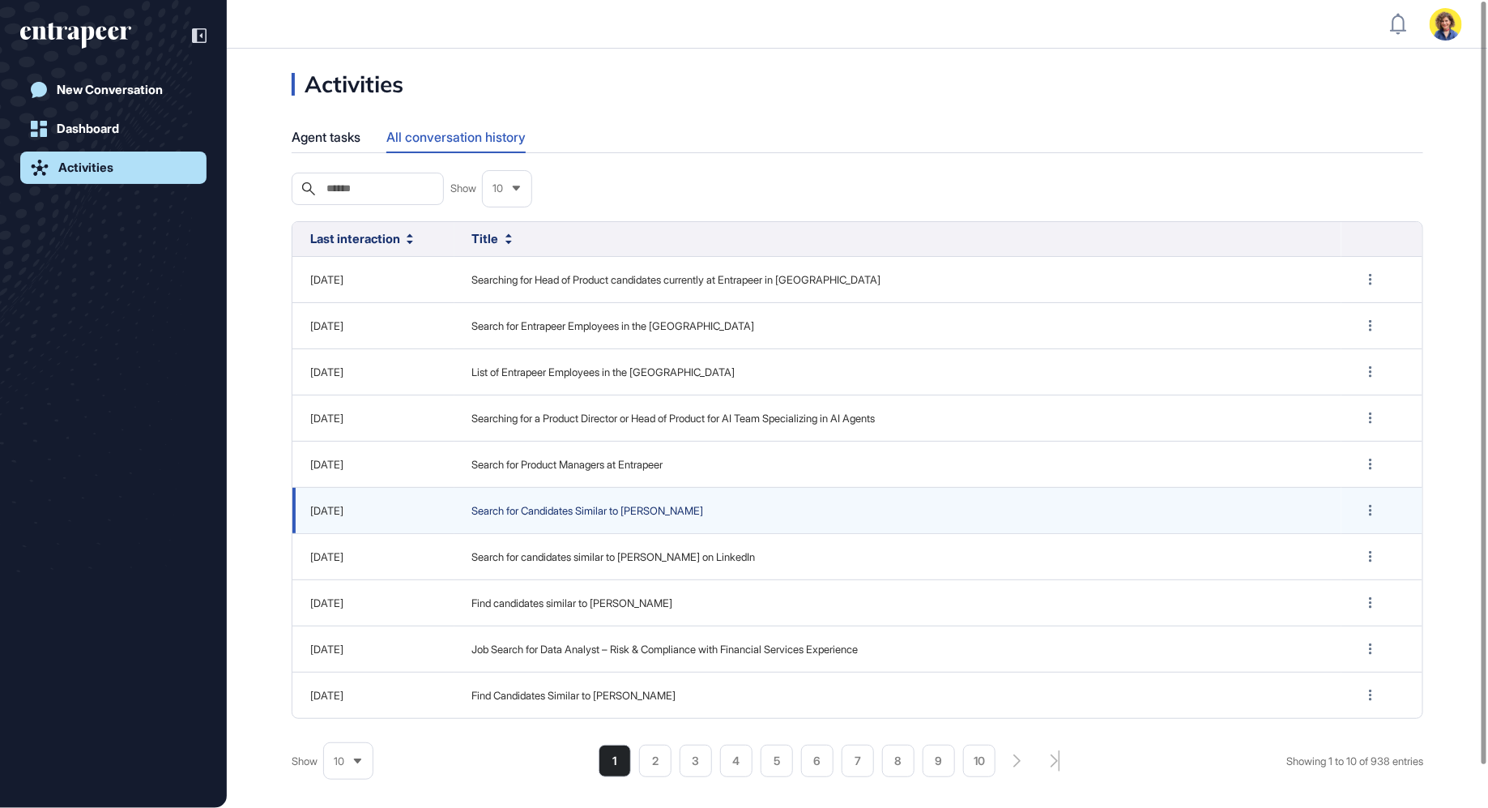
click at [549, 511] on span "Search for Candidates Similar to [PERSON_NAME]" at bounding box center [898, 511] width 852 height 16
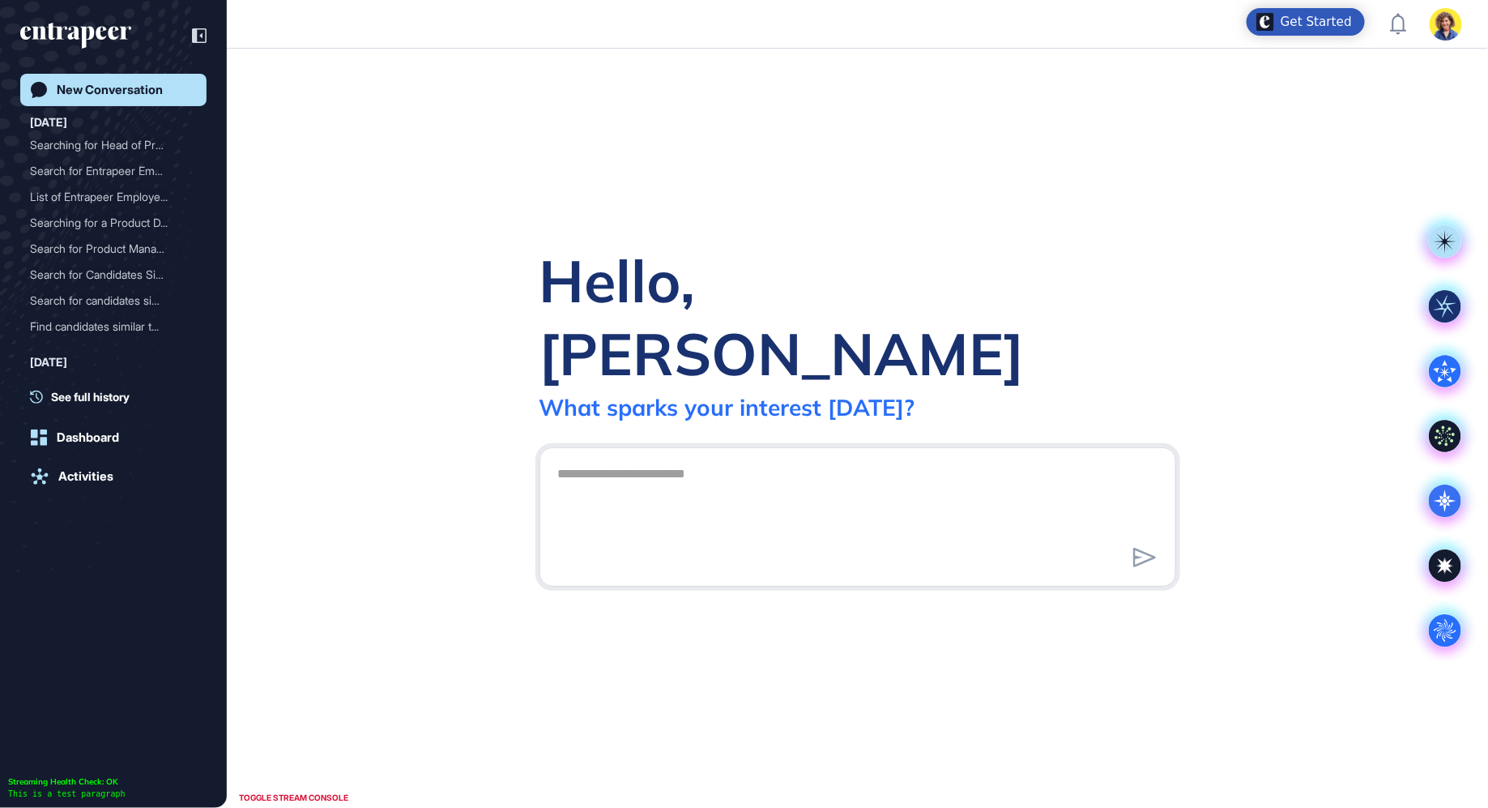
scroll to position [1, 1]
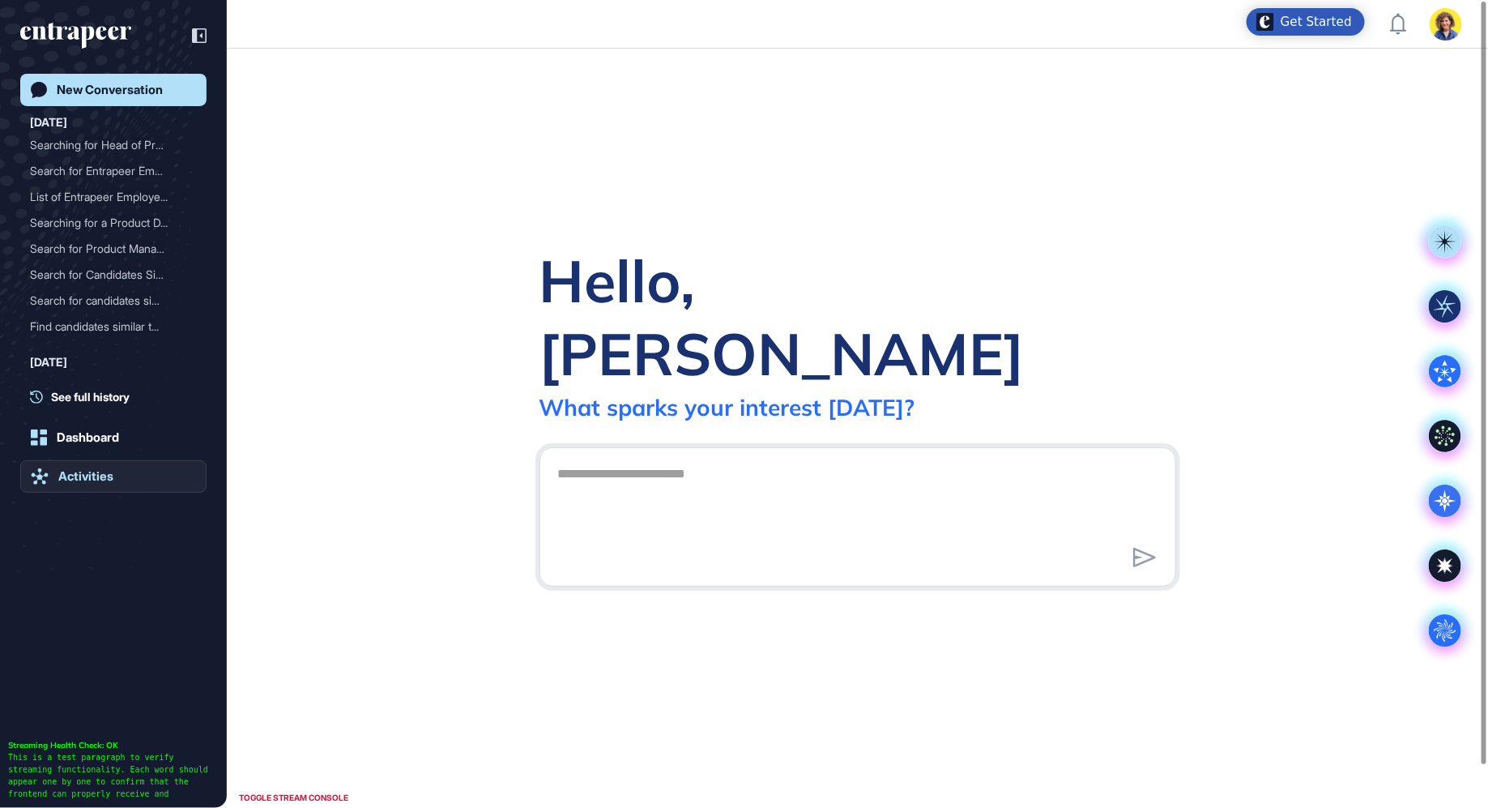
click at [96, 477] on div "Activities" at bounding box center [85, 476] width 55 height 15
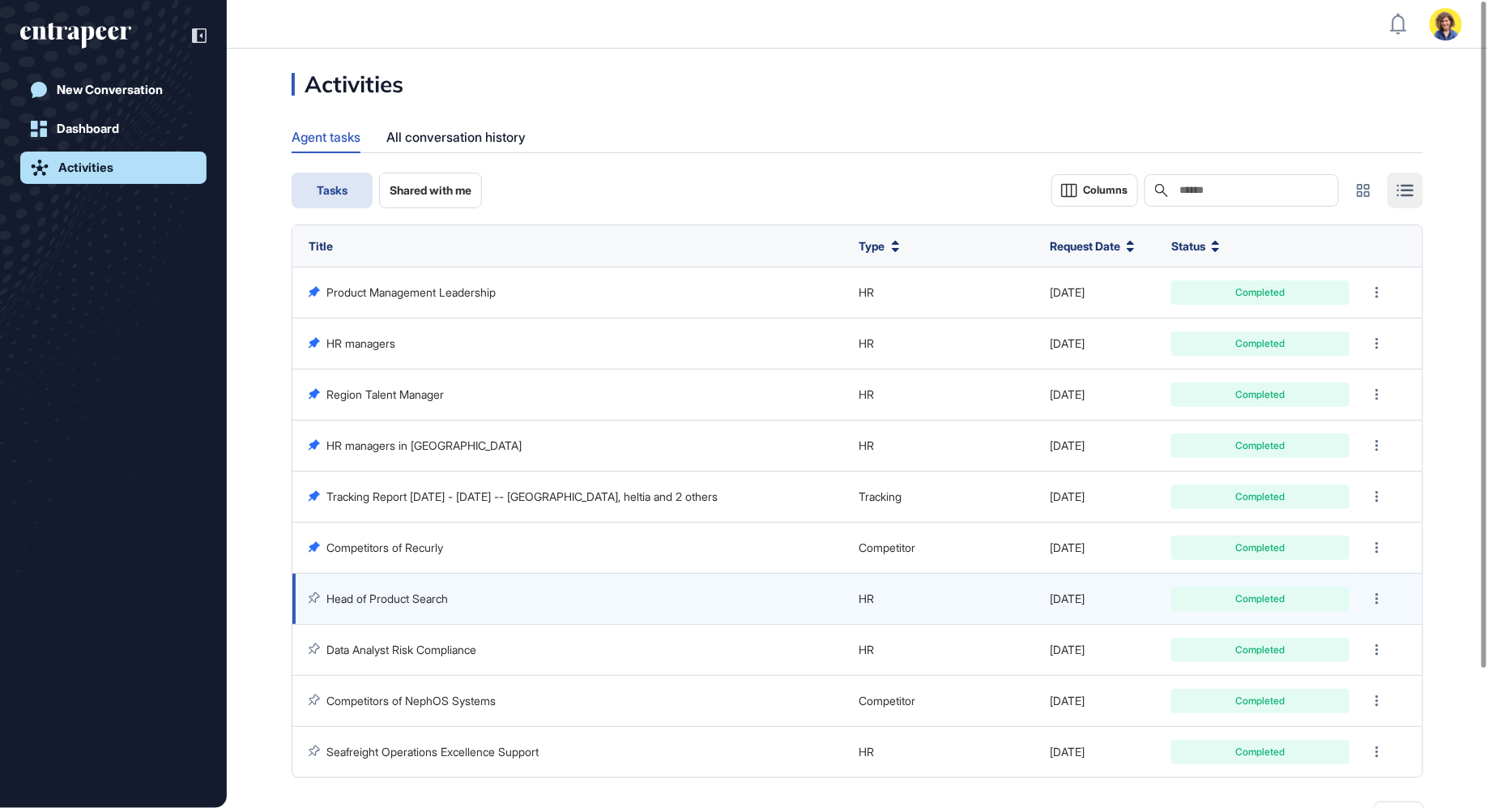
click at [420, 595] on link "Head of Product Search" at bounding box center [386, 598] width 121 height 14
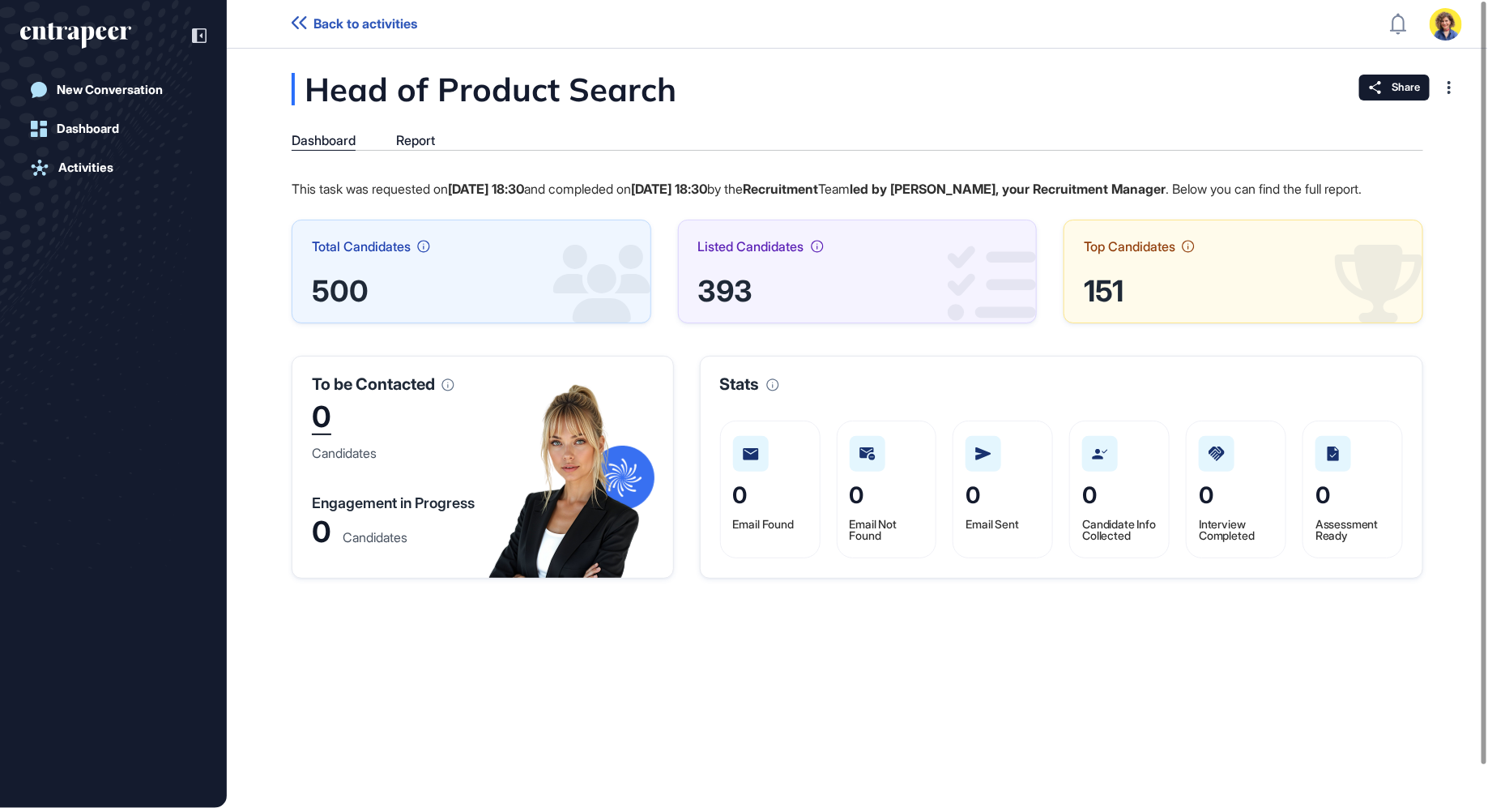
click at [421, 130] on div "Head of Product Search Dashboard Report This task was requested on Sep 01, 2025…" at bounding box center [857, 325] width 1261 height 505
click at [418, 134] on div "Report" at bounding box center [415, 140] width 39 height 15
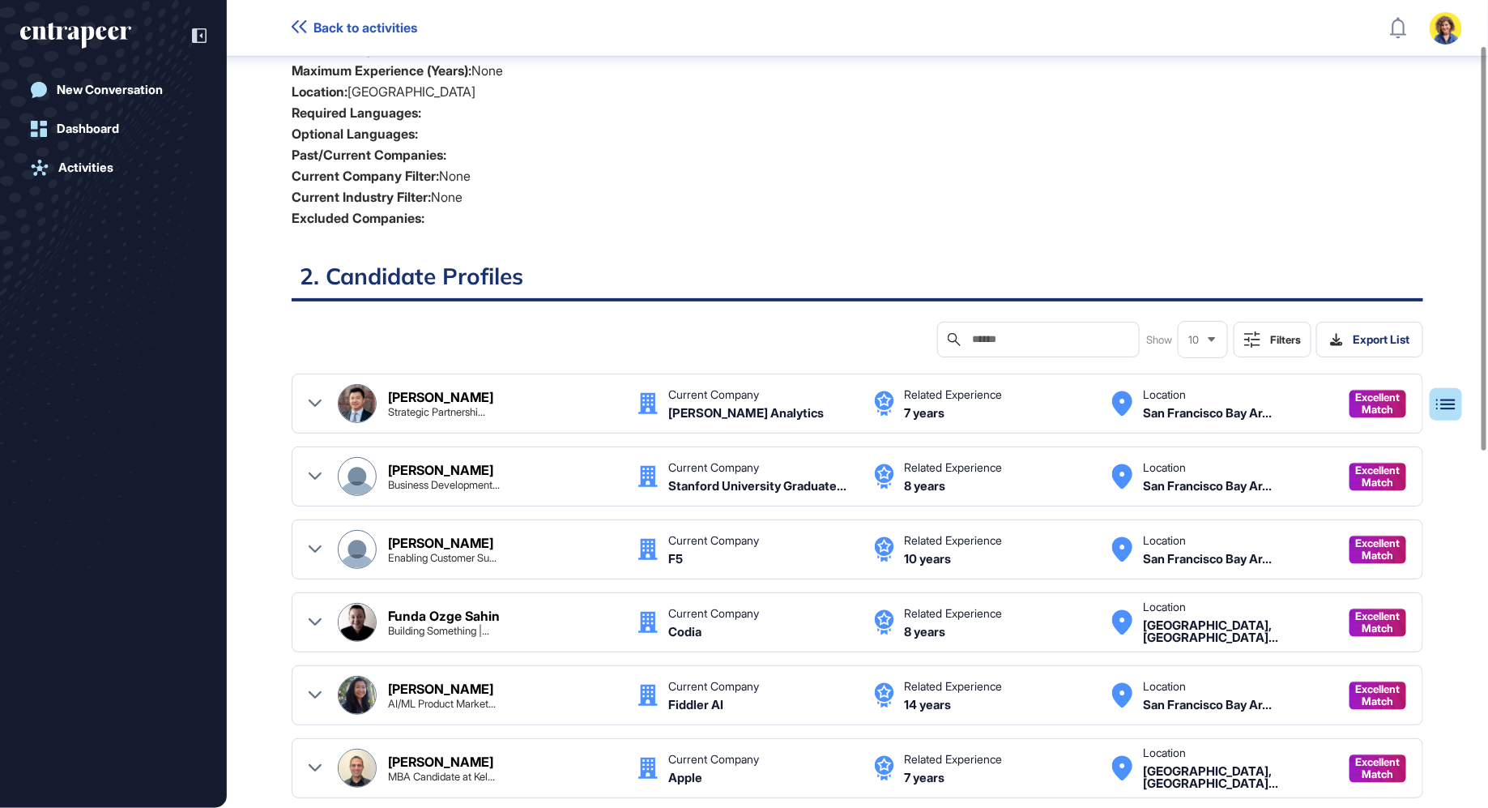
scroll to position [423, 0]
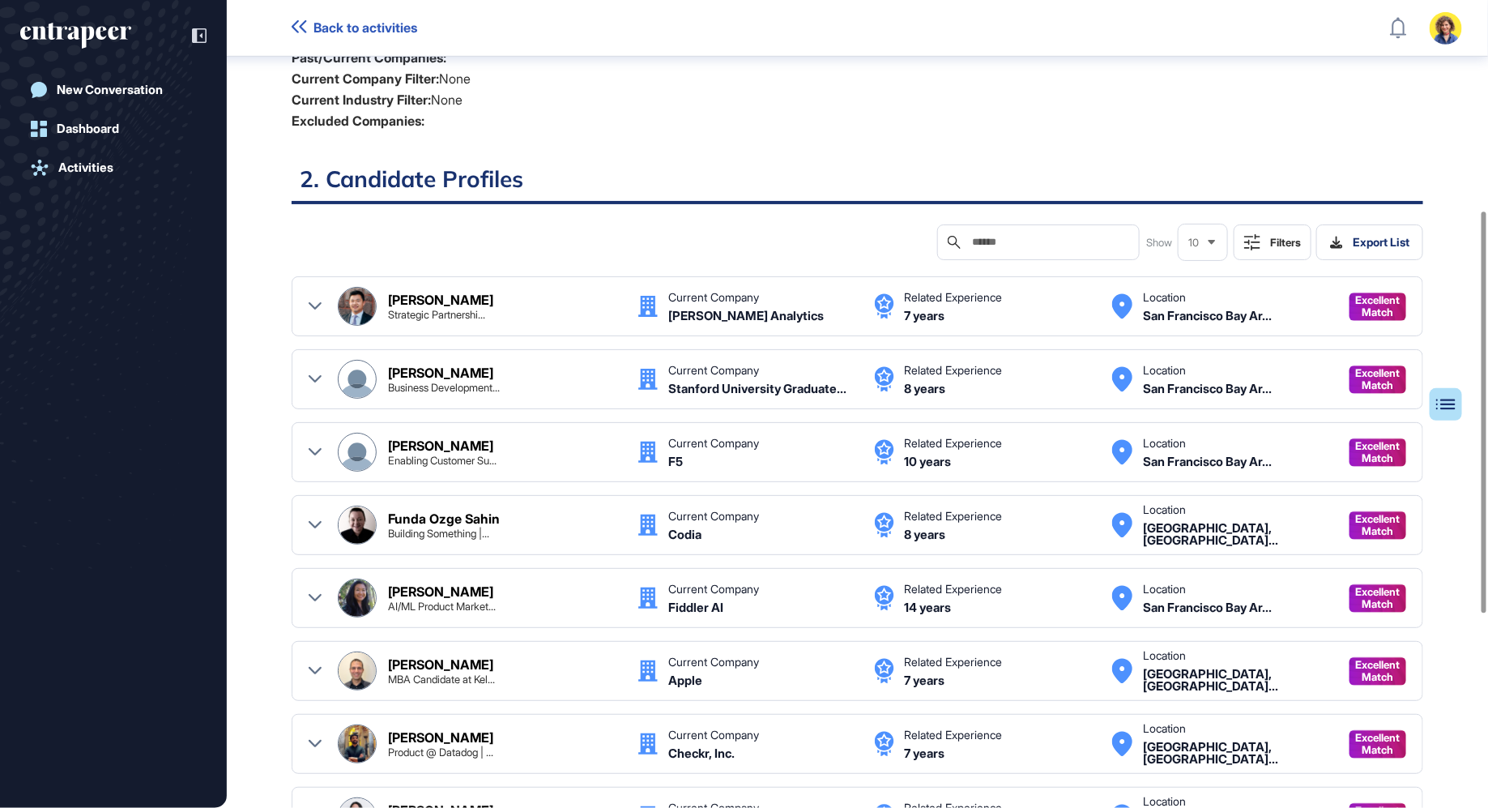
click at [315, 300] on icon at bounding box center [315, 306] width 13 height 13
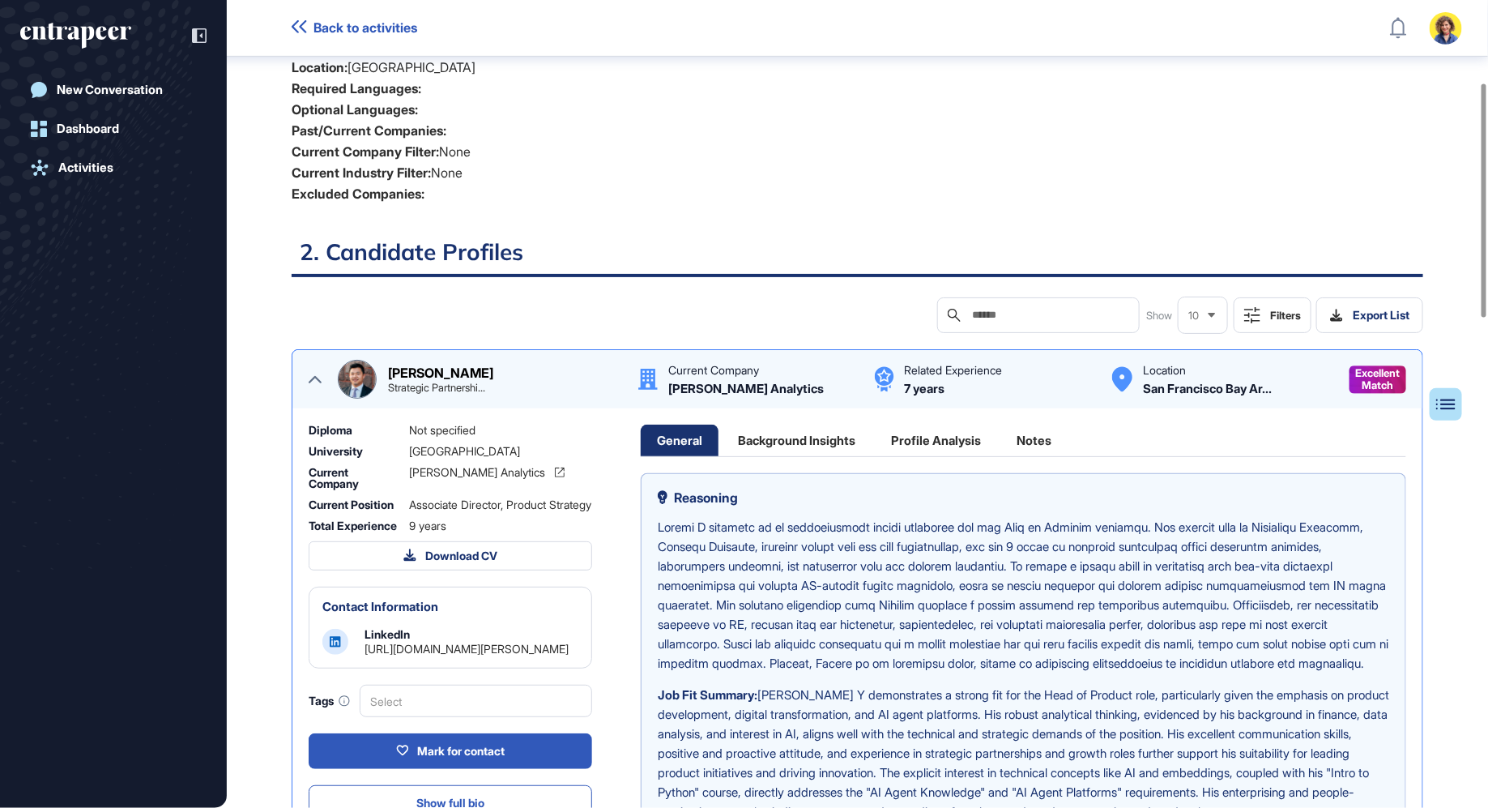
scroll to position [252, 0]
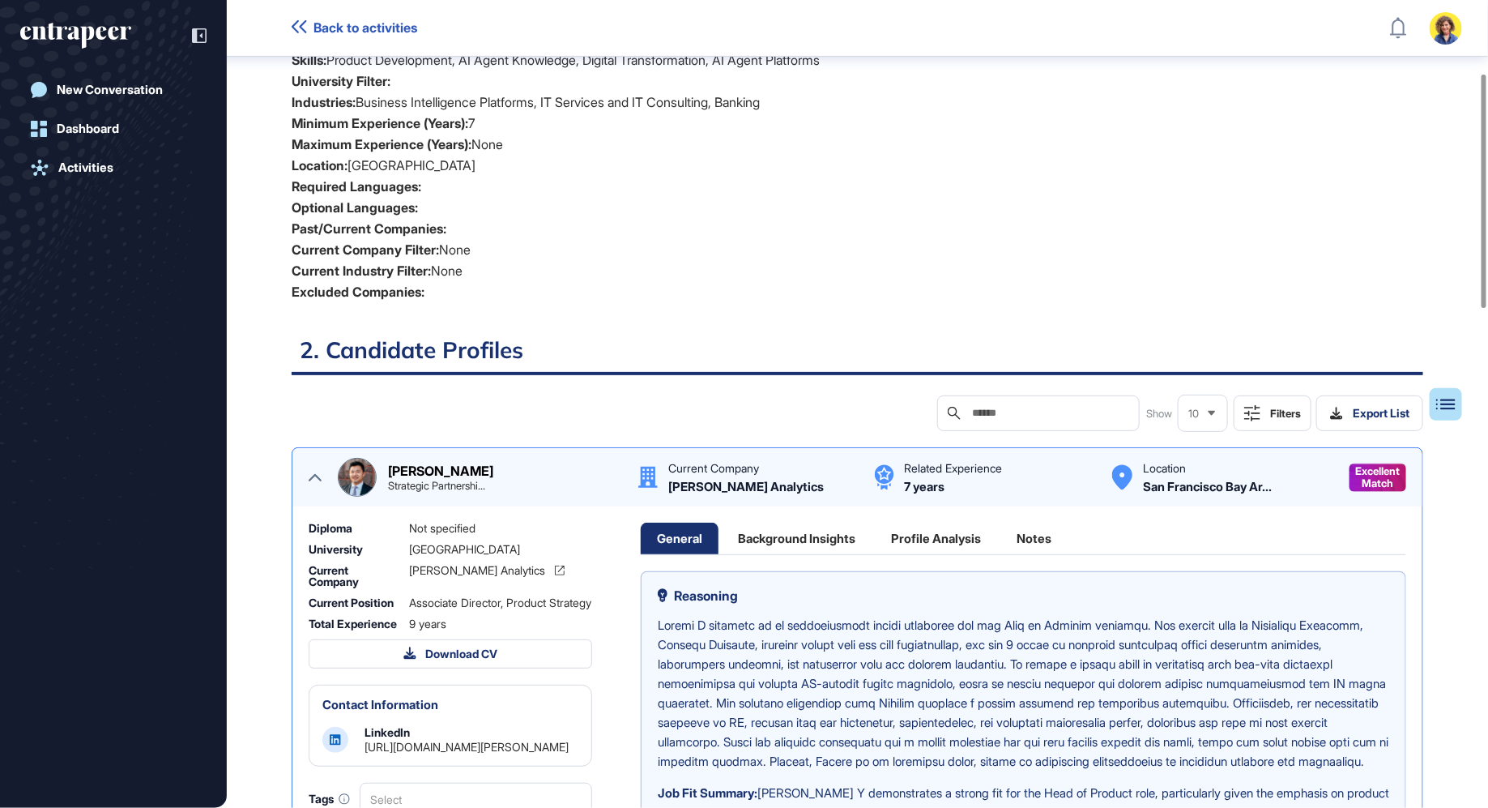
click at [318, 475] on icon at bounding box center [315, 477] width 13 height 7
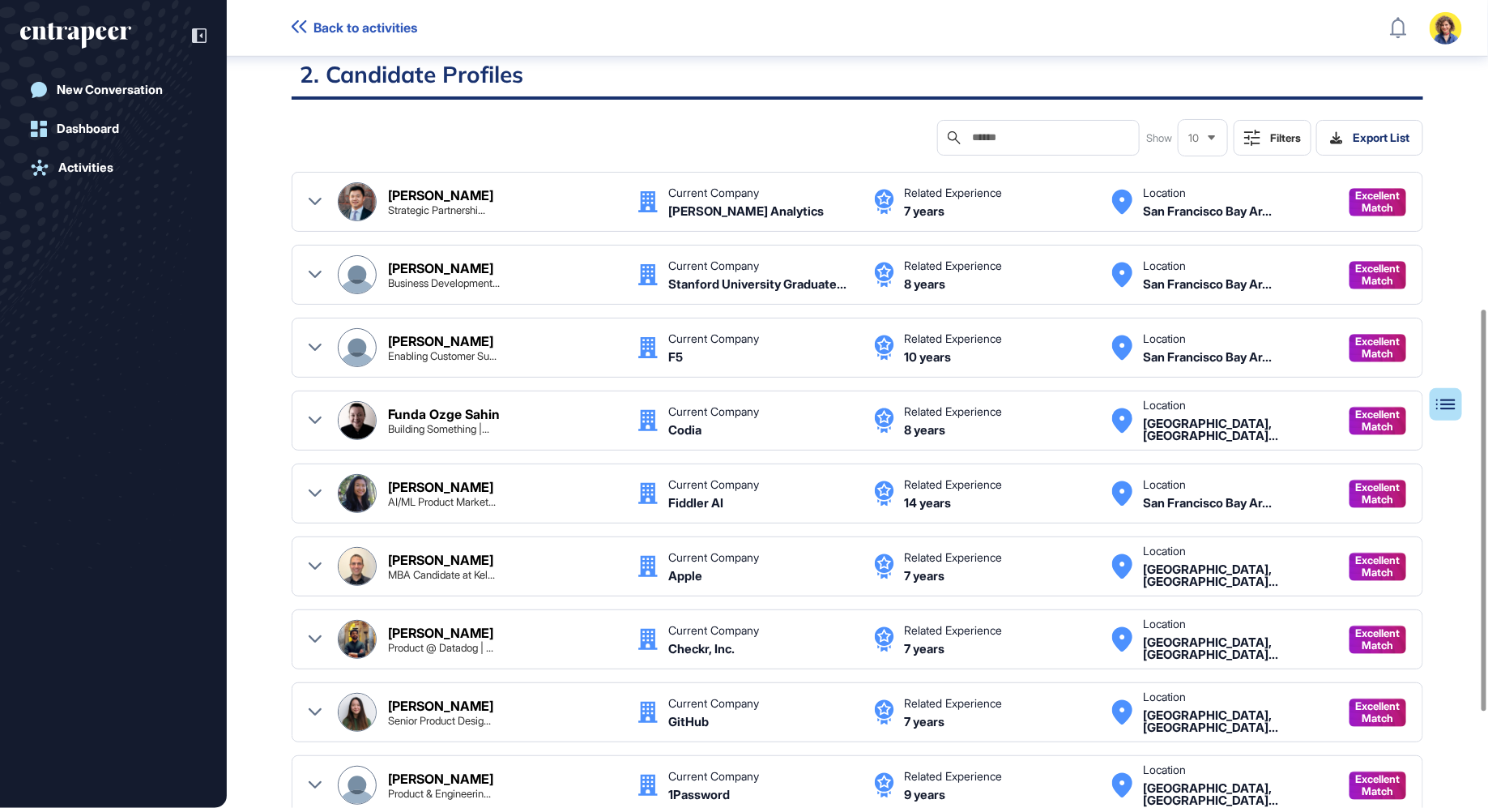
scroll to position [378, 0]
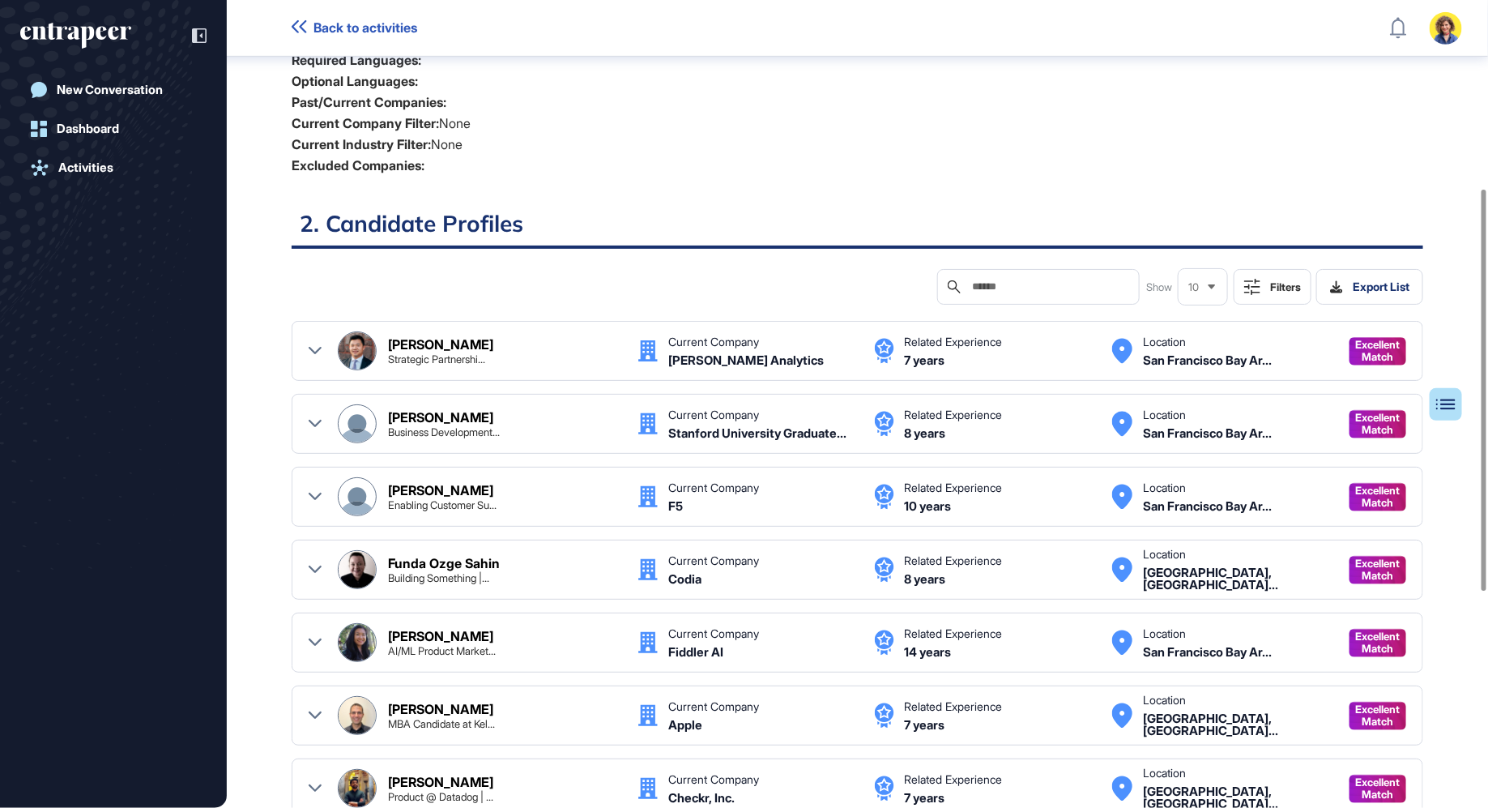
click at [1287, 293] on button "Filters" at bounding box center [1273, 287] width 78 height 36
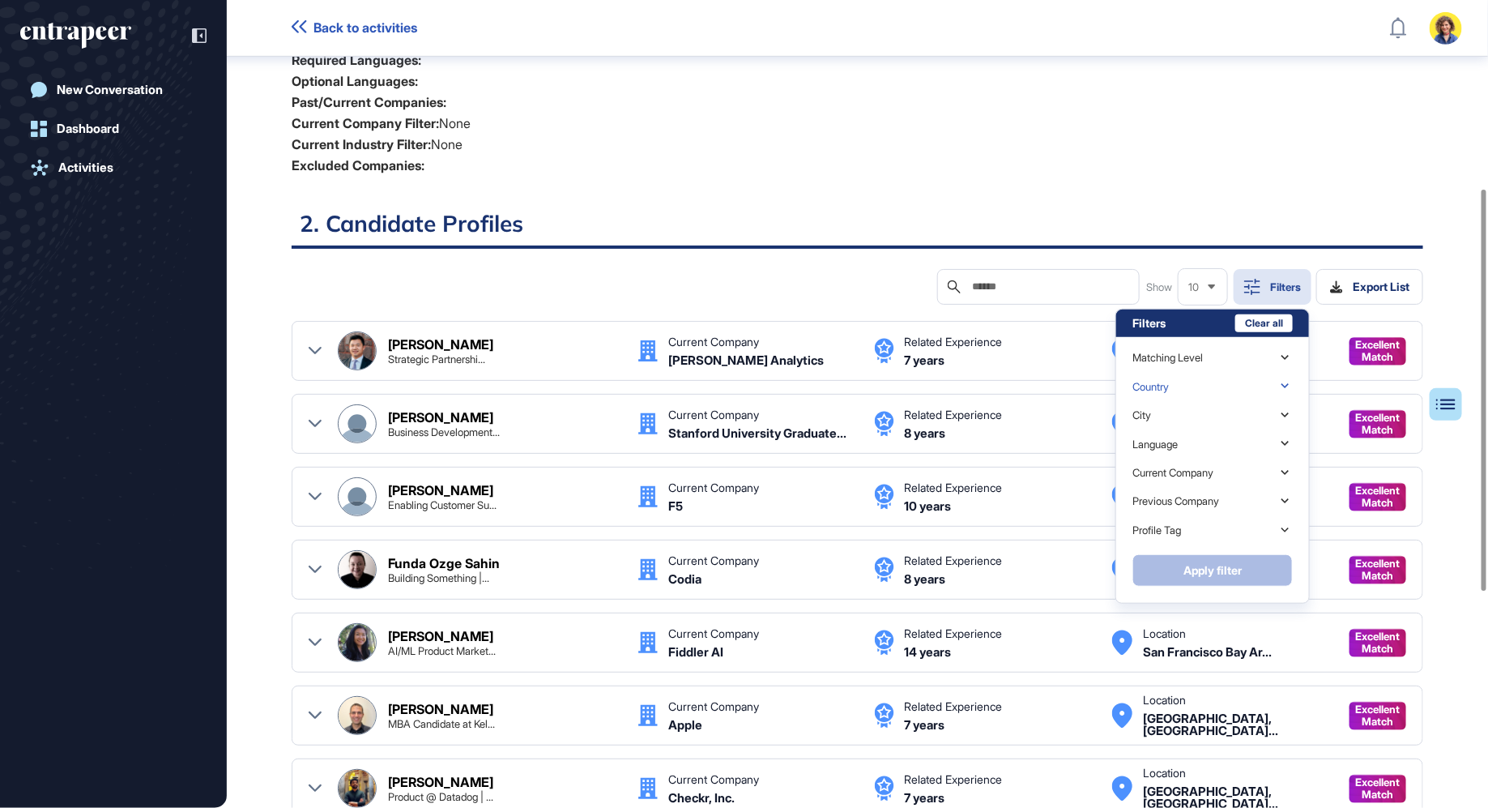
click at [1163, 388] on div "Country" at bounding box center [1150, 387] width 36 height 12
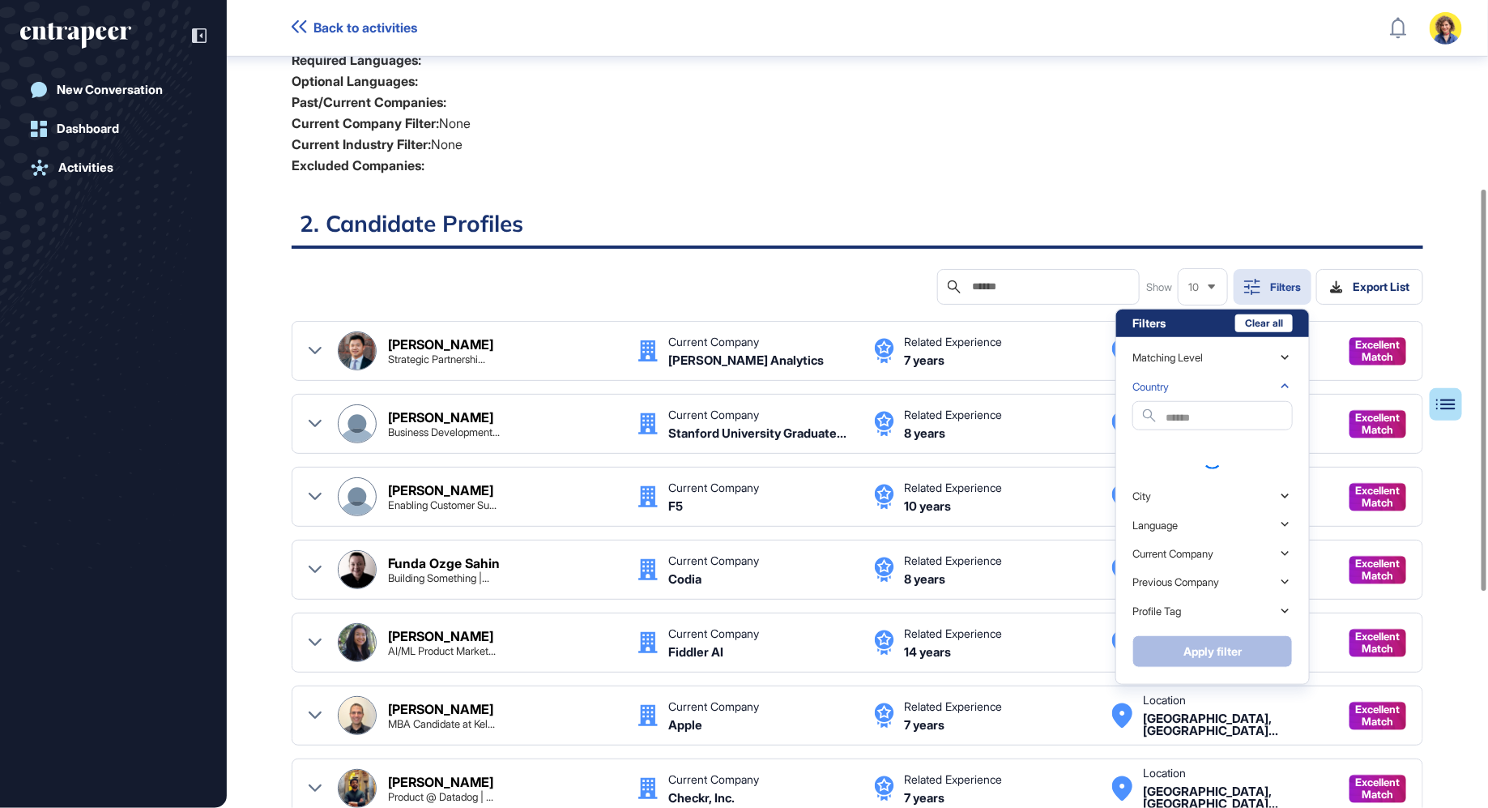
click at [1163, 388] on div "Country" at bounding box center [1150, 387] width 36 height 12
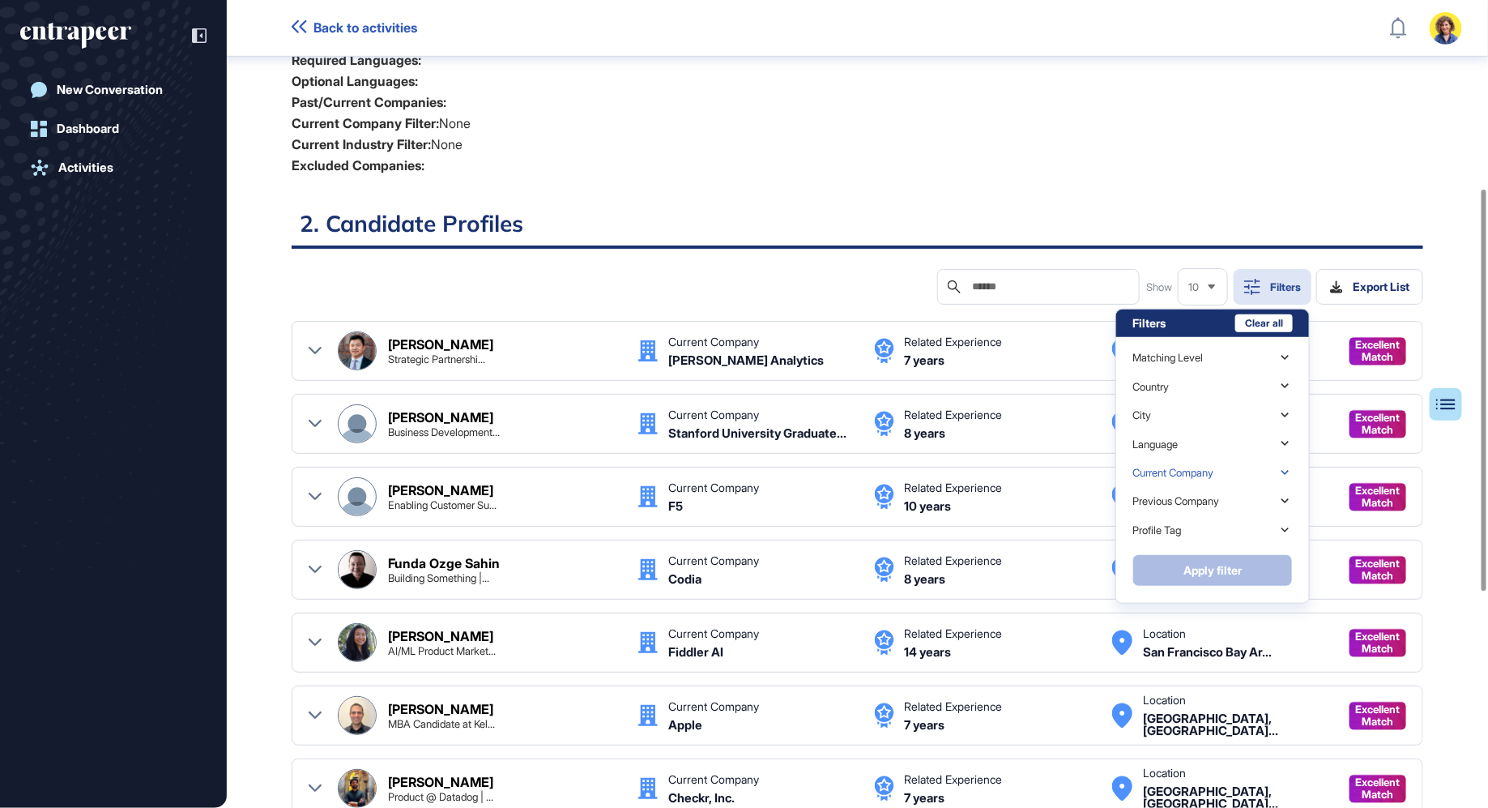
click at [1179, 467] on div "Current Company" at bounding box center [1172, 473] width 81 height 12
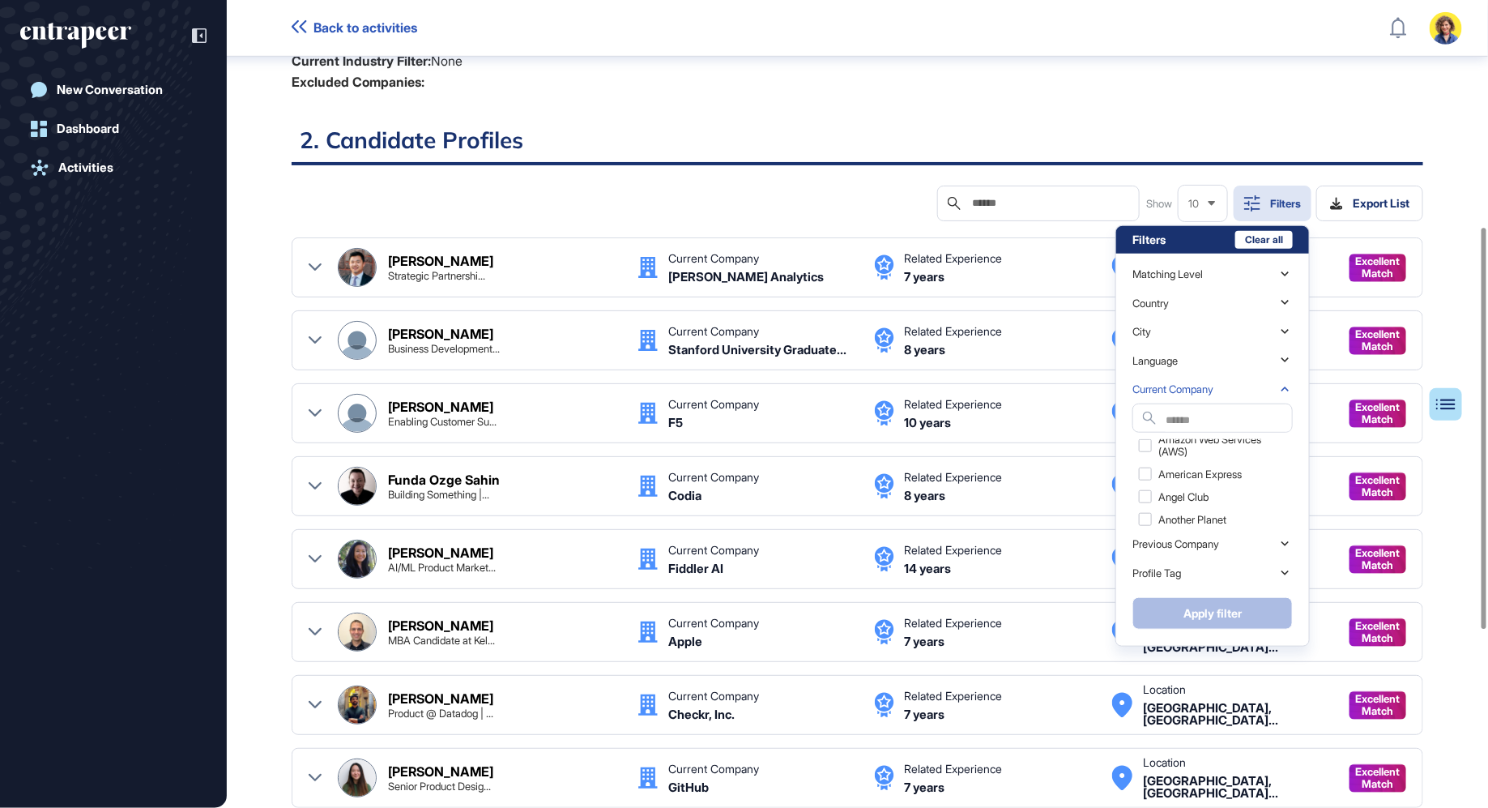
scroll to position [468, 0]
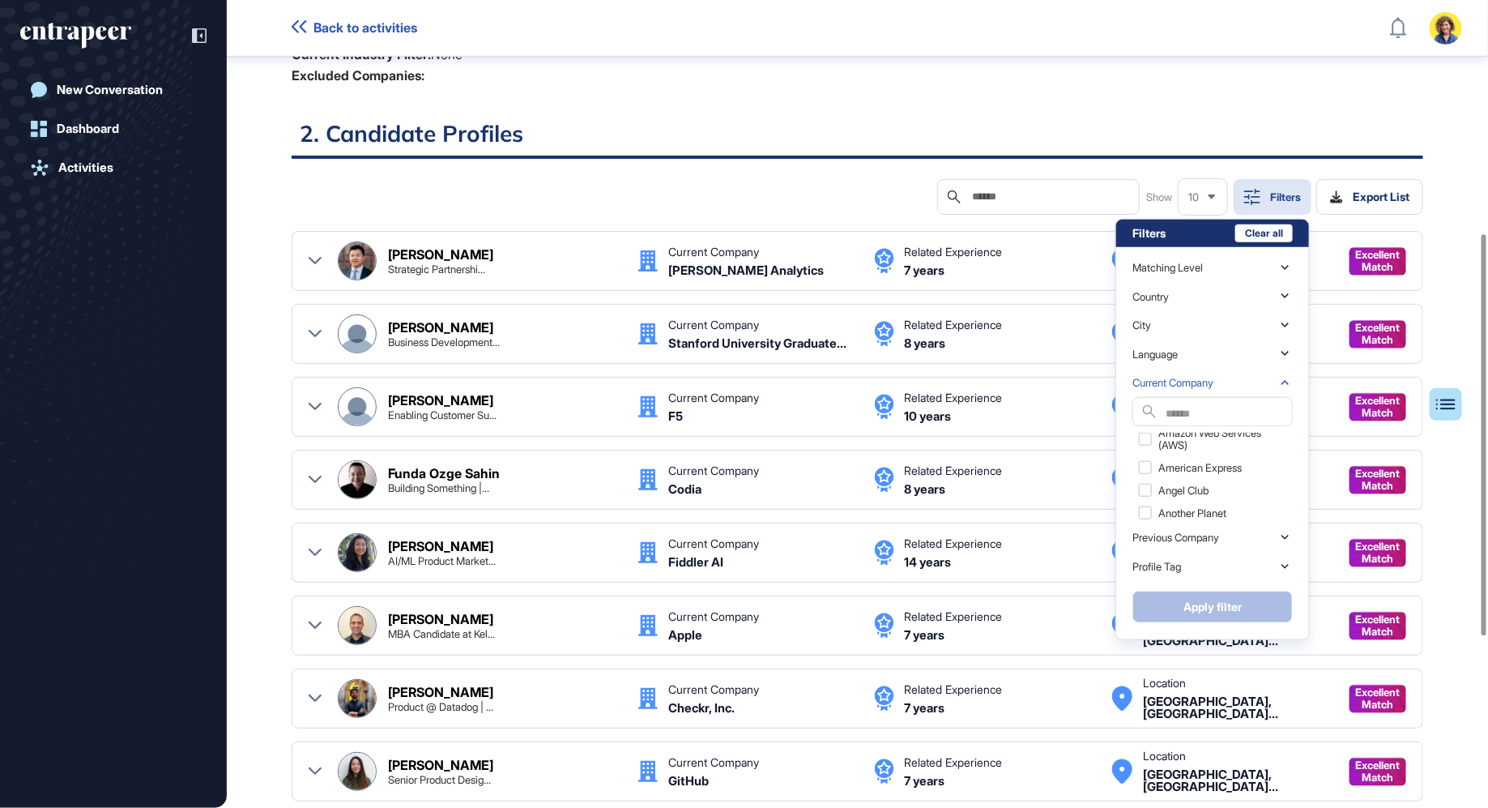
click at [1102, 137] on h2 "2. Candidate Profiles" at bounding box center [858, 139] width 1132 height 40
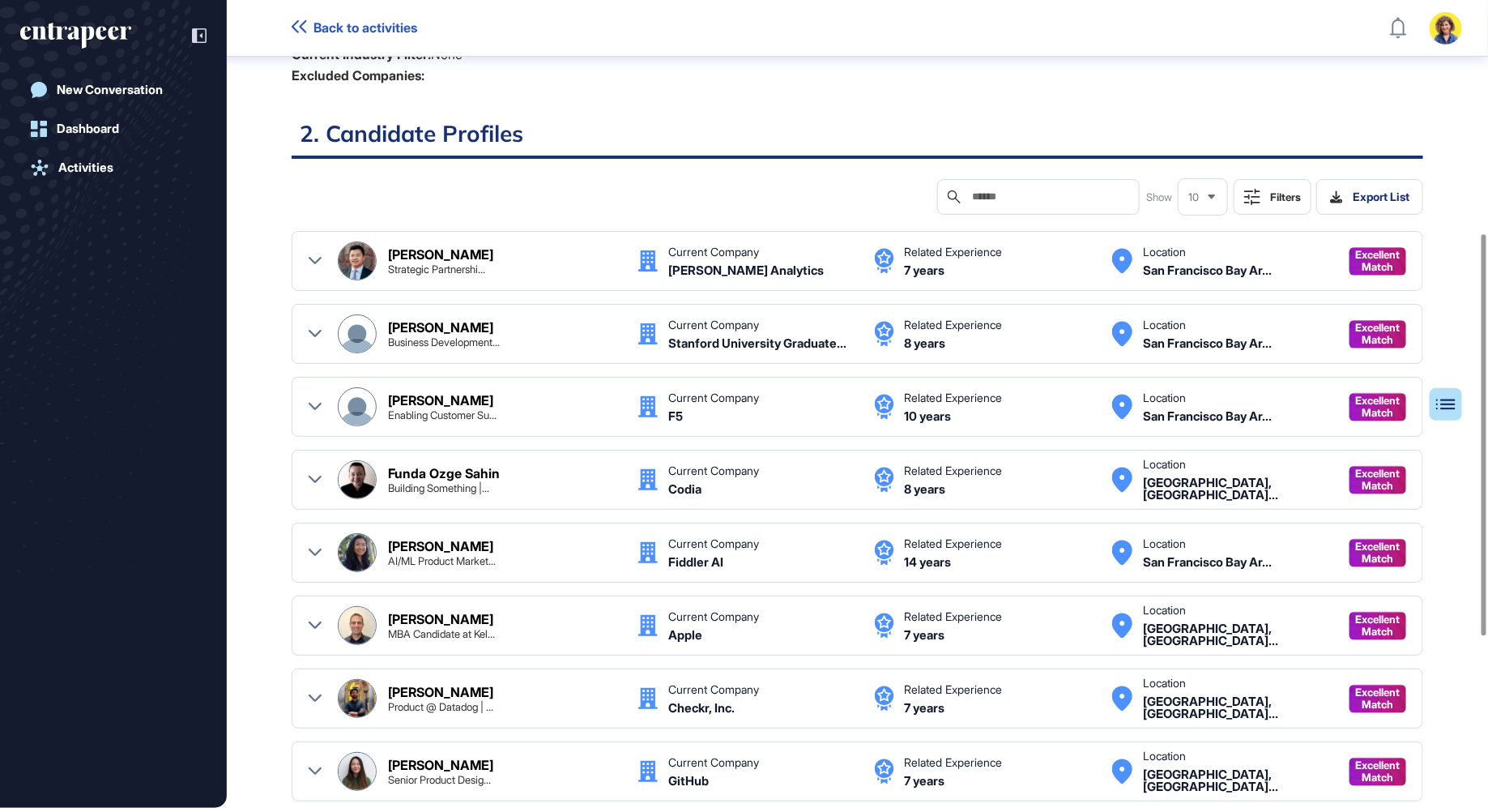
click at [833, 173] on div "Table of Contents 1. Job Description Expert in product development, digital tra…" at bounding box center [858, 404] width 1132 height 1372
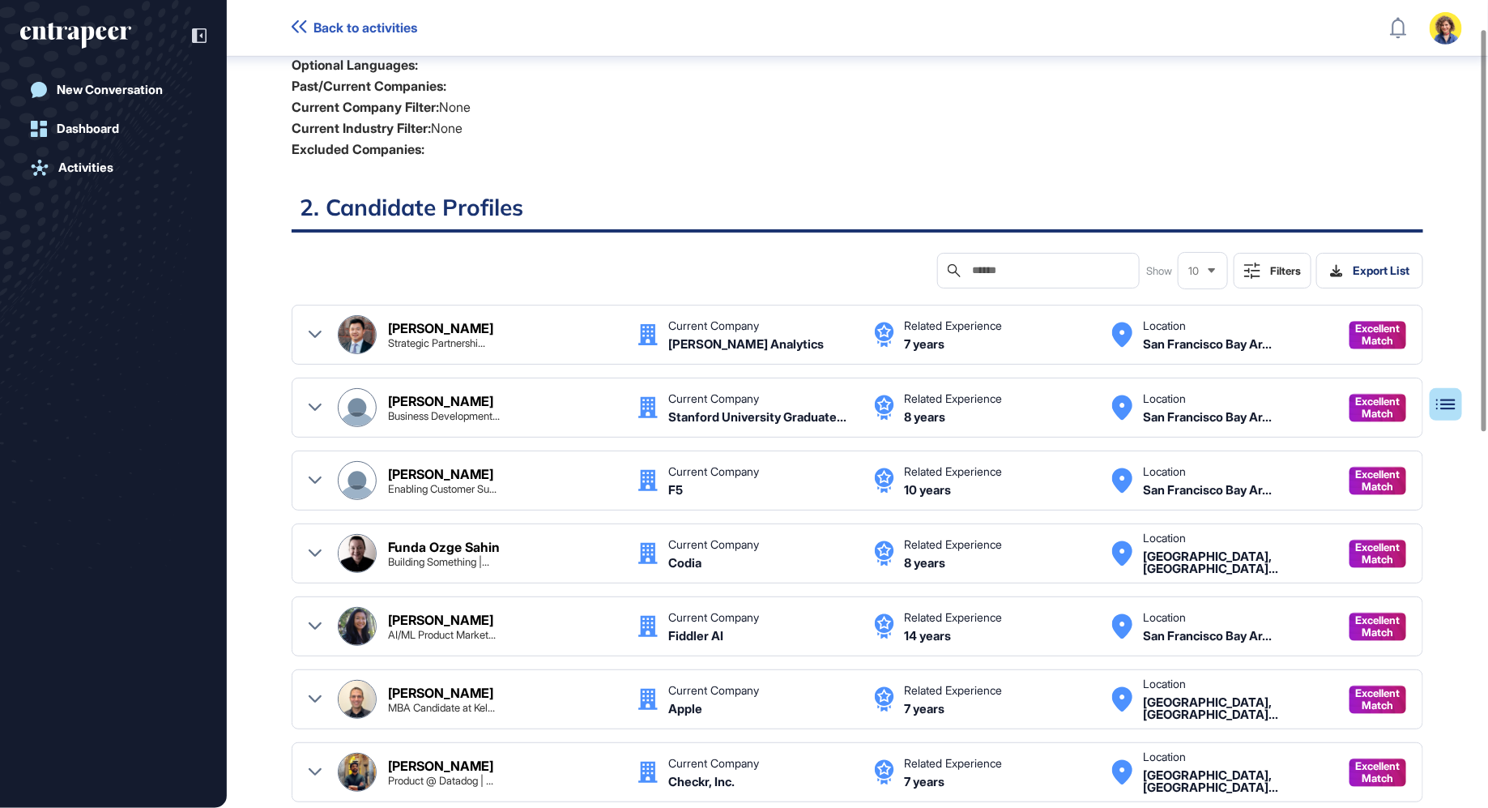
scroll to position [0, 0]
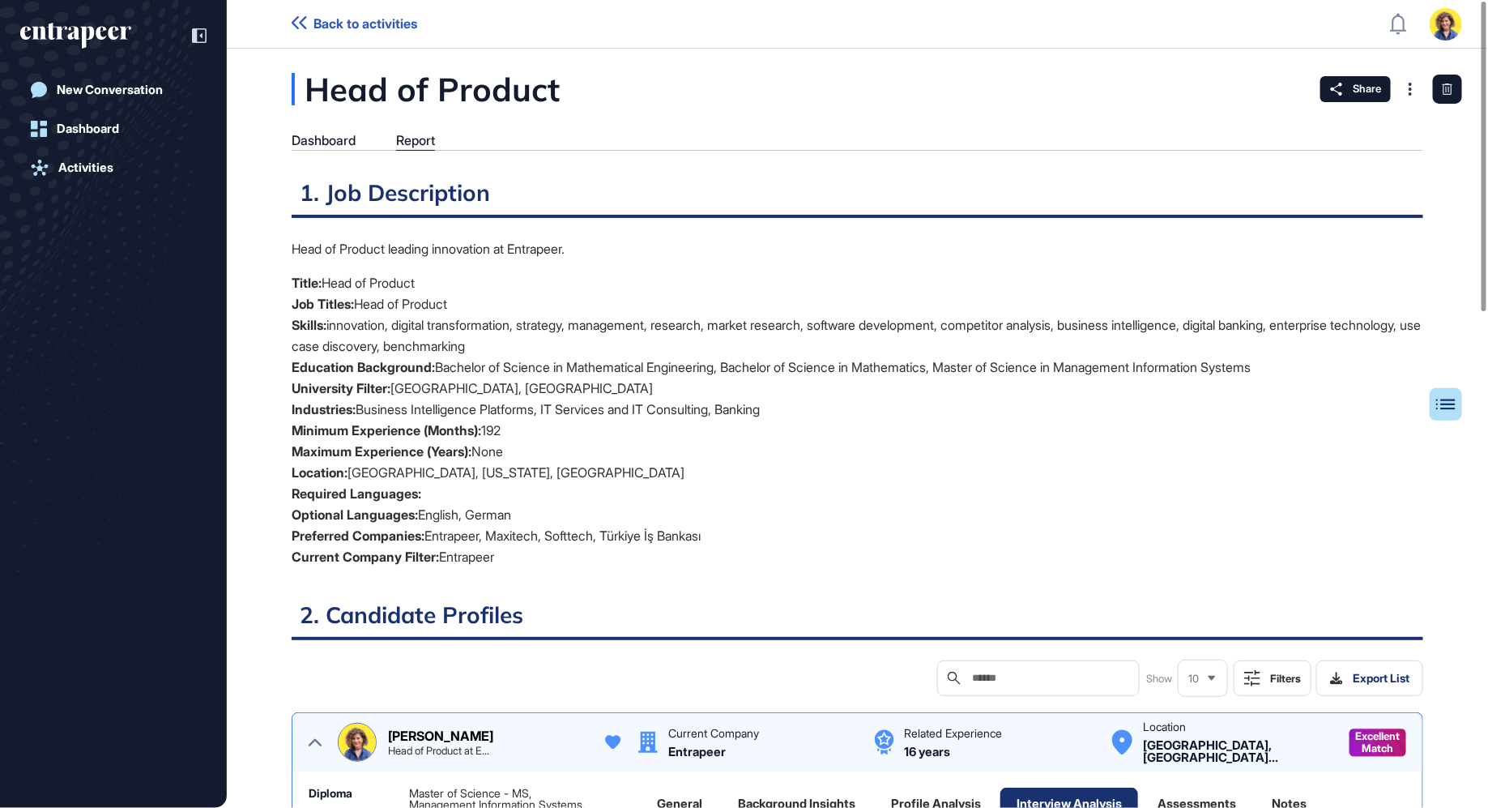
scroll to position [6, 1]
click at [281, 36] on header "Back to activities Admin Dashboard Dashboard Profile My Content Request More Da…" at bounding box center [744, 24] width 1488 height 49
